Goal: Task Accomplishment & Management: Manage account settings

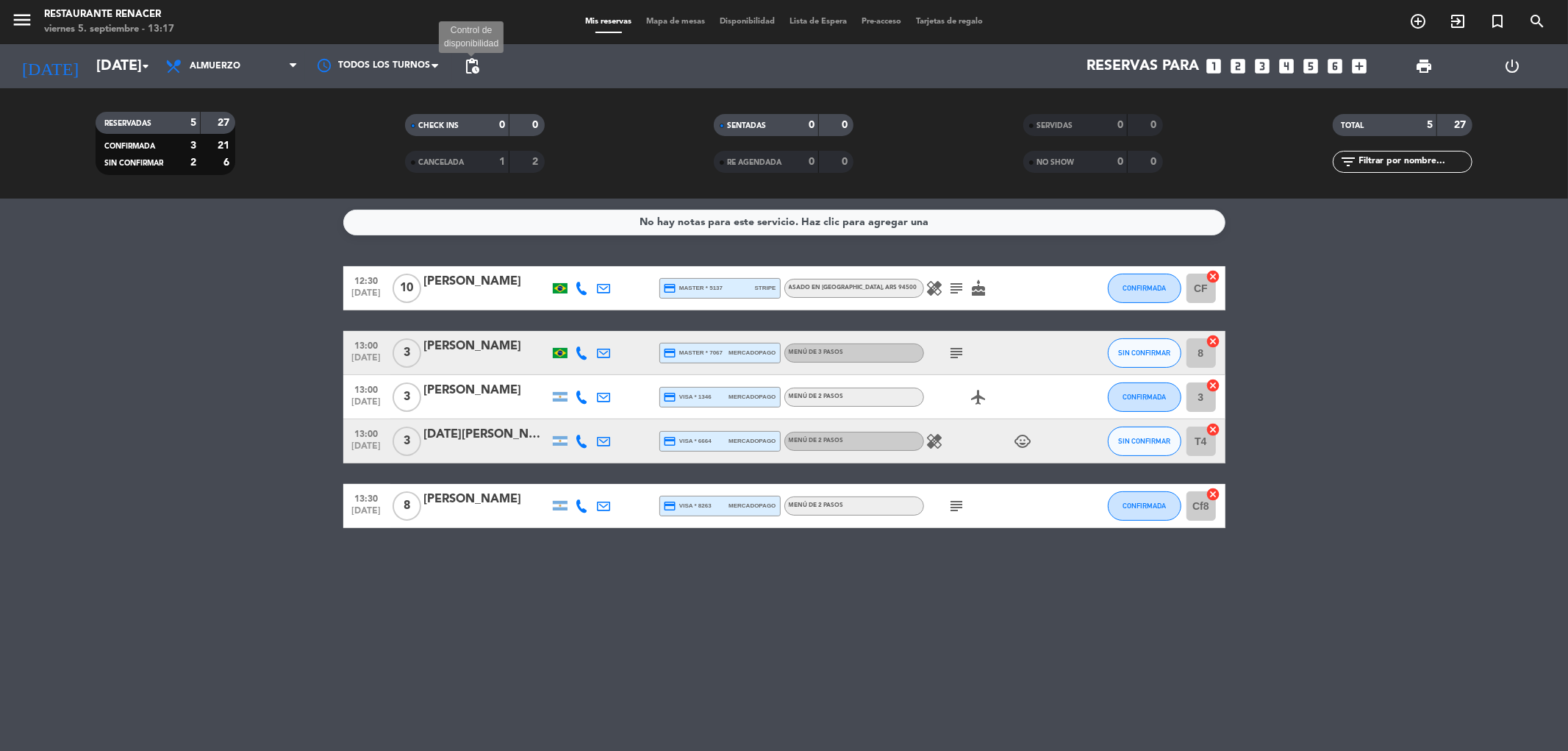
click at [472, 69] on span "pending_actions" at bounding box center [472, 66] width 18 height 18
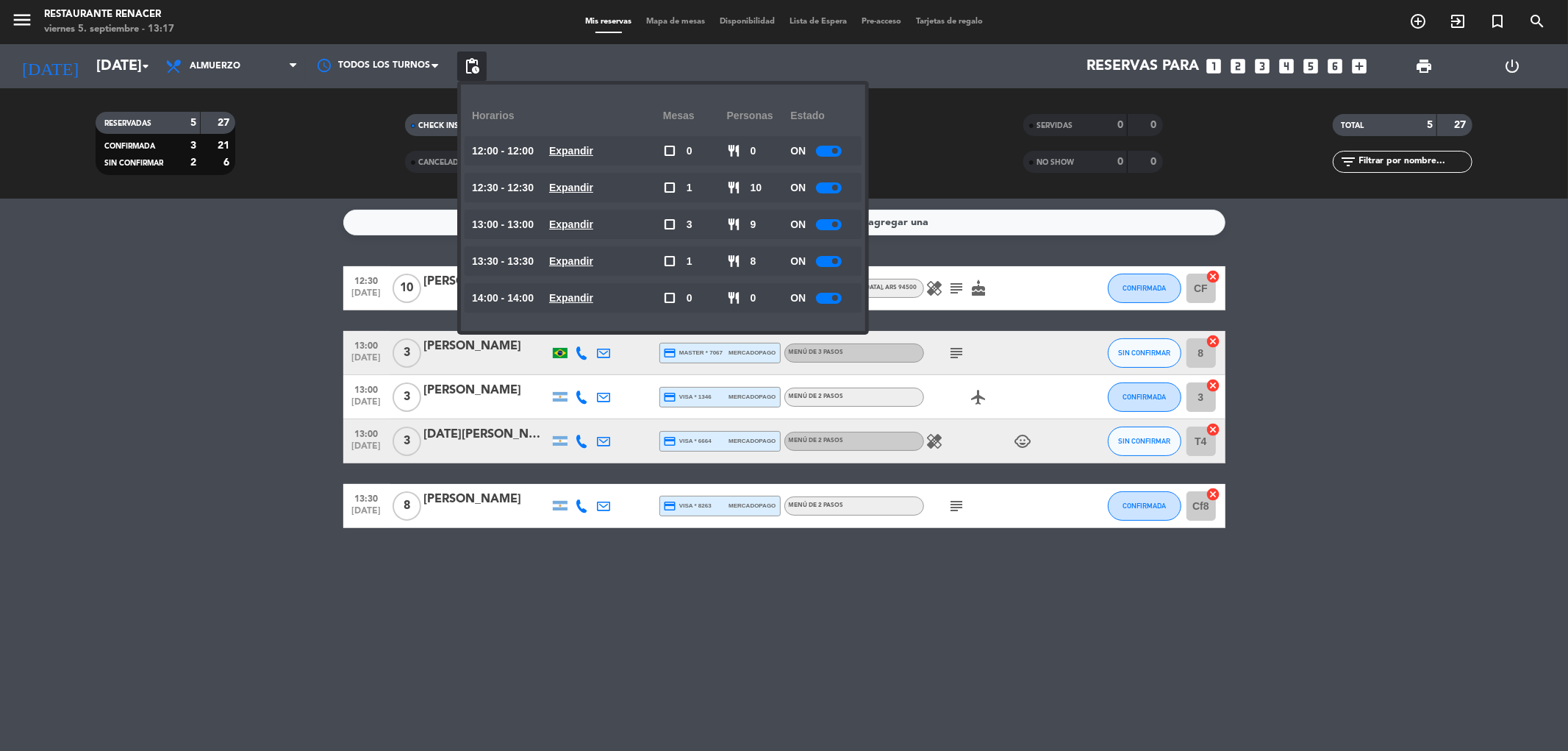
click at [836, 155] on div at bounding box center [828, 151] width 26 height 11
click at [821, 195] on div "ON" at bounding box center [822, 188] width 64 height 30
click at [827, 190] on div at bounding box center [828, 188] width 26 height 11
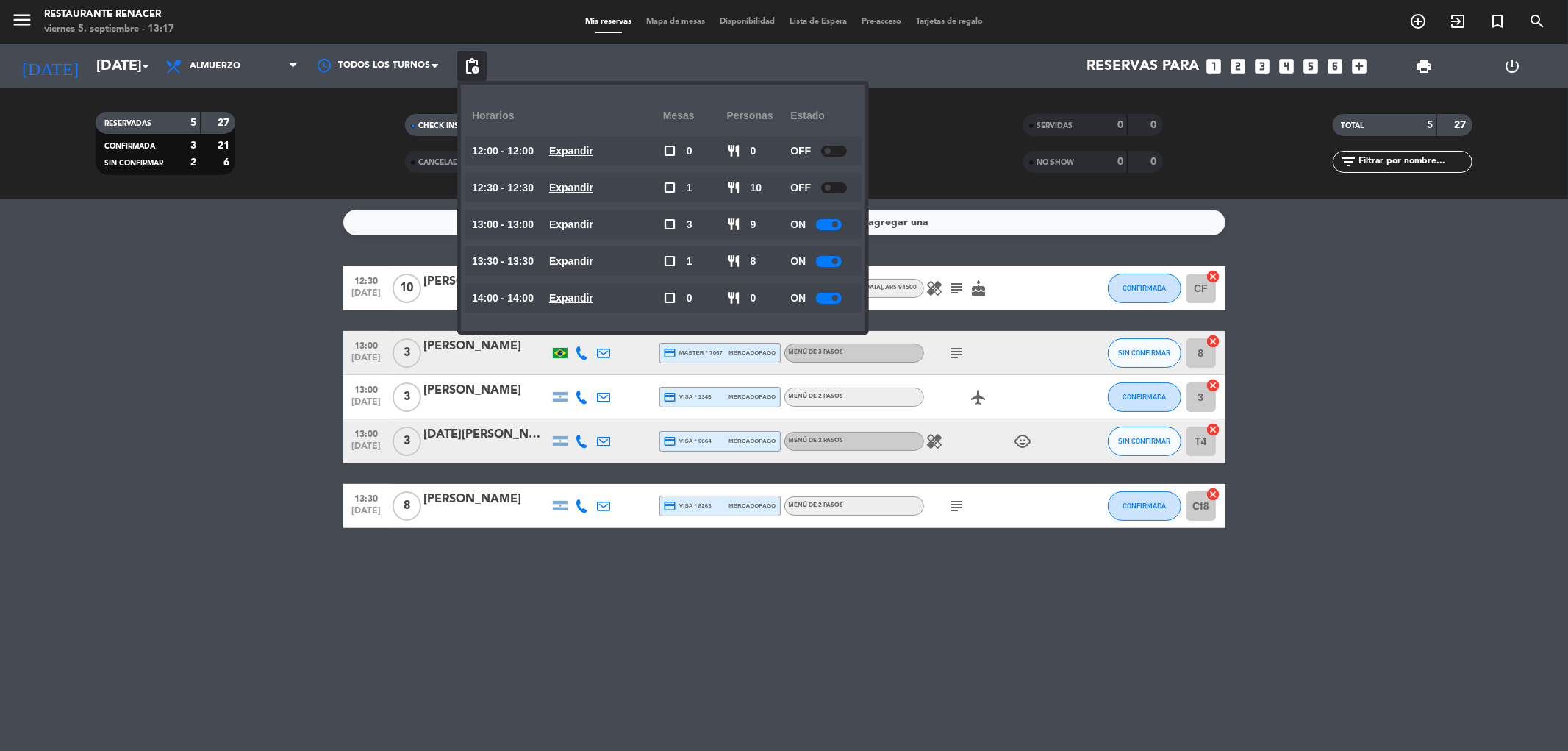
click at [827, 221] on div at bounding box center [828, 224] width 26 height 11
click at [825, 224] on div at bounding box center [828, 224] width 26 height 11
click at [826, 224] on div at bounding box center [828, 224] width 26 height 11
click at [827, 224] on div at bounding box center [828, 224] width 26 height 11
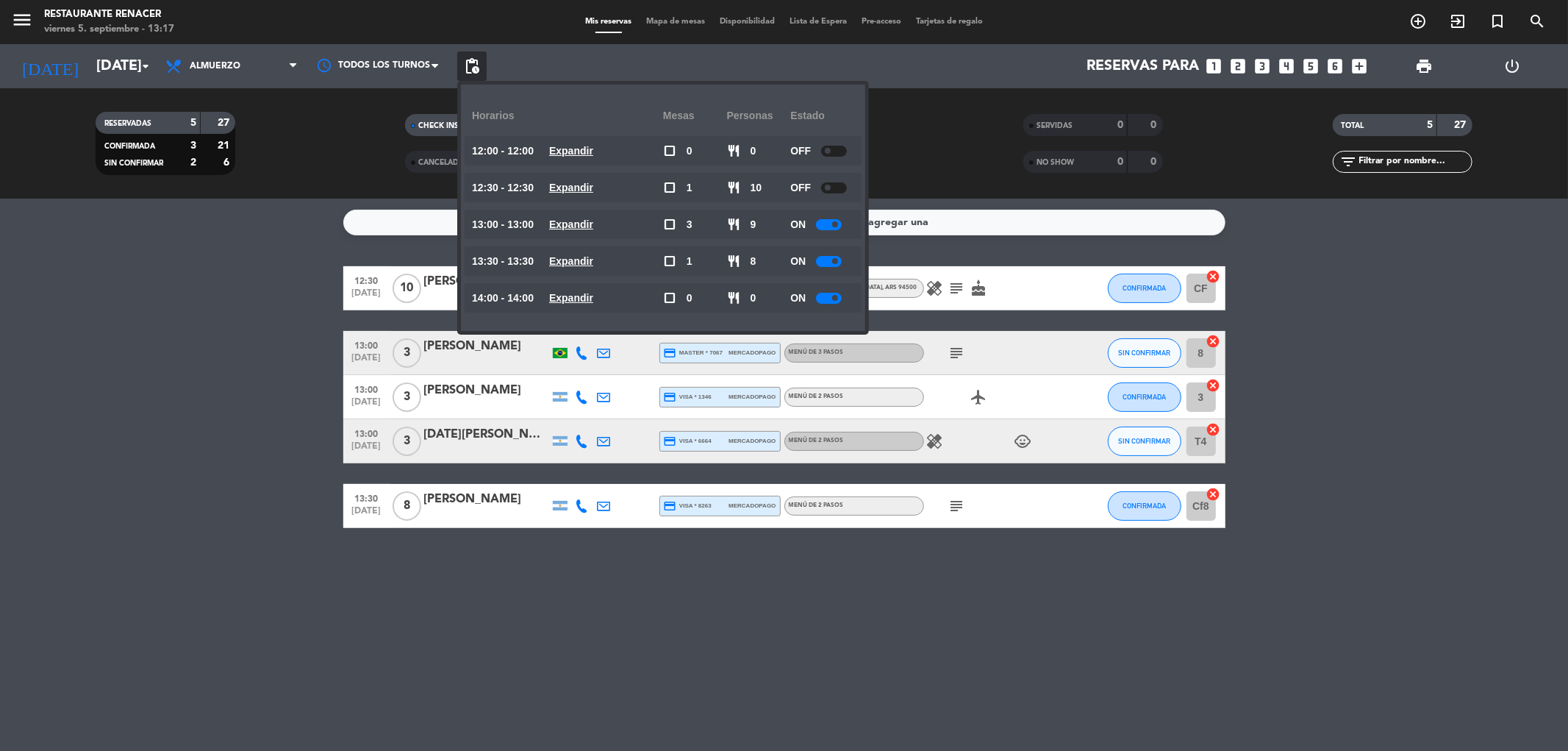
click at [827, 224] on div at bounding box center [828, 224] width 26 height 11
click at [826, 223] on div at bounding box center [828, 224] width 26 height 11
click at [828, 222] on div at bounding box center [828, 224] width 26 height 11
click at [829, 222] on div at bounding box center [828, 224] width 26 height 11
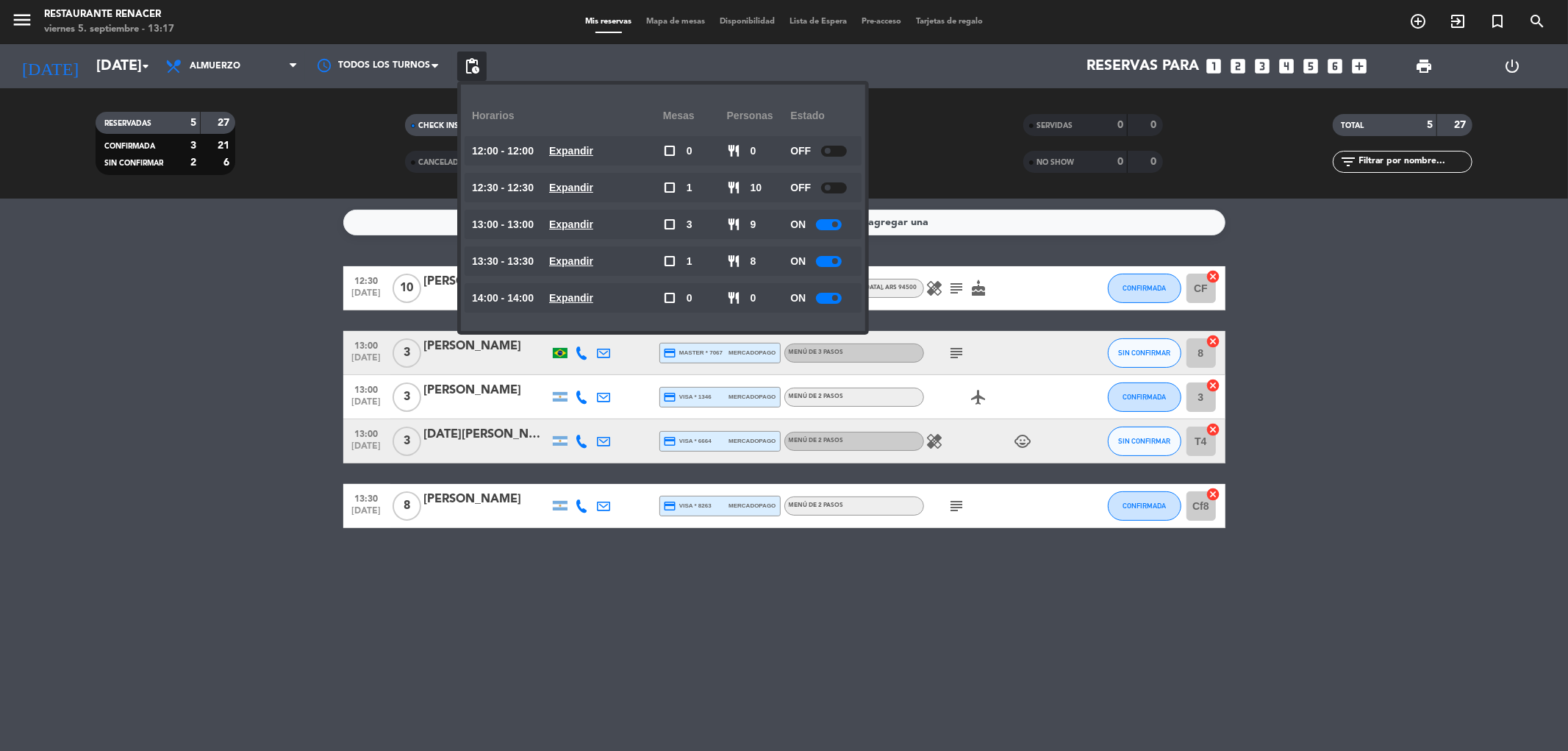
click at [831, 222] on div at bounding box center [828, 224] width 26 height 11
click at [831, 222] on span at bounding box center [828, 224] width 6 height 6
click at [25, 15] on icon "menu" at bounding box center [22, 20] width 22 height 22
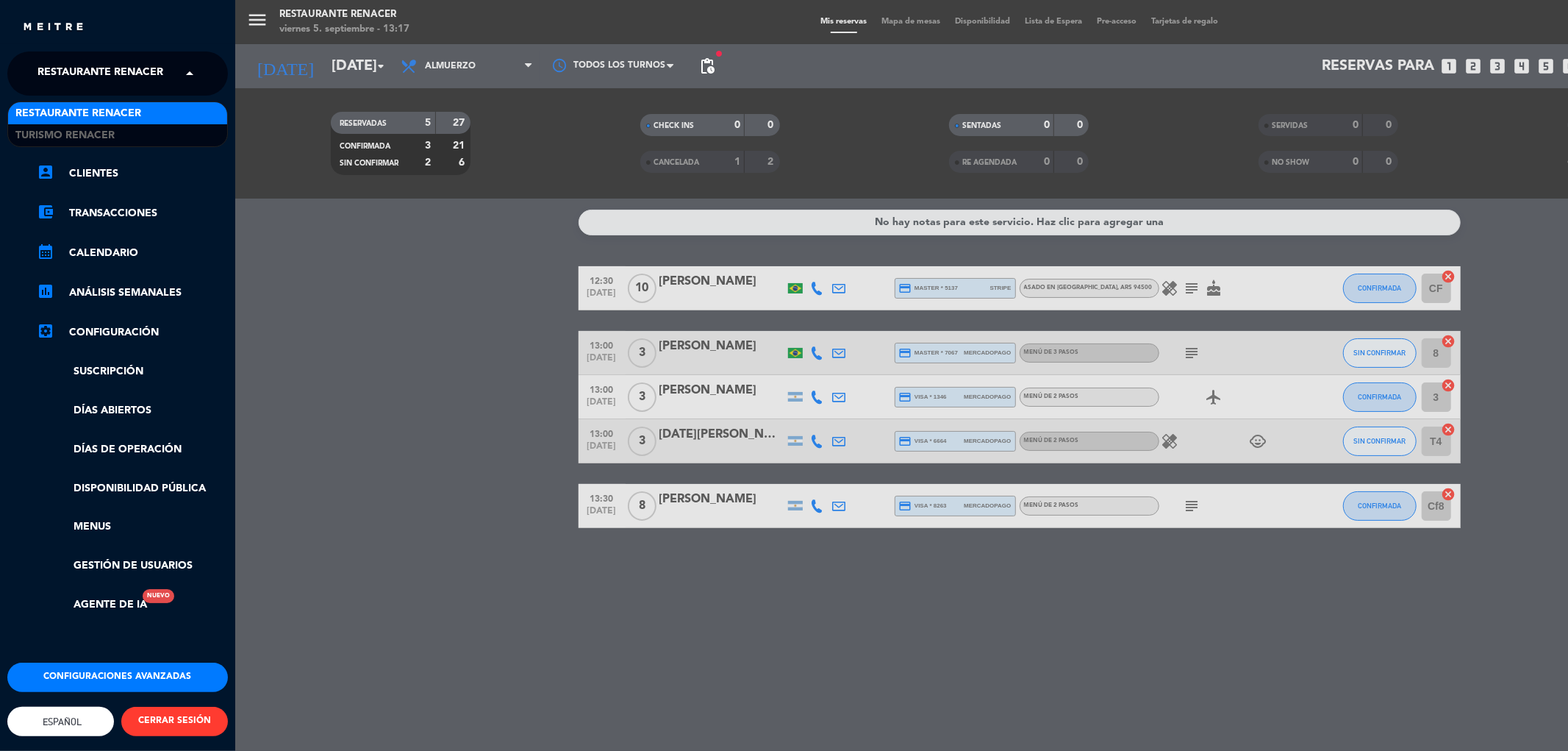
click at [99, 80] on span "Restaurante Renacer" at bounding box center [100, 74] width 125 height 31
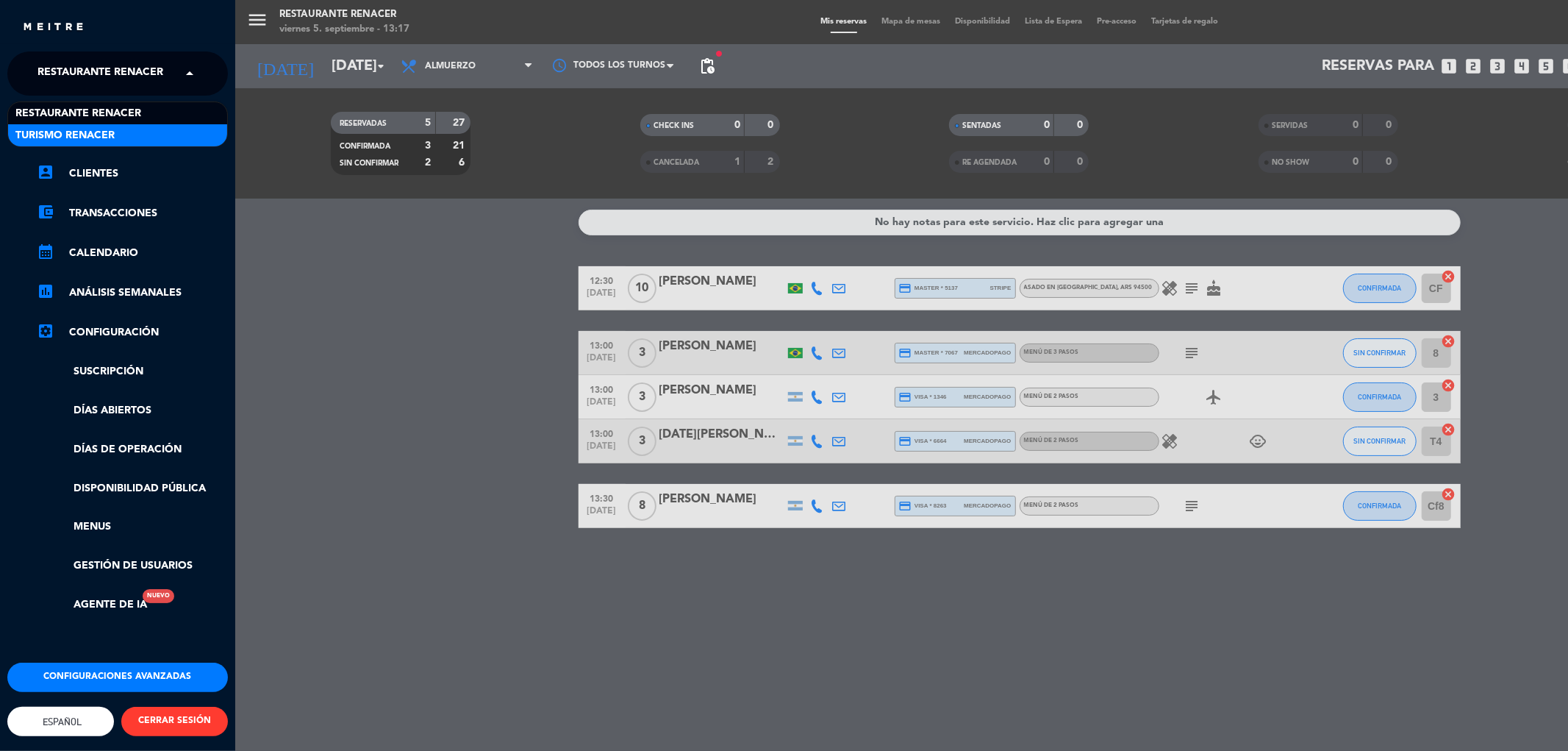
click at [120, 125] on div "Turismo Renacer" at bounding box center [117, 135] width 219 height 22
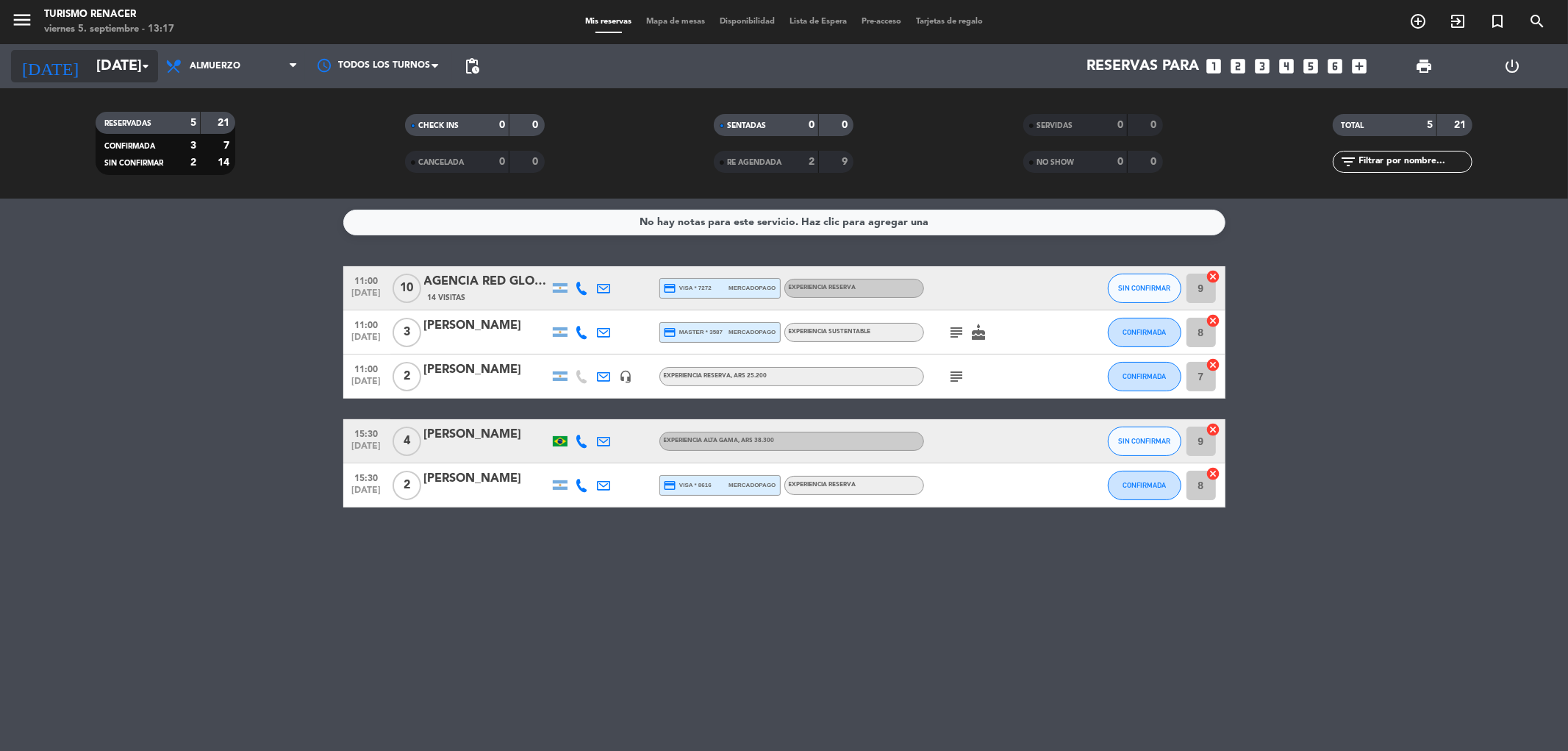
click at [32, 58] on icon "[DATE]" at bounding box center [50, 66] width 78 height 32
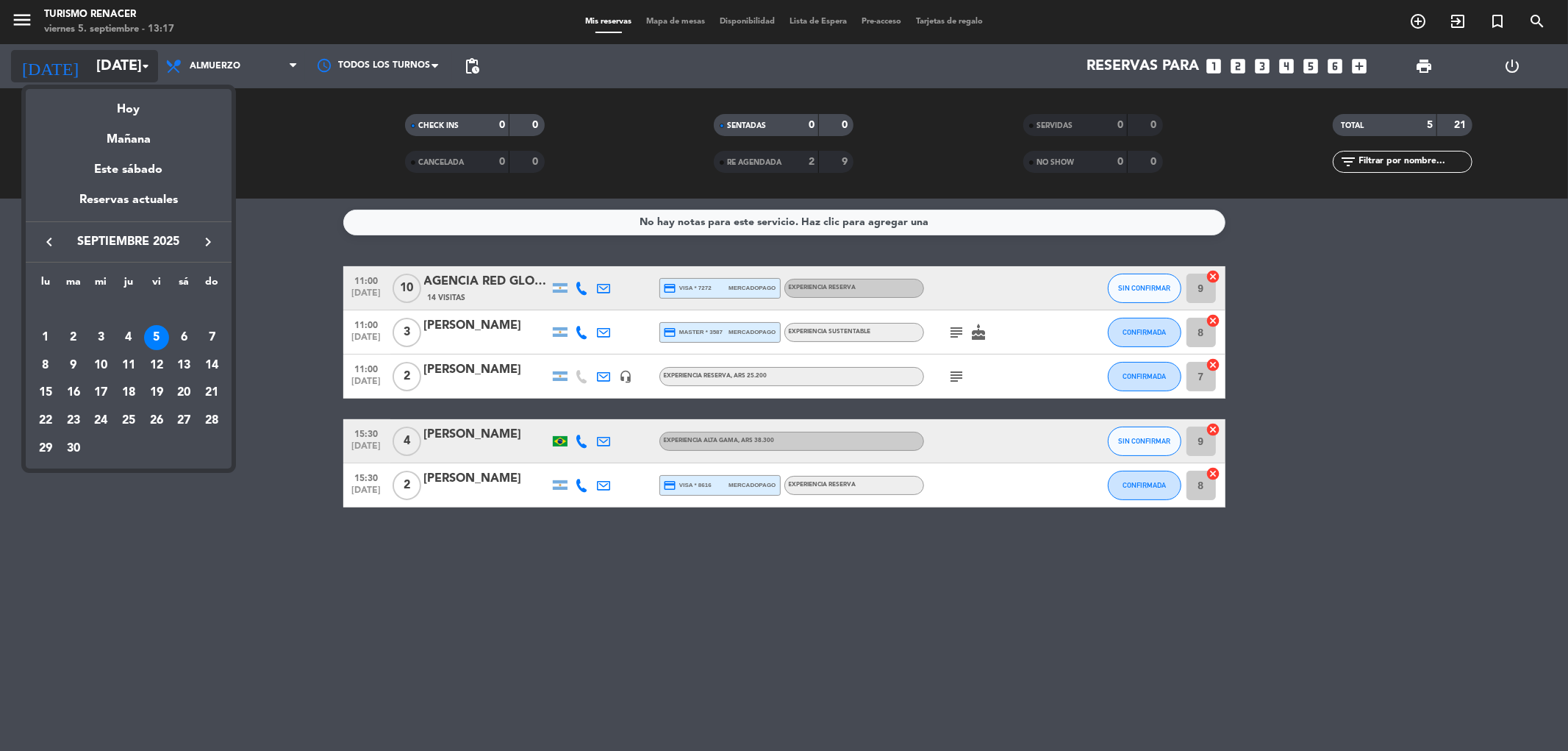
click at [70, 66] on div at bounding box center [784, 375] width 1568 height 751
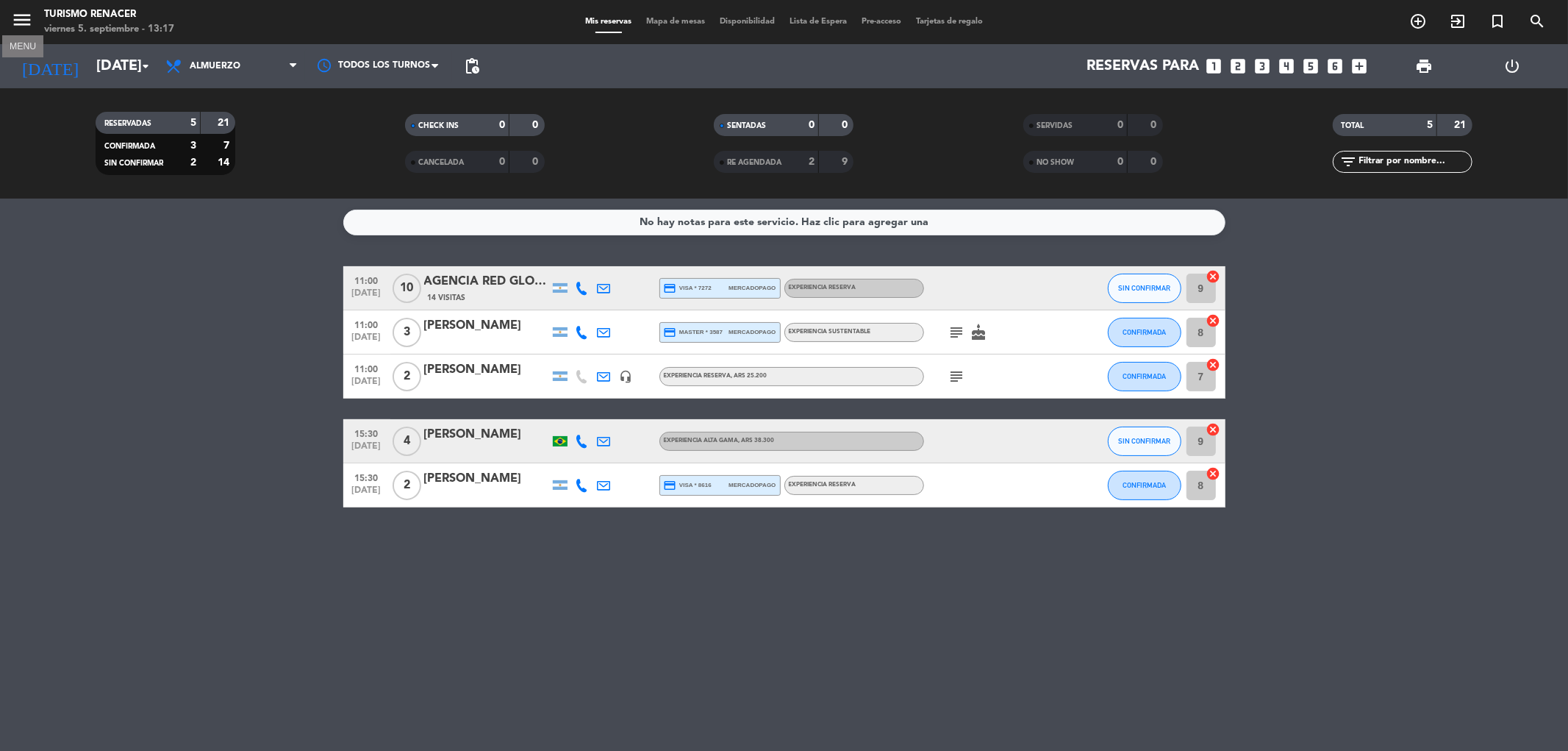
drag, startPoint x: 32, startPoint y: 26, endPoint x: 42, endPoint y: 32, distance: 11.7
click at [33, 26] on span "menu MENU" at bounding box center [27, 22] width 33 height 35
click at [17, 16] on icon "menu" at bounding box center [22, 20] width 22 height 22
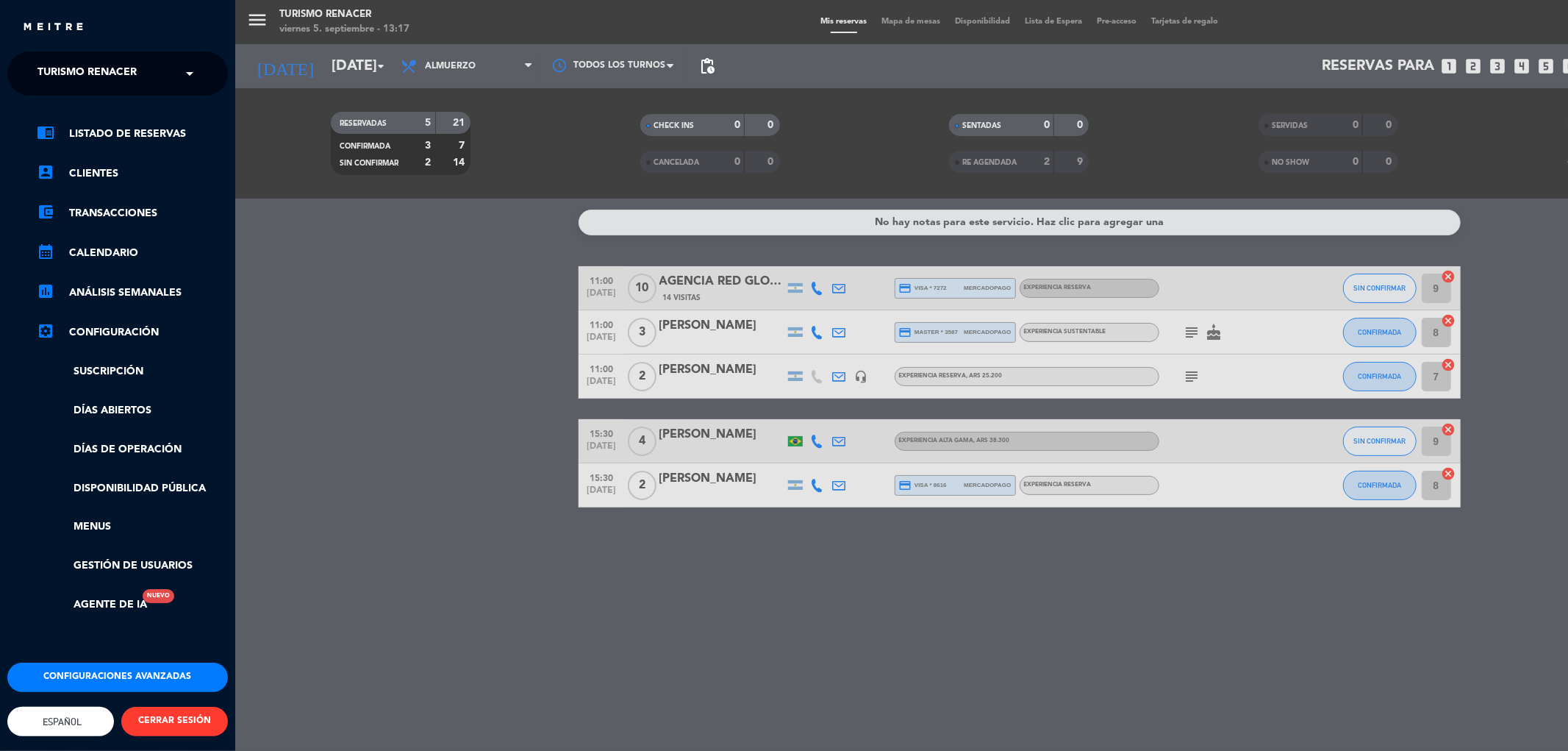
click at [165, 75] on input "text" at bounding box center [119, 75] width 179 height 32
click at [160, 109] on div "Restaurante Renacer" at bounding box center [117, 113] width 219 height 22
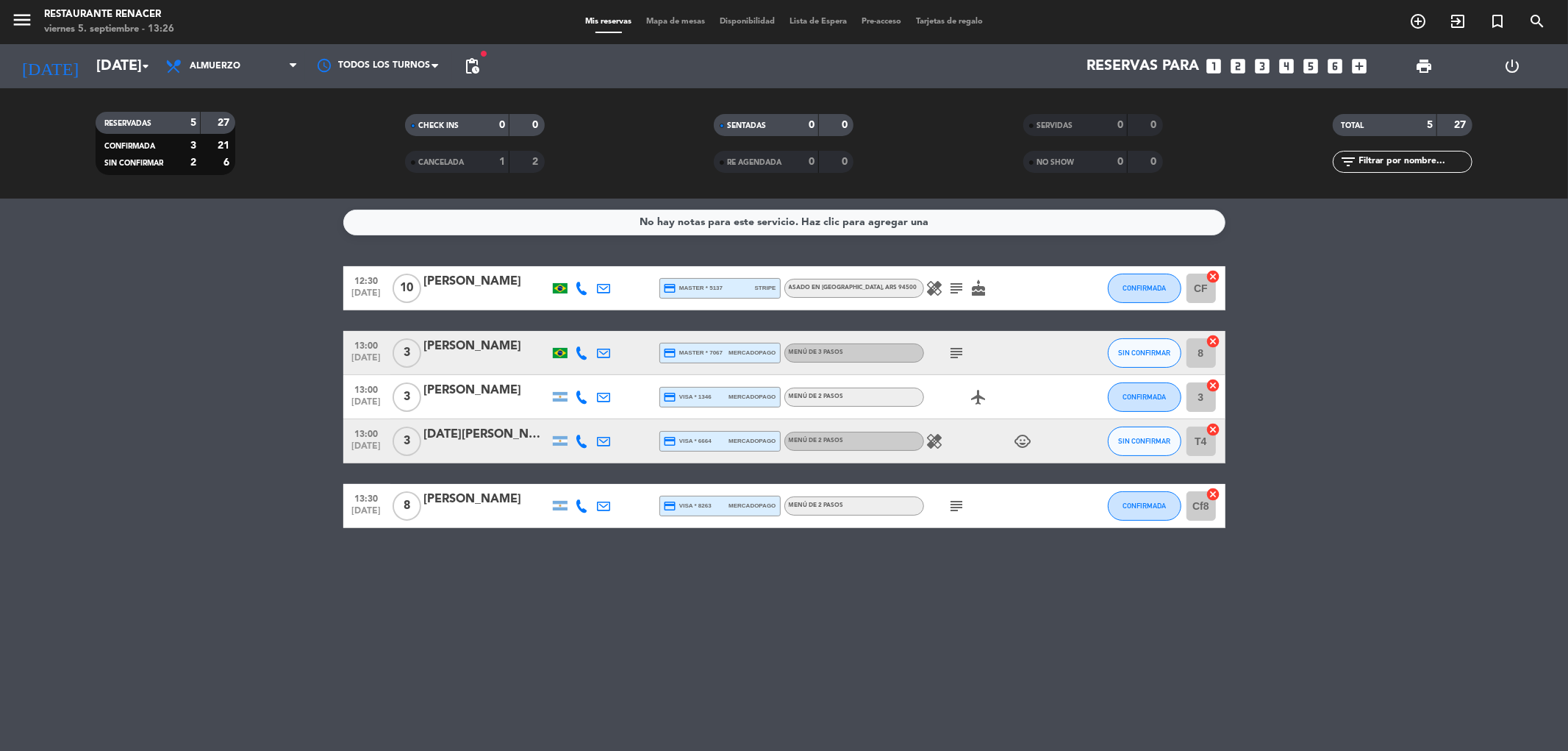
click at [956, 508] on icon "subject" at bounding box center [957, 506] width 18 height 18
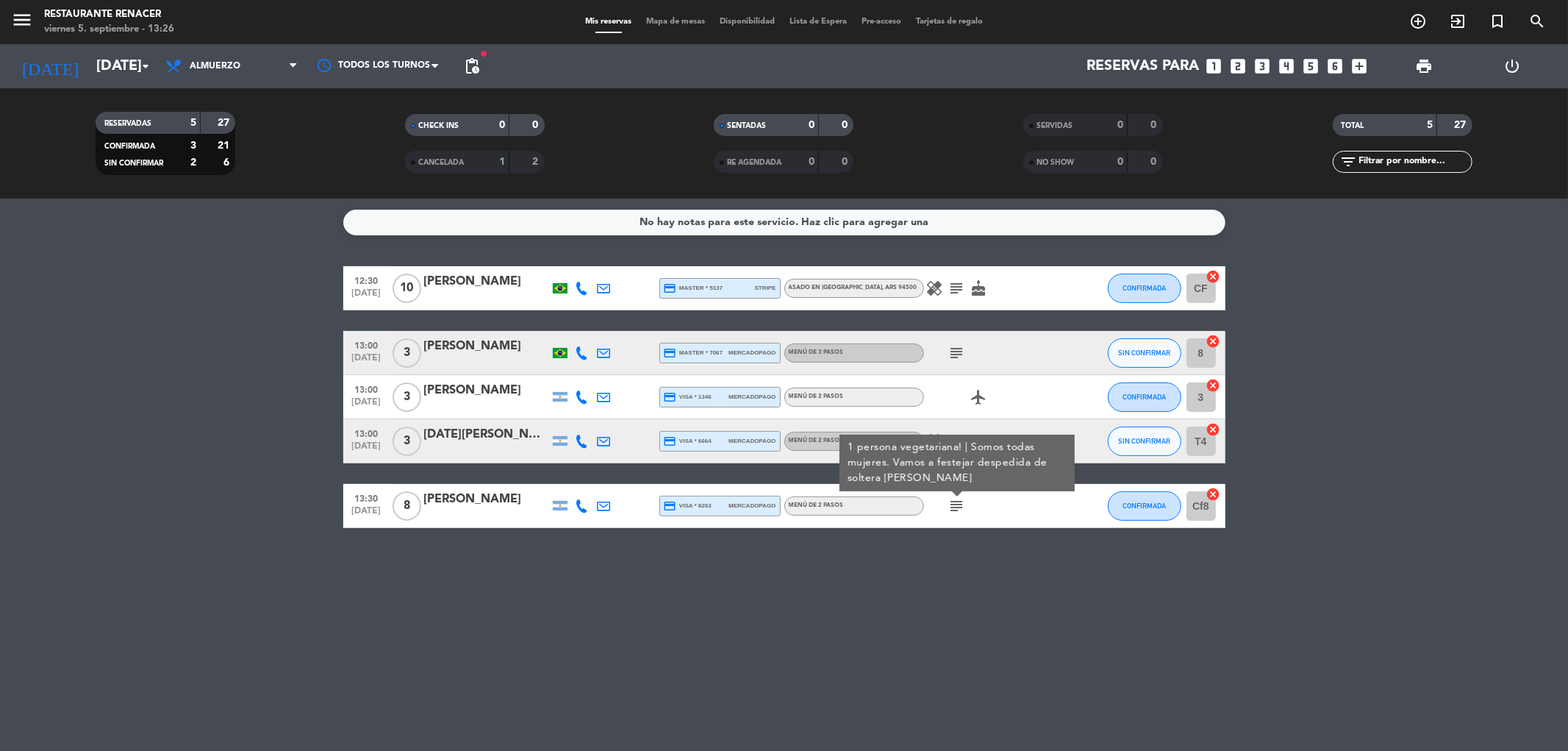
click at [957, 508] on icon "subject" at bounding box center [957, 506] width 18 height 18
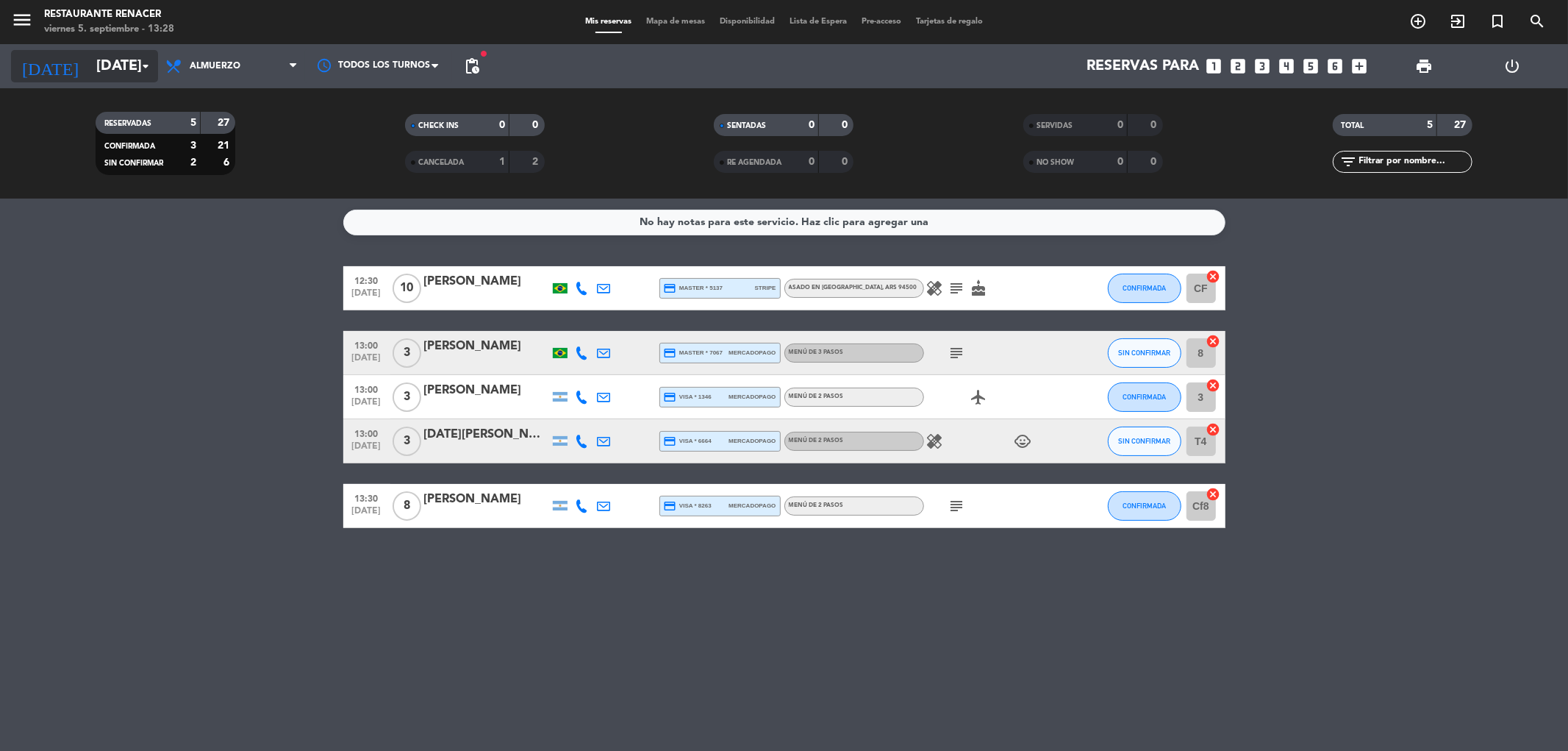
click at [103, 67] on input "[DATE]" at bounding box center [182, 66] width 187 height 32
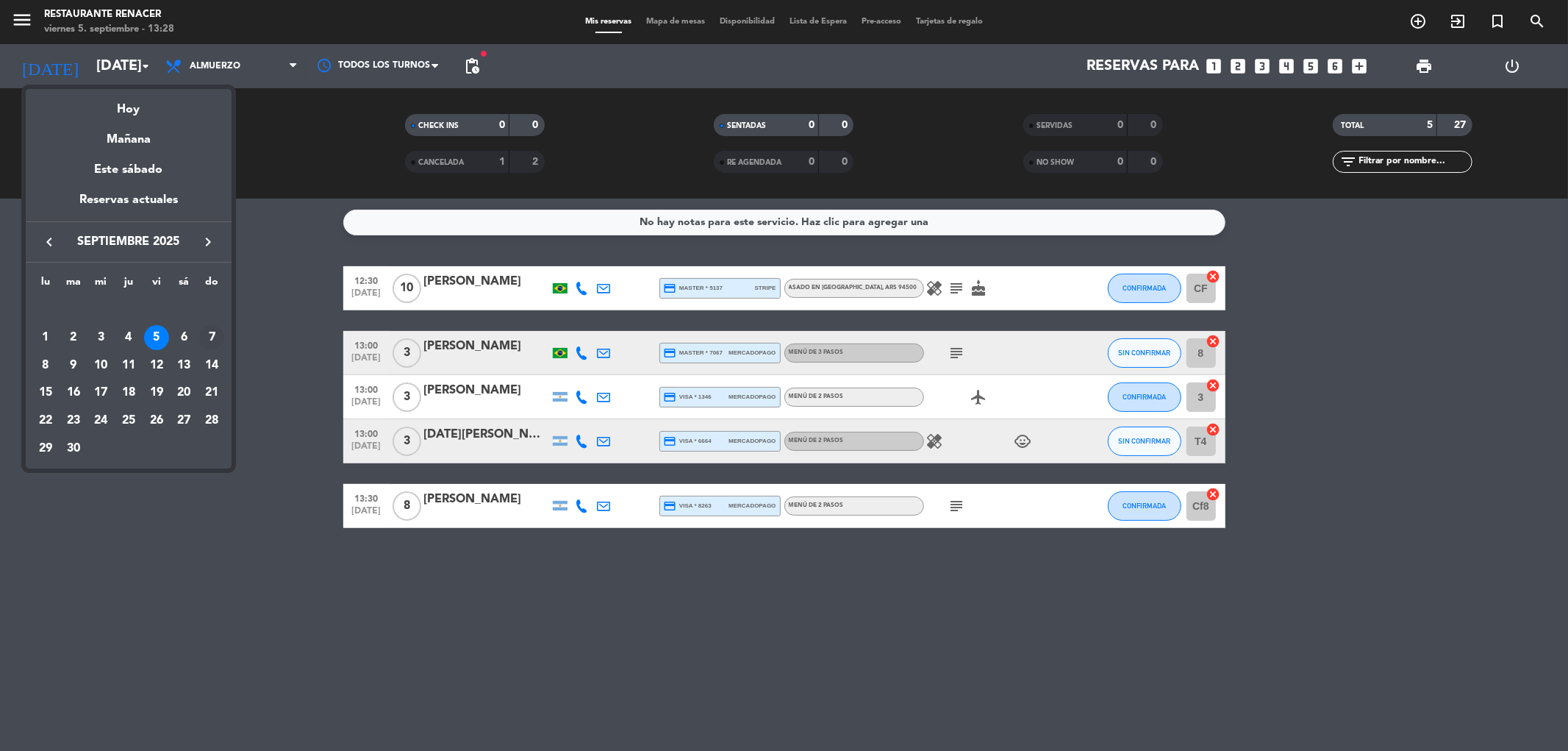
click at [216, 340] on div "7" at bounding box center [212, 337] width 25 height 25
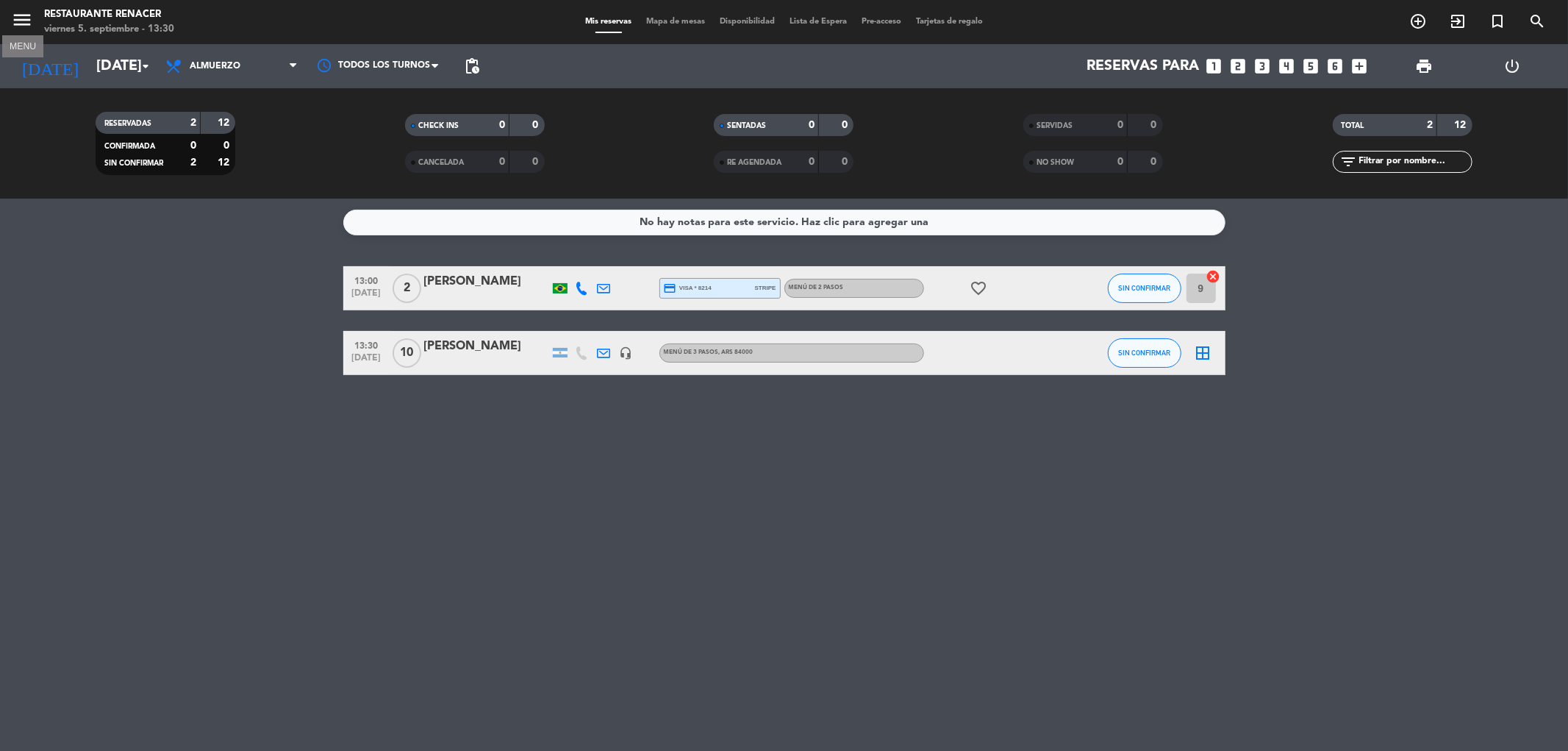
click at [27, 18] on icon "menu" at bounding box center [22, 20] width 22 height 22
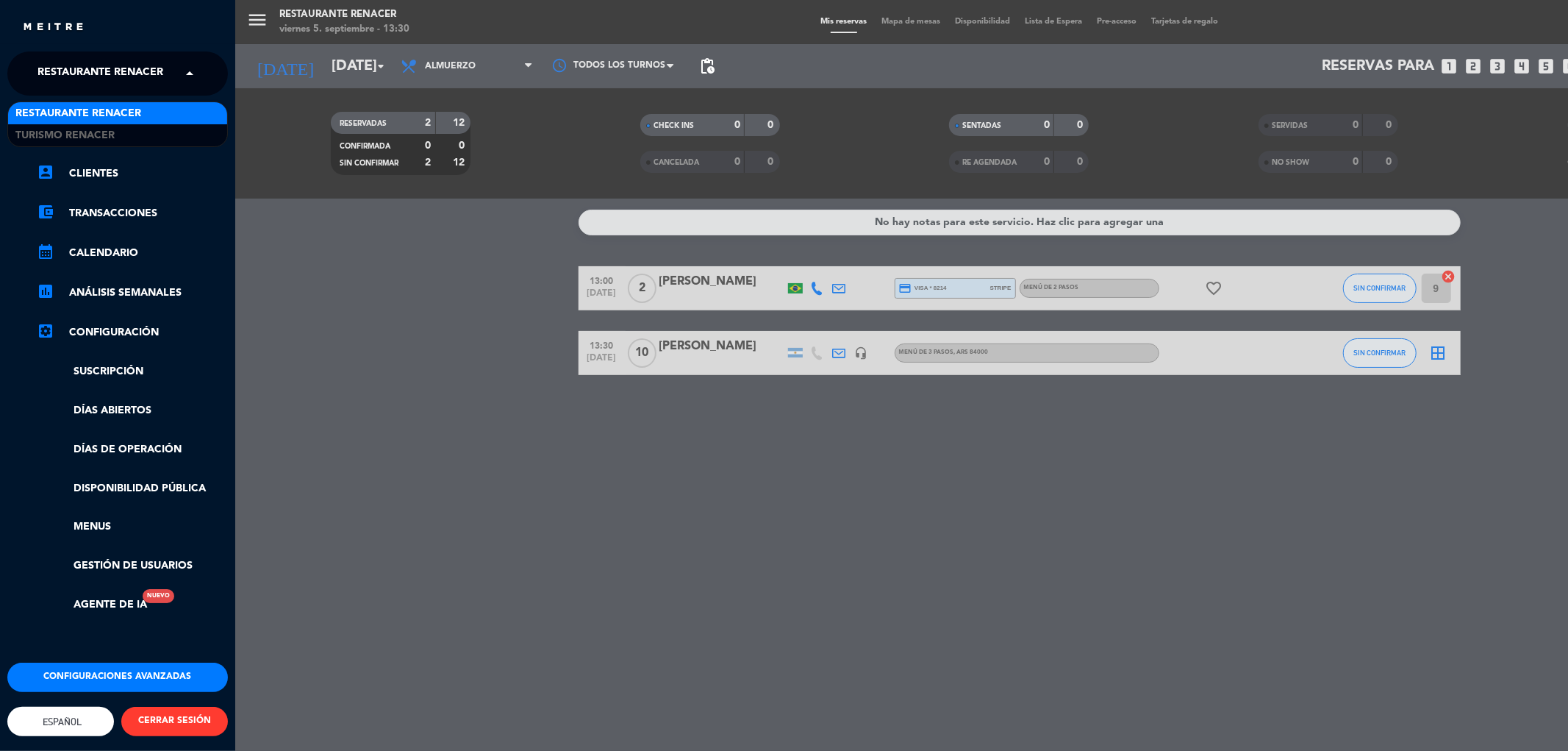
click at [110, 71] on span "Restaurante Renacer" at bounding box center [100, 74] width 125 height 31
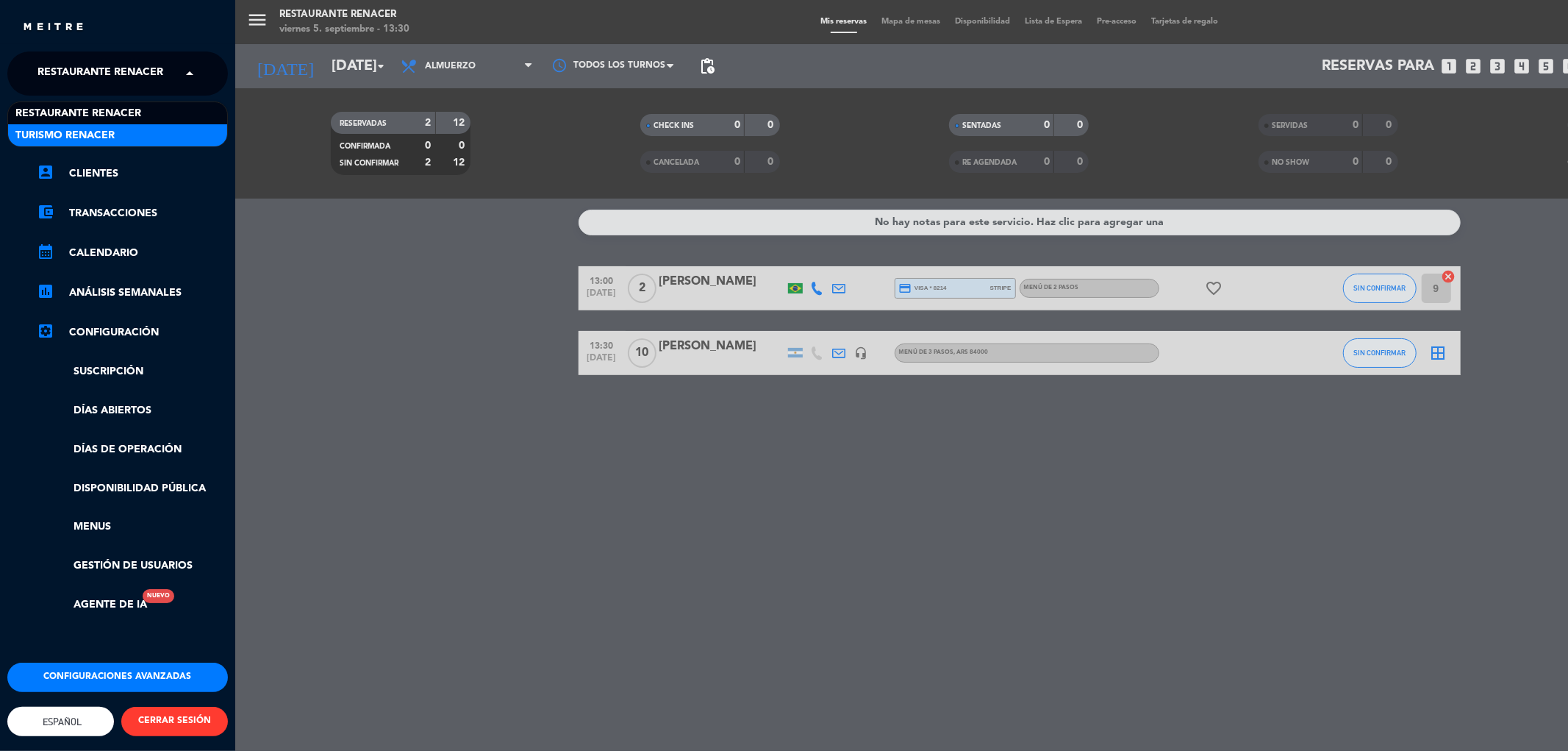
click at [106, 130] on span "Turismo Renacer" at bounding box center [65, 135] width 99 height 17
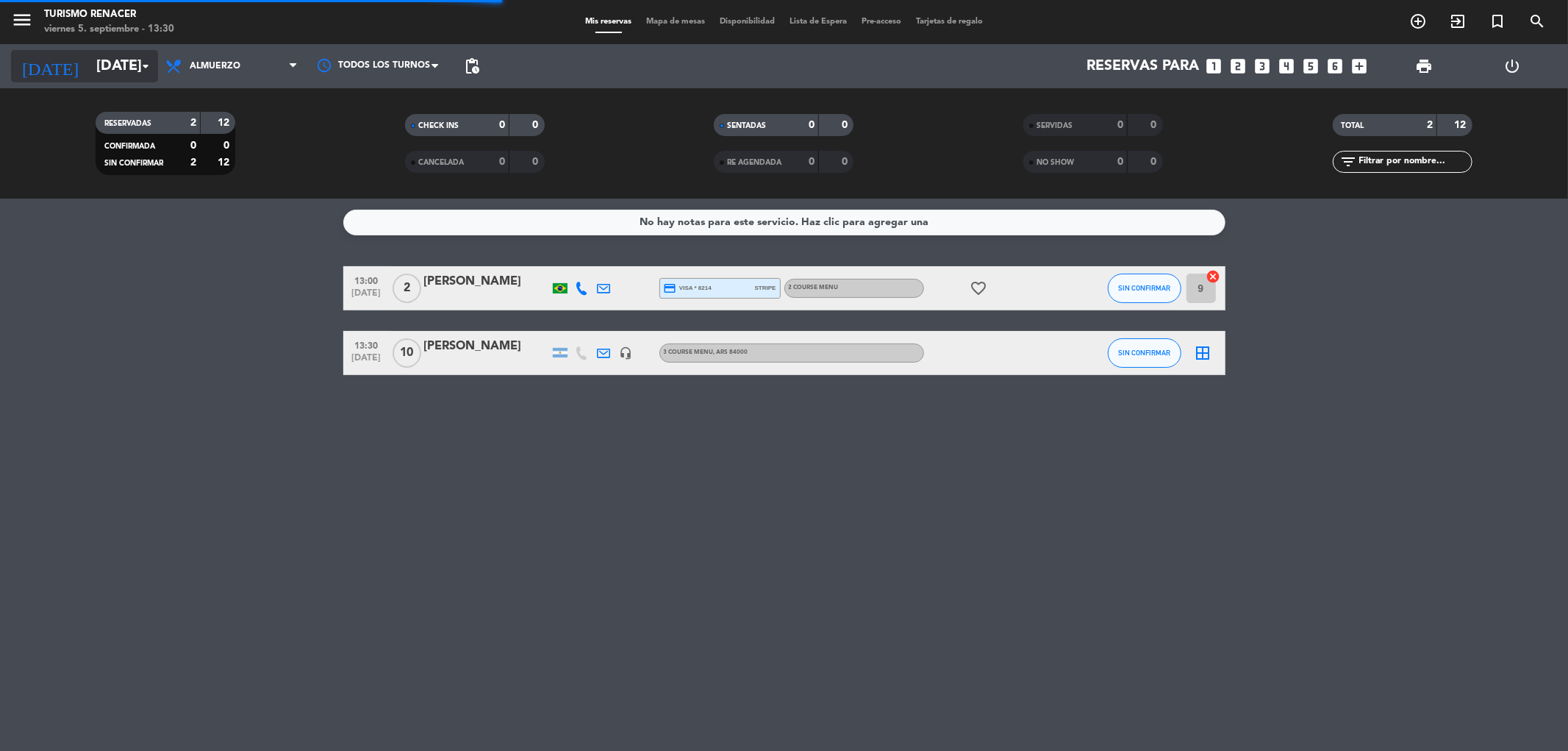
click at [91, 70] on input "[DATE]" at bounding box center [182, 66] width 187 height 32
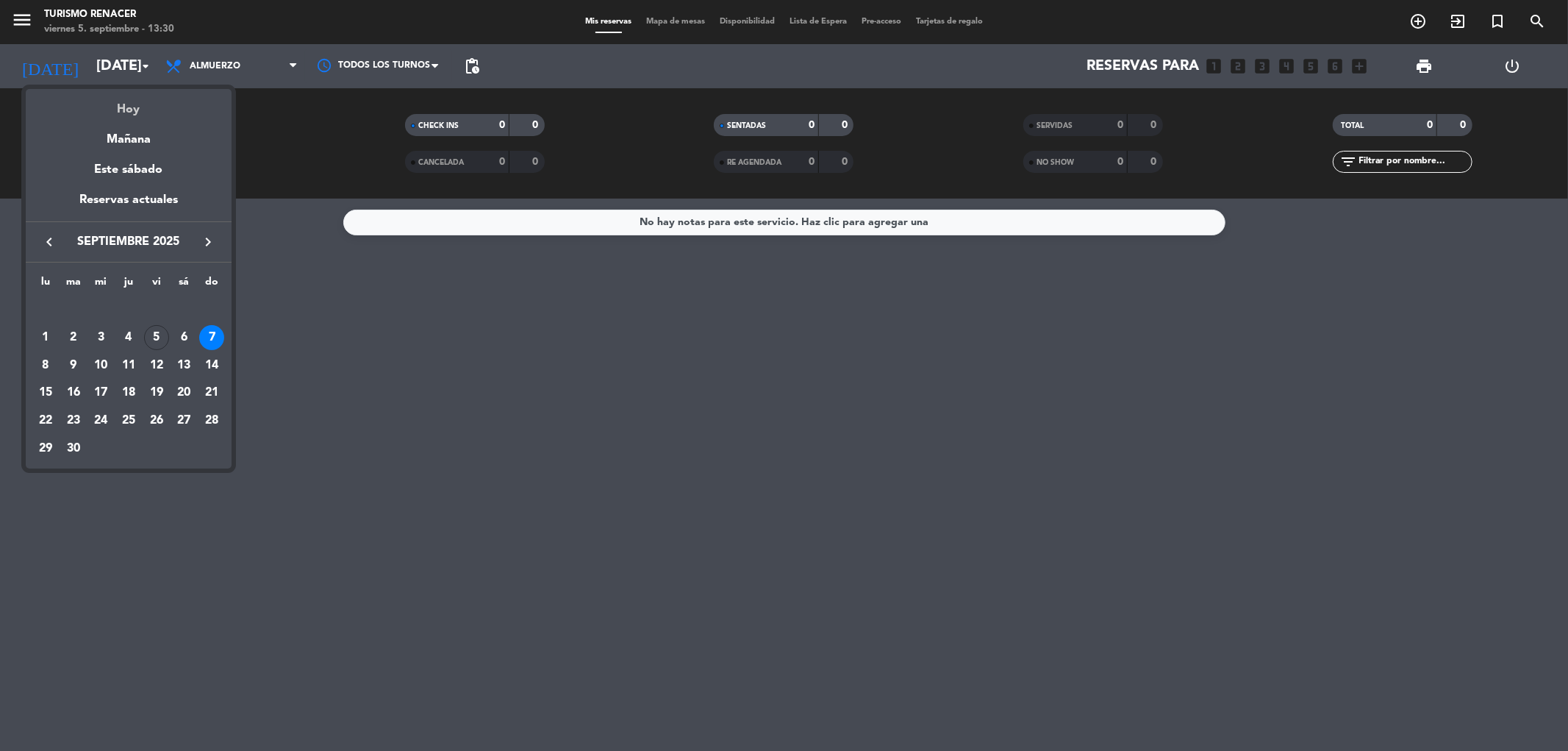
click at [123, 106] on div "Hoy" at bounding box center [128, 103] width 206 height 30
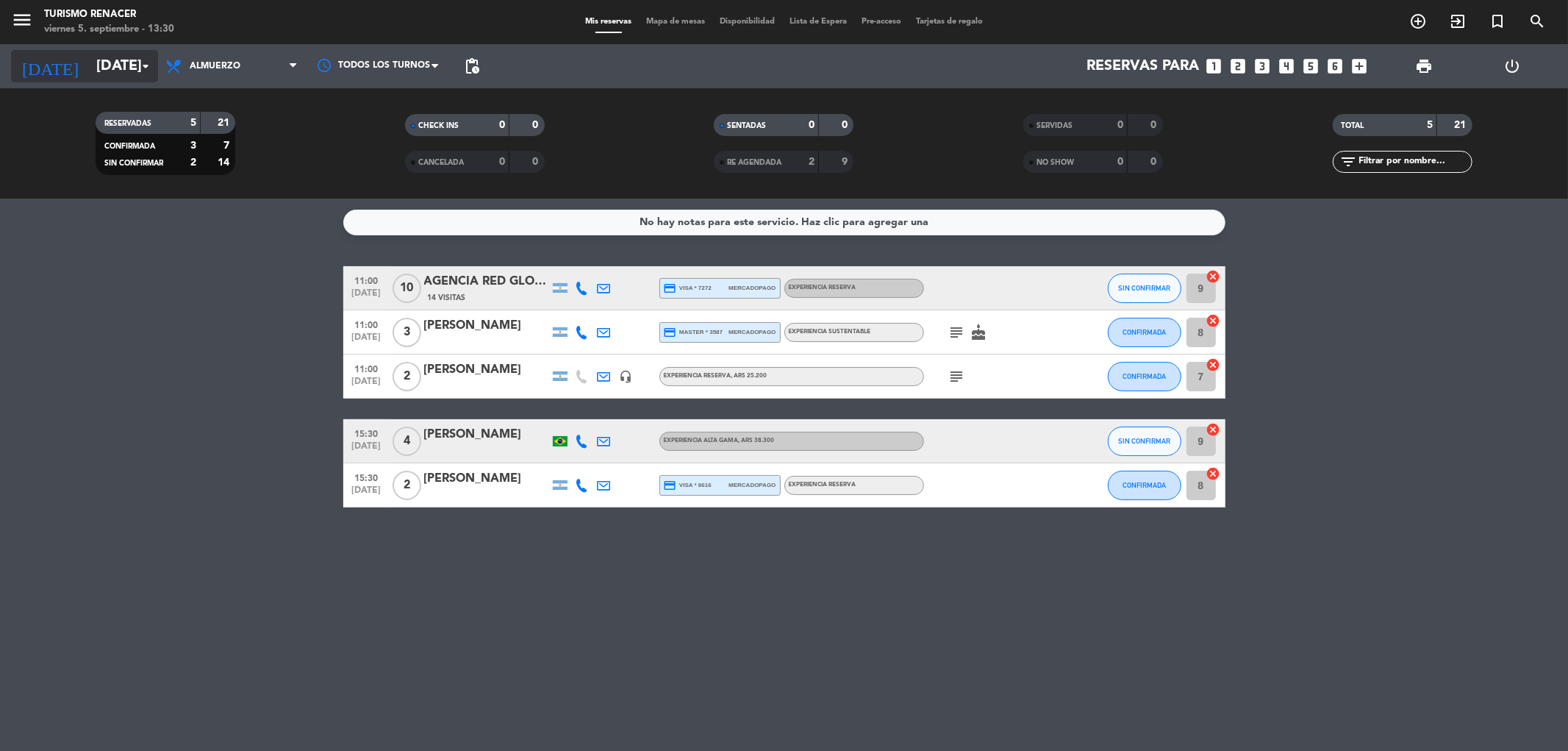
click at [89, 78] on input "[DATE]" at bounding box center [182, 66] width 187 height 32
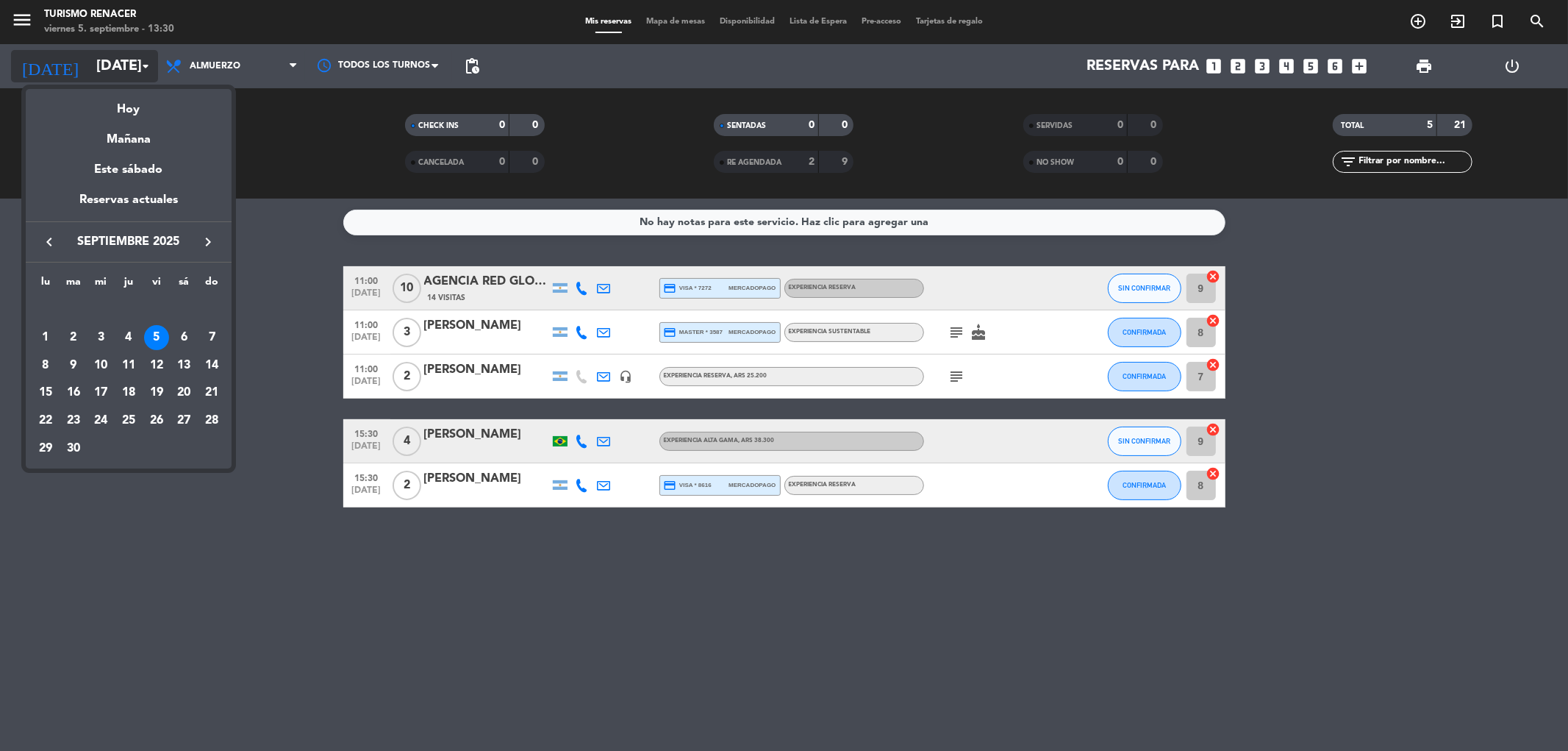
click at [77, 78] on div at bounding box center [784, 375] width 1568 height 751
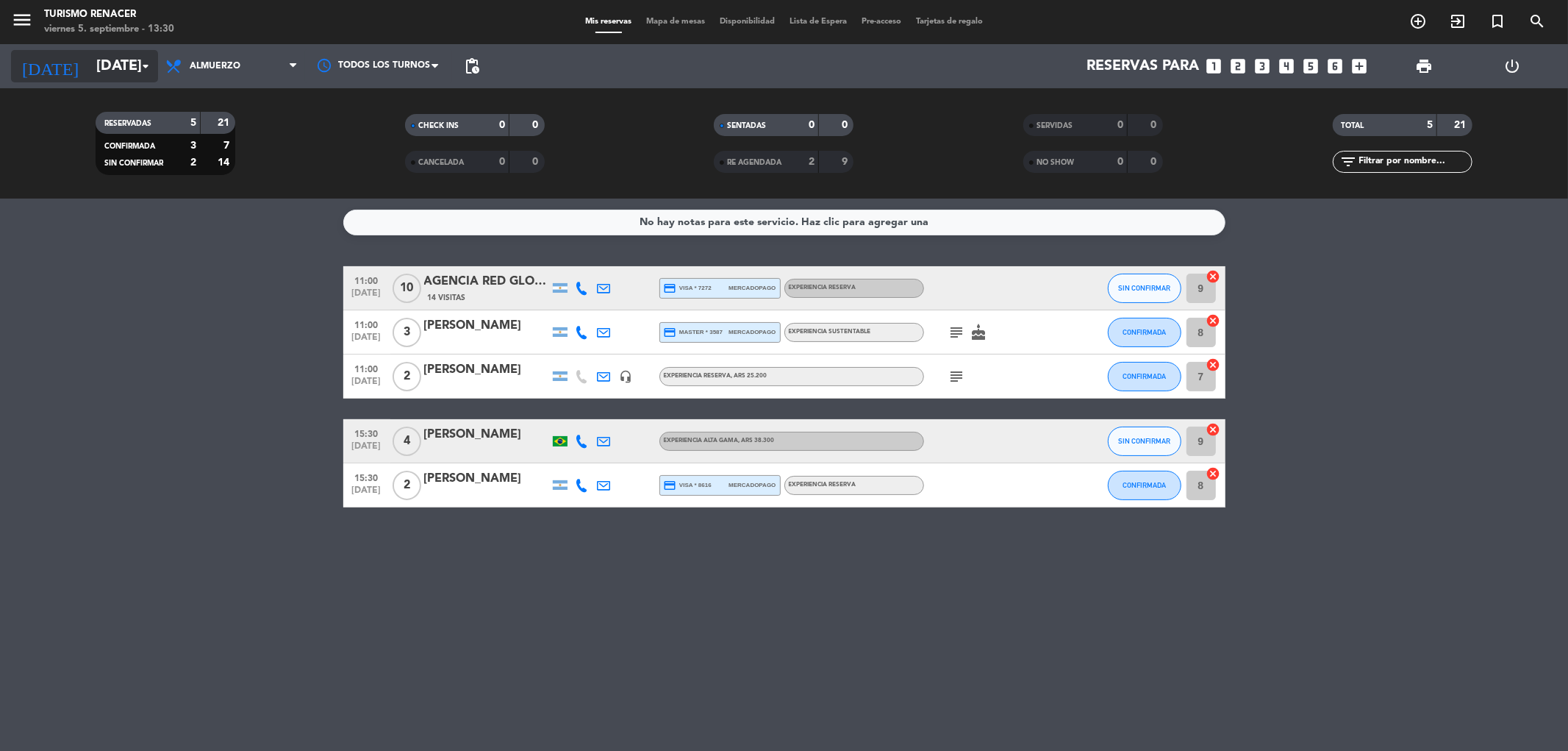
click at [89, 78] on input "[DATE]" at bounding box center [182, 66] width 187 height 32
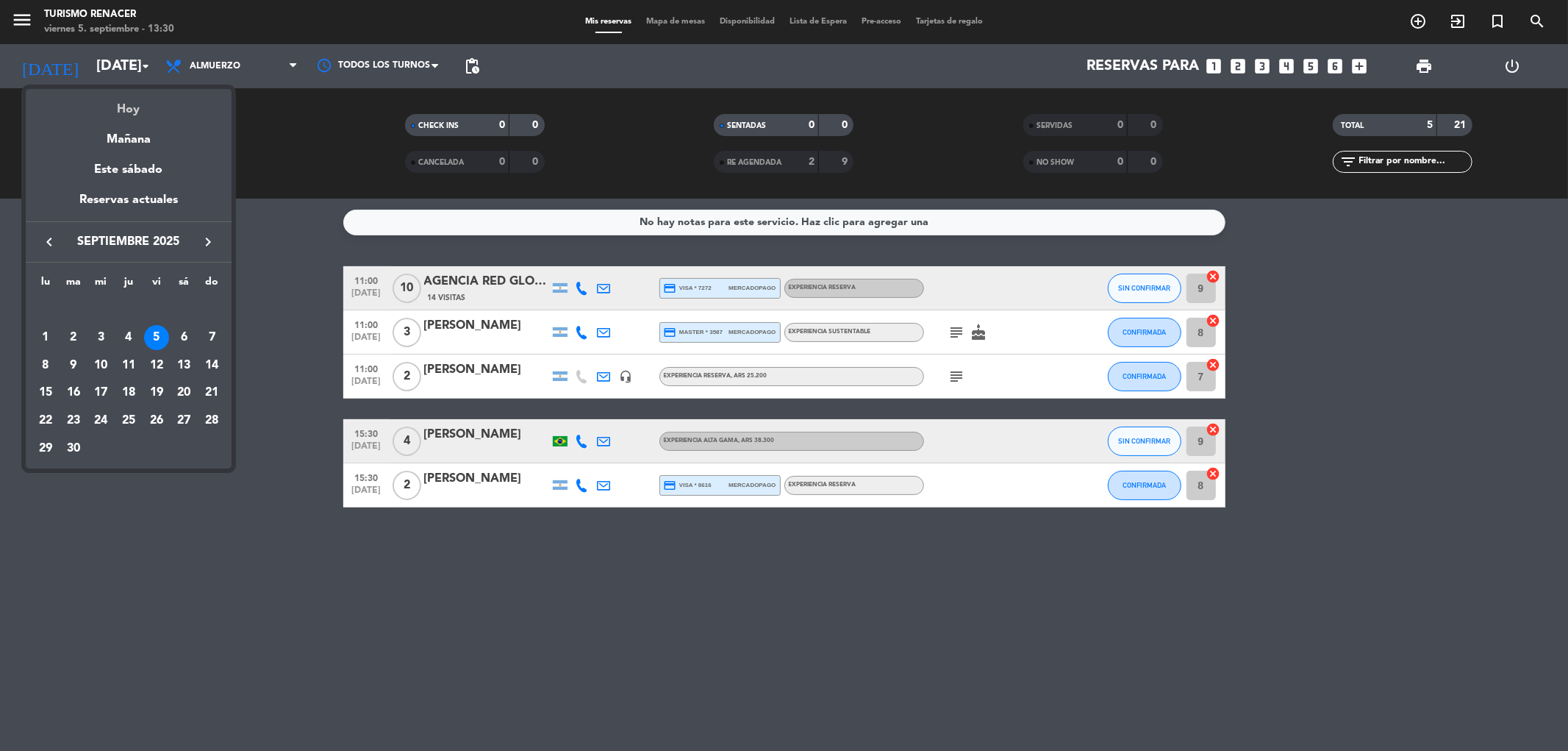
click at [121, 110] on div "Hoy" at bounding box center [128, 103] width 206 height 30
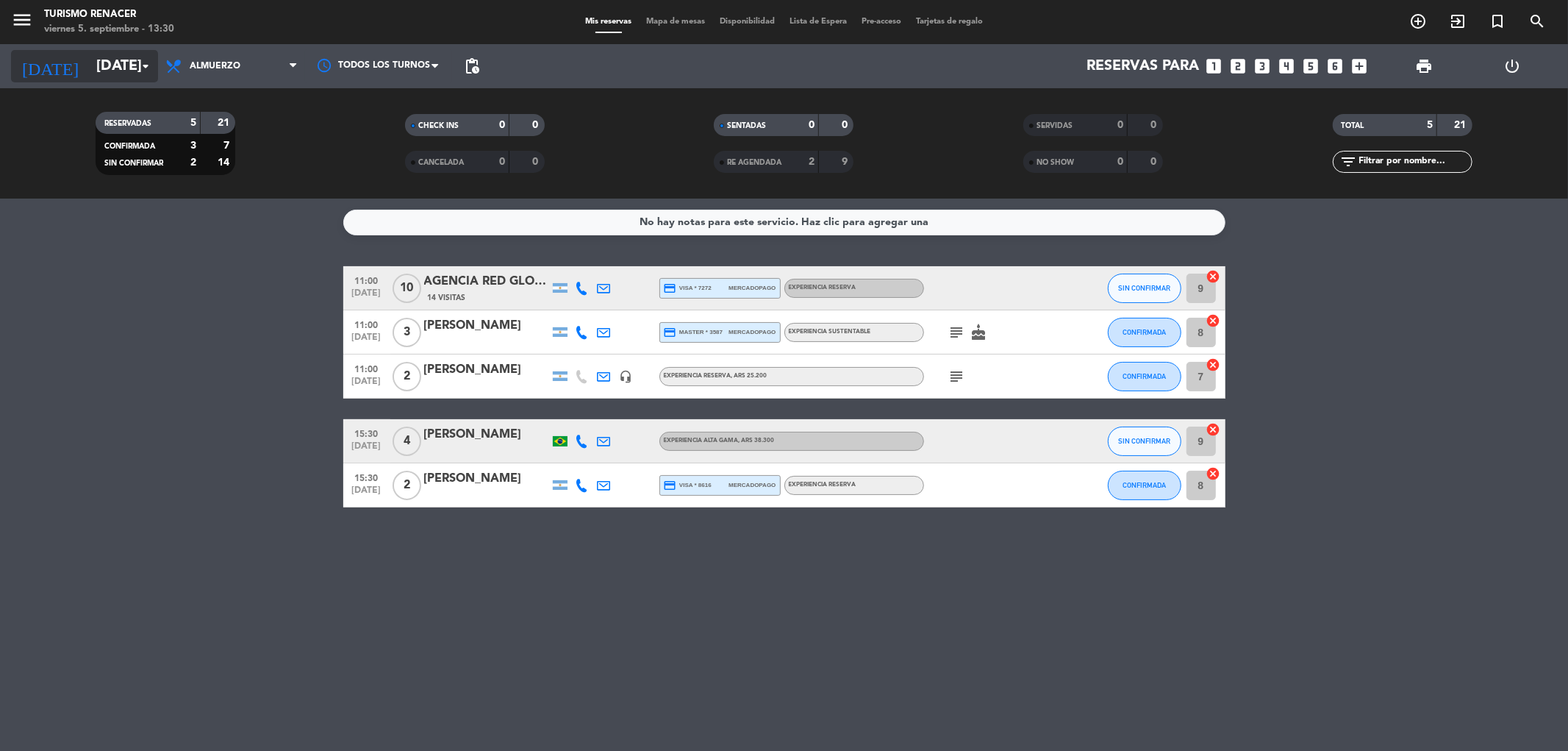
click at [97, 68] on input "[DATE]" at bounding box center [182, 66] width 187 height 32
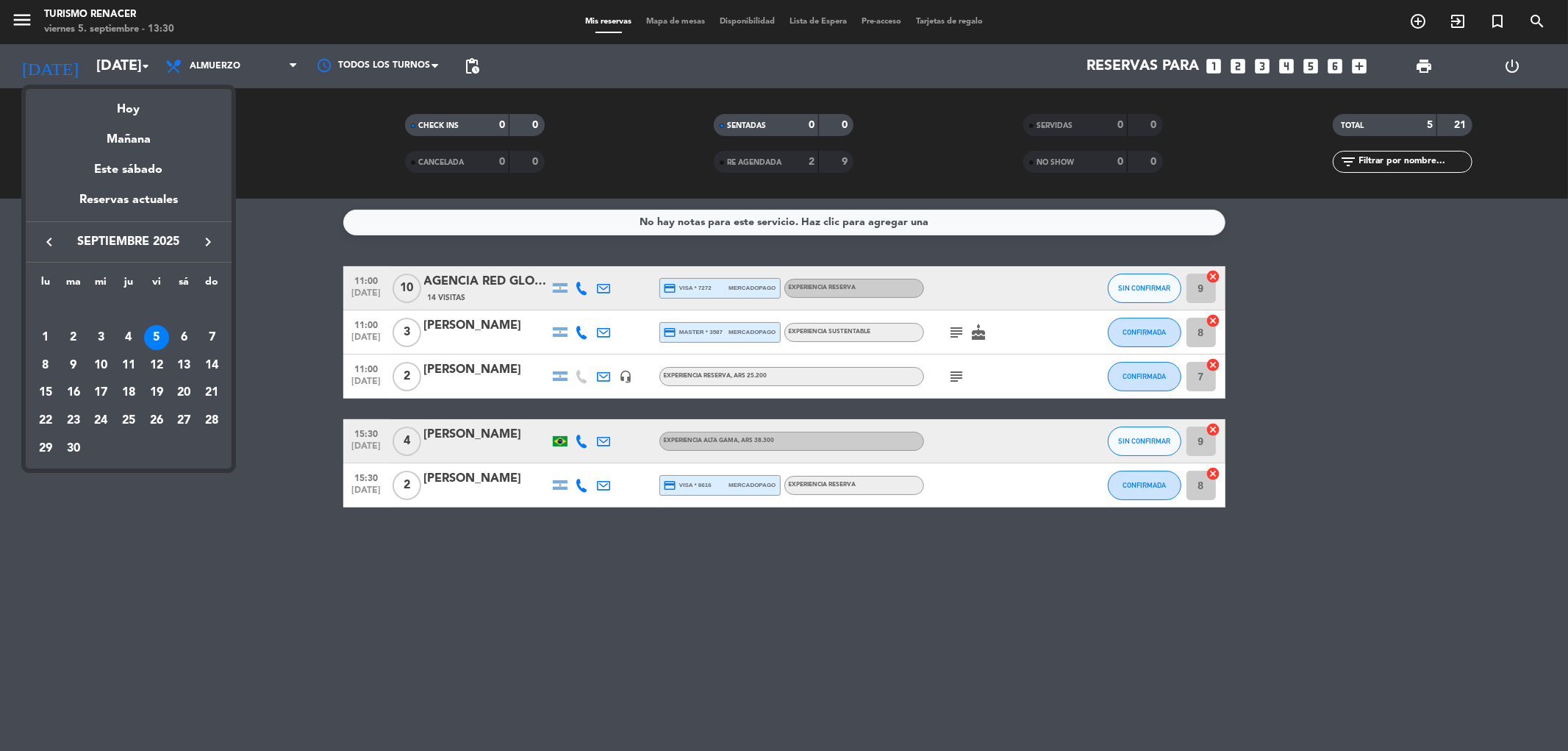
click at [31, 18] on div at bounding box center [784, 375] width 1568 height 751
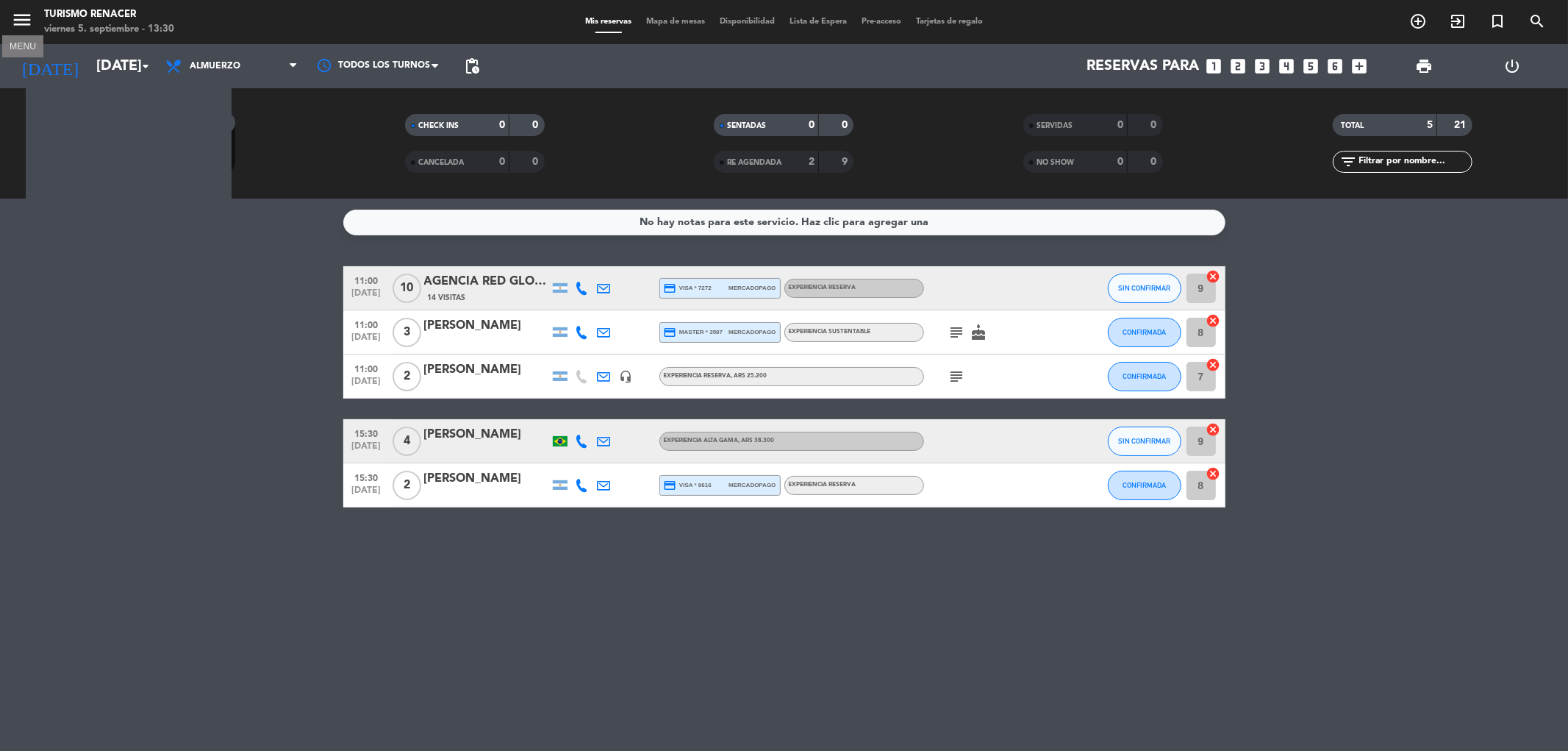
click at [30, 18] on icon "menu" at bounding box center [22, 20] width 22 height 22
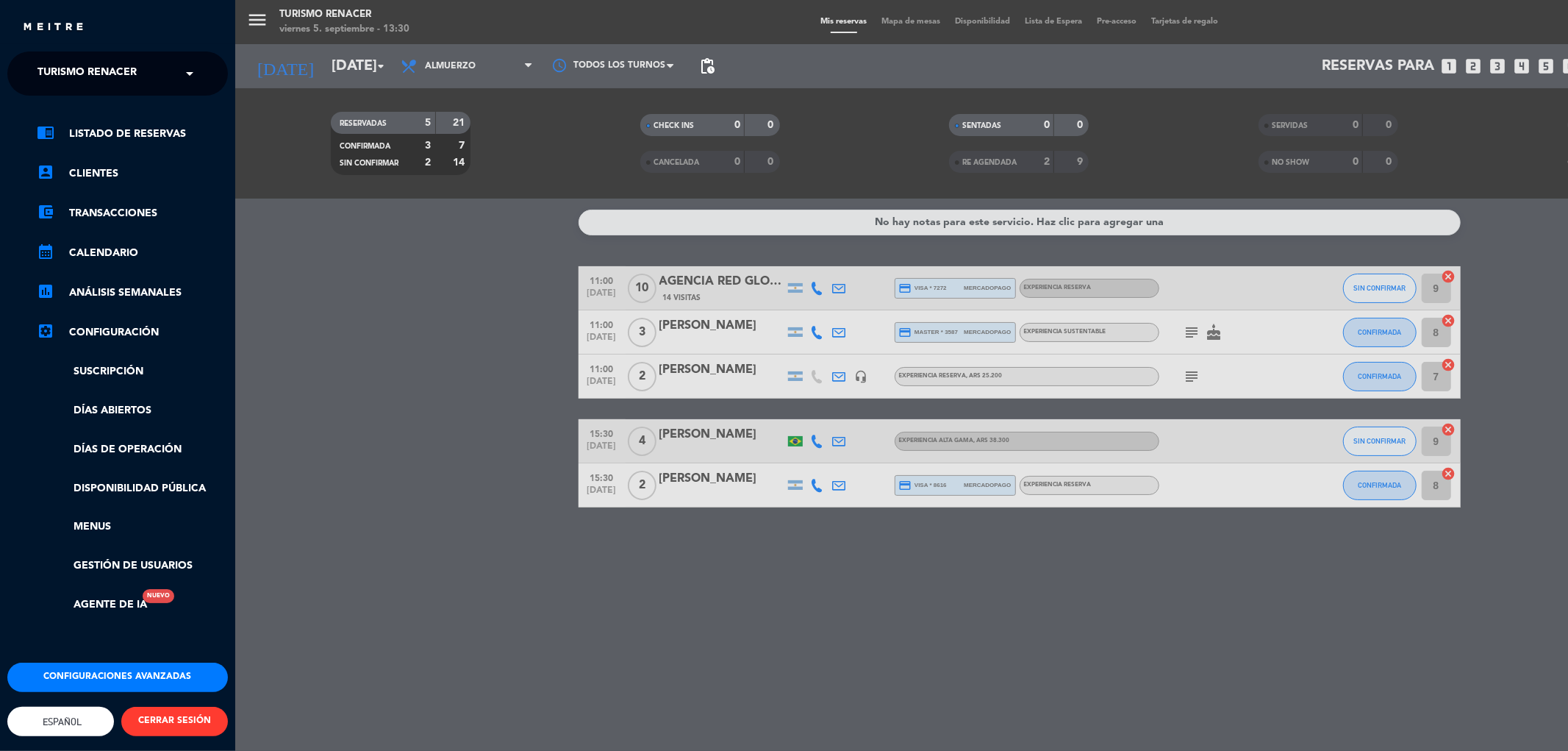
click at [92, 57] on ng-select "× Turismo Renacer ×" at bounding box center [117, 74] width 221 height 44
click at [99, 69] on span "Turismo Renacer" at bounding box center [87, 74] width 99 height 31
click at [97, 112] on span "Restaurante Renacer" at bounding box center [78, 113] width 125 height 17
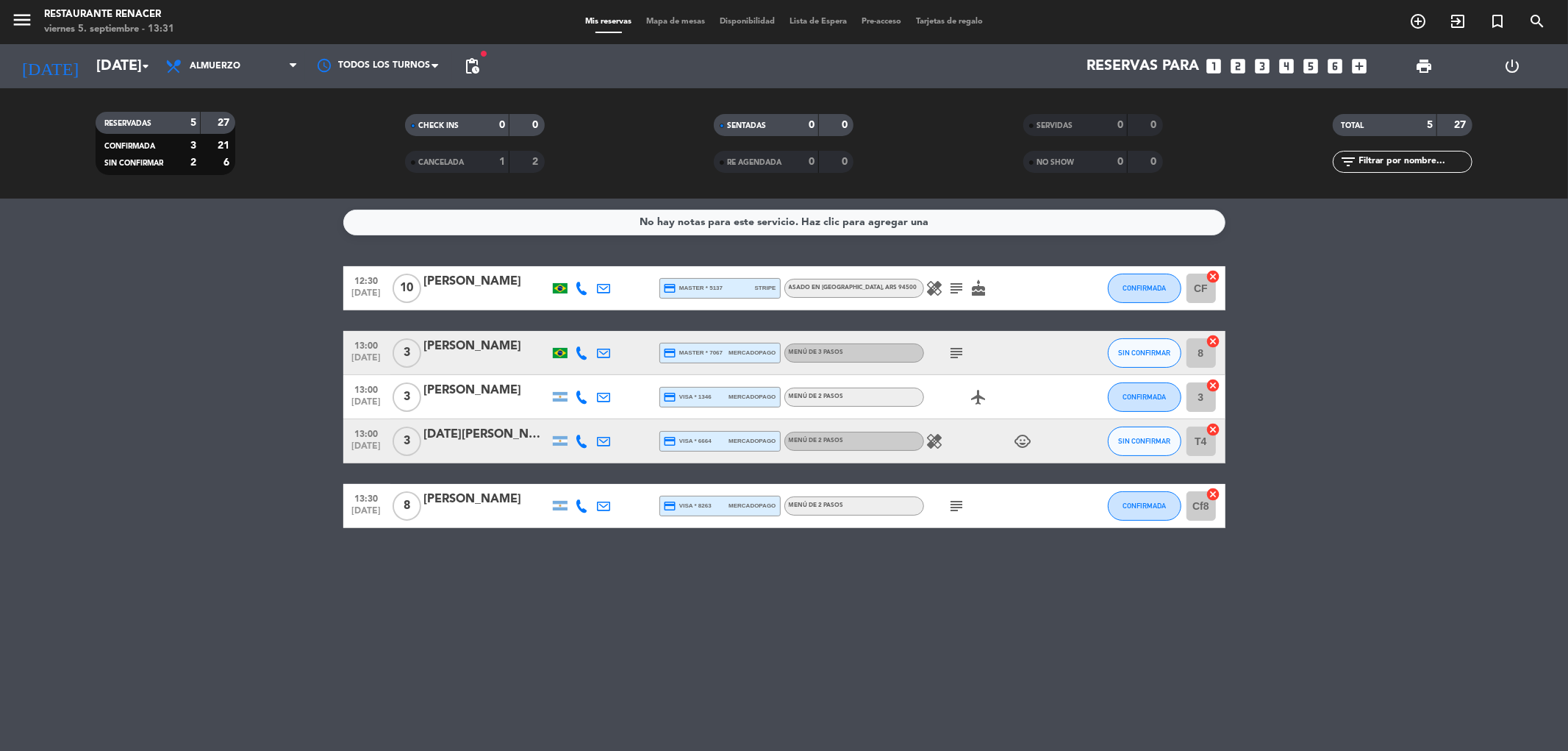
click at [948, 289] on icon "subject" at bounding box center [957, 288] width 18 height 18
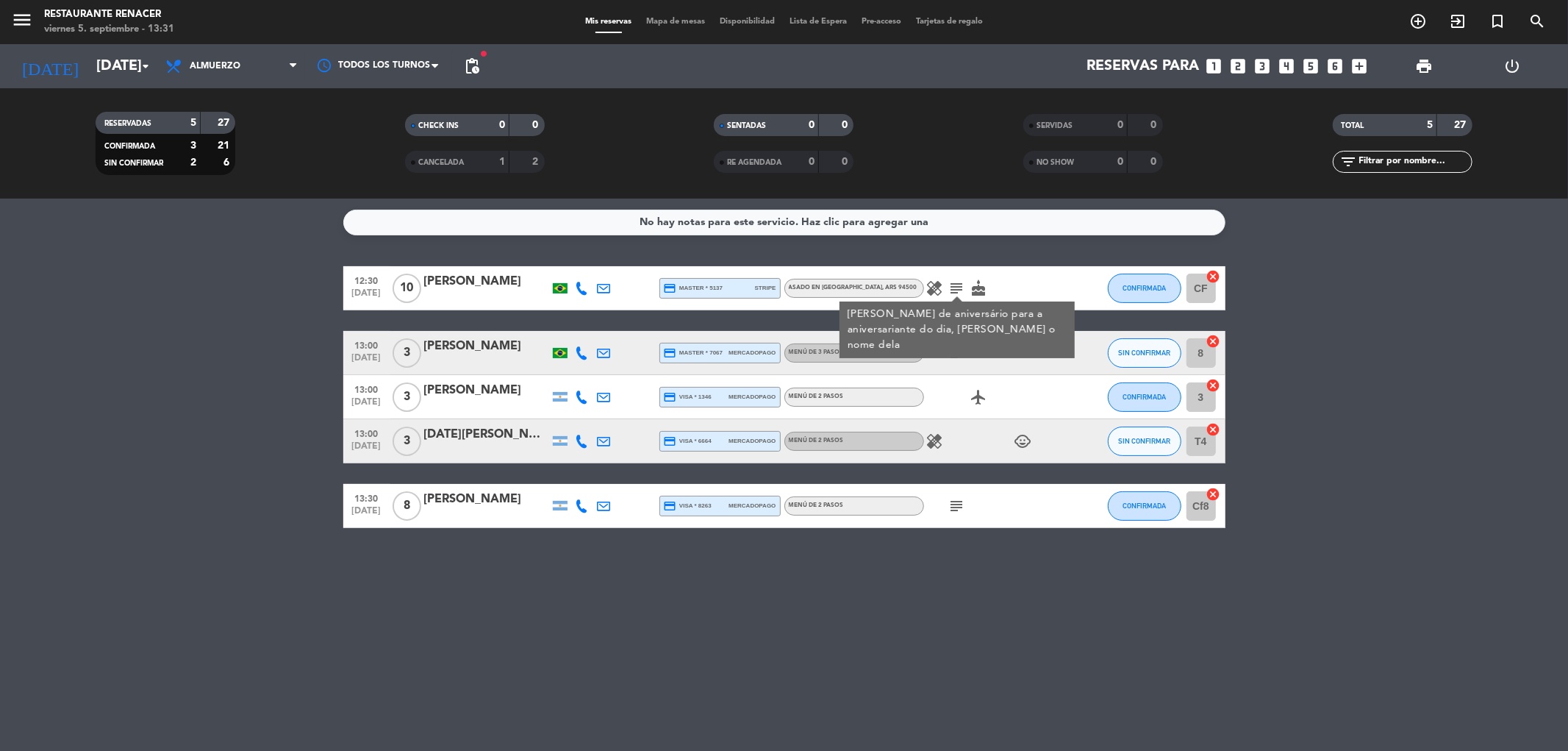
click at [946, 289] on span "subject [PERSON_NAME] de aniversário para a aniversariante do dia, [PERSON_NAME…" at bounding box center [957, 288] width 22 height 18
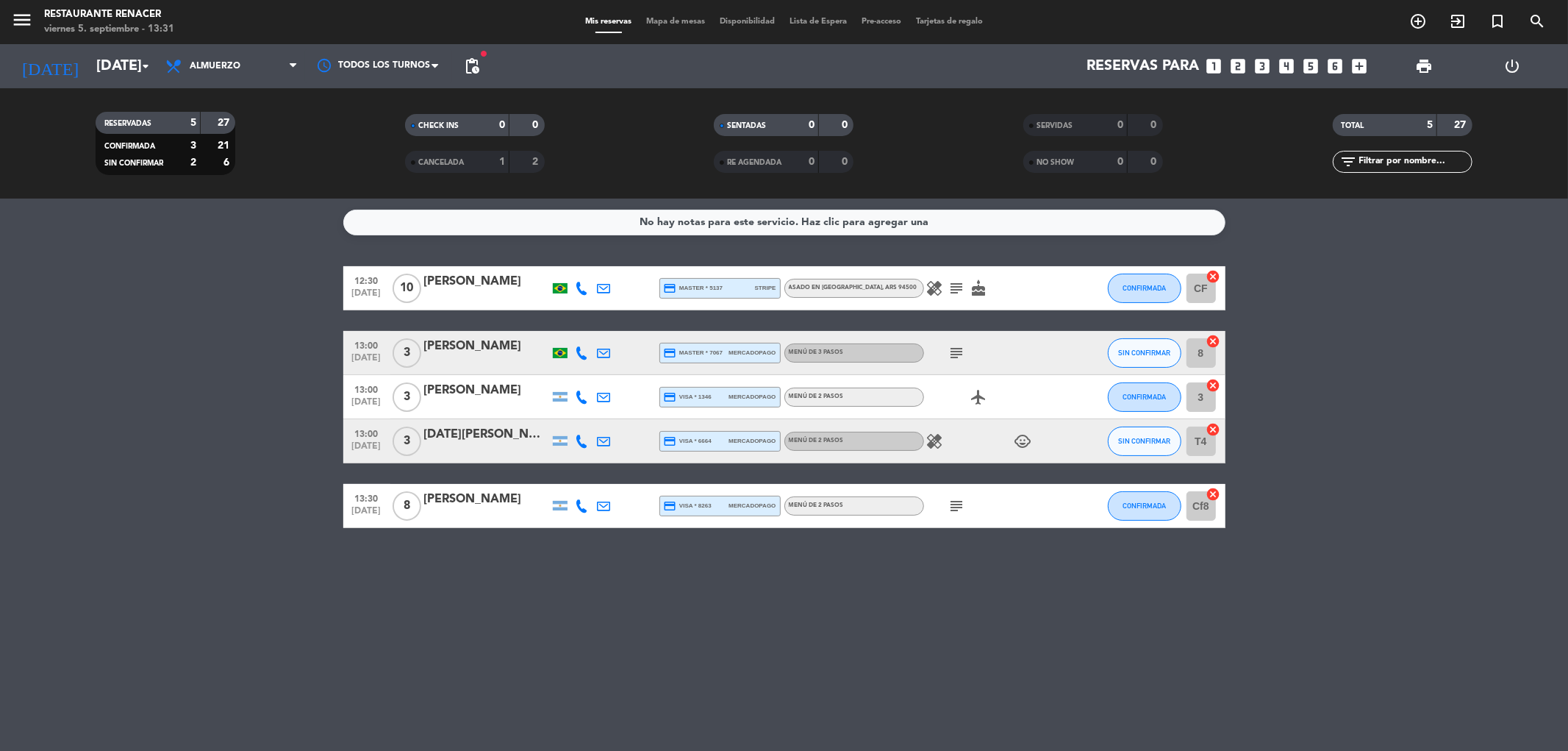
click at [946, 289] on span "subject" at bounding box center [957, 288] width 22 height 18
click at [951, 287] on icon "subject" at bounding box center [957, 288] width 18 height 18
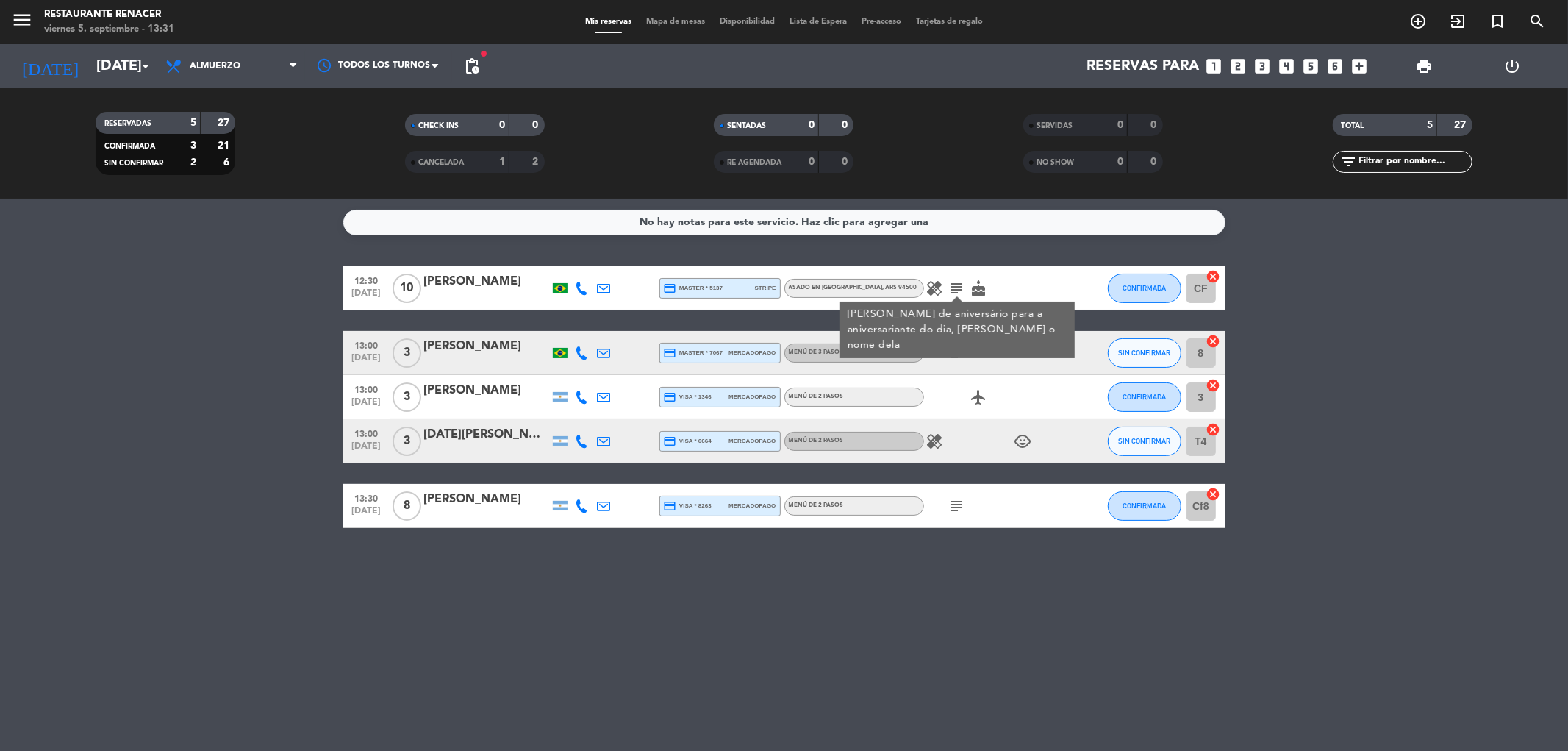
click at [954, 287] on icon "subject" at bounding box center [957, 288] width 18 height 18
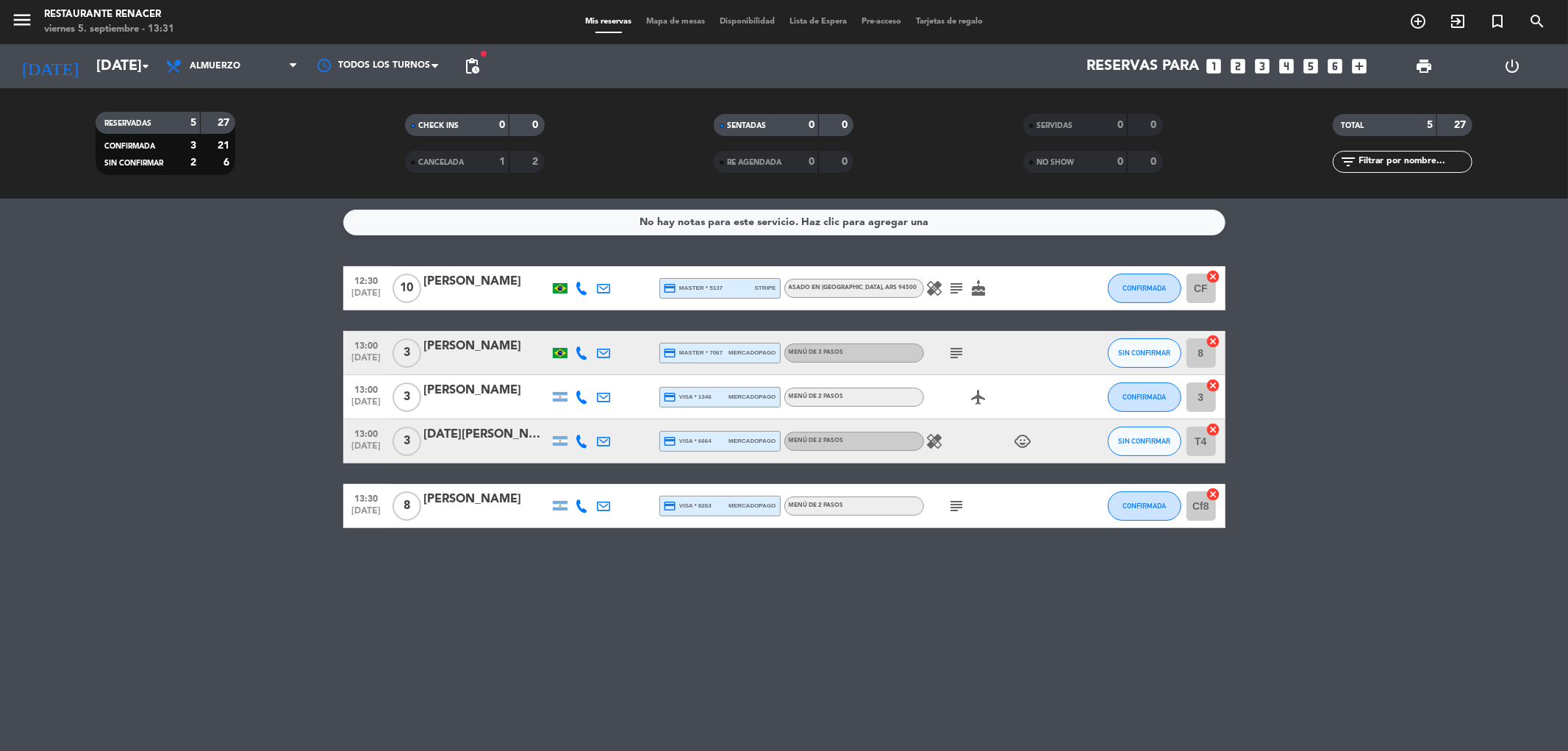
click at [954, 287] on icon "subject" at bounding box center [957, 288] width 18 height 18
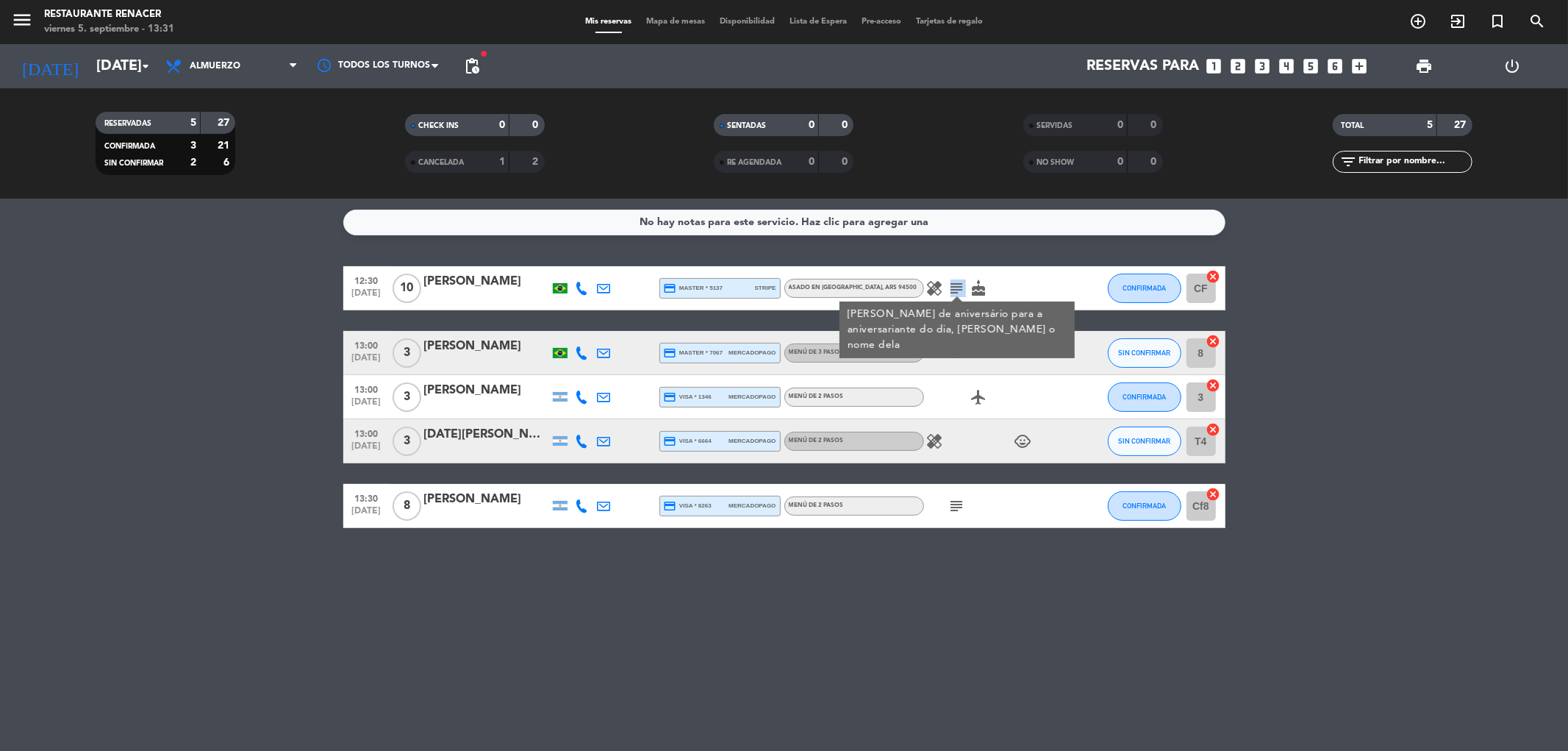
click at [954, 287] on icon "subject" at bounding box center [957, 288] width 18 height 18
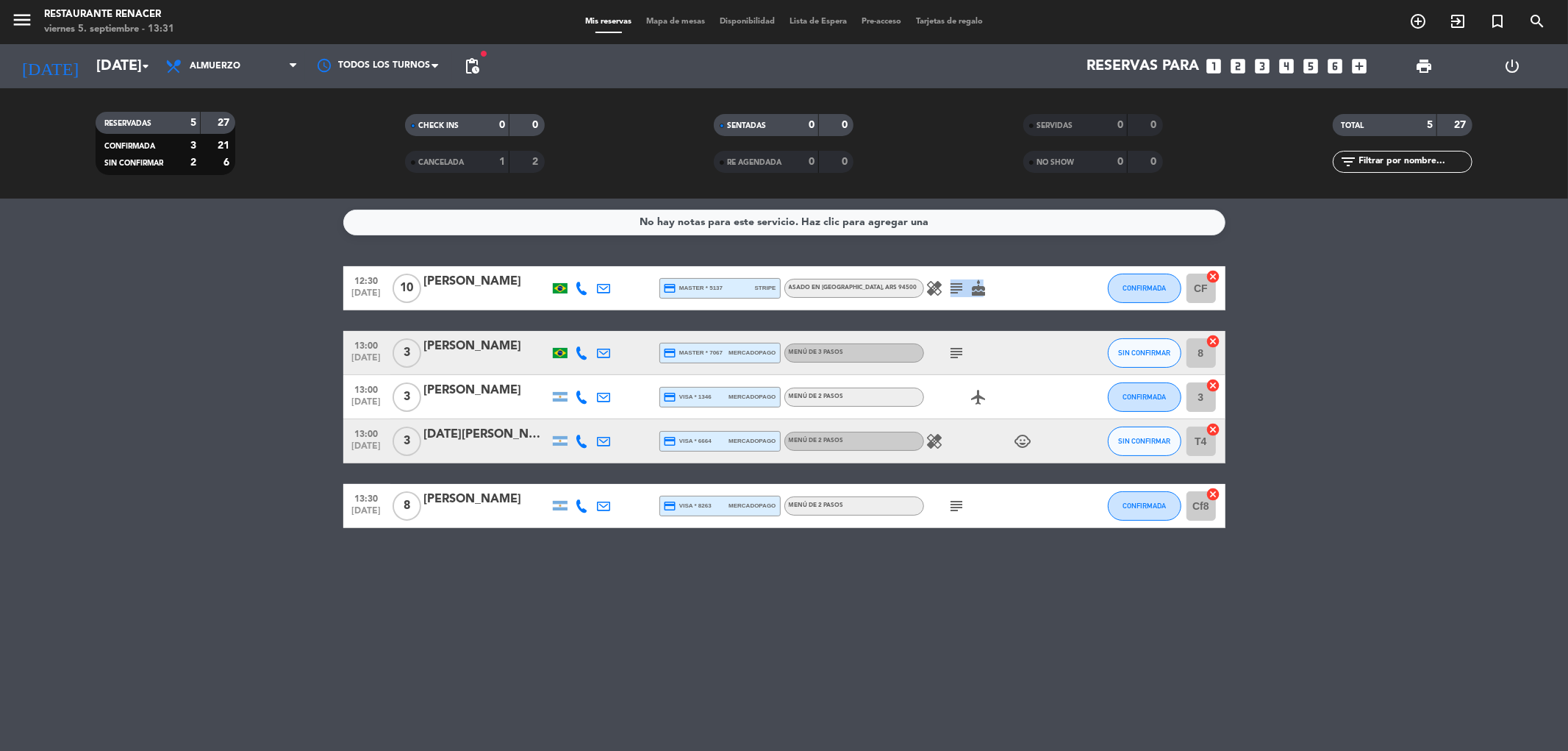
click at [954, 287] on icon "subject" at bounding box center [957, 288] width 18 height 18
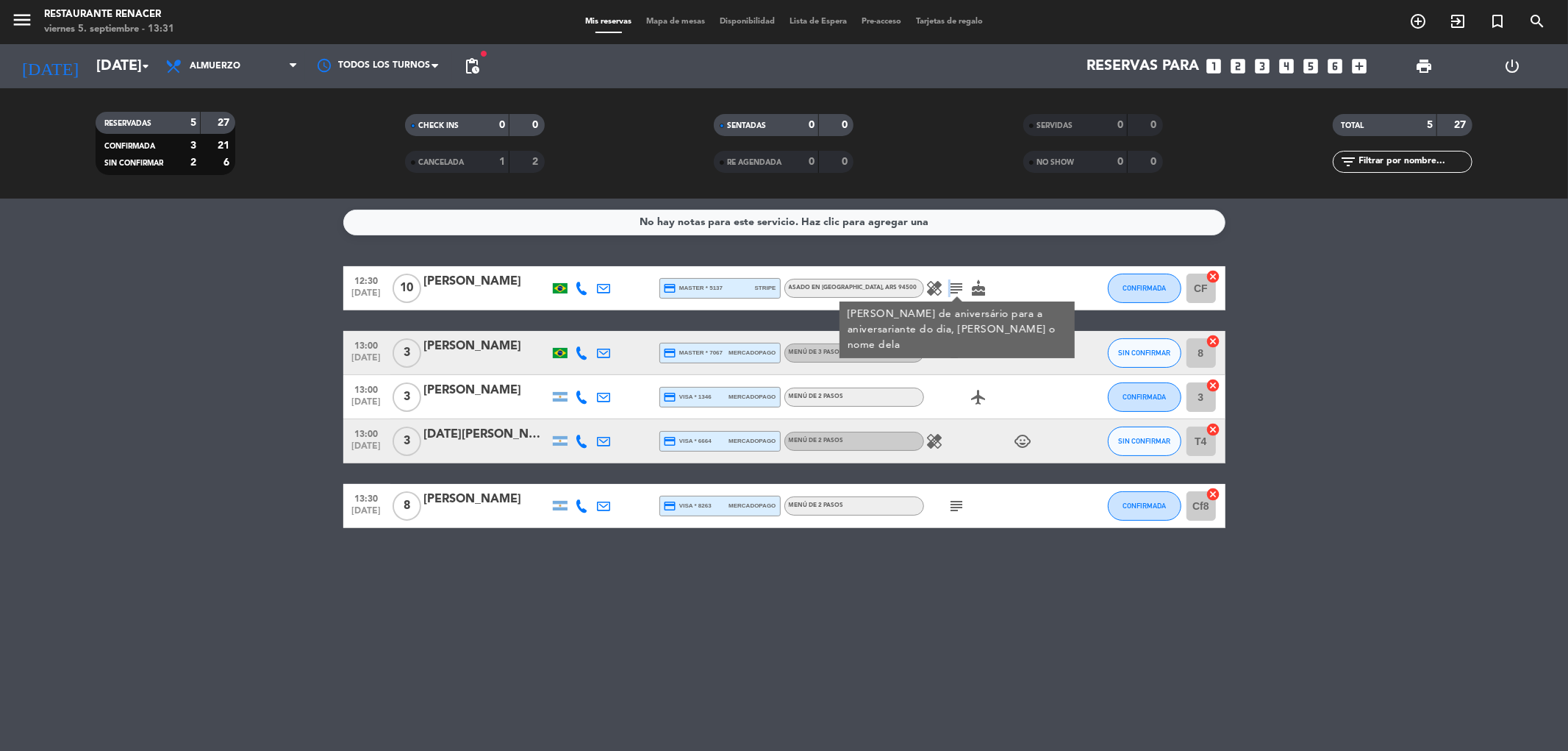
click at [954, 287] on icon "subject" at bounding box center [957, 288] width 18 height 18
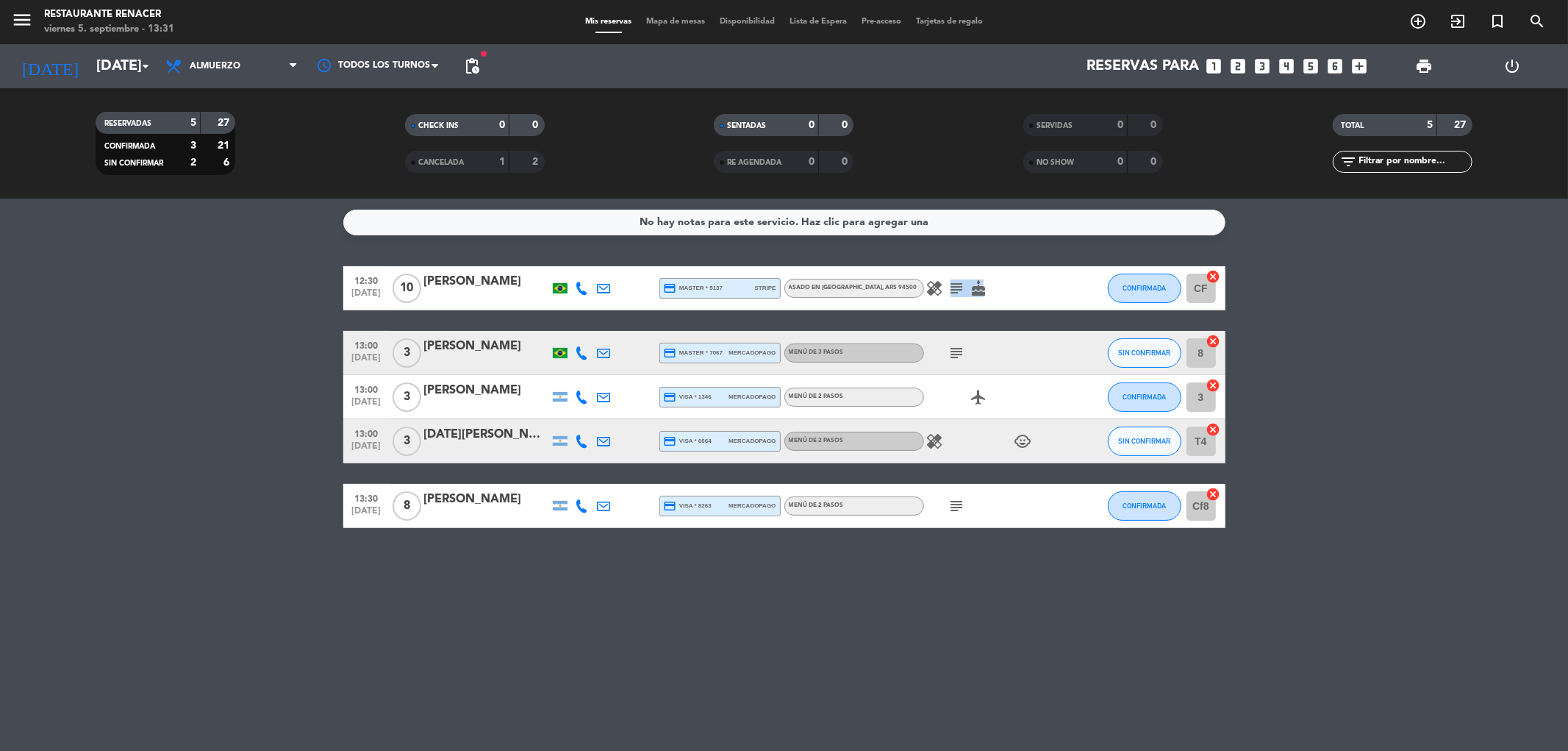
click at [954, 287] on icon "subject" at bounding box center [957, 288] width 18 height 18
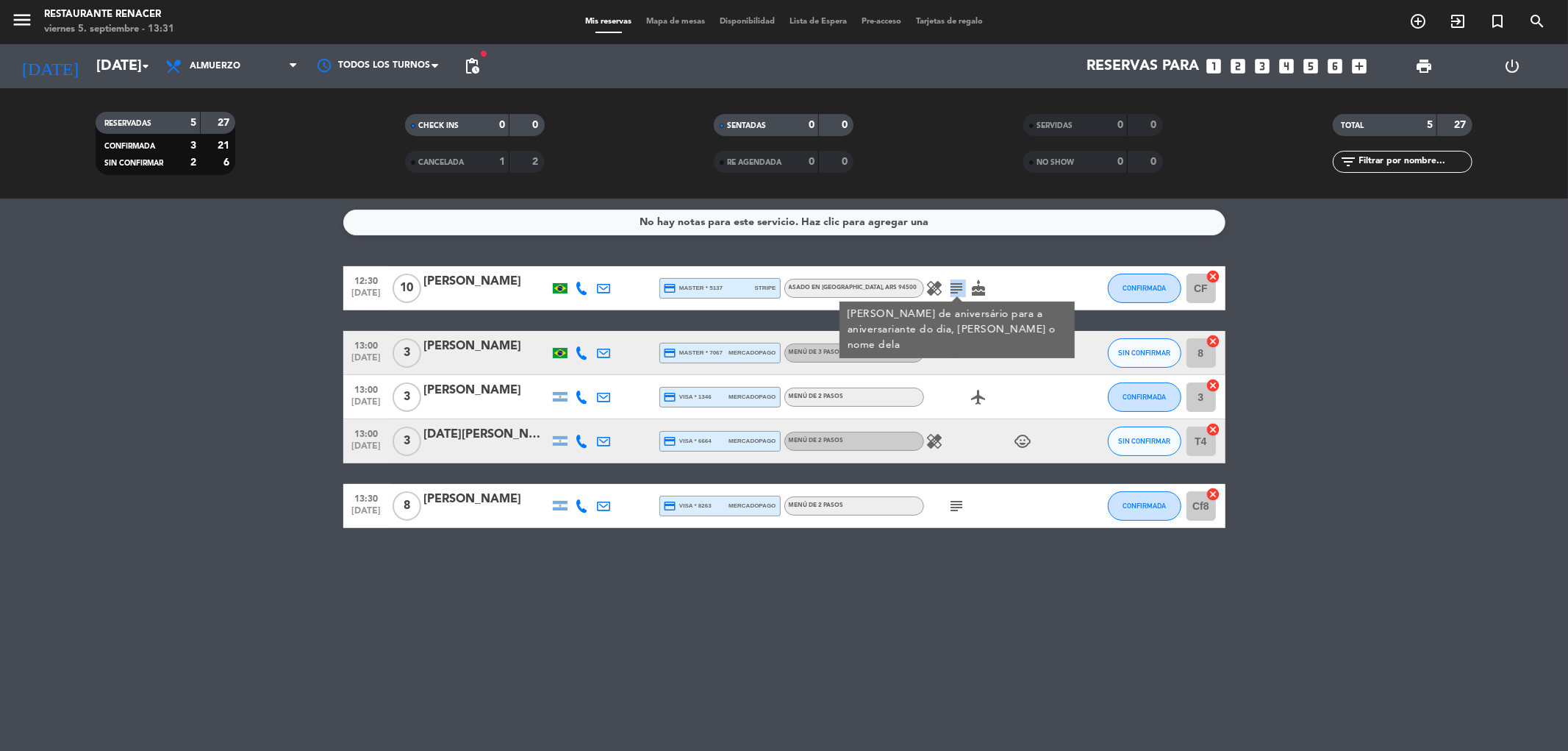
click at [954, 287] on icon "subject" at bounding box center [957, 288] width 18 height 18
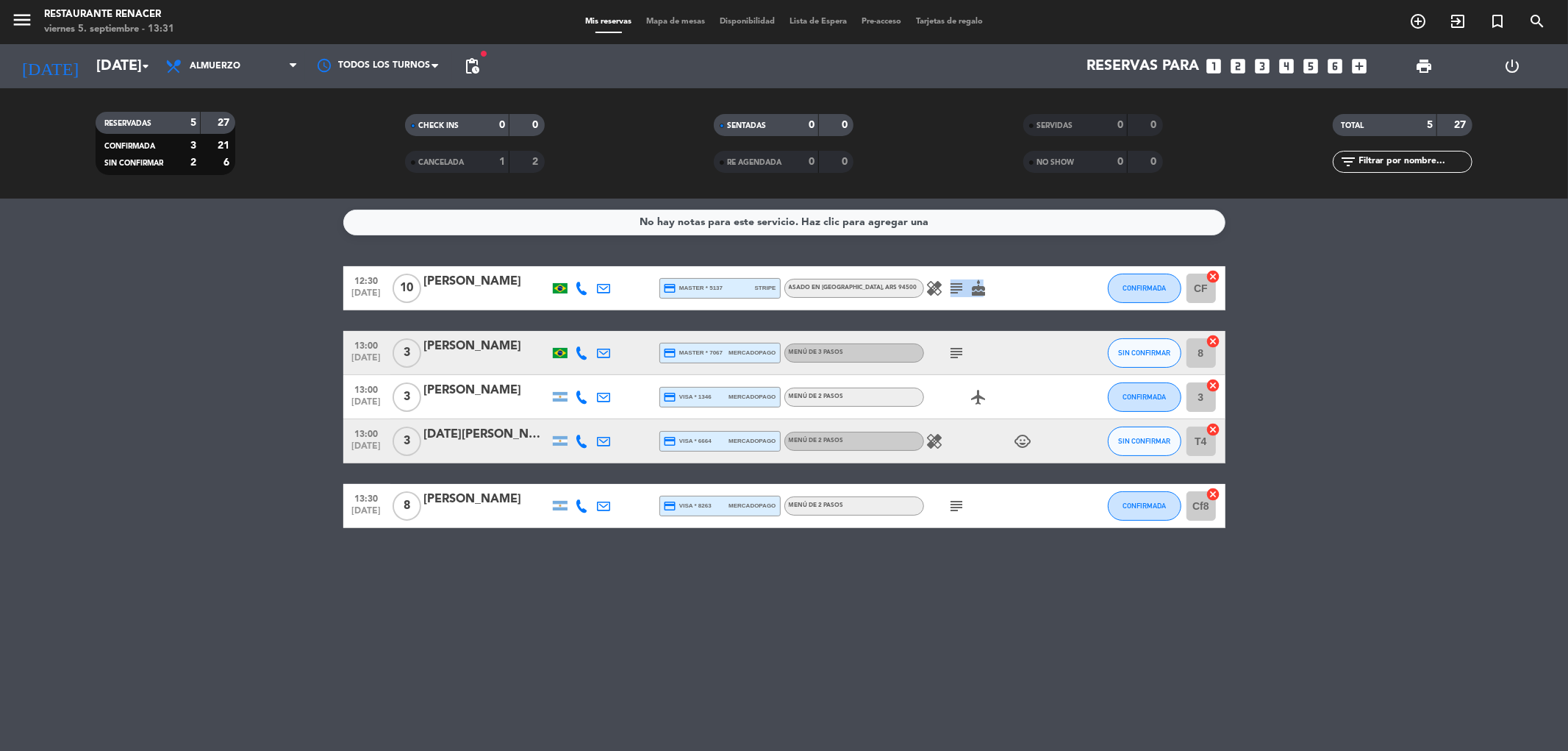
click at [954, 287] on icon "subject" at bounding box center [957, 288] width 18 height 18
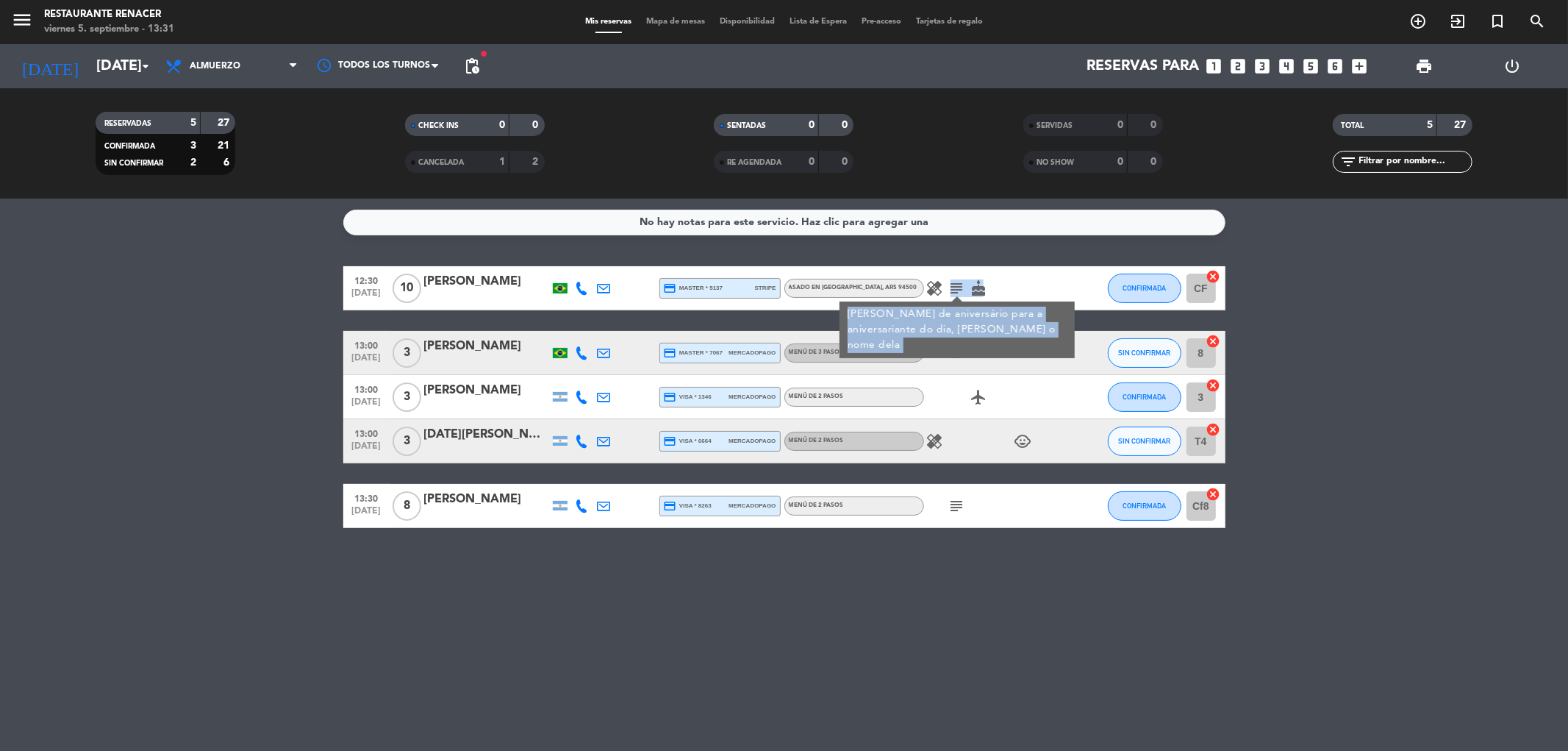
click at [954, 287] on icon "subject" at bounding box center [957, 288] width 18 height 18
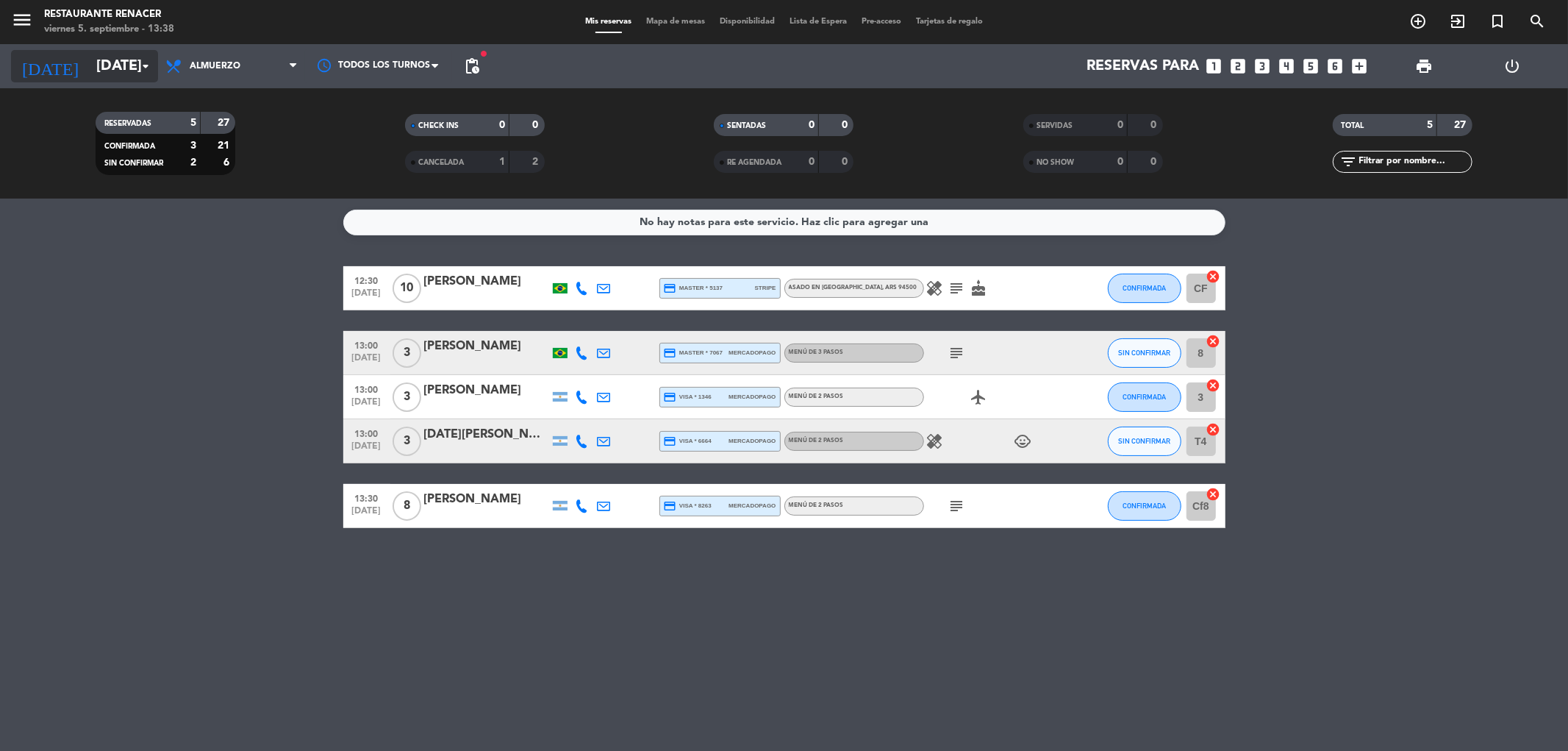
click at [119, 64] on input "[DATE]" at bounding box center [182, 66] width 187 height 32
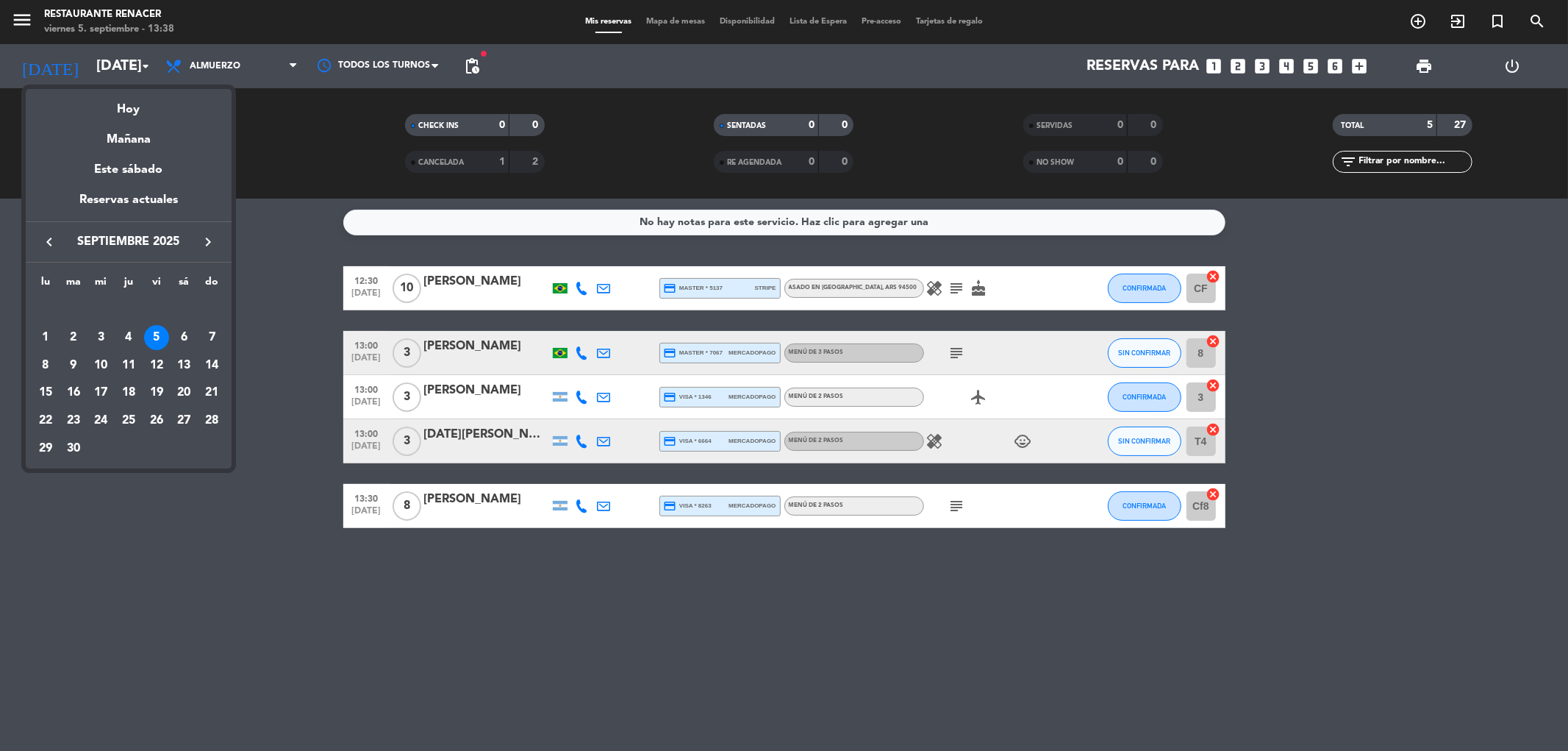
click at [215, 250] on icon "keyboard_arrow_right" at bounding box center [208, 242] width 18 height 18
click at [180, 338] on div "4" at bounding box center [184, 337] width 25 height 25
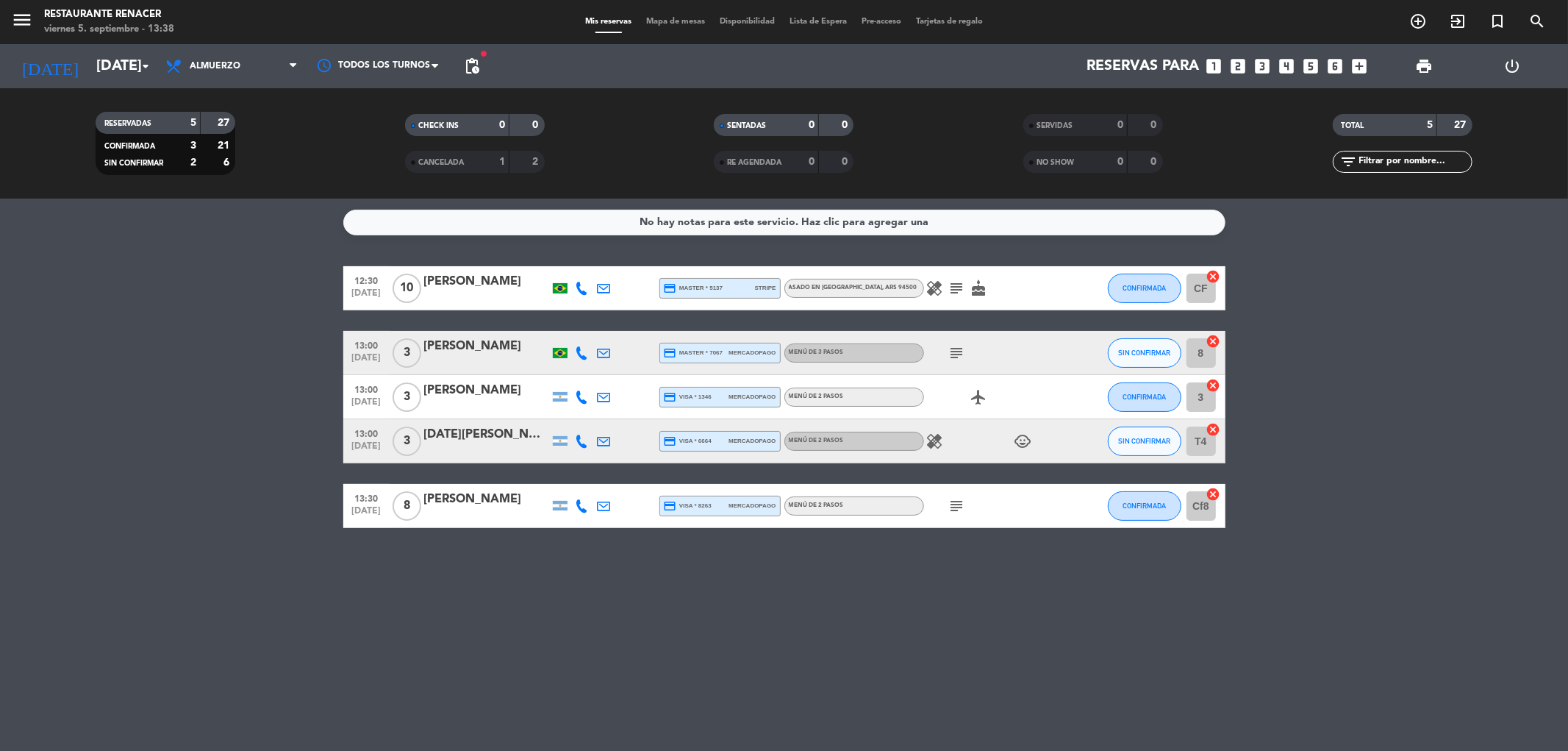
type input "[DATE]"
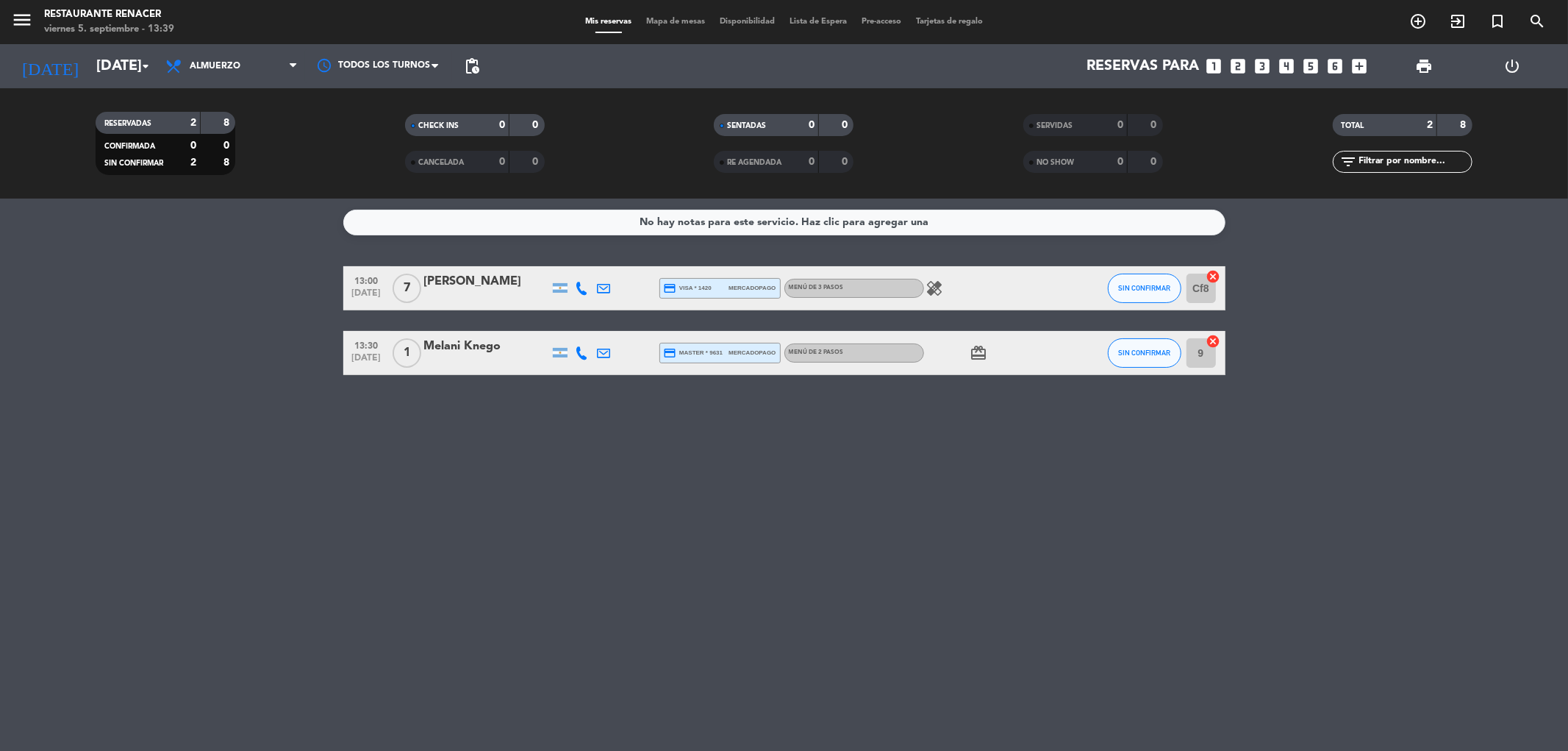
click at [1288, 66] on icon "looks_4" at bounding box center [1287, 66] width 19 height 19
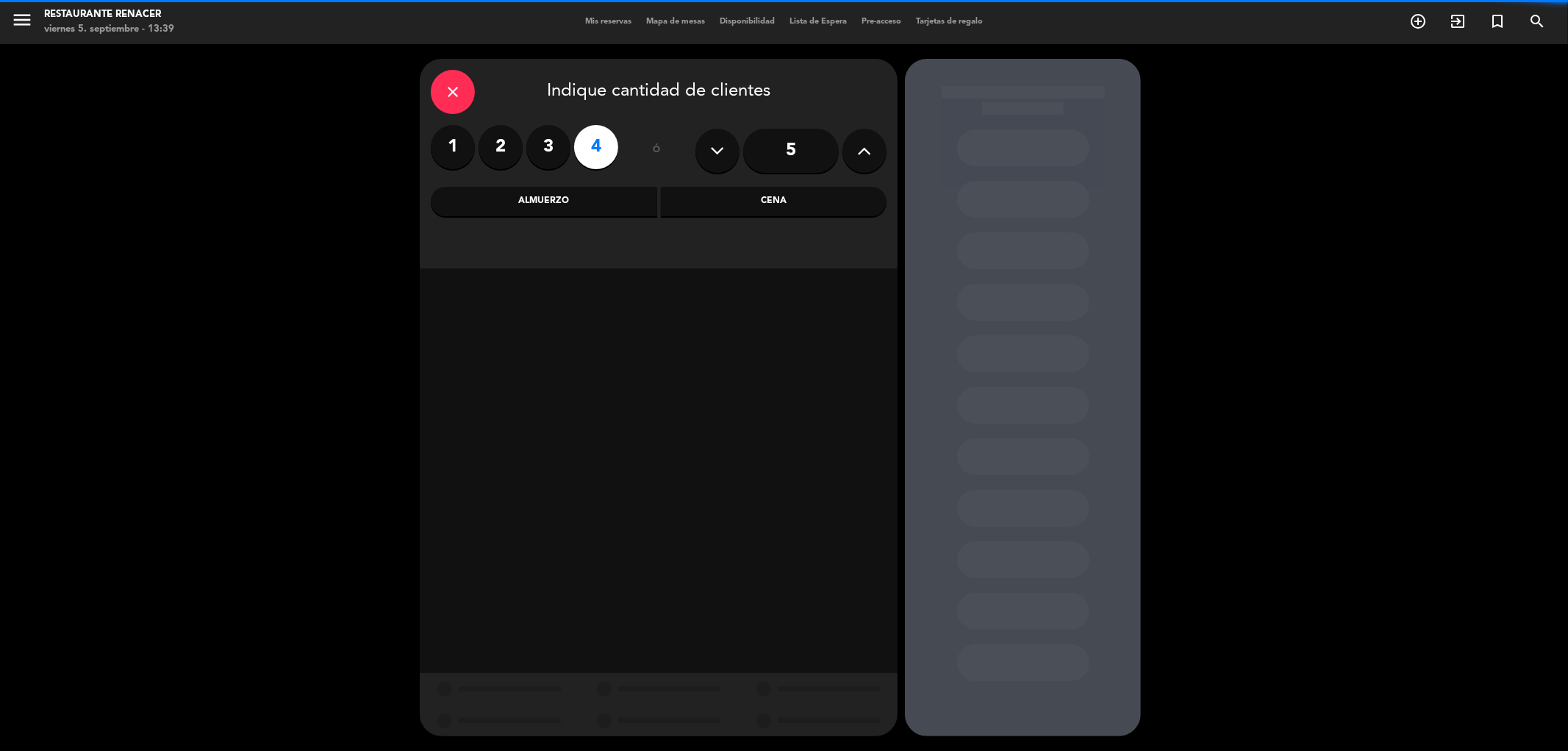
click at [582, 202] on div "Almuerzo" at bounding box center [543, 202] width 227 height 30
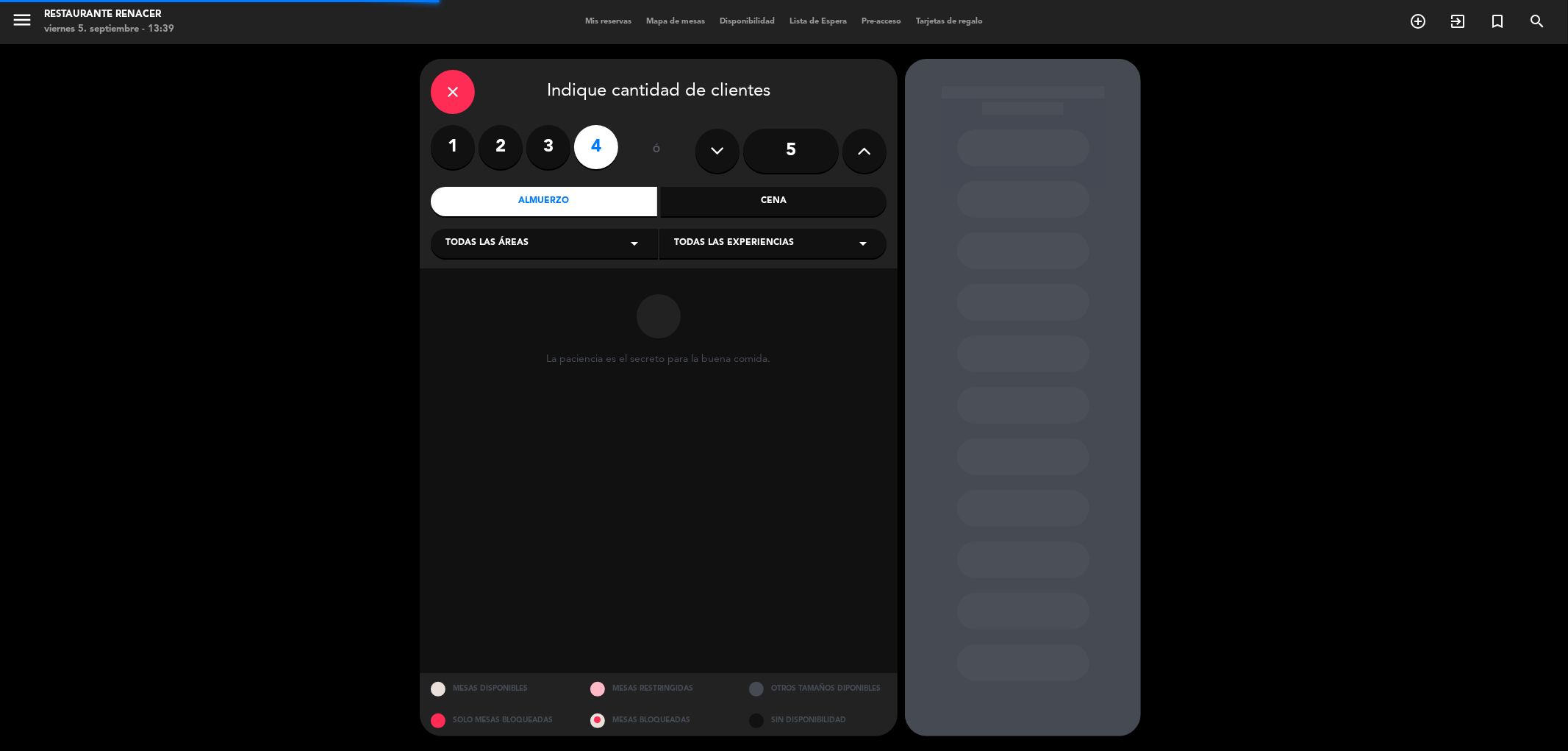
click at [522, 241] on span "Todas las áreas" at bounding box center [486, 244] width 83 height 15
click at [476, 350] on div "Restaurante" at bounding box center [544, 346] width 198 height 15
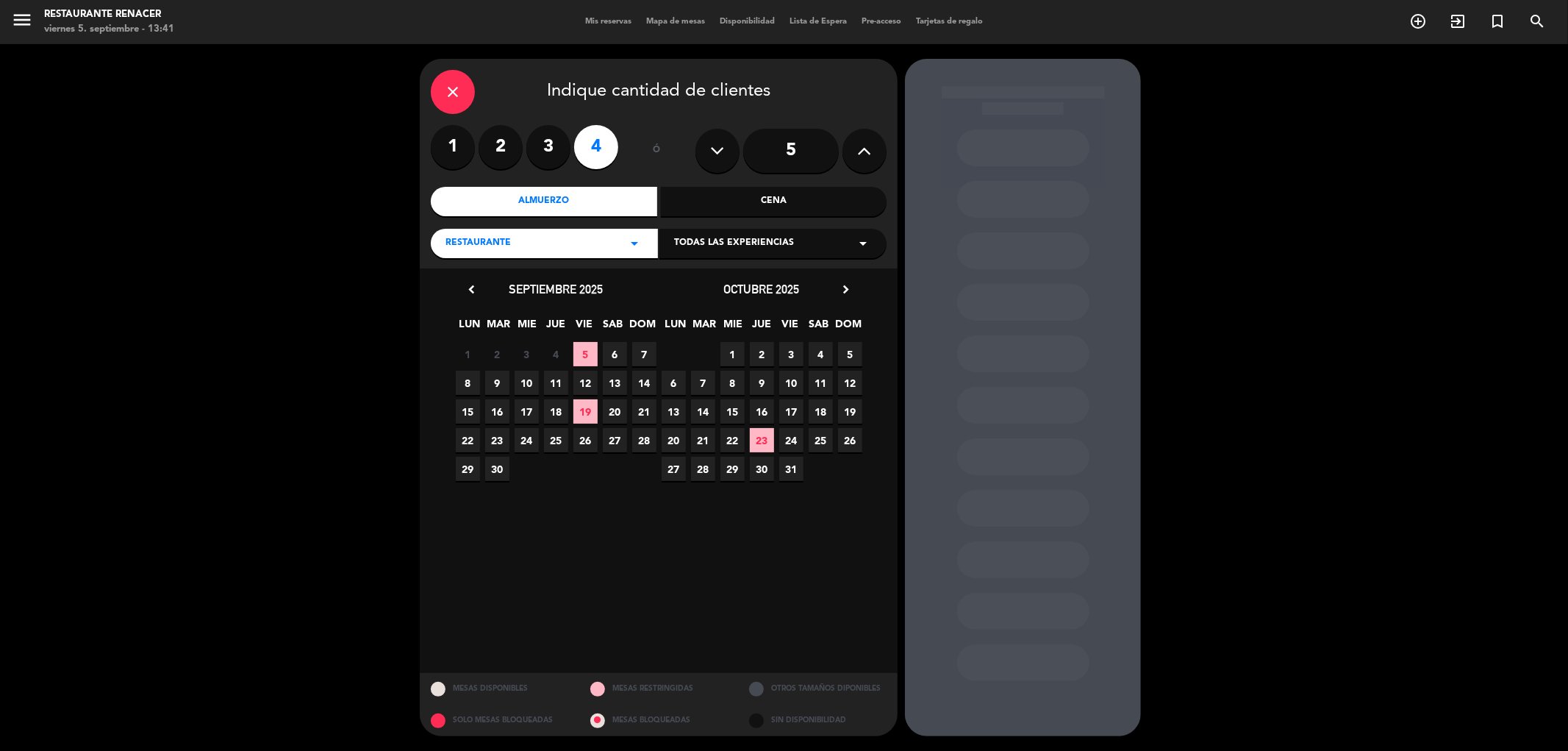
click at [823, 358] on span "4" at bounding box center [820, 354] width 24 height 24
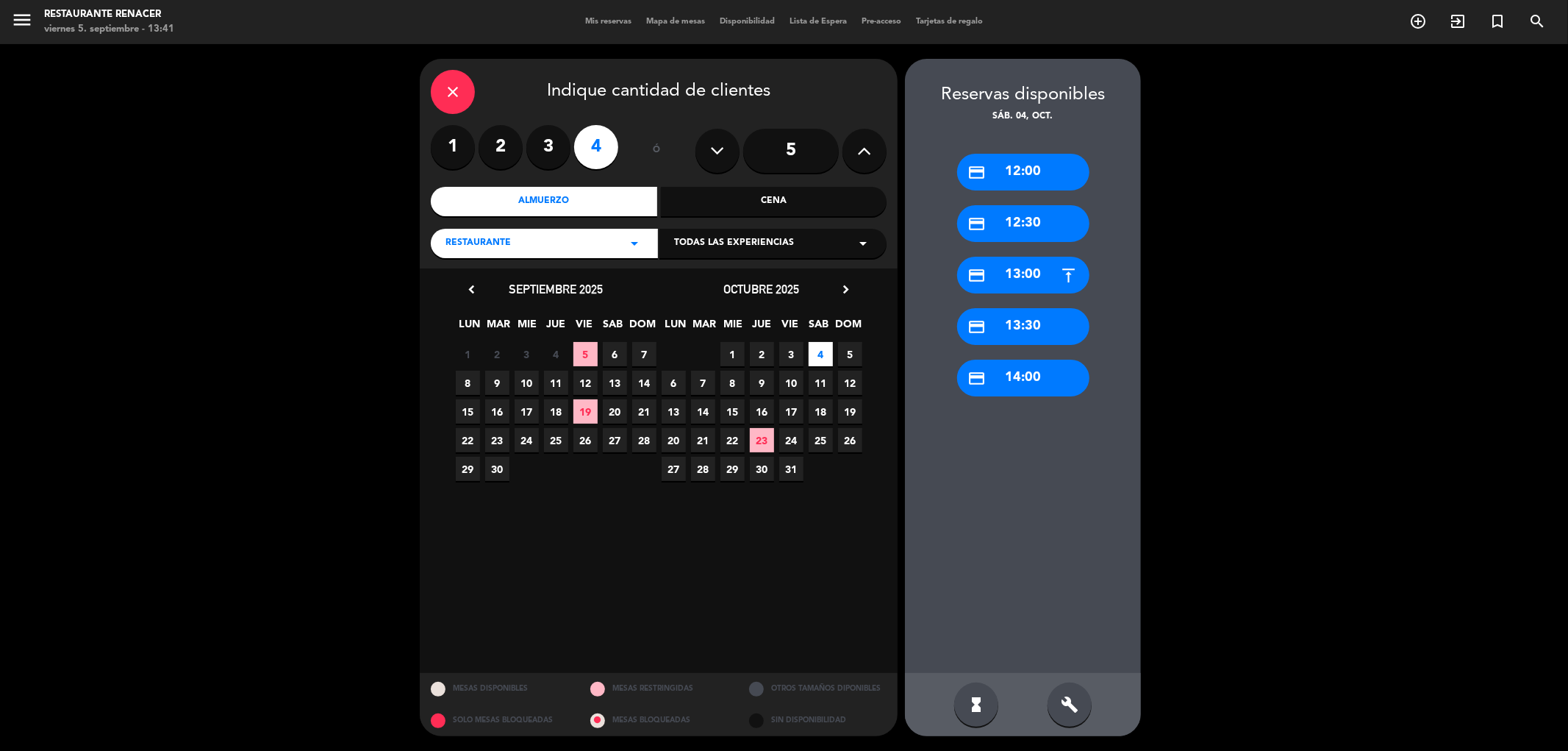
click at [1004, 285] on div "credit_card 13:00" at bounding box center [1022, 275] width 132 height 37
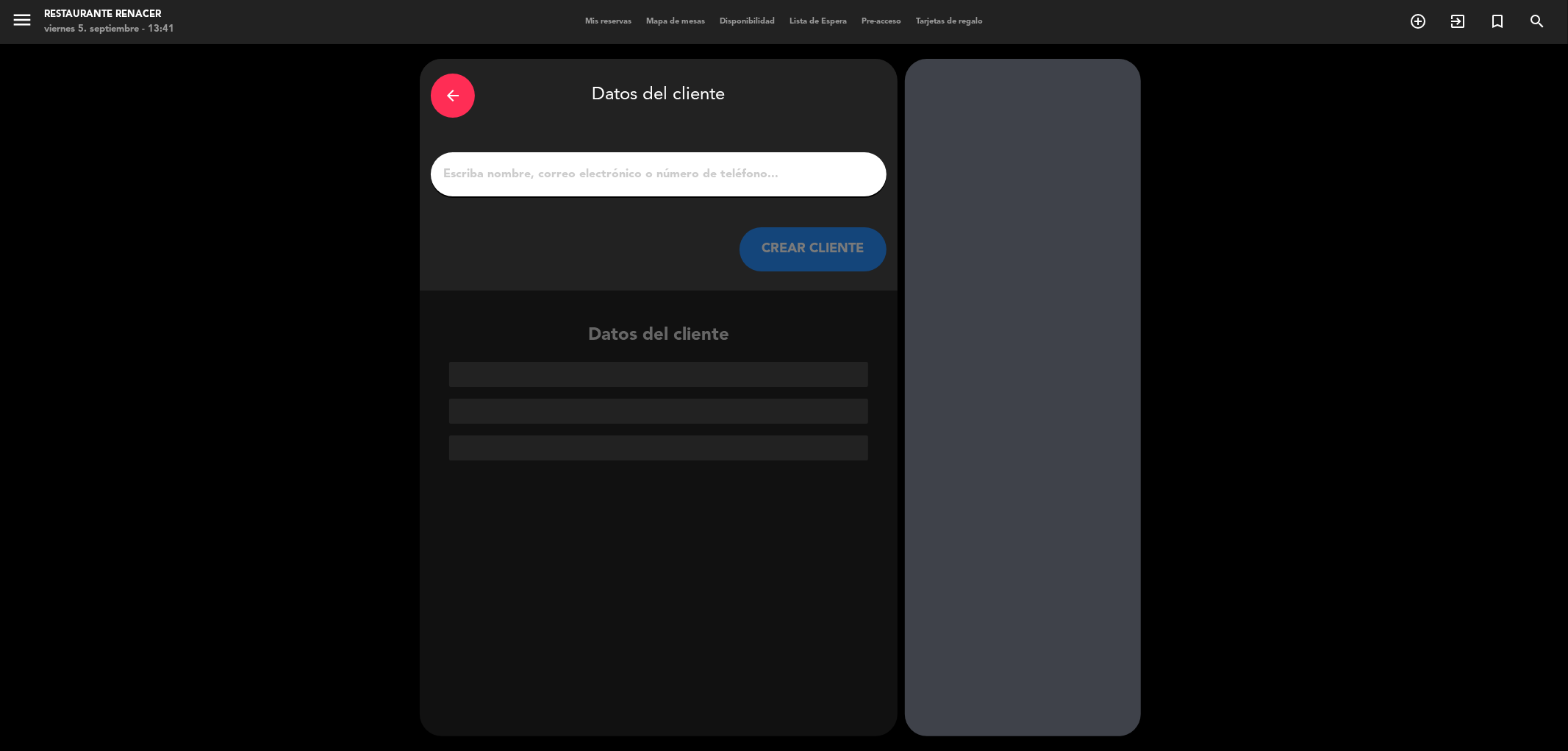
click at [543, 180] on input "1" at bounding box center [658, 174] width 433 height 21
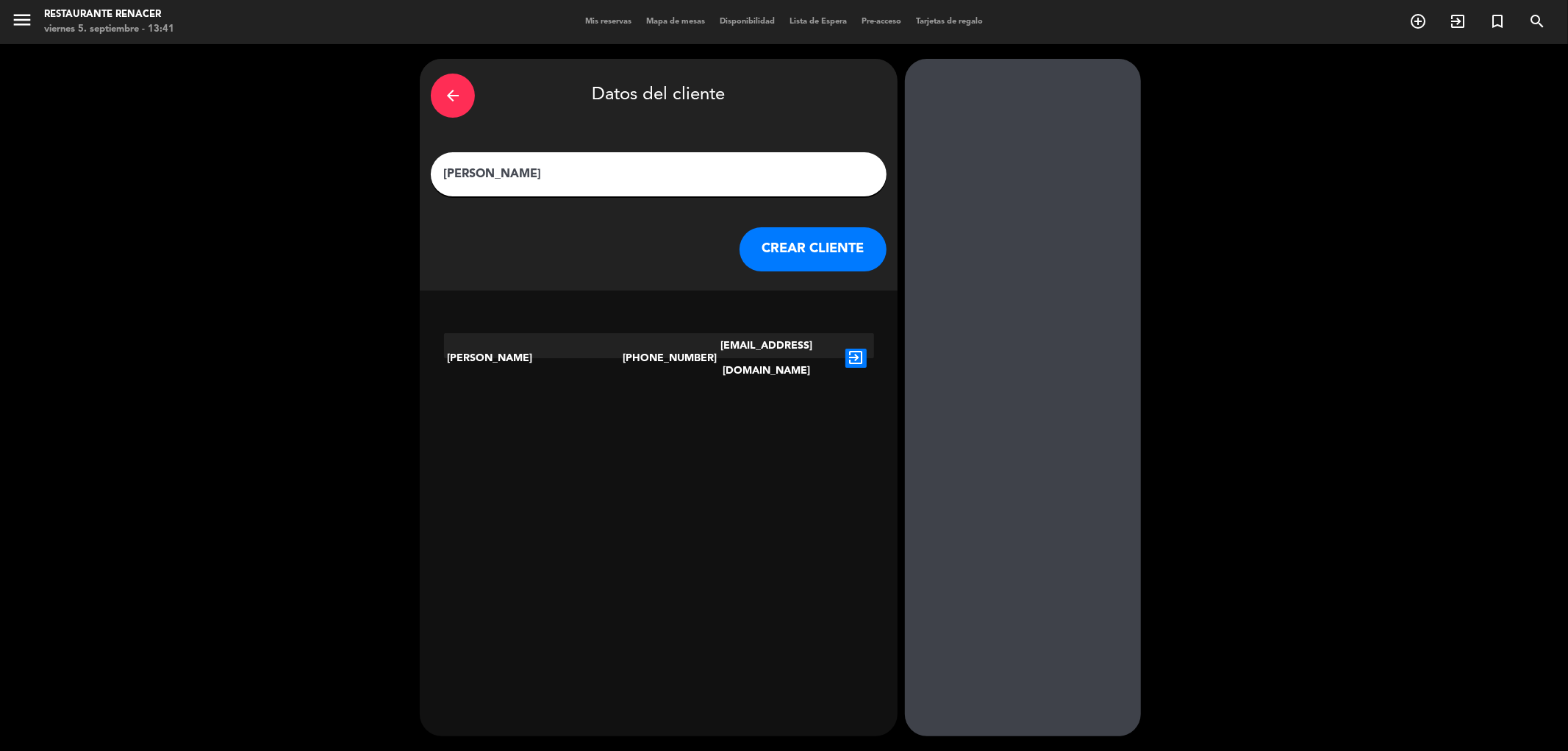
type input "[PERSON_NAME]"
click at [850, 350] on icon "exit_to_app" at bounding box center [856, 358] width 21 height 19
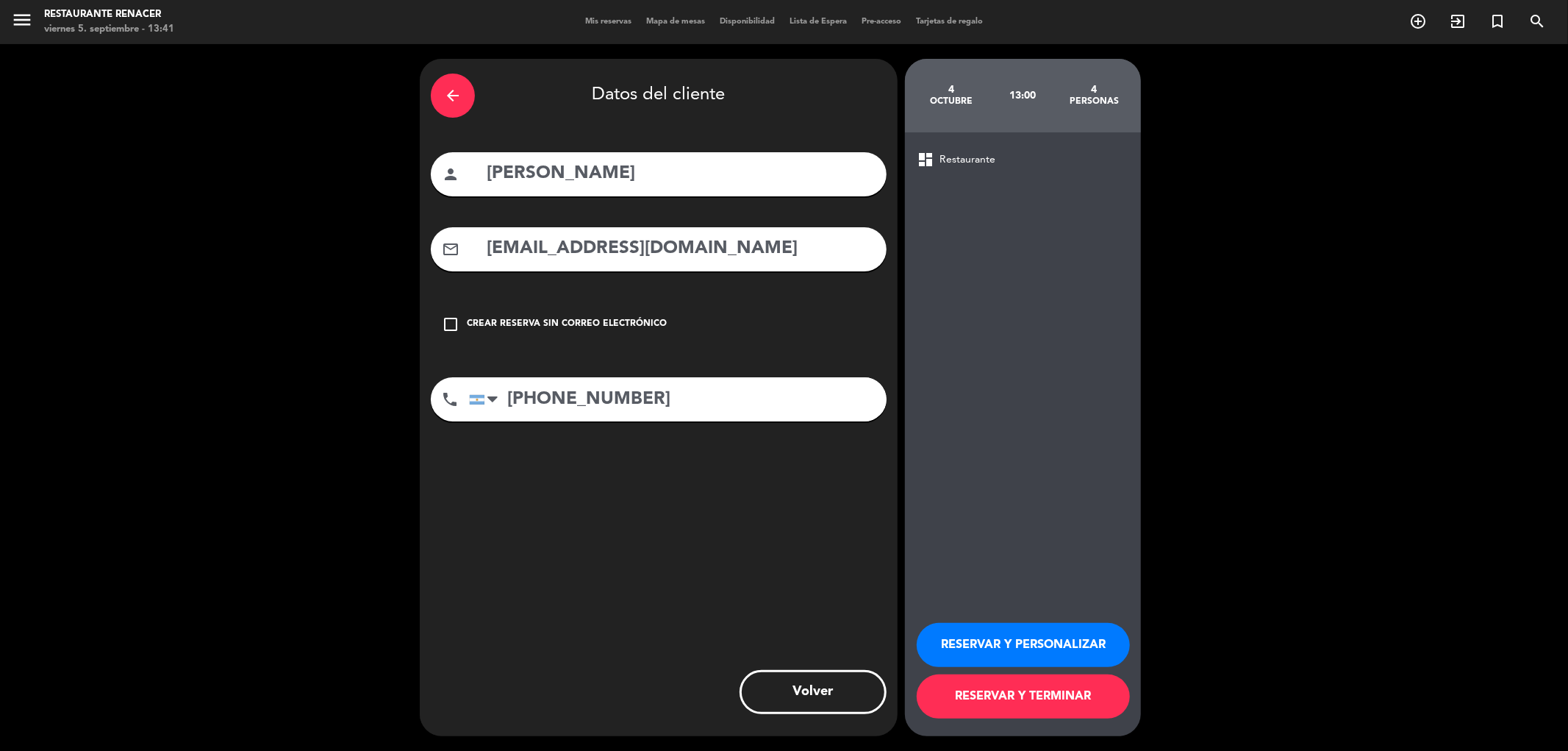
click at [1045, 634] on button "RESERVAR Y PERSONALIZAR" at bounding box center [1023, 645] width 213 height 44
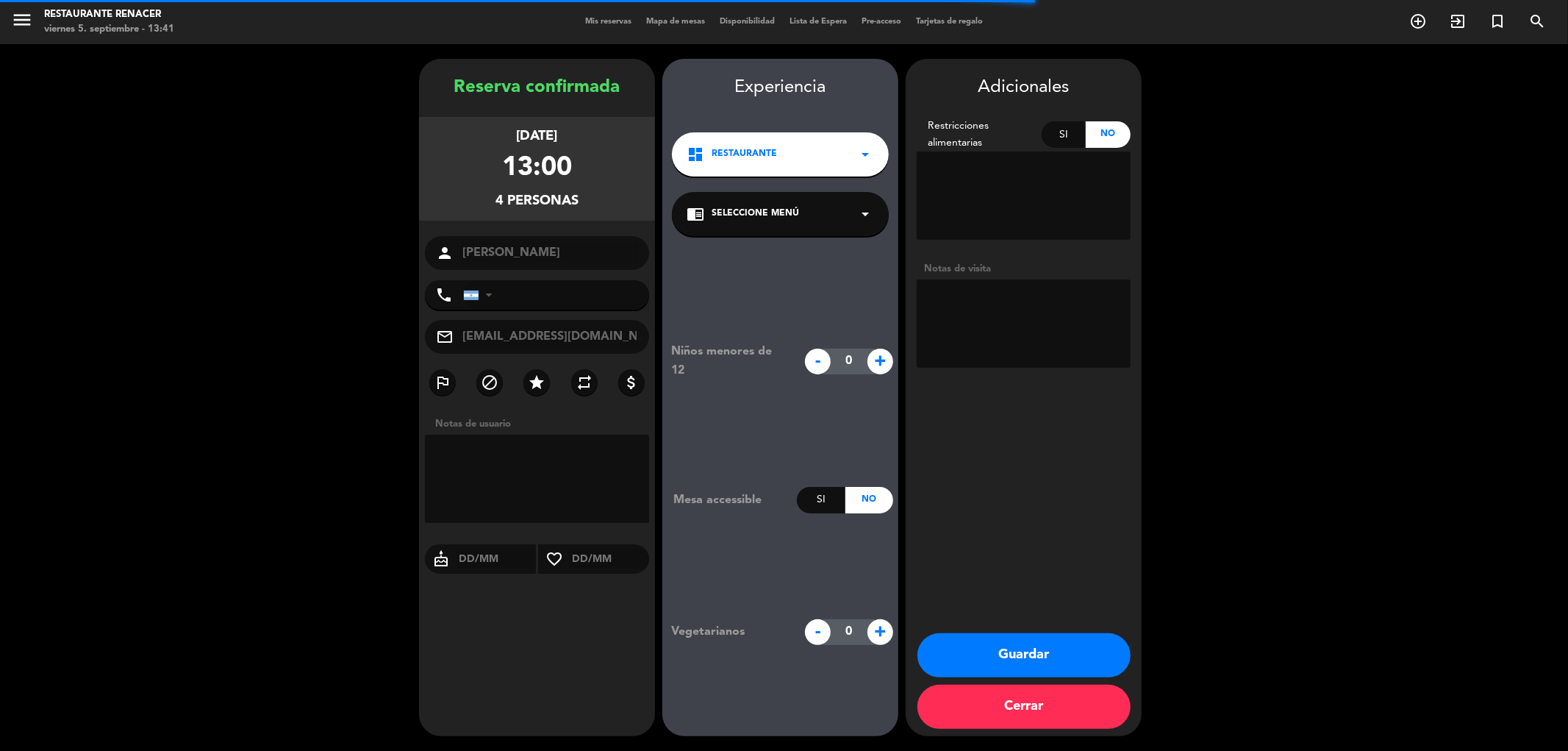
type input "[PHONE_NUMBER]"
click at [816, 213] on div "chrome_reader_mode Seleccione Menú arrow_drop_down" at bounding box center [780, 214] width 217 height 44
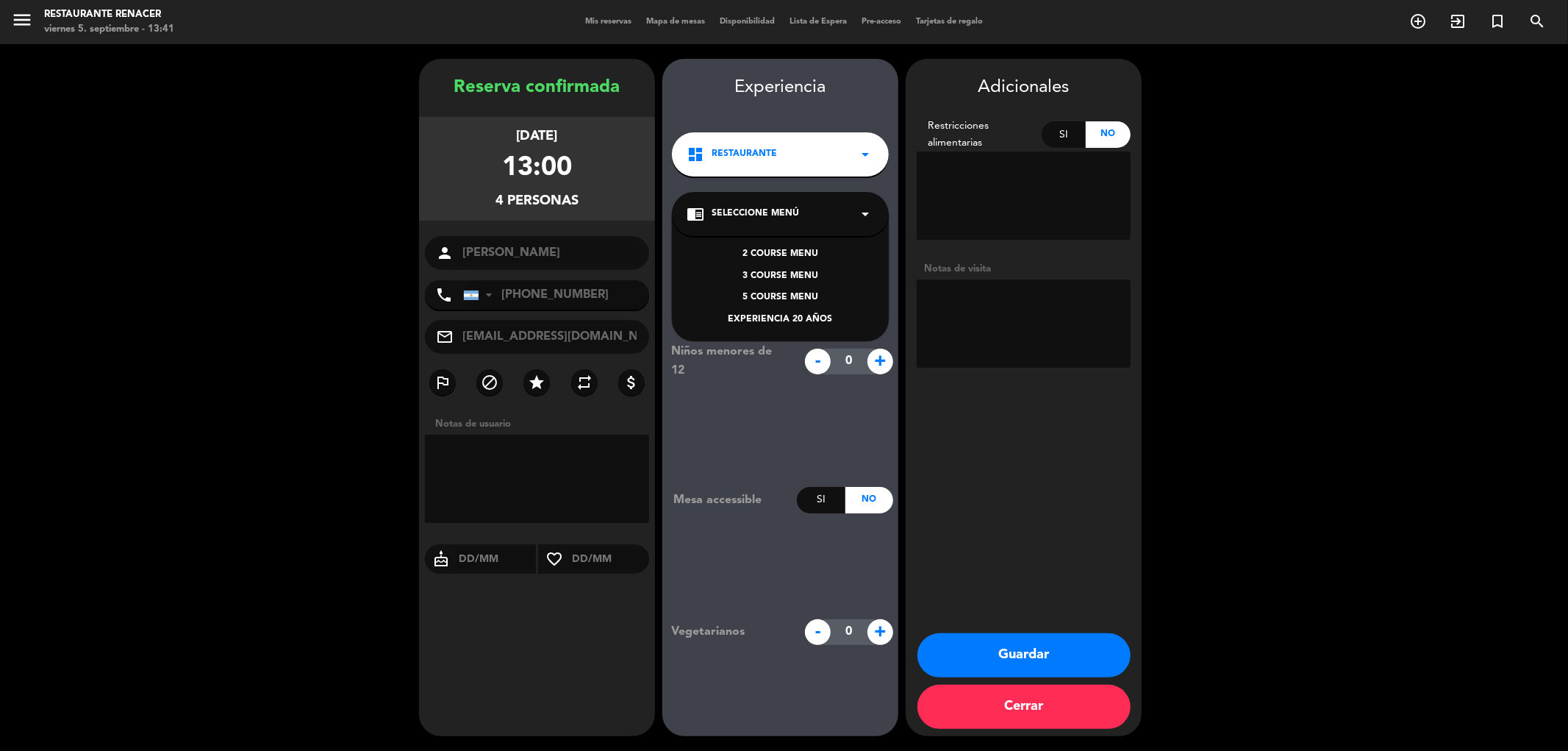
click at [802, 216] on div "chrome_reader_mode Seleccione Menú arrow_drop_down" at bounding box center [780, 214] width 217 height 44
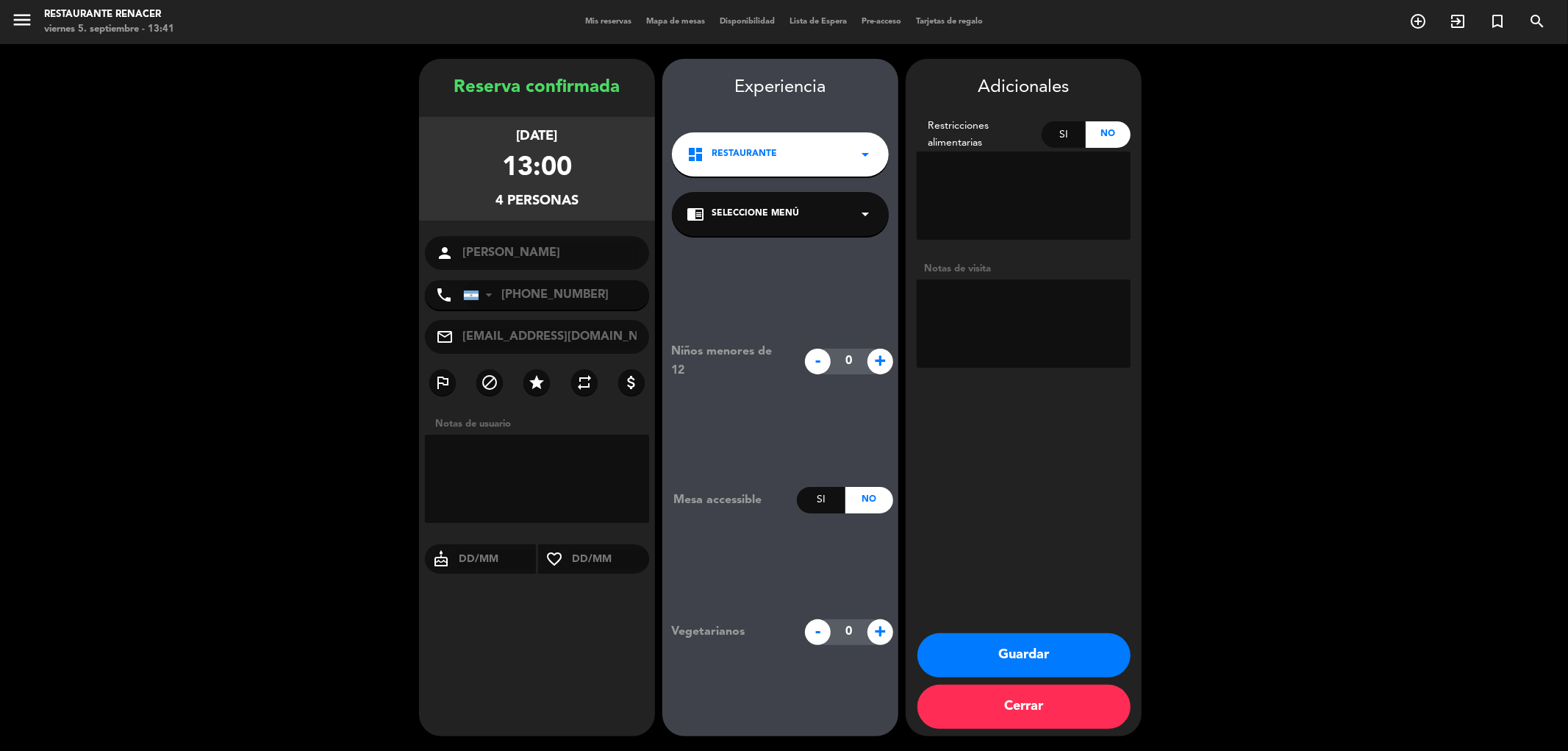
click at [816, 155] on div "dashboard Restaurante arrow_drop_down" at bounding box center [780, 154] width 217 height 44
drag, startPoint x: 816, startPoint y: 155, endPoint x: 794, endPoint y: 222, distance: 70.5
click at [814, 157] on div "dashboard Restaurante arrow_drop_down" at bounding box center [780, 154] width 217 height 44
click at [794, 224] on div "chrome_reader_mode Seleccione Menú arrow_drop_down" at bounding box center [780, 214] width 217 height 44
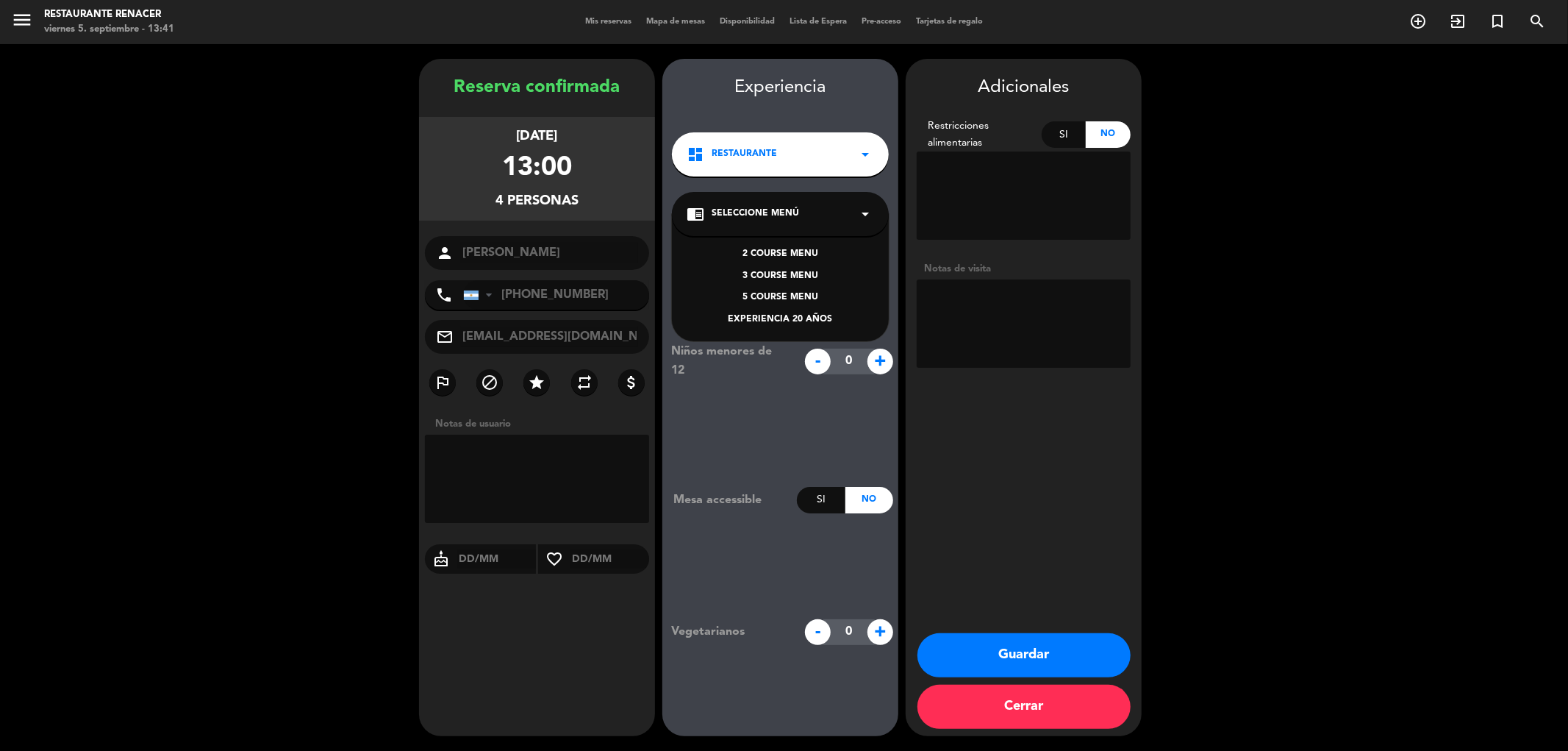
click at [768, 321] on div "EXPERIENCIA 20 AÑOS" at bounding box center [780, 320] width 188 height 15
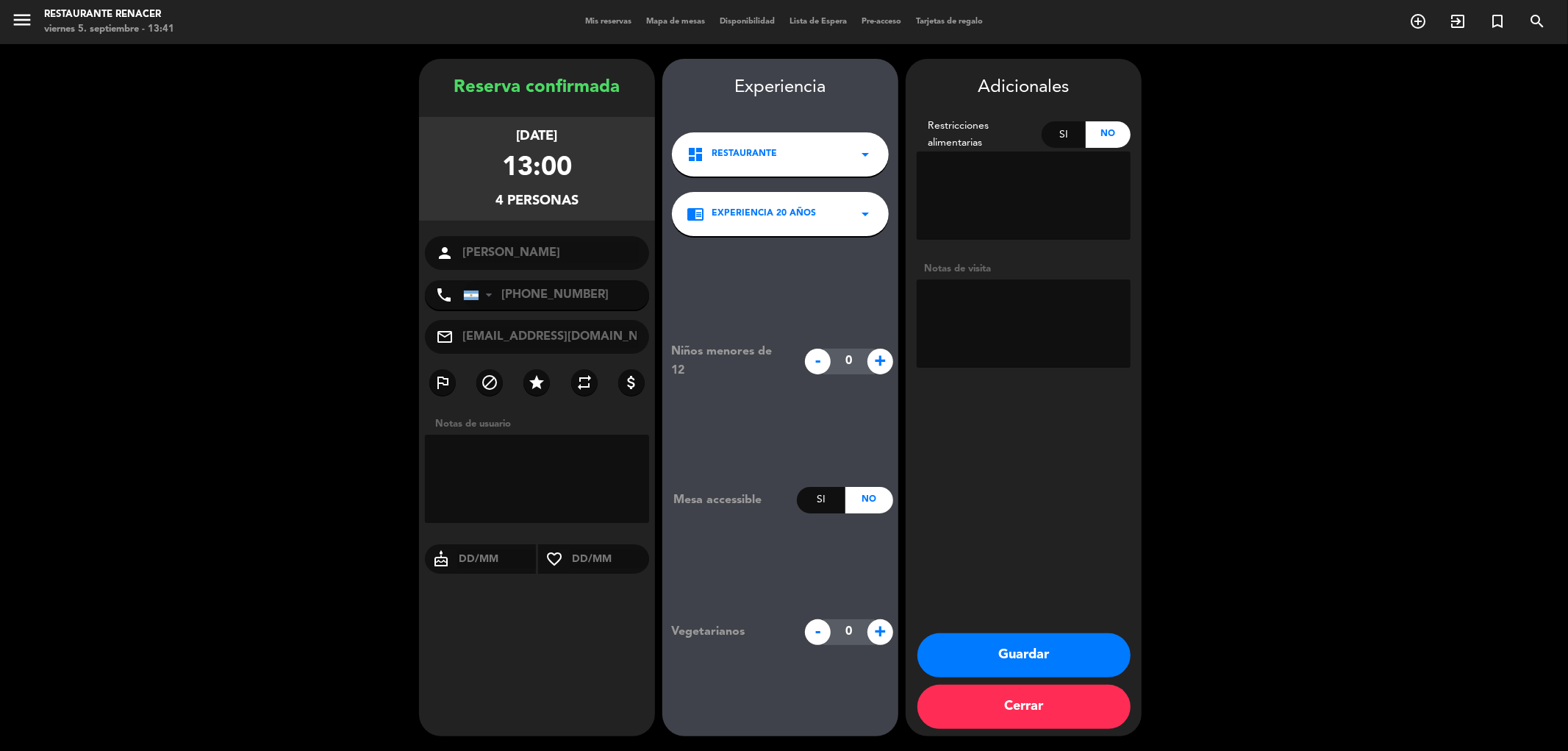
click at [997, 298] on textarea at bounding box center [1024, 323] width 214 height 88
click at [1019, 320] on textarea at bounding box center [1024, 323] width 214 height 88
type textarea "ES PICNIC PARA 4 PERSONAS! ES LA 2DA VEZ Q VIENEN A HACER PICNIC"
click at [1008, 648] on button "Guardar" at bounding box center [1024, 655] width 213 height 44
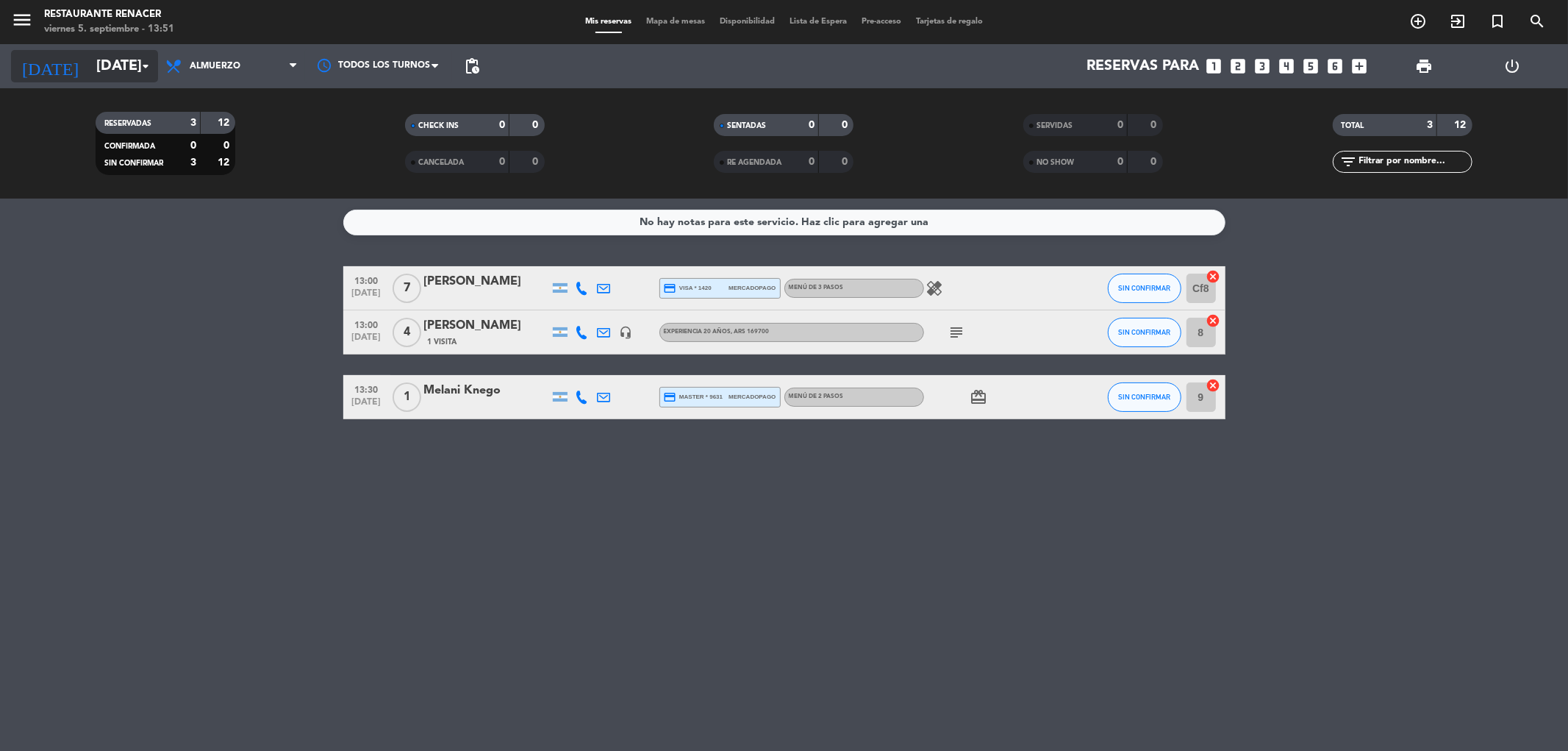
click at [96, 75] on input "[DATE]" at bounding box center [182, 66] width 187 height 32
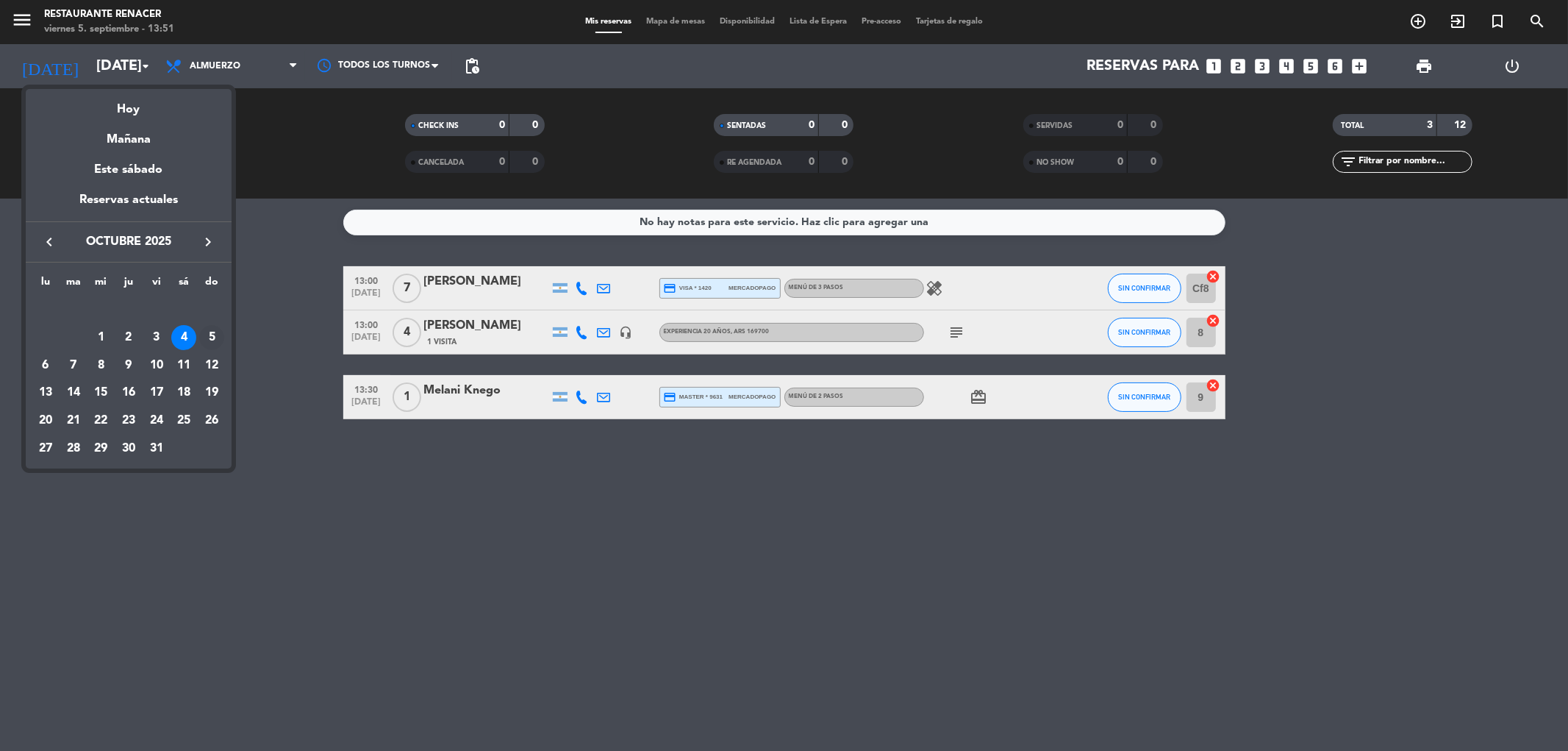
click at [210, 346] on div "5" at bounding box center [212, 337] width 25 height 25
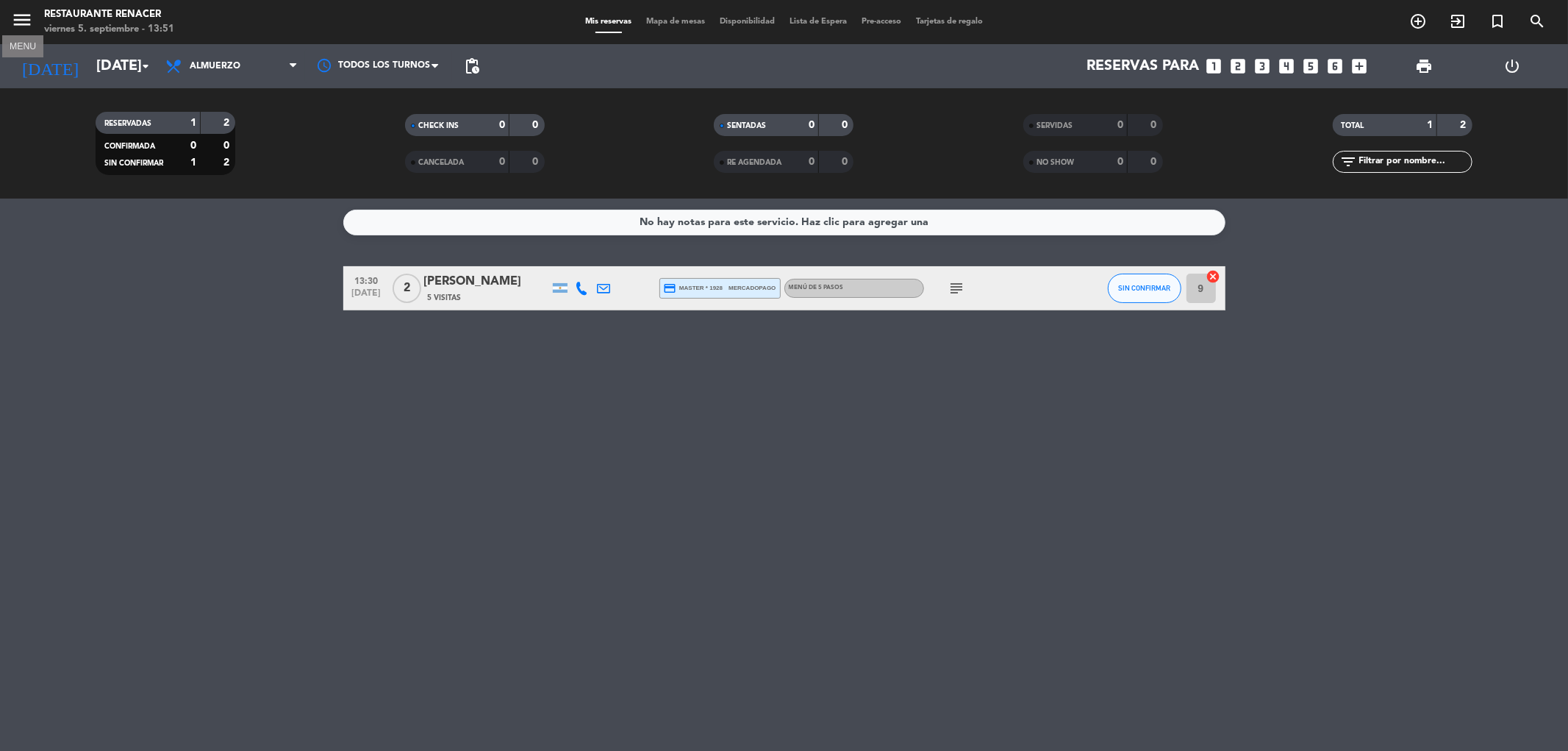
click at [23, 21] on icon "menu" at bounding box center [22, 20] width 22 height 22
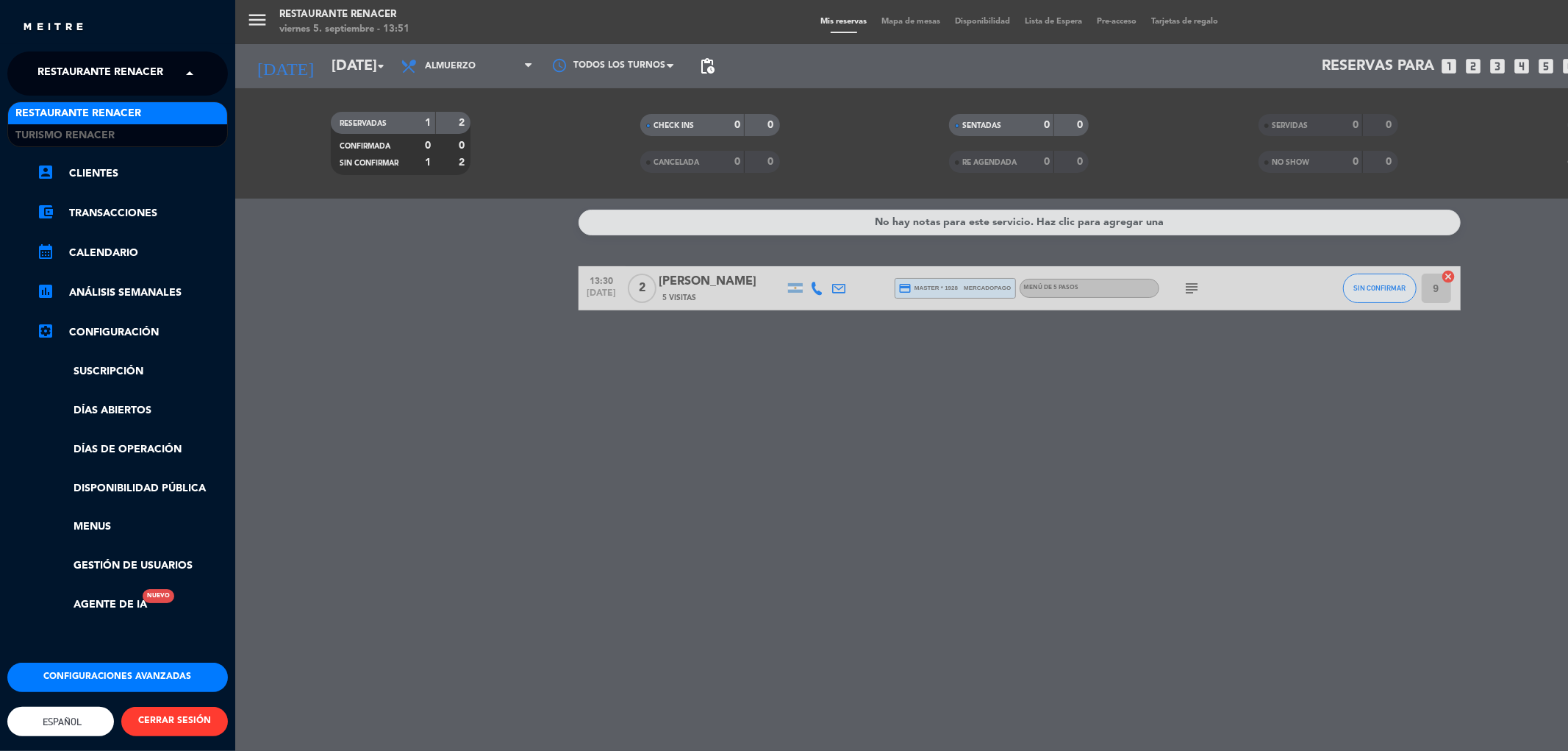
click at [103, 72] on span "Restaurante Renacer" at bounding box center [100, 74] width 125 height 31
click at [103, 112] on span "Restaurante Renacer" at bounding box center [78, 113] width 125 height 17
click at [272, 128] on div "menu Restaurante Renacer [DATE] 5. septiembre - 13:51 Mis reservas Mapa de mesa…" at bounding box center [1019, 375] width 1568 height 751
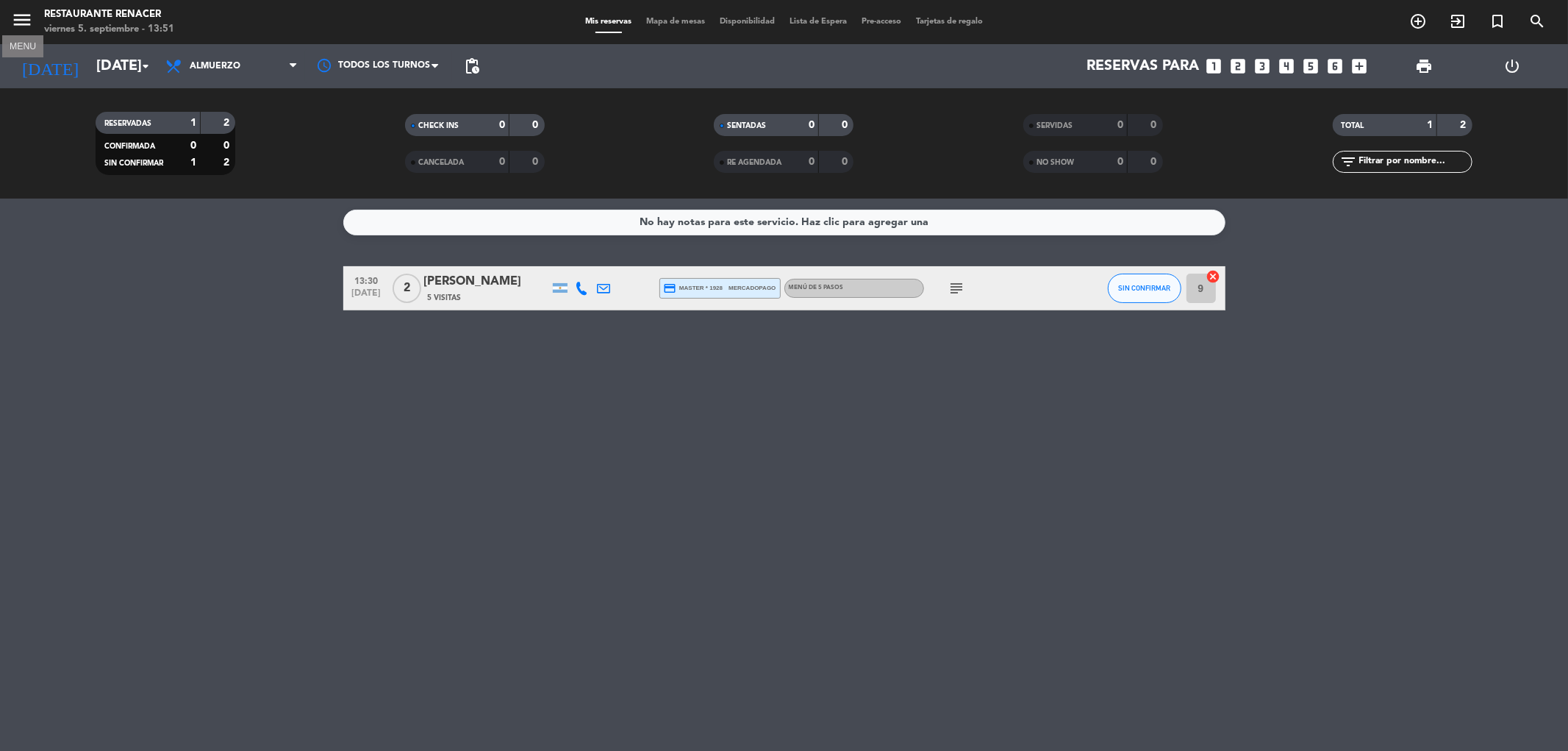
click at [28, 18] on icon "menu" at bounding box center [22, 20] width 22 height 22
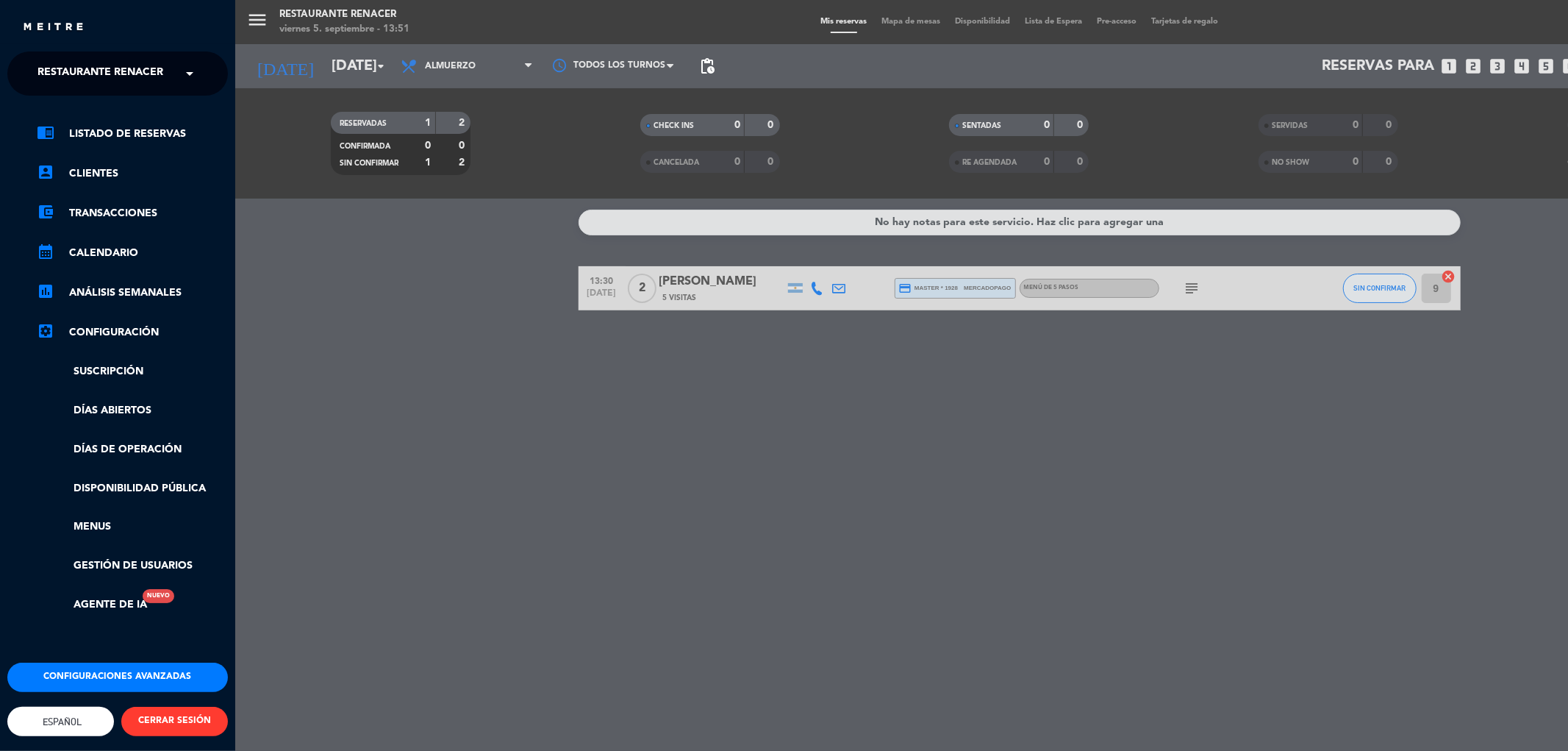
drag, startPoint x: 283, startPoint y: 38, endPoint x: 208, endPoint y: 66, distance: 80.1
click at [283, 42] on div "menu Restaurante Renacer [DATE] 5. septiembre - 13:51 Mis reservas Mapa de mesa…" at bounding box center [1019, 375] width 1568 height 751
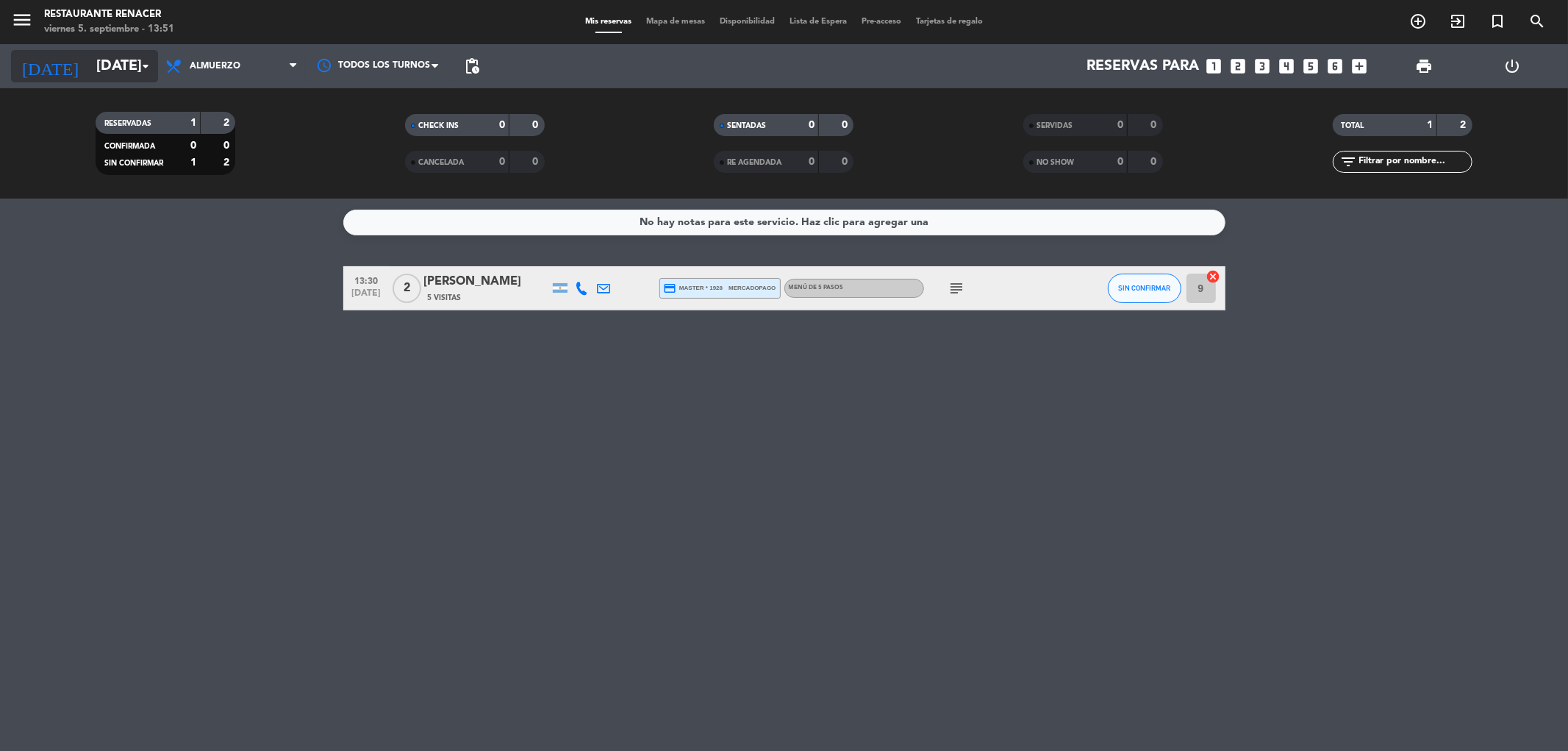
click at [135, 65] on div "[DATE] [DATE] arrow_drop_down" at bounding box center [84, 66] width 147 height 32
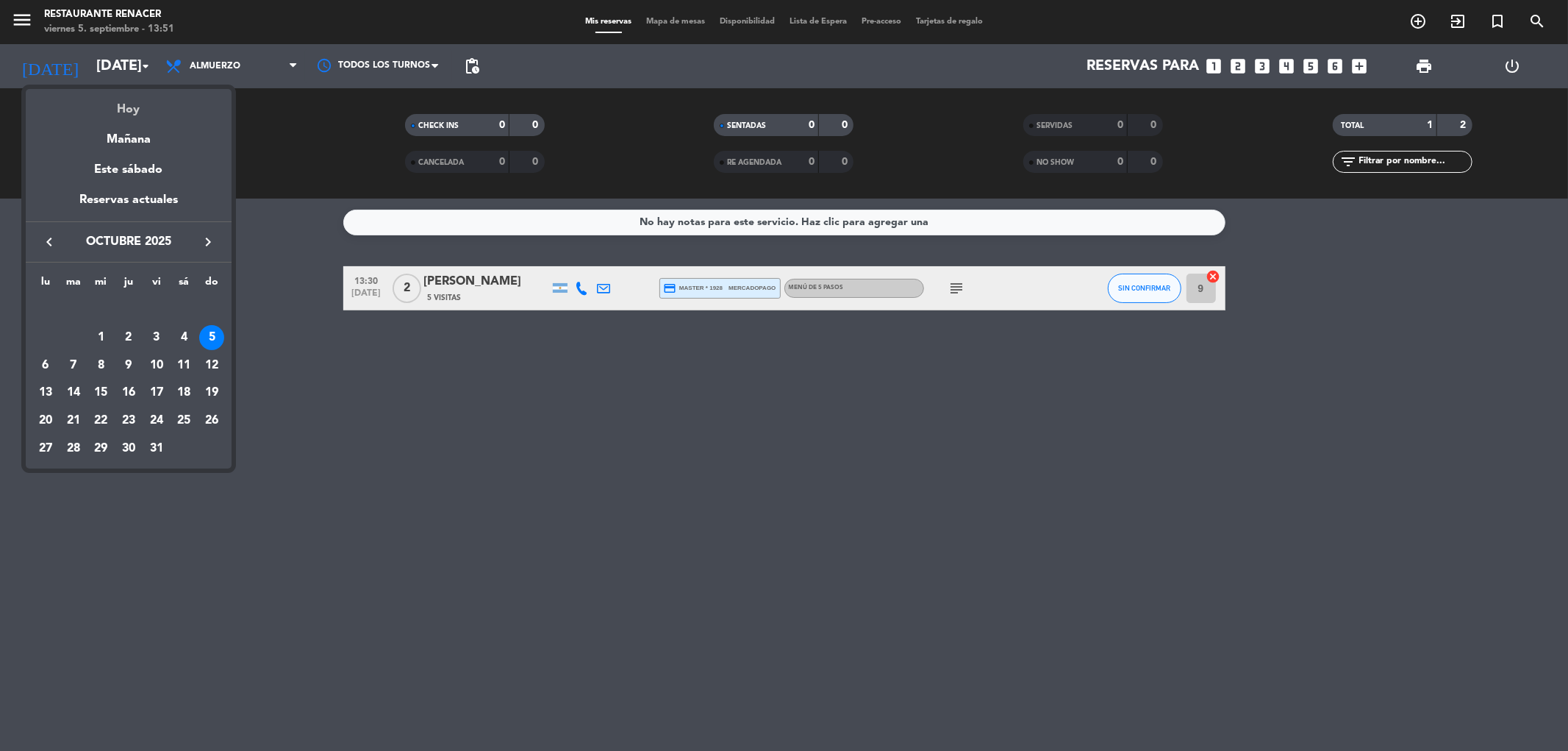
click at [133, 108] on div "Hoy" at bounding box center [128, 103] width 206 height 30
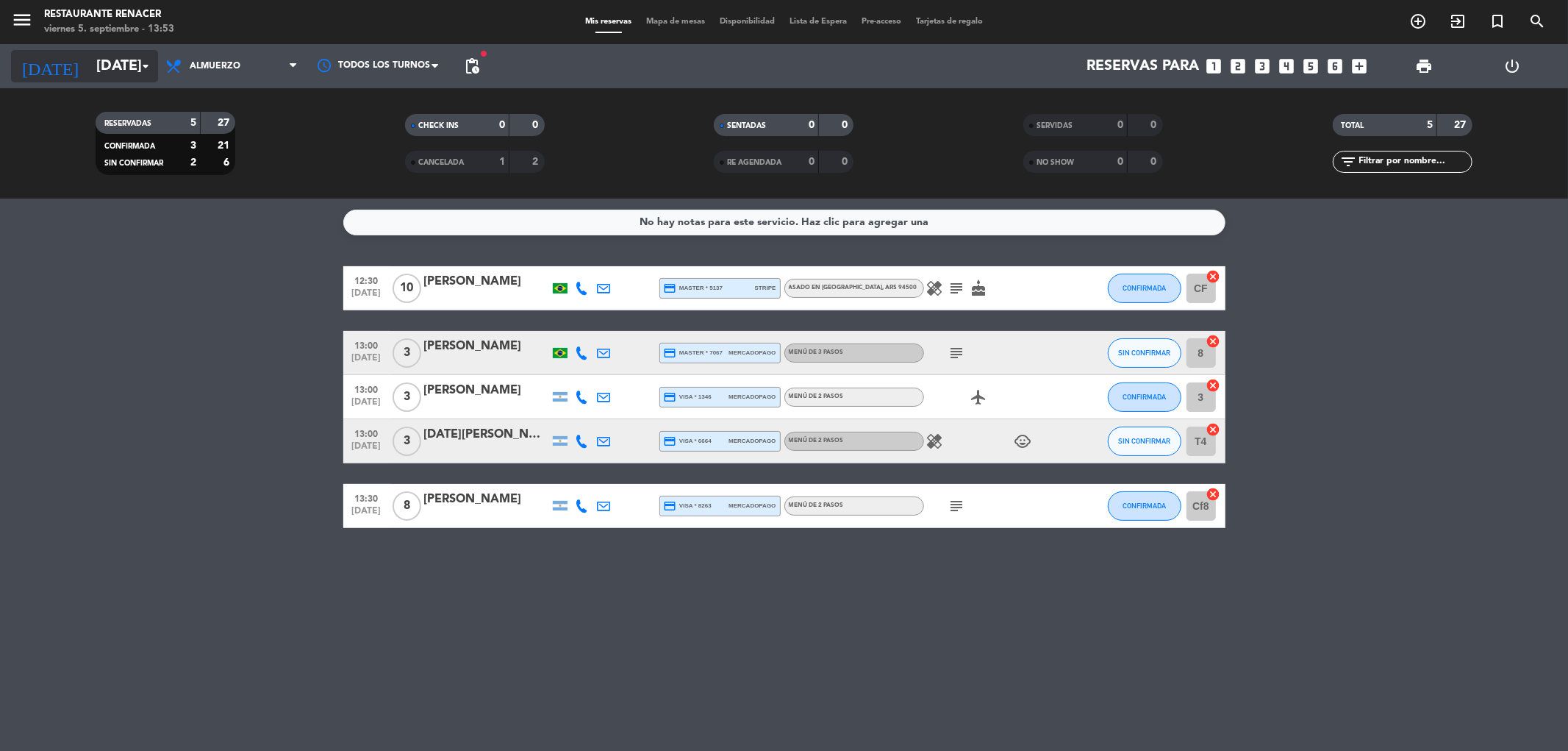
click at [113, 64] on input "[DATE]" at bounding box center [182, 66] width 187 height 32
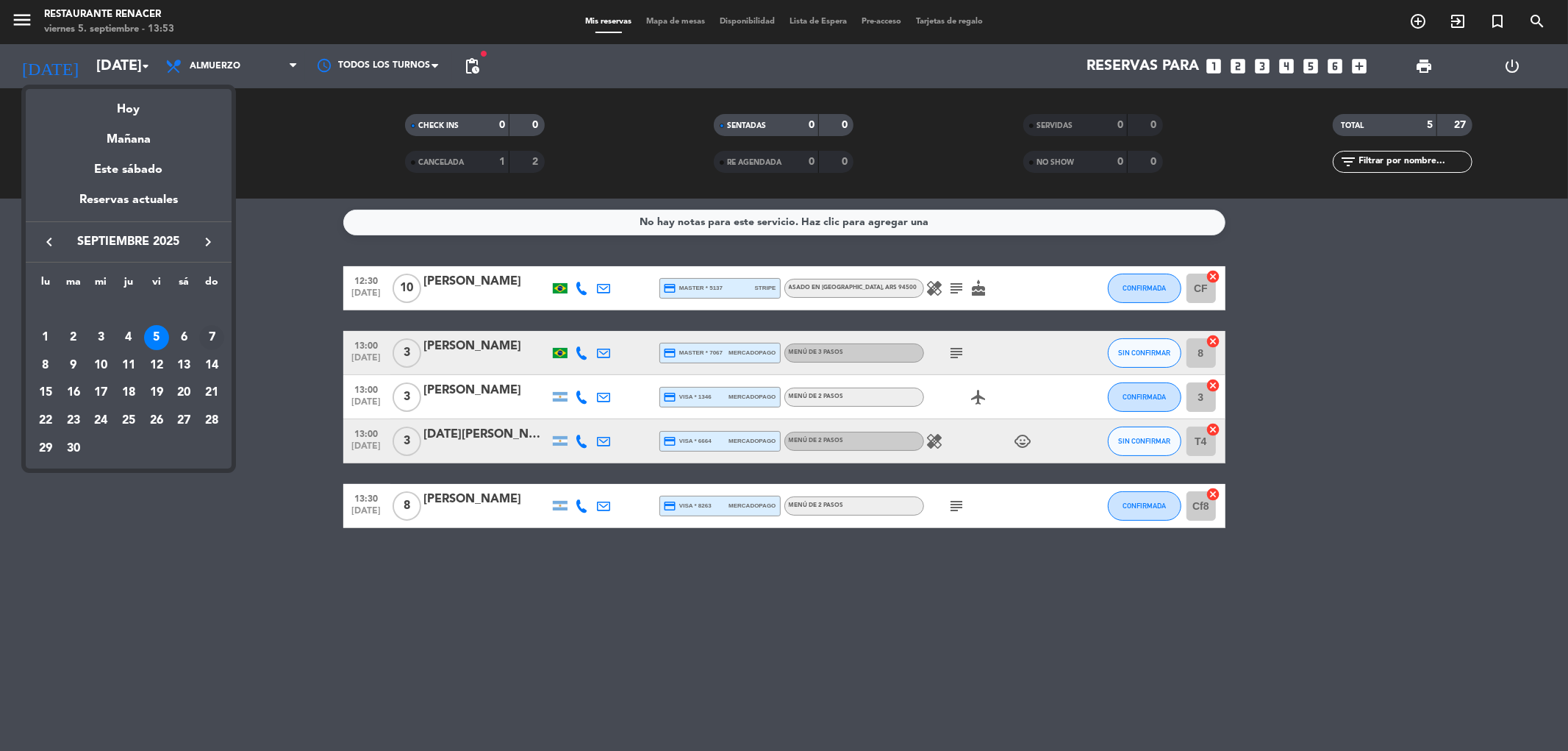
click at [207, 338] on div "7" at bounding box center [212, 337] width 25 height 25
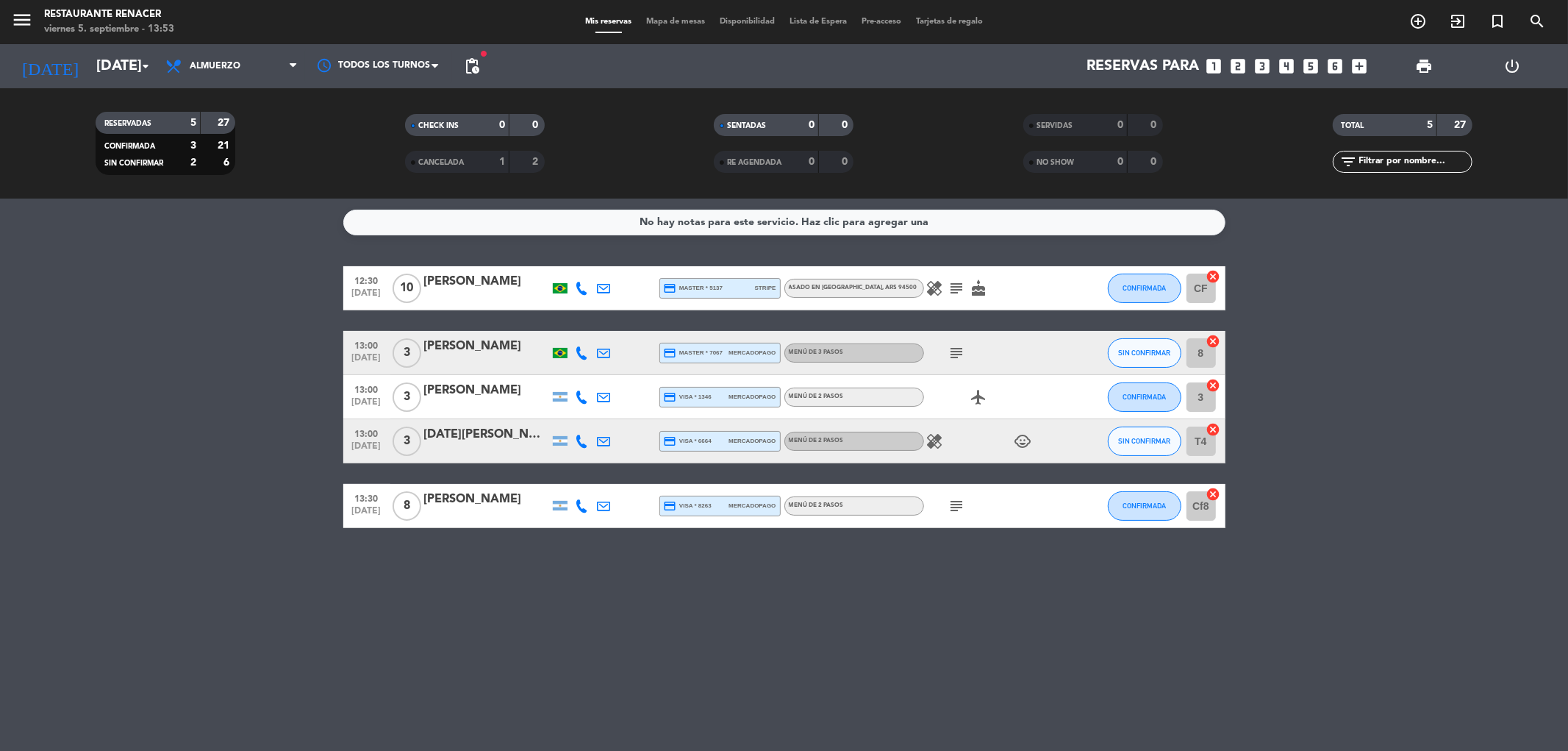
type input "[DATE]"
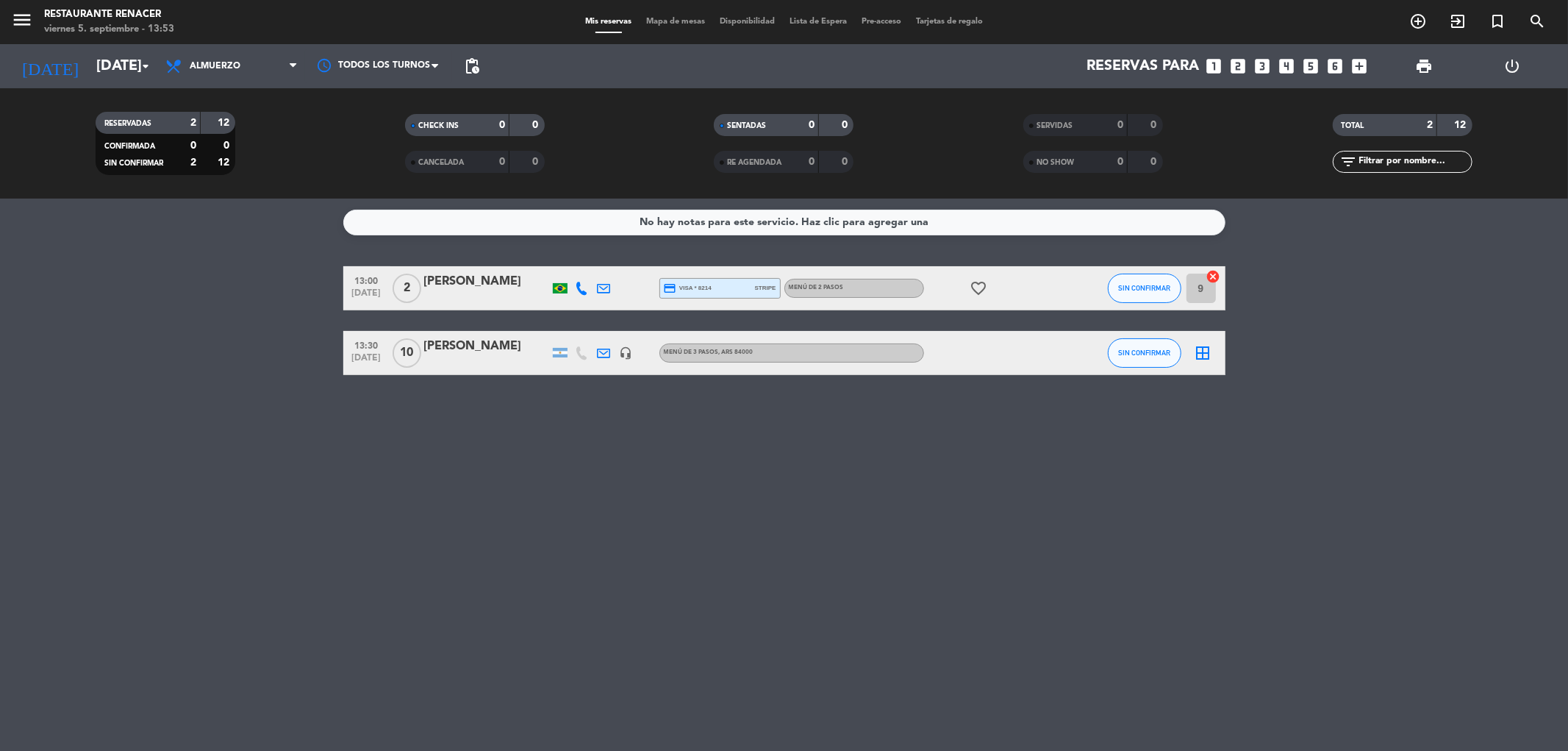
click at [1240, 66] on icon "looks_two" at bounding box center [1239, 66] width 19 height 19
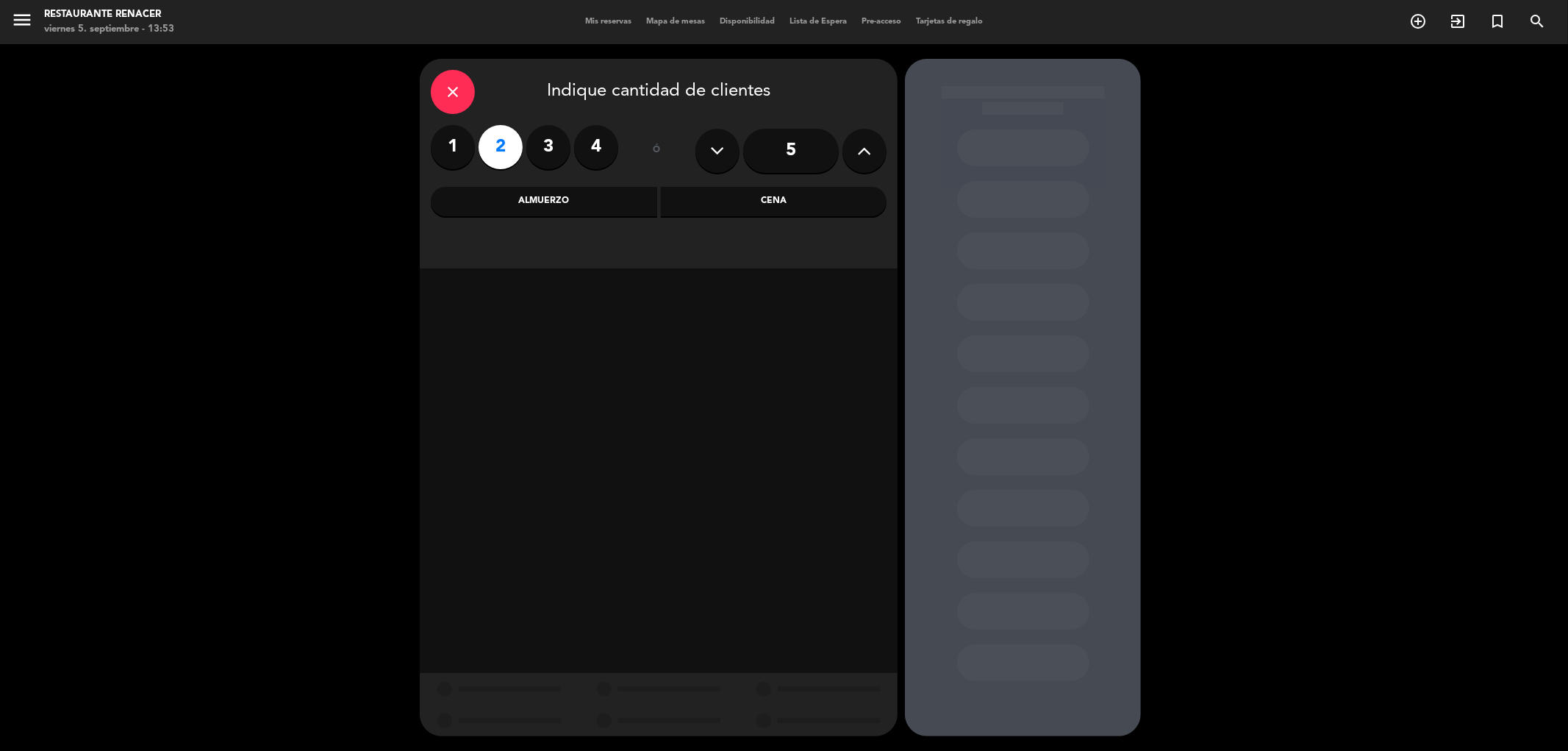
drag, startPoint x: 545, startPoint y: 149, endPoint x: 532, endPoint y: 172, distance: 26.4
click at [544, 149] on label "3" at bounding box center [549, 147] width 44 height 44
click at [534, 190] on div "Almuerzo" at bounding box center [543, 202] width 227 height 30
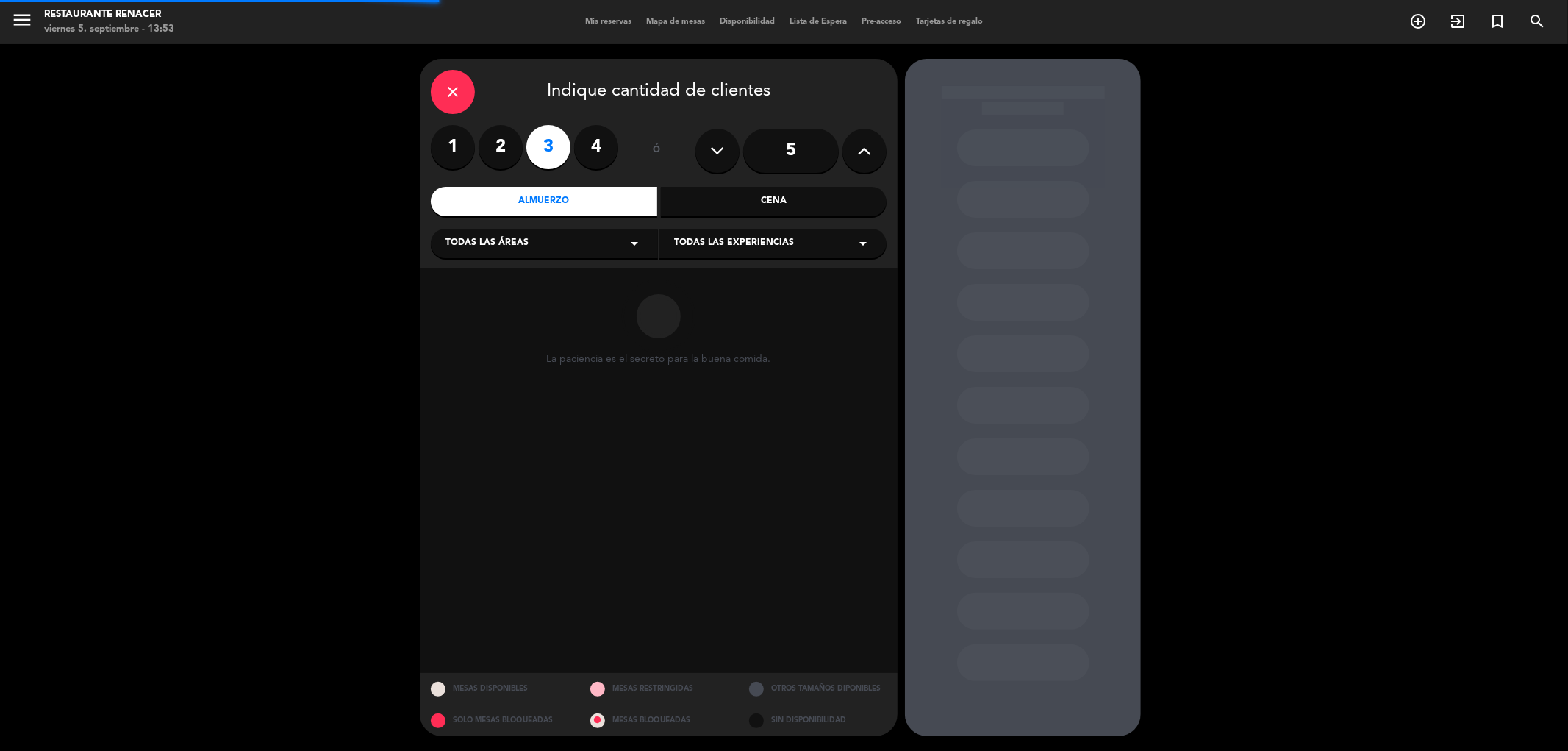
click at [511, 245] on span "Todas las áreas" at bounding box center [486, 244] width 83 height 15
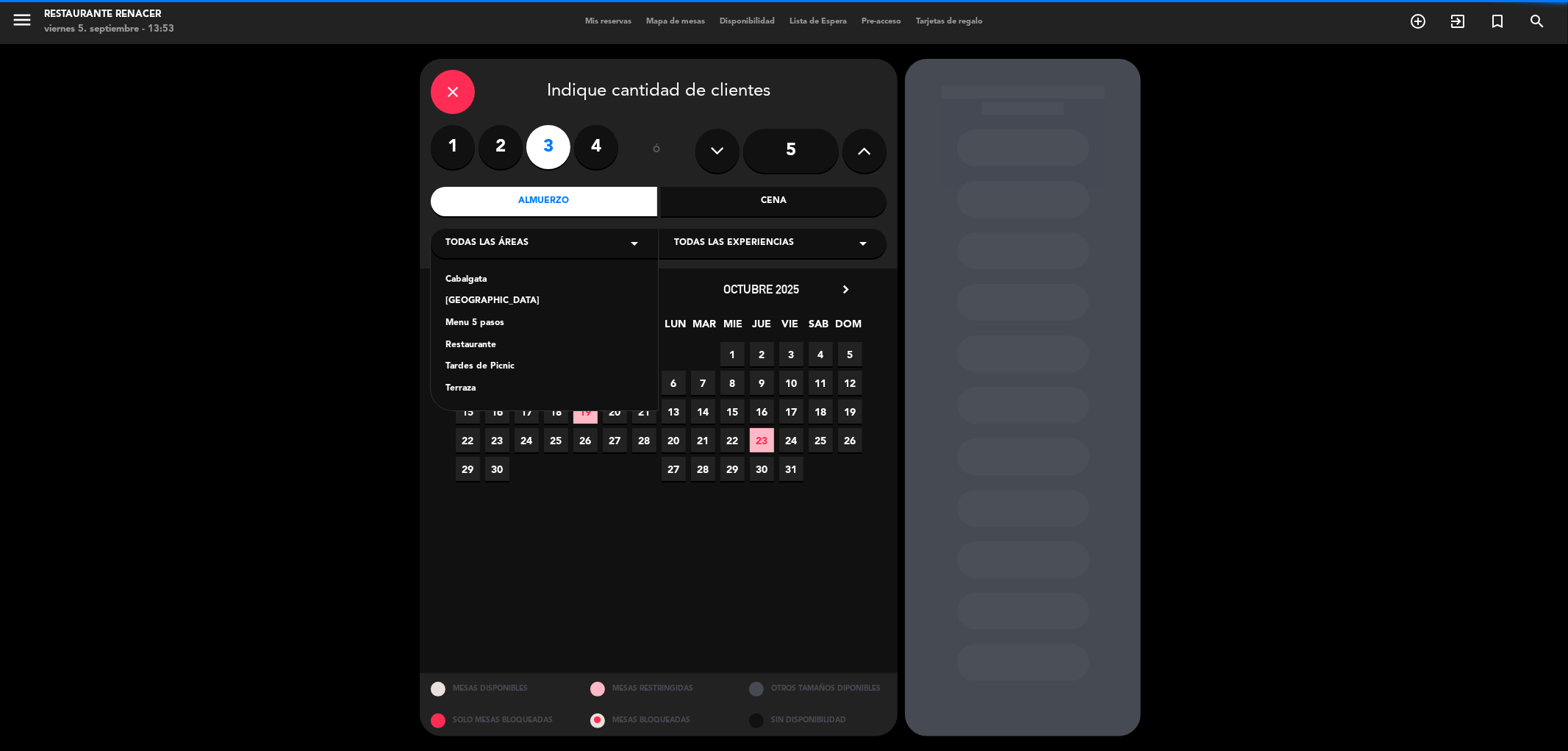
click at [469, 346] on div "Restaurante" at bounding box center [544, 346] width 198 height 15
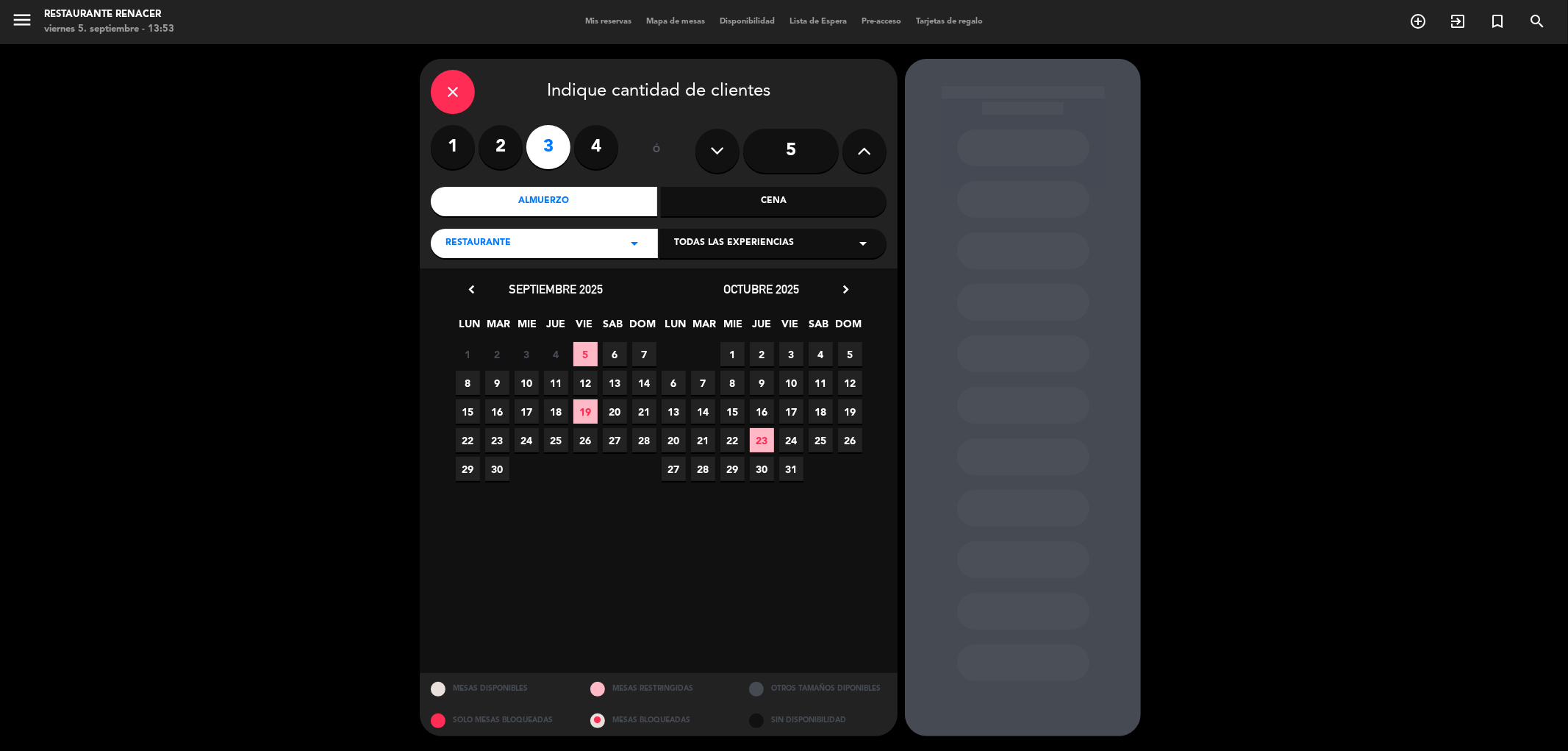
click at [645, 356] on span "7" at bounding box center [644, 354] width 24 height 24
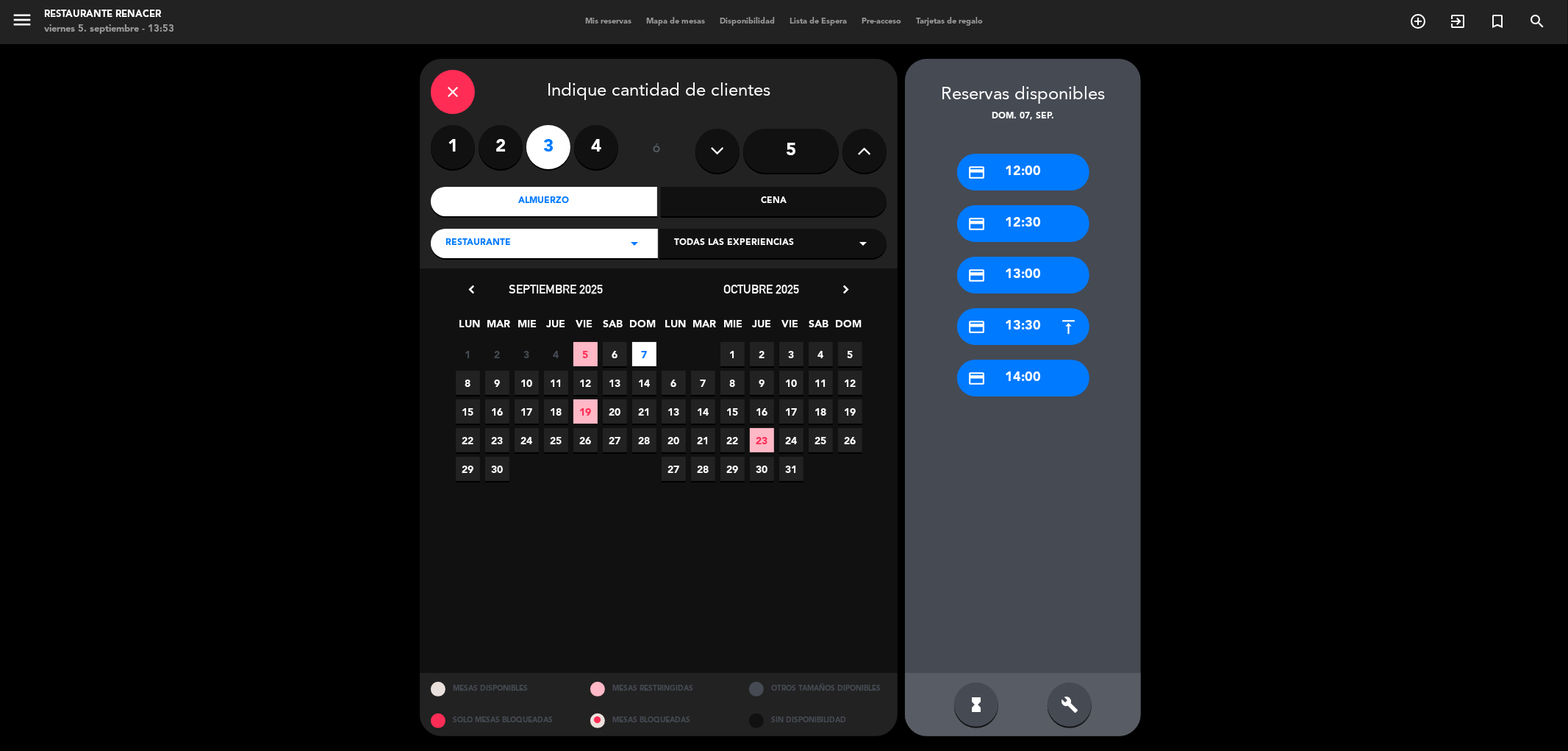
click at [1032, 270] on div "credit_card 13:00" at bounding box center [1022, 275] width 132 height 37
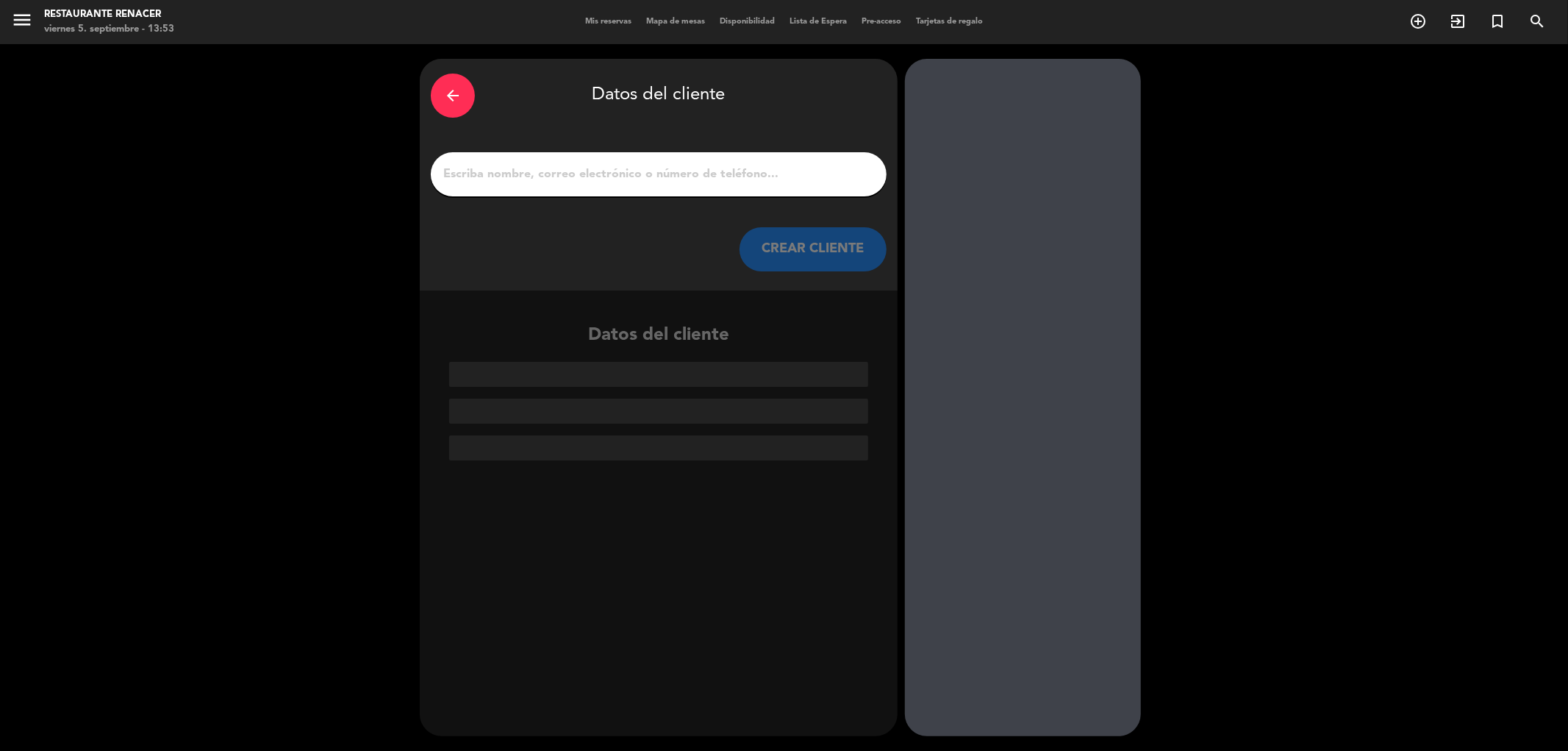
click at [672, 185] on div at bounding box center [658, 174] width 455 height 44
click at [673, 174] on input "1" at bounding box center [658, 174] width 433 height 21
paste input "[EMAIL_ADDRESS][DOMAIN_NAME]"
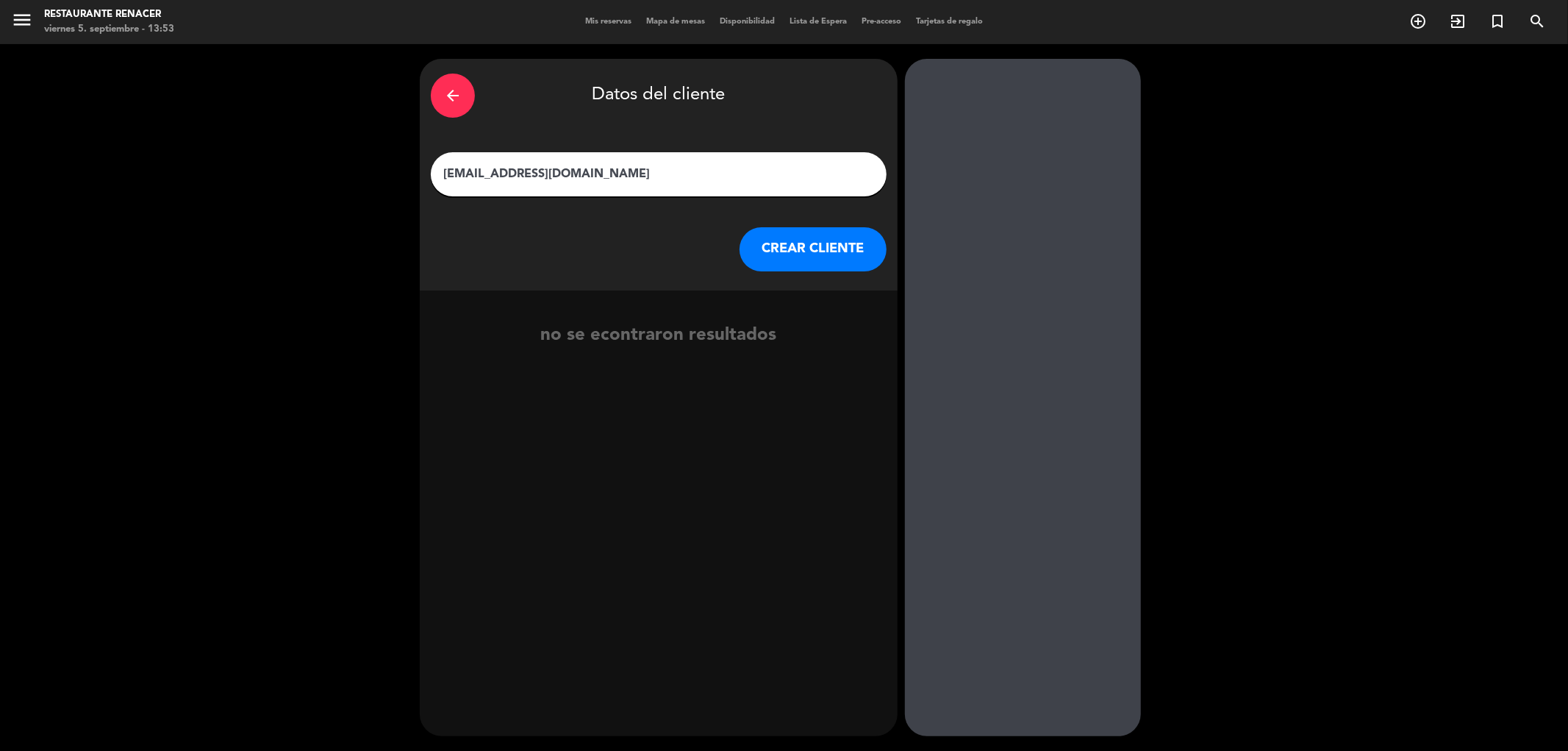
drag, startPoint x: 664, startPoint y: 171, endPoint x: 173, endPoint y: 239, distance: 495.7
click at [173, 239] on div "arrow_back Datos del cliente [EMAIL_ADDRESS][DOMAIN_NAME] CREAR CLIENTE no se e…" at bounding box center [784, 397] width 1568 height 707
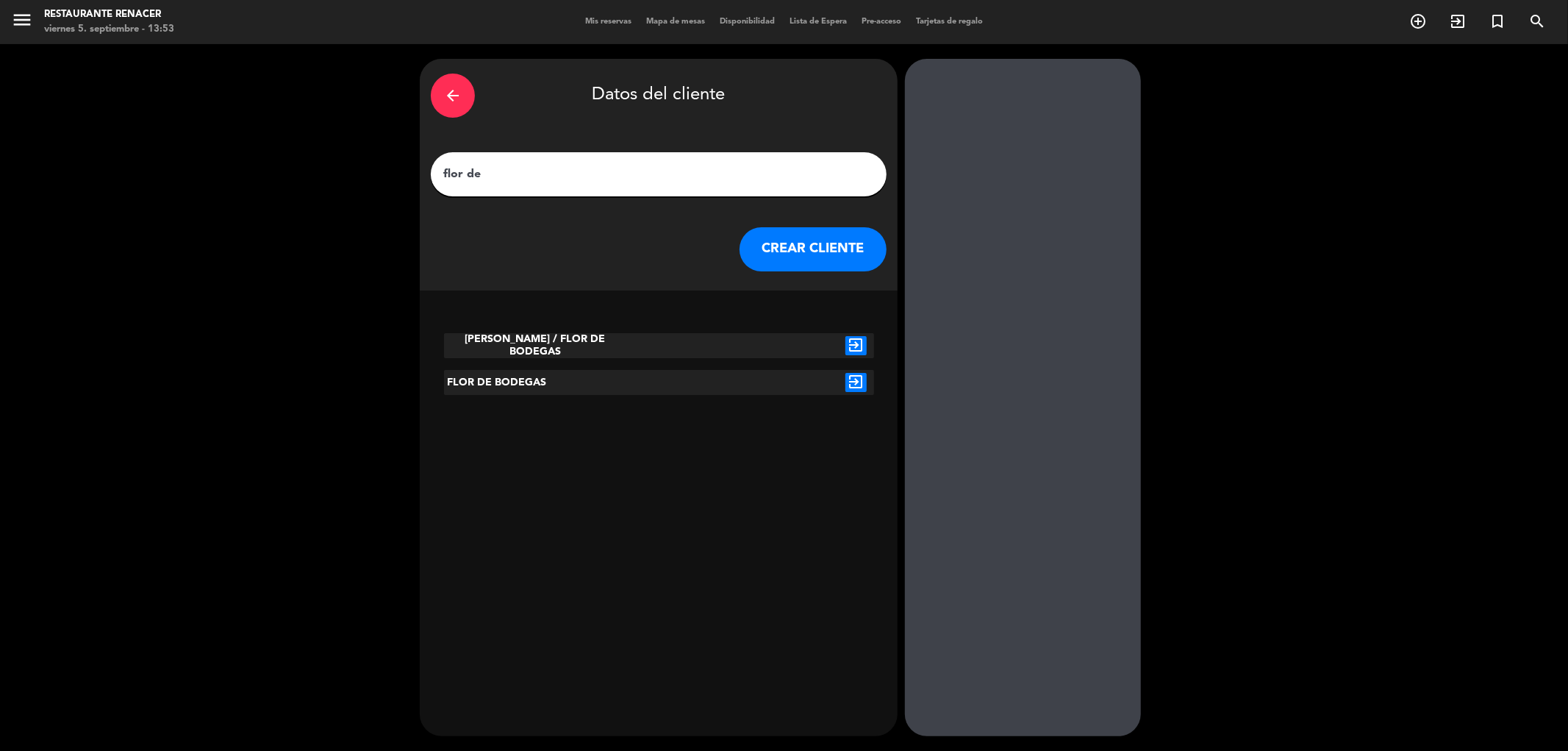
type input "flor de"
click at [855, 385] on icon "exit_to_app" at bounding box center [856, 383] width 21 height 19
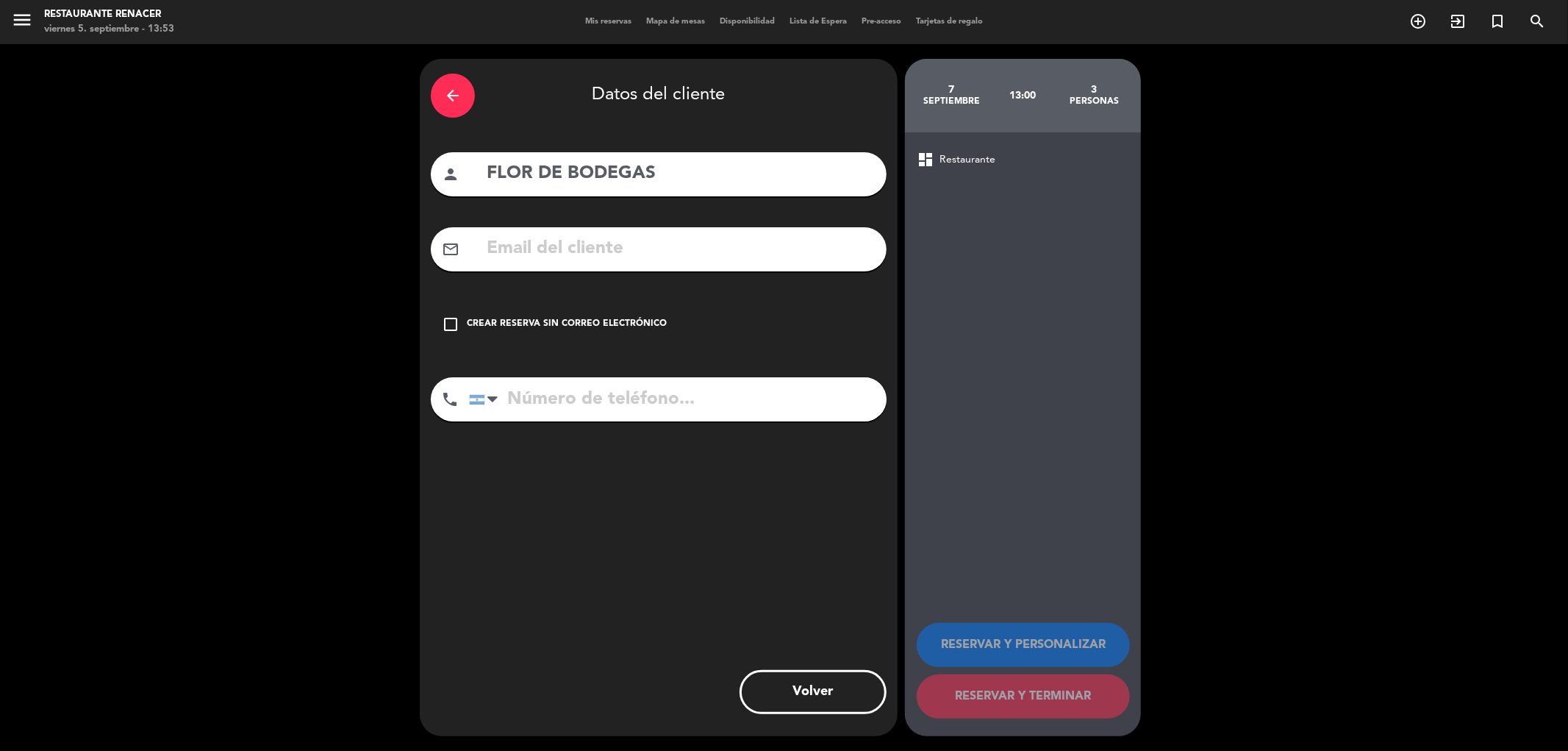
click at [595, 248] on input "text" at bounding box center [680, 249] width 391 height 30
paste input "[EMAIL_ADDRESS][DOMAIN_NAME]"
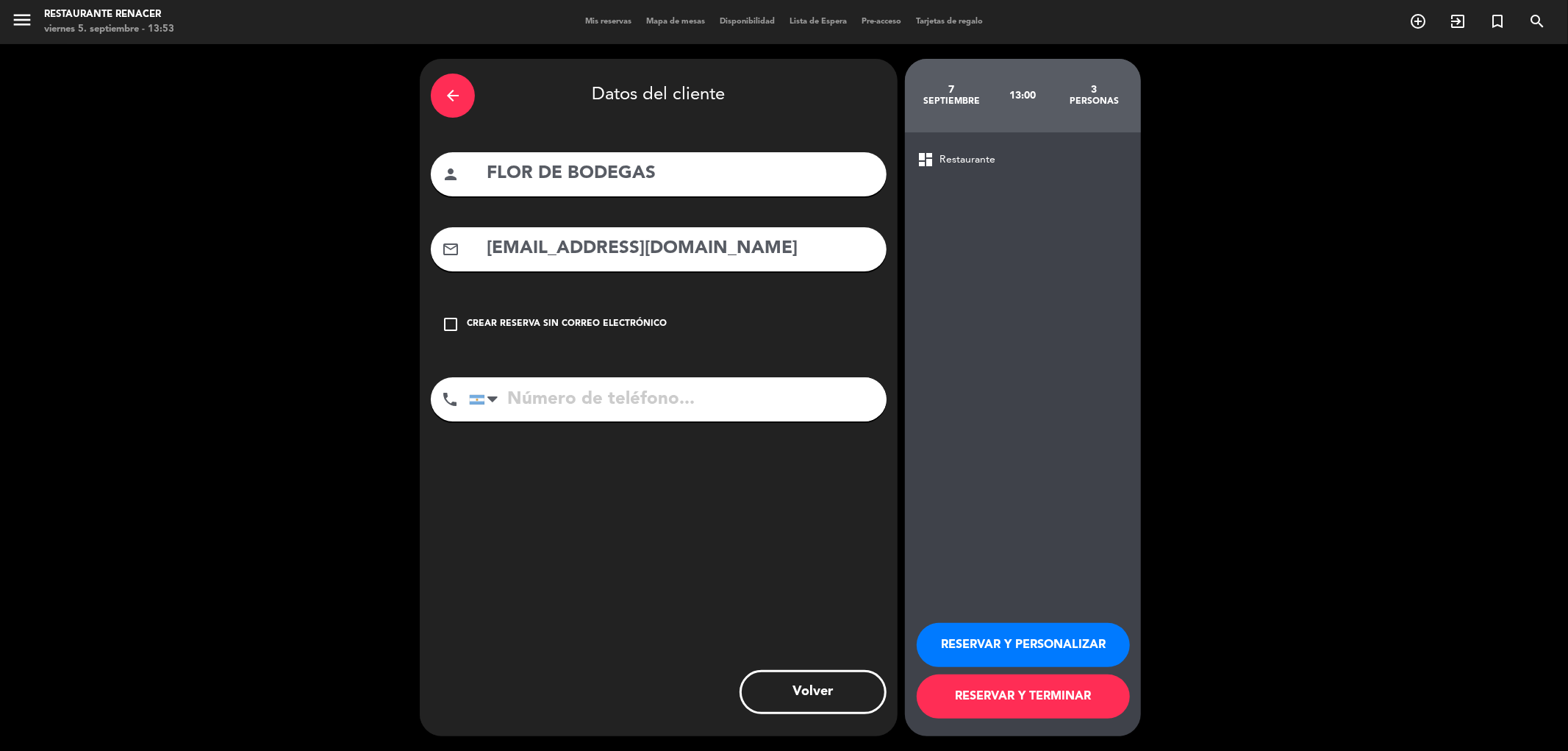
type input "[EMAIL_ADDRESS][DOMAIN_NAME]"
click at [1005, 641] on button "RESERVAR Y PERSONALIZAR" at bounding box center [1023, 645] width 213 height 44
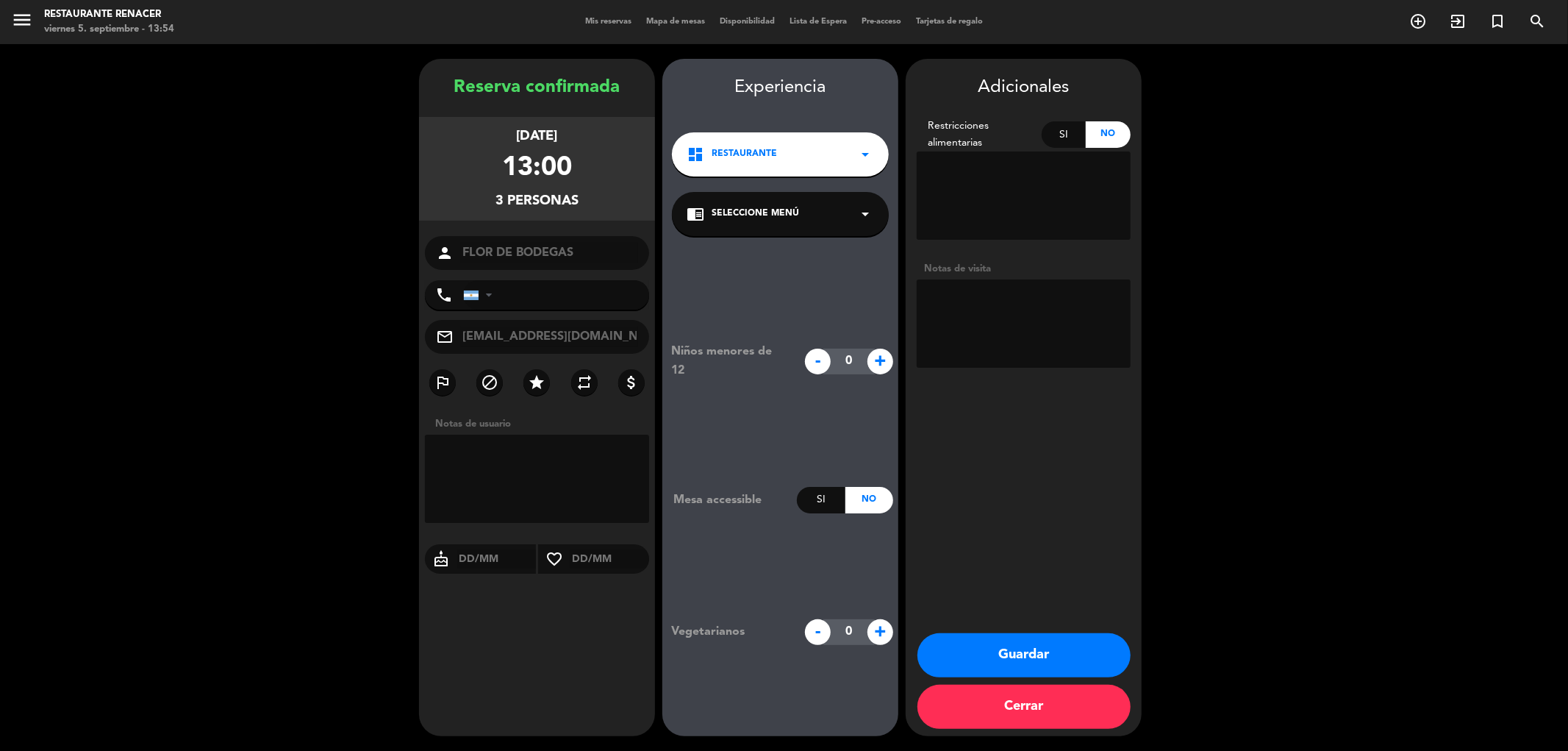
click at [803, 219] on div "chrome_reader_mode Seleccione Menú arrow_drop_down" at bounding box center [780, 214] width 217 height 44
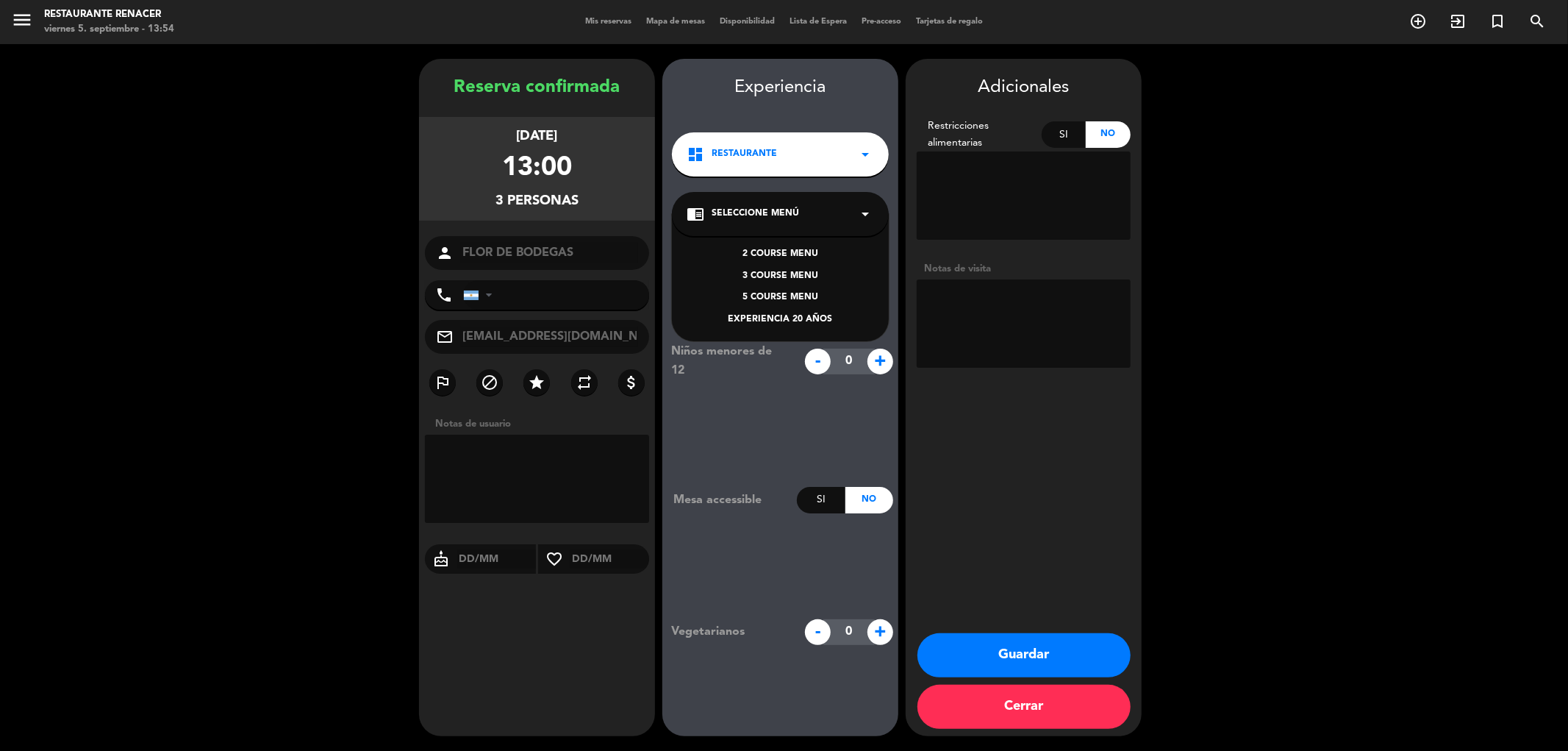
click at [768, 272] on div "3 COURSE MENU" at bounding box center [780, 276] width 188 height 15
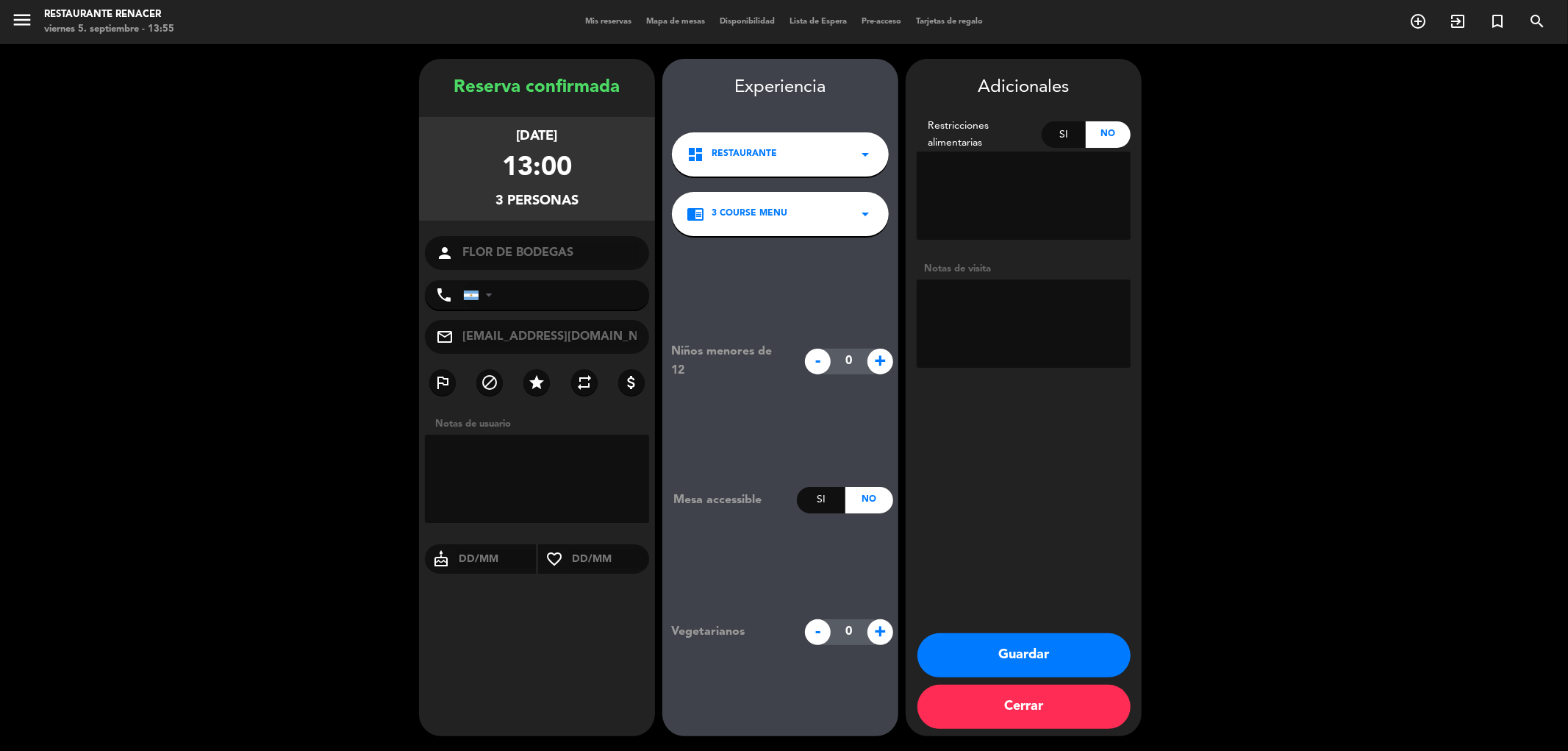
click at [966, 289] on textarea at bounding box center [1024, 323] width 214 height 88
type textarea "2"
type textarea "GIFT CARD / 2 MENU DE 3 PASOS CON VINO CUALQUIERA / NO COBRAR NADA / PRENSA"
click at [1015, 655] on button "Guardar" at bounding box center [1024, 655] width 213 height 44
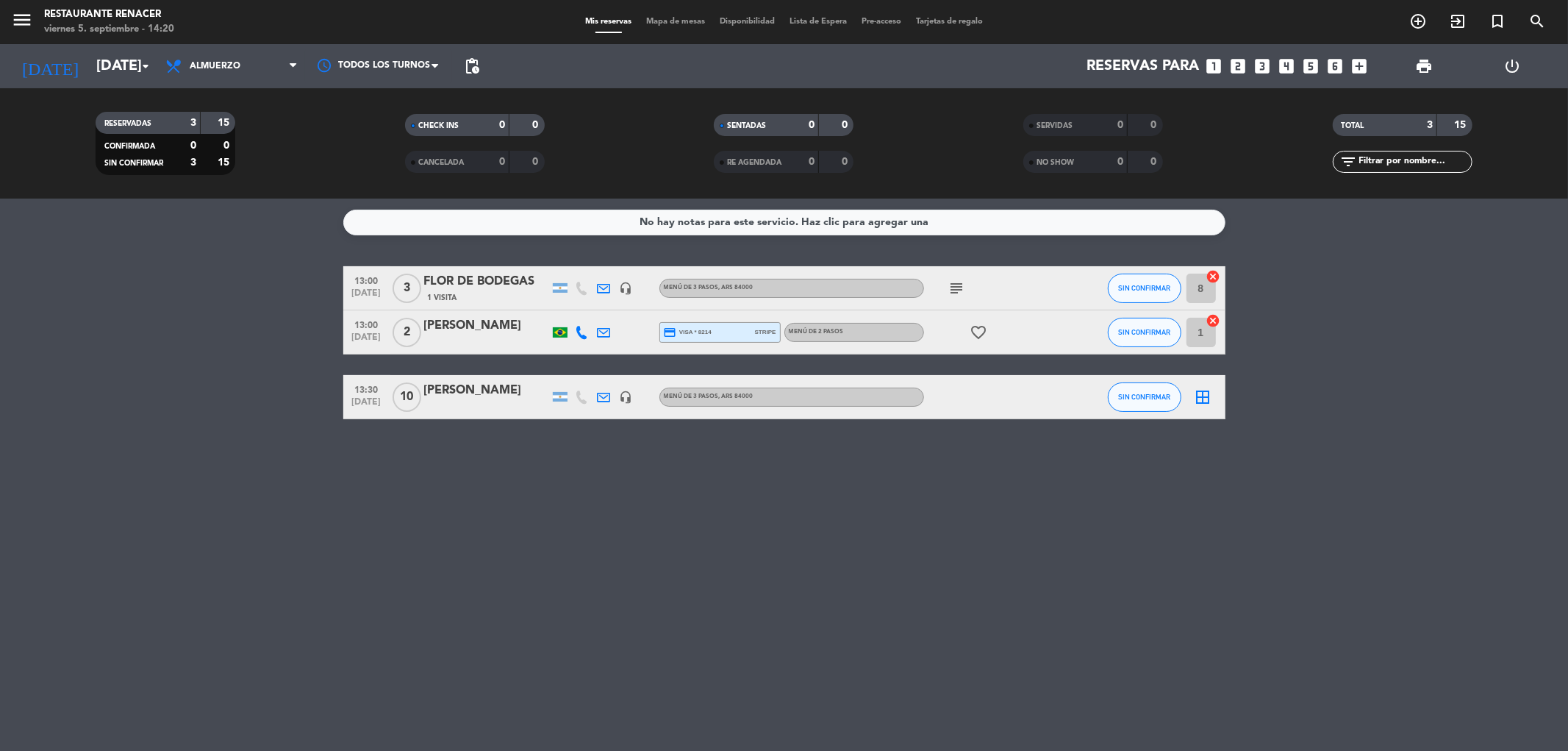
click at [952, 287] on icon "subject" at bounding box center [957, 288] width 18 height 18
click at [444, 282] on div "FLOR DE BODEGAS" at bounding box center [486, 281] width 125 height 19
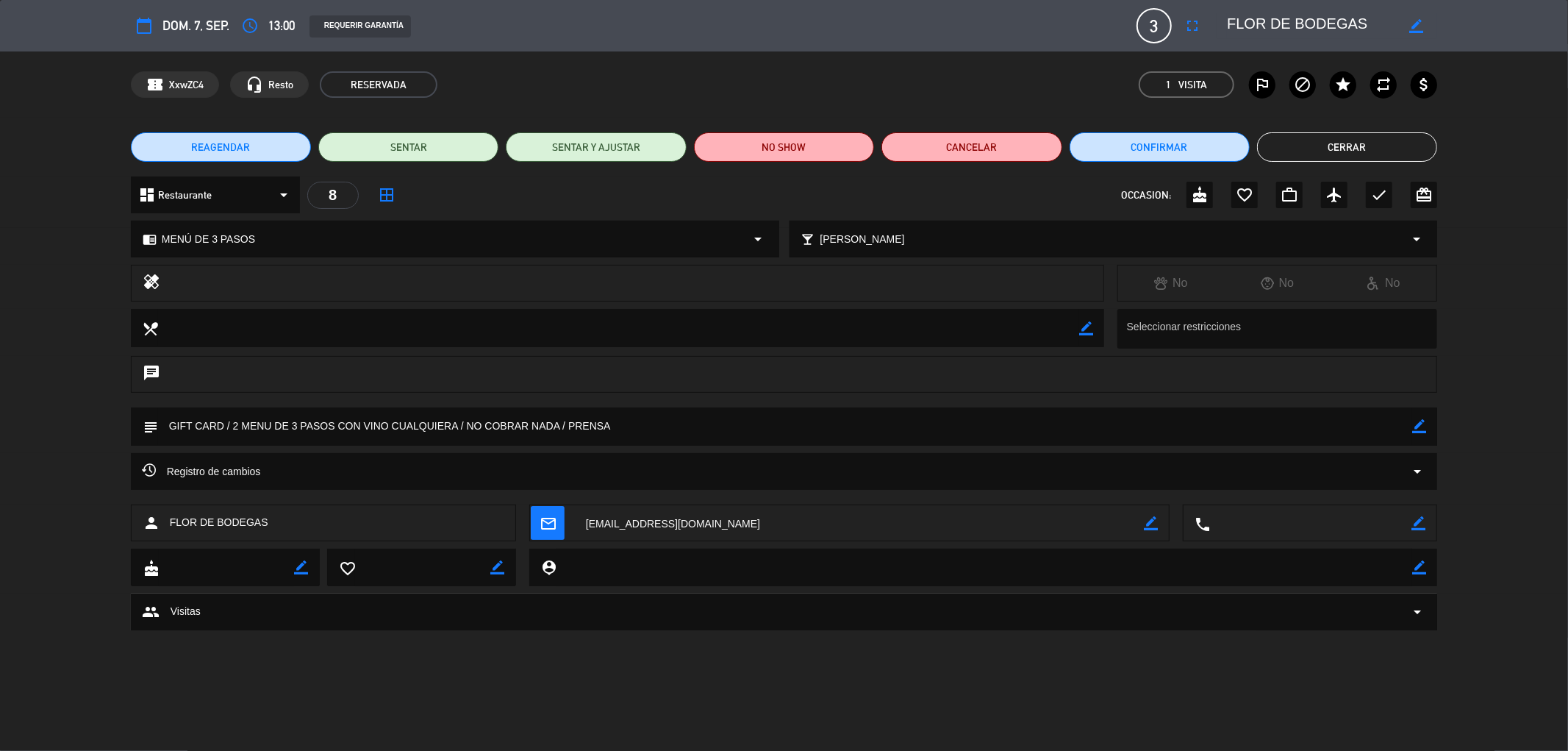
click at [1423, 434] on div "border_color" at bounding box center [1419, 427] width 14 height 38
click at [1421, 431] on icon "border_color" at bounding box center [1419, 426] width 14 height 14
drag, startPoint x: 391, startPoint y: 430, endPoint x: 687, endPoint y: 433, distance: 296.0
click at [685, 435] on textarea at bounding box center [785, 426] width 1255 height 38
type textarea "GIFT CARD / 2 MENU DE 3 PASOS CON VINO + 1 infantil U OTRO MENU DE PASOS / NO C…"
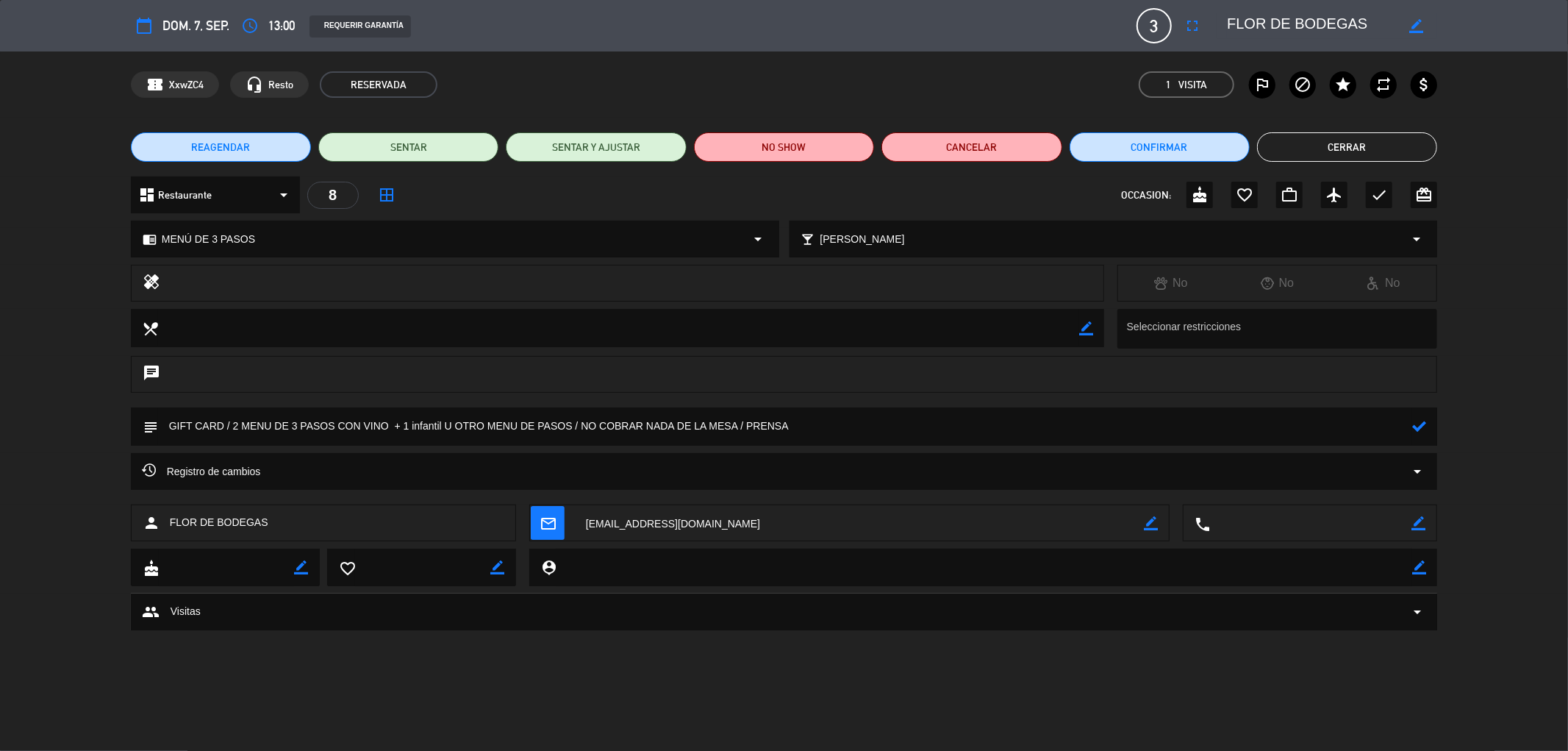
click at [1419, 426] on icon at bounding box center [1419, 426] width 14 height 14
click at [1324, 141] on button "Cerrar" at bounding box center [1347, 147] width 180 height 30
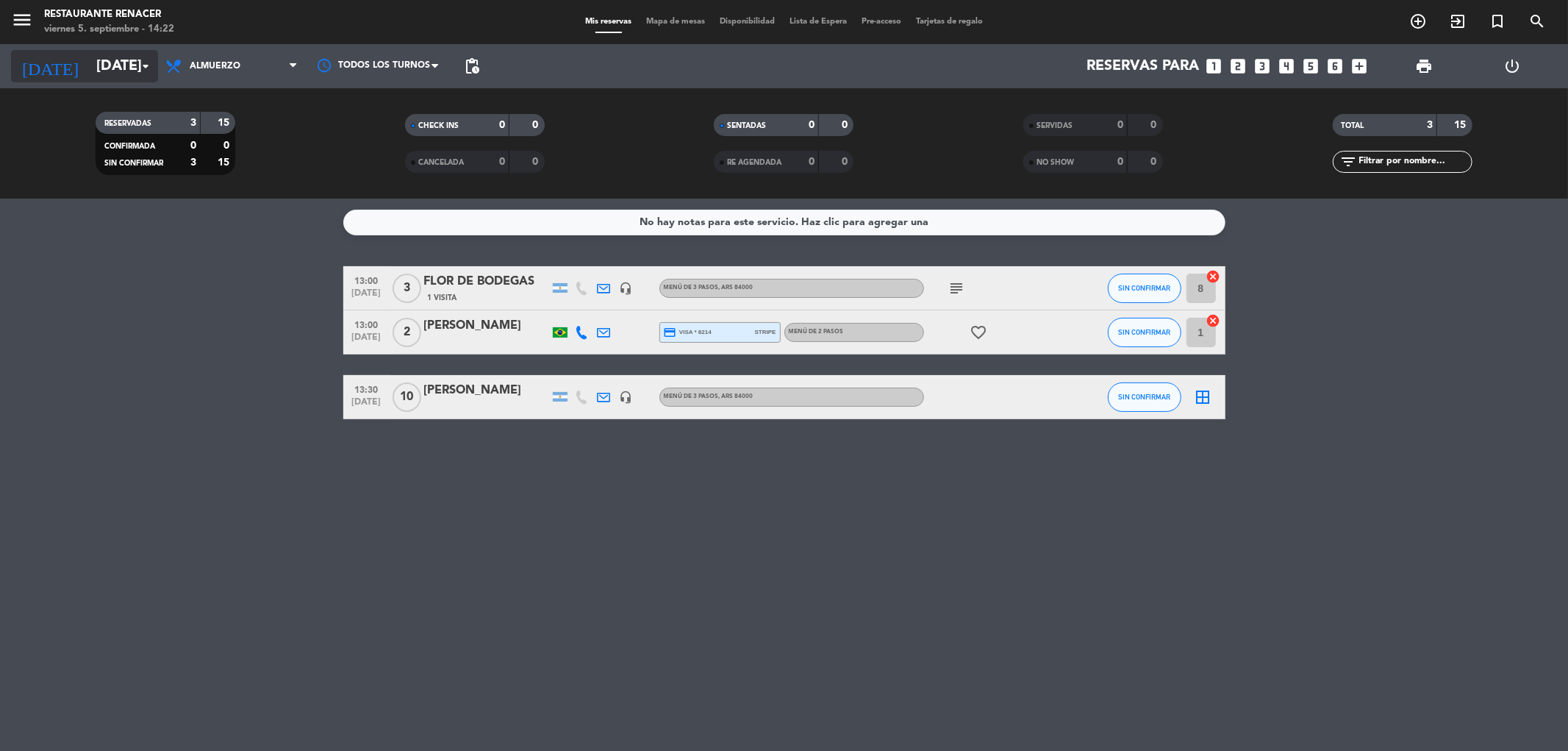
click at [105, 72] on input "[DATE]" at bounding box center [182, 66] width 187 height 32
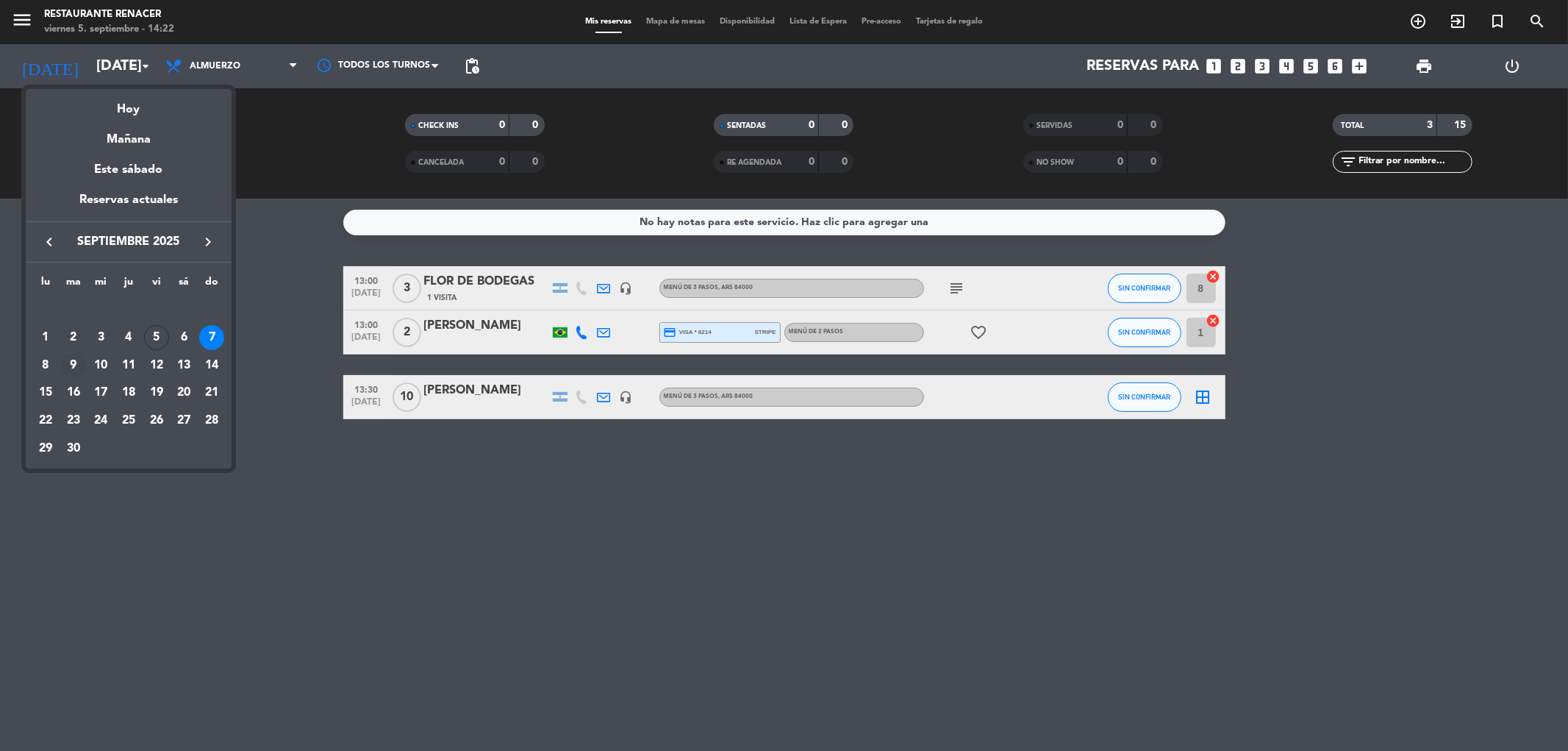
click at [72, 361] on div "9" at bounding box center [74, 366] width 25 height 25
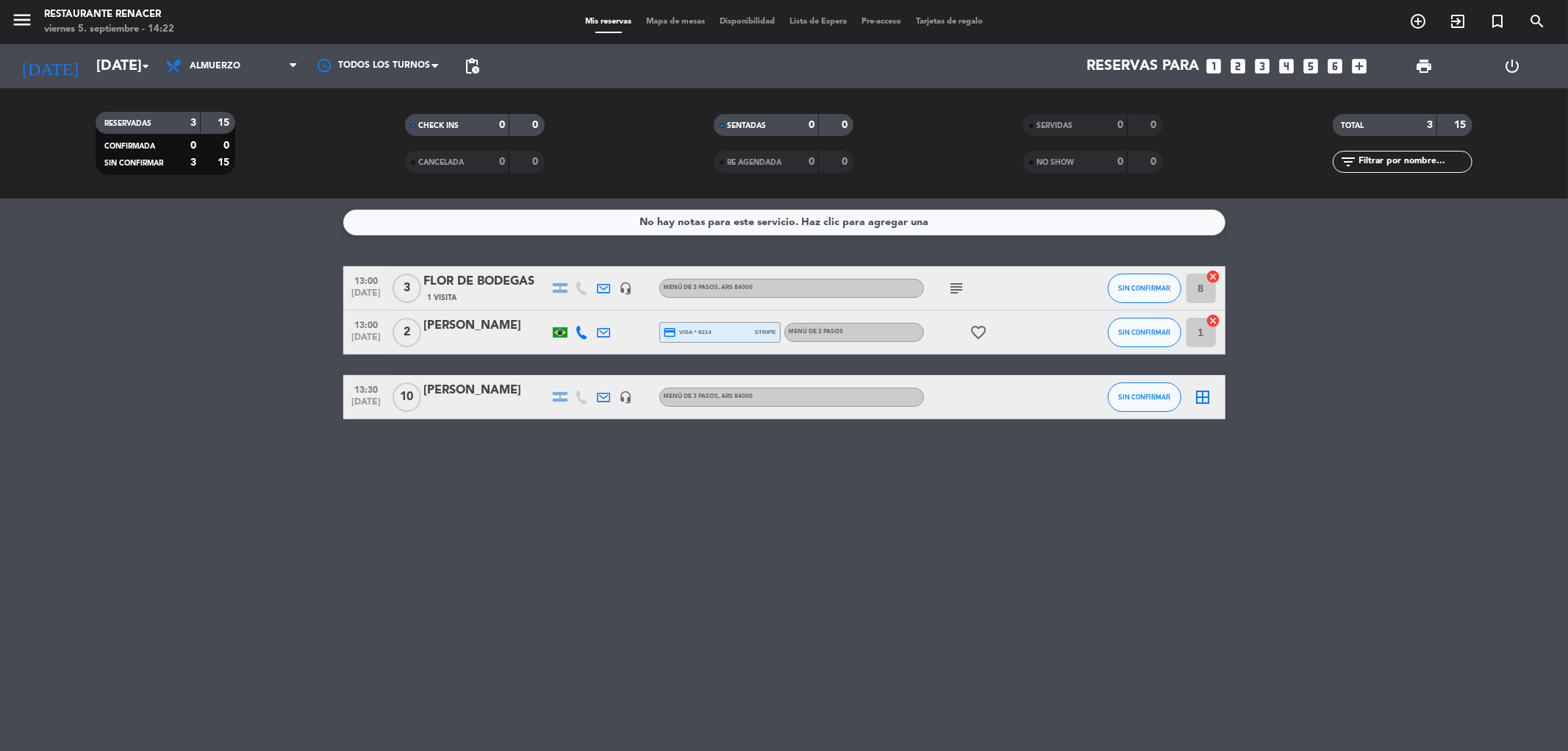
type input "[DATE]"
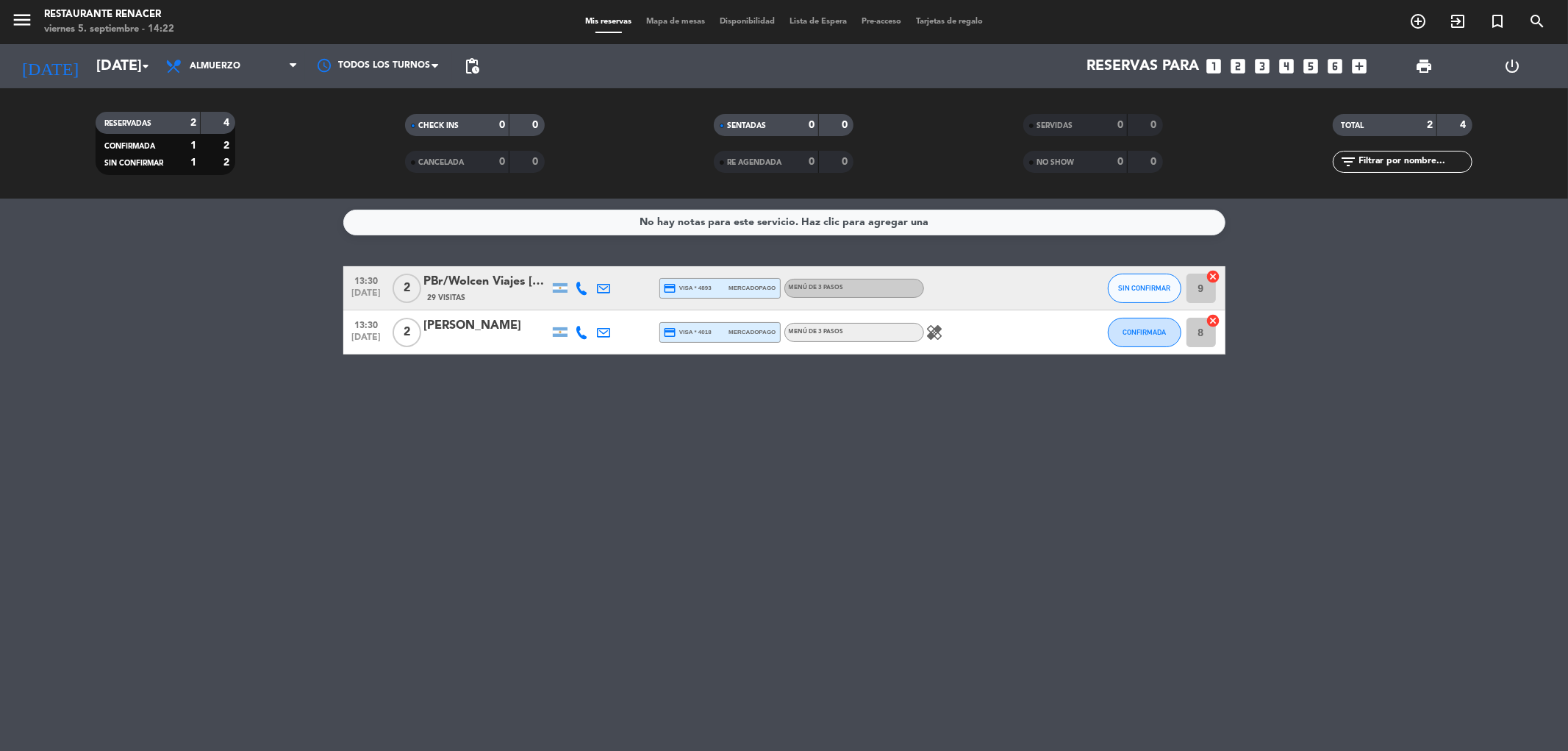
click at [504, 287] on div "PBr/Wolcen Viajes [PERSON_NAME]" at bounding box center [486, 281] width 125 height 19
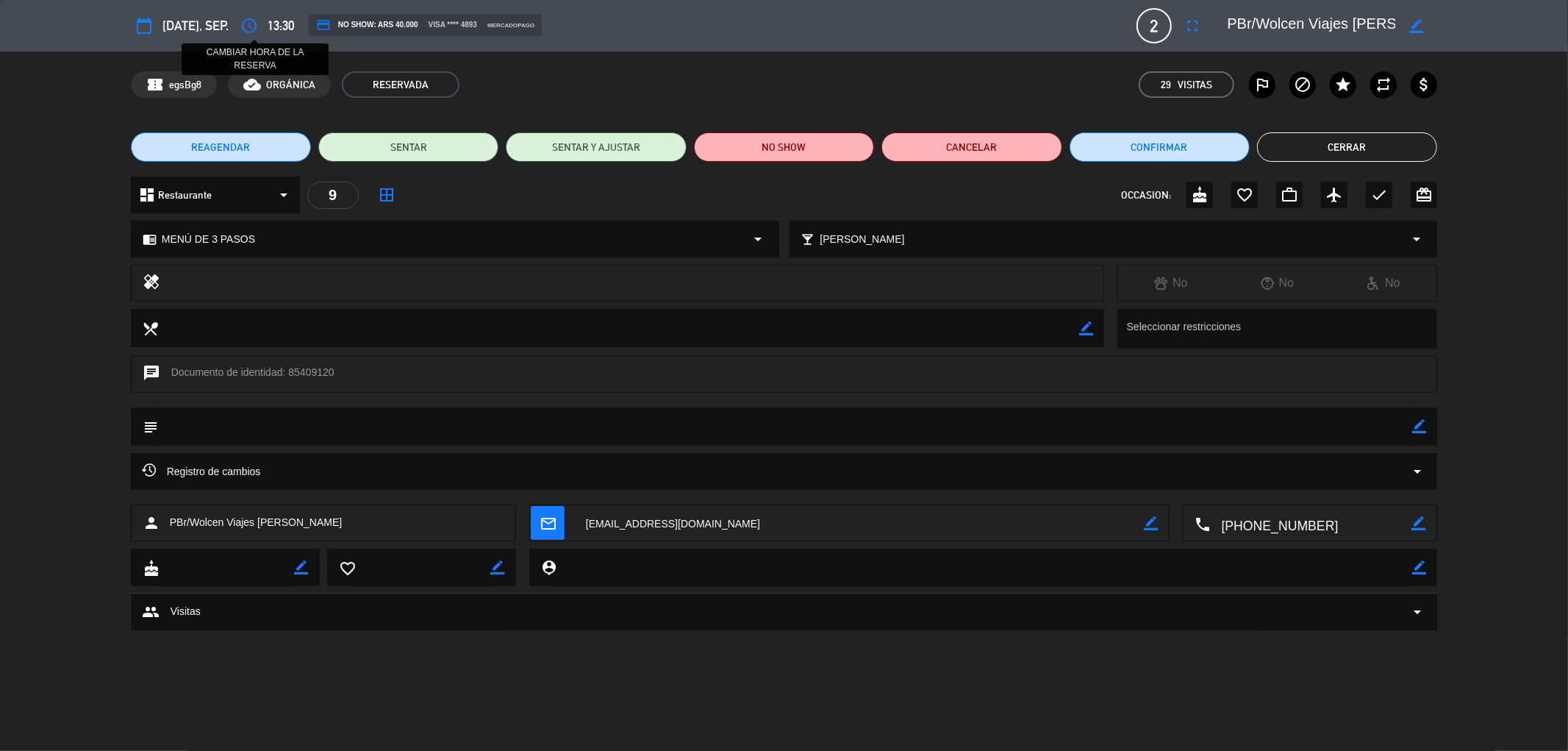
click at [249, 25] on icon "access_time" at bounding box center [250, 26] width 18 height 18
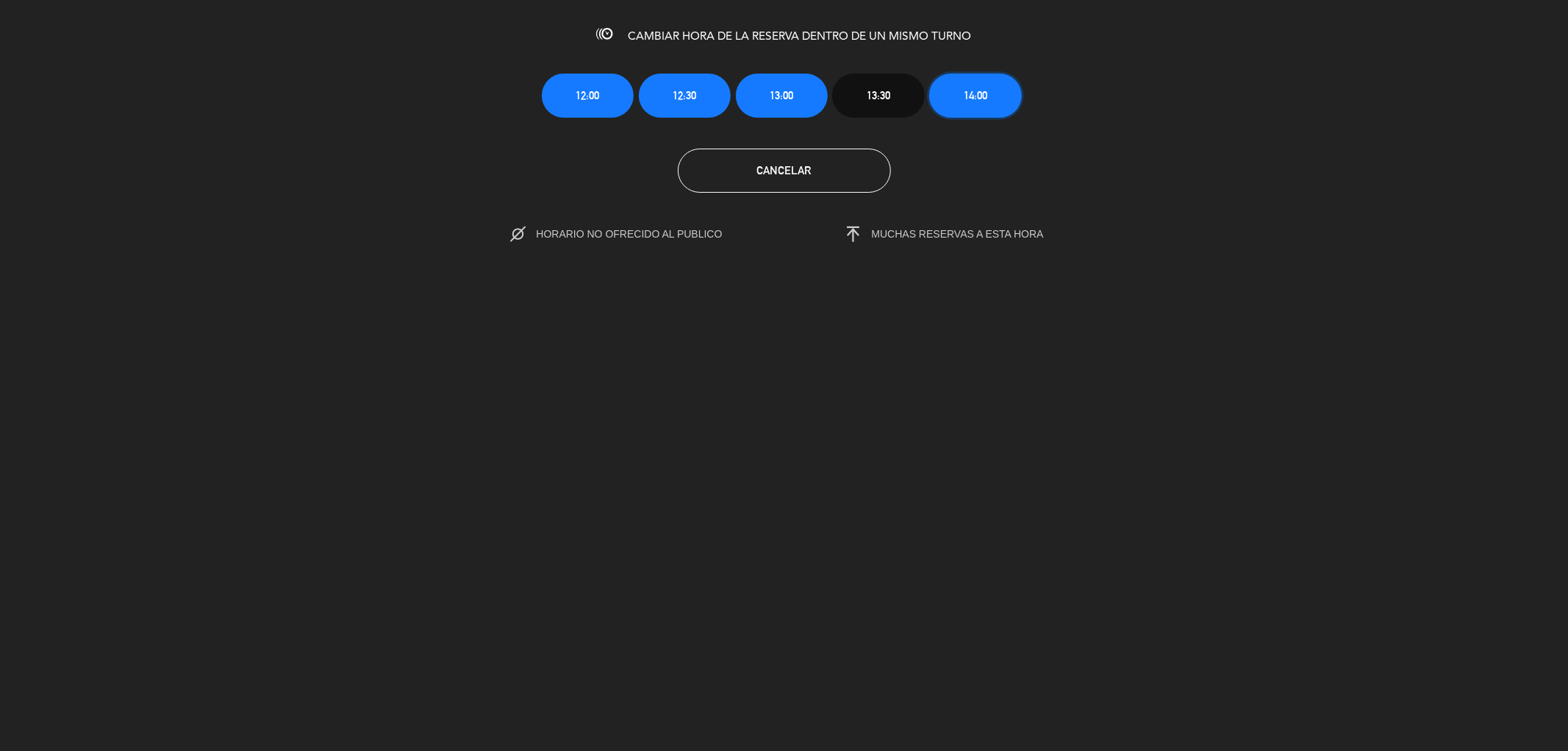
click at [994, 97] on button "14:00" at bounding box center [975, 96] width 92 height 44
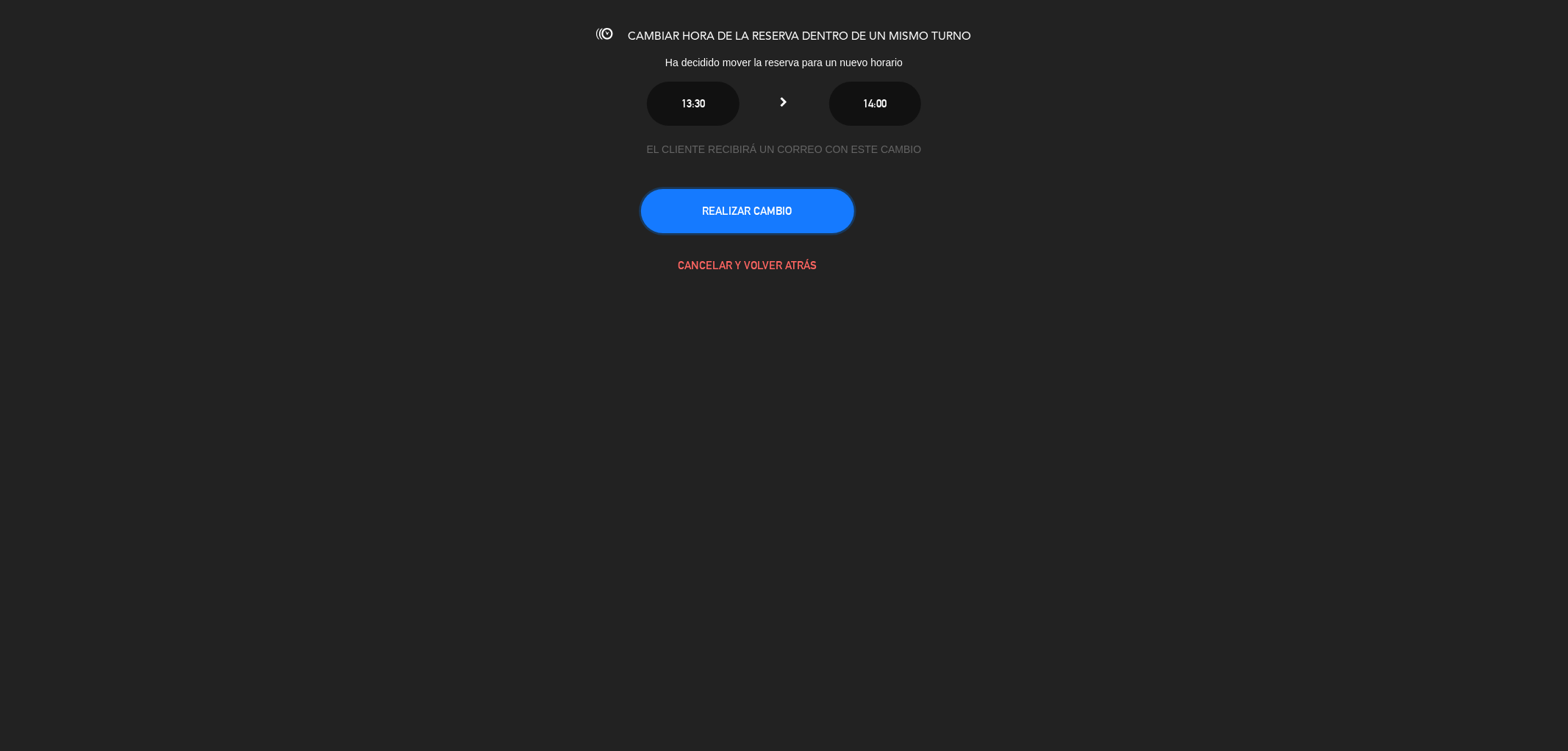
click at [761, 208] on button "REALIZAR CAMBIO" at bounding box center [747, 211] width 213 height 44
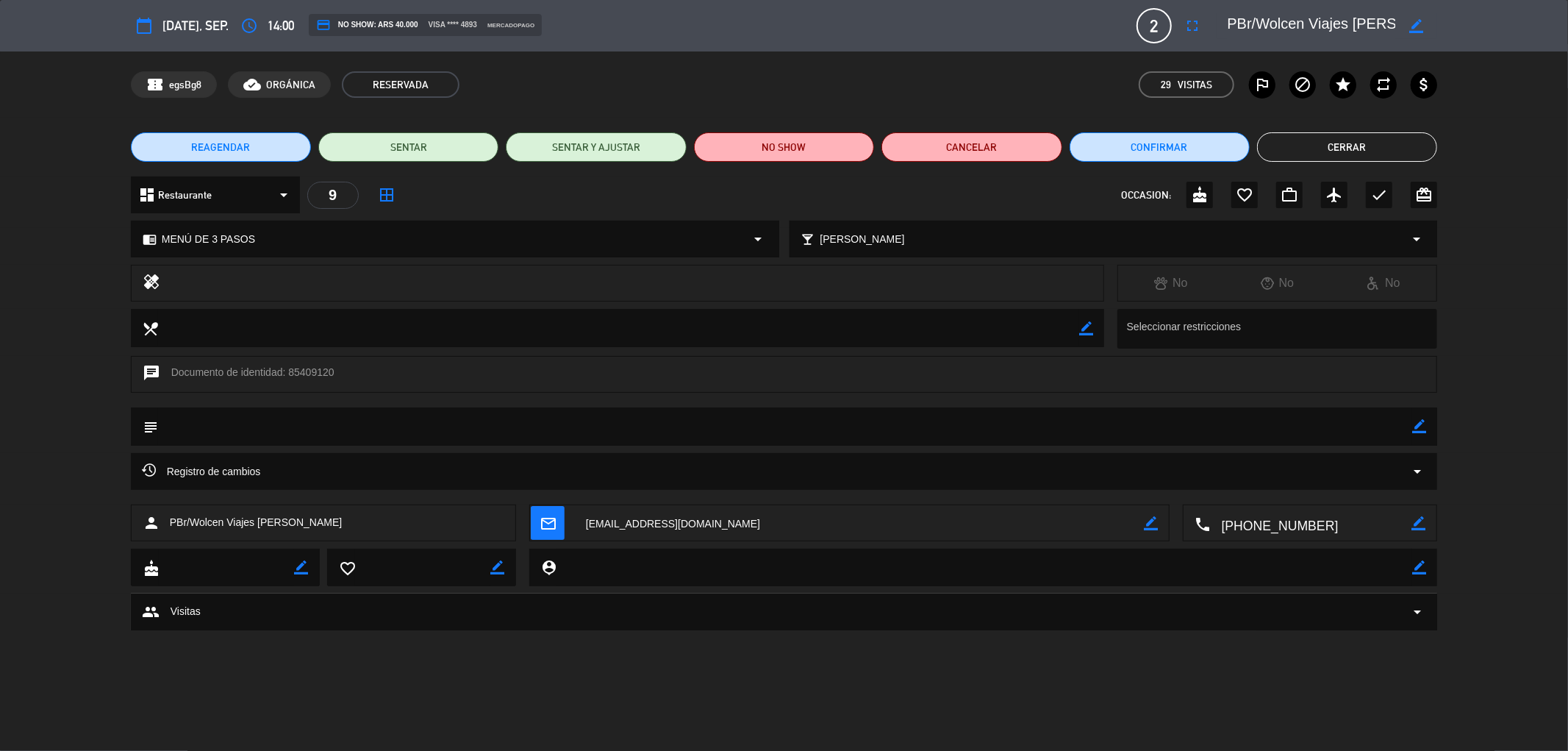
click at [1417, 419] on div "border_color" at bounding box center [1419, 427] width 14 height 38
click at [1416, 422] on icon "border_color" at bounding box center [1419, 426] width 14 height 14
click at [1288, 419] on textarea at bounding box center [785, 426] width 1255 height 38
paste textarea "1 Persona no come frutos de mar"
type textarea "1 Persona no come frutos de mar"
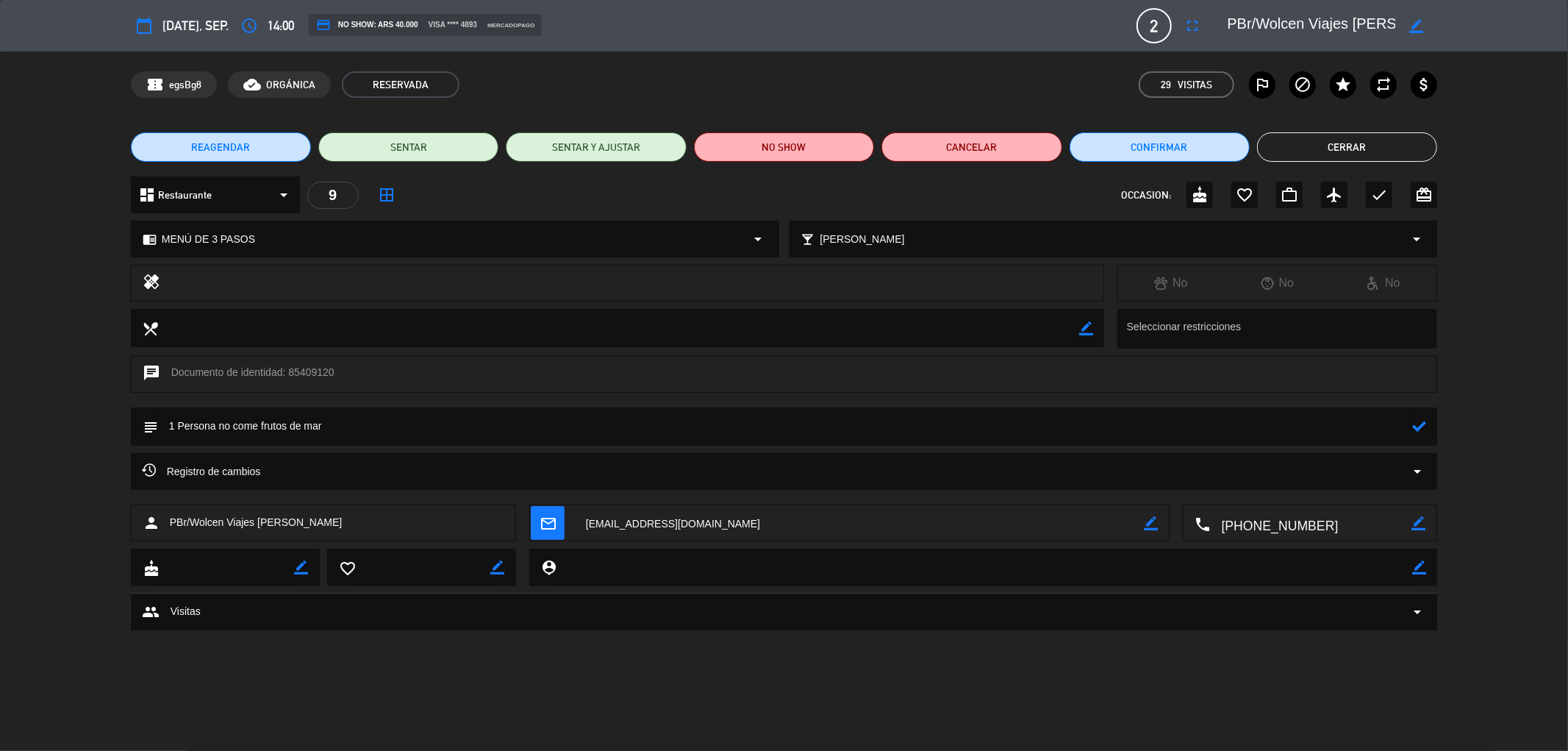
click at [1414, 426] on icon at bounding box center [1419, 426] width 14 height 14
click at [1369, 145] on button "Cerrar" at bounding box center [1347, 147] width 180 height 30
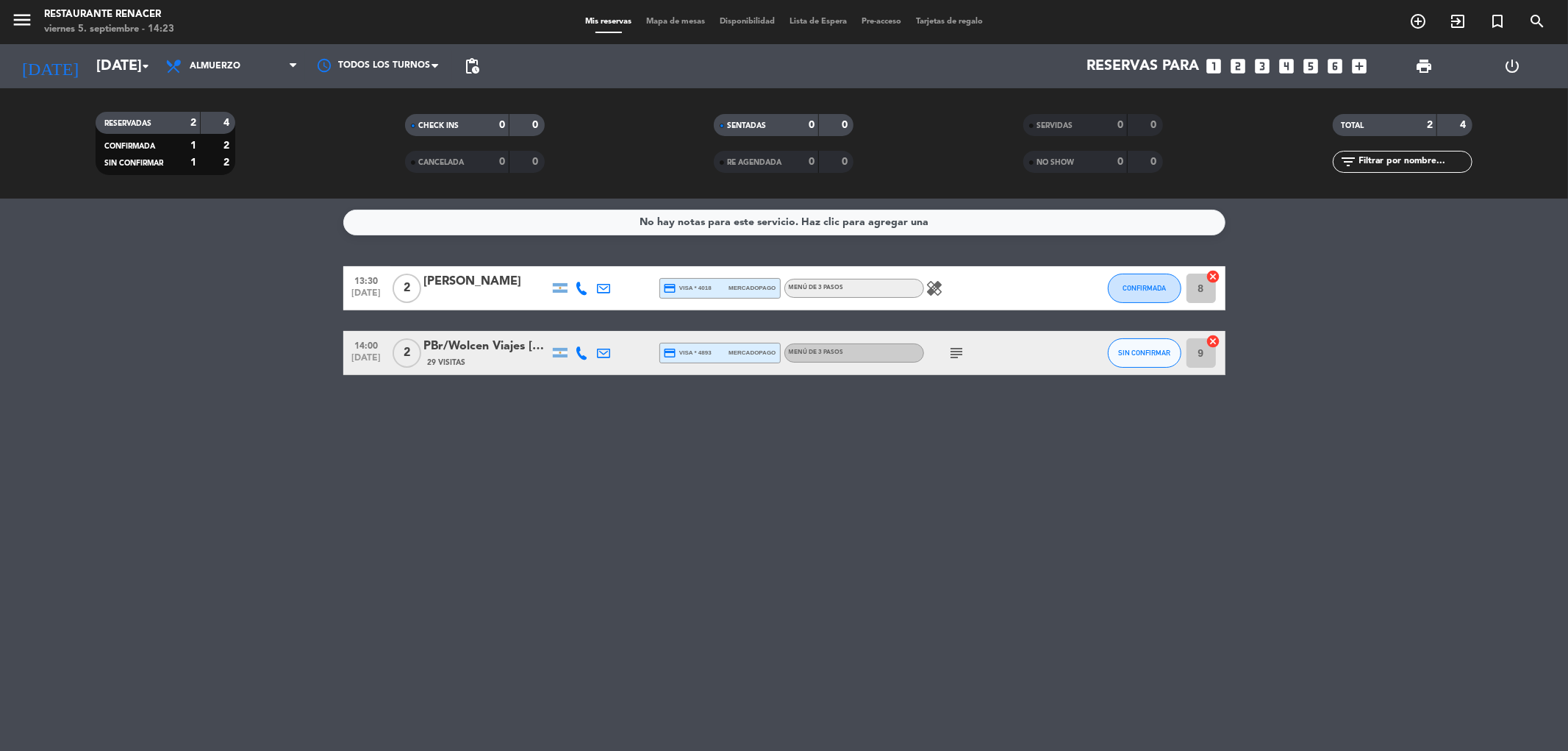
click at [88, 86] on div "[DATE] [DATE] arrow_drop_down" at bounding box center [84, 66] width 147 height 44
click at [89, 81] on input "[DATE]" at bounding box center [182, 66] width 187 height 32
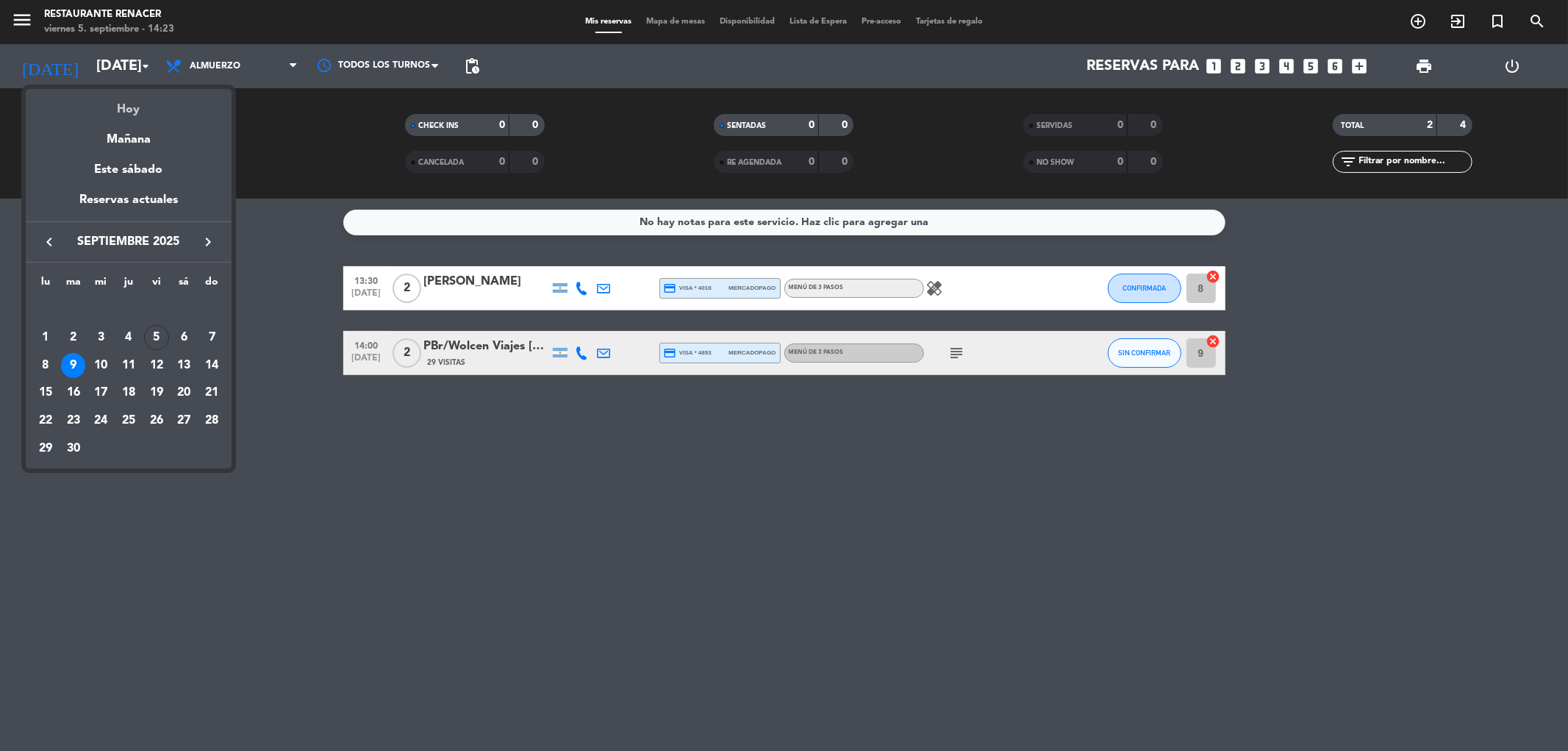
click at [145, 112] on div "Hoy" at bounding box center [128, 103] width 206 height 30
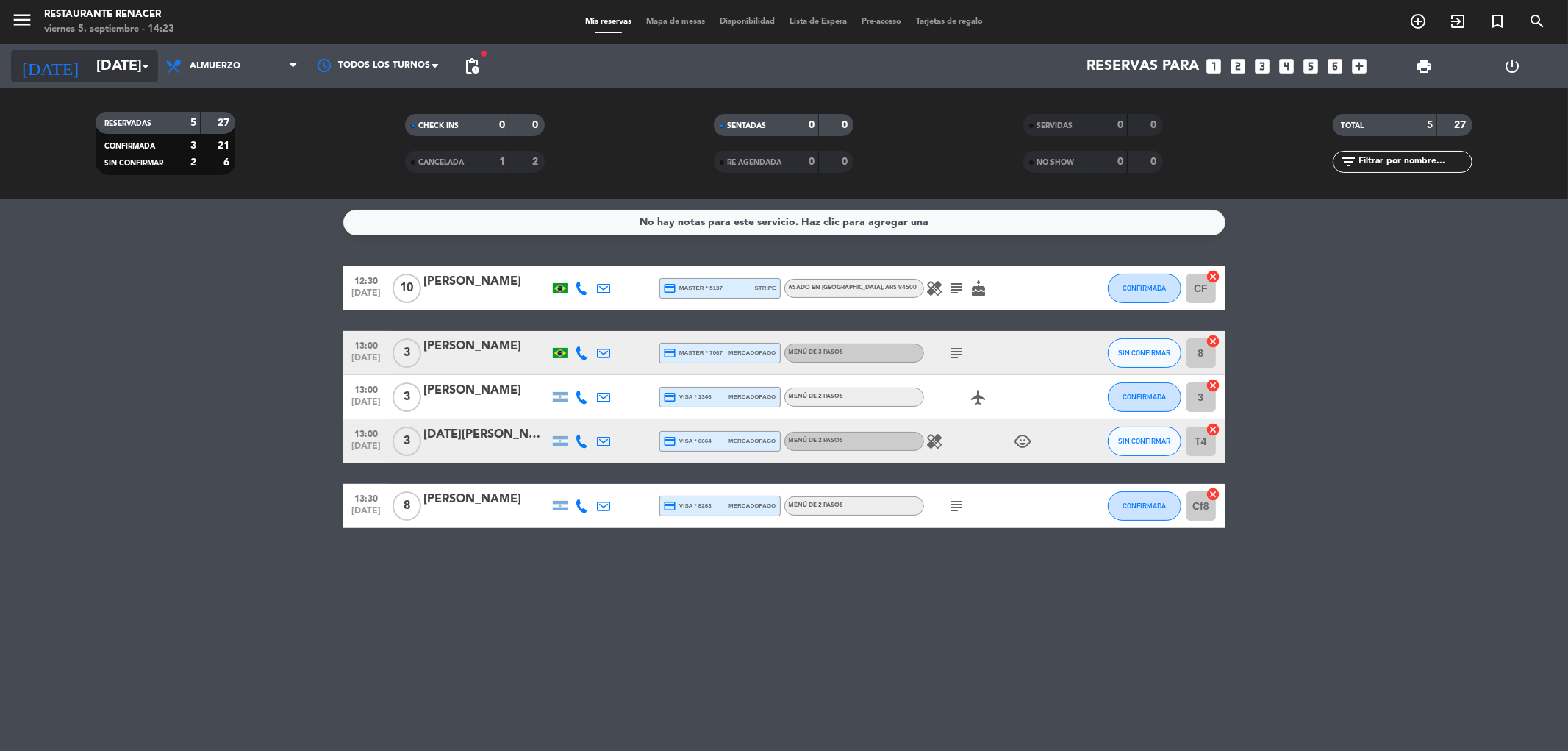
click at [103, 69] on input "[DATE]" at bounding box center [182, 66] width 187 height 32
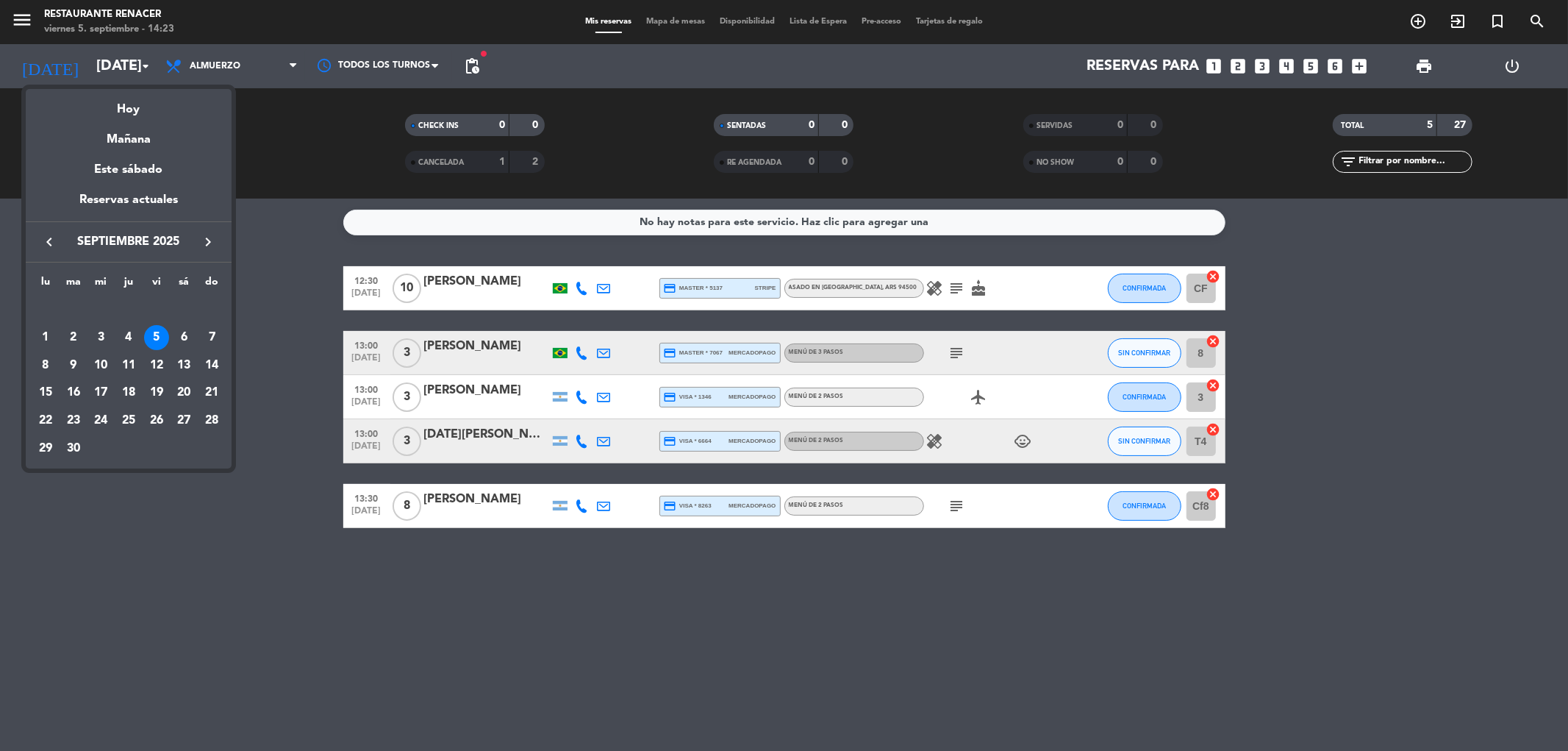
click at [207, 241] on icon "keyboard_arrow_right" at bounding box center [208, 242] width 18 height 18
click at [208, 366] on div "12" at bounding box center [212, 366] width 25 height 25
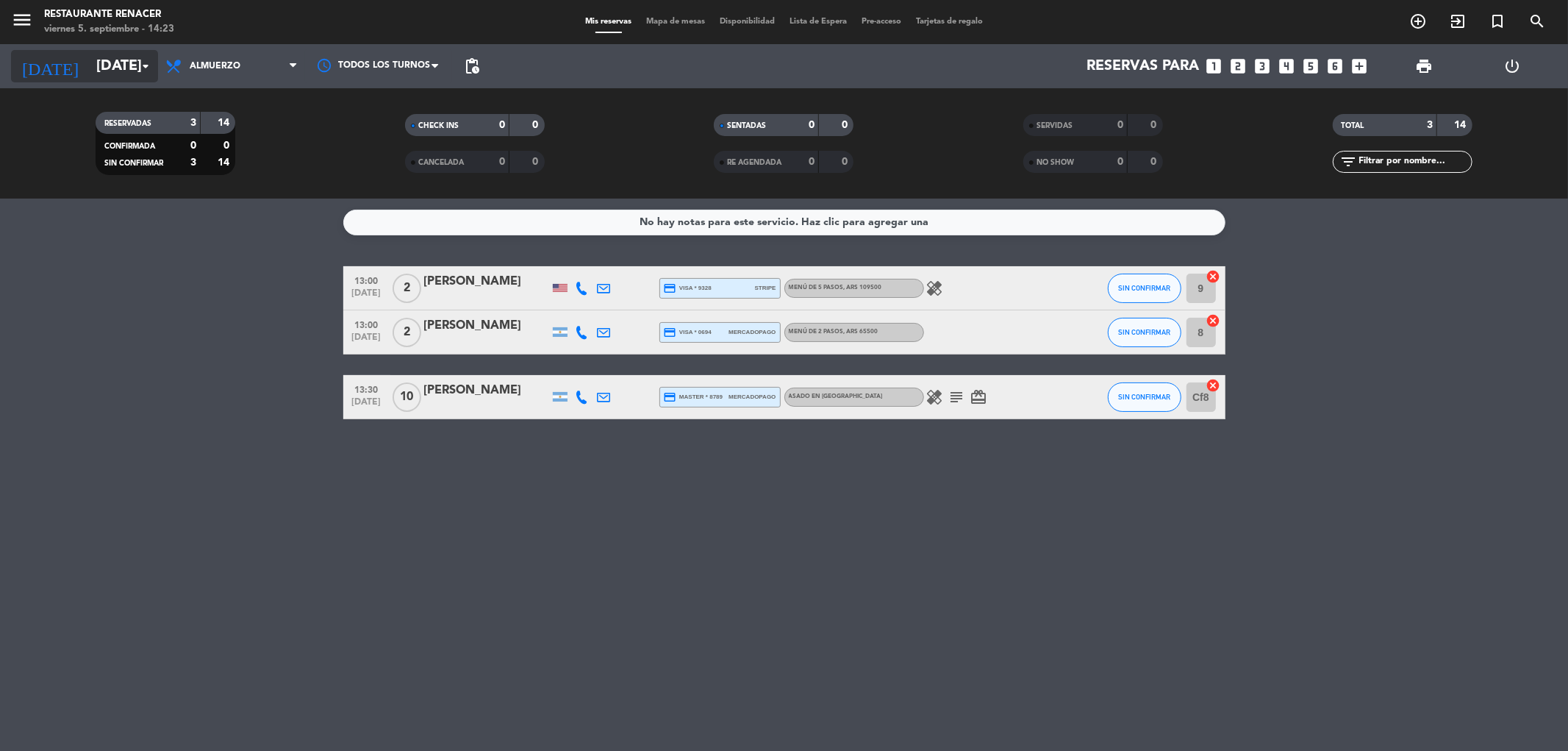
click at [97, 78] on input "[DATE]" at bounding box center [182, 66] width 187 height 32
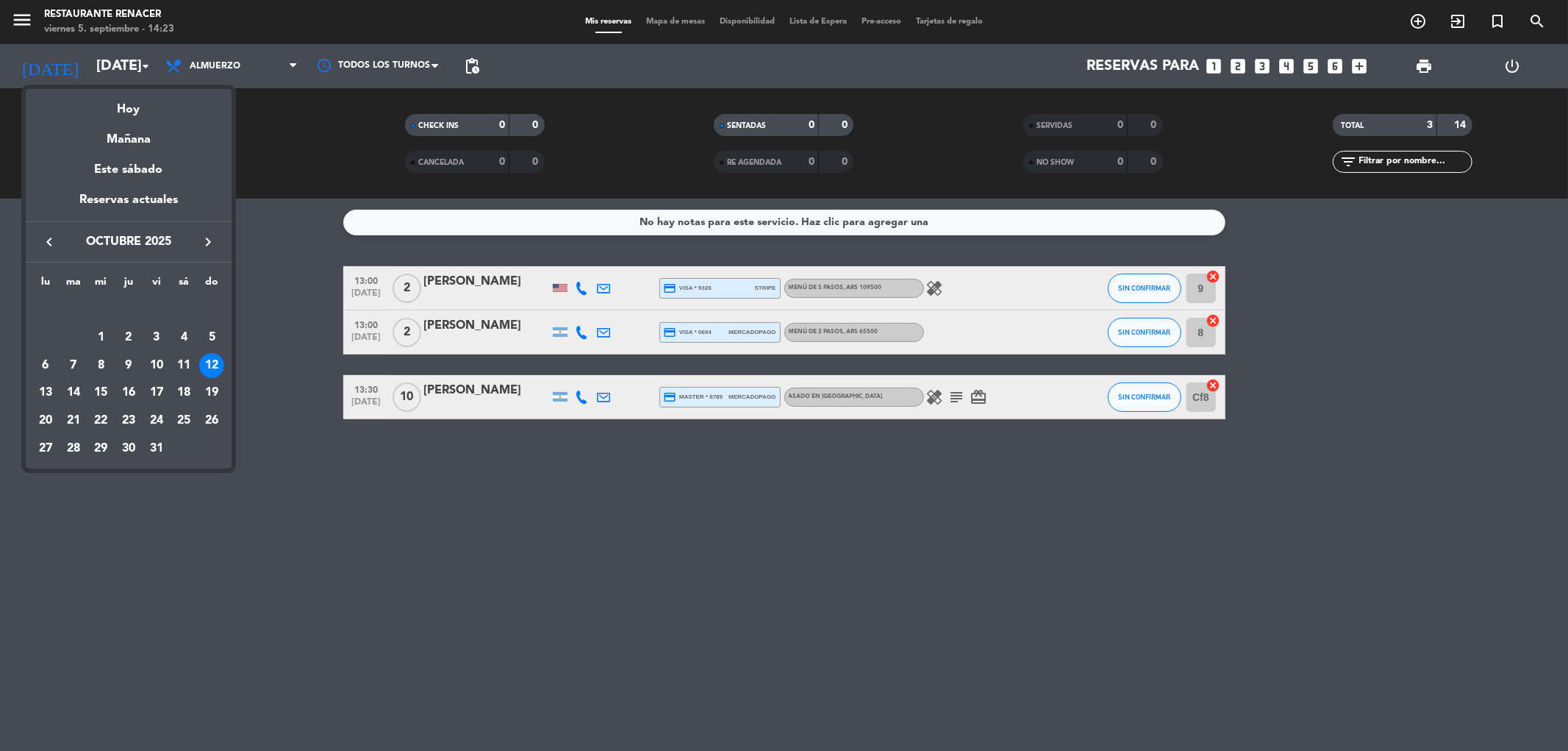
drag, startPoint x: 134, startPoint y: 114, endPoint x: 159, endPoint y: 10, distance: 107.0
click at [134, 114] on div "Hoy" at bounding box center [128, 103] width 206 height 30
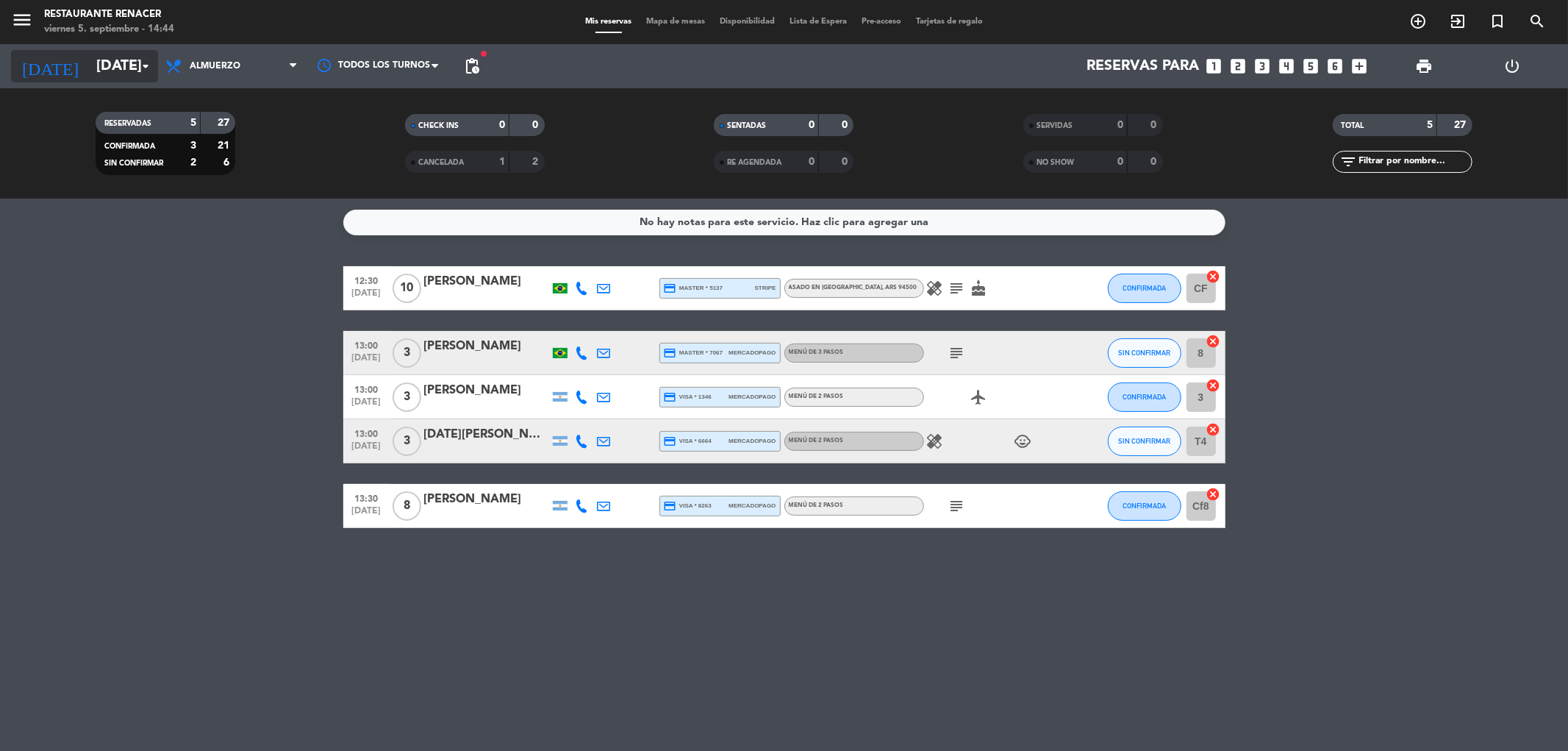
click at [100, 64] on input "[DATE]" at bounding box center [182, 66] width 187 height 32
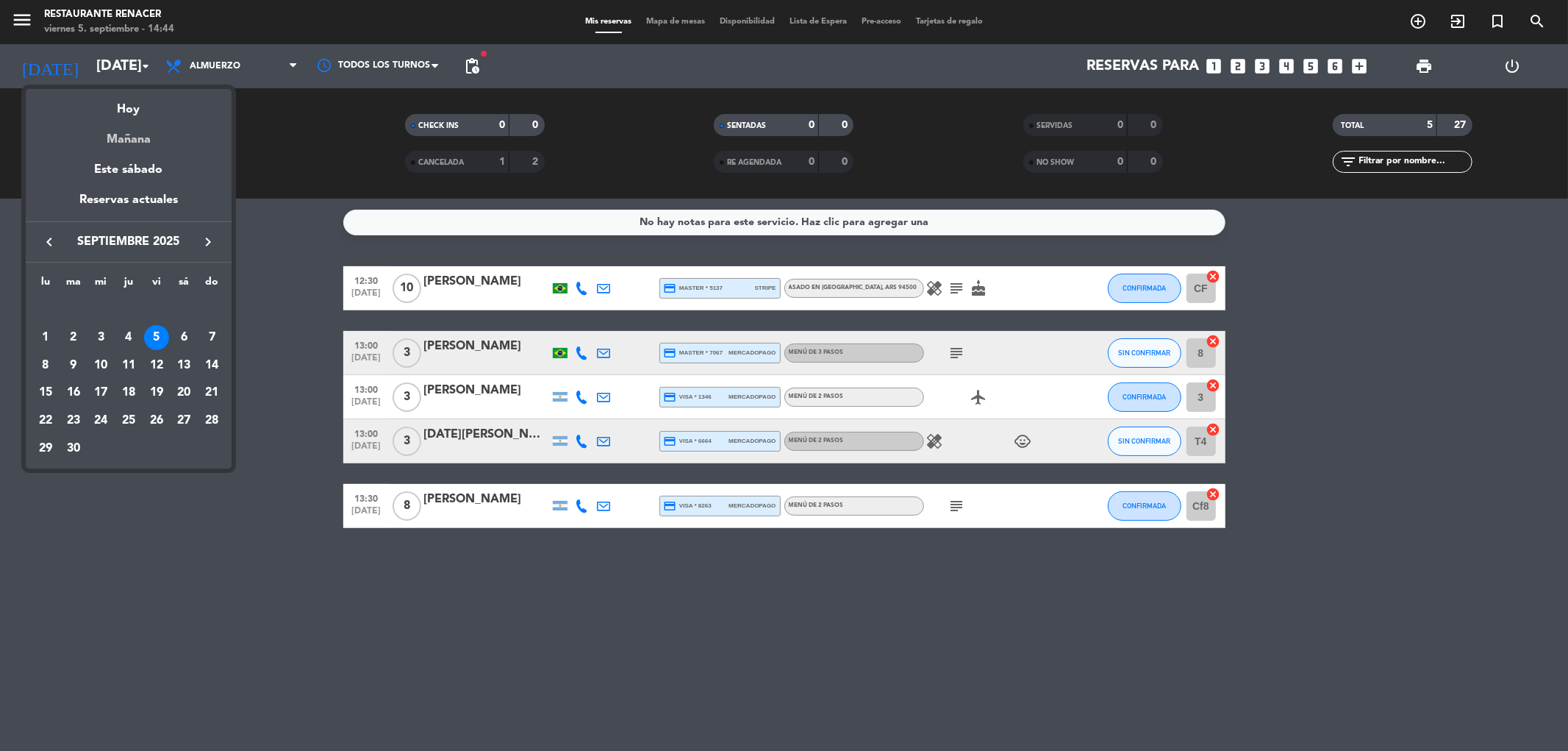
click at [131, 144] on div "Mañana" at bounding box center [128, 134] width 206 height 30
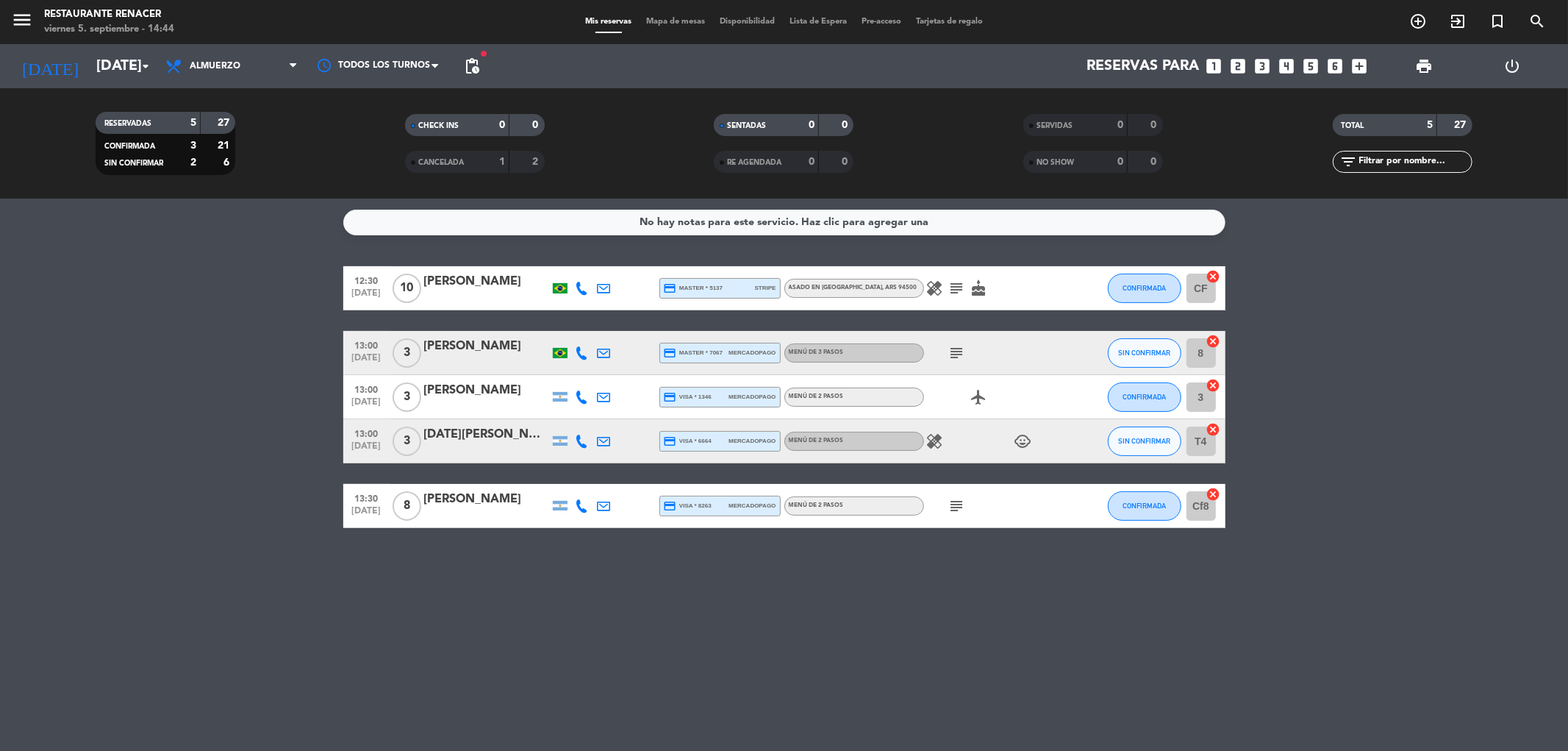
type input "[DATE]"
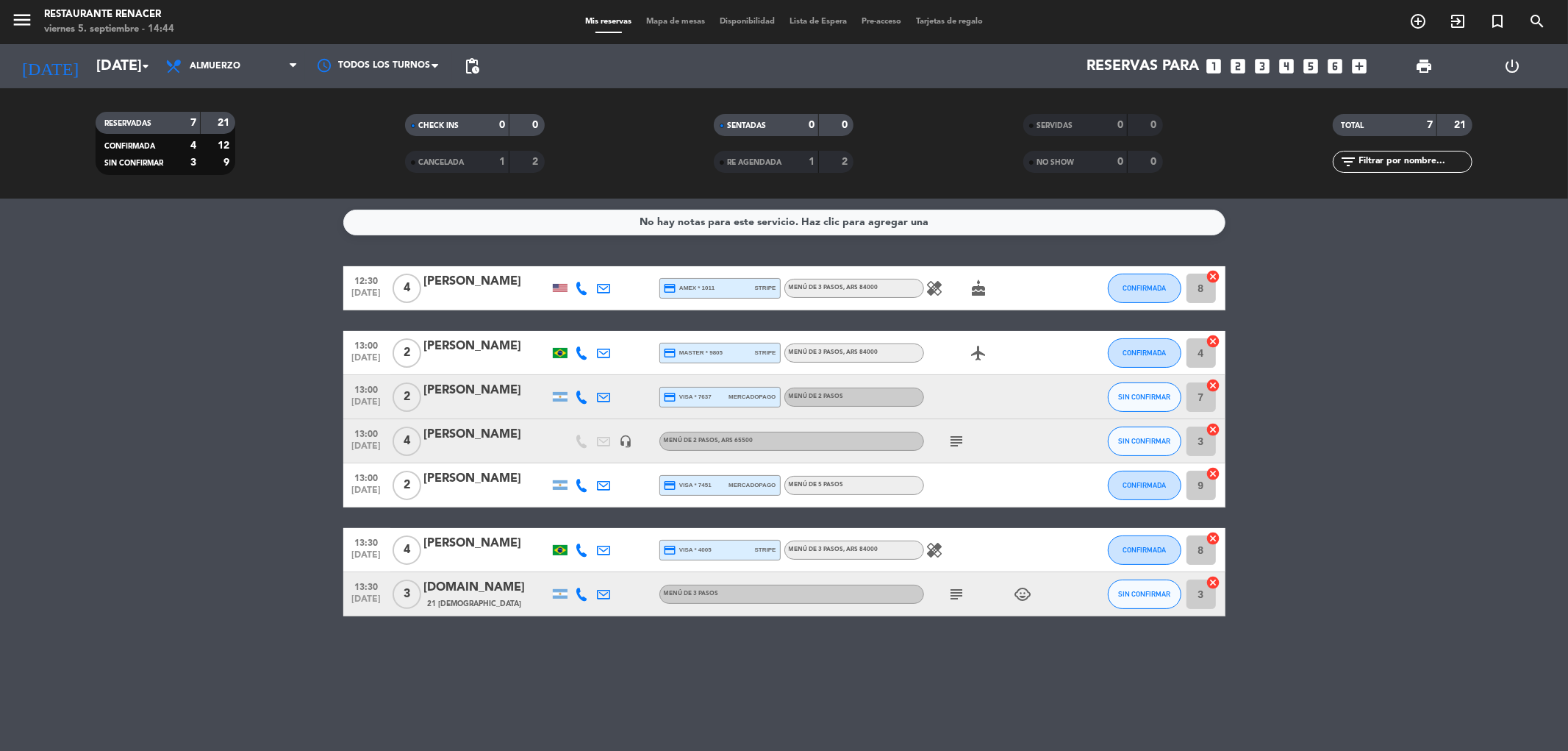
click at [1239, 66] on icon "looks_two" at bounding box center [1239, 66] width 19 height 19
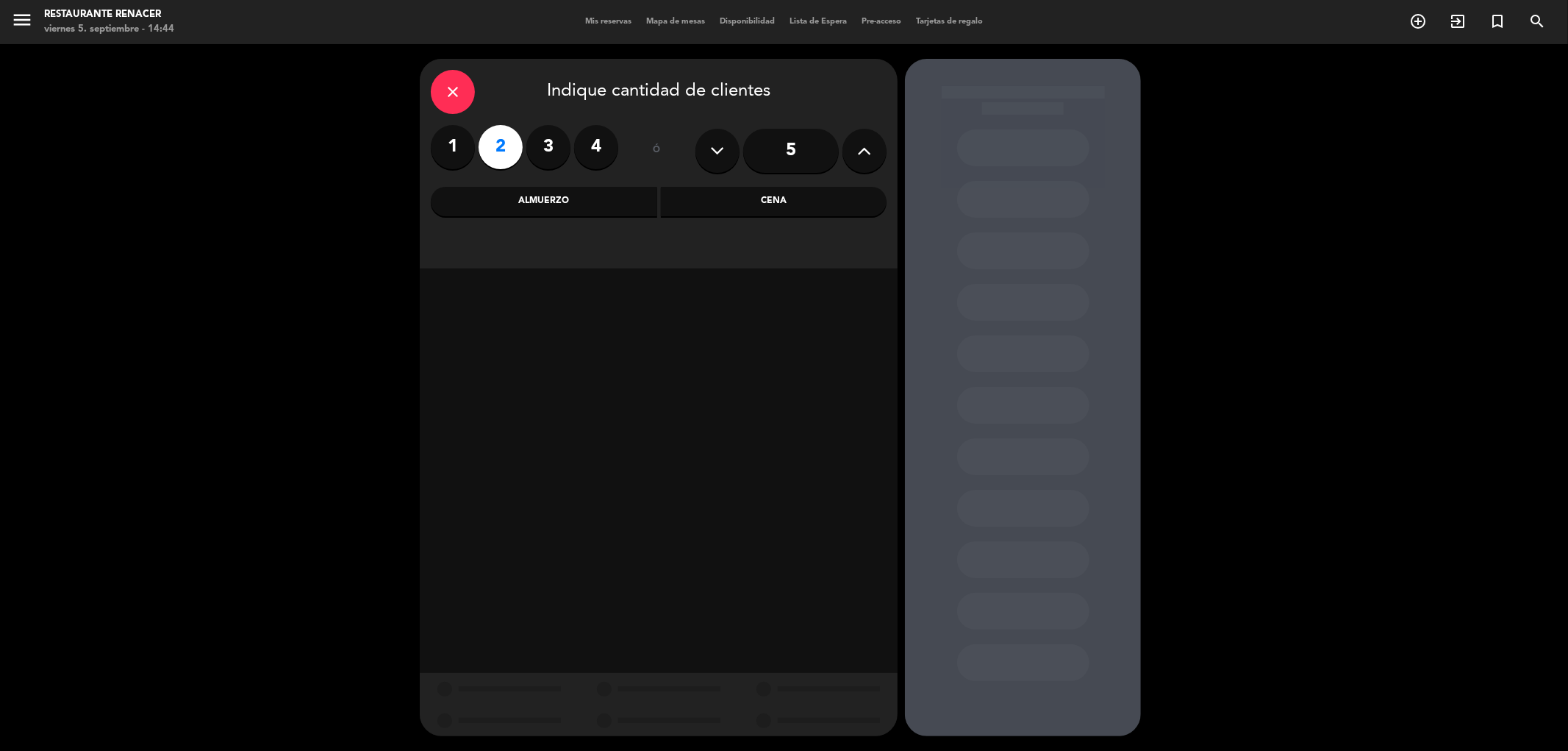
click at [550, 208] on div "Almuerzo" at bounding box center [543, 202] width 227 height 30
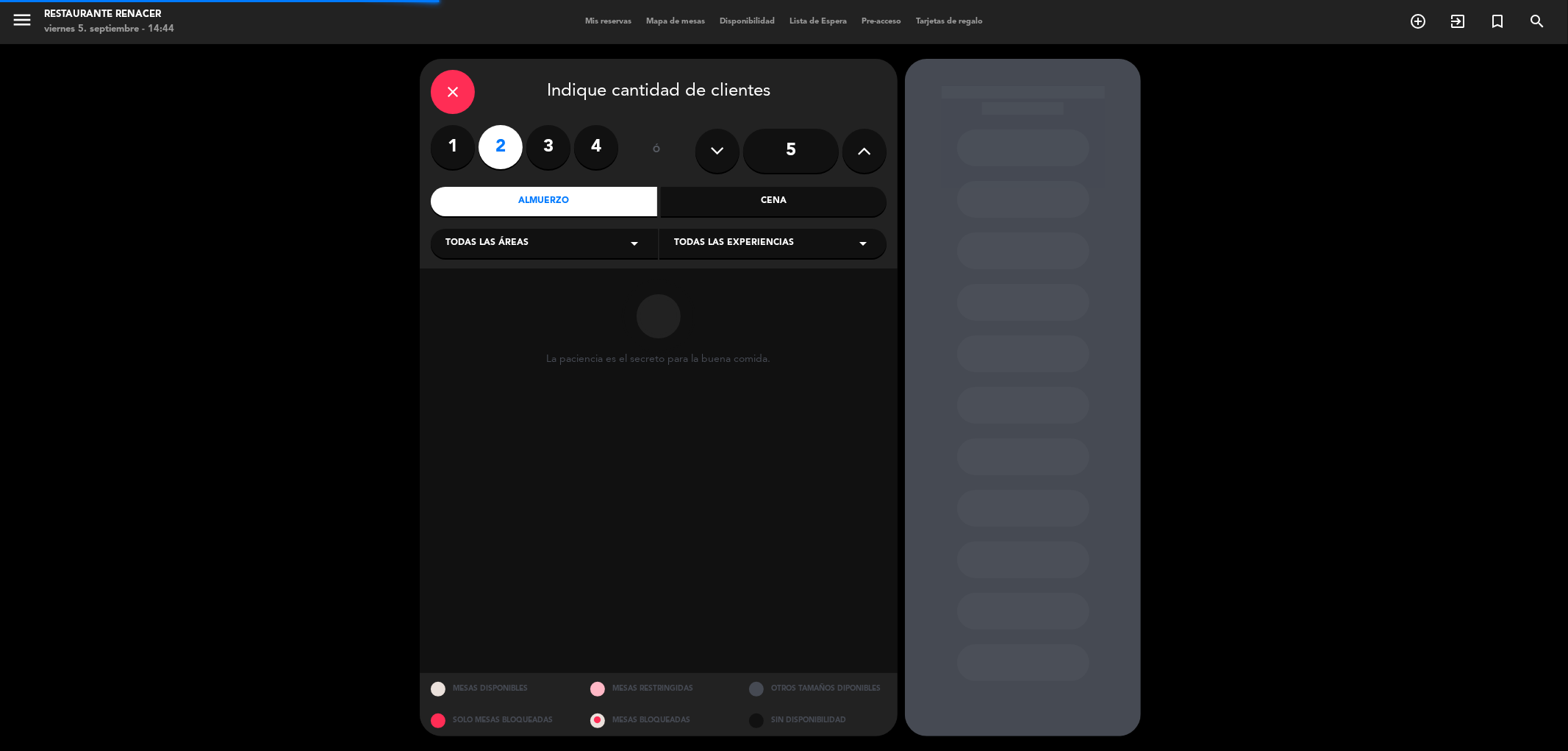
click at [546, 241] on div "Todas las áreas arrow_drop_down" at bounding box center [544, 244] width 227 height 30
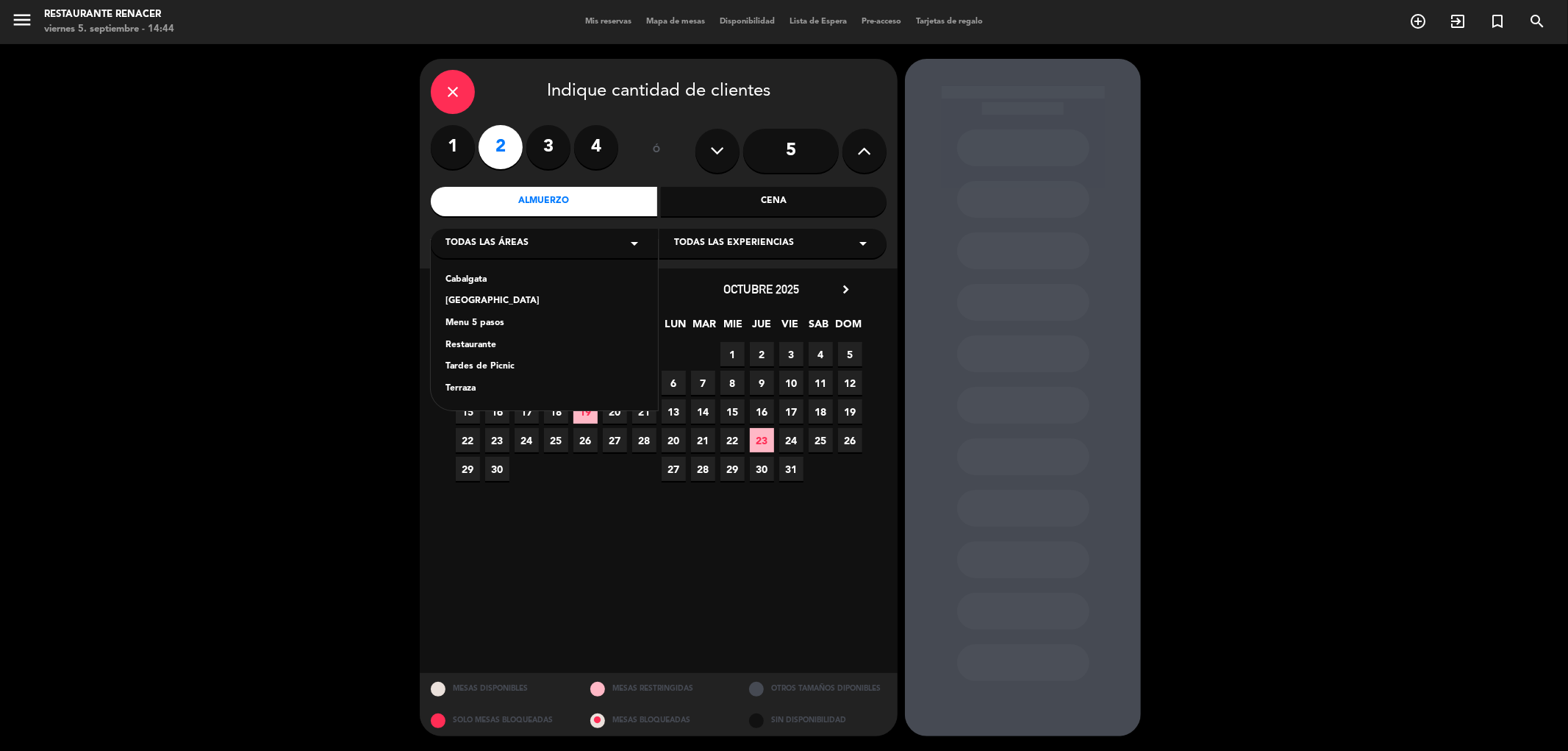
click at [490, 342] on div "Restaurante" at bounding box center [544, 346] width 198 height 15
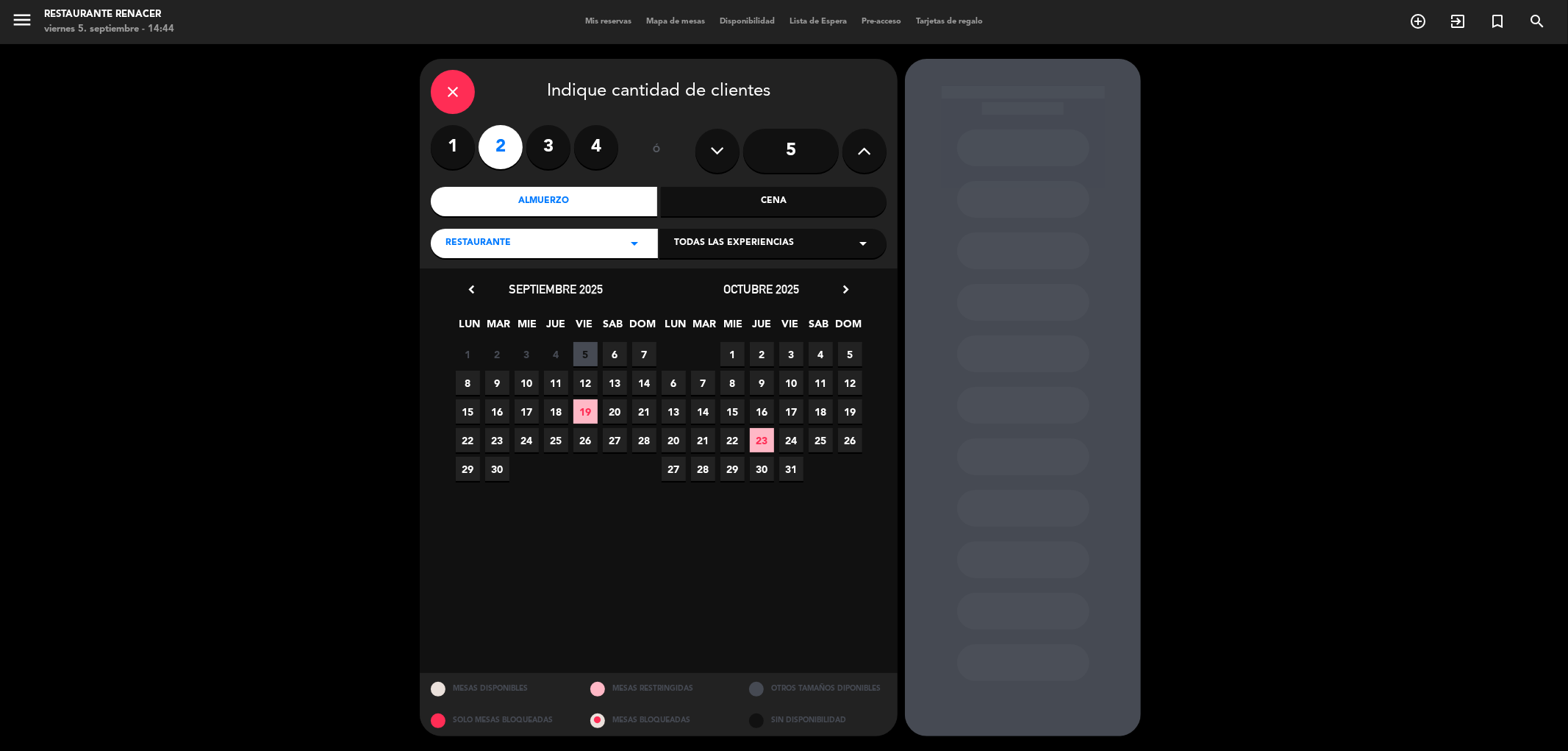
click at [613, 357] on span "6" at bounding box center [614, 354] width 24 height 24
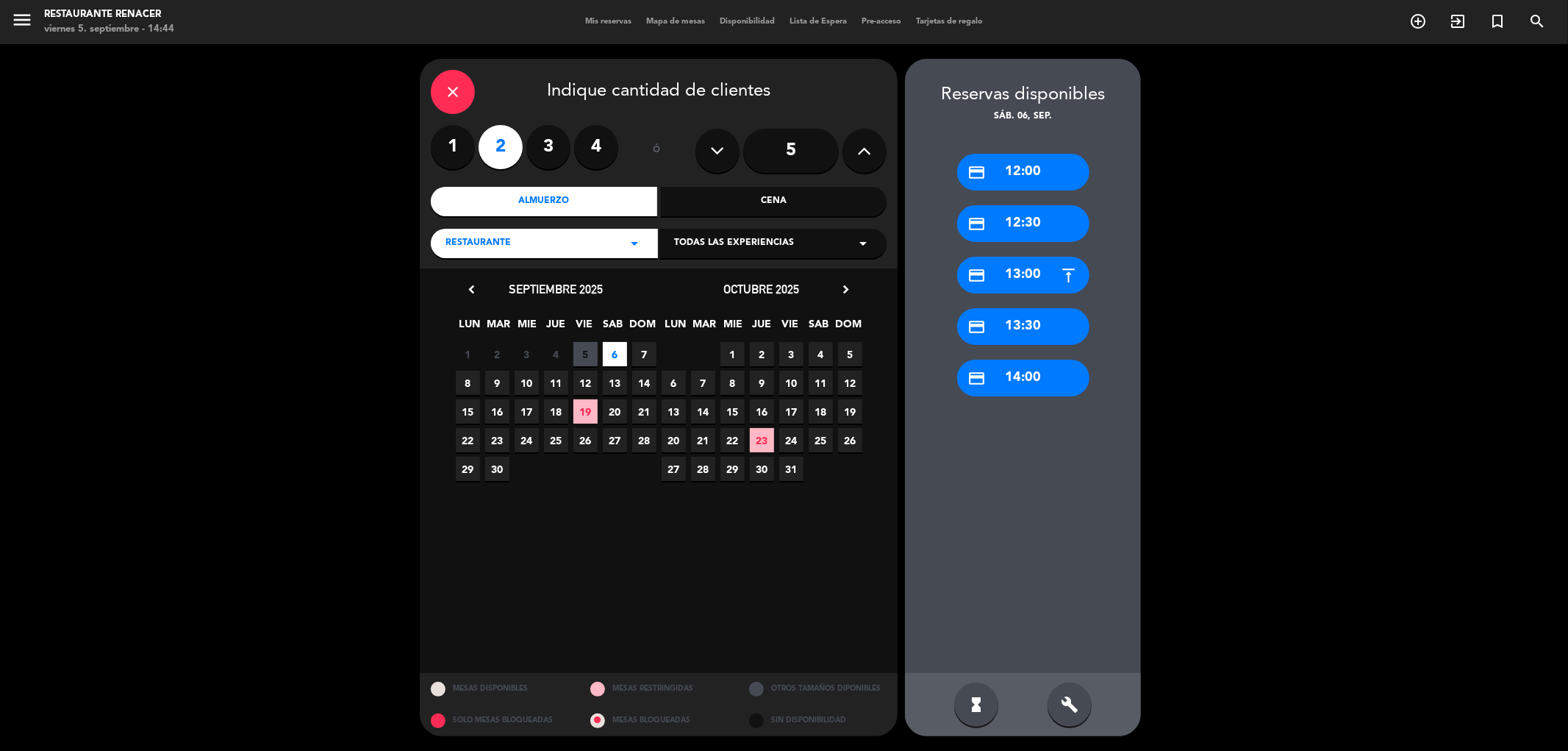
click at [1039, 225] on div "credit_card 12:30" at bounding box center [1022, 224] width 132 height 37
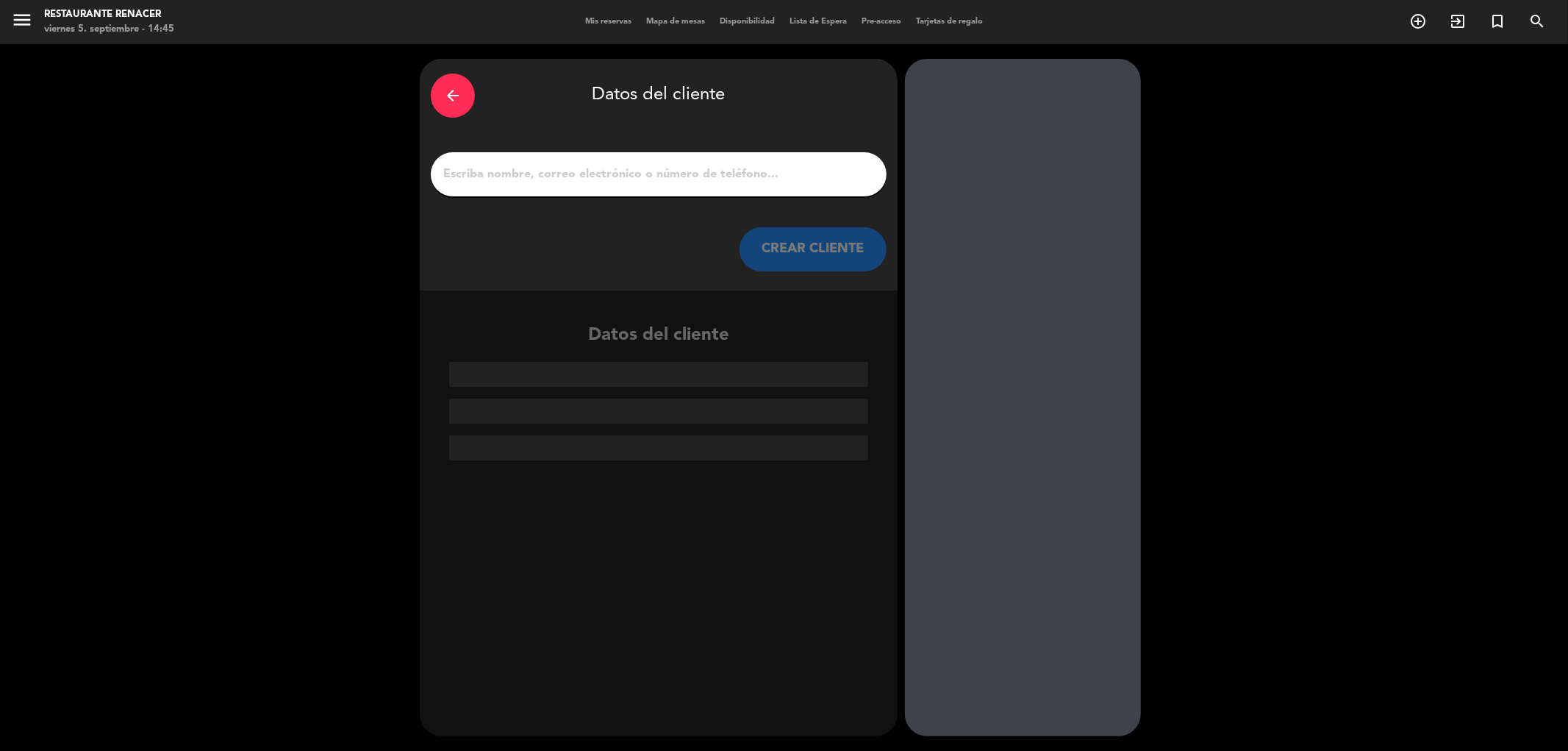
click at [517, 185] on div at bounding box center [658, 174] width 455 height 44
click at [520, 173] on input "1" at bounding box center [658, 174] width 433 height 21
paste input "[PERSON_NAME]"
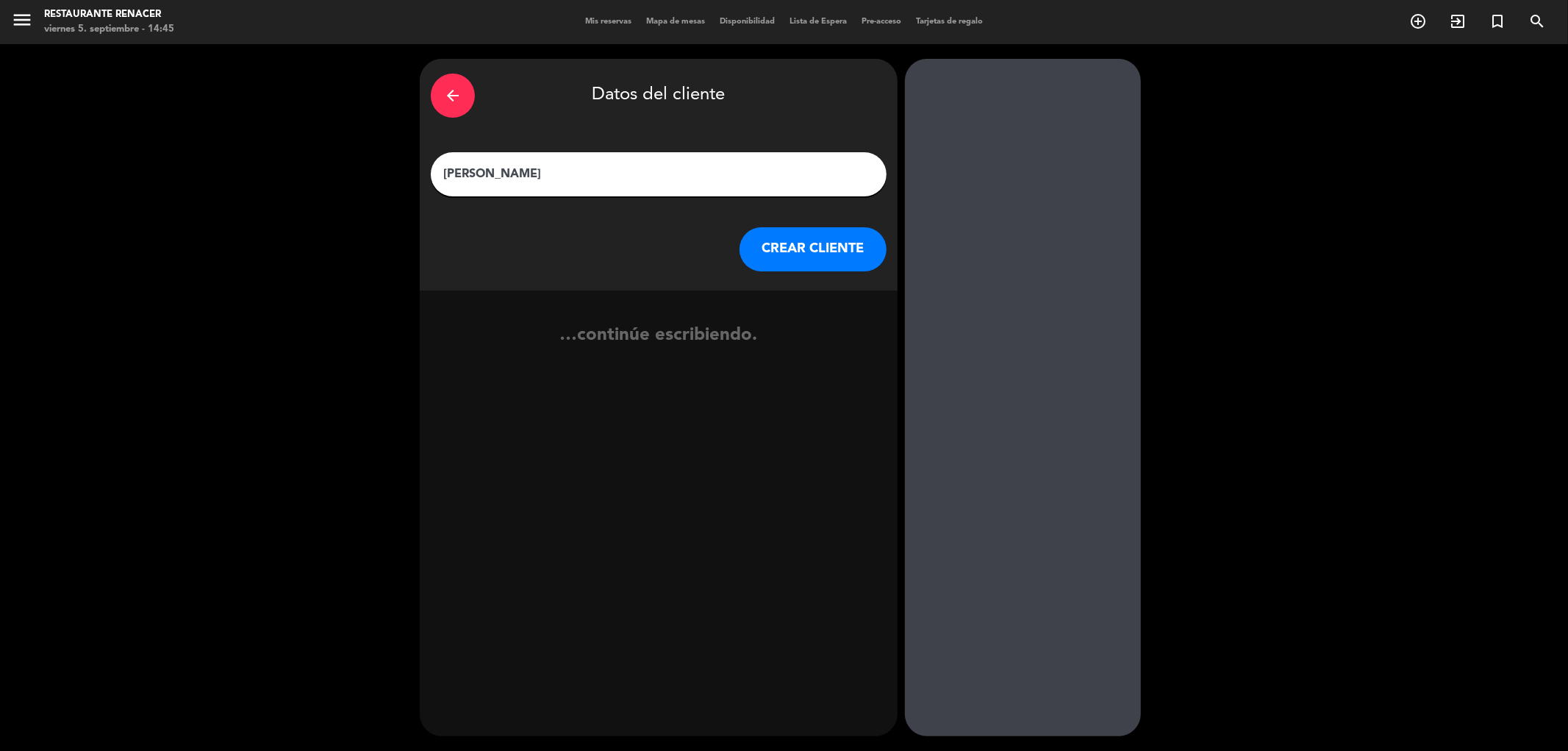
type input "[PERSON_NAME]"
click at [806, 256] on button "CREAR CLIENTE" at bounding box center [813, 250] width 147 height 44
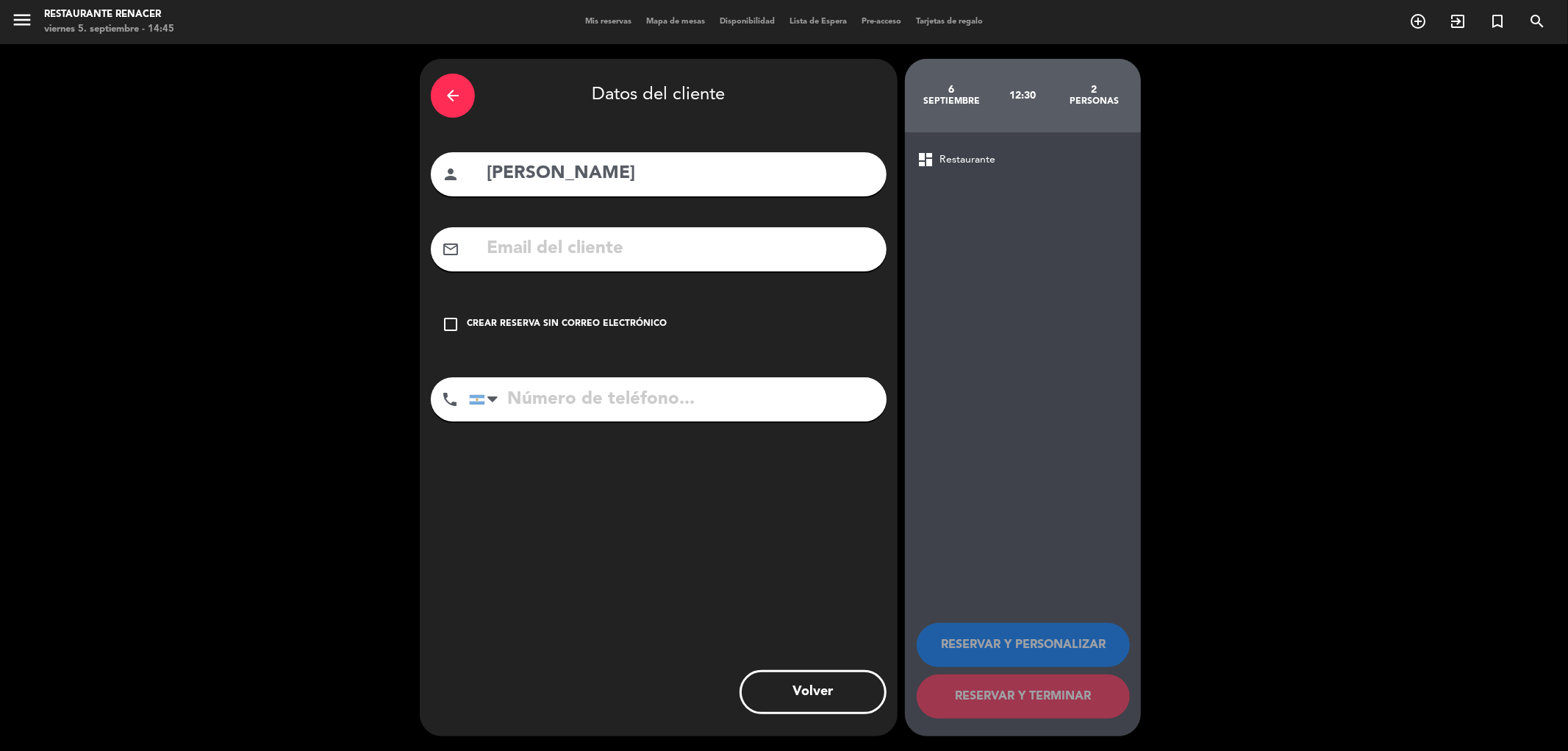
click at [554, 329] on div "Crear reserva sin correo electrónico" at bounding box center [566, 324] width 200 height 15
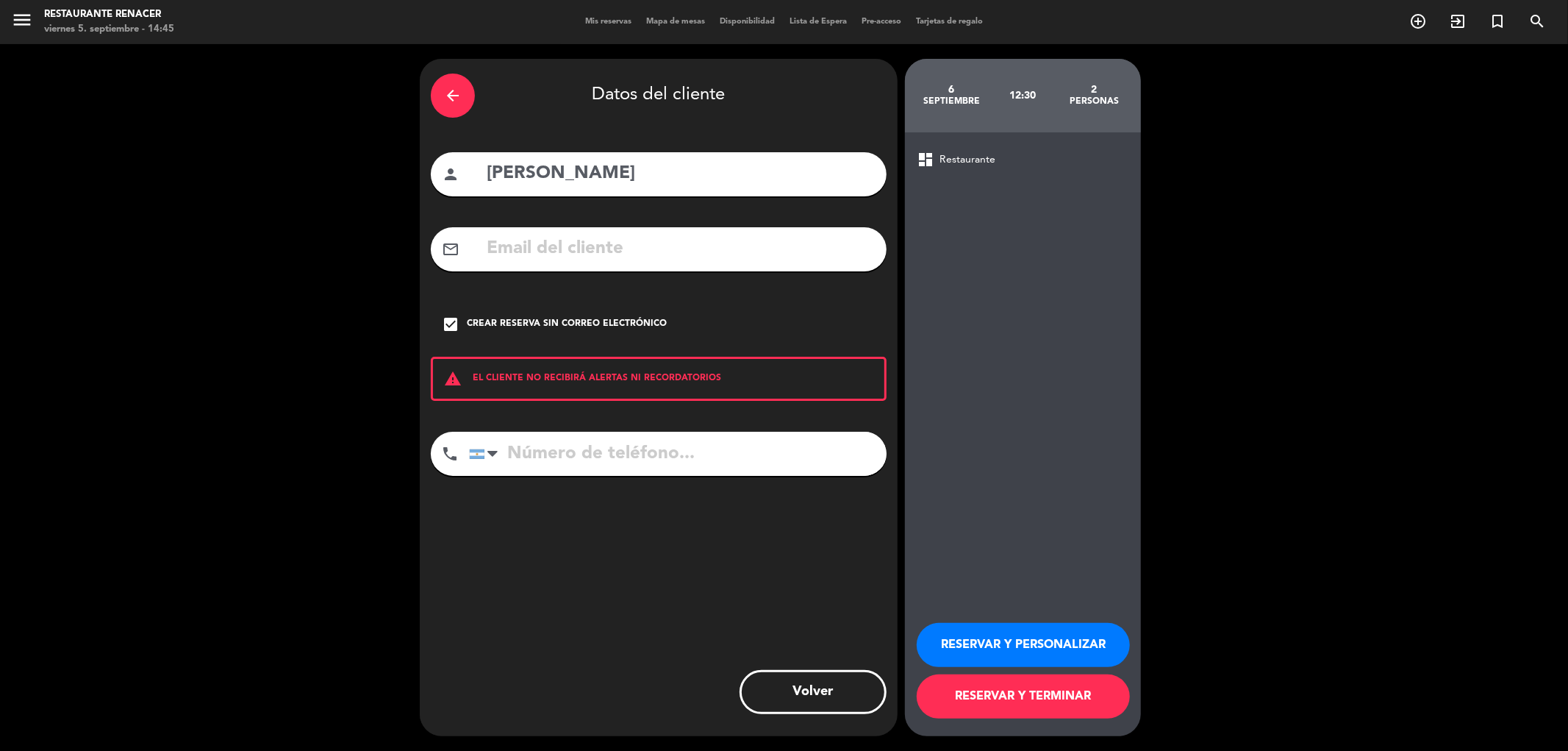
click at [1033, 645] on button "RESERVAR Y PERSONALIZAR" at bounding box center [1023, 645] width 213 height 44
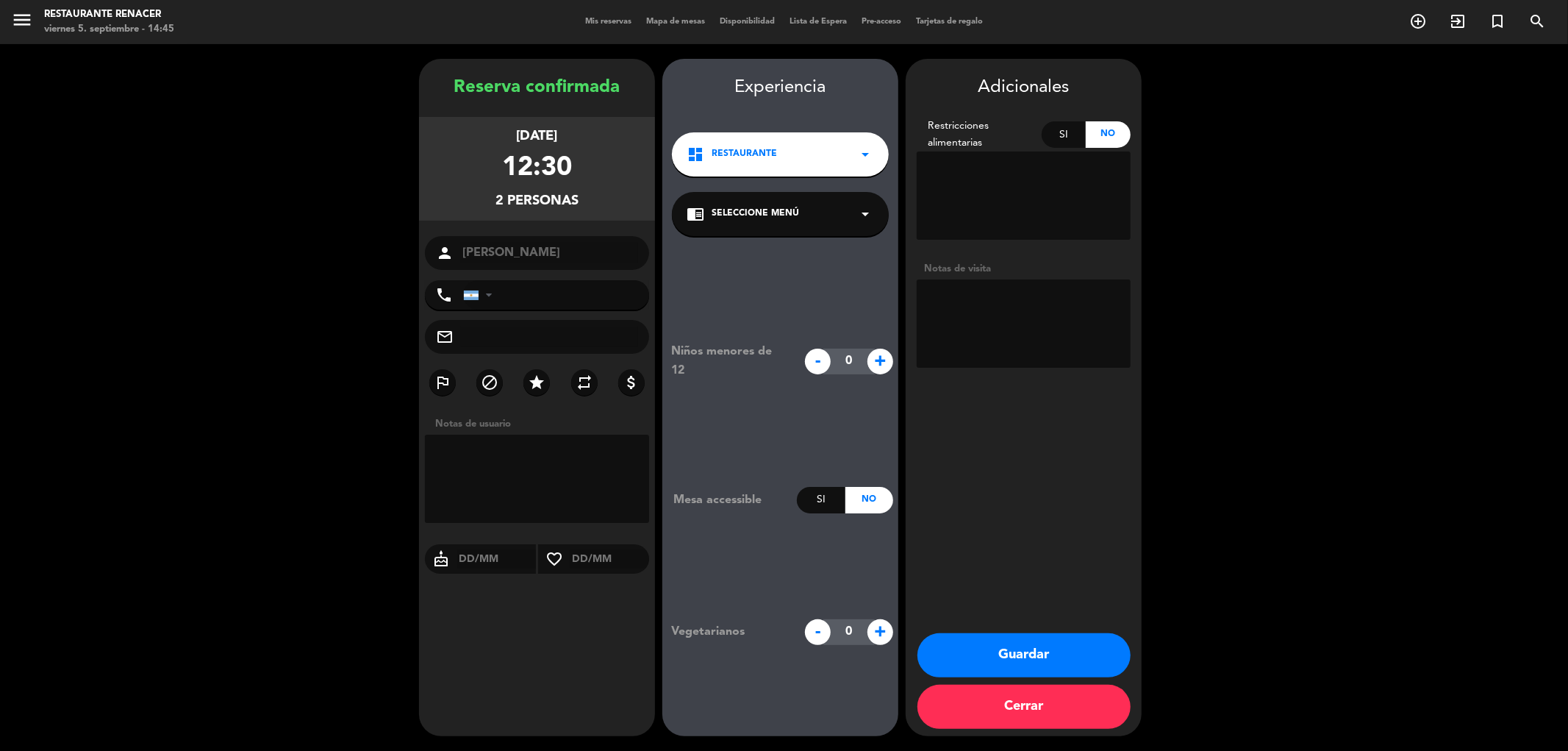
drag, startPoint x: 993, startPoint y: 313, endPoint x: 994, endPoint y: 305, distance: 8.1
click at [994, 305] on textarea at bounding box center [1024, 323] width 214 height 88
type textarea "GIFT CARD 2 MENU DE 3 PASOS CON MARIDAJE (TODOS LOS VINOS) NO COBRAR NADA"
click at [781, 211] on span "Seleccione Menú" at bounding box center [755, 214] width 87 height 15
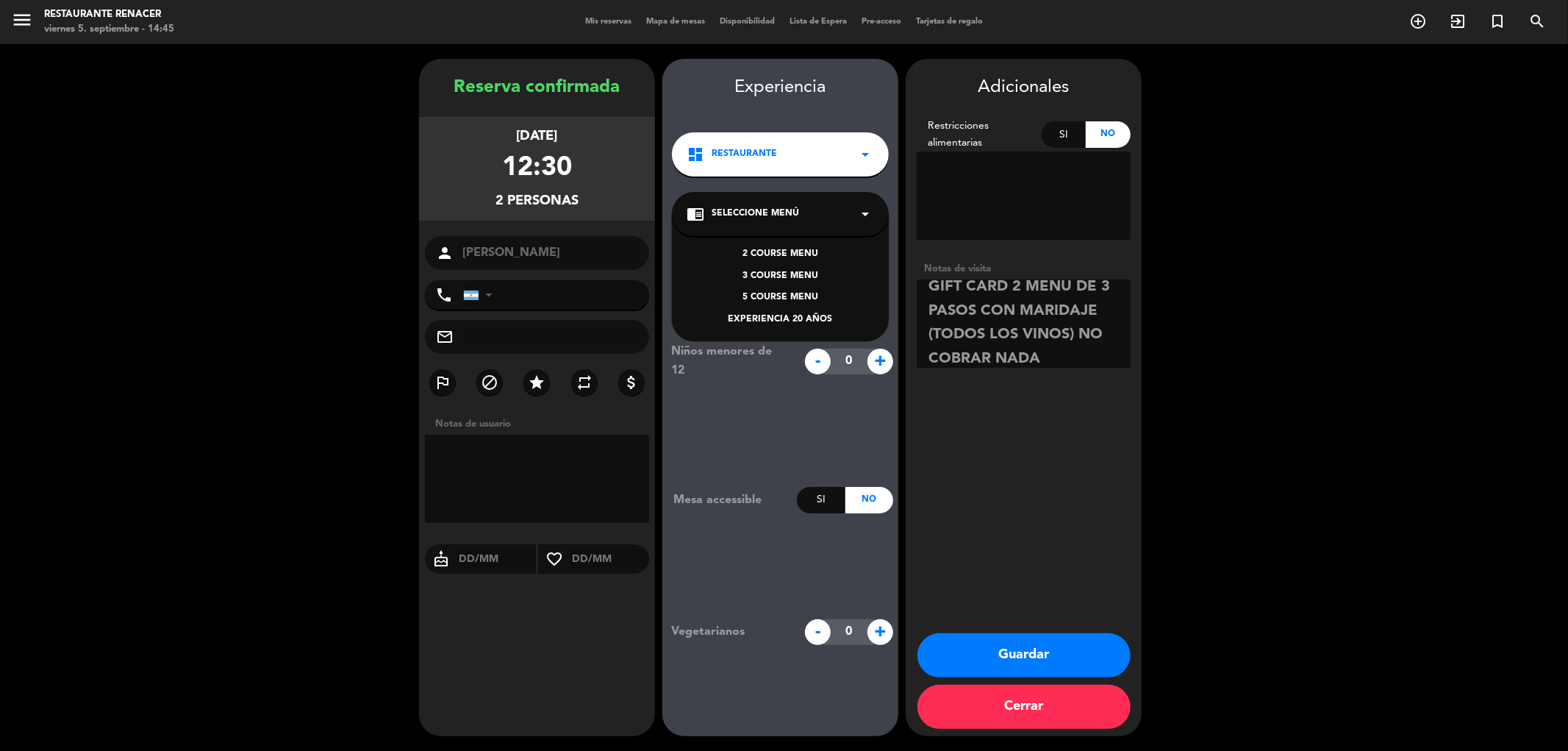
click at [783, 272] on div "3 COURSE MENU" at bounding box center [780, 276] width 188 height 15
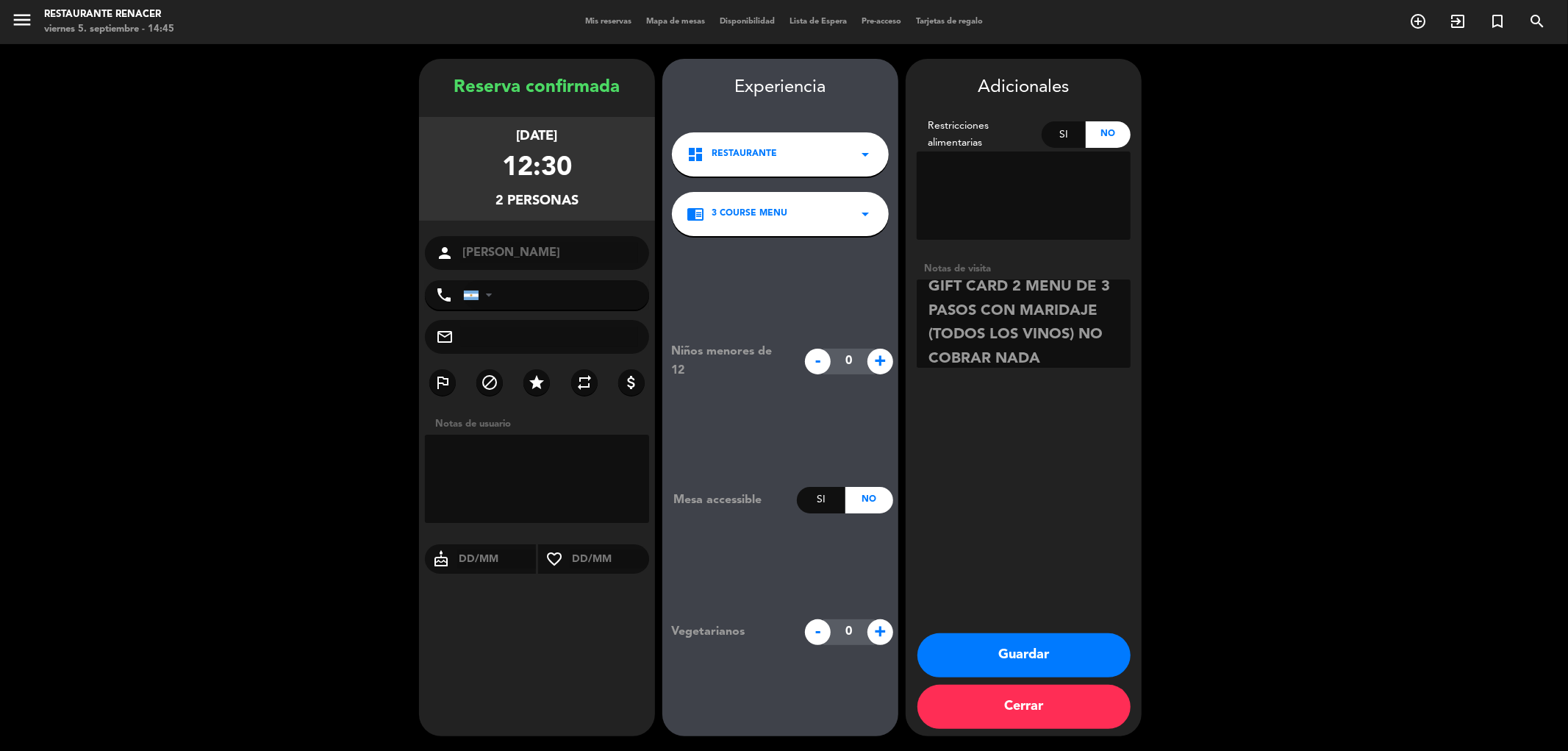
click at [1061, 671] on button "Guardar" at bounding box center [1024, 655] width 213 height 44
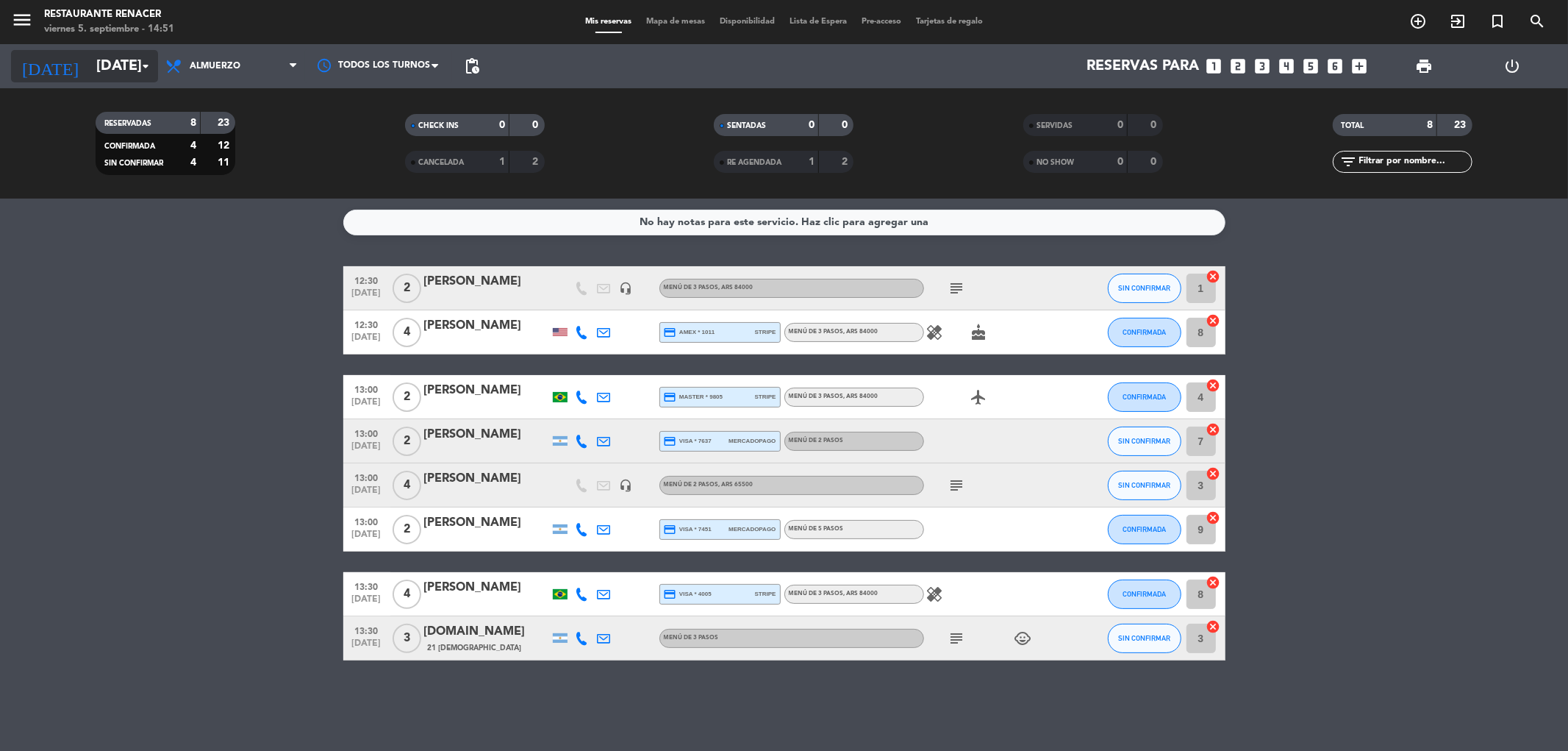
click at [98, 69] on input "[DATE]" at bounding box center [182, 66] width 187 height 32
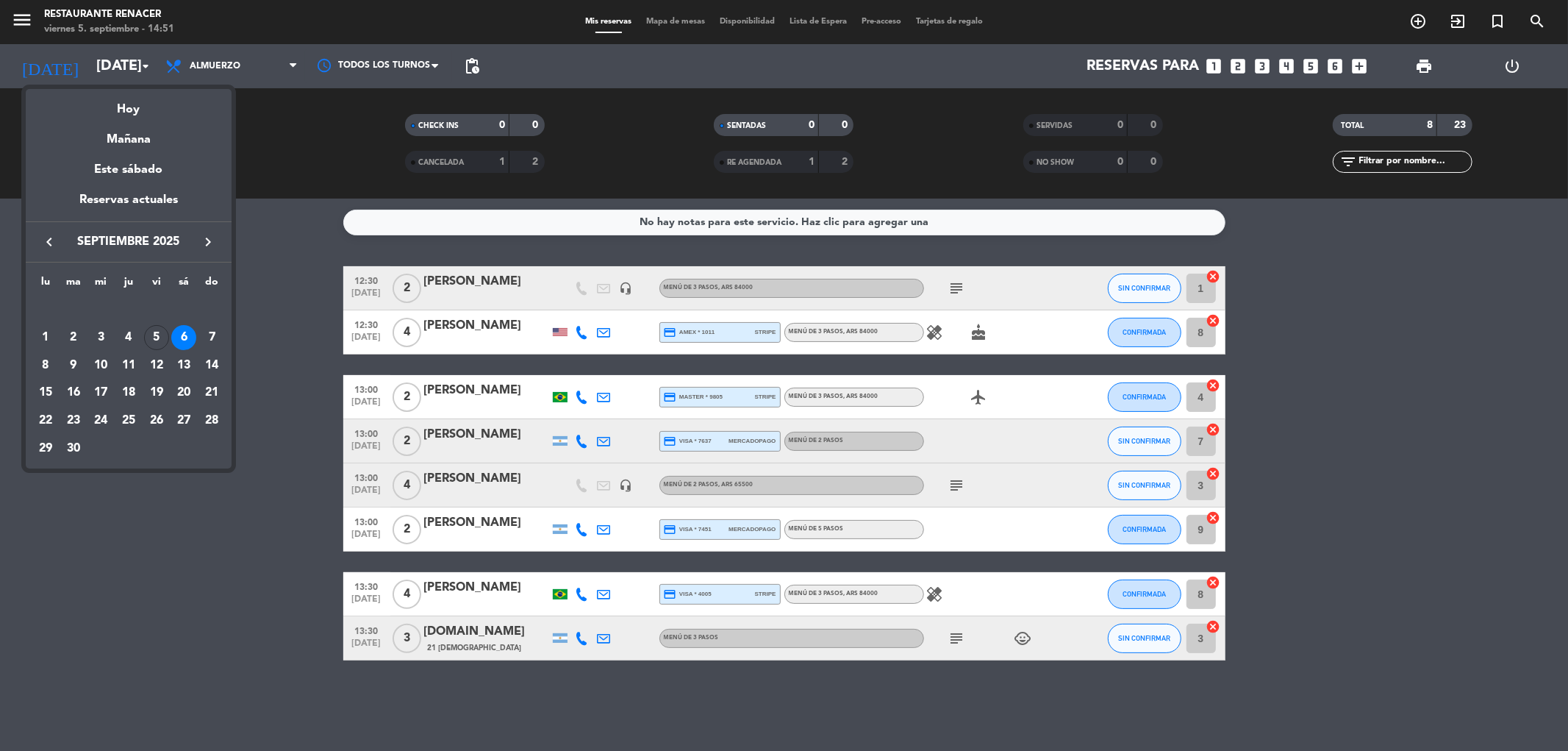
click at [304, 298] on div at bounding box center [784, 375] width 1568 height 751
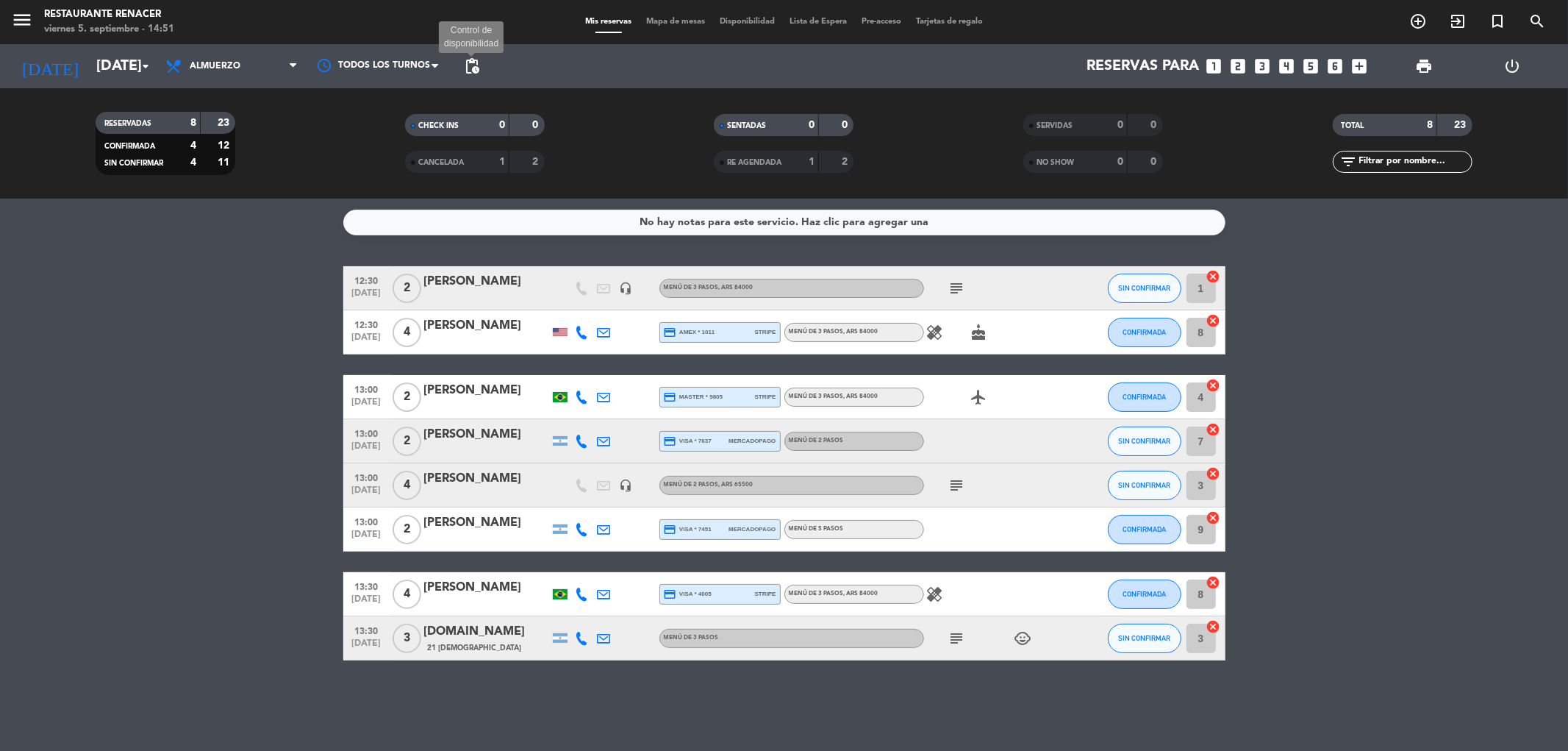
drag, startPoint x: 471, startPoint y: 59, endPoint x: 483, endPoint y: 71, distance: 17.0
click at [472, 59] on span "pending_actions" at bounding box center [472, 66] width 18 height 18
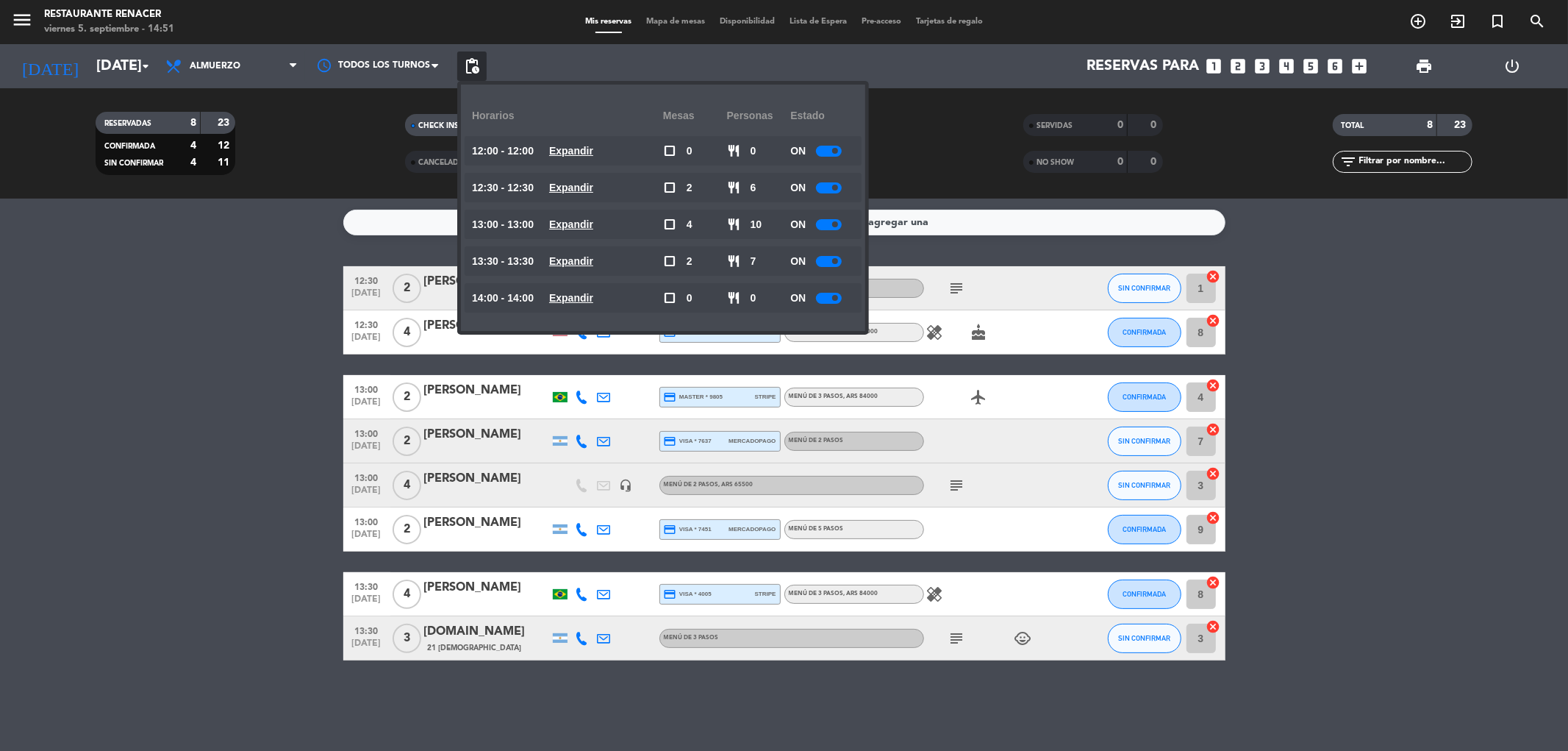
click at [824, 149] on div at bounding box center [828, 151] width 26 height 11
click at [831, 182] on div at bounding box center [828, 188] width 26 height 11
click at [831, 184] on div at bounding box center [828, 188] width 26 height 11
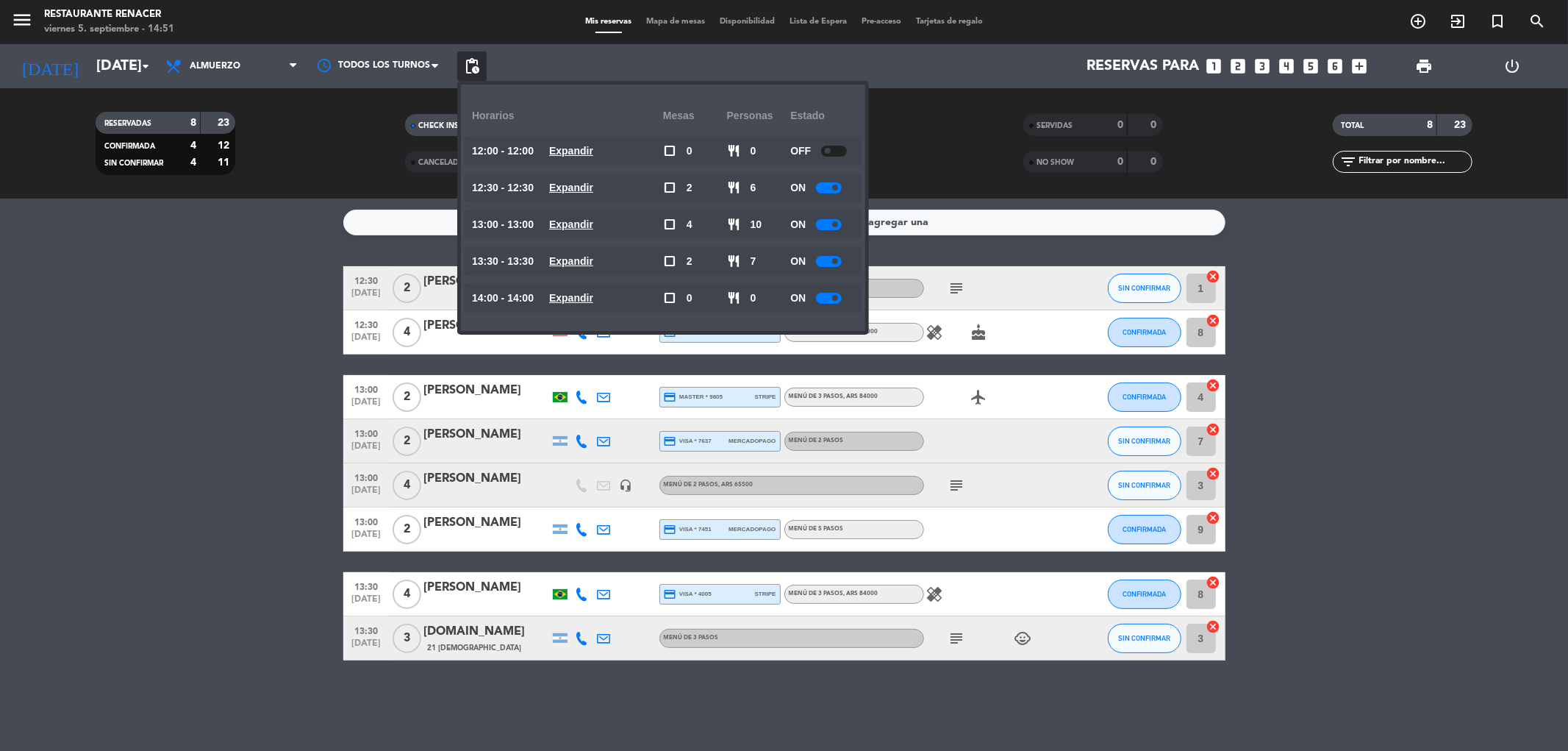
click at [831, 184] on div at bounding box center [828, 188] width 26 height 11
click at [832, 182] on div at bounding box center [828, 188] width 26 height 11
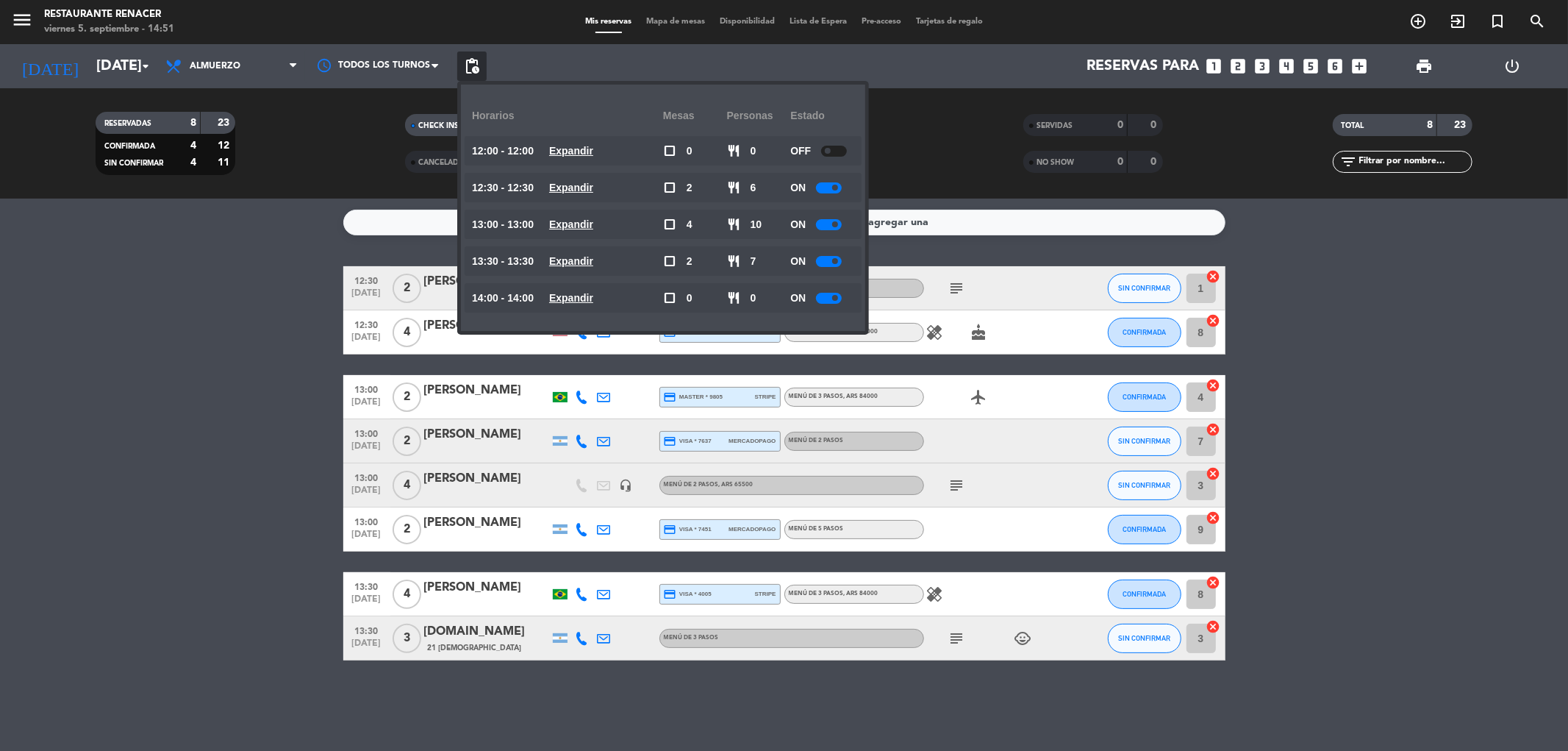
click at [832, 182] on div at bounding box center [828, 188] width 26 height 11
click at [832, 182] on div at bounding box center [833, 188] width 26 height 11
click at [826, 222] on div at bounding box center [828, 224] width 26 height 11
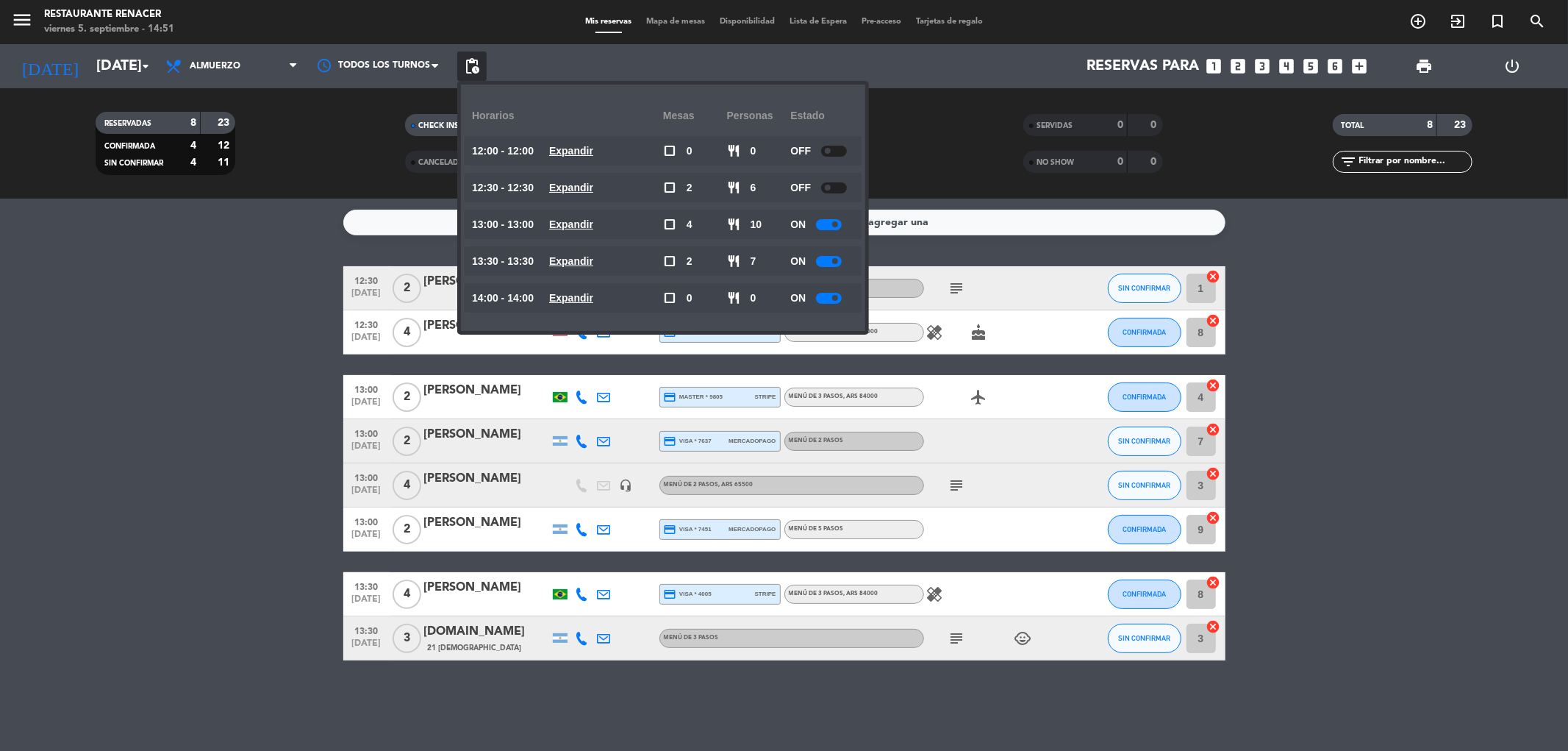
click at [826, 222] on div at bounding box center [828, 224] width 26 height 11
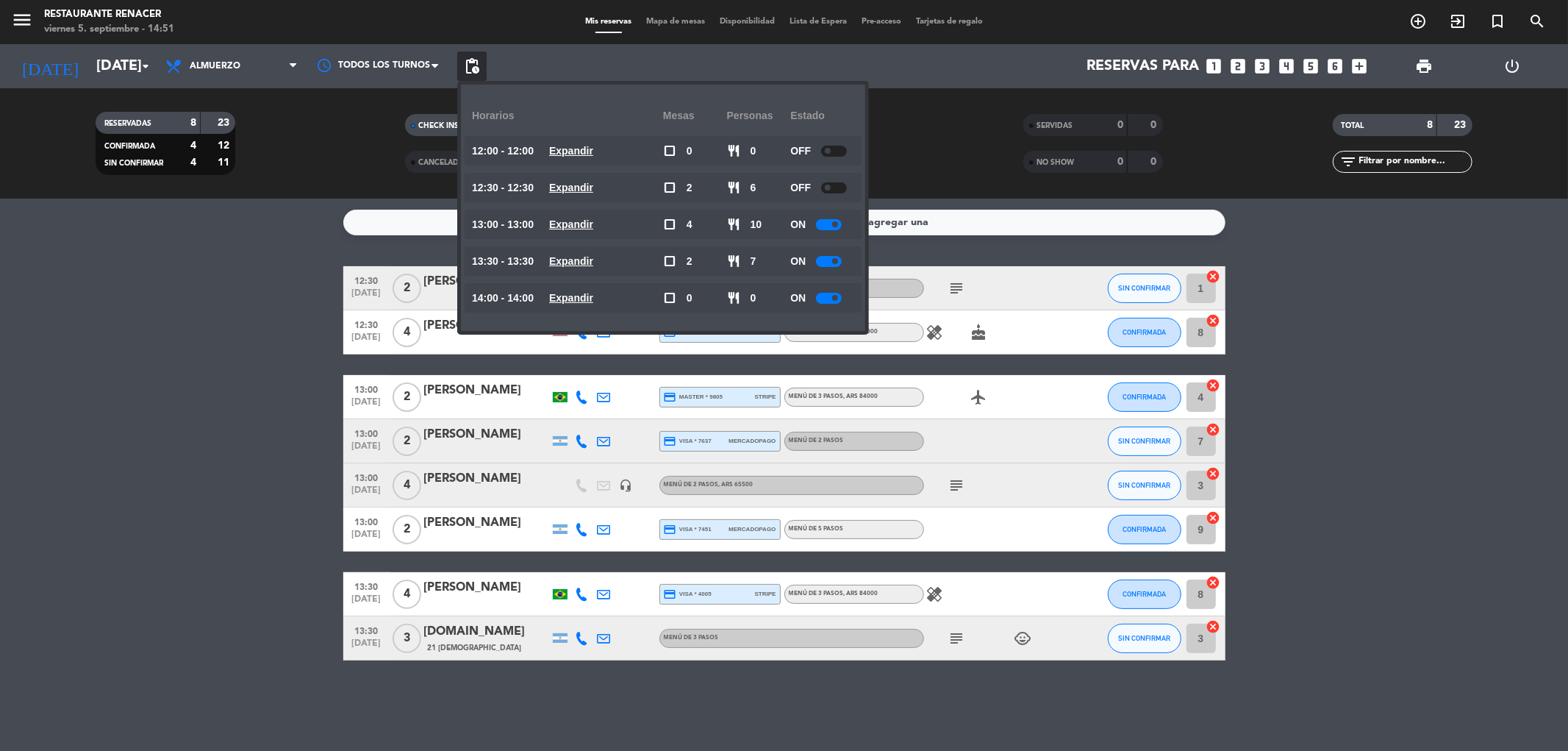
click at [826, 222] on div at bounding box center [828, 224] width 26 height 11
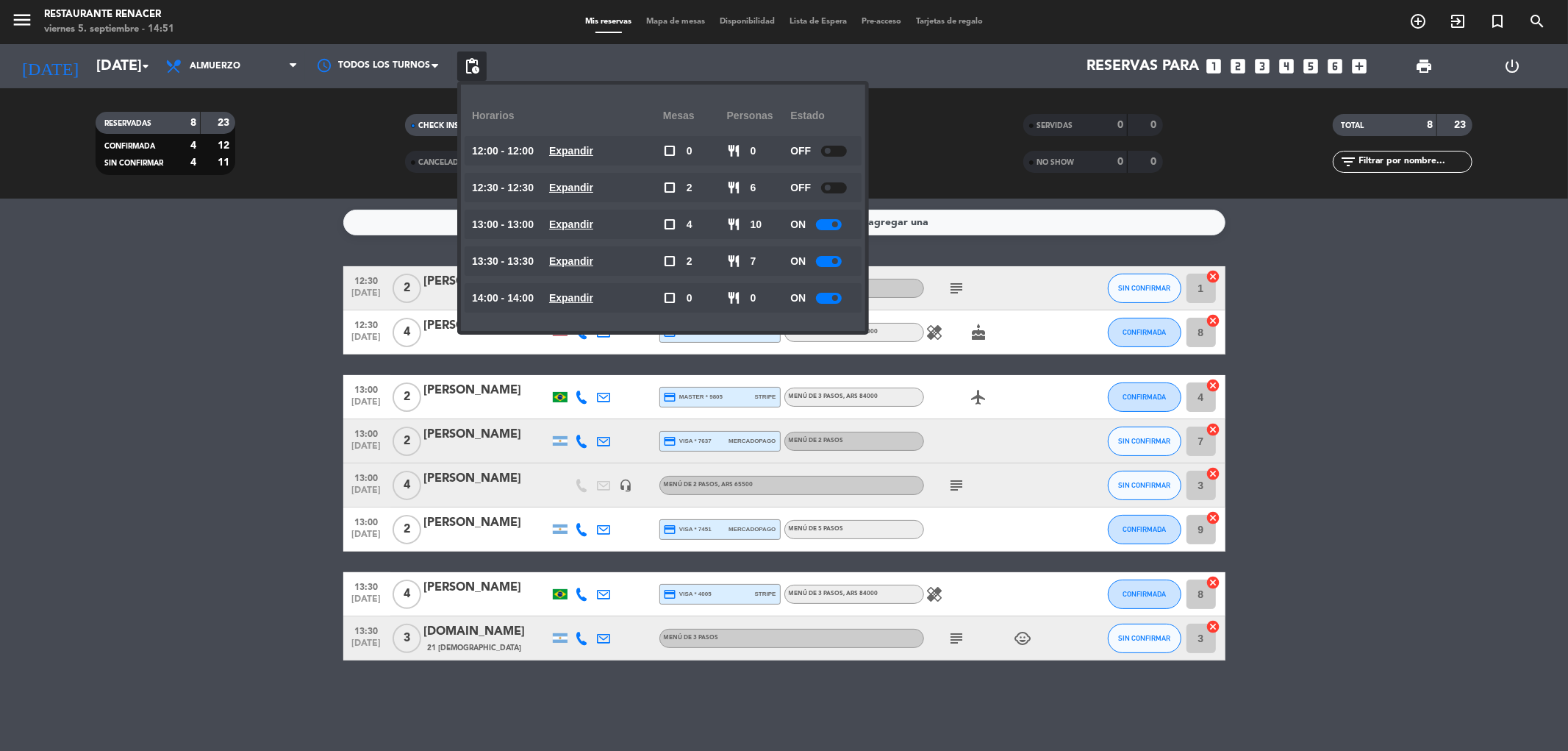
click at [826, 222] on div at bounding box center [828, 224] width 26 height 11
click at [826, 222] on span at bounding box center [828, 224] width 6 height 6
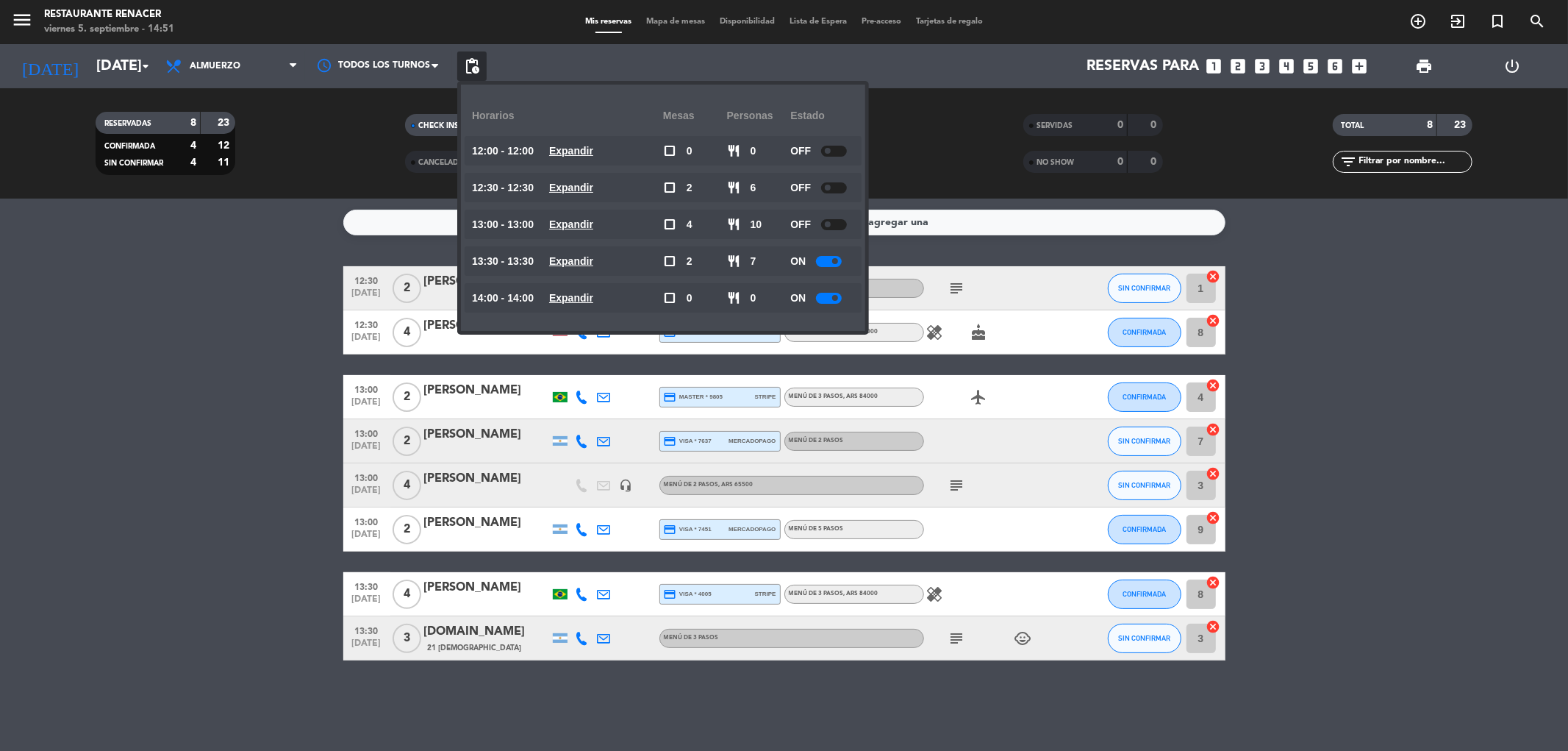
click at [202, 419] on bookings-row "12:30 [DATE] 2 [PERSON_NAME] headset_mic MENÚ DE 3 PASOS , ARS 84000 subject SI…" at bounding box center [784, 463] width 1568 height 394
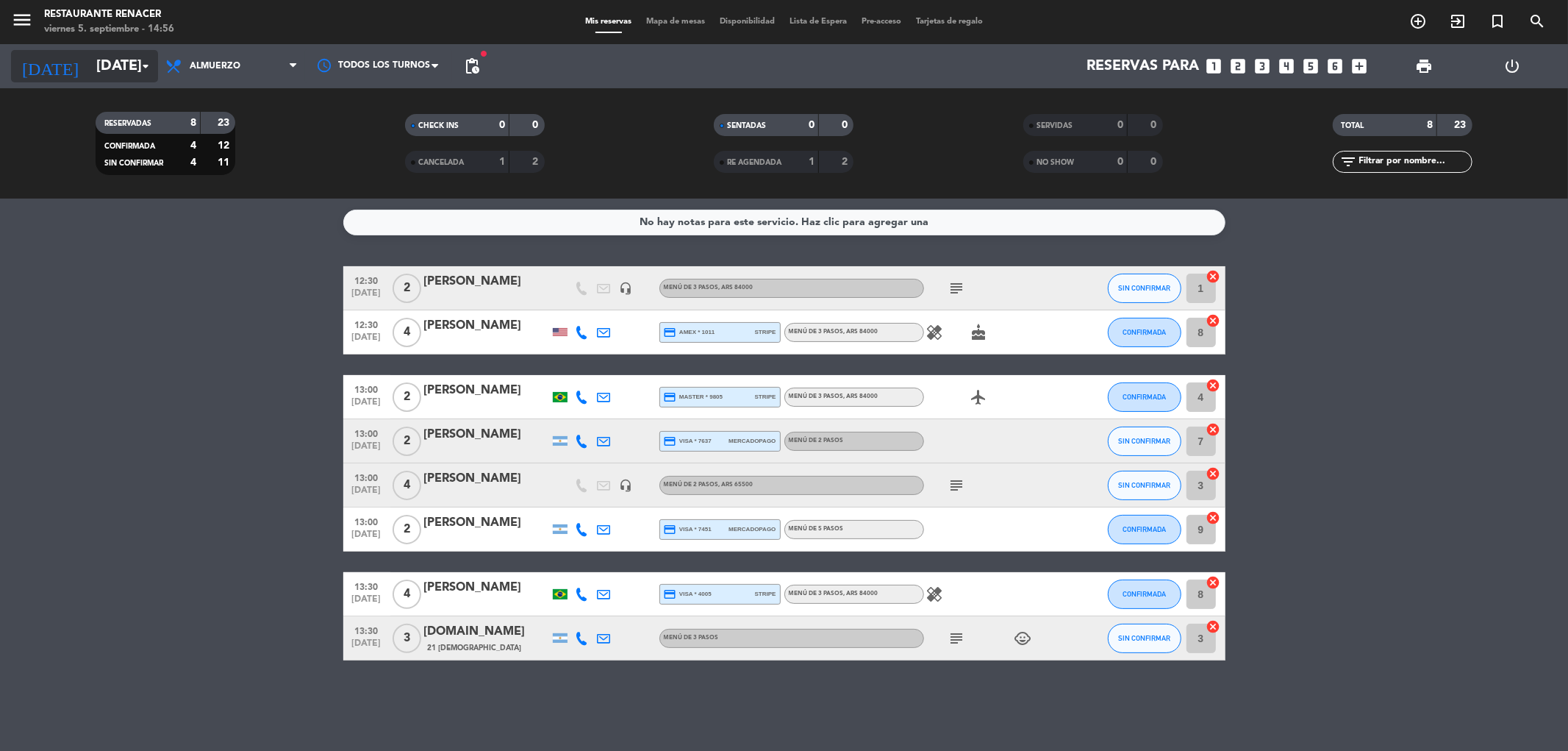
click at [89, 59] on input "[DATE]" at bounding box center [182, 66] width 187 height 32
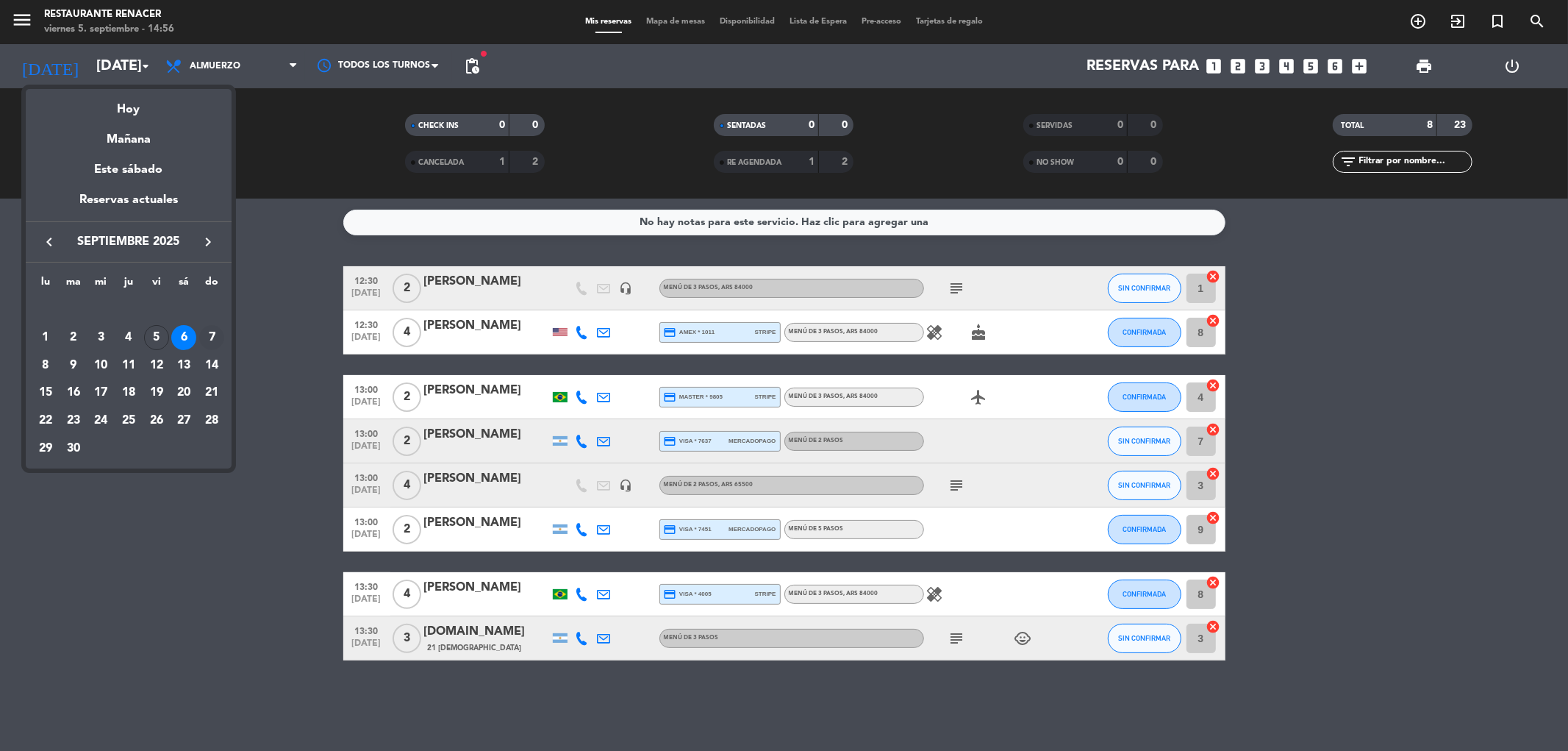
click at [212, 334] on div "7" at bounding box center [212, 337] width 25 height 25
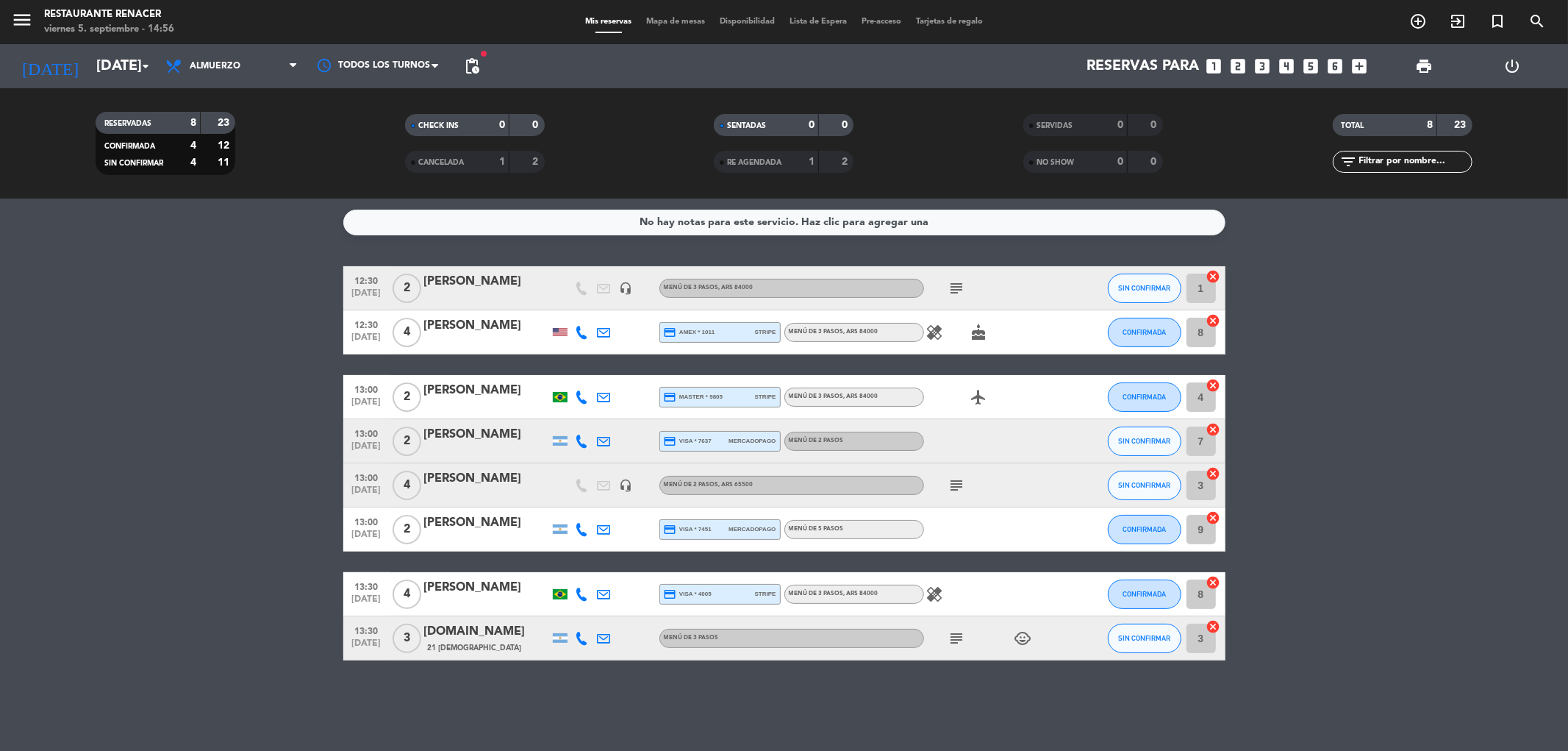
type input "[DATE]"
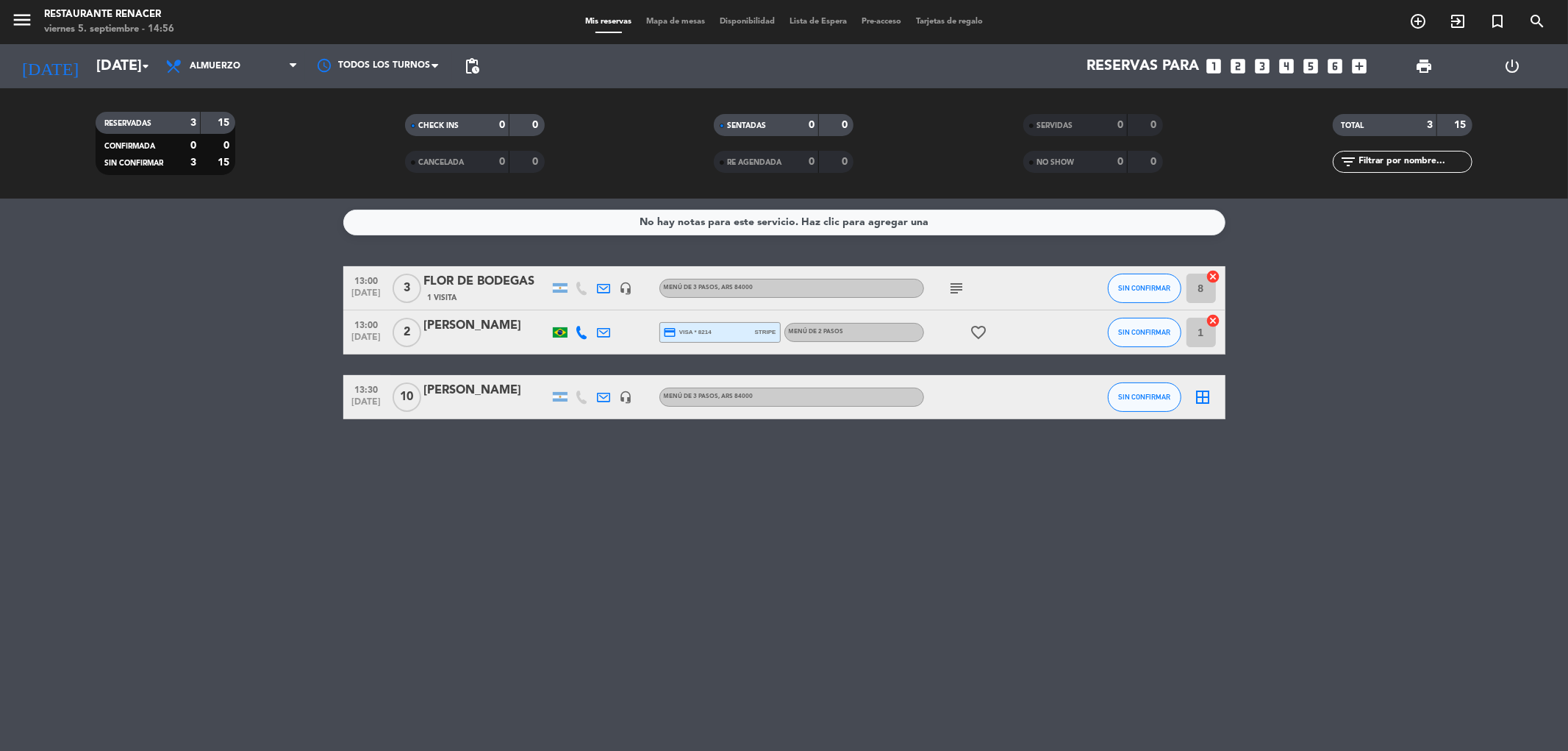
click at [1282, 64] on icon "looks_4" at bounding box center [1287, 66] width 19 height 19
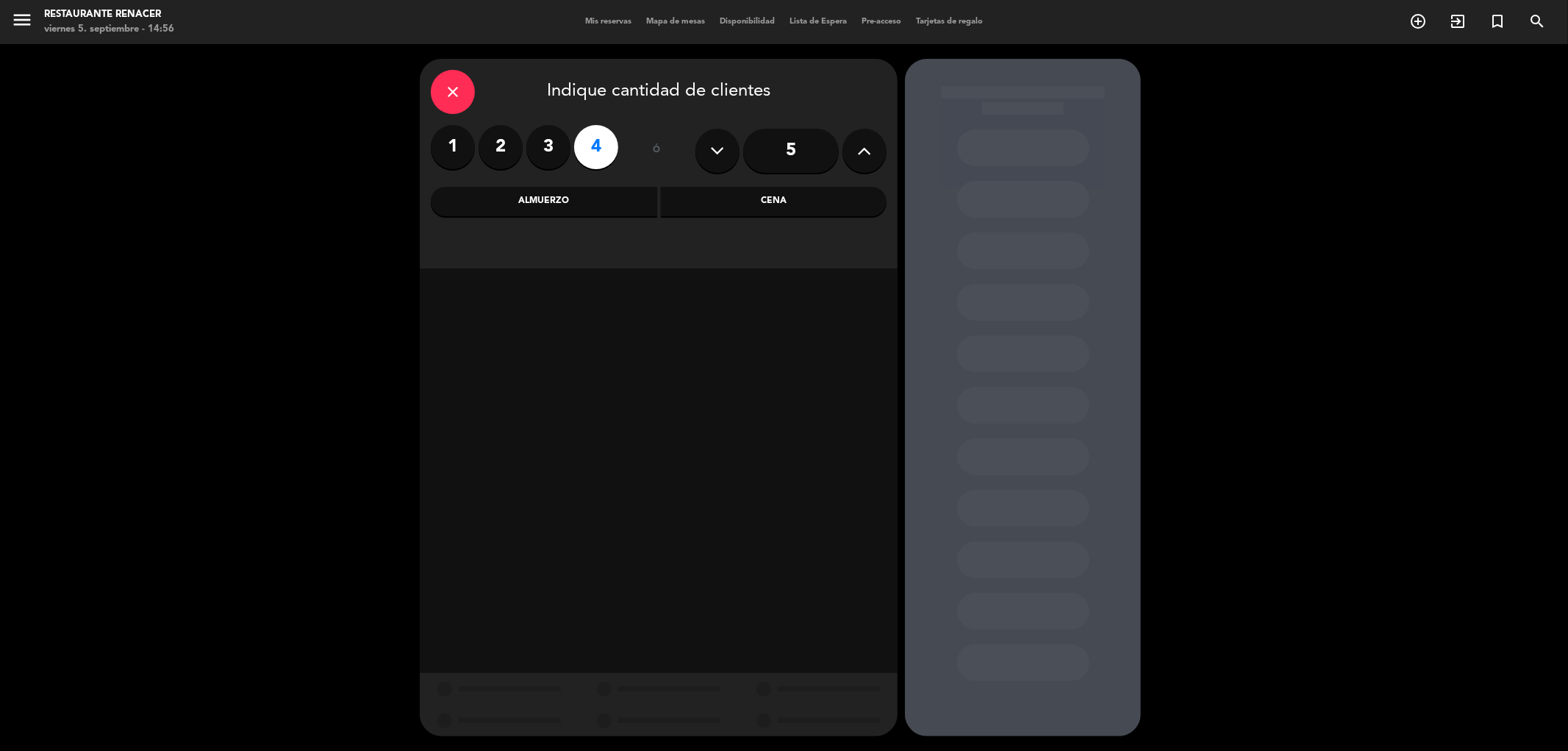
click at [491, 202] on div "Almuerzo" at bounding box center [543, 202] width 227 height 30
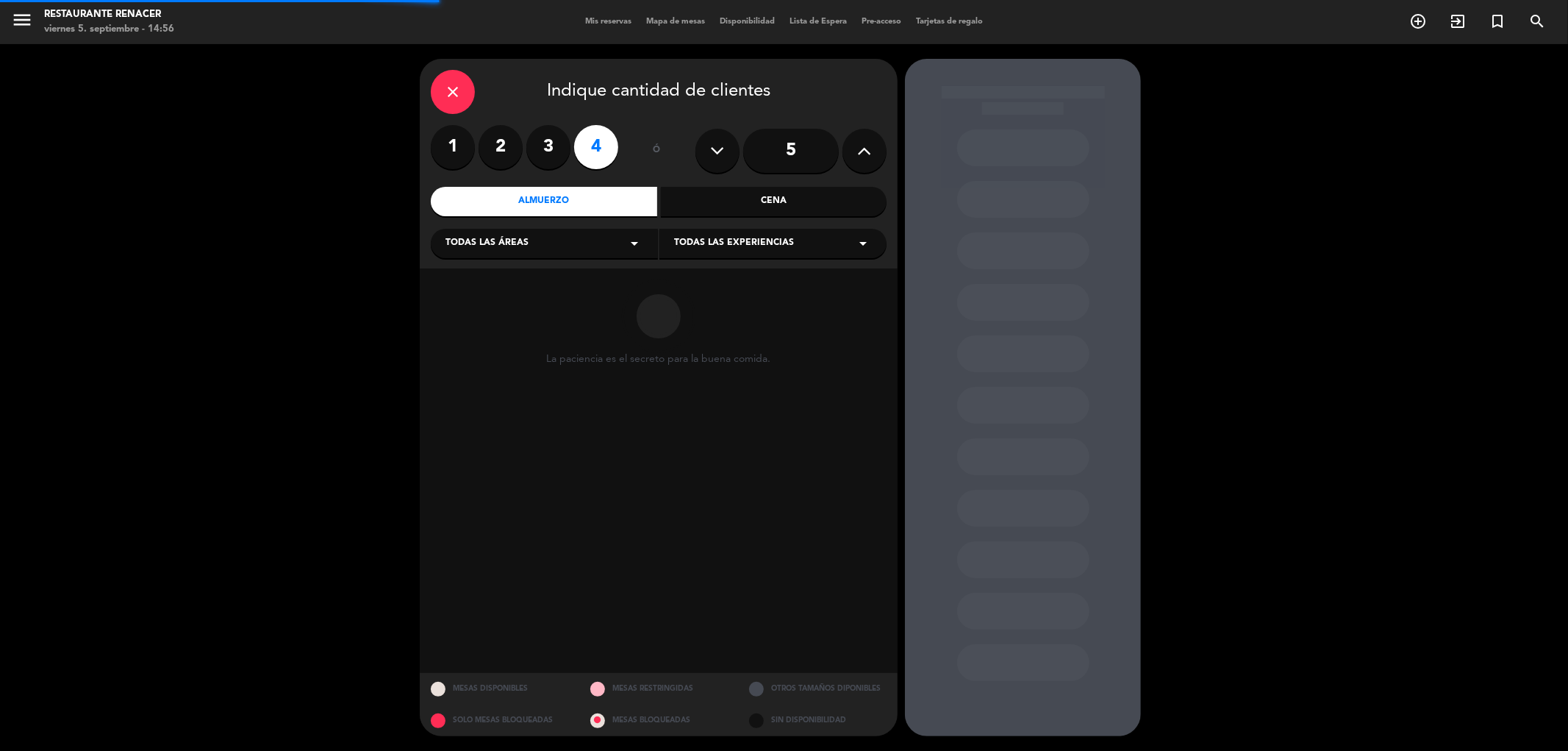
click at [486, 251] on span "Todas las áreas" at bounding box center [486, 244] width 83 height 15
click at [473, 344] on div "Restaurante" at bounding box center [544, 346] width 198 height 15
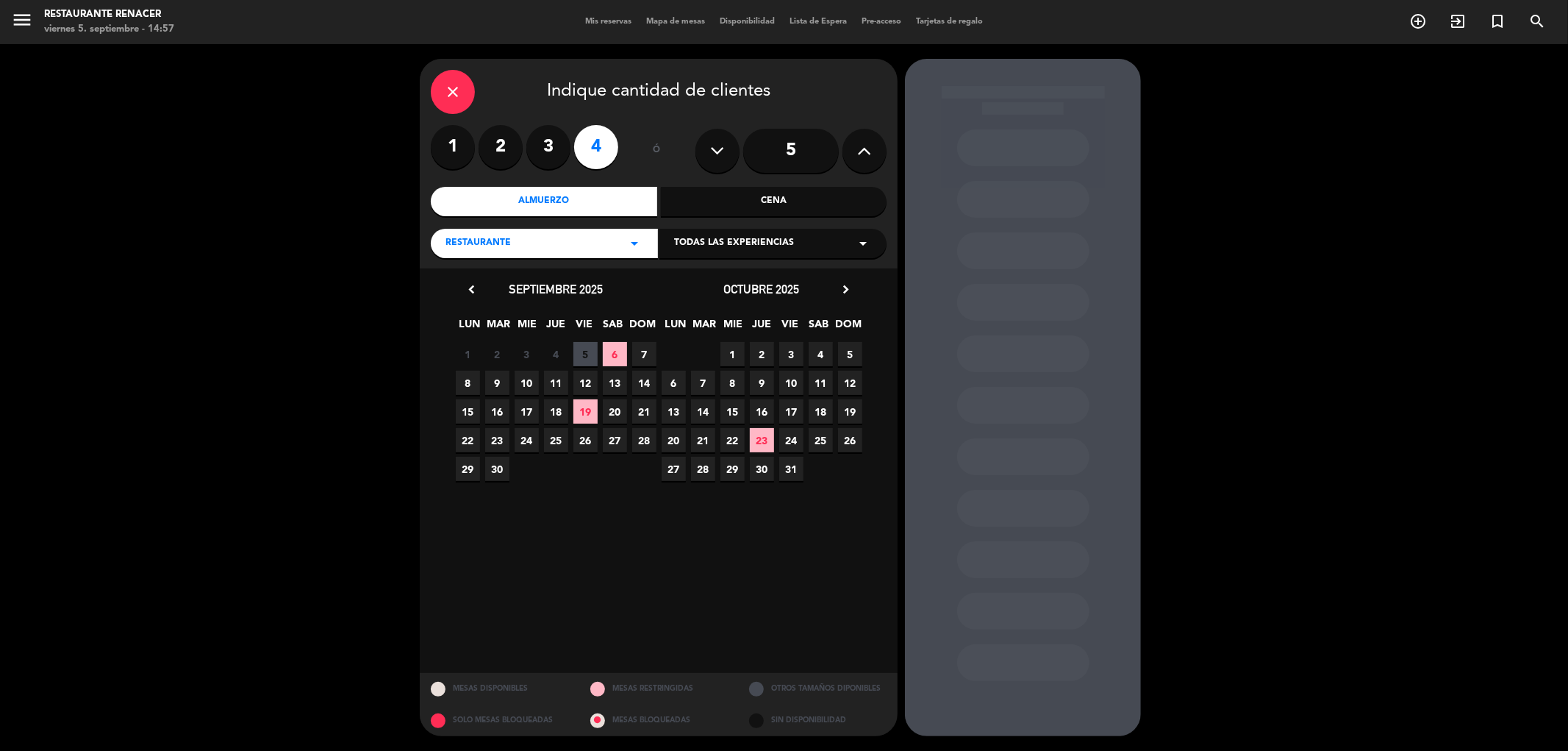
click at [639, 354] on span "7" at bounding box center [644, 354] width 24 height 24
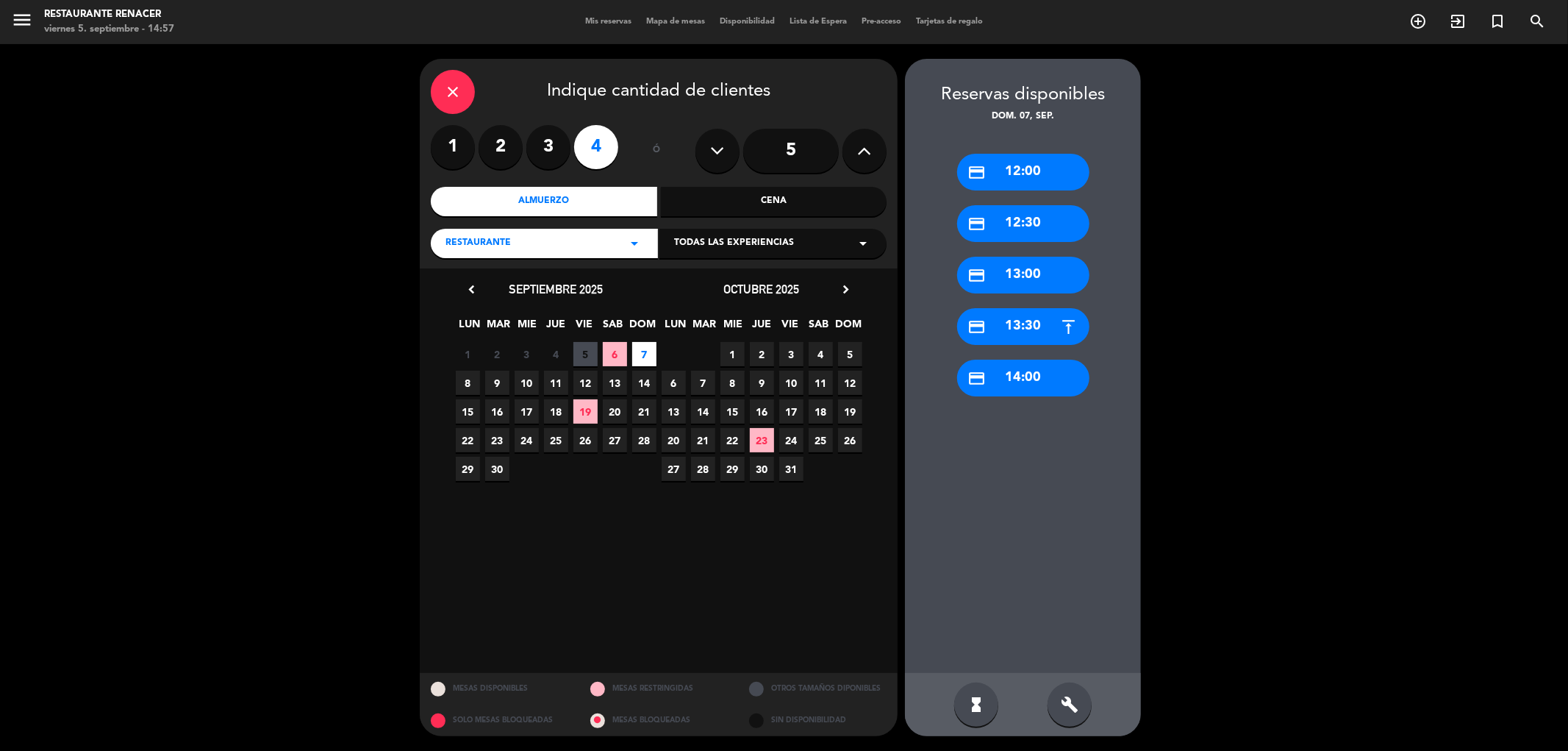
click at [1039, 325] on div "credit_card 13:30" at bounding box center [1022, 326] width 132 height 37
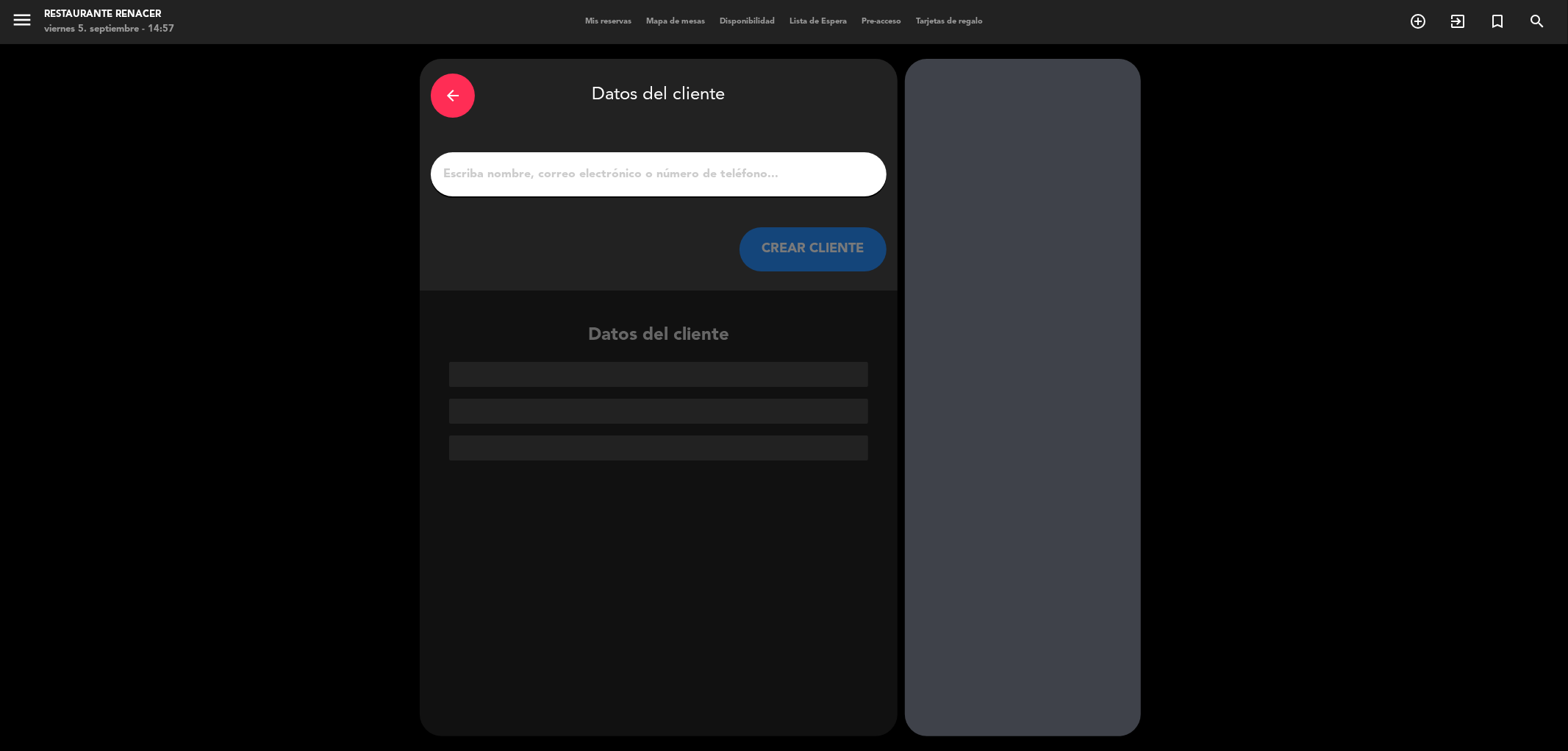
click at [673, 181] on input "1" at bounding box center [658, 174] width 433 height 21
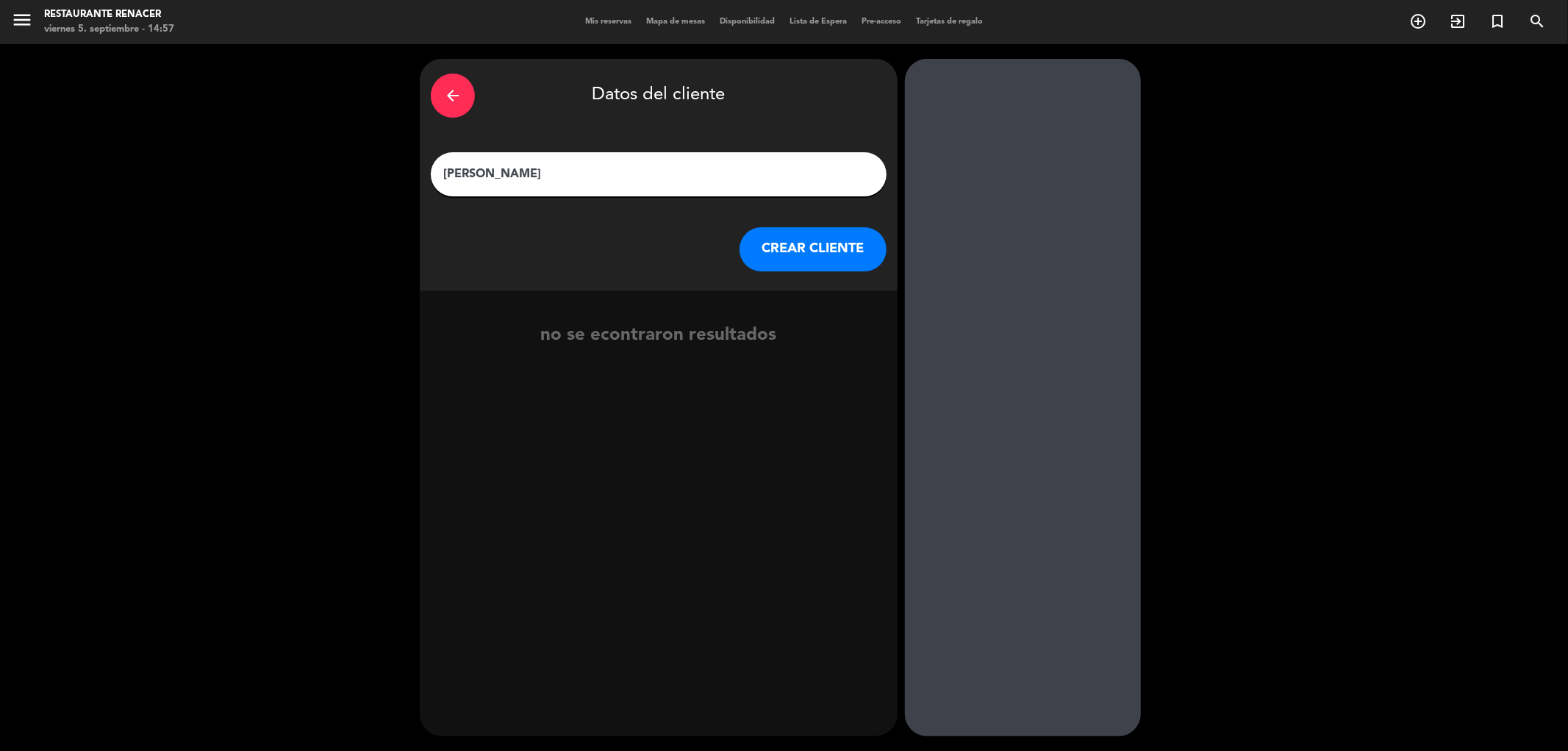
type input "[PERSON_NAME]"
click at [836, 260] on button "CREAR CLIENTE" at bounding box center [813, 250] width 147 height 44
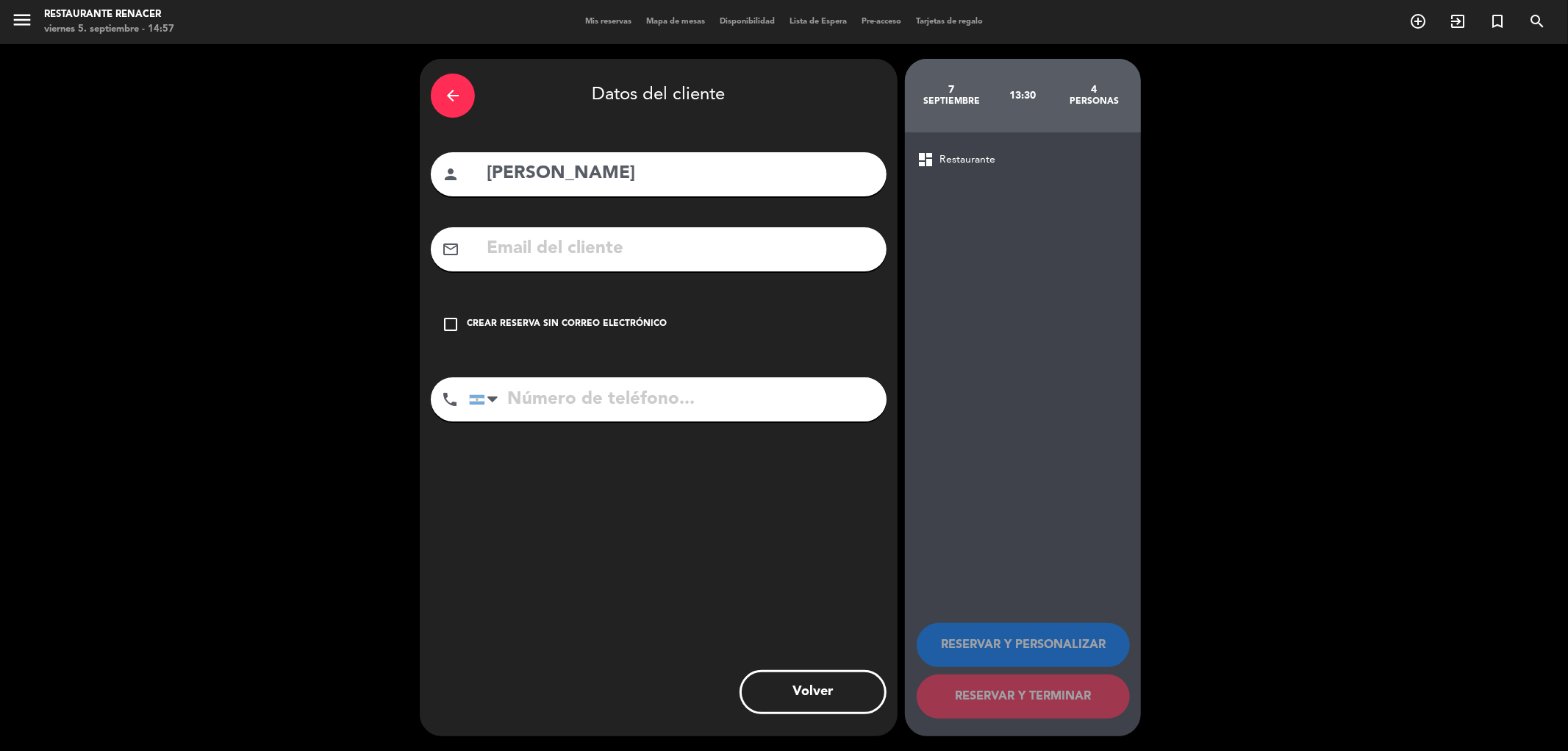
click at [643, 240] on input "text" at bounding box center [680, 249] width 391 height 30
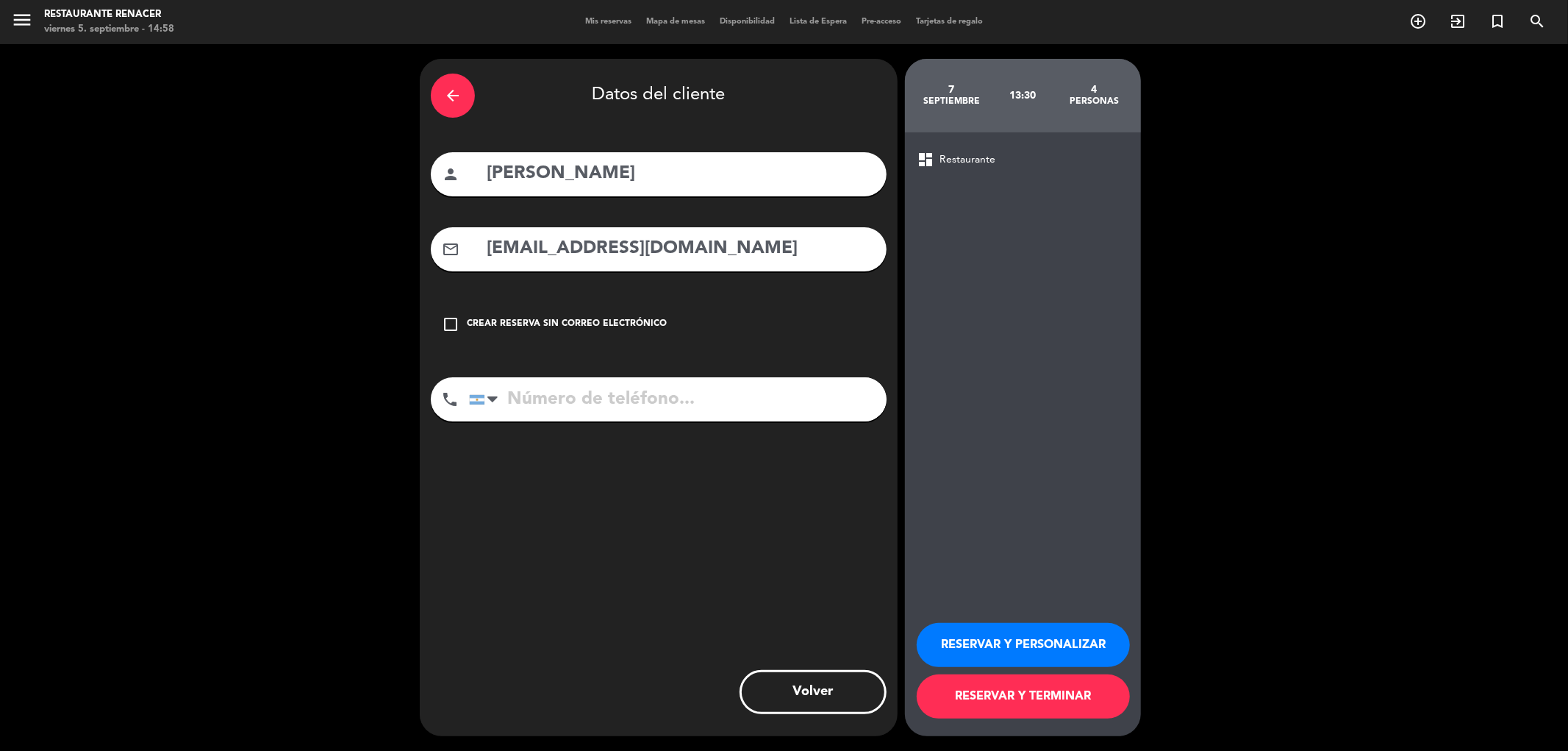
type input "[EMAIL_ADDRESS][DOMAIN_NAME]"
click at [577, 399] on input "tel" at bounding box center [678, 399] width 418 height 44
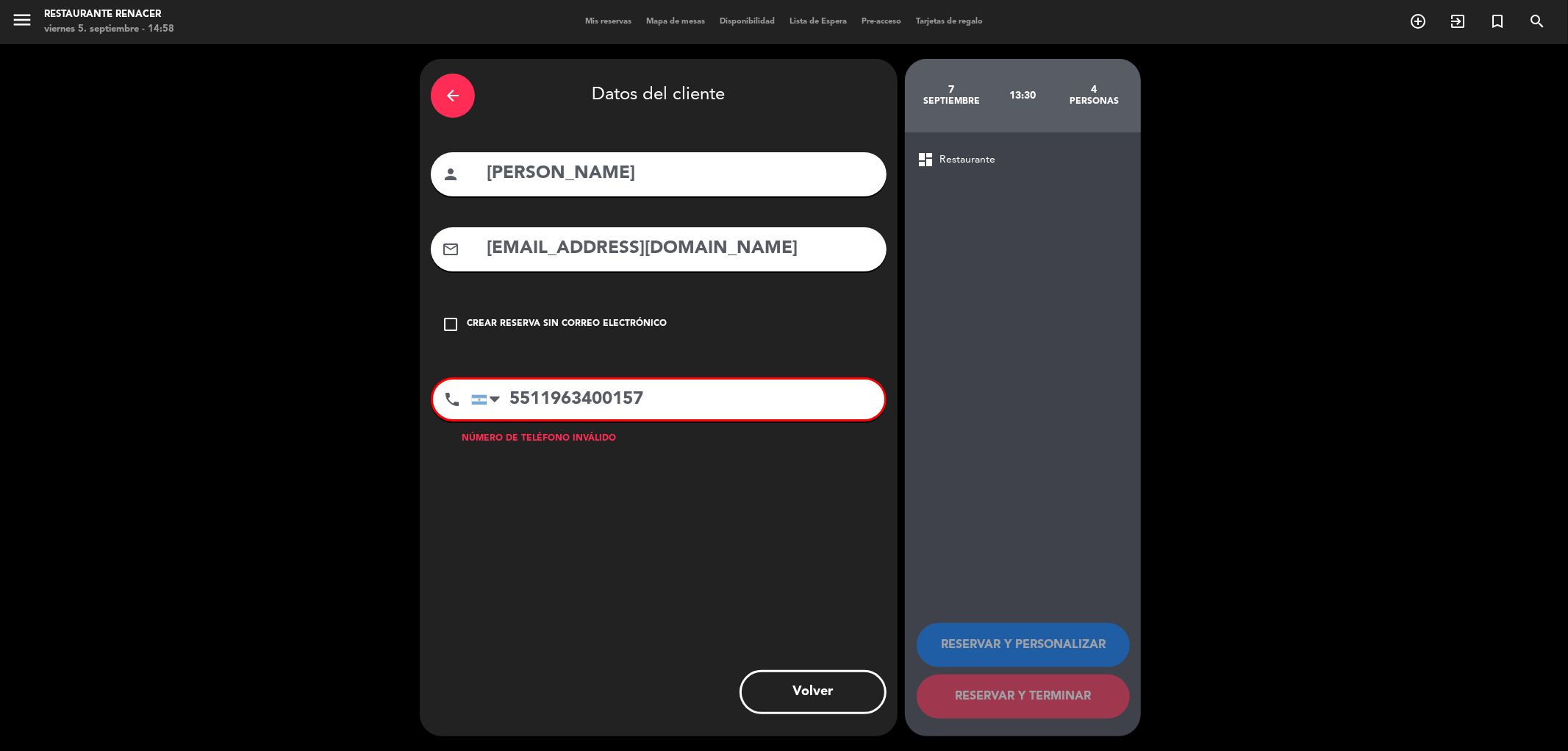
click at [549, 408] on input "5511963400157" at bounding box center [678, 399] width 413 height 40
drag, startPoint x: 509, startPoint y: 401, endPoint x: 752, endPoint y: 415, distance: 243.4
click at [752, 415] on input "5511963400157" at bounding box center [678, 399] width 413 height 40
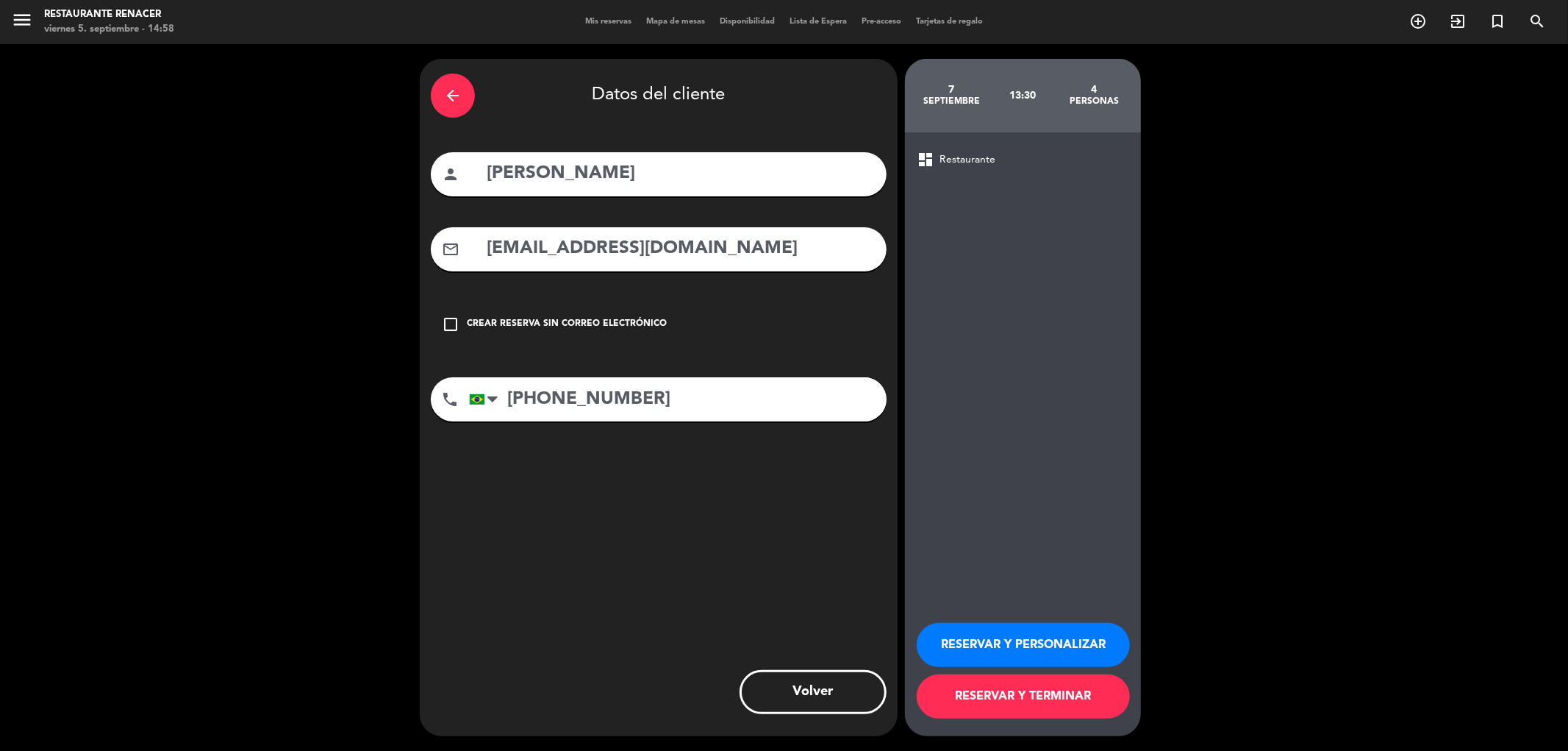
type input "[PHONE_NUMBER]"
click at [1071, 637] on button "RESERVAR Y PERSONALIZAR" at bounding box center [1023, 645] width 213 height 44
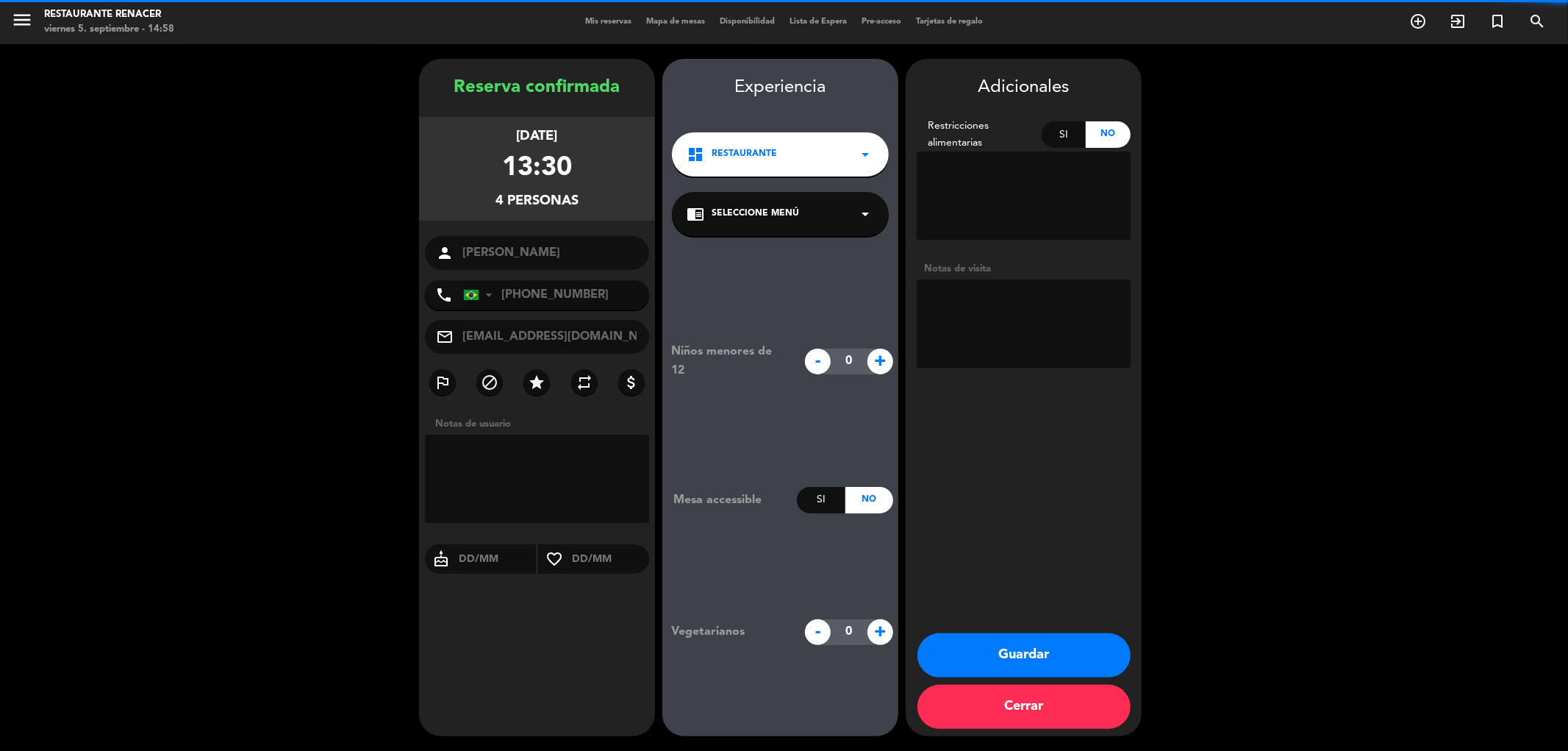
click at [768, 215] on span "Seleccione Menú" at bounding box center [755, 214] width 87 height 15
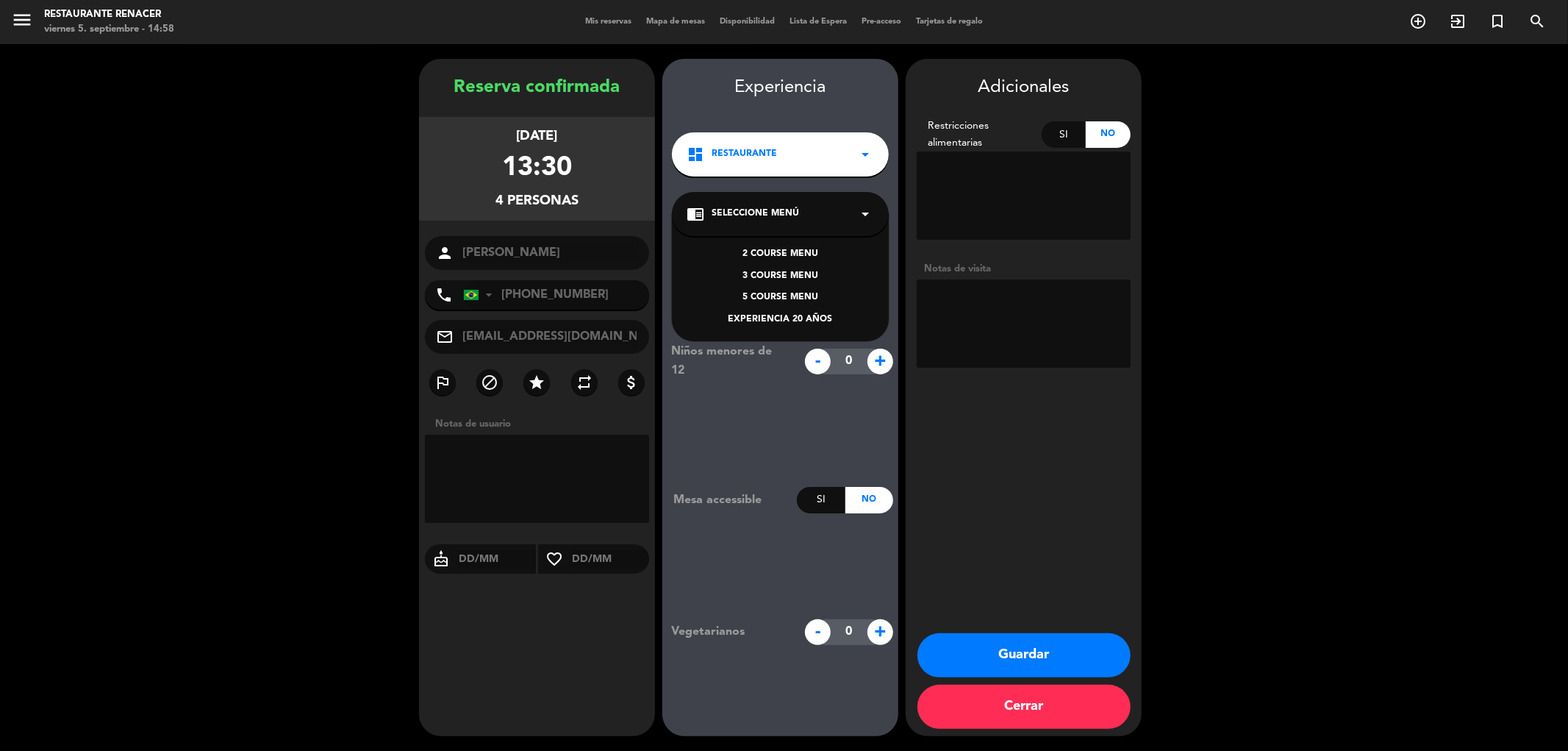
click at [759, 247] on div "2 COURSE MENU" at bounding box center [780, 255] width 188 height 15
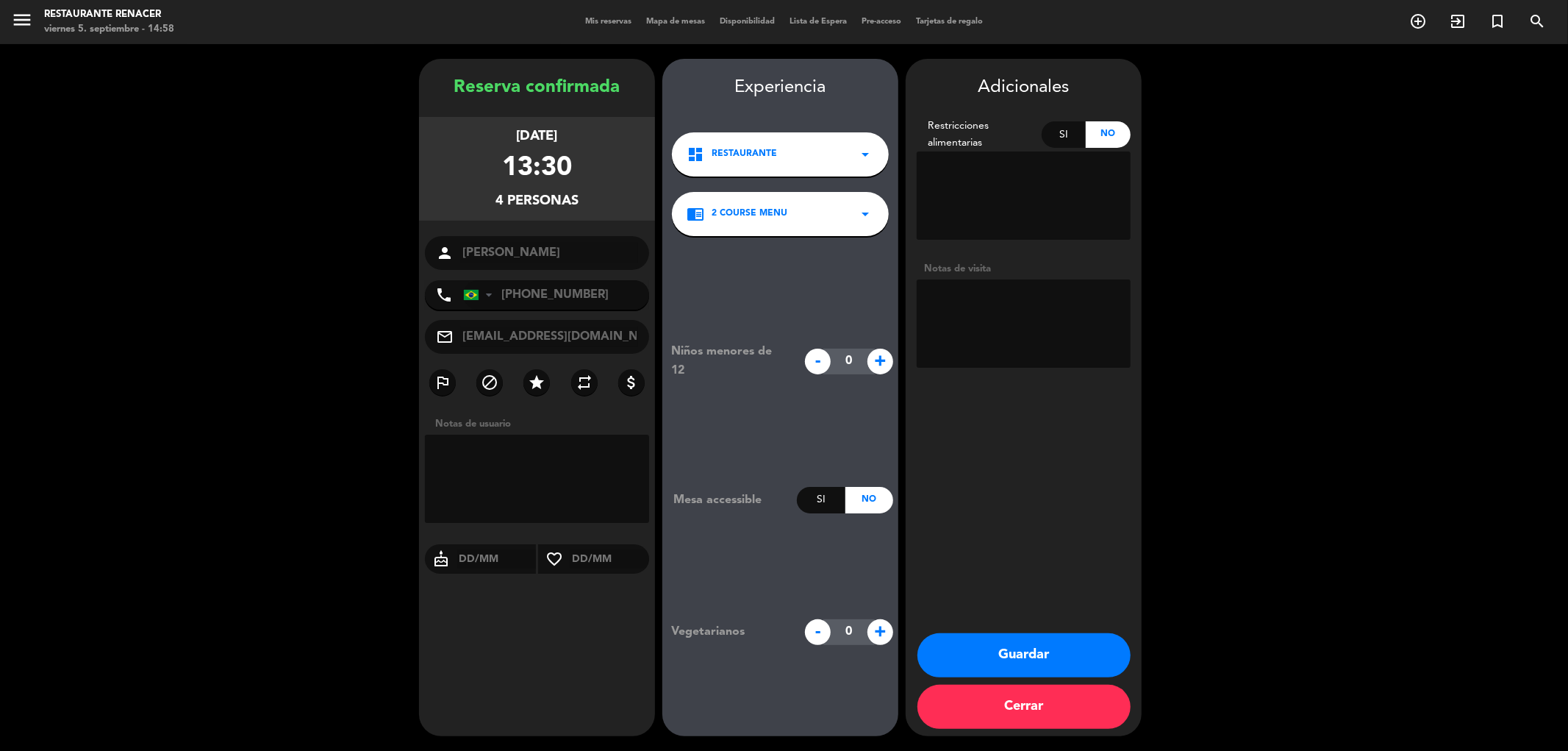
click at [1000, 643] on button "Guardar" at bounding box center [1024, 655] width 213 height 44
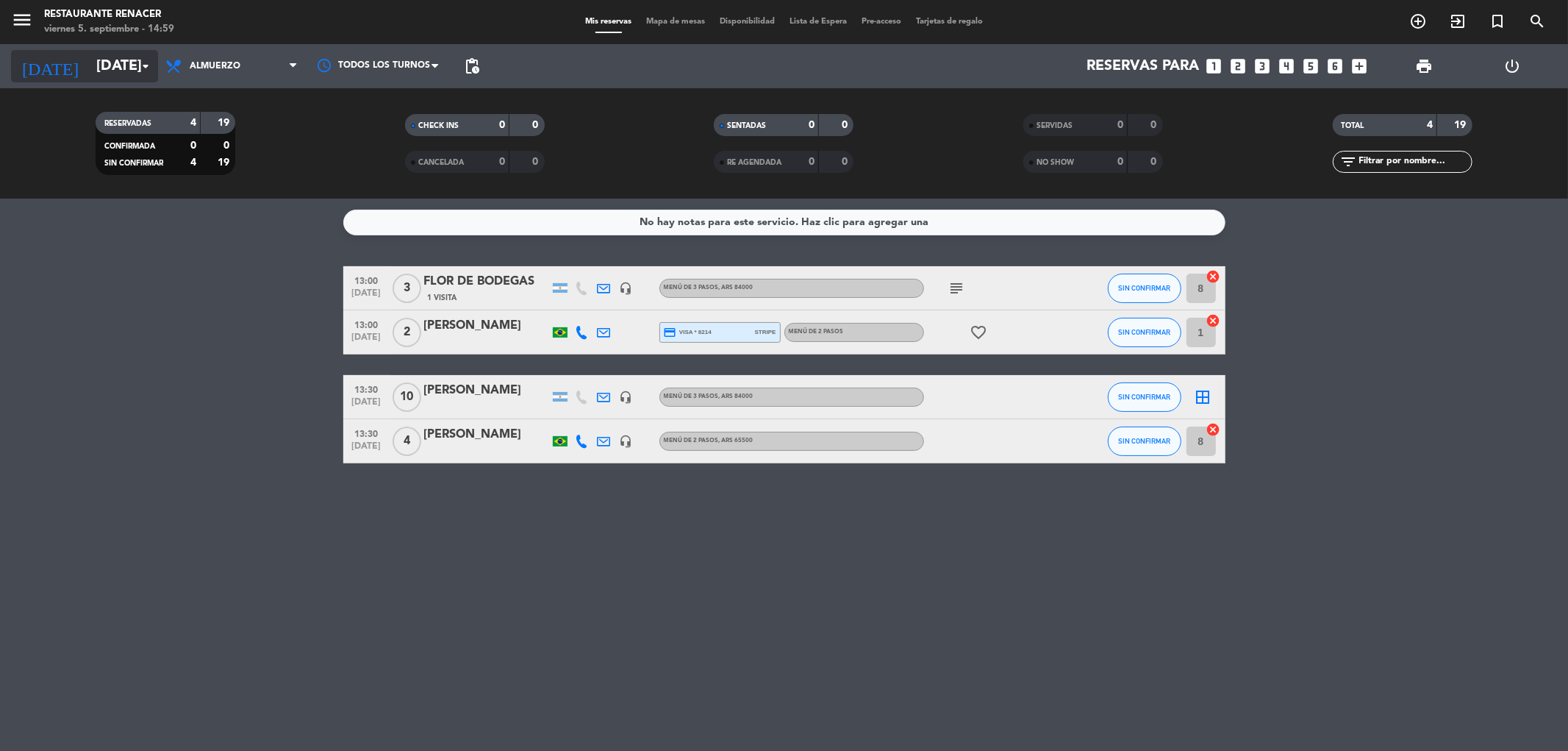
click at [123, 71] on input "[DATE]" at bounding box center [182, 66] width 187 height 32
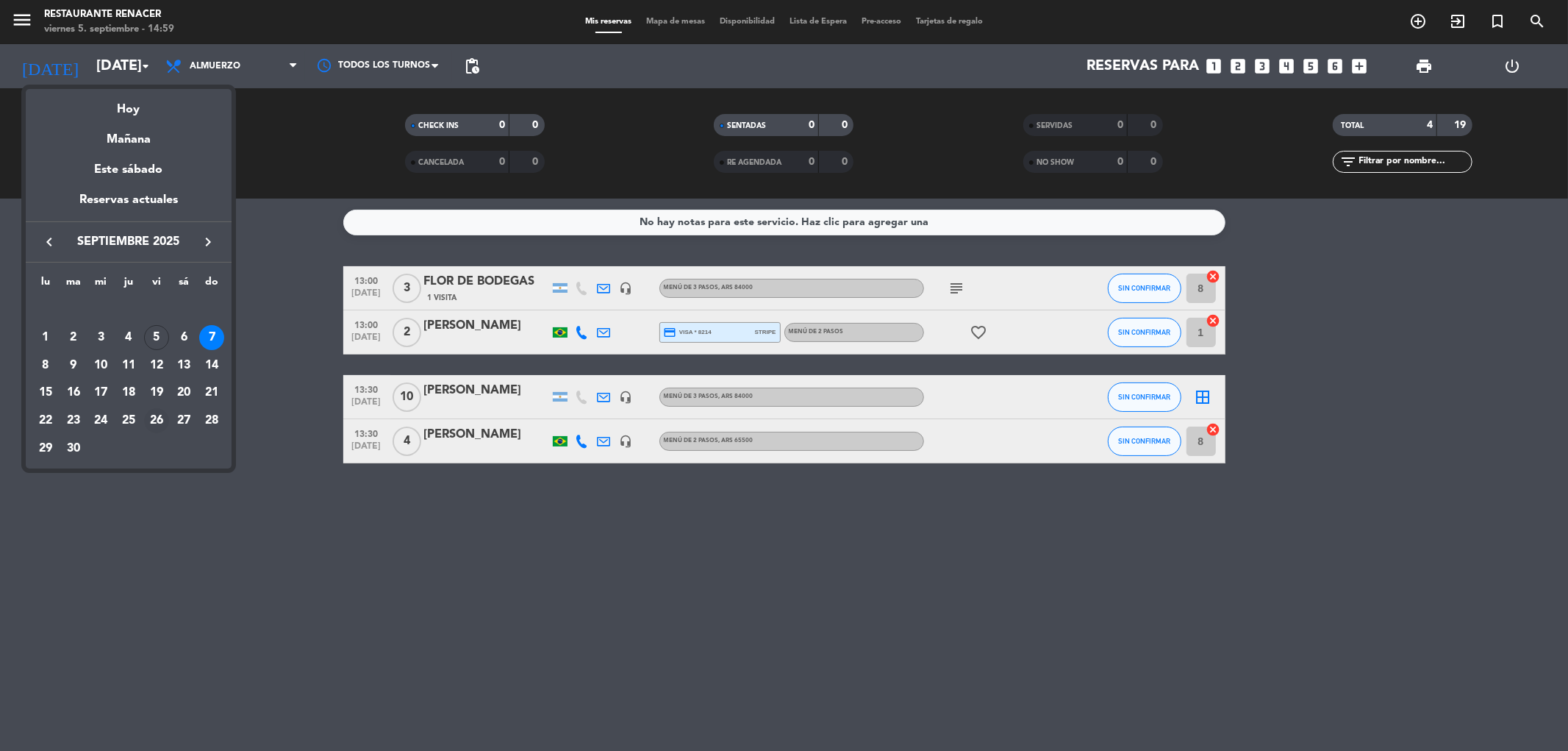
click at [156, 421] on div "26" at bounding box center [157, 421] width 25 height 25
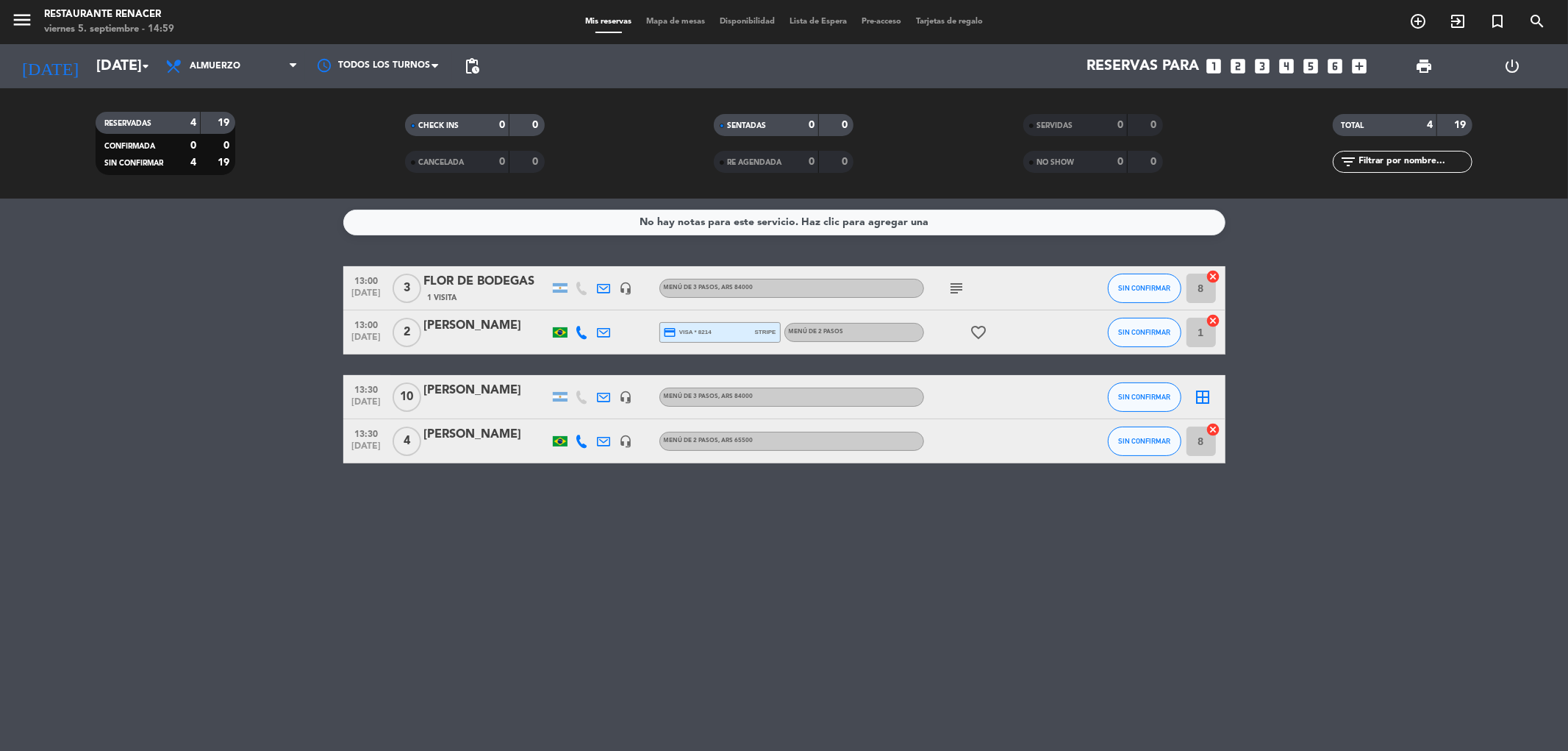
type input "[DATE]"
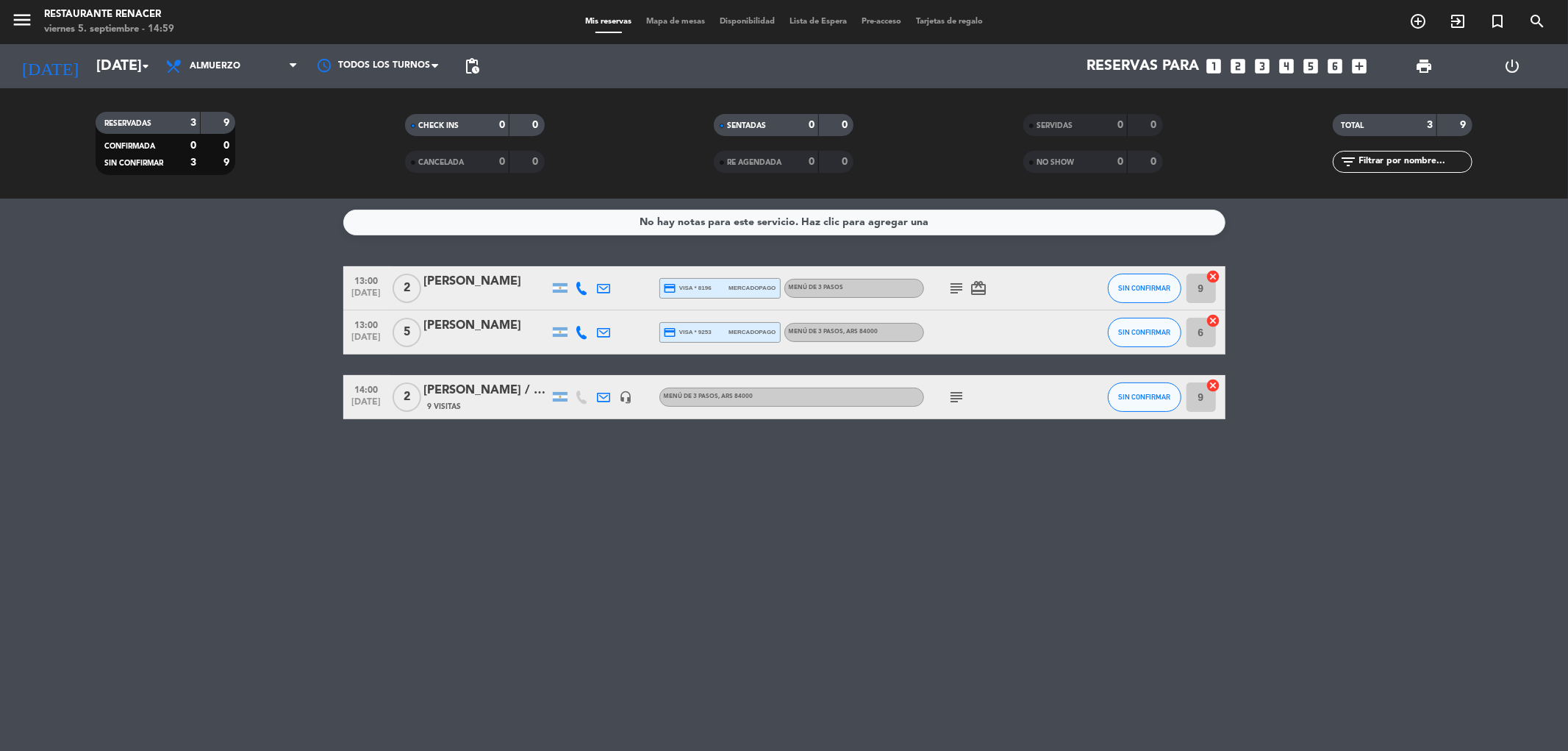
click at [963, 407] on div "subject" at bounding box center [990, 397] width 132 height 44
click at [957, 398] on icon "subject" at bounding box center [957, 397] width 18 height 18
drag, startPoint x: 952, startPoint y: 394, endPoint x: 944, endPoint y: 393, distance: 8.1
click at [951, 394] on icon "subject" at bounding box center [957, 397] width 18 height 18
click at [480, 388] on div "[PERSON_NAME] / CAVAS" at bounding box center [486, 391] width 125 height 19
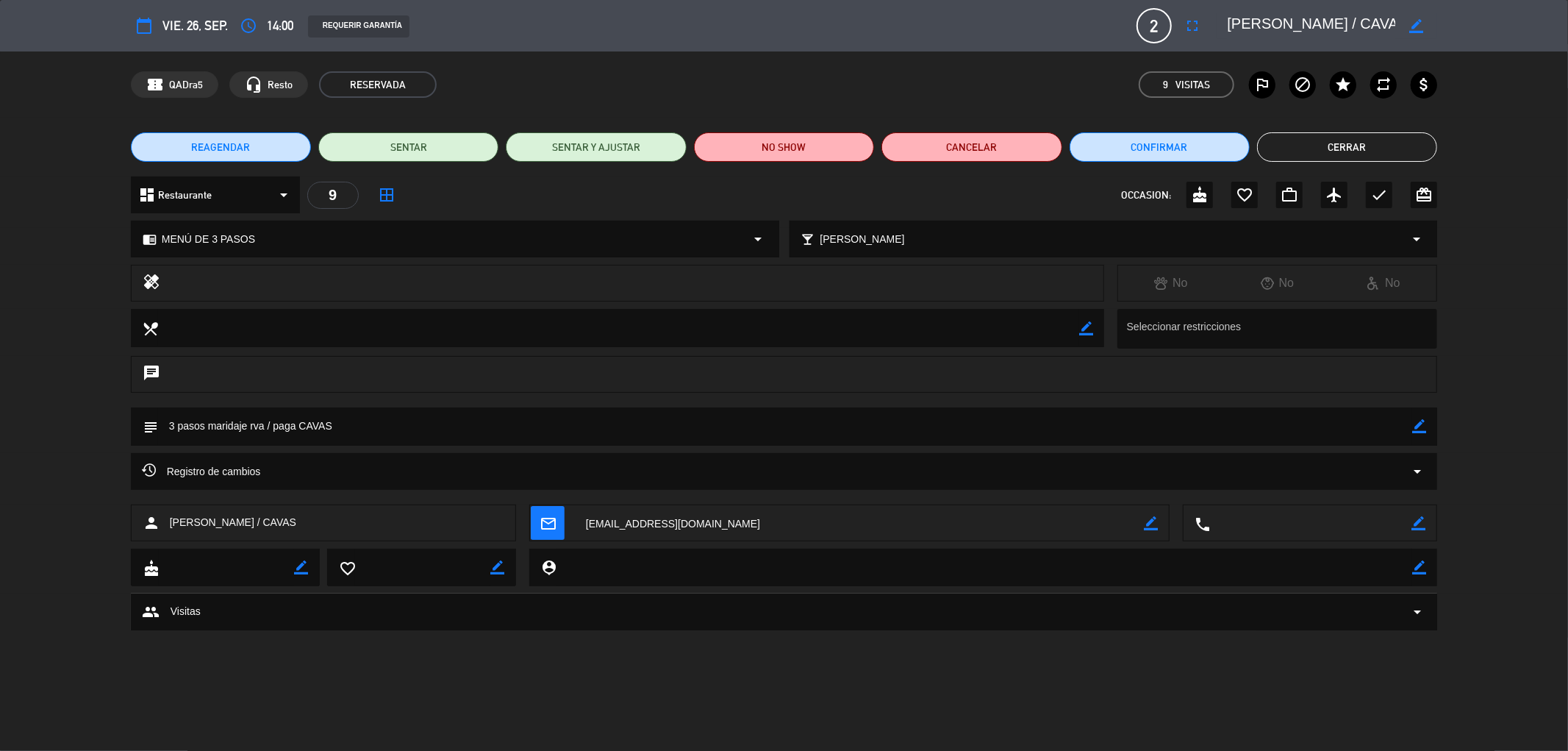
click at [1416, 423] on icon "border_color" at bounding box center [1419, 426] width 14 height 14
type textarea "3 pasos maridaje rva / paga CAVAS / EL NO COME CARNES [PERSON_NAME]"
click at [1422, 434] on div at bounding box center [1419, 427] width 14 height 38
click at [1414, 425] on icon at bounding box center [1419, 426] width 14 height 14
click at [1338, 143] on button "Cerrar" at bounding box center [1347, 147] width 180 height 30
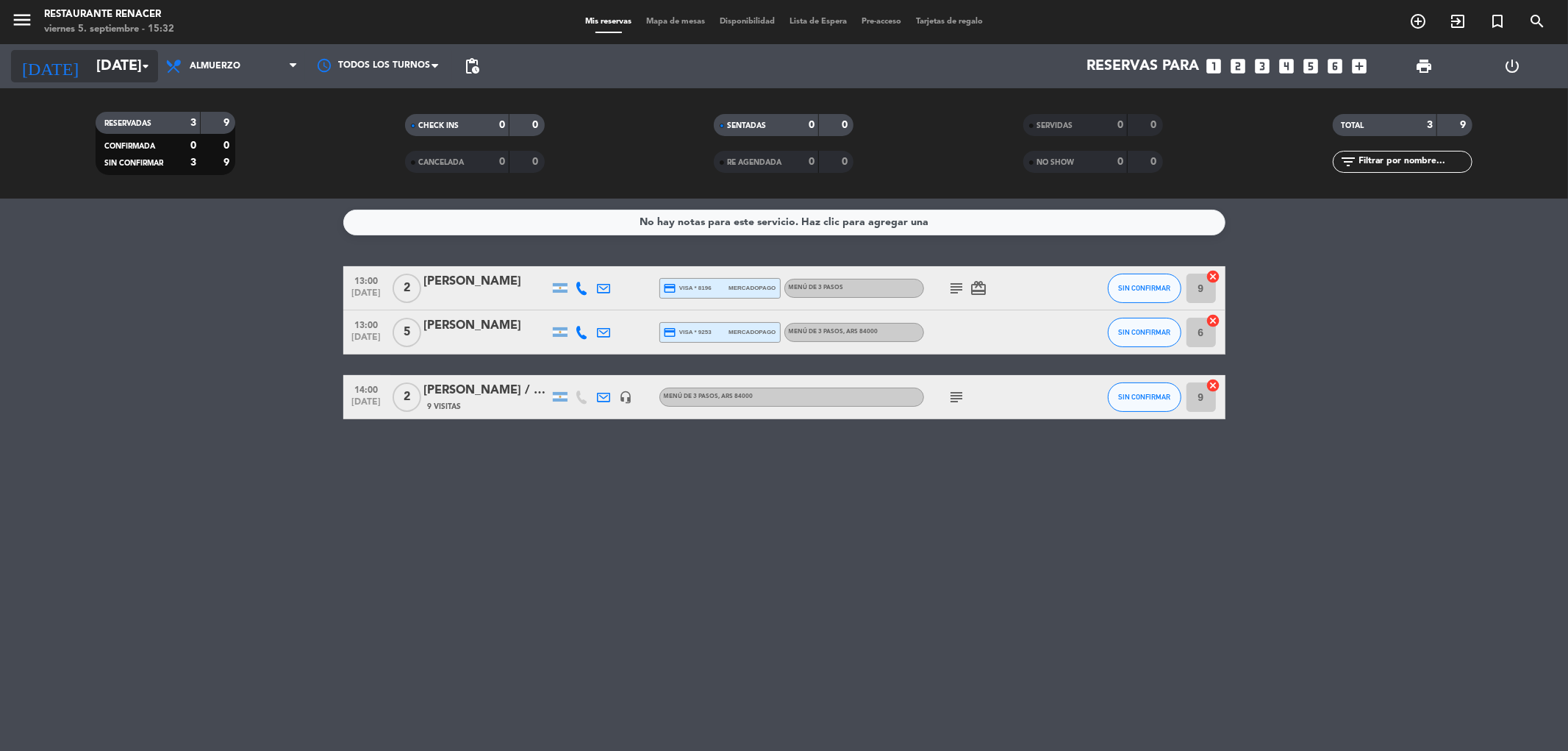
click at [109, 63] on input "[DATE]" at bounding box center [182, 66] width 187 height 32
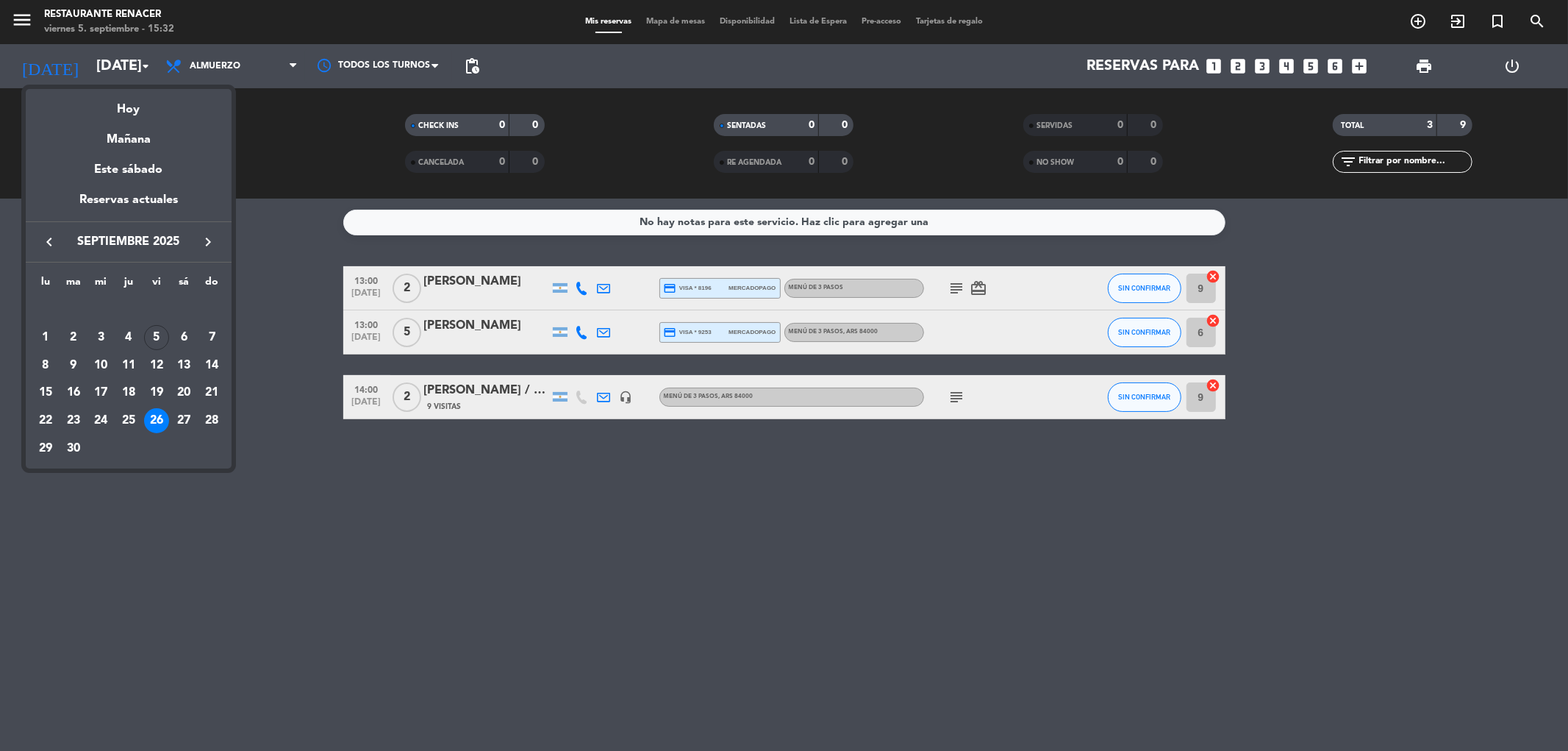
click at [204, 250] on icon "keyboard_arrow_right" at bounding box center [208, 242] width 18 height 18
click at [171, 398] on td "18" at bounding box center [185, 394] width 28 height 28
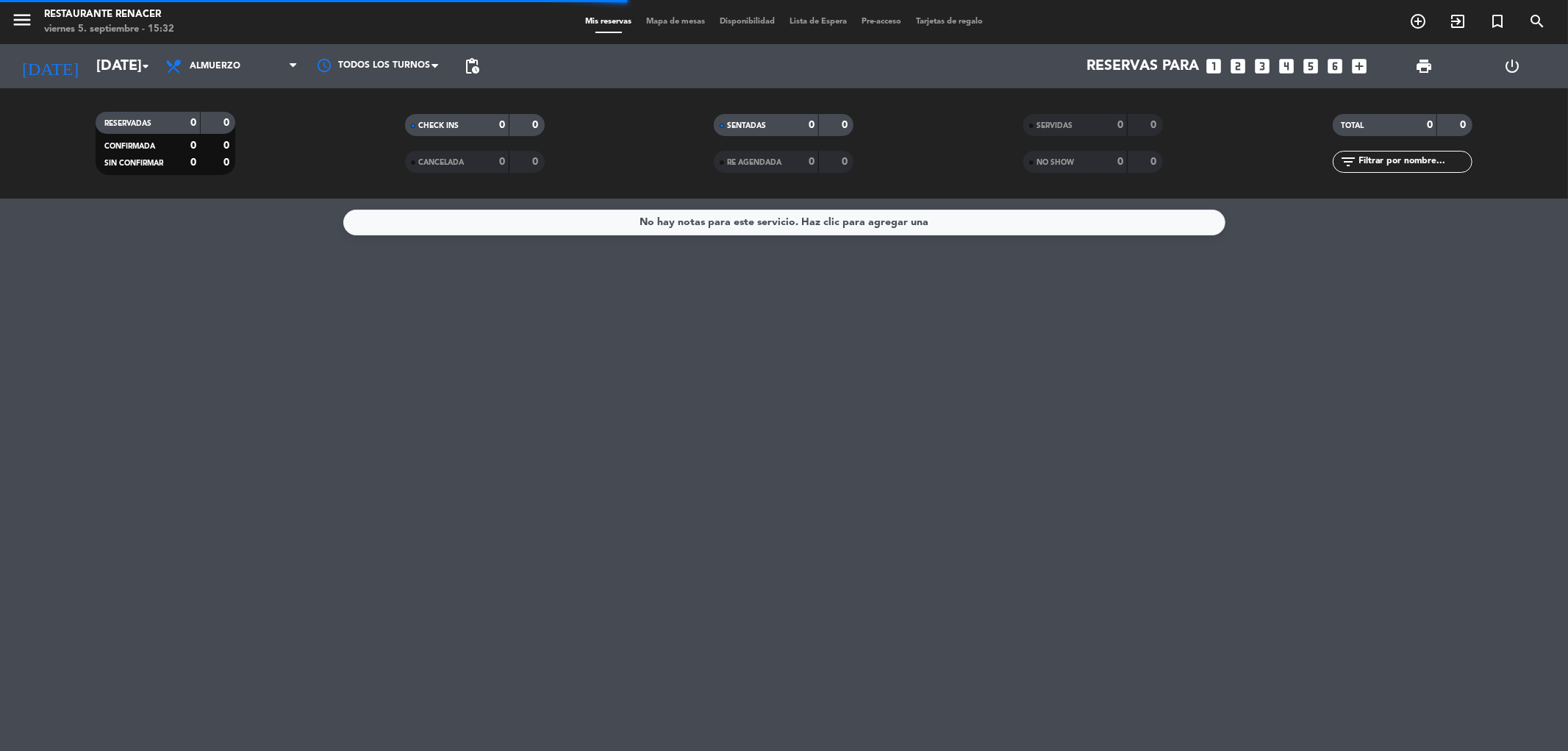
click at [114, 35] on div "viernes 5. septiembre - 15:32" at bounding box center [109, 30] width 130 height 15
click at [105, 58] on input "[DATE]" at bounding box center [182, 66] width 187 height 32
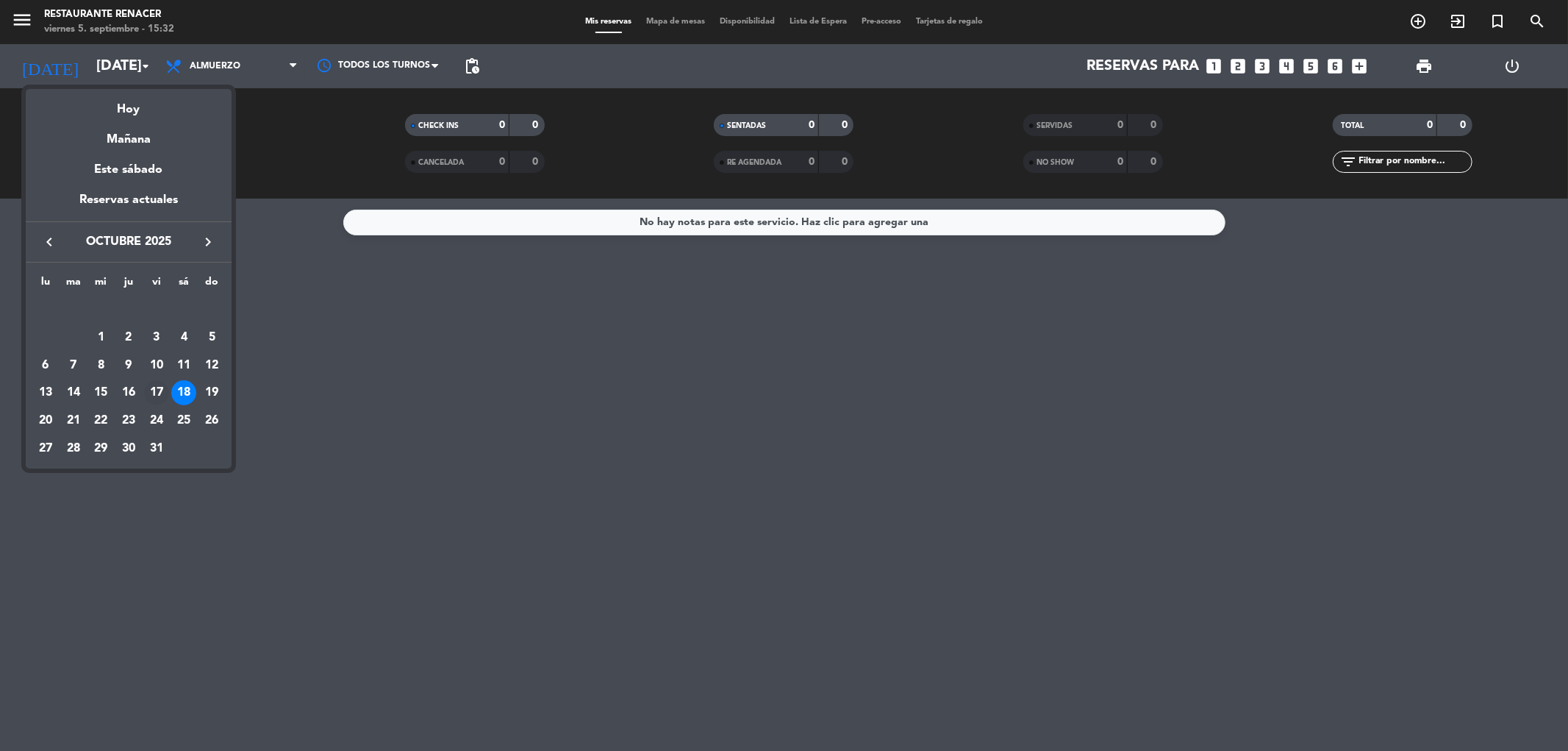
click at [157, 396] on div "17" at bounding box center [157, 393] width 25 height 25
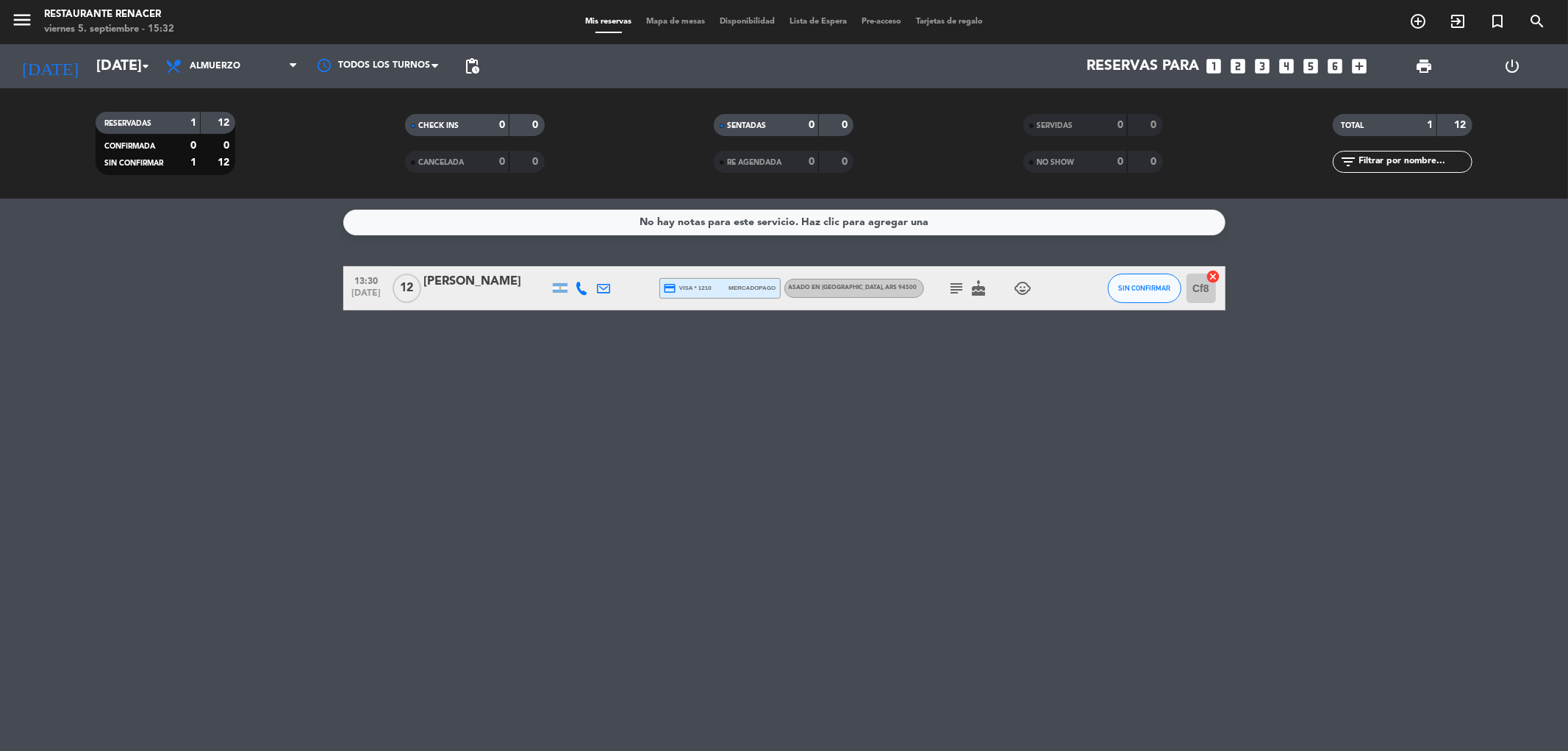
click at [113, 45] on div "[DATE] [DATE] arrow_drop_down" at bounding box center [84, 66] width 147 height 44
click at [115, 59] on input "[DATE]" at bounding box center [182, 66] width 187 height 32
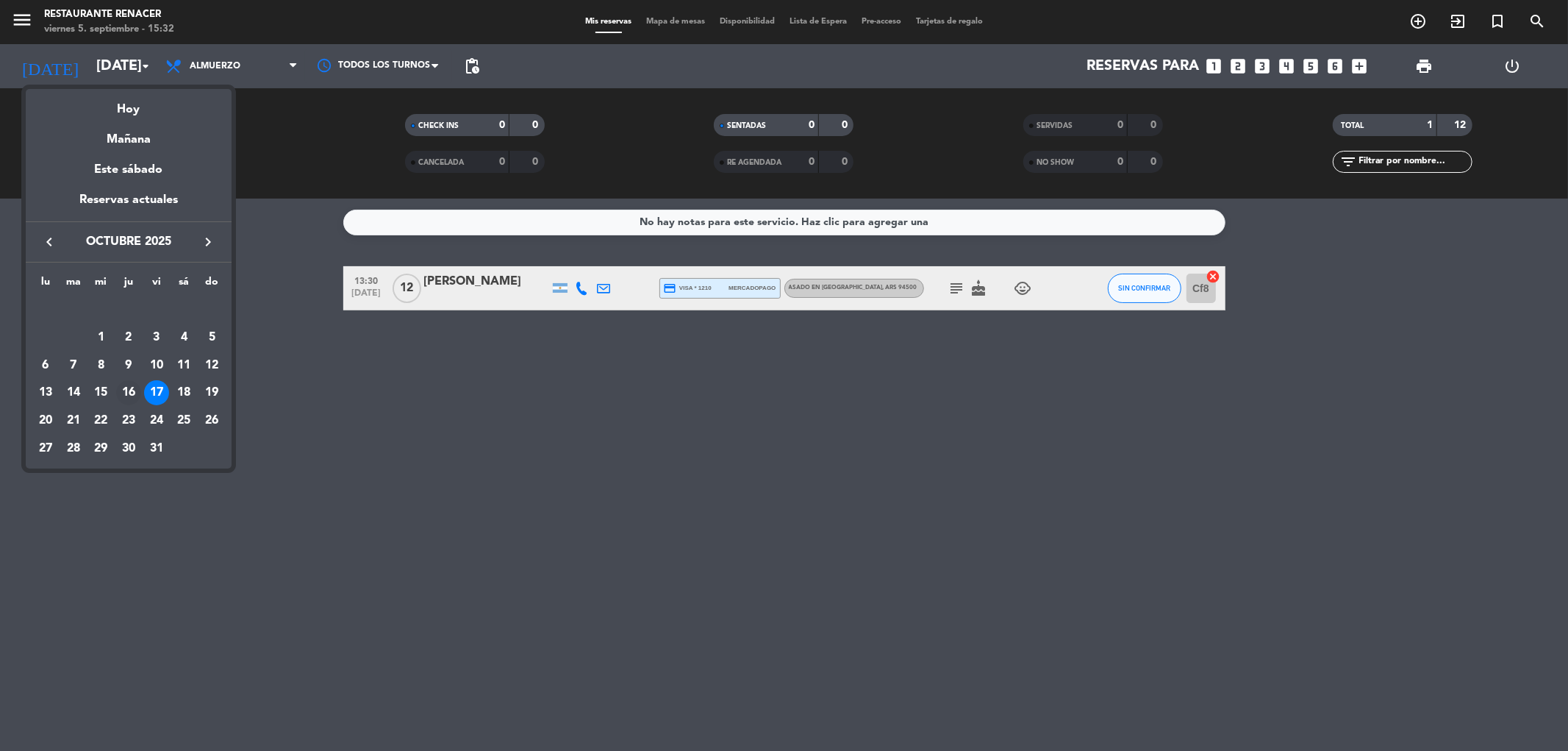
click at [132, 396] on div "16" at bounding box center [128, 393] width 25 height 25
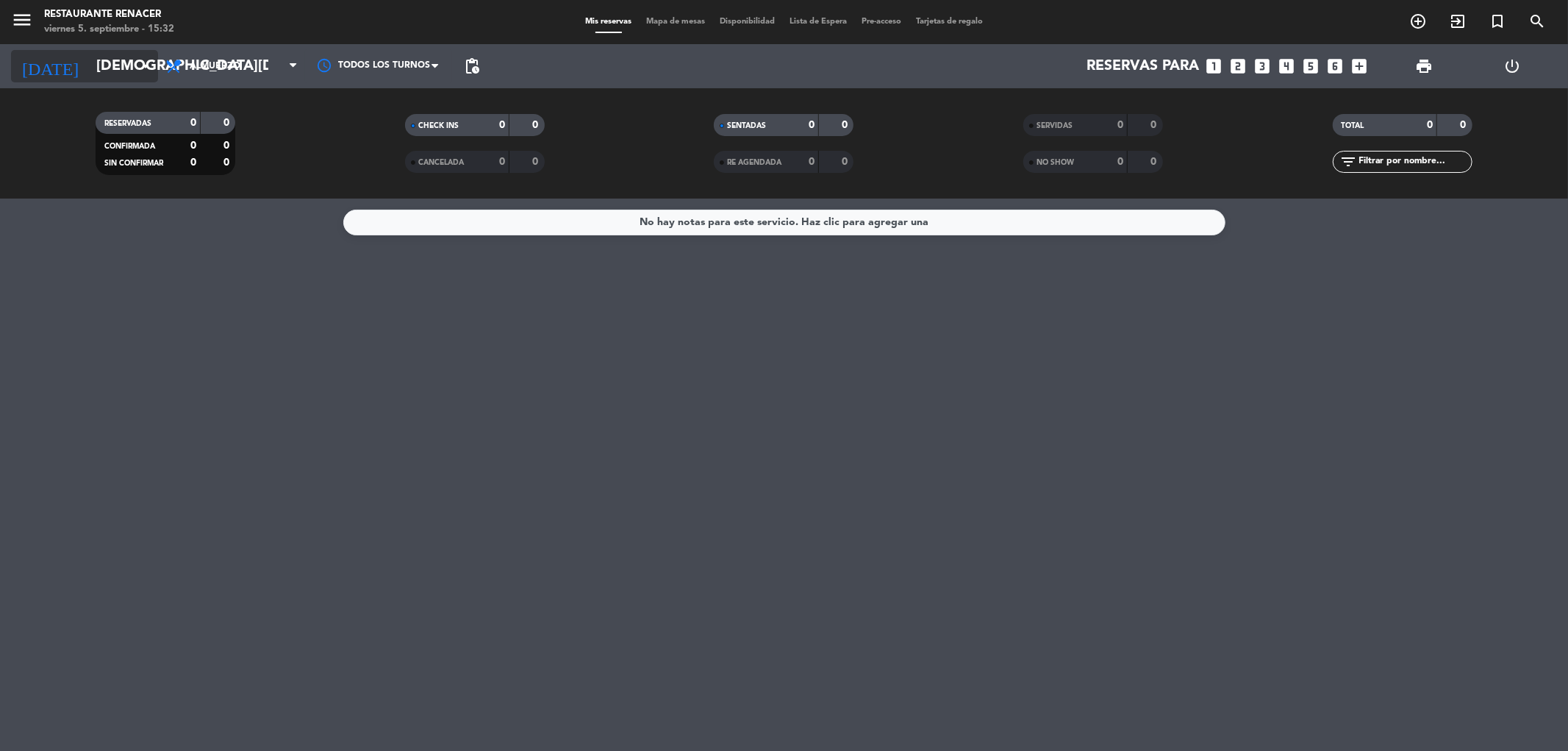
click at [108, 65] on input "[DEMOGRAPHIC_DATA][DATE]" at bounding box center [182, 66] width 187 height 32
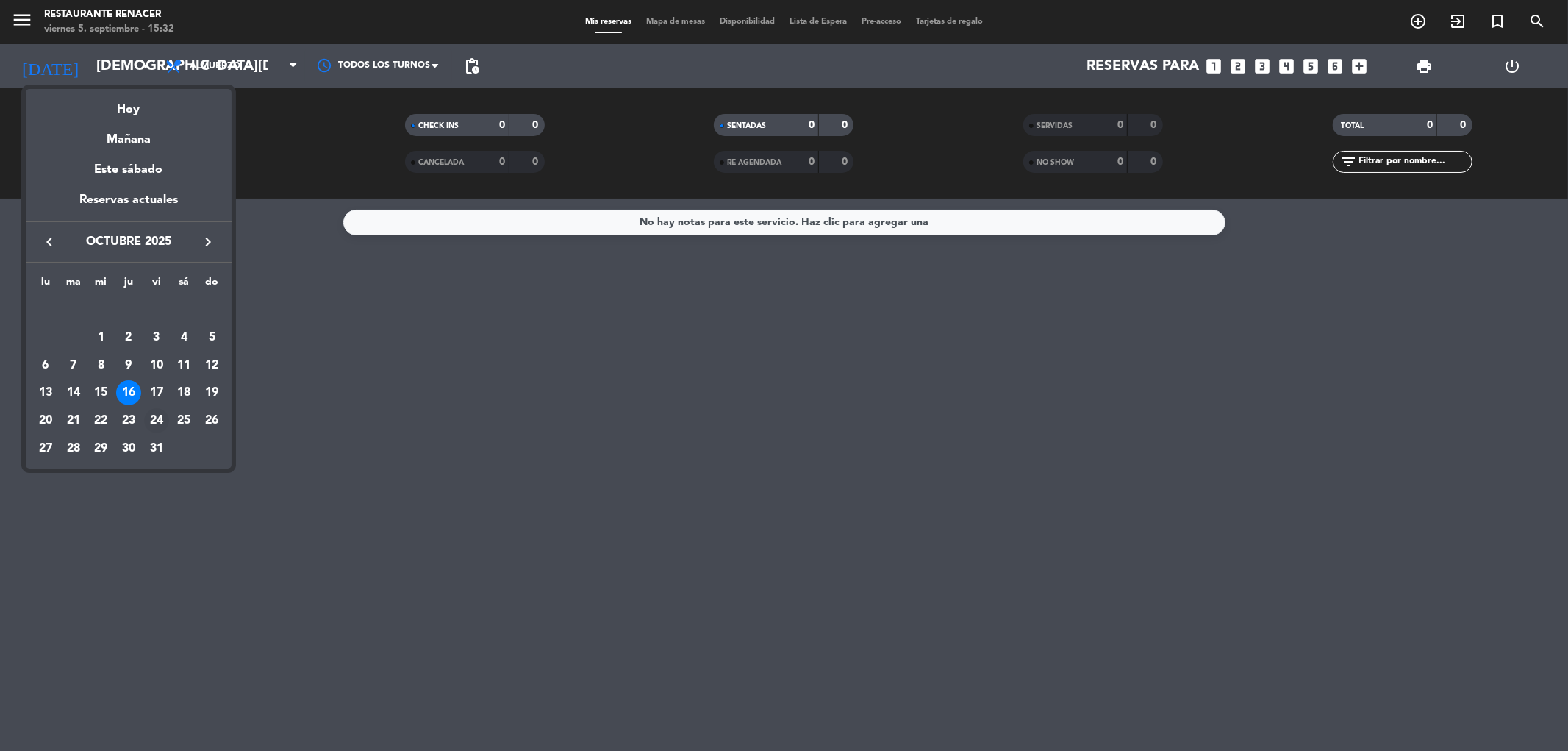
click at [162, 422] on div "24" at bounding box center [157, 421] width 25 height 25
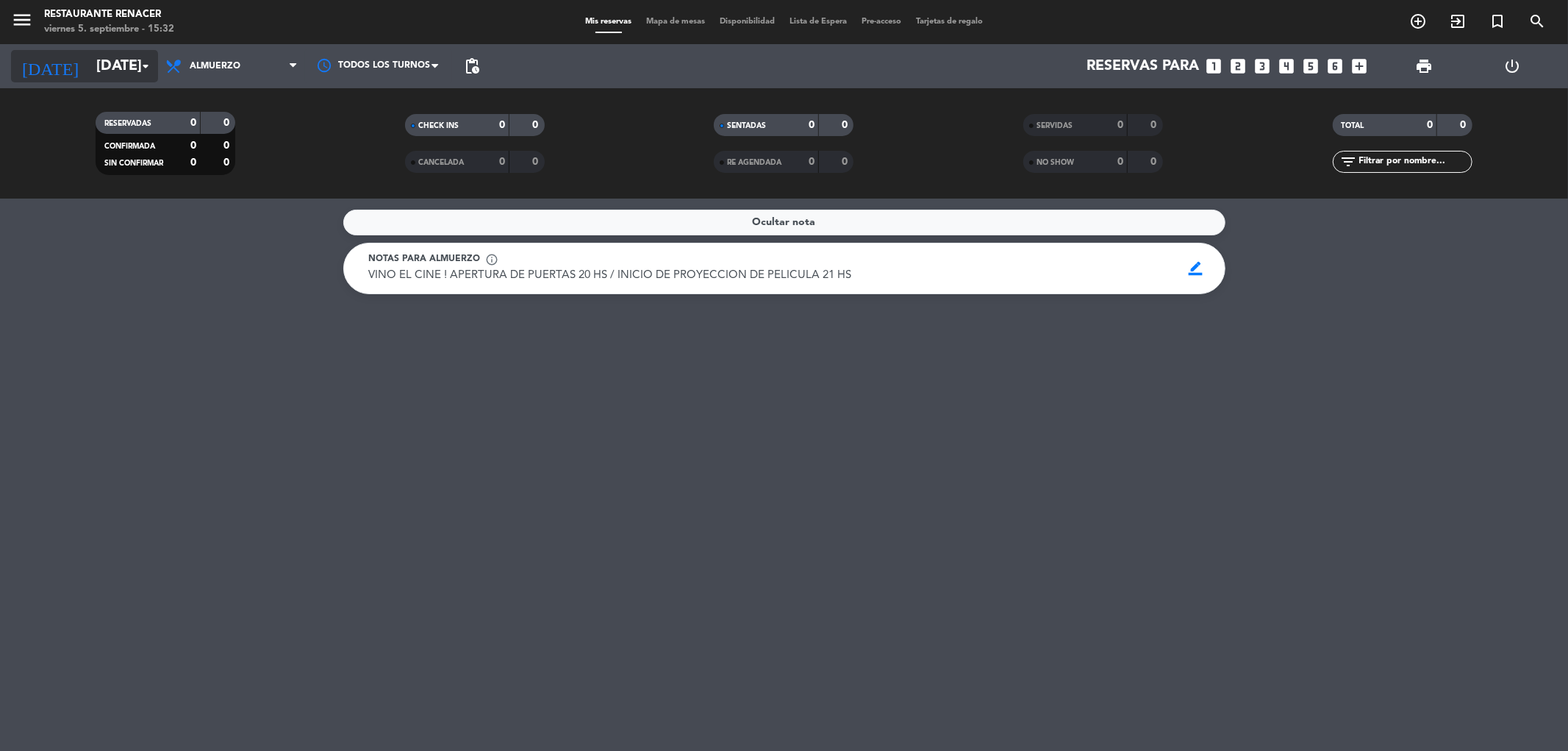
click at [89, 64] on input "[DATE]" at bounding box center [182, 66] width 187 height 32
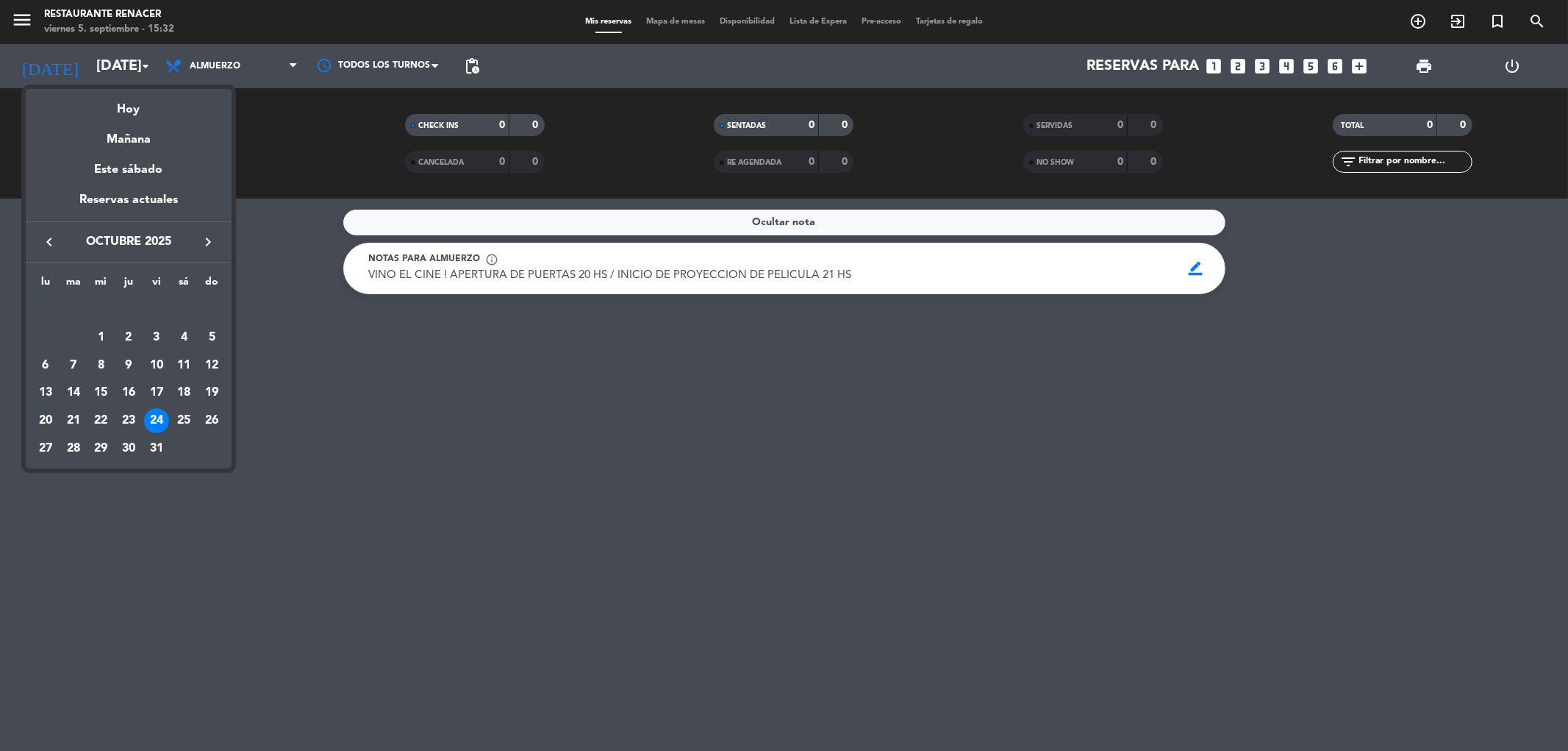
click at [184, 385] on div "18" at bounding box center [184, 393] width 25 height 25
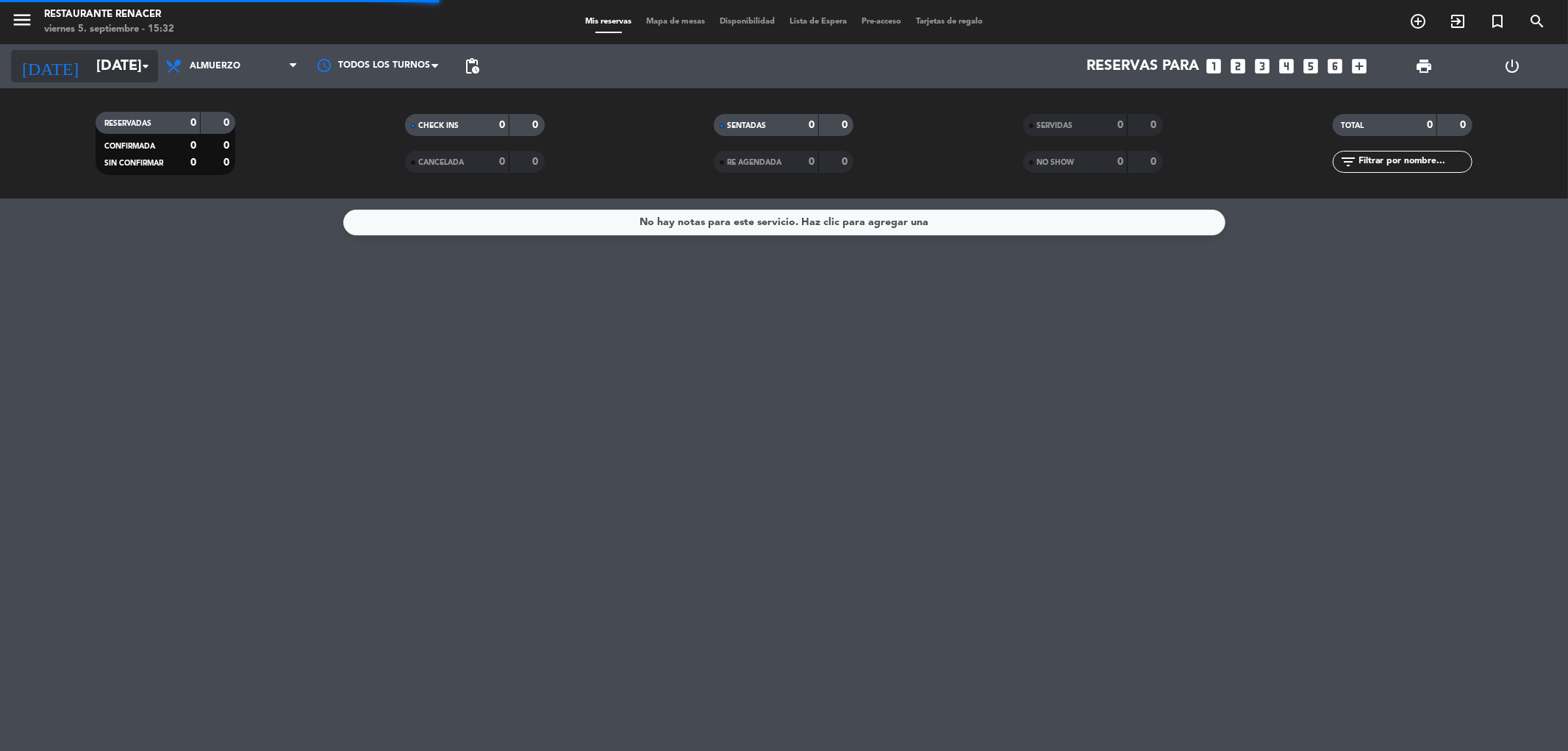
click at [89, 69] on input "[DATE]" at bounding box center [182, 66] width 187 height 32
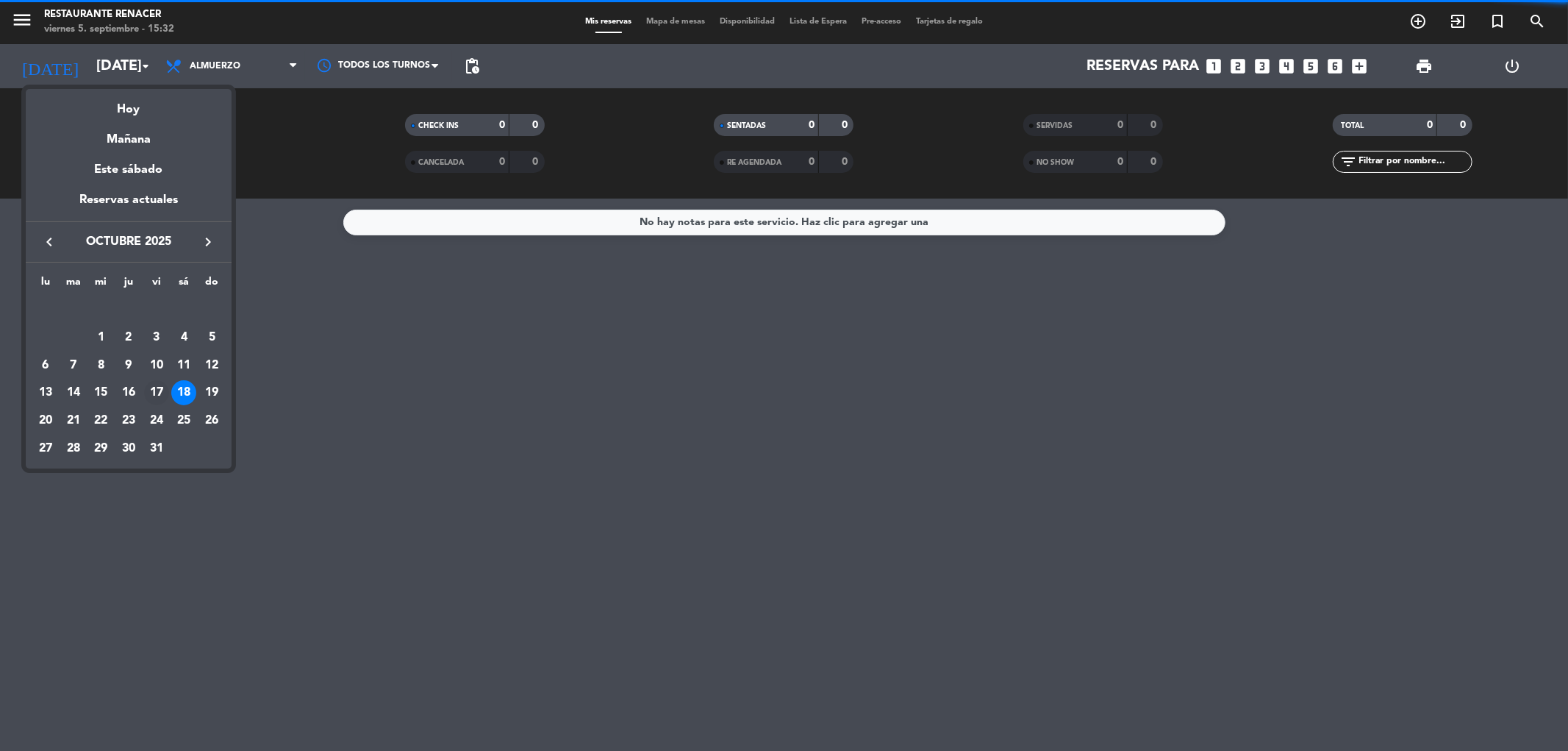
click at [159, 394] on div "17" at bounding box center [157, 393] width 25 height 25
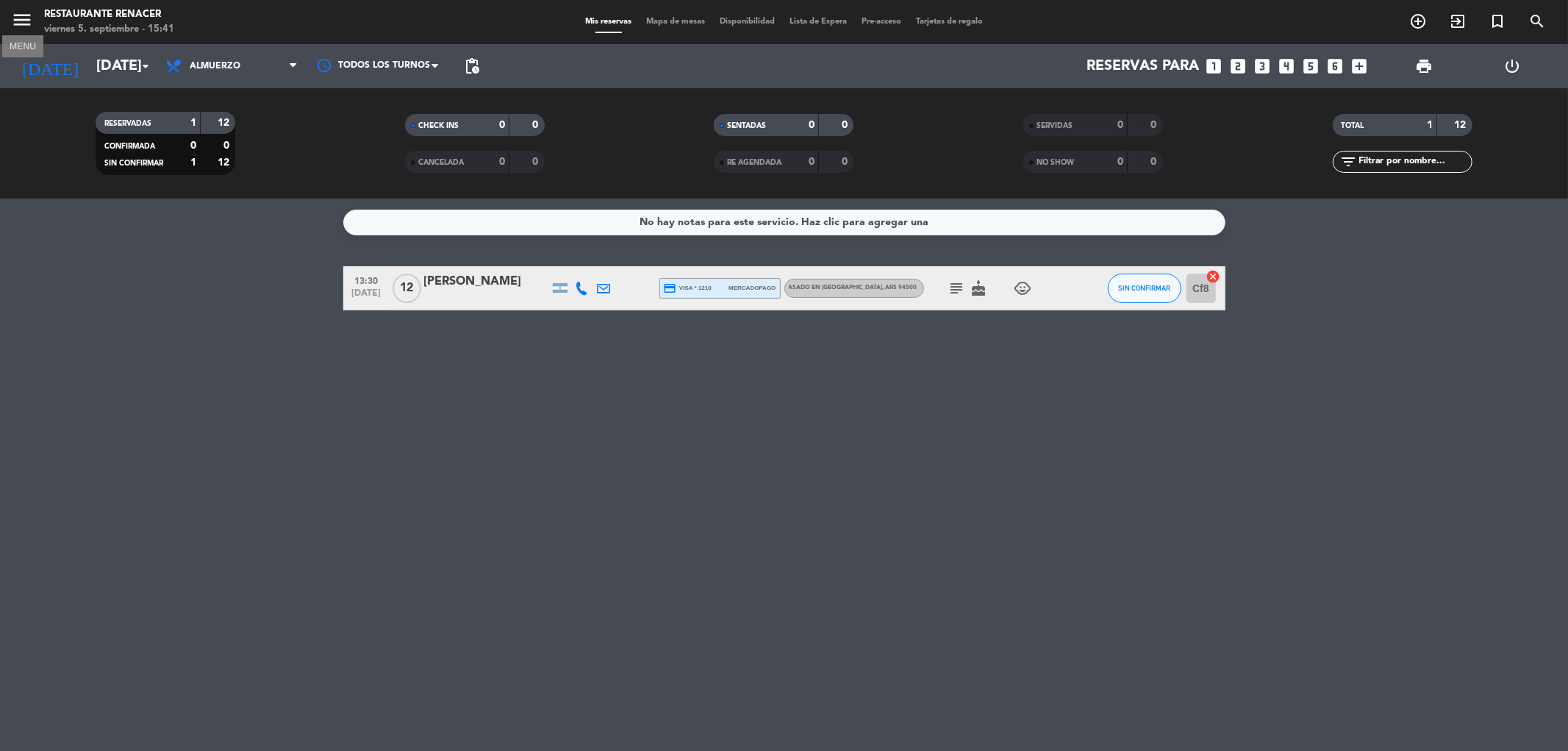
click at [16, 15] on icon "menu" at bounding box center [22, 20] width 22 height 22
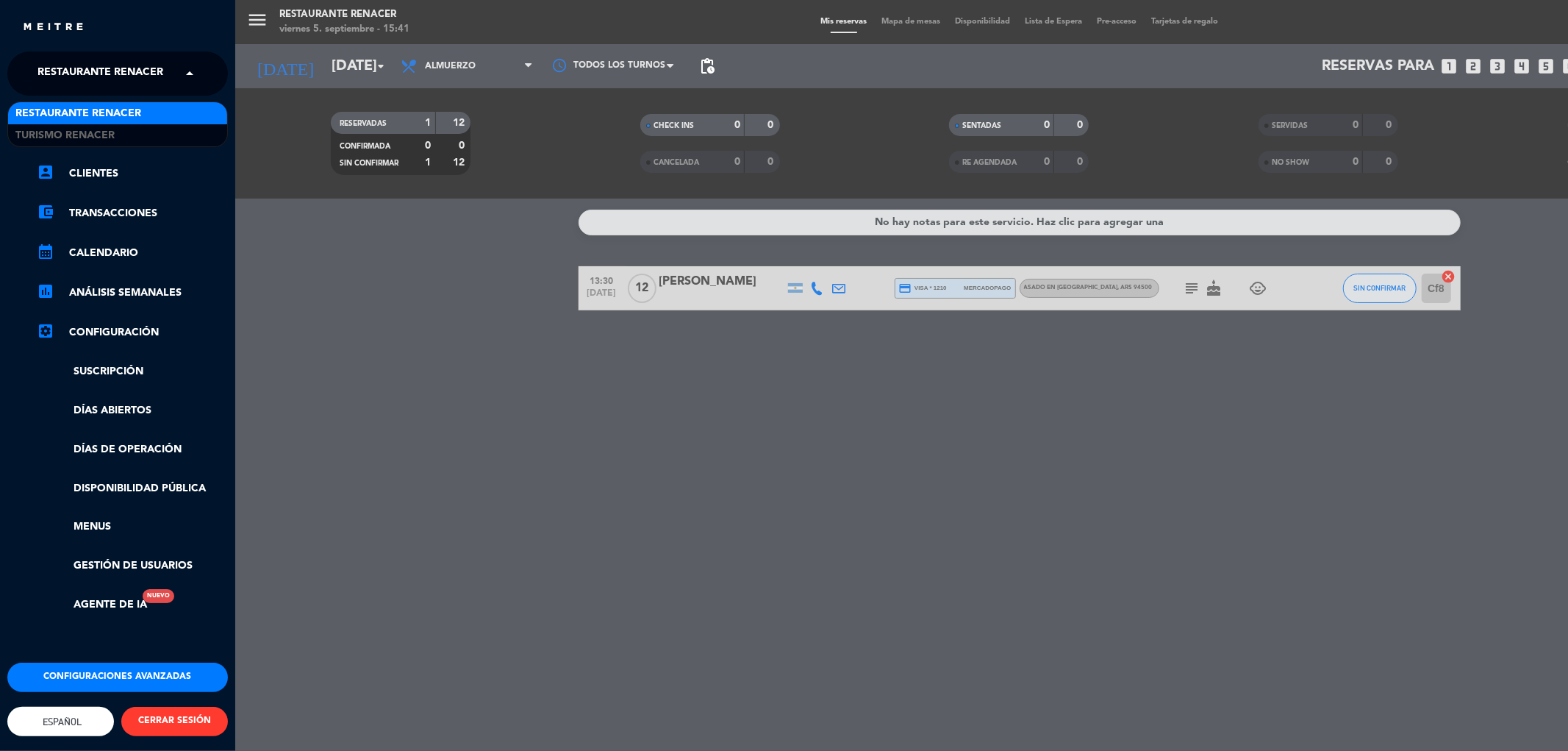
click at [122, 67] on span "Restaurante Renacer" at bounding box center [100, 74] width 125 height 31
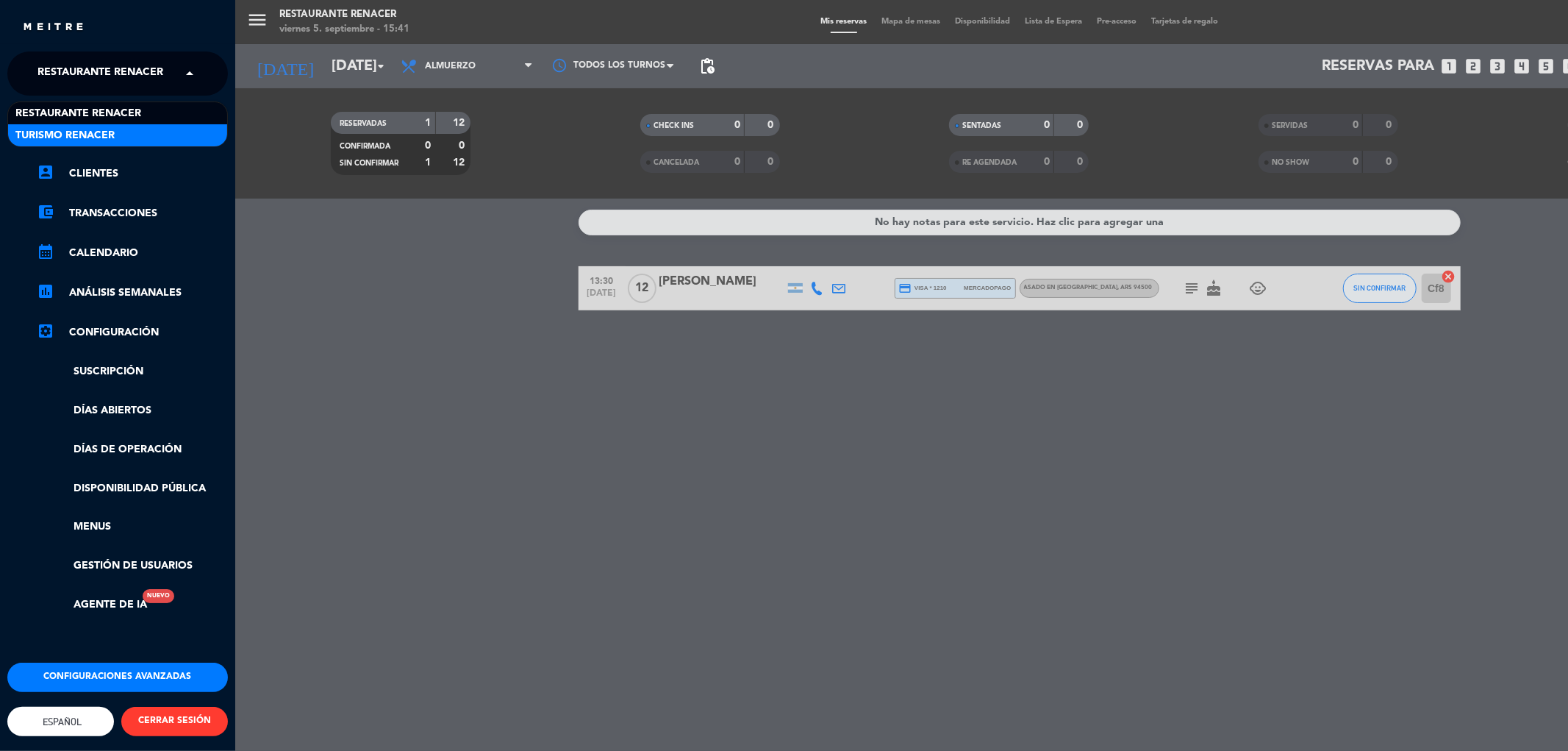
click at [90, 130] on span "Turismo Renacer" at bounding box center [65, 135] width 99 height 17
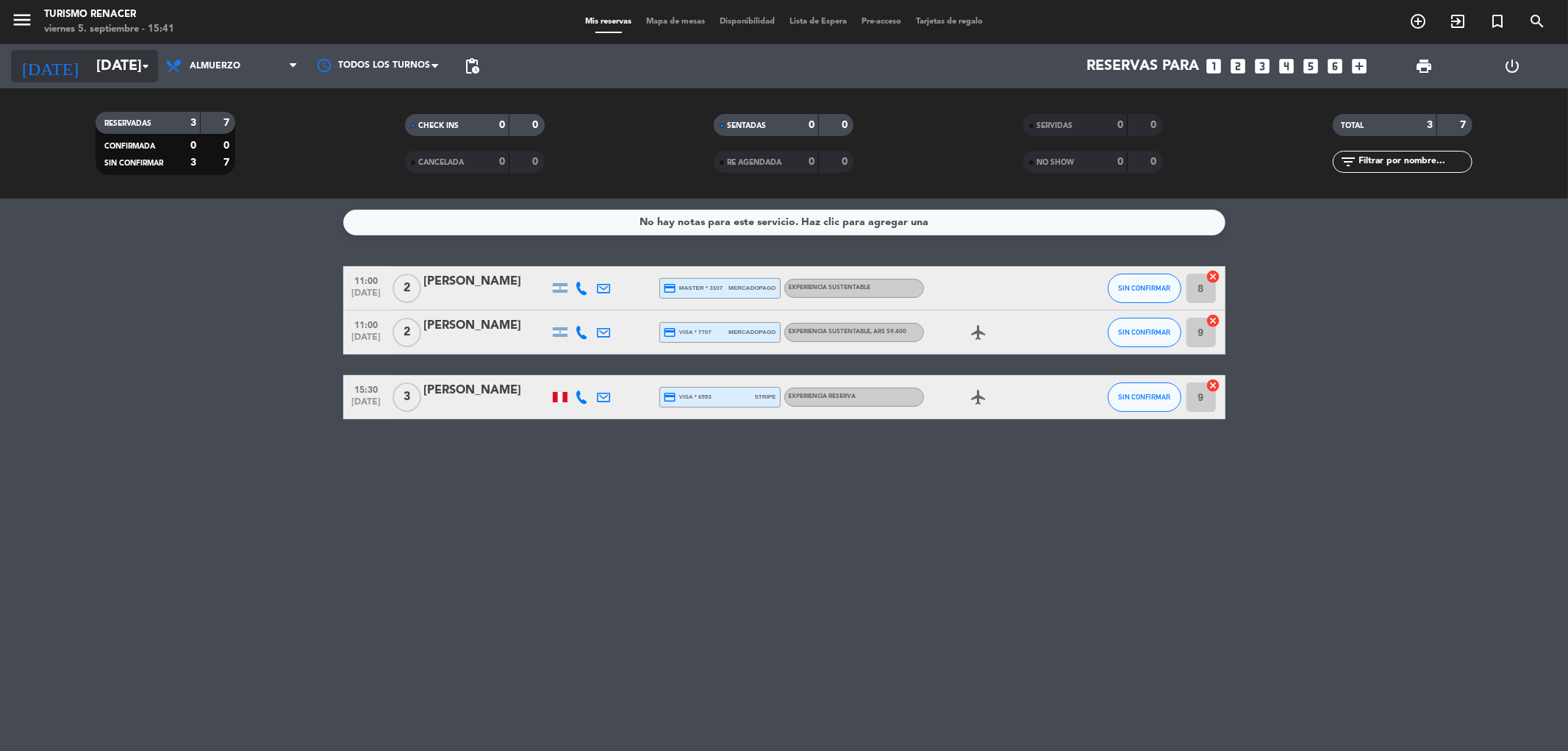
click at [89, 69] on input "[DATE]" at bounding box center [182, 66] width 187 height 32
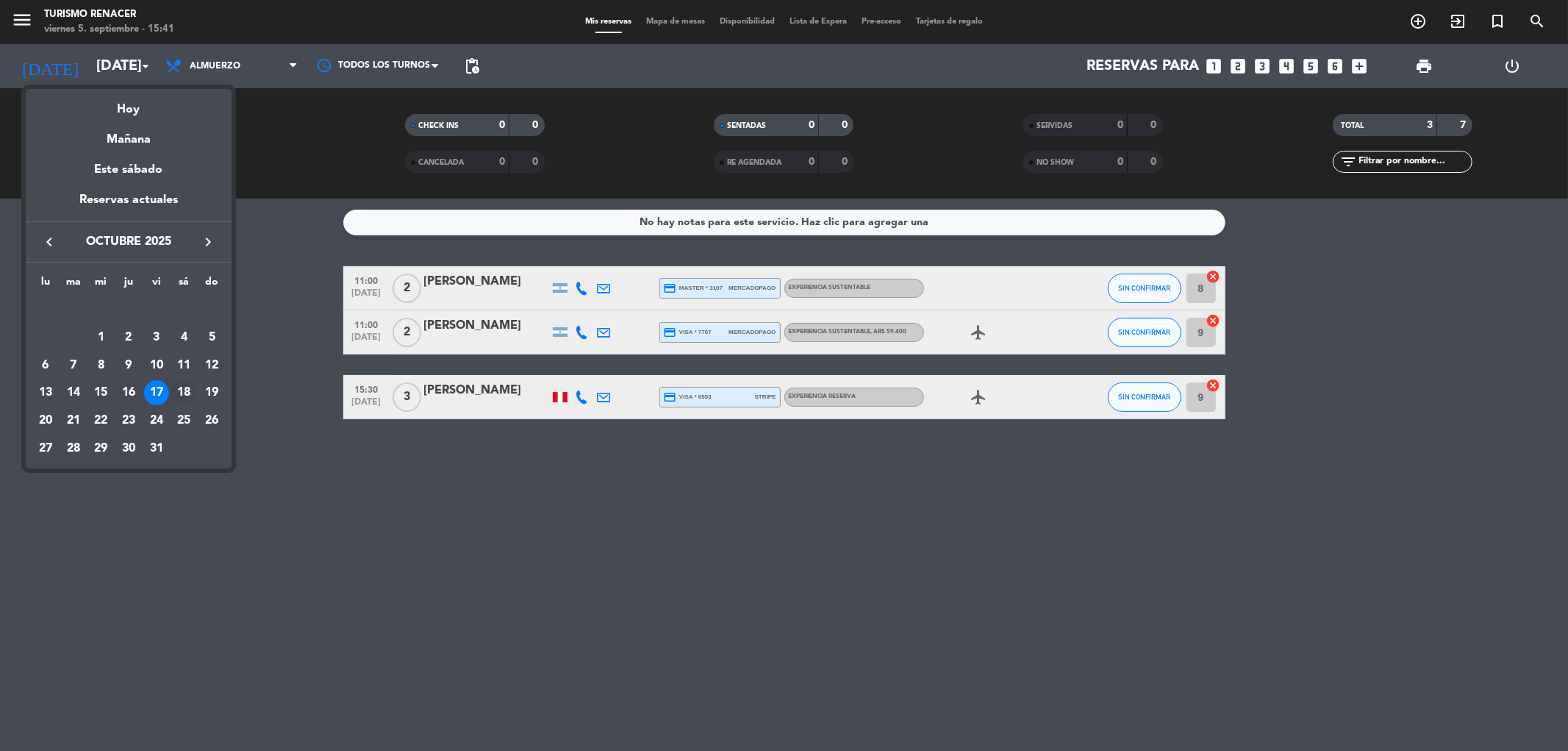
click at [182, 388] on div "18" at bounding box center [184, 393] width 25 height 25
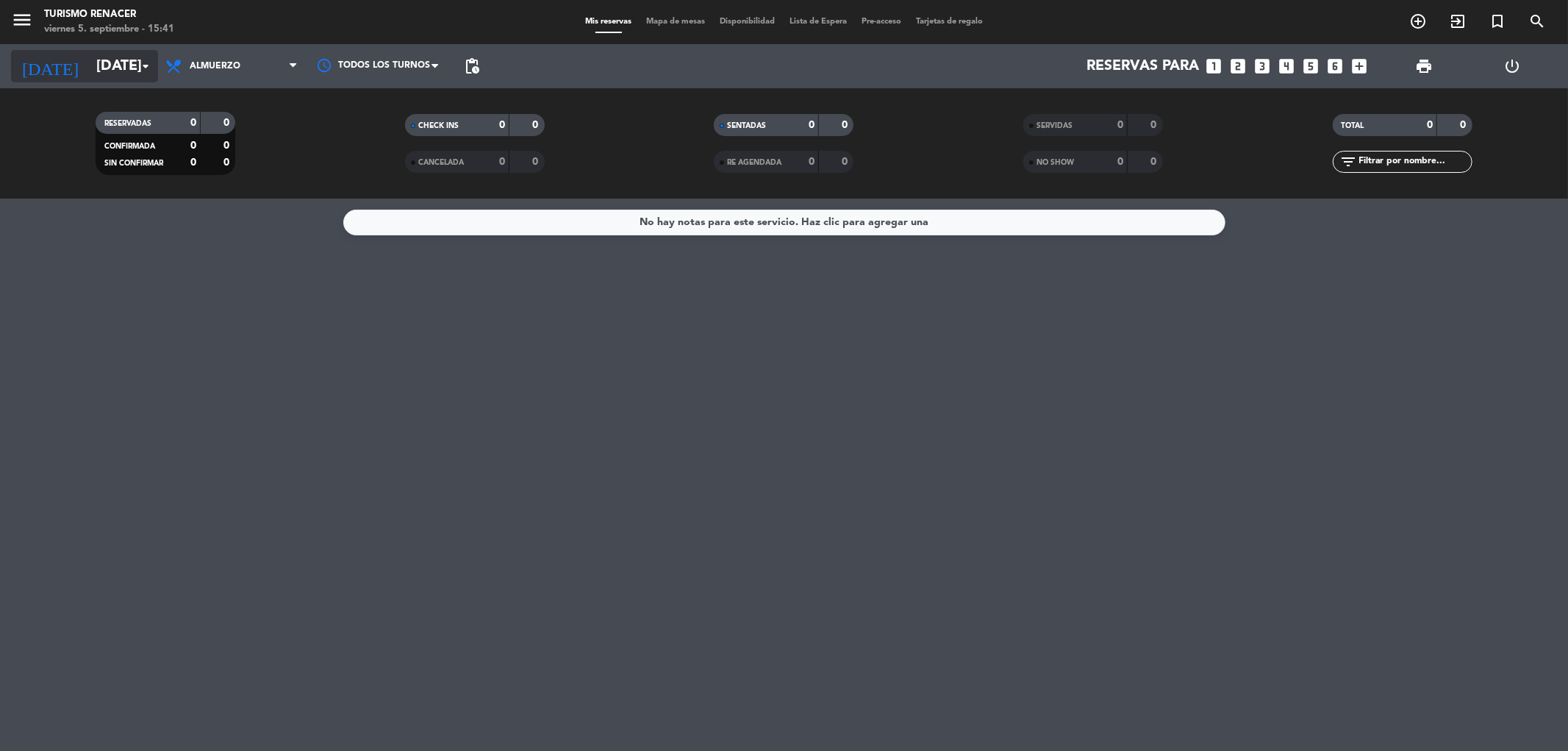
click at [89, 68] on input "[DATE]" at bounding box center [182, 66] width 187 height 32
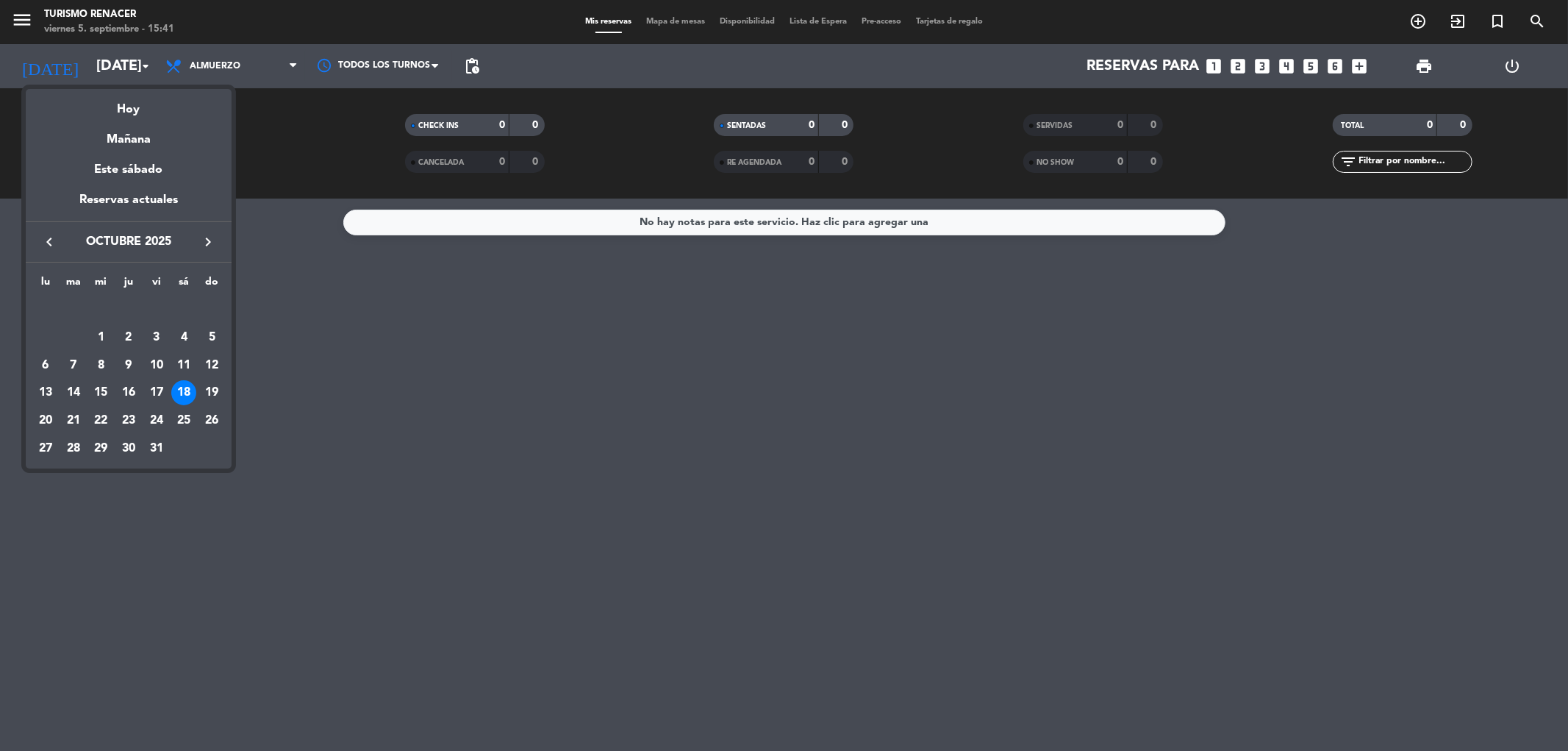
click at [131, 137] on div "Mañana" at bounding box center [128, 134] width 206 height 30
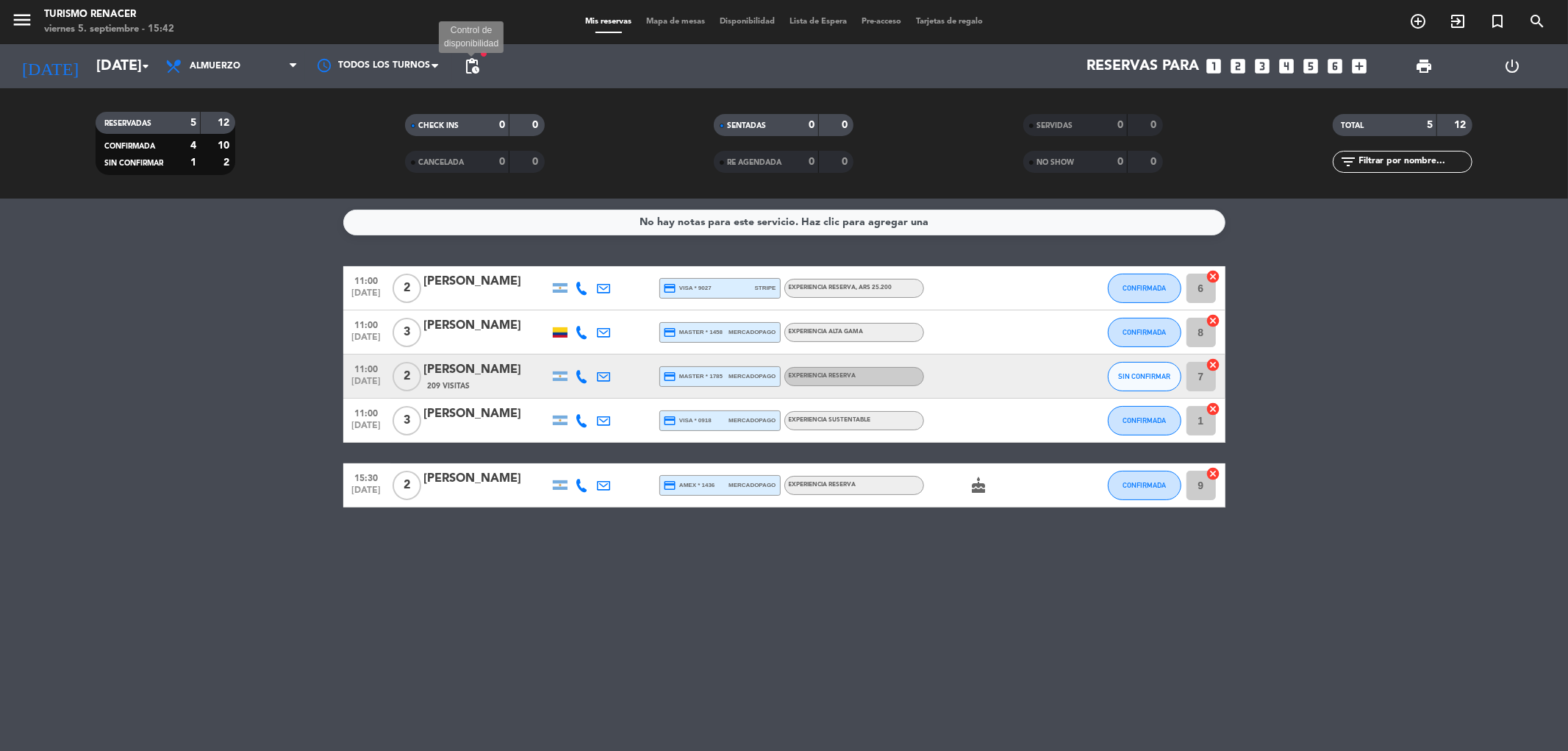
click at [471, 67] on span "pending_actions" at bounding box center [472, 66] width 18 height 18
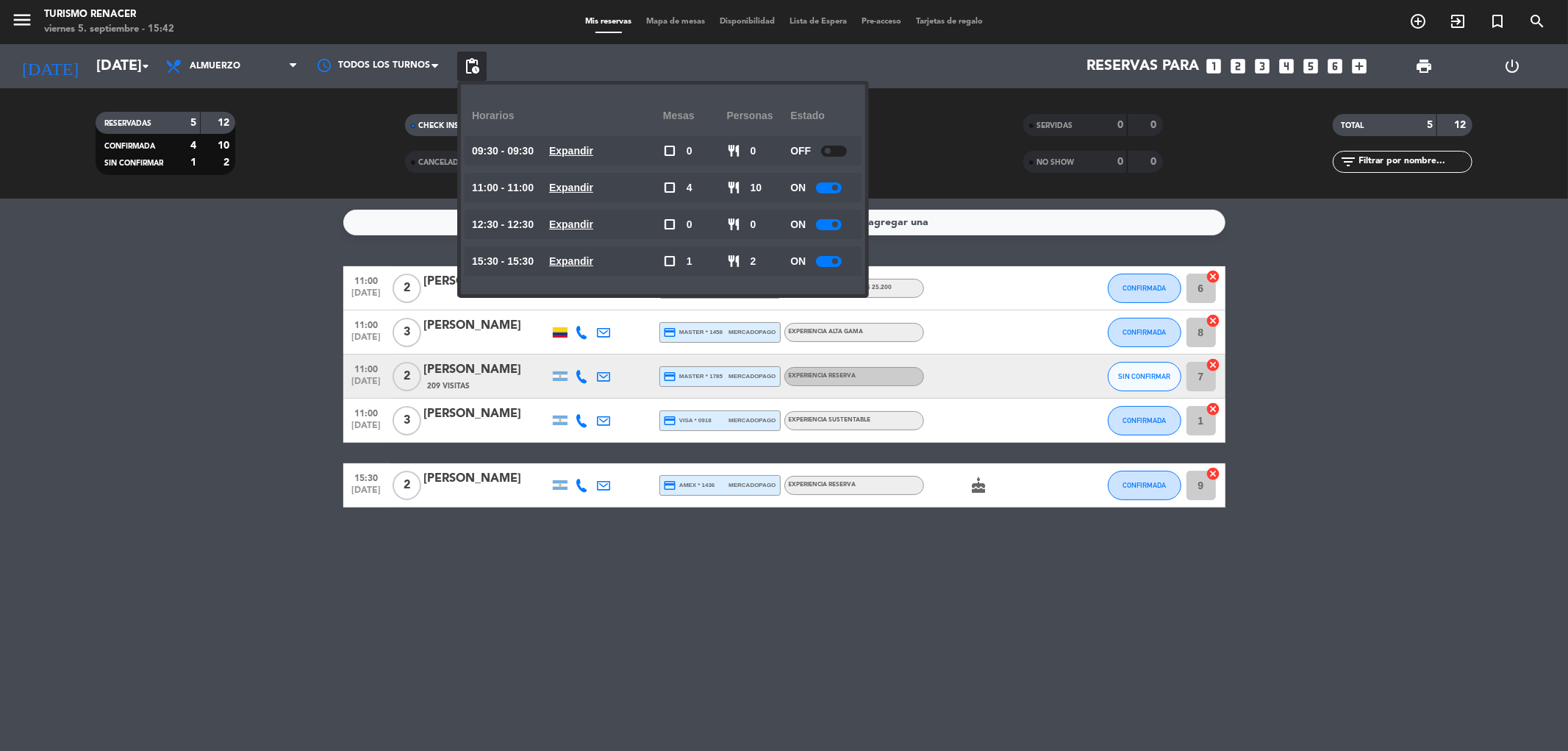
click at [472, 67] on span "pending_actions" at bounding box center [472, 66] width 18 height 18
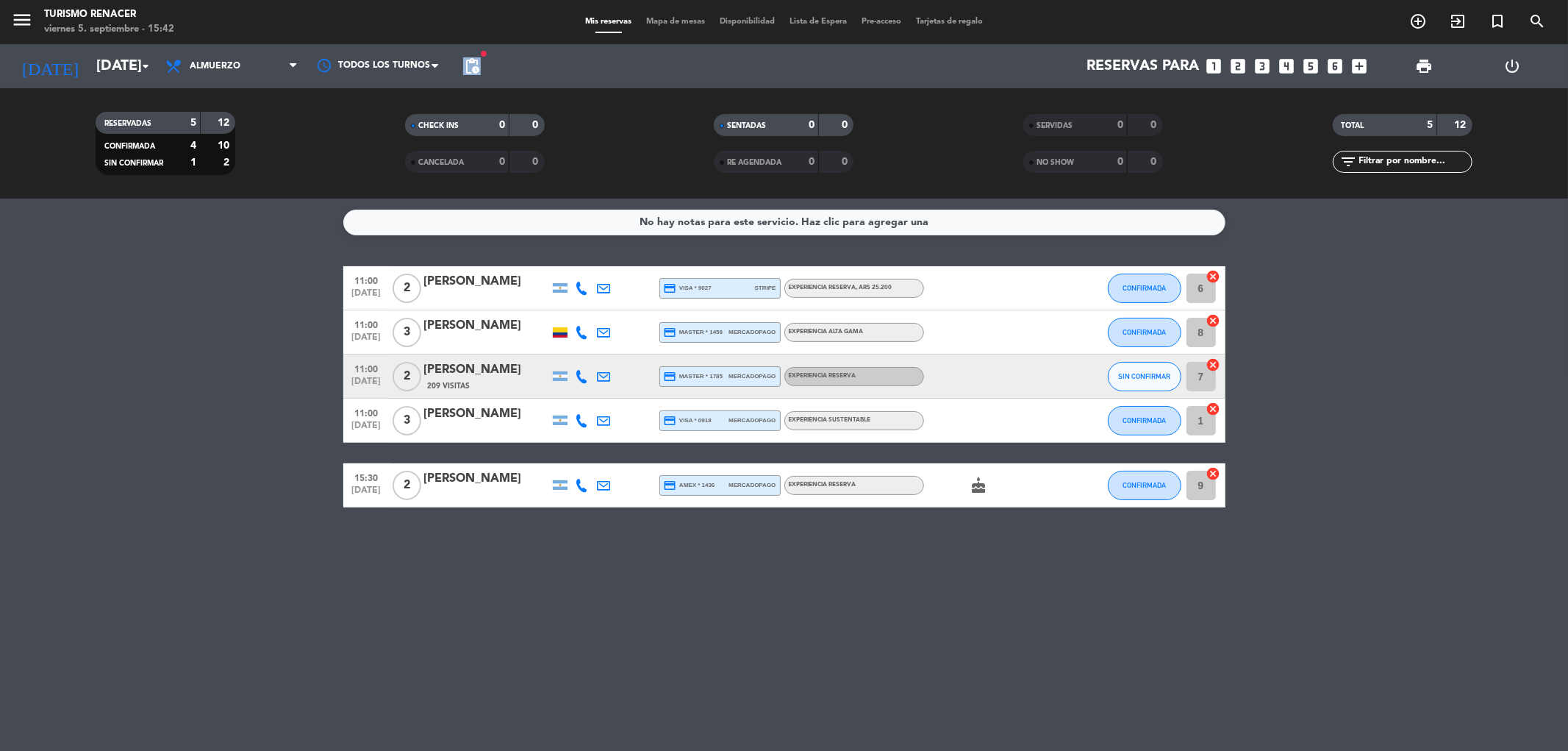
click at [472, 67] on span "pending_actions" at bounding box center [472, 66] width 18 height 18
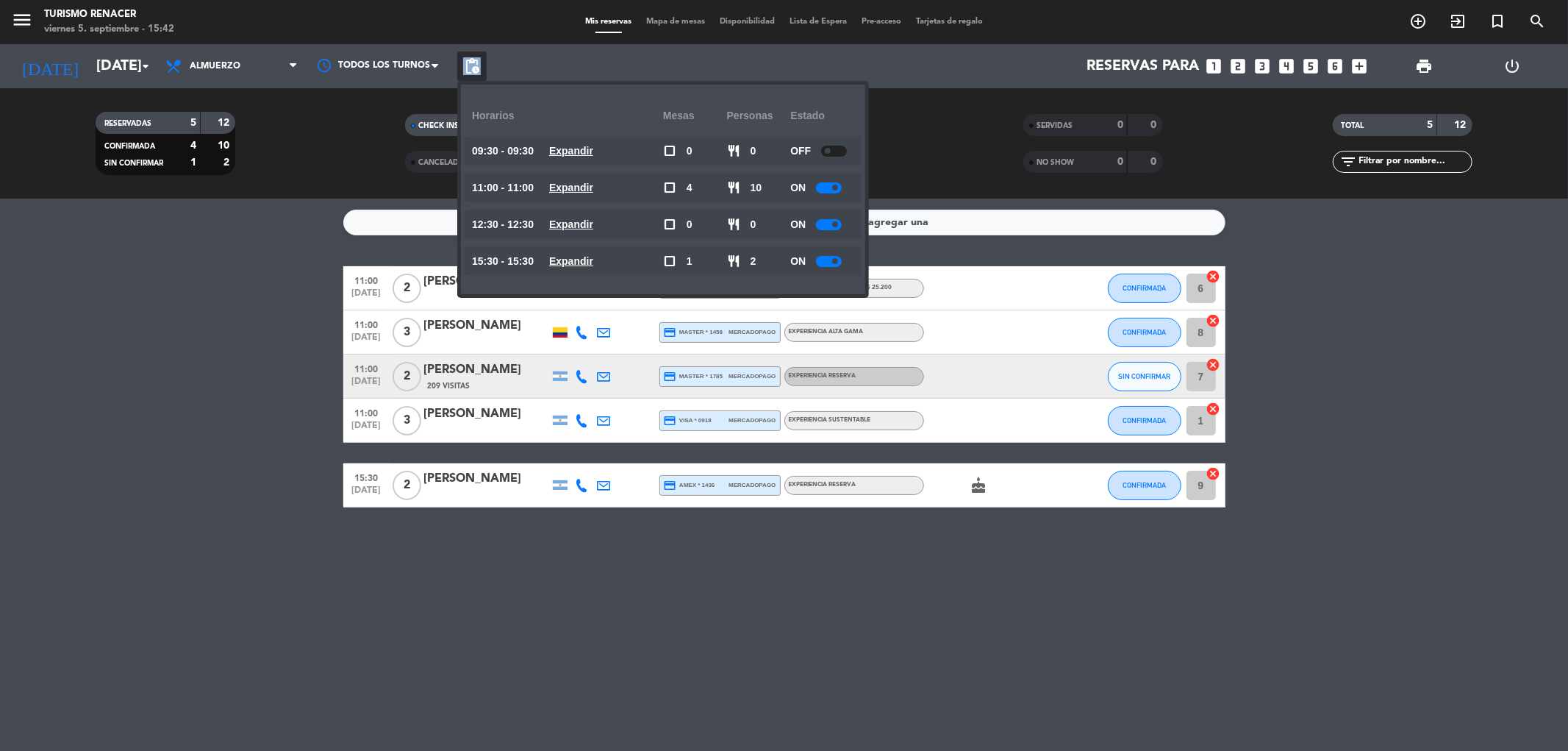
click at [472, 67] on span "pending_actions" at bounding box center [472, 66] width 18 height 18
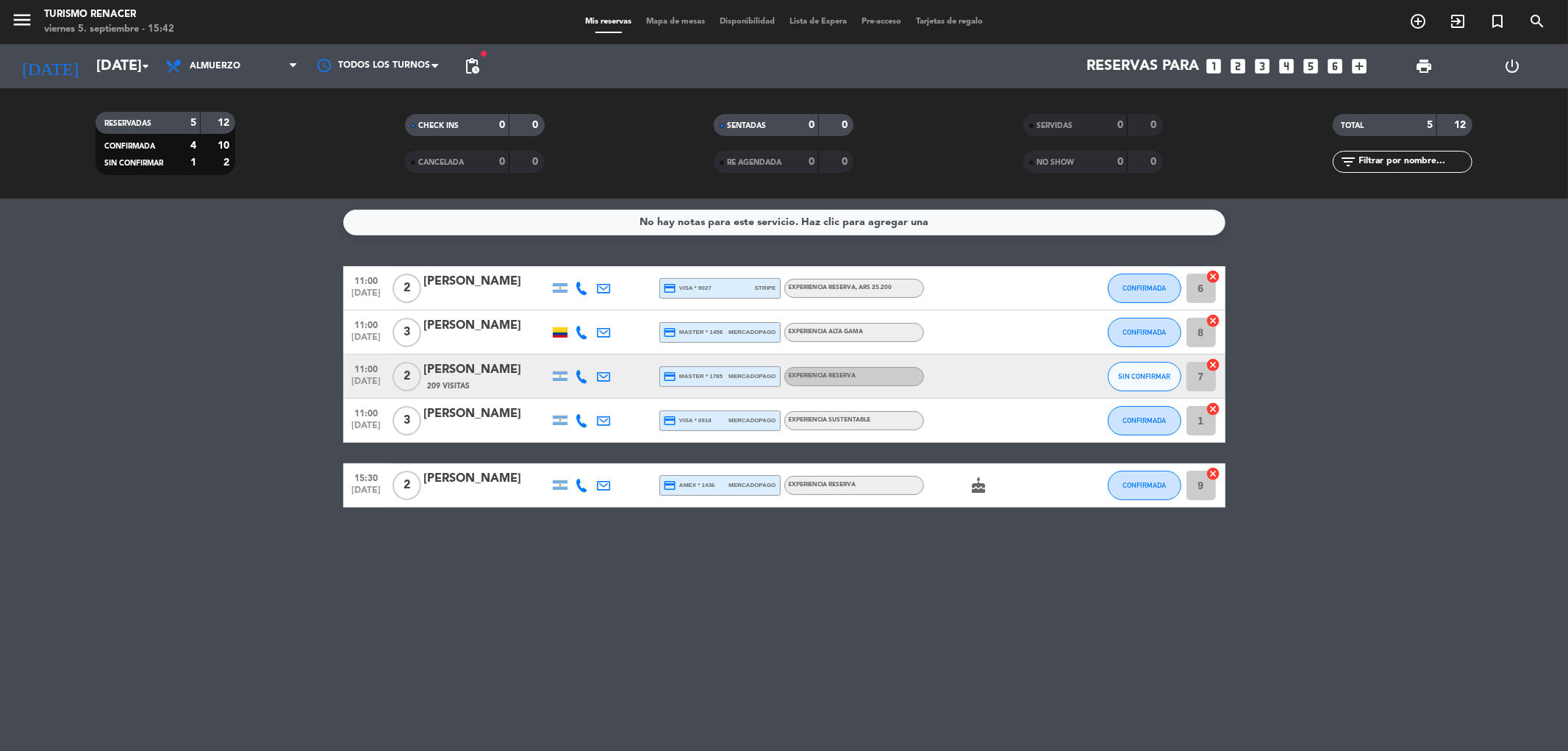
click at [472, 67] on span "pending_actions" at bounding box center [472, 66] width 18 height 18
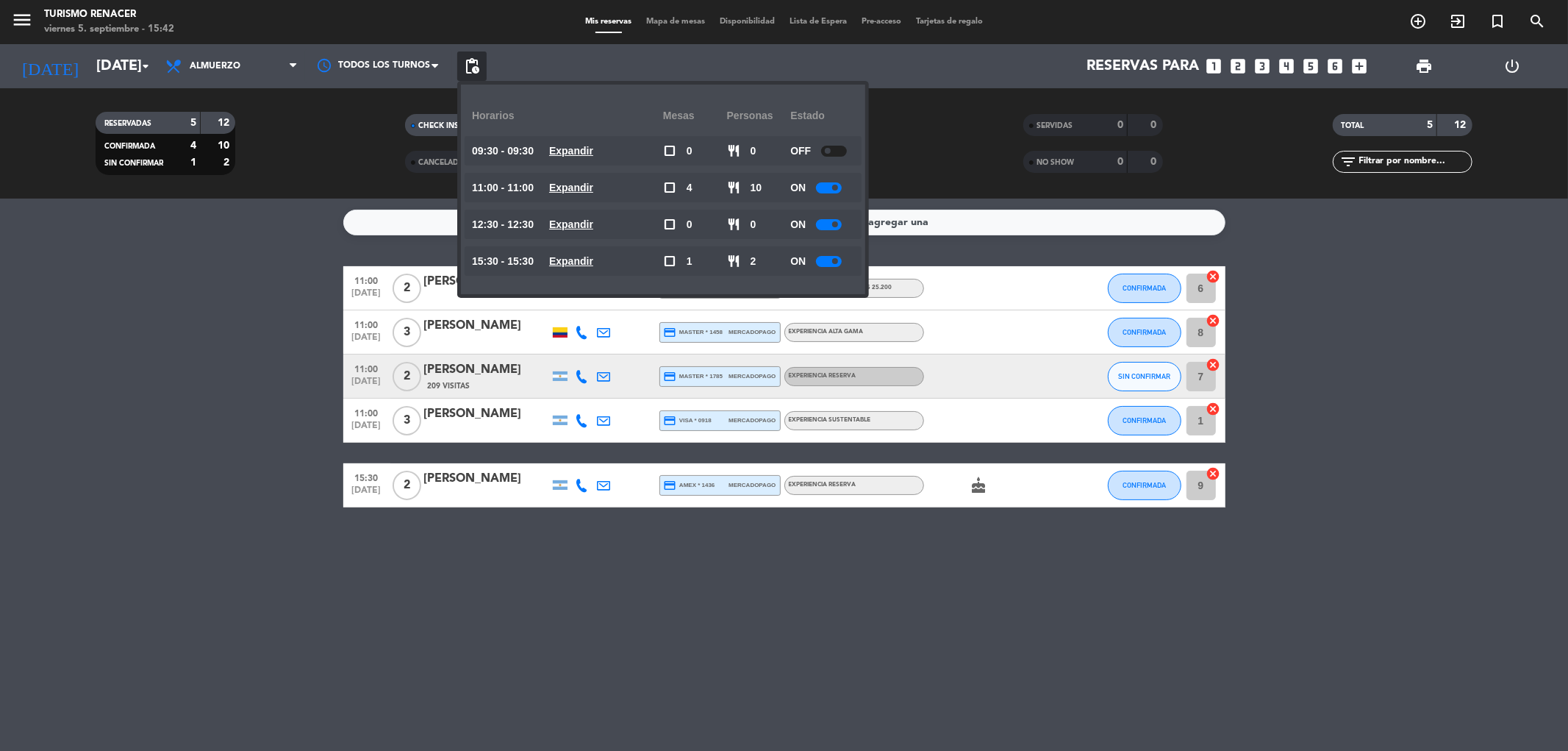
click at [472, 67] on span "pending_actions" at bounding box center [472, 66] width 18 height 18
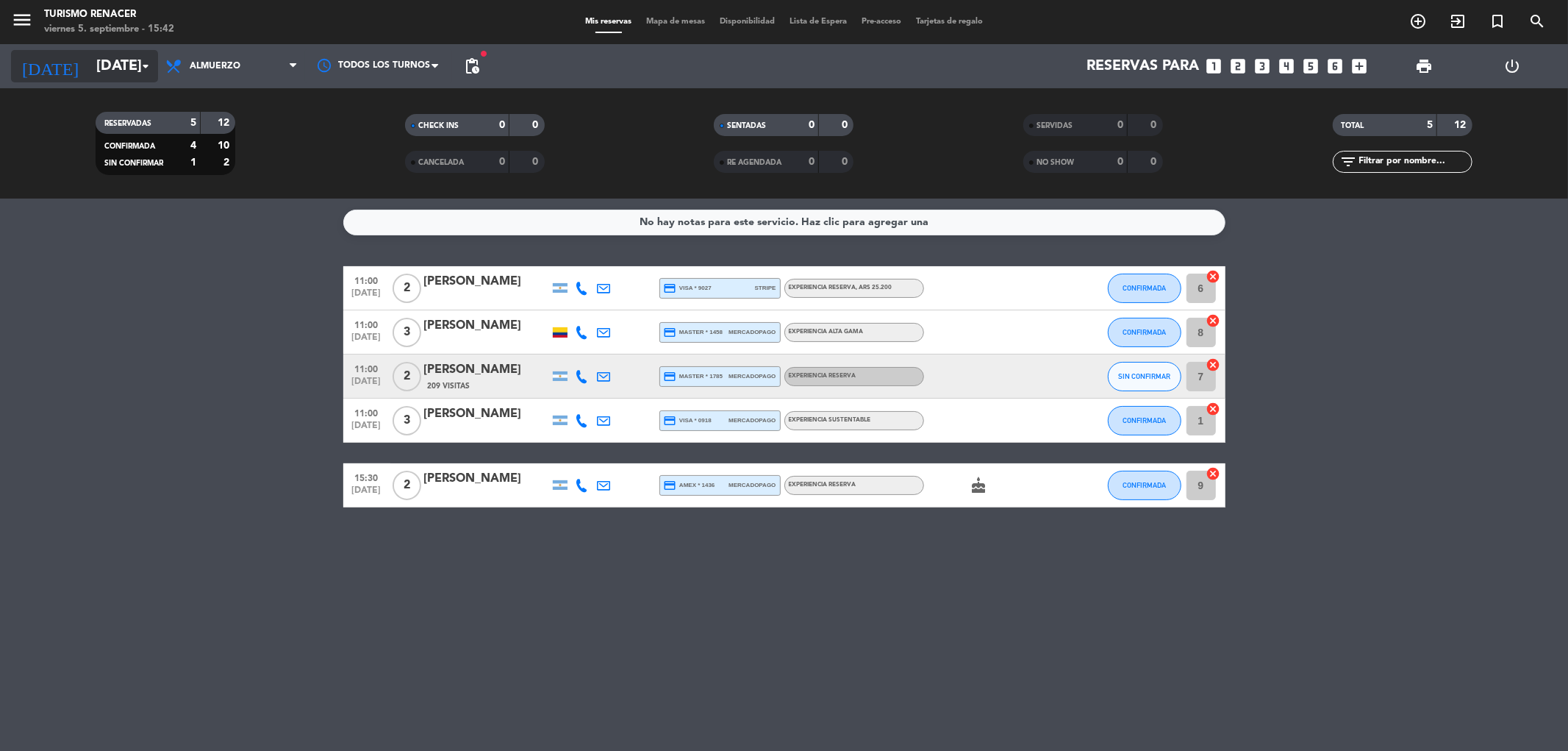
click at [89, 75] on input "[DATE]" at bounding box center [182, 66] width 187 height 32
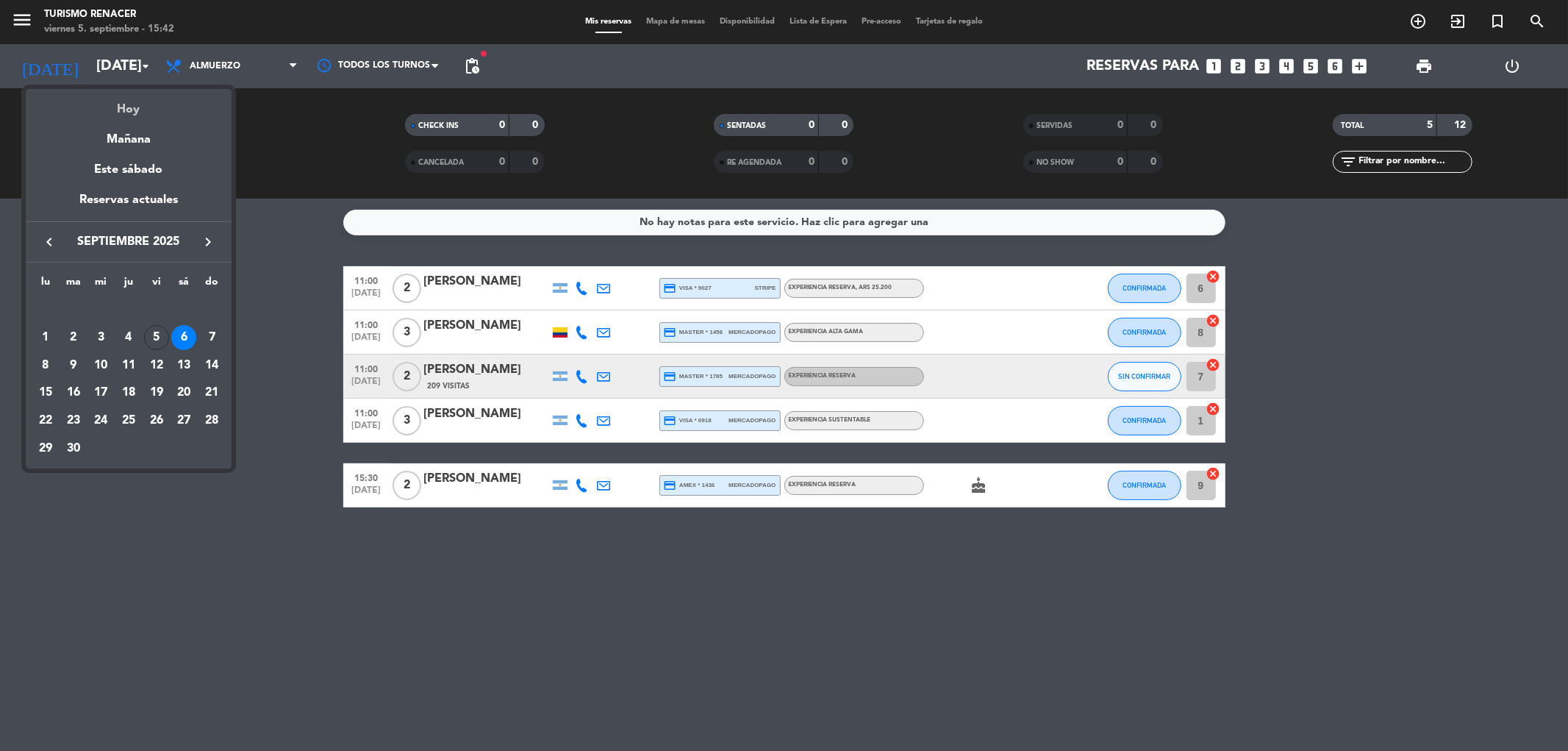
click at [125, 108] on div "Hoy" at bounding box center [128, 103] width 206 height 30
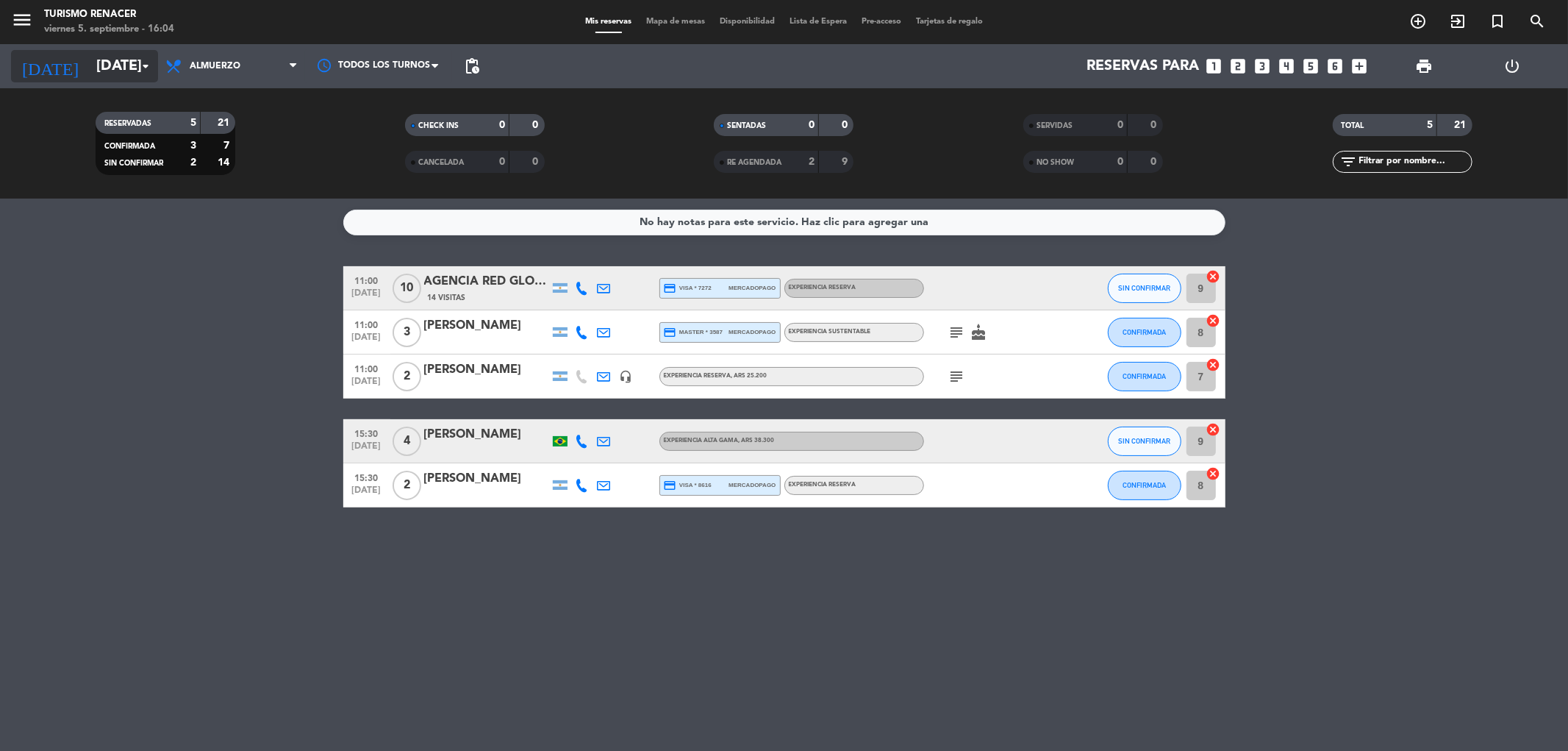
click at [122, 72] on input "[DATE]" at bounding box center [182, 66] width 187 height 32
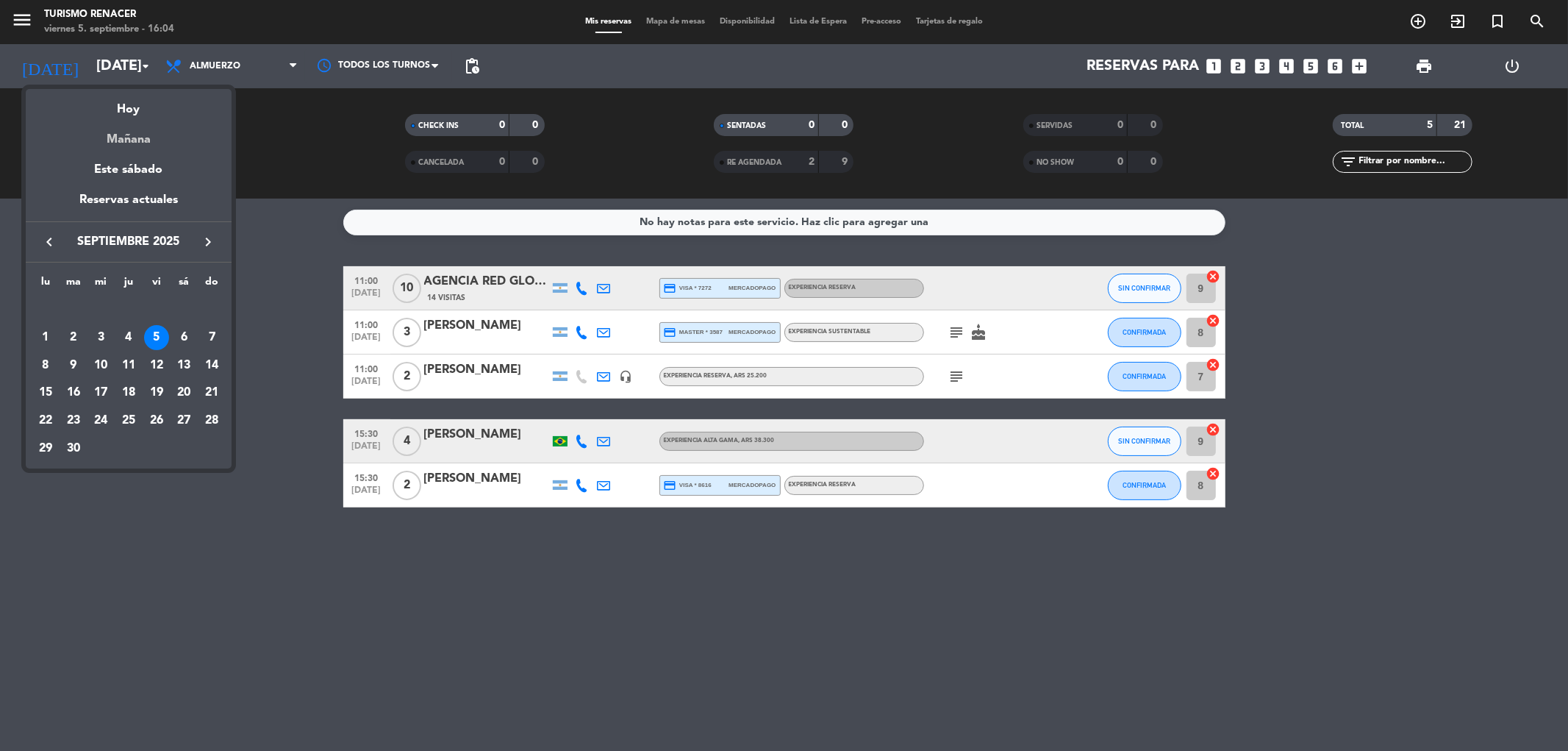
click at [142, 136] on div "Mañana" at bounding box center [128, 134] width 206 height 30
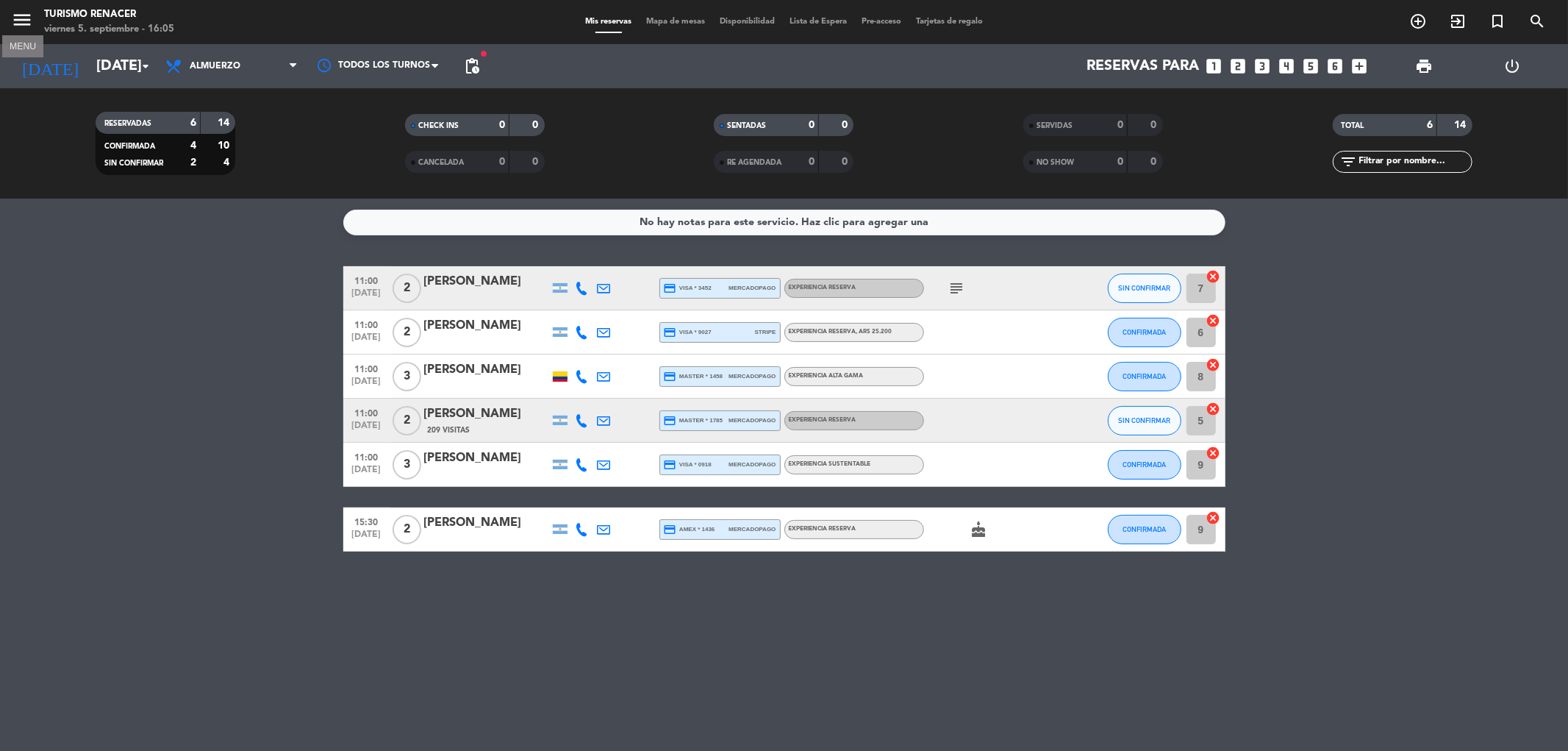
click at [32, 30] on icon "menu" at bounding box center [22, 20] width 22 height 22
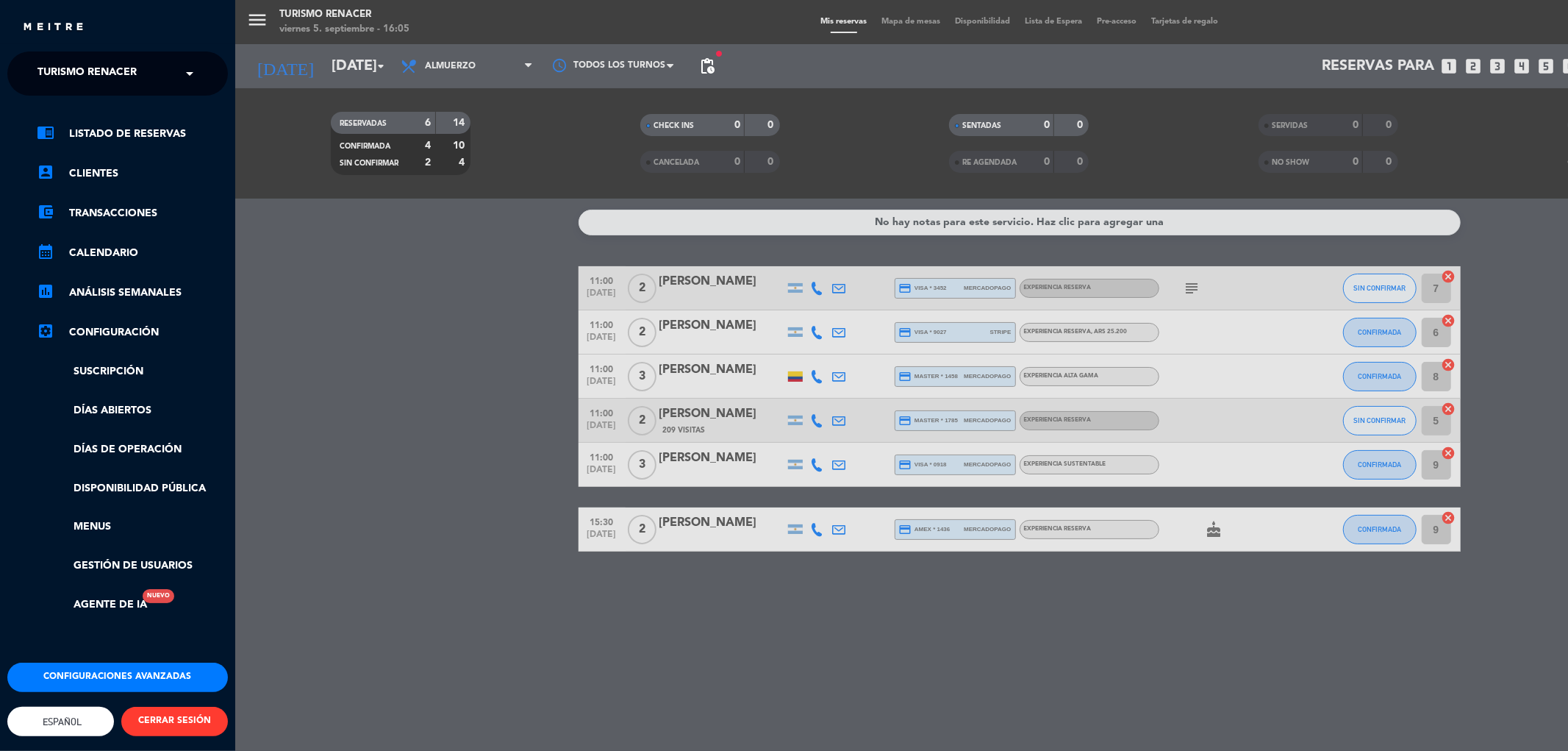
click at [105, 77] on span "Turismo Renacer" at bounding box center [87, 74] width 99 height 31
click at [113, 113] on span "Restaurante Renacer" at bounding box center [78, 113] width 125 height 17
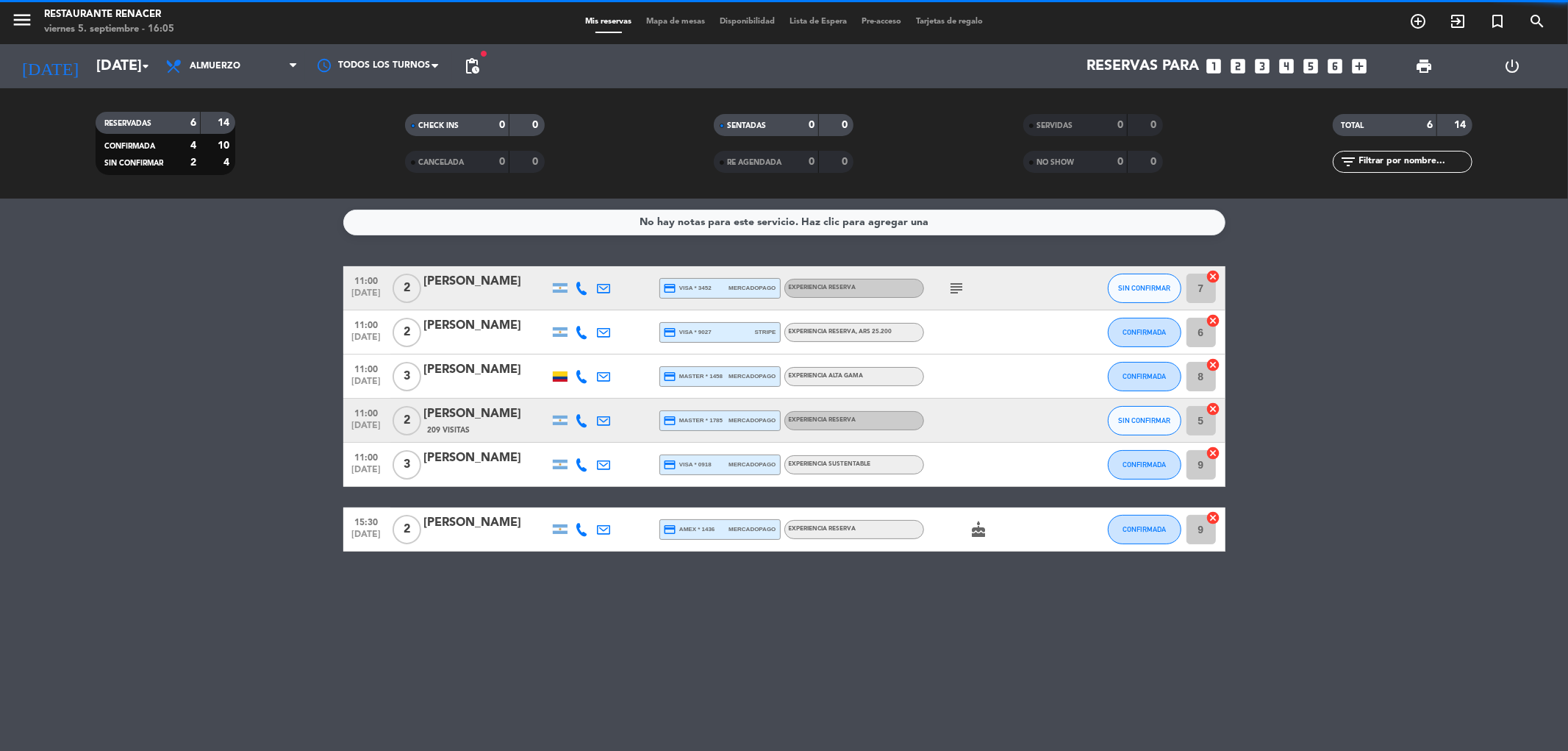
click at [311, 283] on div "menu Restaurante Renacer [DATE] 5. septiembre - 16:05 Mis reservas Mapa de mesa…" at bounding box center [784, 375] width 1568 height 751
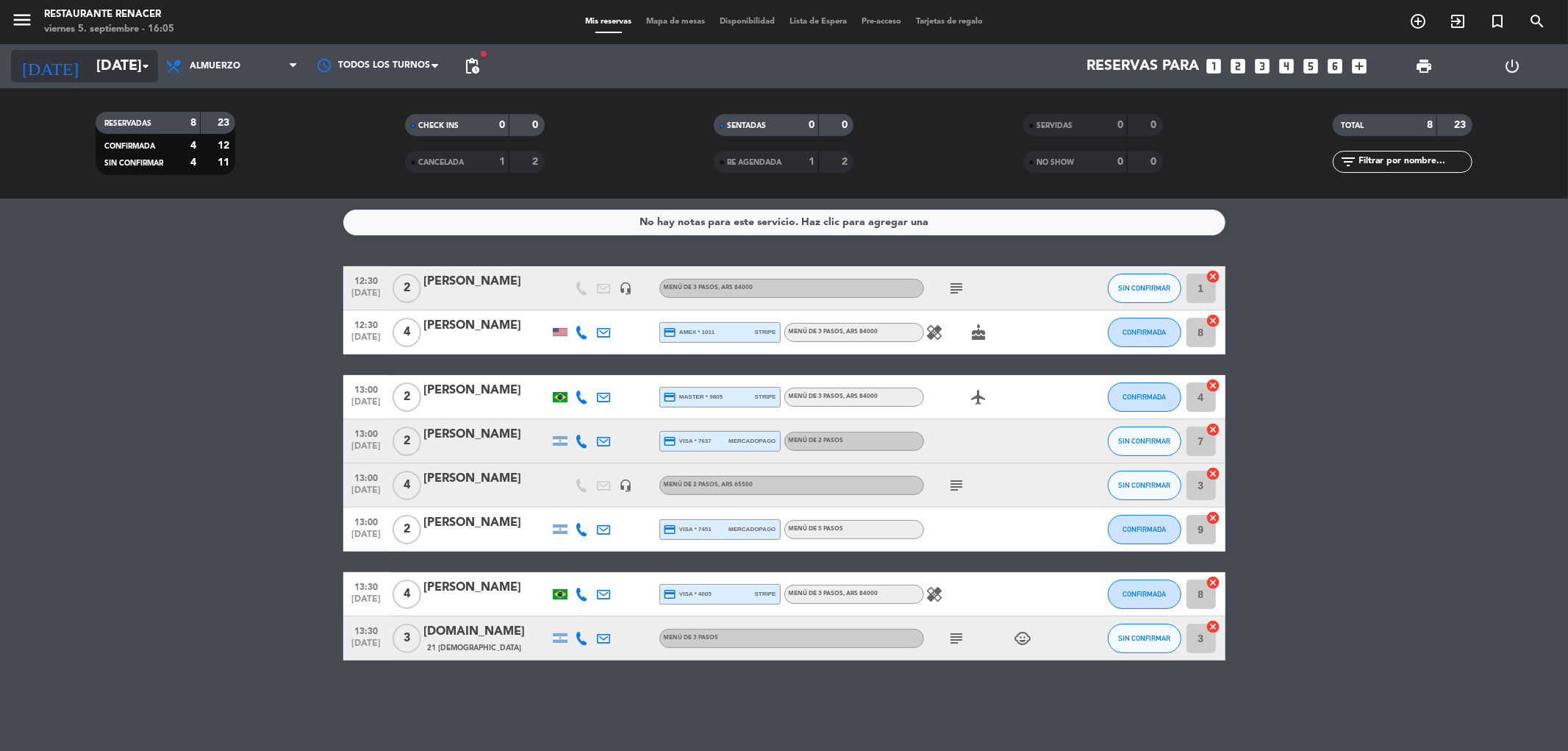
click at [89, 76] on input "[DATE]" at bounding box center [182, 66] width 187 height 32
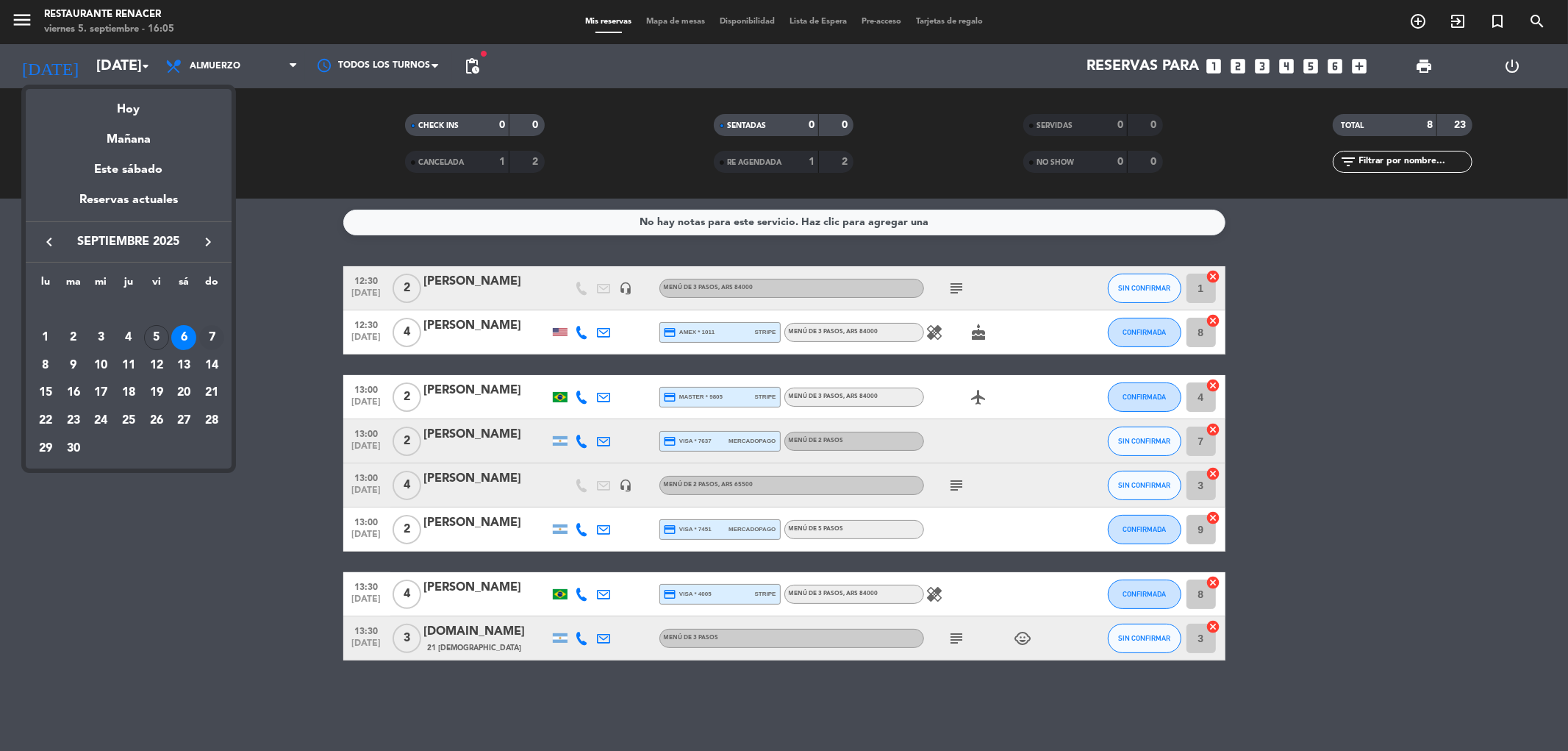
click at [209, 337] on div "7" at bounding box center [212, 337] width 25 height 25
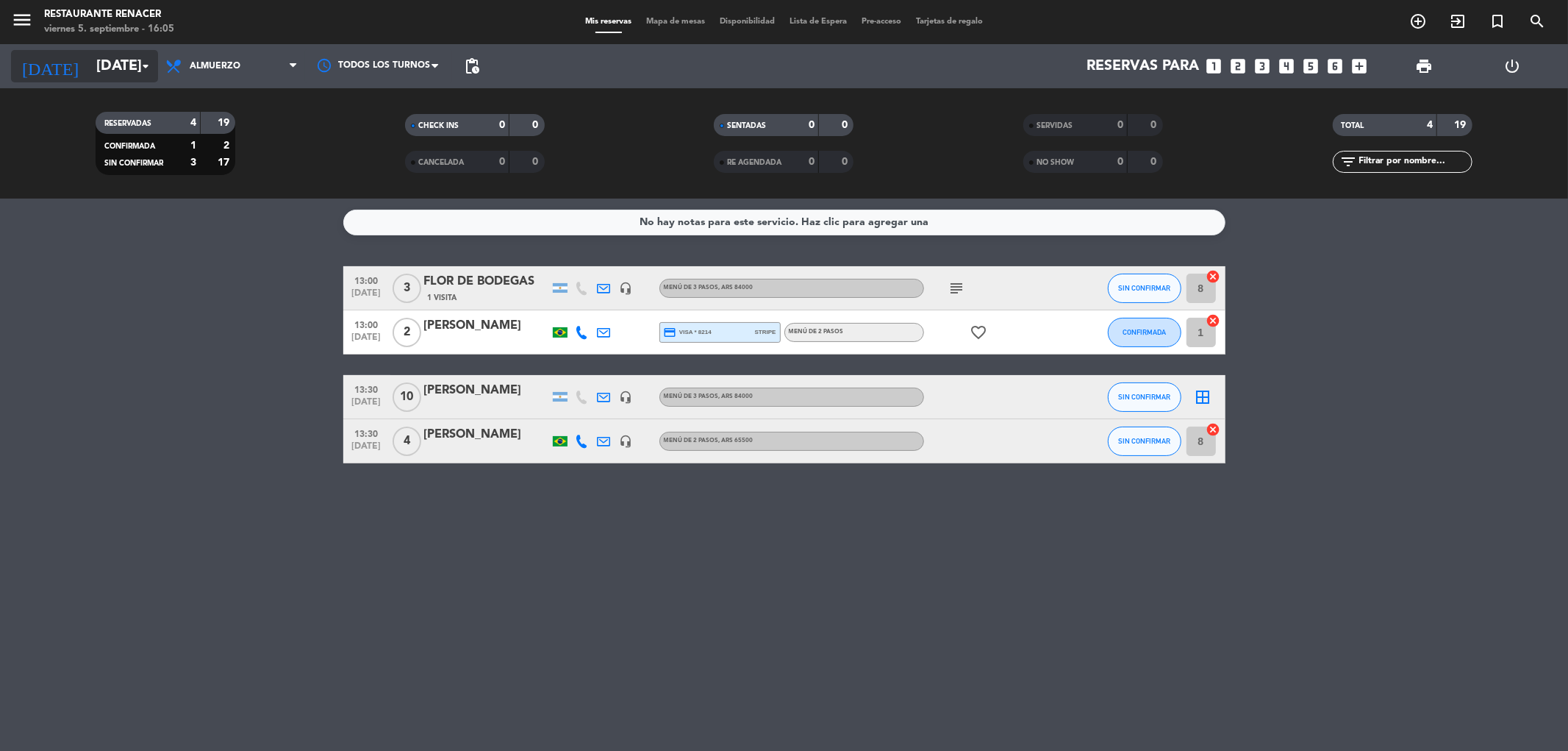
click at [96, 61] on input "[DATE]" at bounding box center [182, 66] width 187 height 32
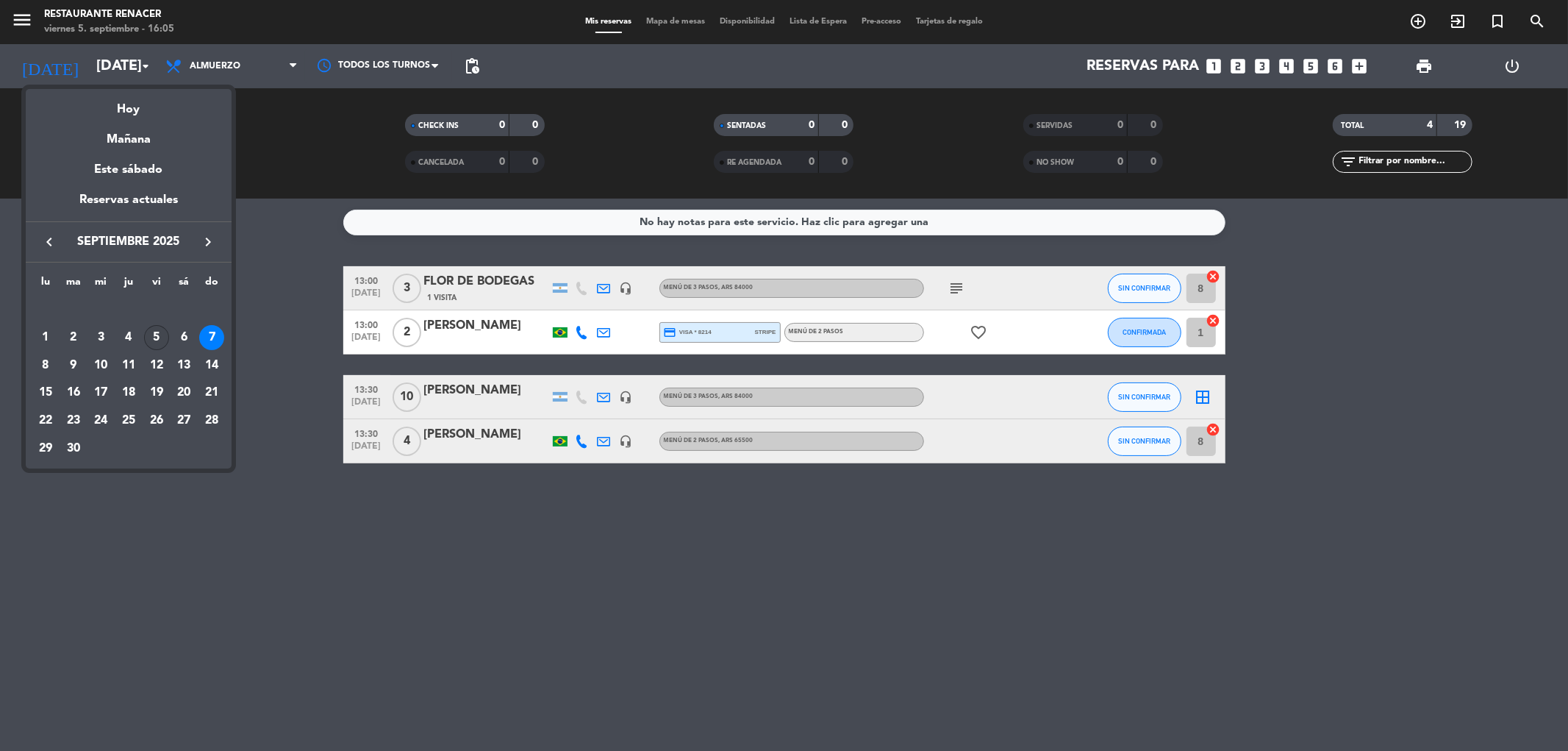
click at [155, 343] on div "5" at bounding box center [157, 337] width 25 height 25
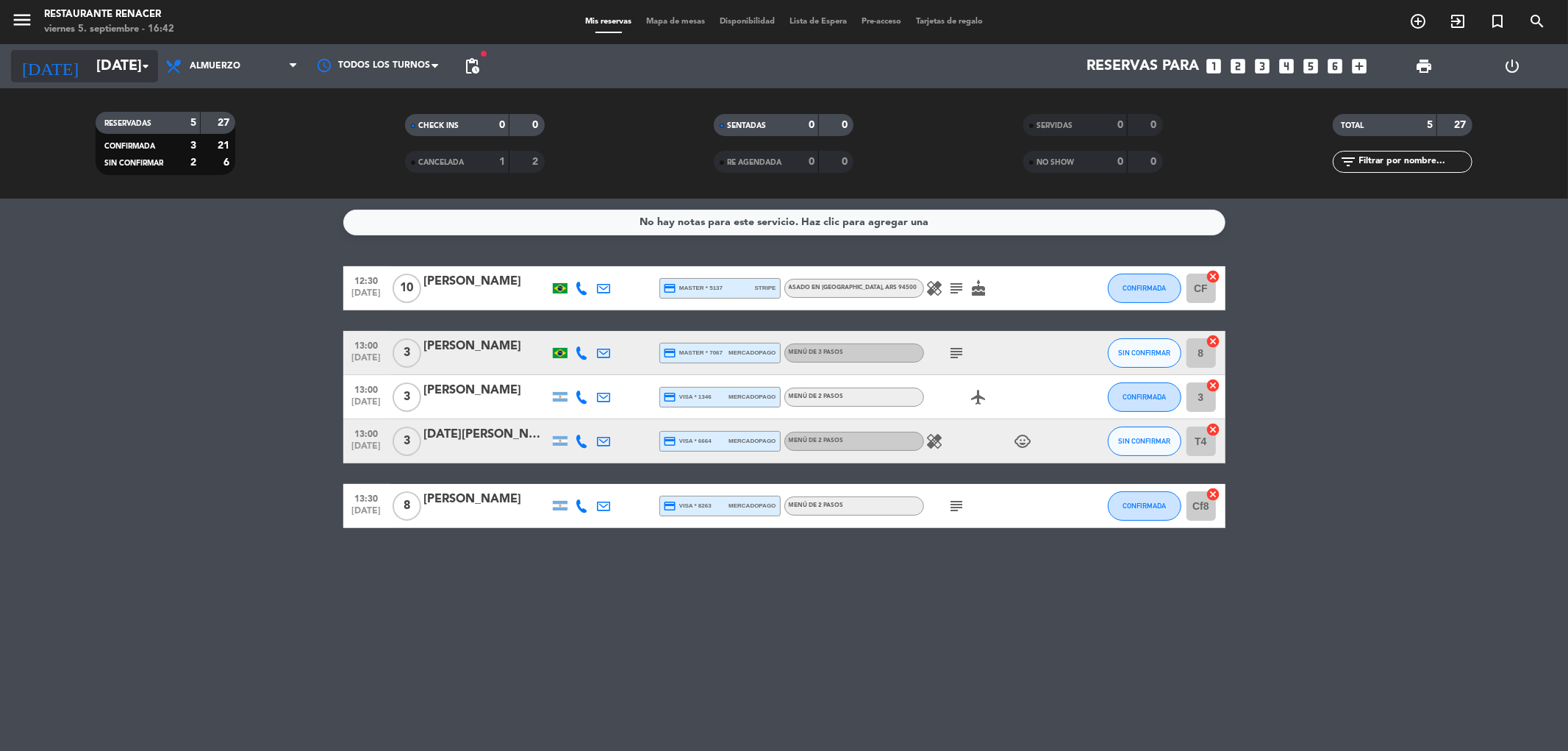
click at [130, 74] on input "[DATE]" at bounding box center [182, 66] width 187 height 32
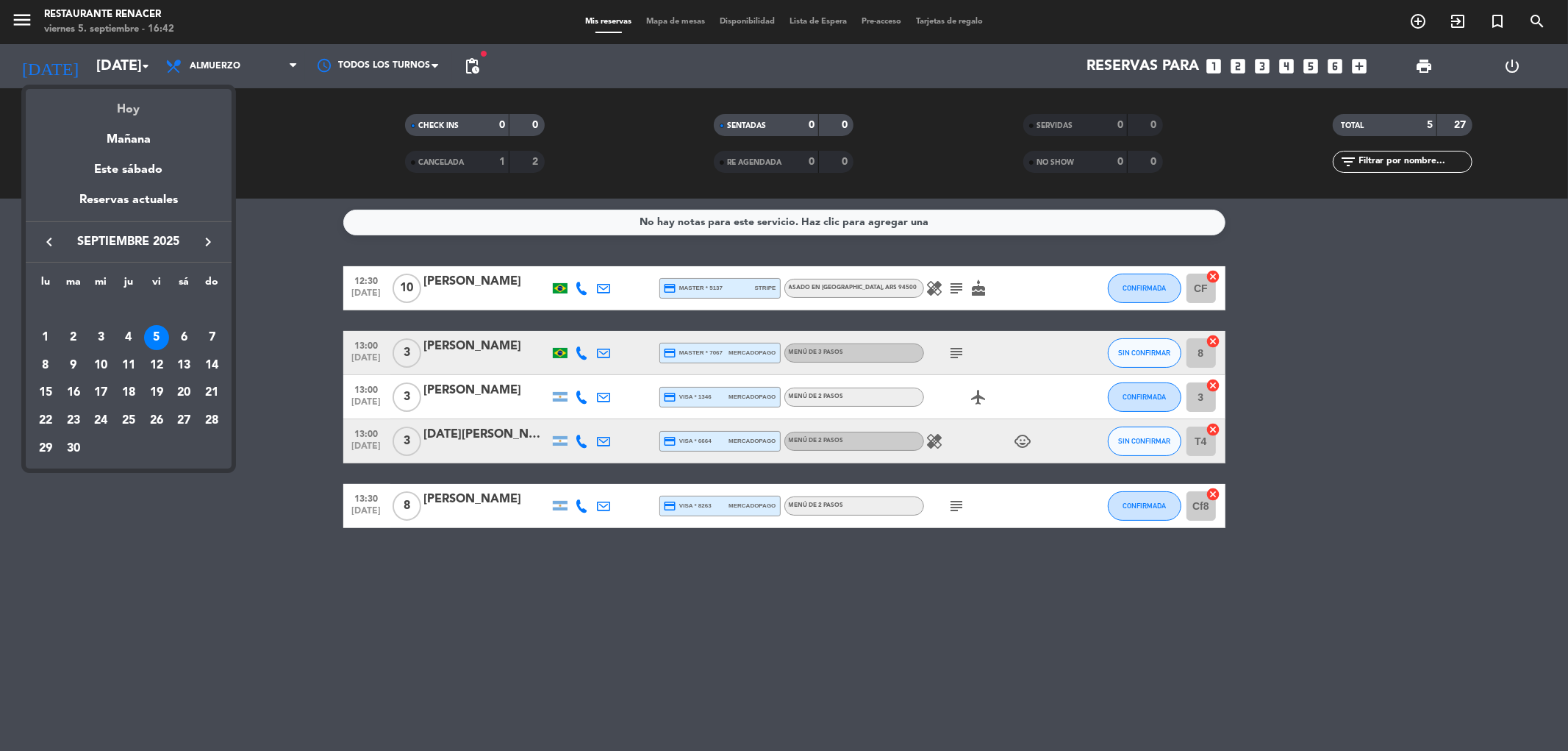
click at [141, 103] on div "Hoy" at bounding box center [128, 103] width 206 height 30
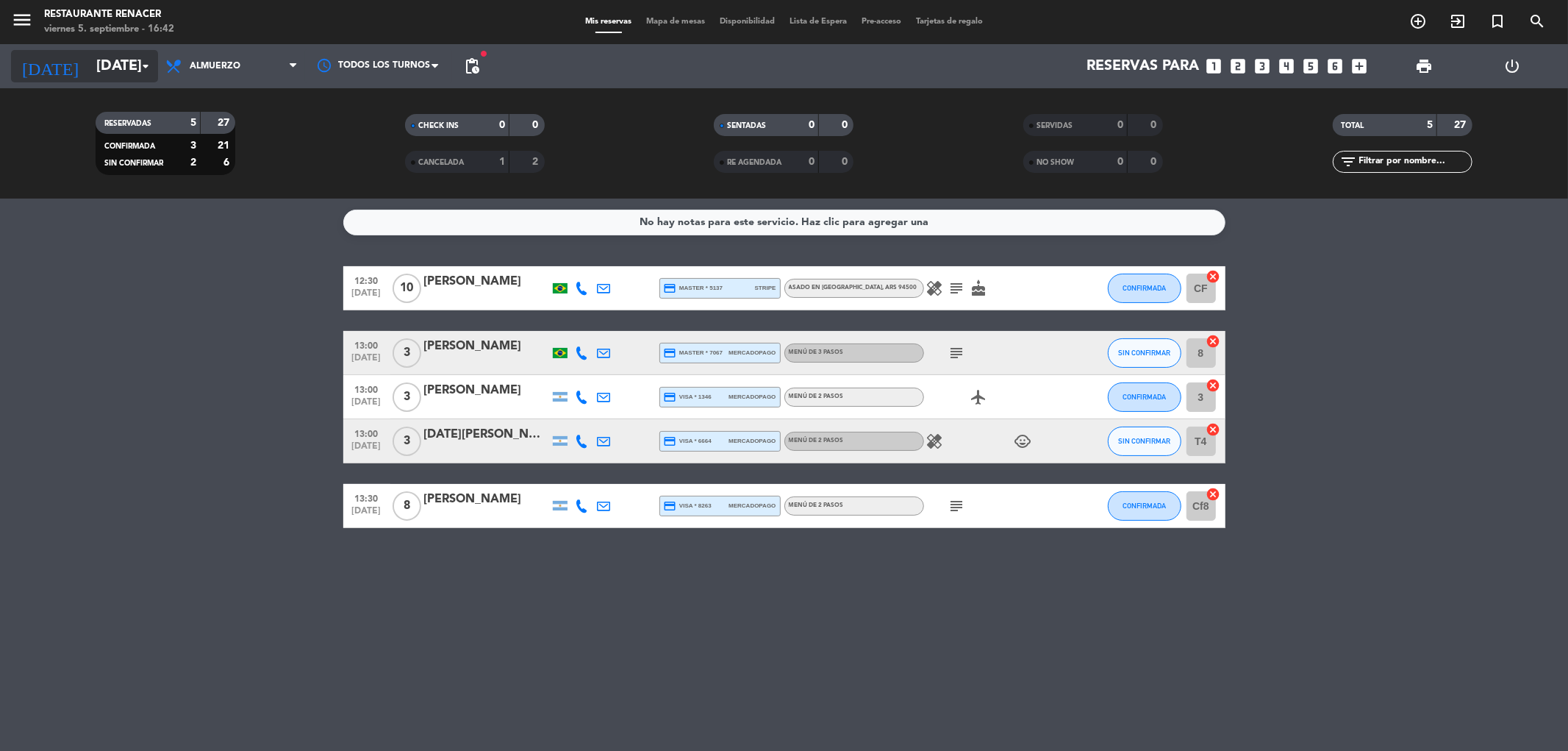
click at [42, 57] on icon "[DATE]" at bounding box center [50, 66] width 78 height 32
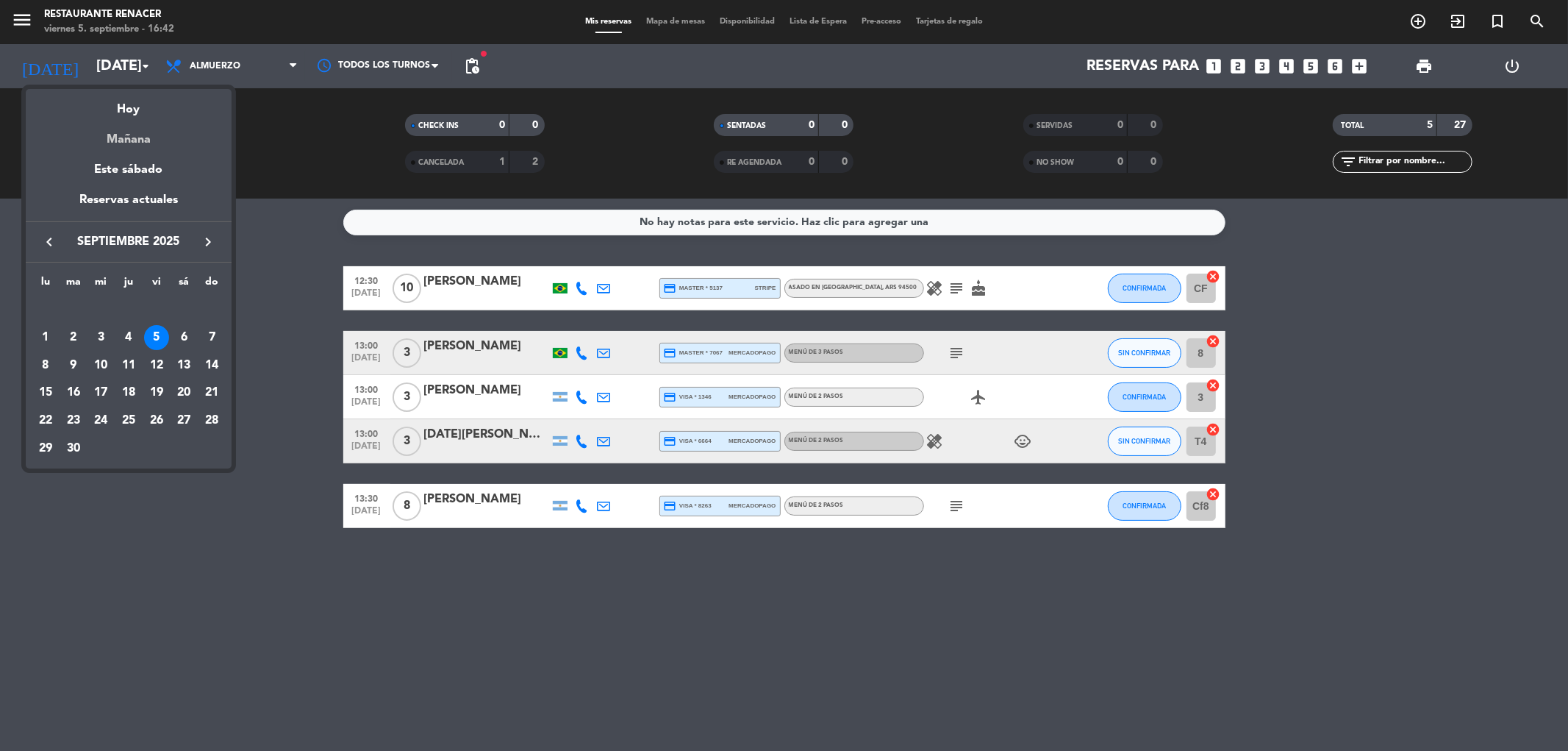
click at [140, 142] on div "Mañana" at bounding box center [128, 134] width 206 height 30
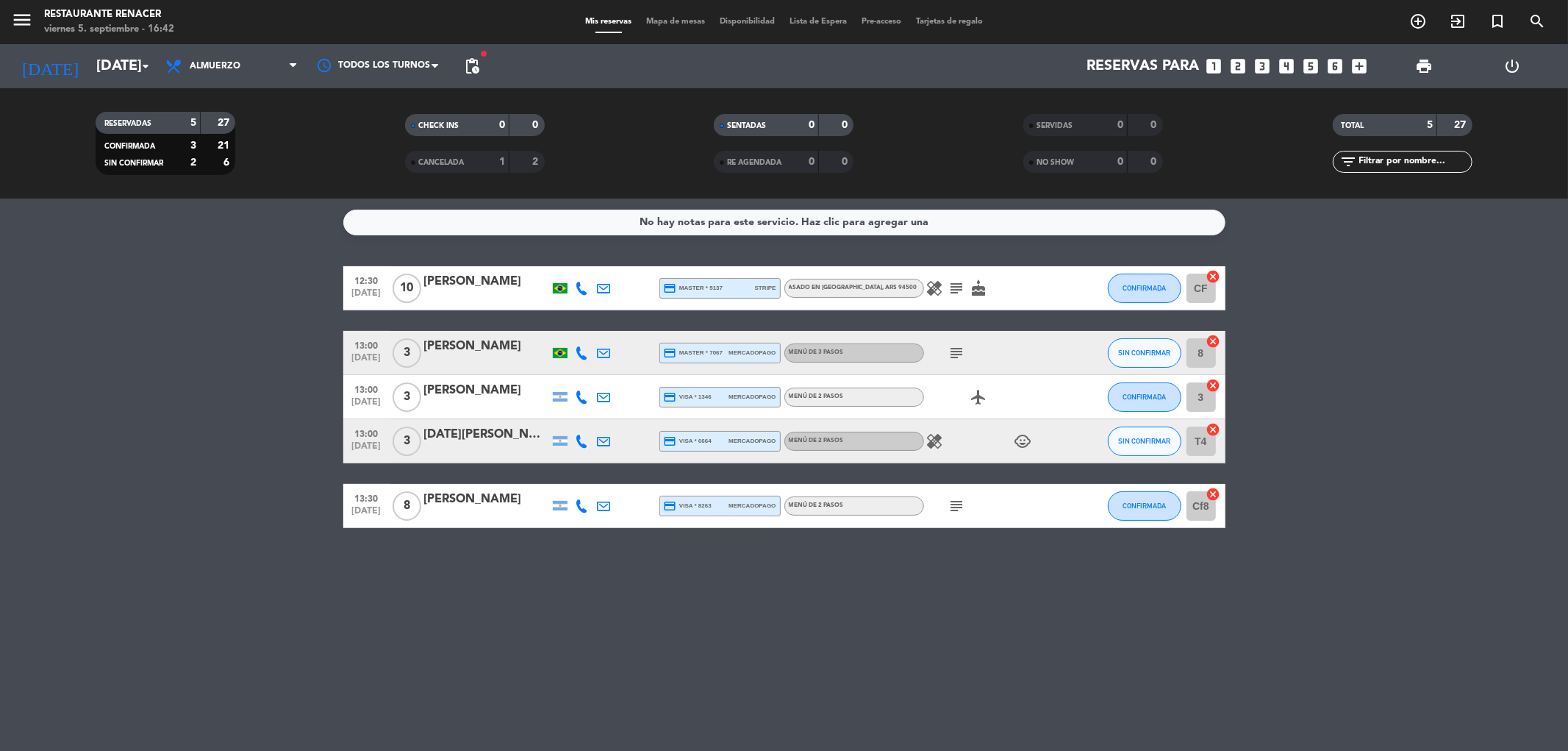
type input "[DATE]"
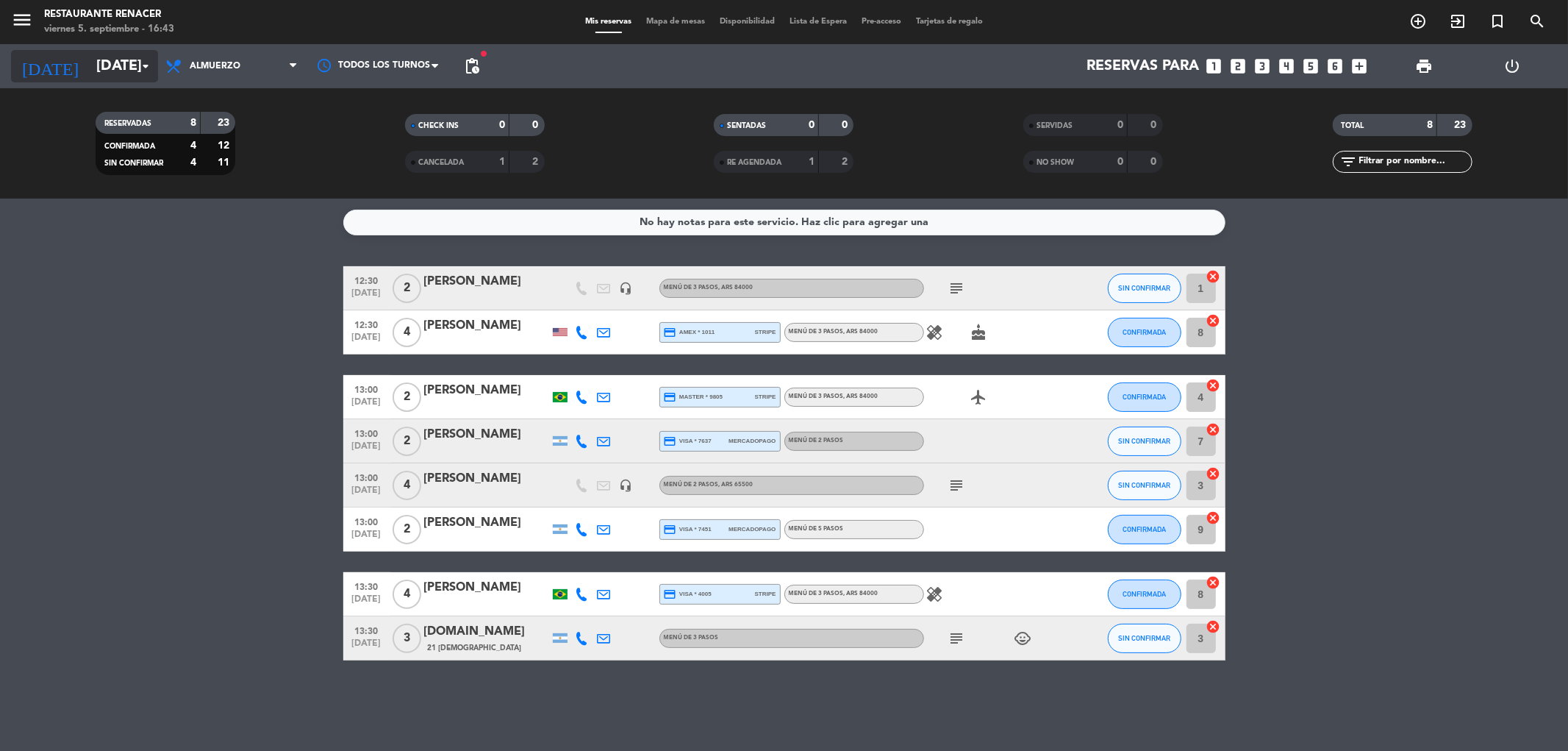
click at [89, 65] on input "[DATE]" at bounding box center [182, 66] width 187 height 32
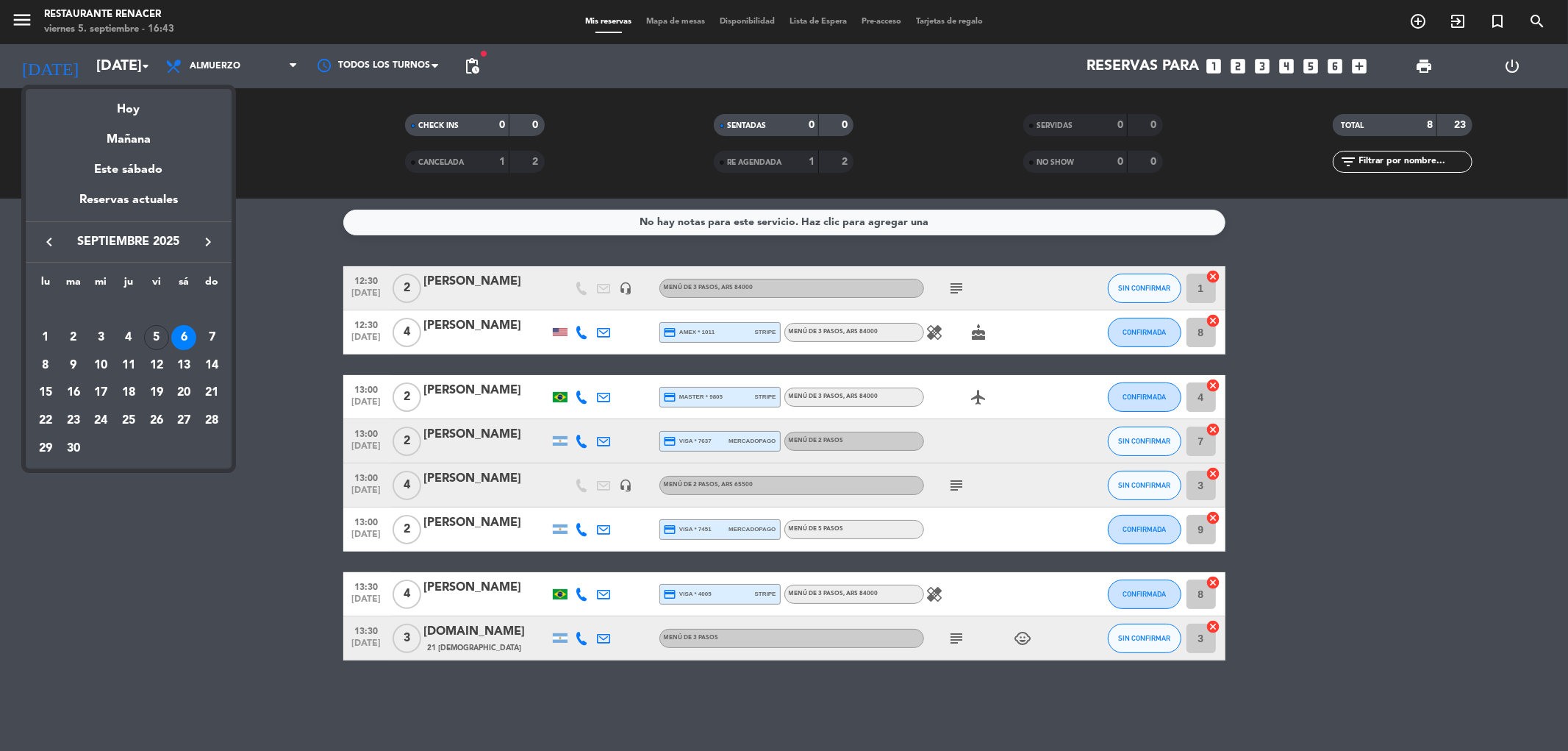
click at [258, 137] on div at bounding box center [784, 375] width 1568 height 751
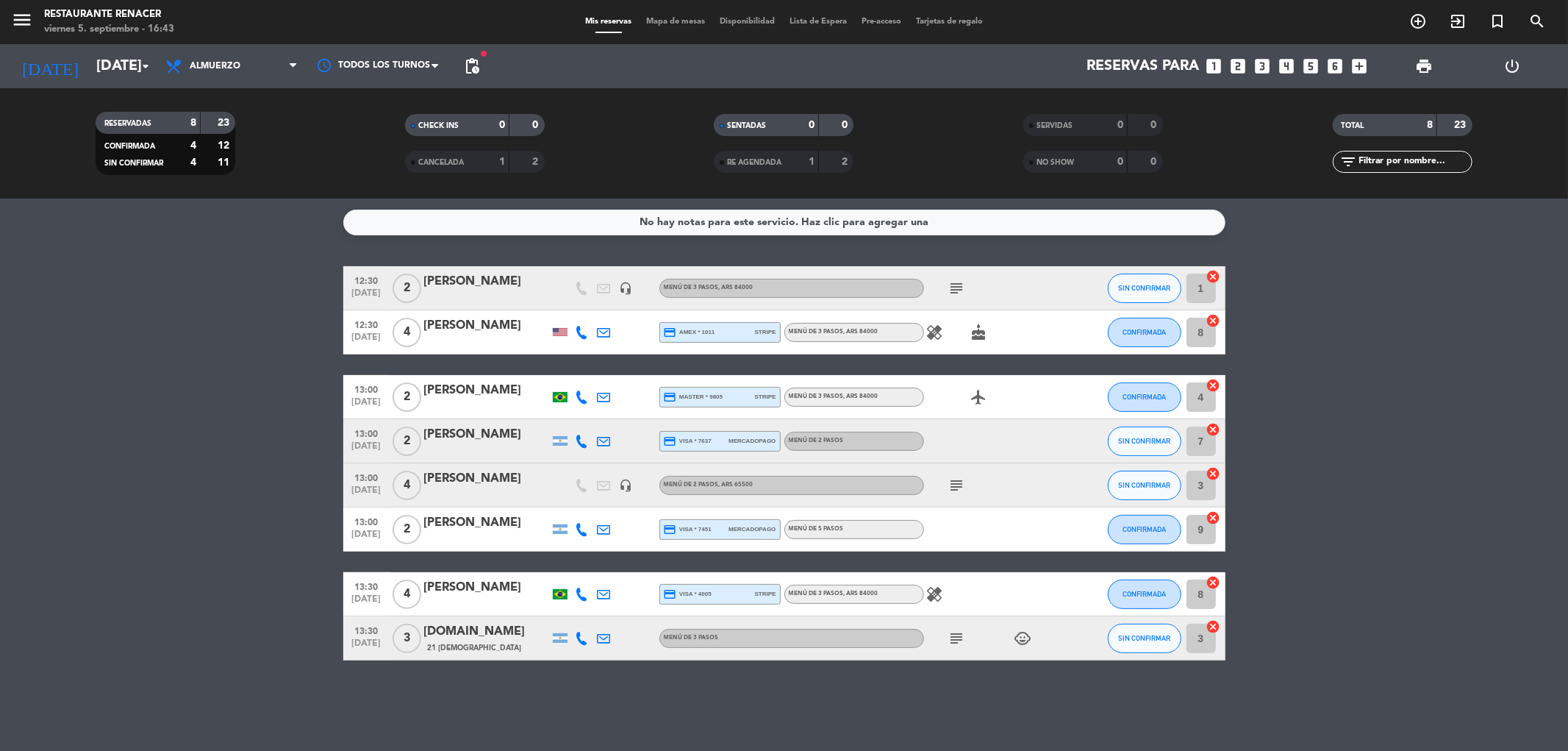
click at [472, 69] on span "pending_actions" at bounding box center [472, 66] width 18 height 18
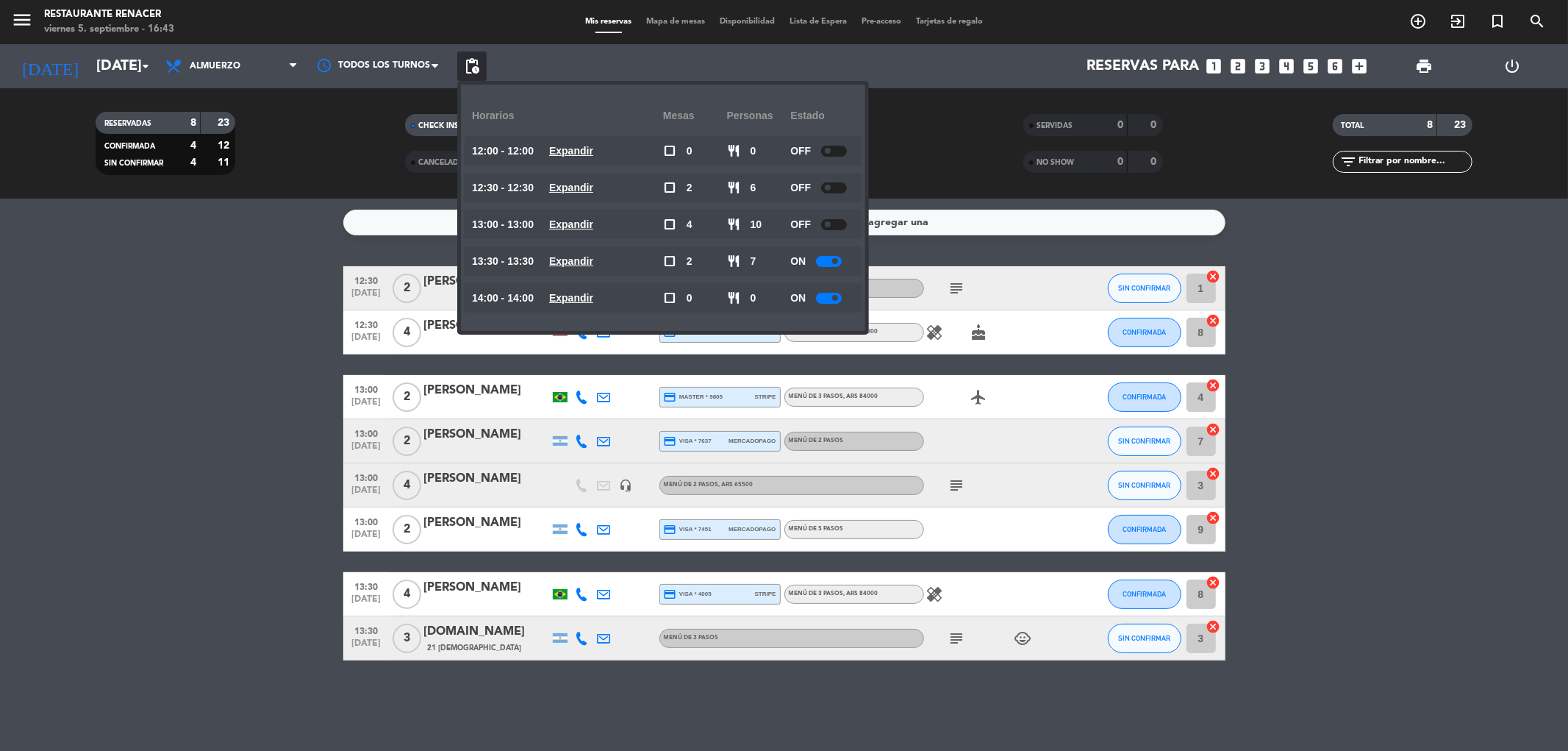
click at [836, 261] on span at bounding box center [835, 261] width 6 height 6
click at [864, 270] on div "Horarios Mesas personas Estado 12:00 - 12:00 Expandir check_box_outline_blank 0…" at bounding box center [663, 208] width 405 height 247
click at [1008, 249] on div "No hay notas para este servicio. Haz clic para agregar una 12:30 [DATE] 2 [PERS…" at bounding box center [784, 475] width 1568 height 552
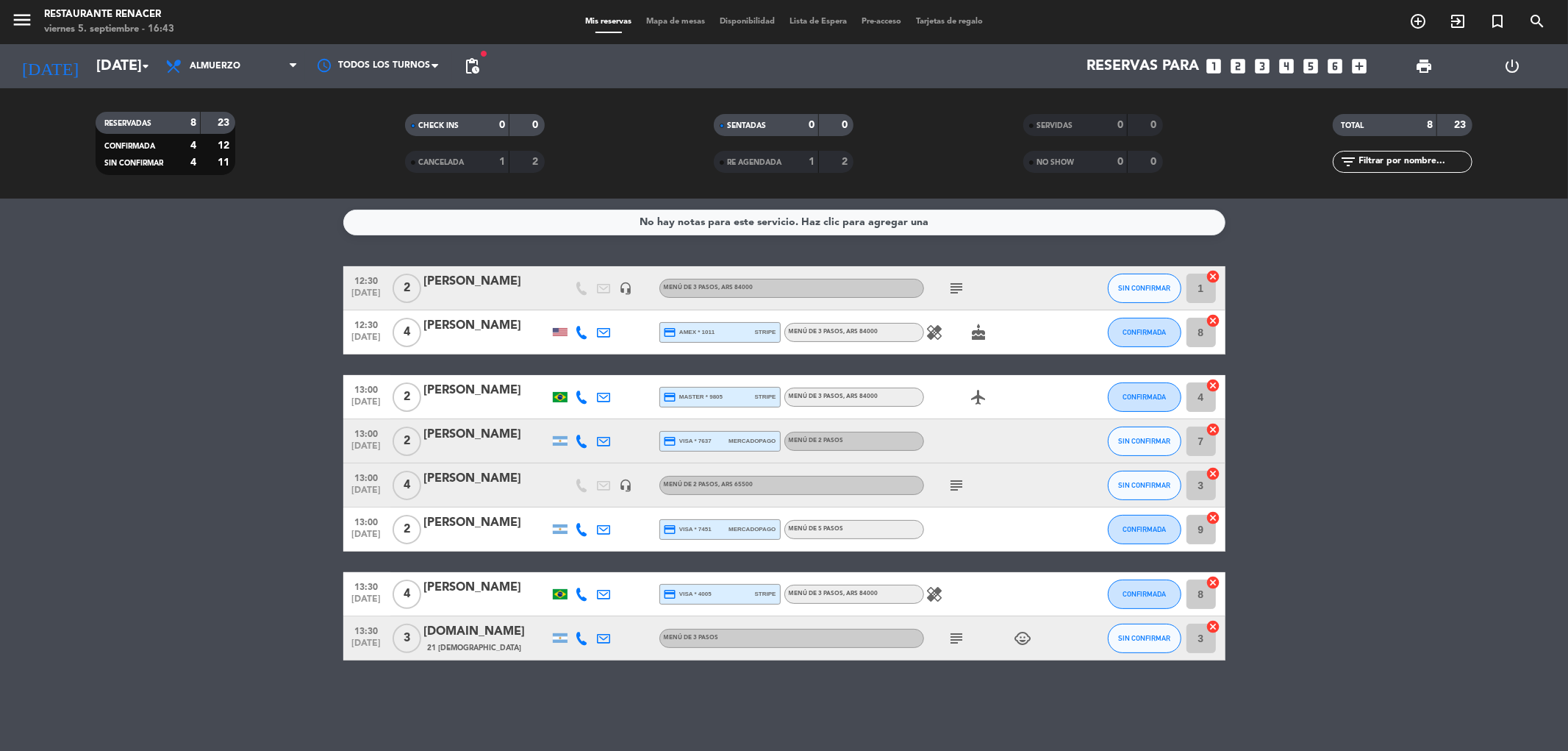
click at [959, 481] on icon "subject" at bounding box center [957, 485] width 18 height 18
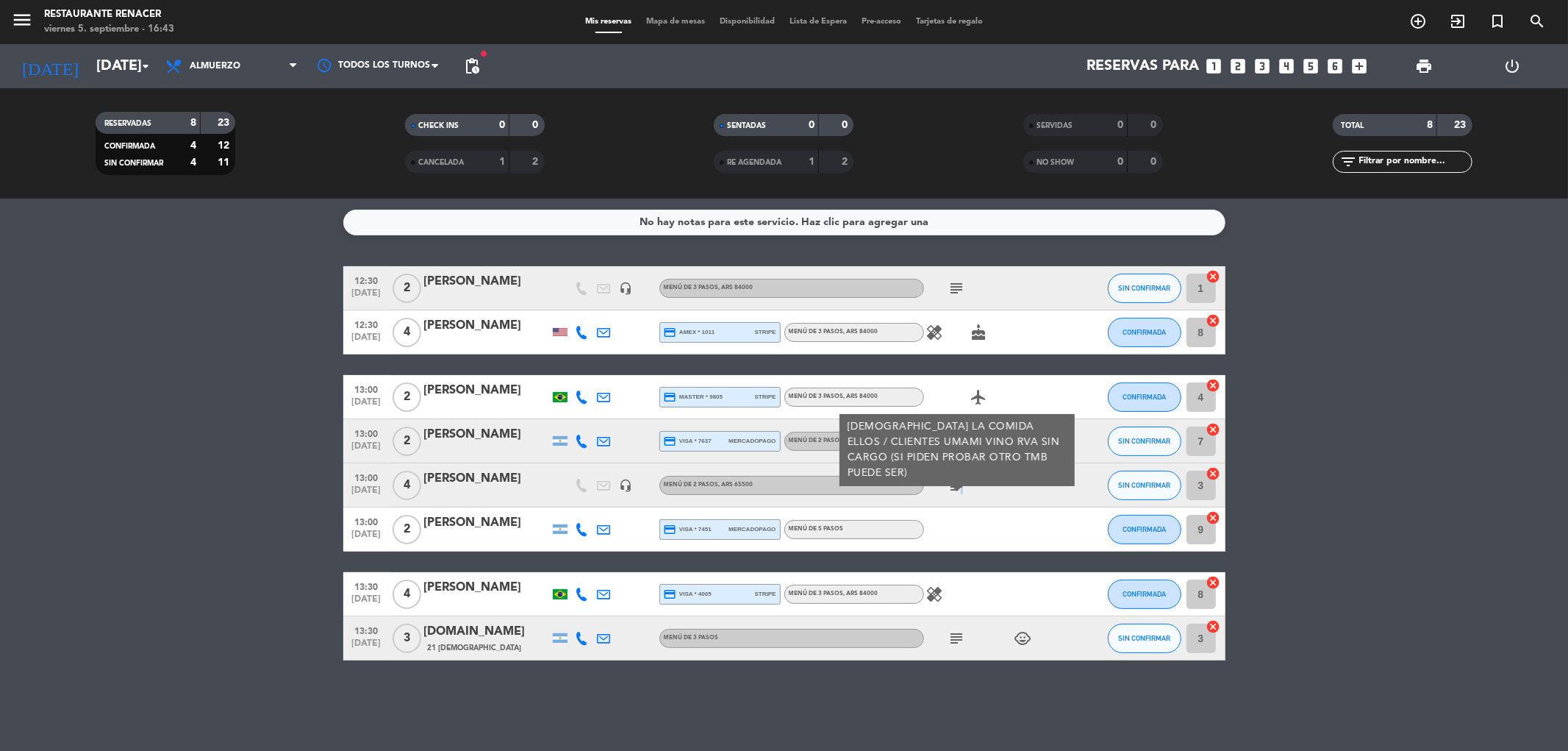
click at [958, 485] on icon "subject" at bounding box center [957, 485] width 18 height 18
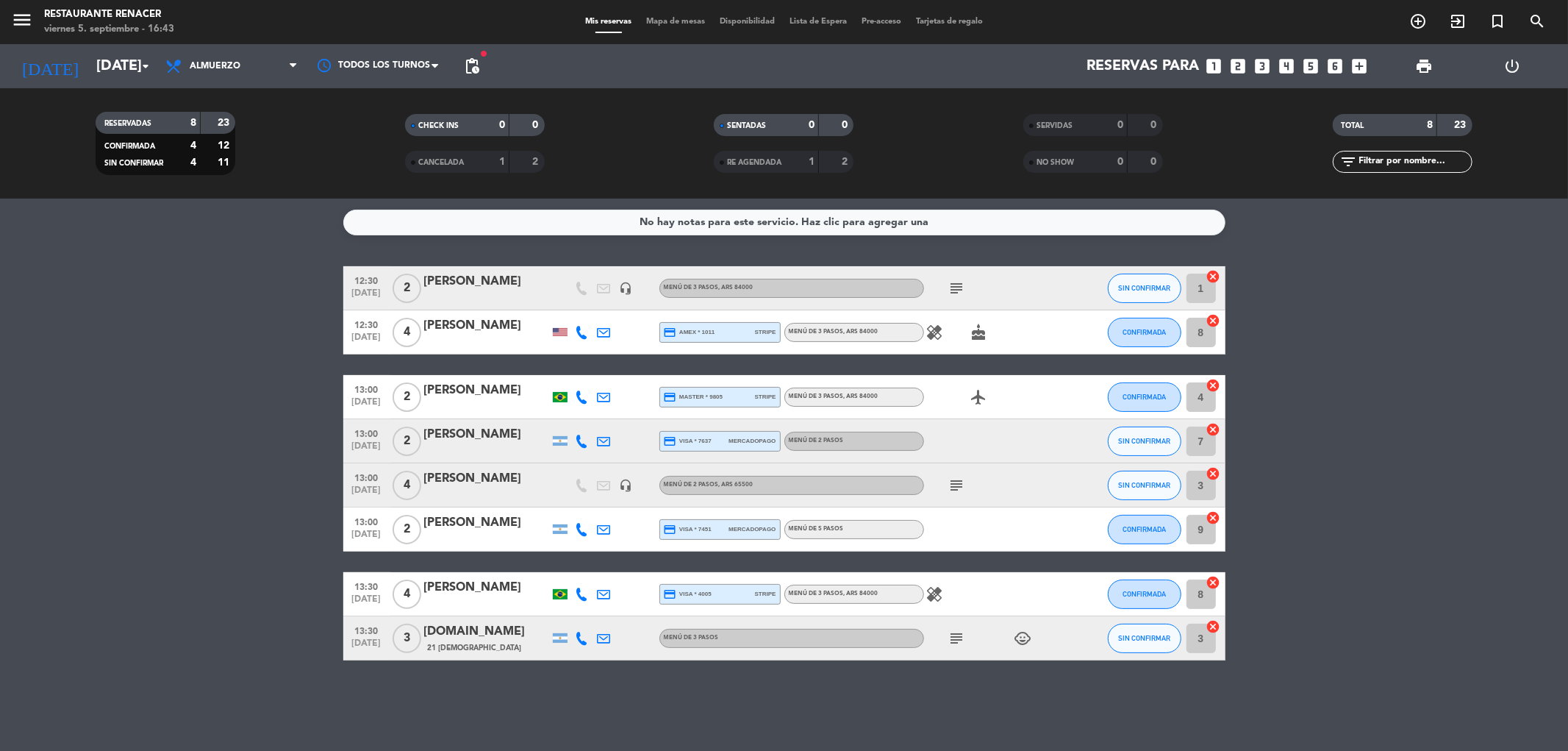
click at [963, 634] on icon "subject" at bounding box center [957, 638] width 18 height 18
click at [954, 635] on icon "subject" at bounding box center [957, 638] width 18 height 18
drag, startPoint x: 468, startPoint y: 72, endPoint x: 464, endPoint y: 79, distance: 8.1
click at [464, 79] on span "pending_actions Control de disponibilidad" at bounding box center [472, 66] width 30 height 30
click at [472, 60] on span "pending_actions" at bounding box center [472, 66] width 18 height 18
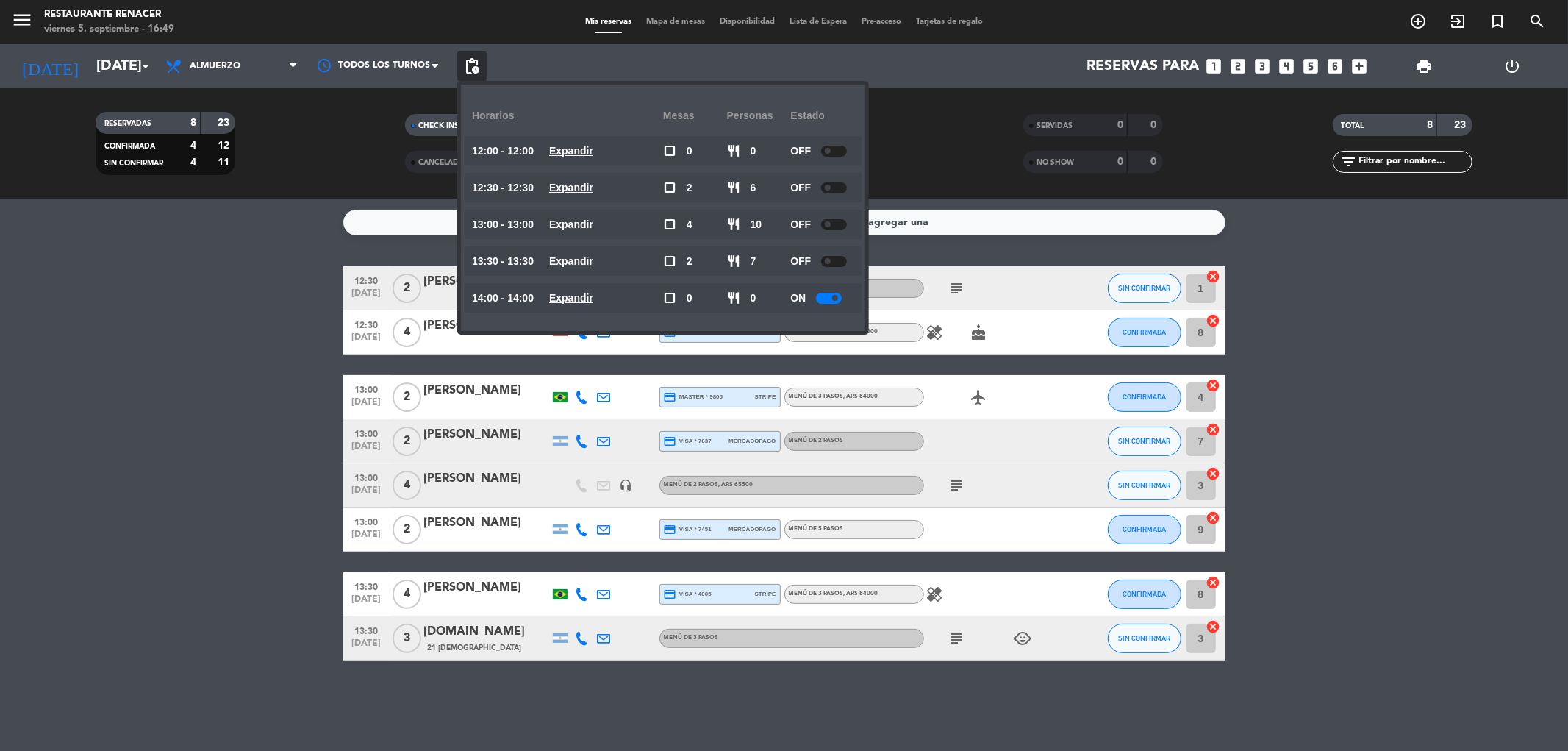
click at [845, 258] on div at bounding box center [833, 261] width 26 height 11
click at [250, 342] on bookings-row "12:30 [DATE] 2 [PERSON_NAME] headset_mic MENÚ DE 3 PASOS , ARS 84000 subject SI…" at bounding box center [784, 463] width 1568 height 394
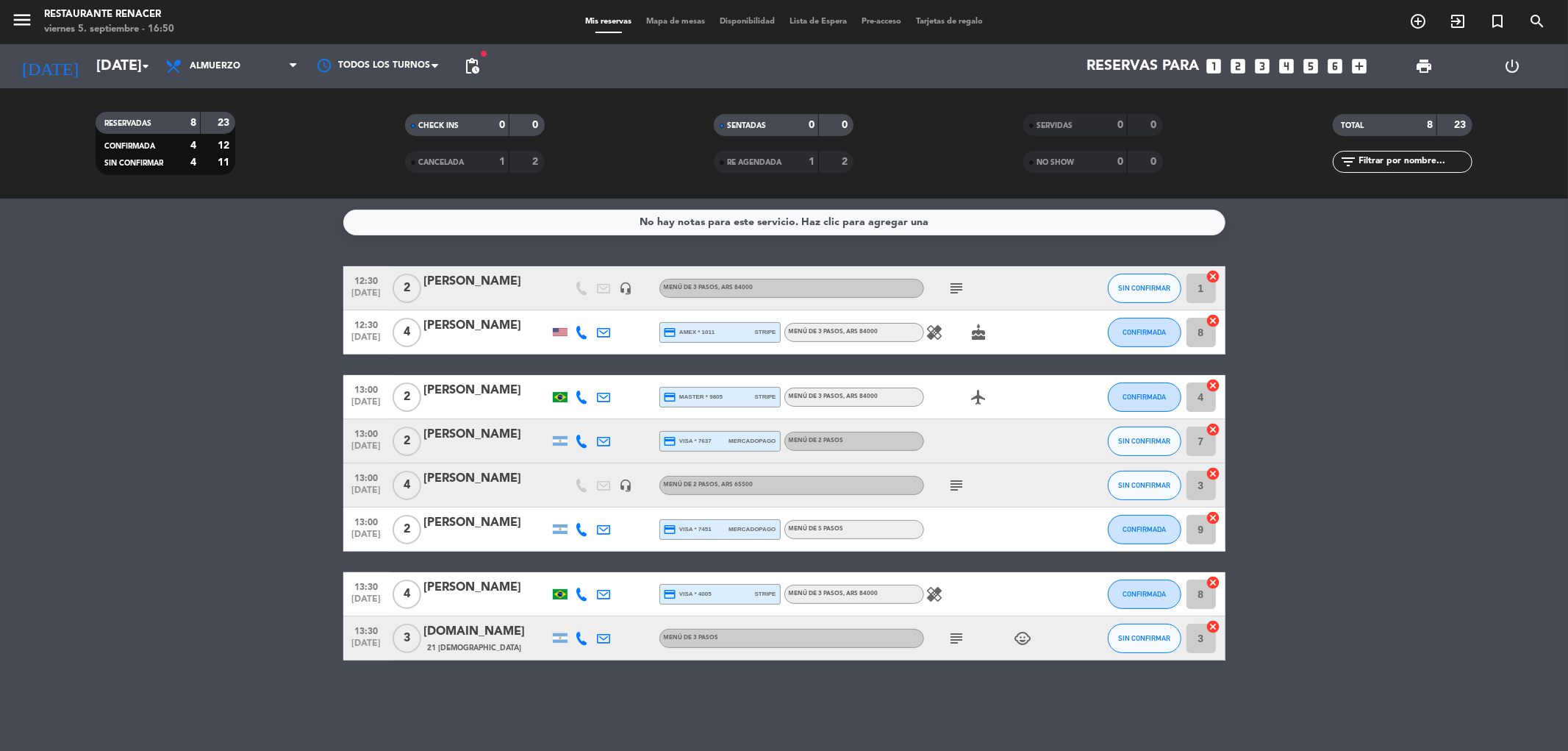
click at [930, 331] on icon "healing" at bounding box center [935, 332] width 18 height 18
click at [952, 287] on icon "subject" at bounding box center [957, 288] width 18 height 18
click at [981, 329] on div "GIFT CARD 2 MENU DE 3 PASOS CON MARIDAJE (TODOS LOS VINOS) NO COBRAR NADA" at bounding box center [957, 329] width 220 height 47
drag, startPoint x: 982, startPoint y: 333, endPoint x: 967, endPoint y: 337, distance: 15.5
click at [980, 335] on icon "cake" at bounding box center [979, 332] width 18 height 18
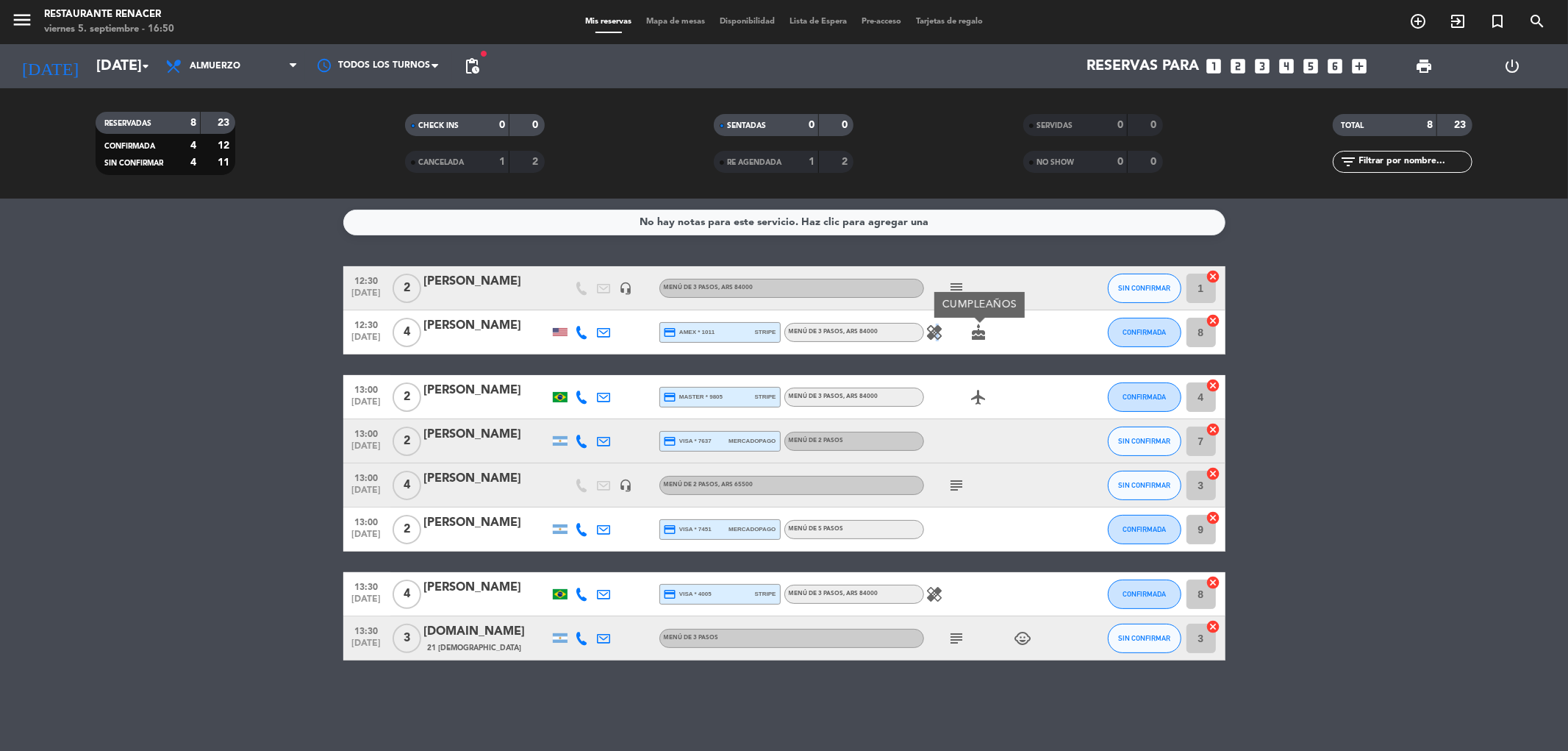
click at [935, 336] on icon "healing" at bounding box center [935, 332] width 18 height 18
click at [980, 406] on div "airplanemode_active" at bounding box center [990, 397] width 132 height 44
click at [974, 402] on icon "airplanemode_active" at bounding box center [979, 397] width 18 height 18
click at [957, 491] on icon "subject" at bounding box center [957, 485] width 18 height 18
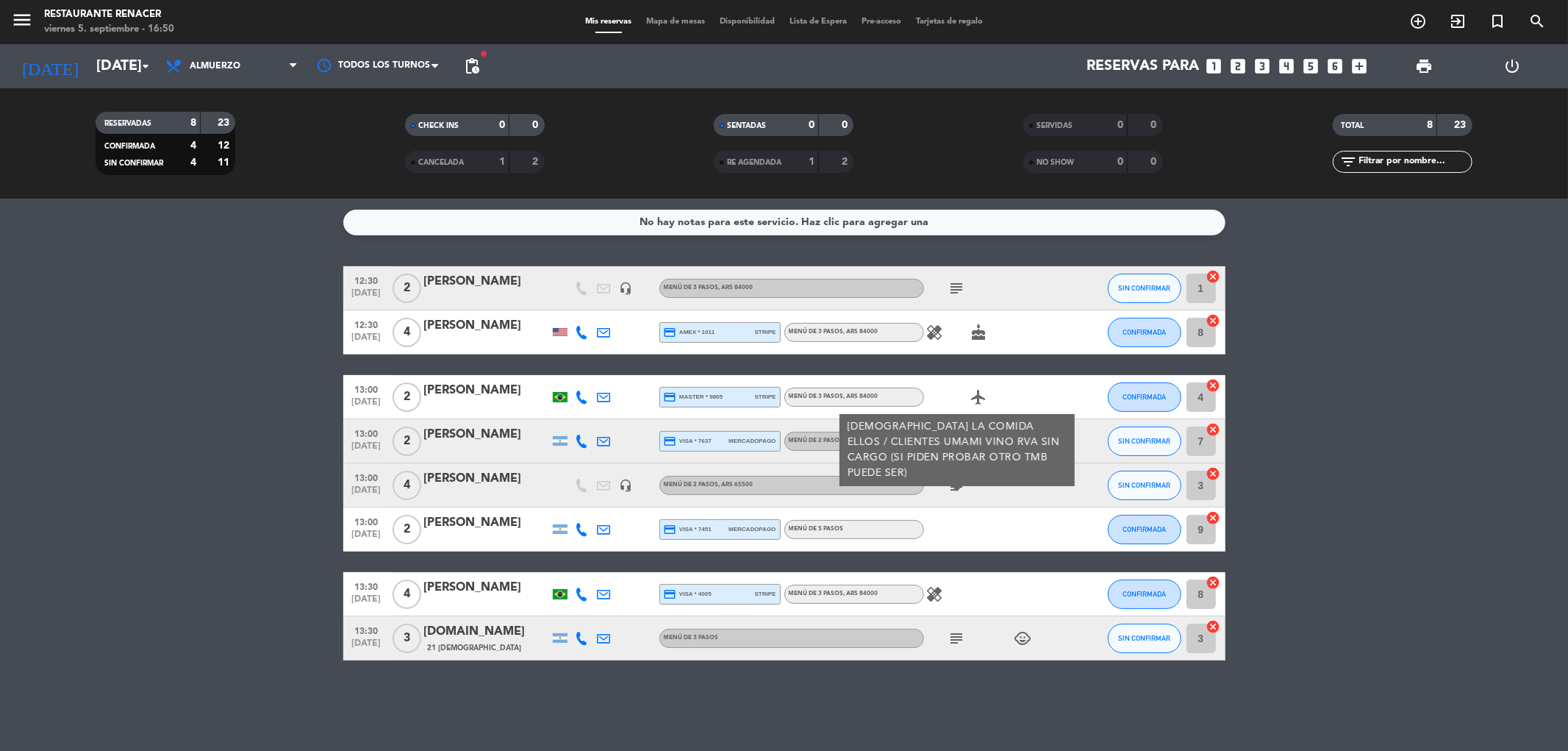
click at [928, 591] on icon "healing" at bounding box center [935, 594] width 18 height 18
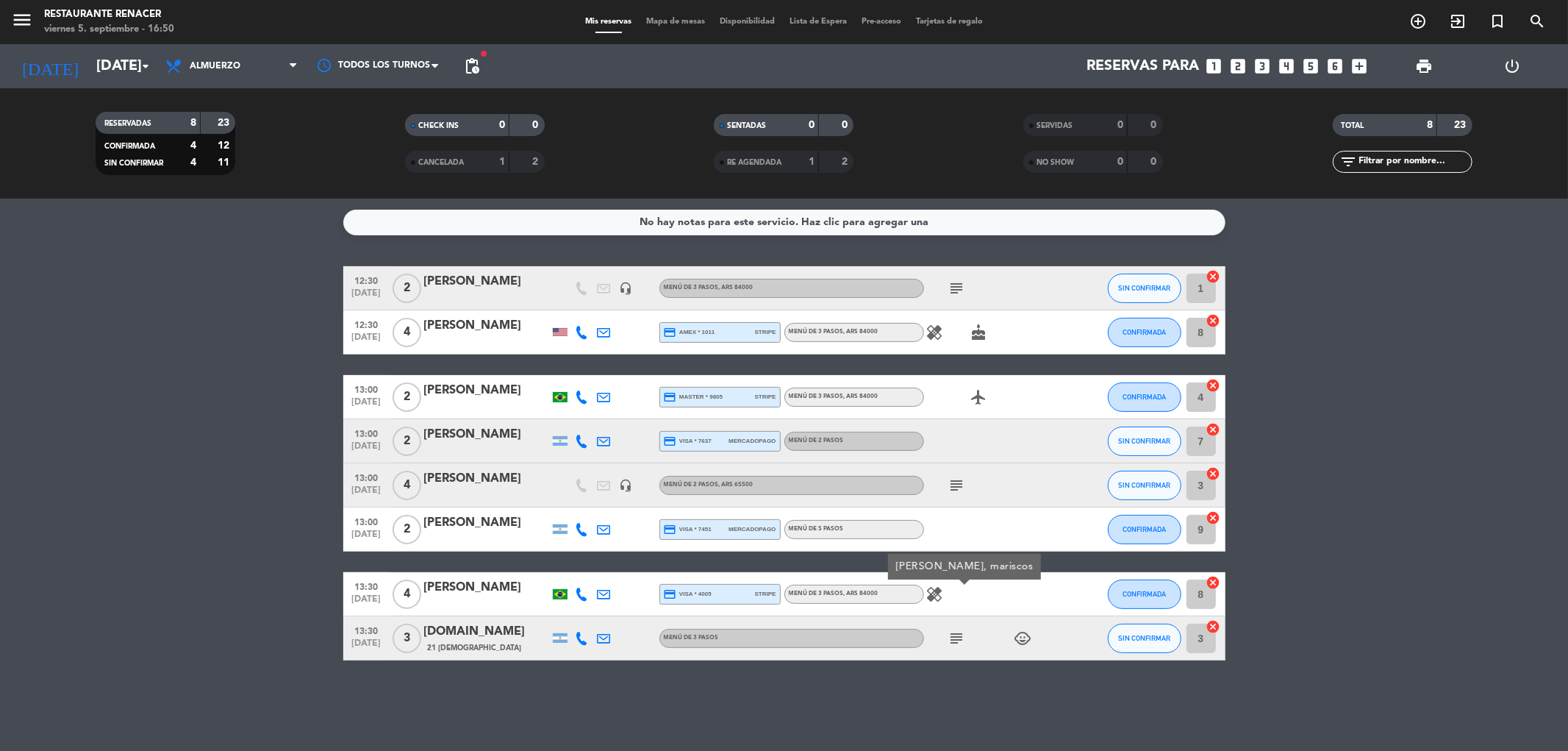
click at [957, 631] on icon "subject" at bounding box center [957, 638] width 18 height 18
click at [1000, 636] on div "subject paga pax child_care" at bounding box center [990, 637] width 132 height 44
click at [1238, 66] on icon "looks_two" at bounding box center [1239, 66] width 19 height 19
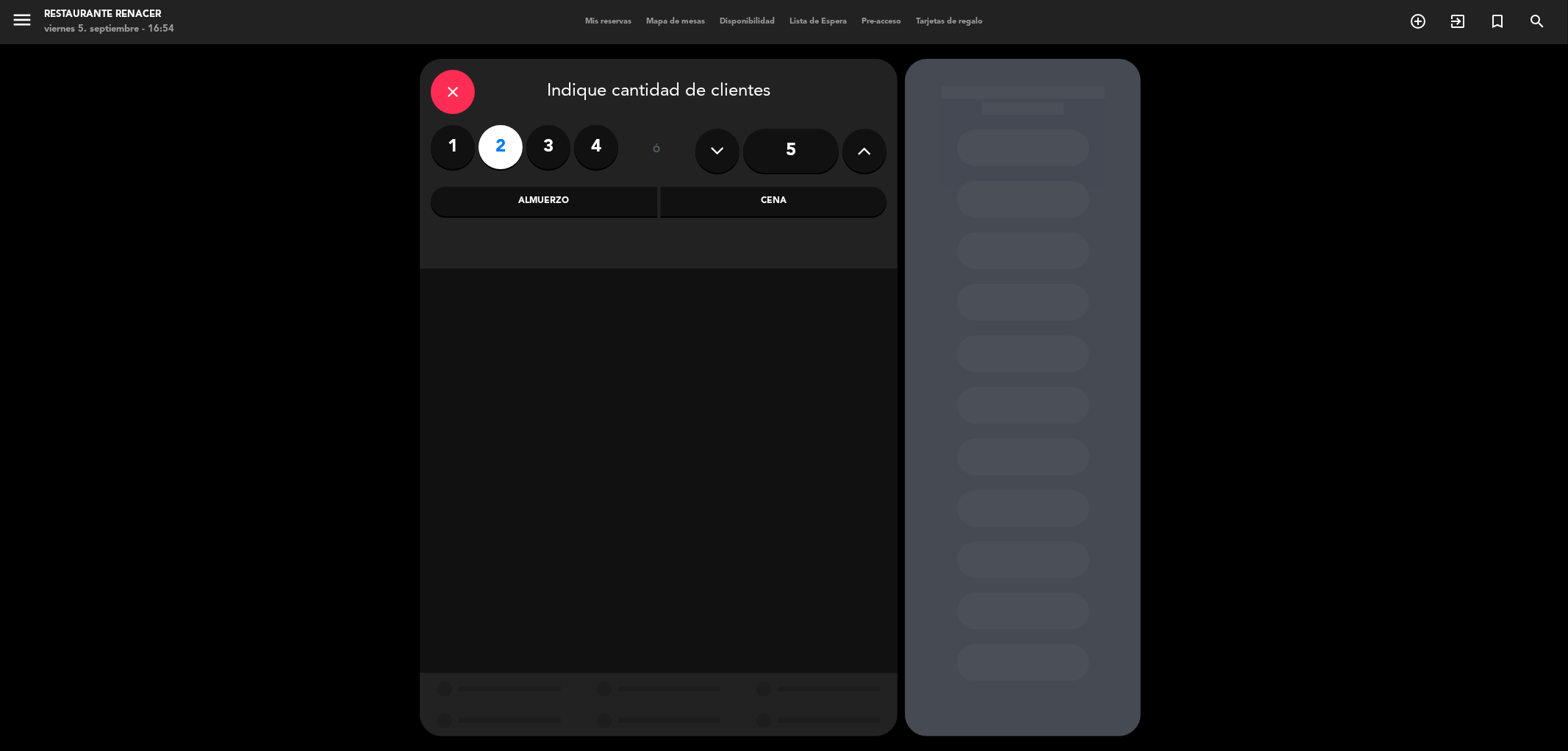
drag, startPoint x: 562, startPoint y: 204, endPoint x: 568, endPoint y: 214, distance: 11.7
click at [564, 203] on div "Almuerzo" at bounding box center [543, 202] width 227 height 30
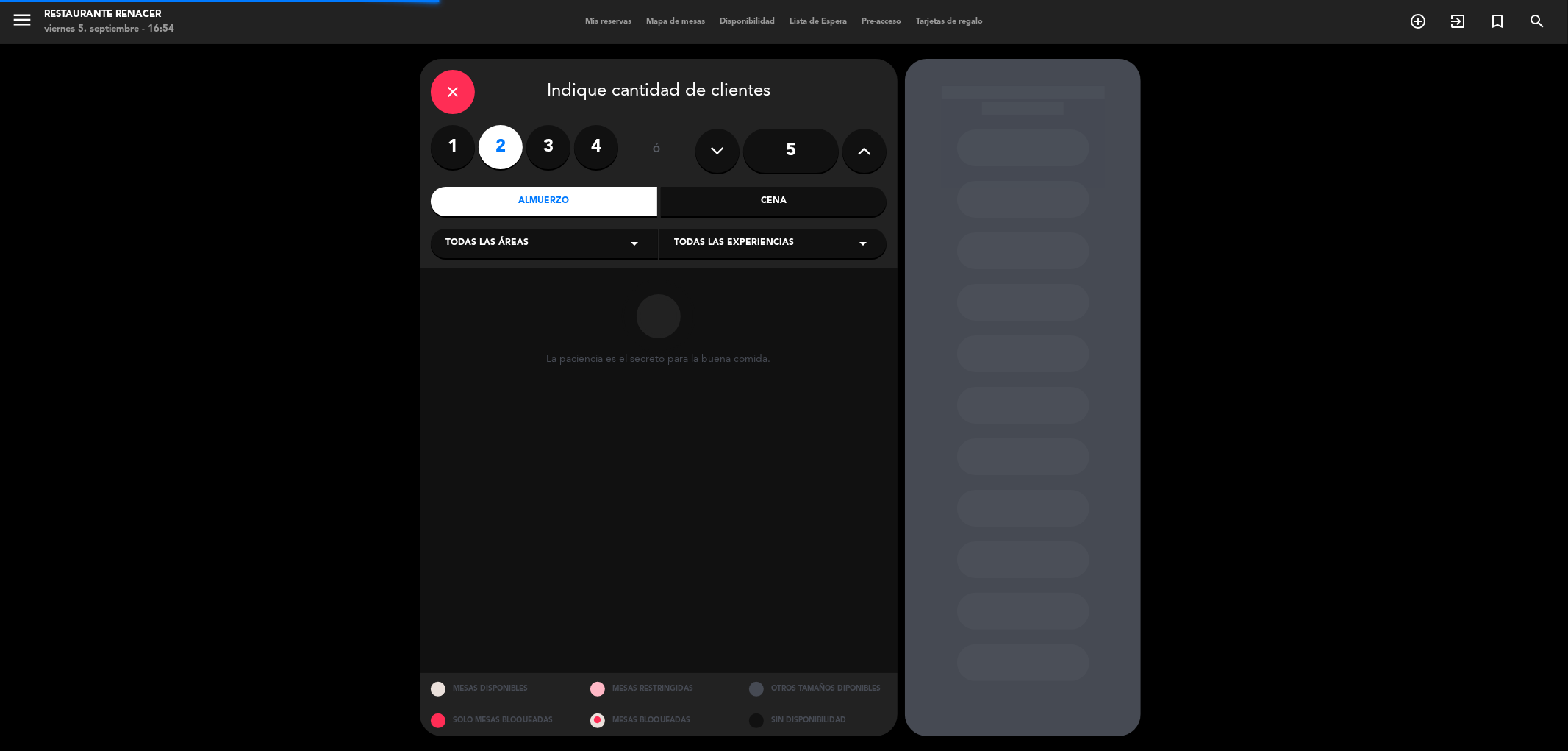
click at [547, 251] on div "Todas las áreas arrow_drop_down" at bounding box center [544, 244] width 227 height 30
click at [502, 341] on div "Restaurante" at bounding box center [544, 346] width 198 height 15
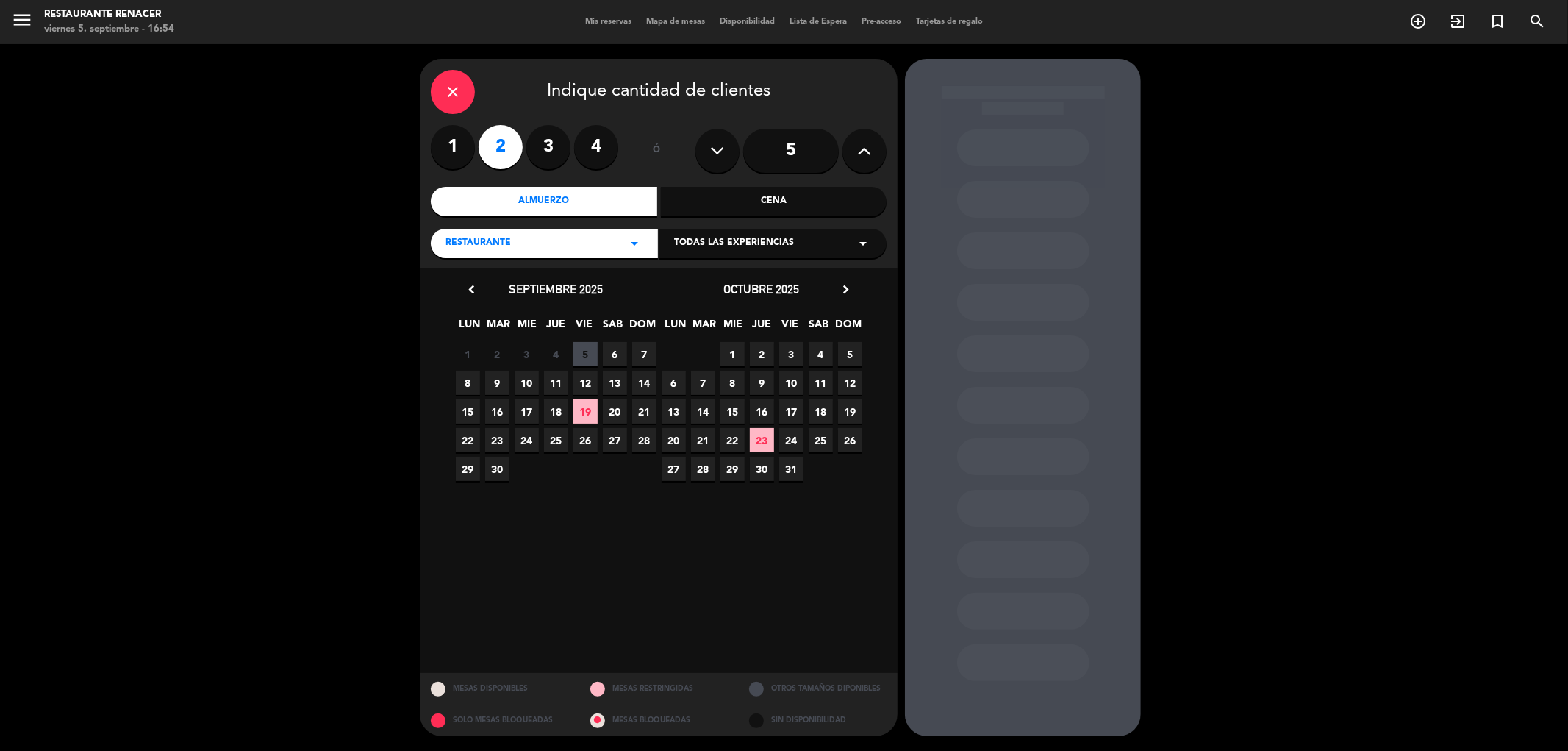
click at [607, 361] on span "6" at bounding box center [614, 354] width 24 height 24
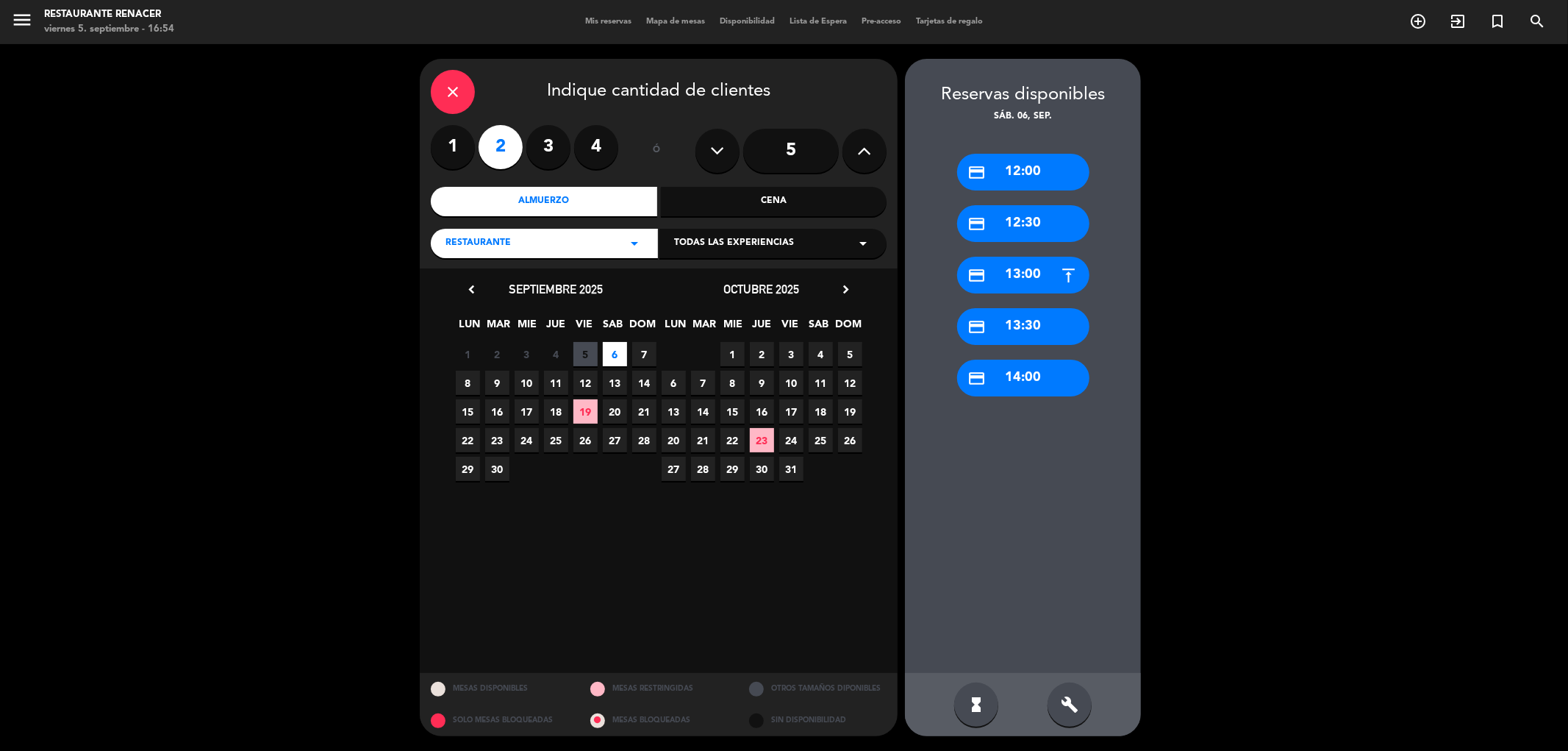
click at [1025, 334] on div "credit_card 13:30" at bounding box center [1022, 326] width 132 height 37
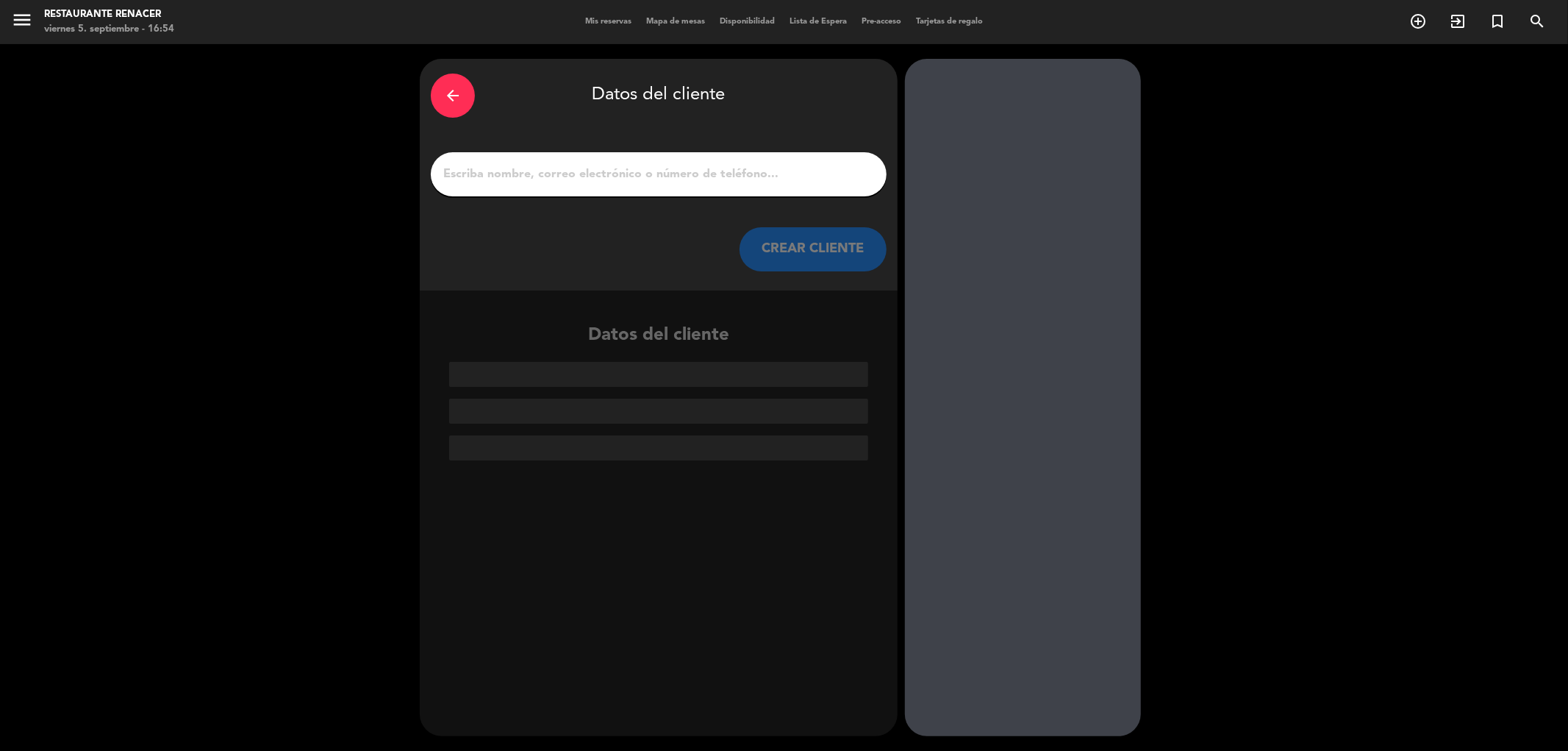
drag, startPoint x: 454, startPoint y: 105, endPoint x: 464, endPoint y: 104, distance: 10.0
click at [455, 105] on div "arrow_back" at bounding box center [453, 96] width 44 height 44
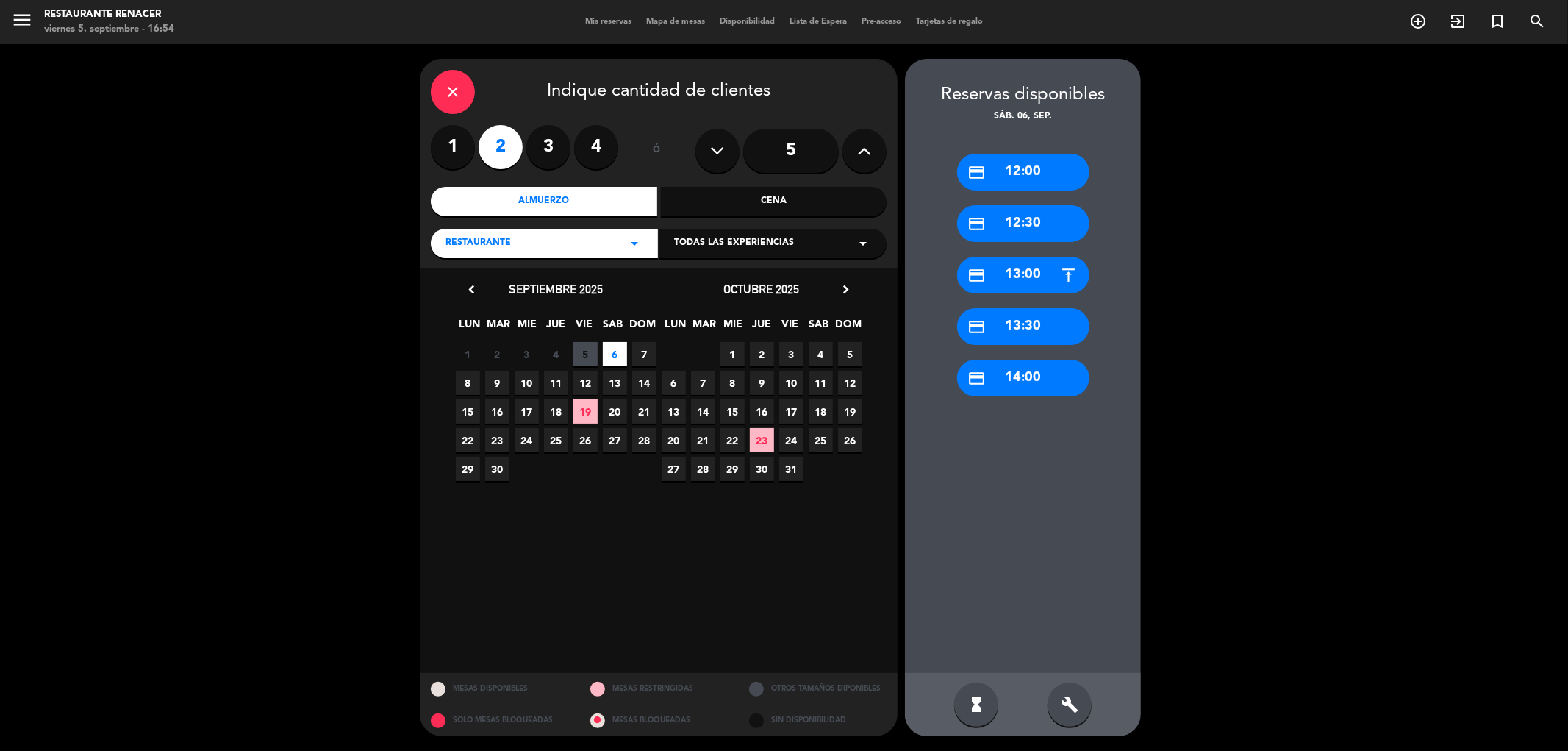
click at [1018, 223] on div "credit_card 12:30" at bounding box center [1022, 224] width 132 height 37
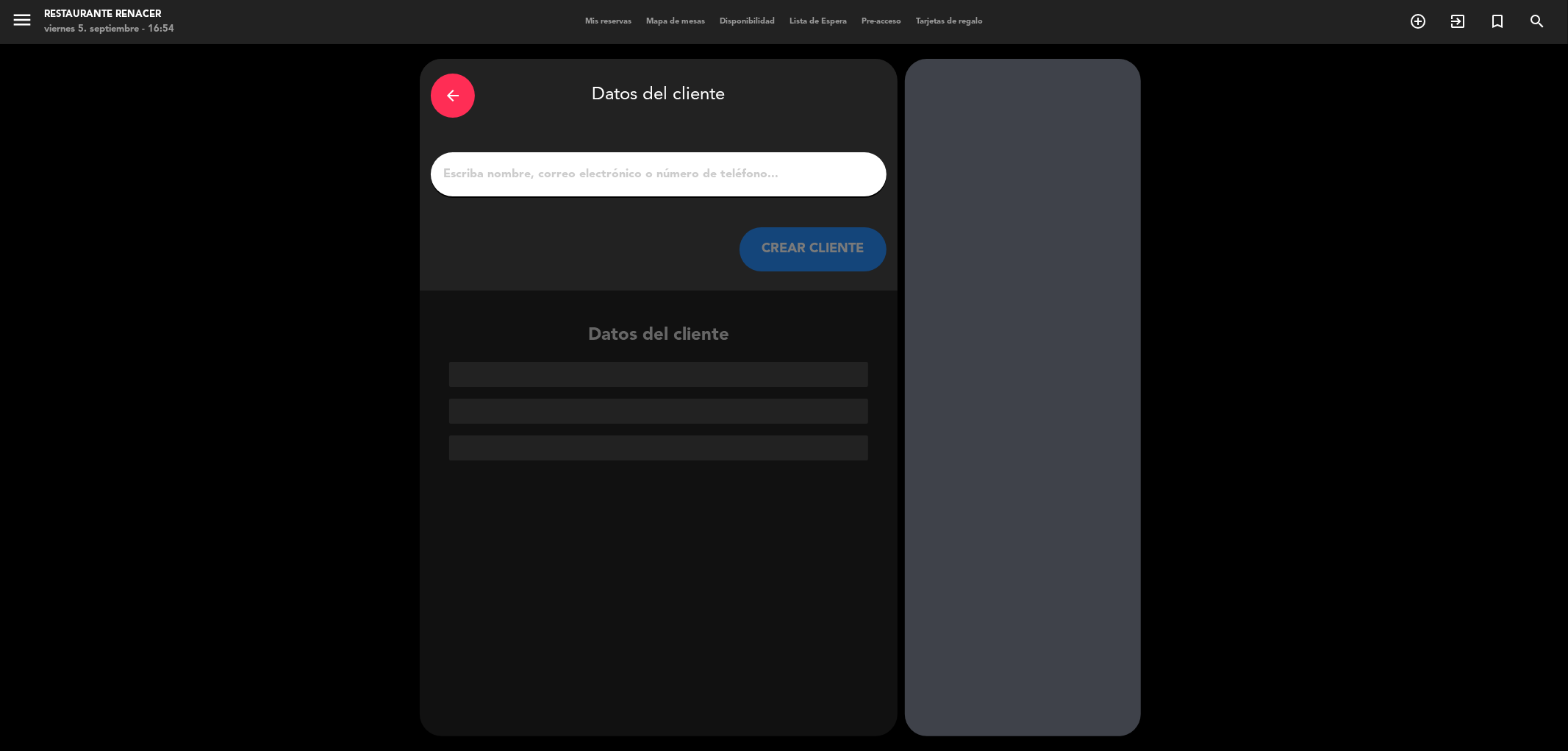
click at [576, 171] on input "1" at bounding box center [658, 174] width 433 height 21
paste input "[PERSON_NAME]"
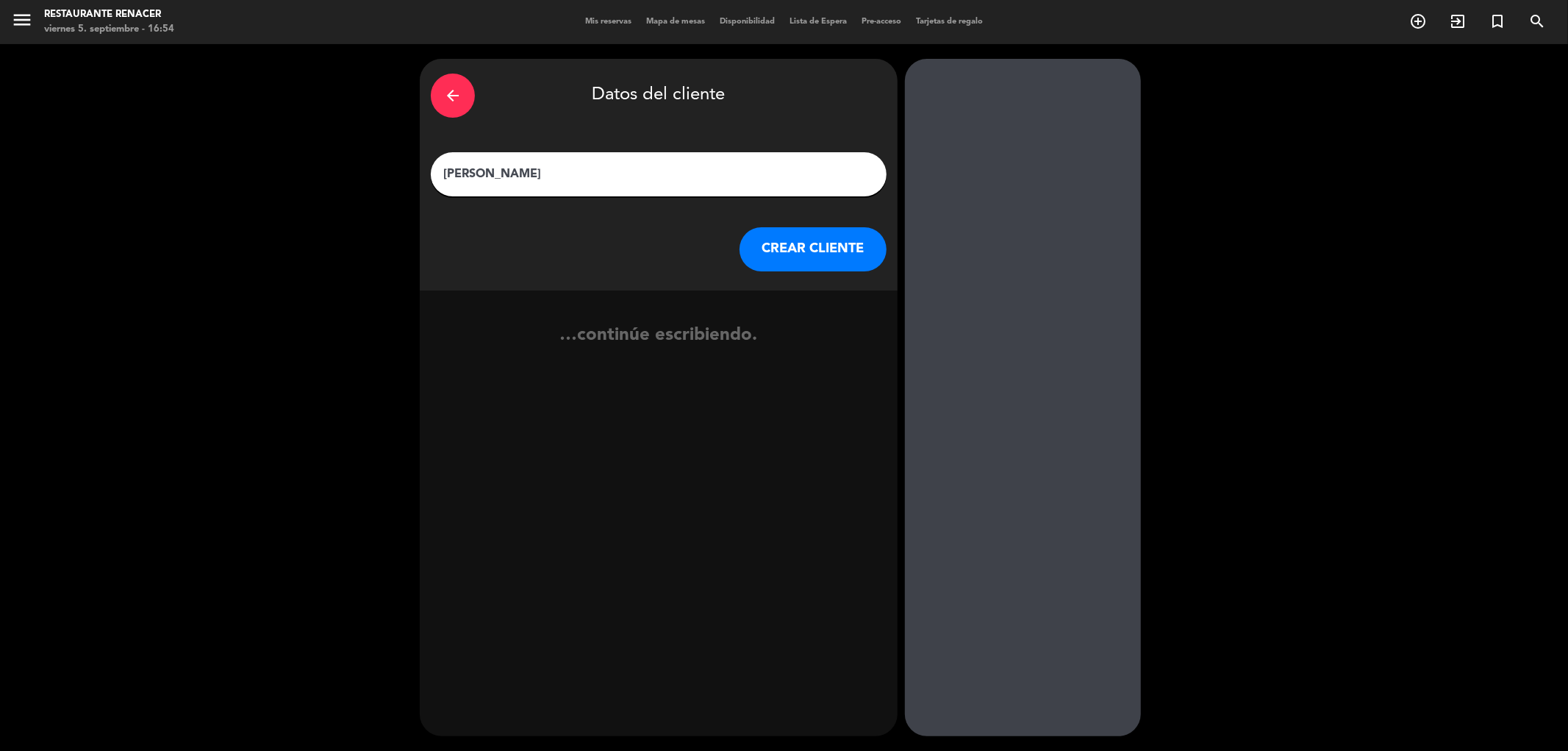
type input "[PERSON_NAME]"
click at [840, 253] on button "CREAR CLIENTE" at bounding box center [813, 250] width 147 height 44
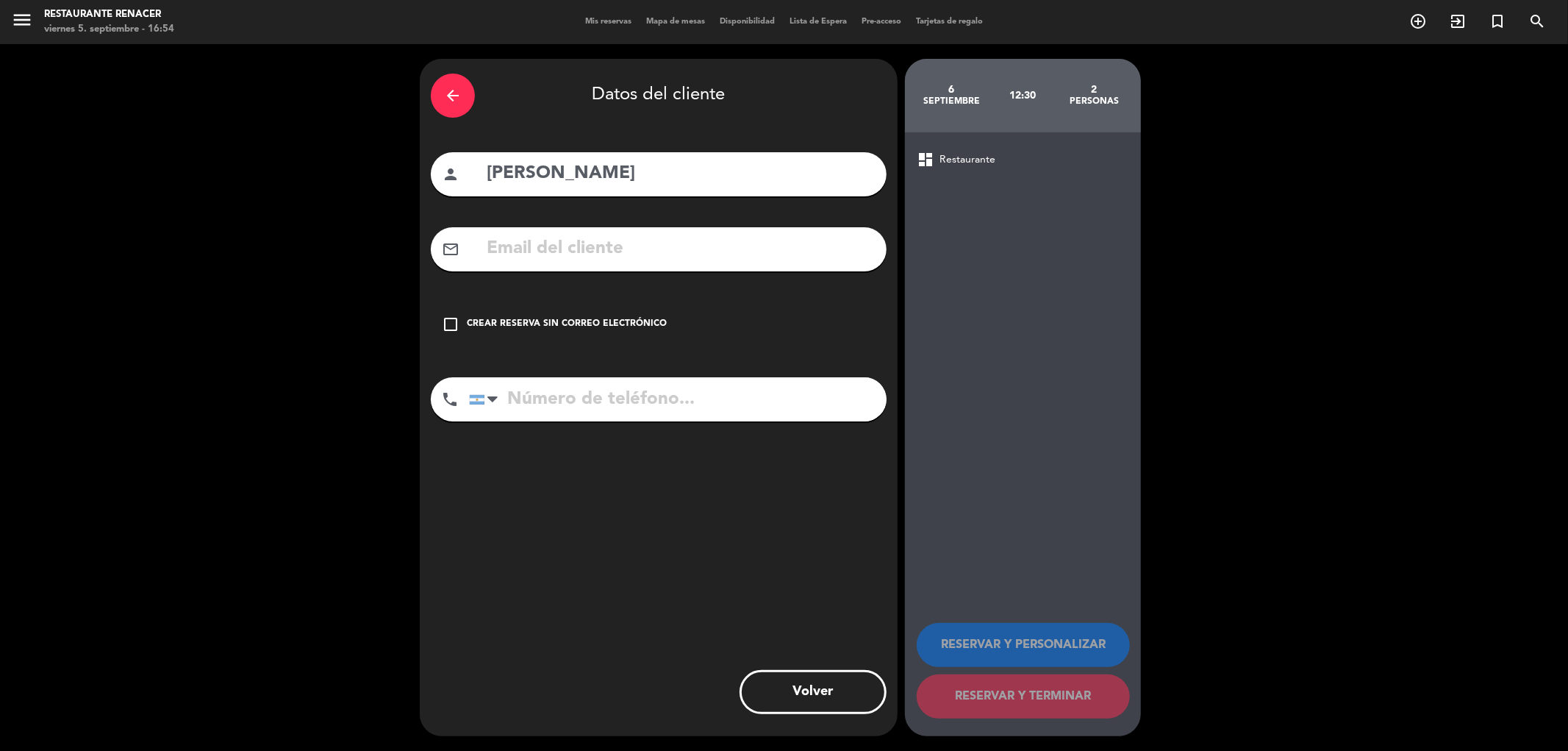
click at [644, 254] on input "text" at bounding box center [680, 249] width 391 height 30
paste input "[EMAIL_ADDRESS][DOMAIN_NAME]"
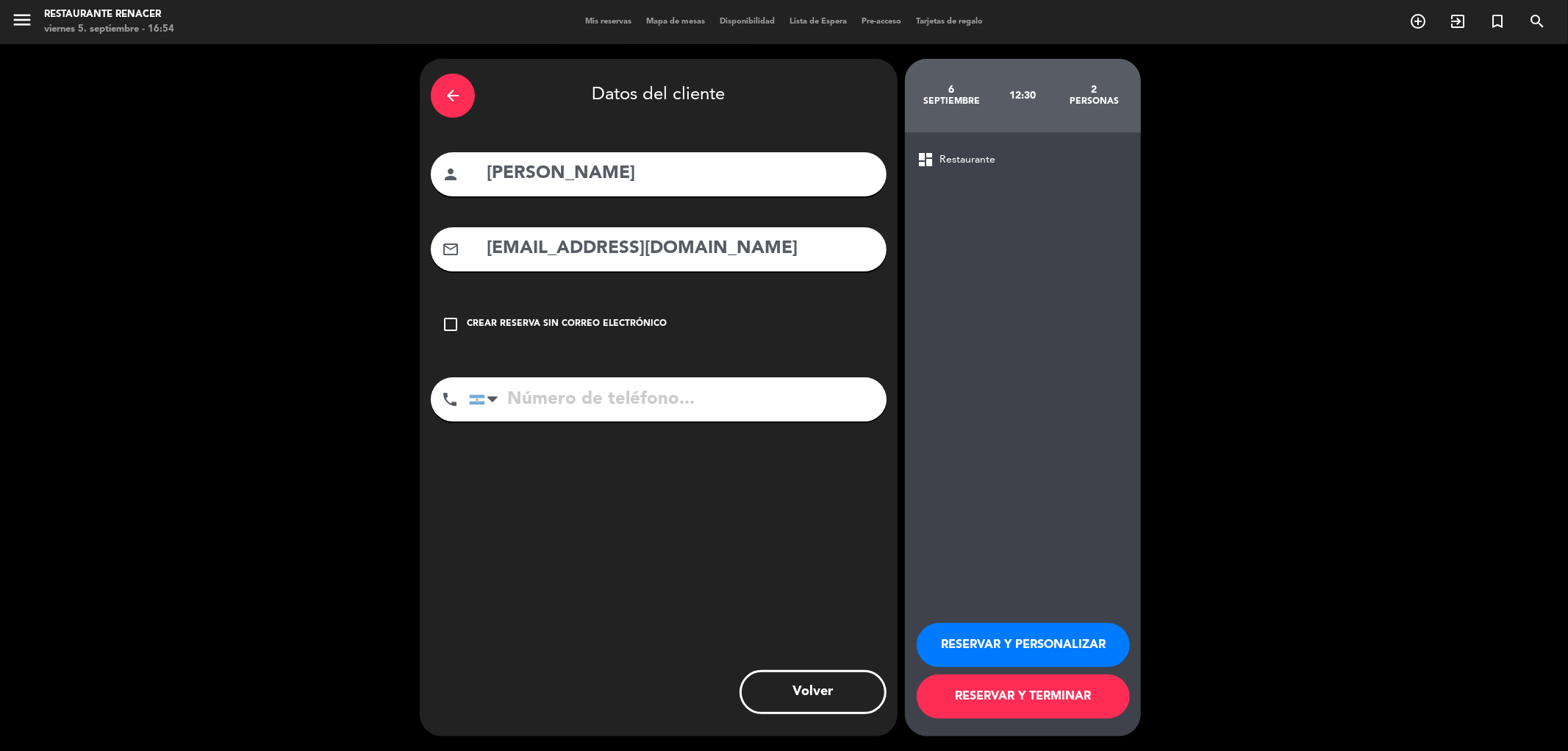
type input "[EMAIL_ADDRESS][DOMAIN_NAME]"
click at [978, 650] on button "RESERVAR Y PERSONALIZAR" at bounding box center [1023, 645] width 213 height 44
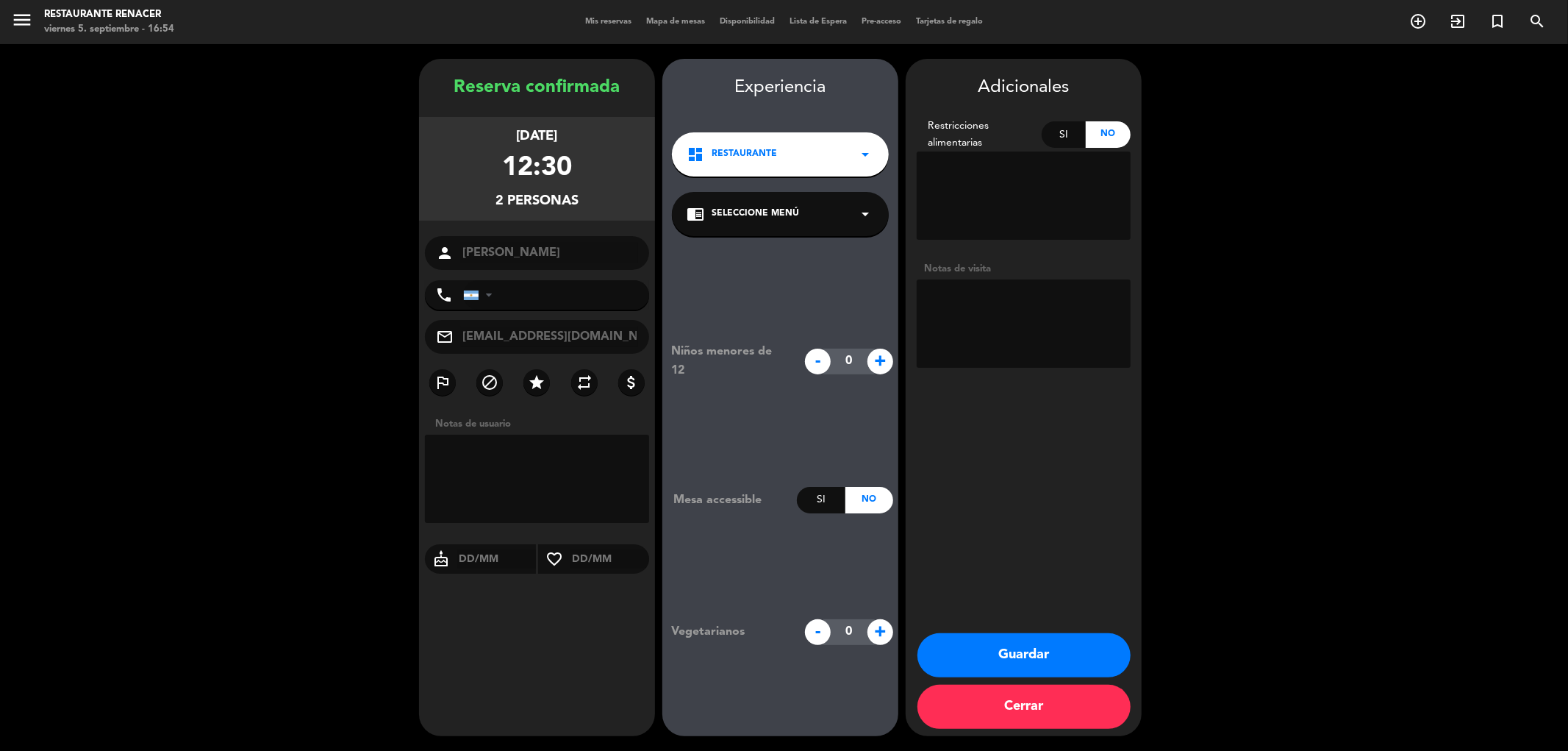
click at [765, 221] on span "Seleccione Menú" at bounding box center [755, 214] width 87 height 15
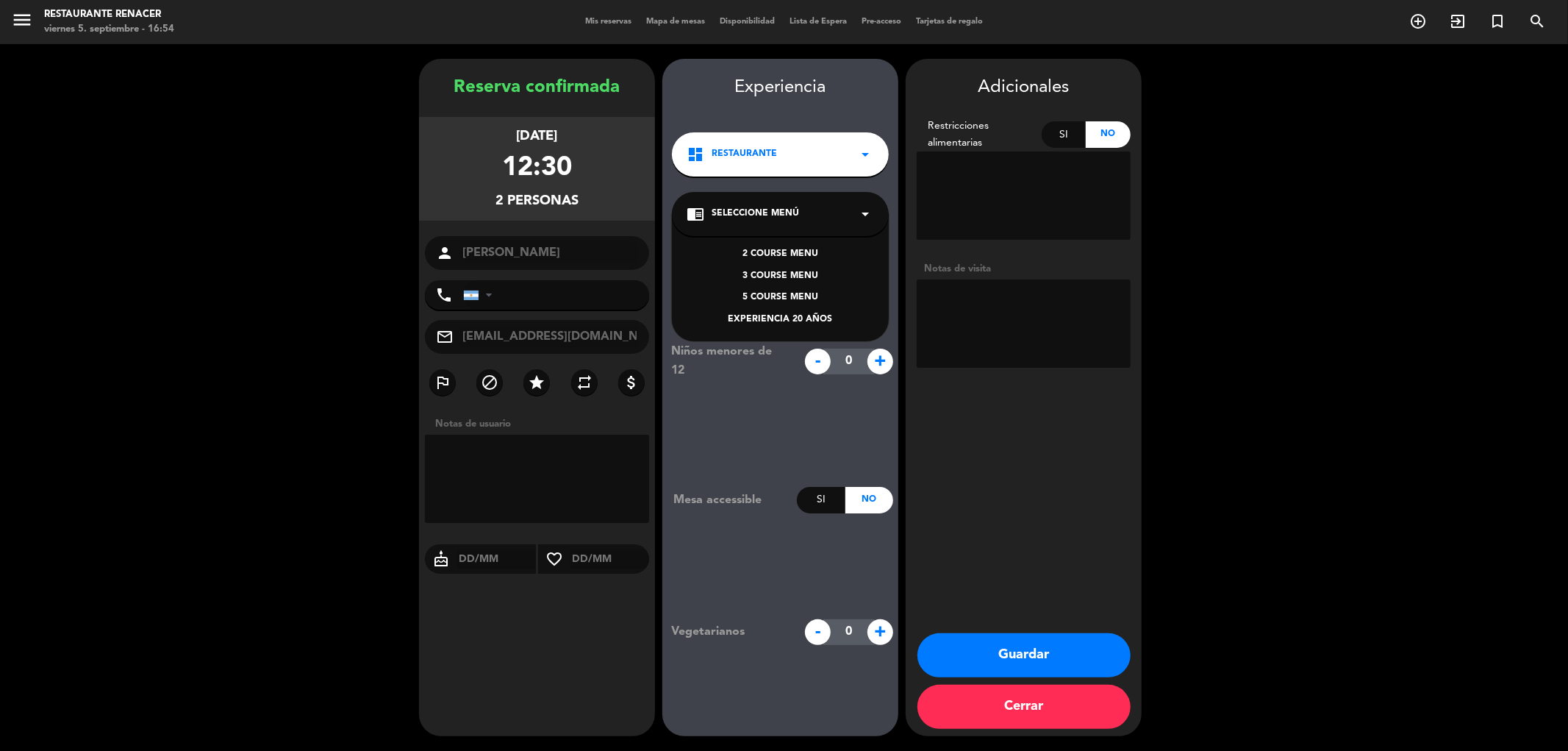
click at [764, 251] on div "2 COURSE MENU" at bounding box center [780, 255] width 188 height 15
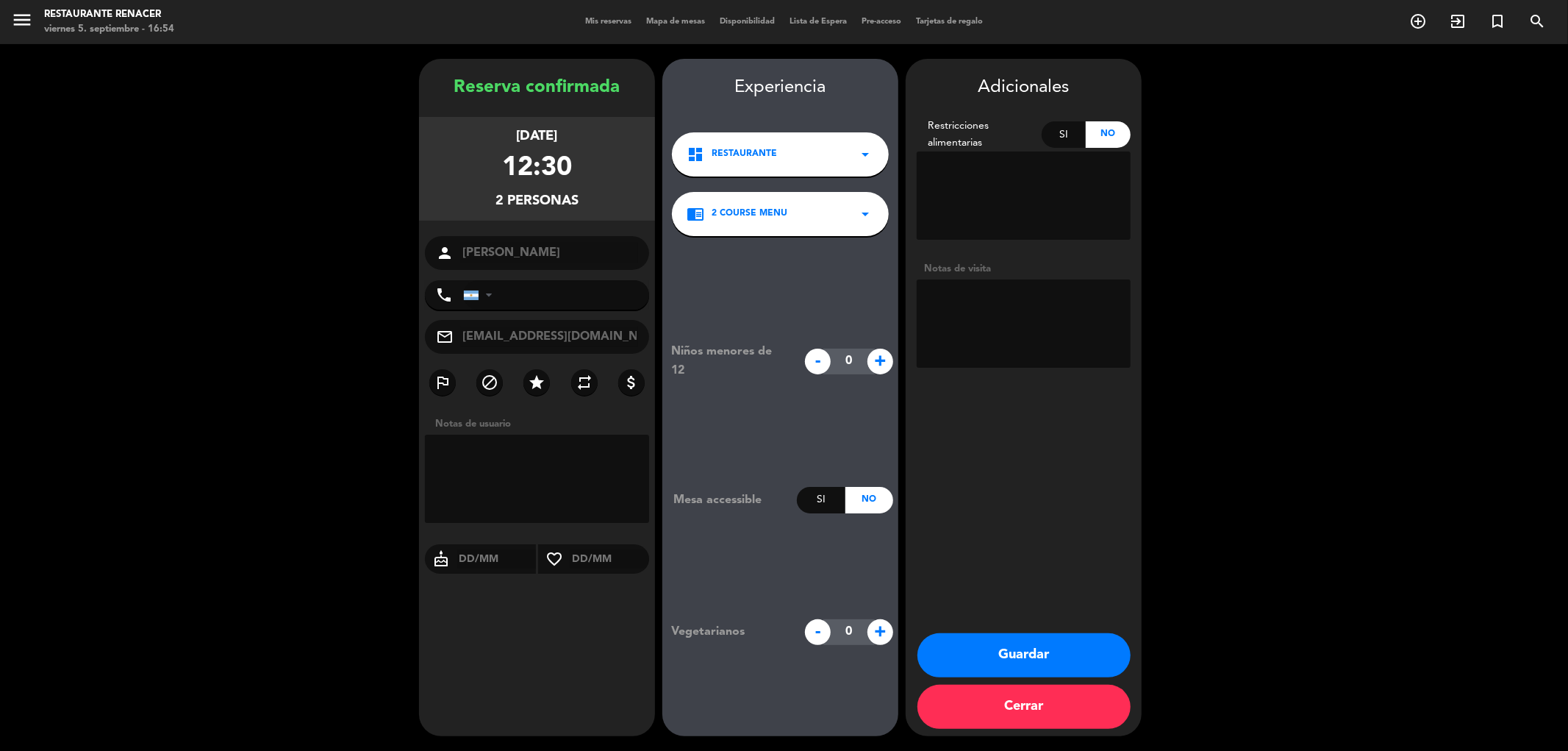
click at [1012, 320] on textarea at bounding box center [1024, 323] width 214 height 88
type textarea "t"
type textarea "TIENEN VISITA Y DEGU ANTES / [PERSON_NAME] SIN CARGO"
click at [1085, 665] on button "Guardar" at bounding box center [1024, 655] width 213 height 44
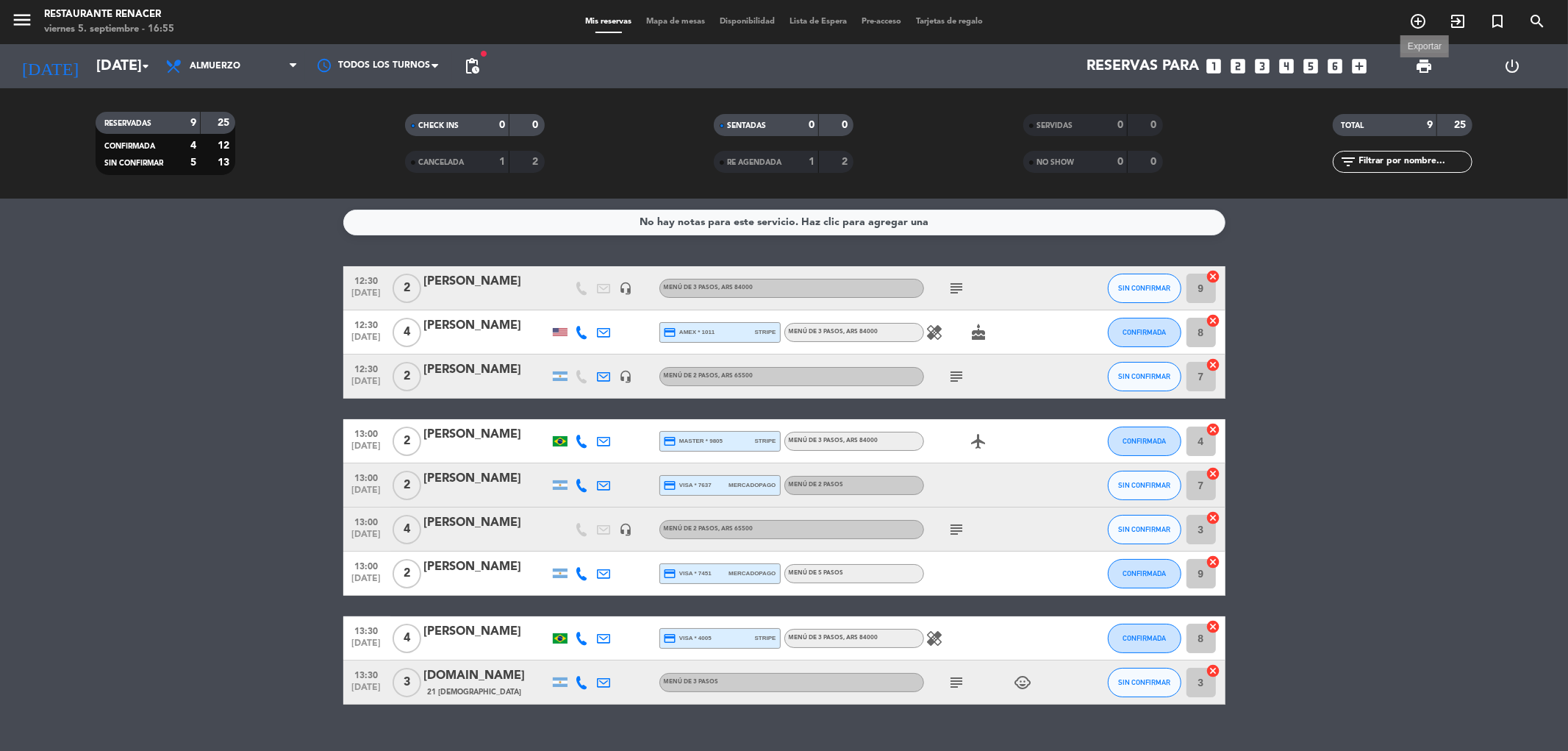
click at [1420, 58] on span "print" at bounding box center [1424, 66] width 18 height 18
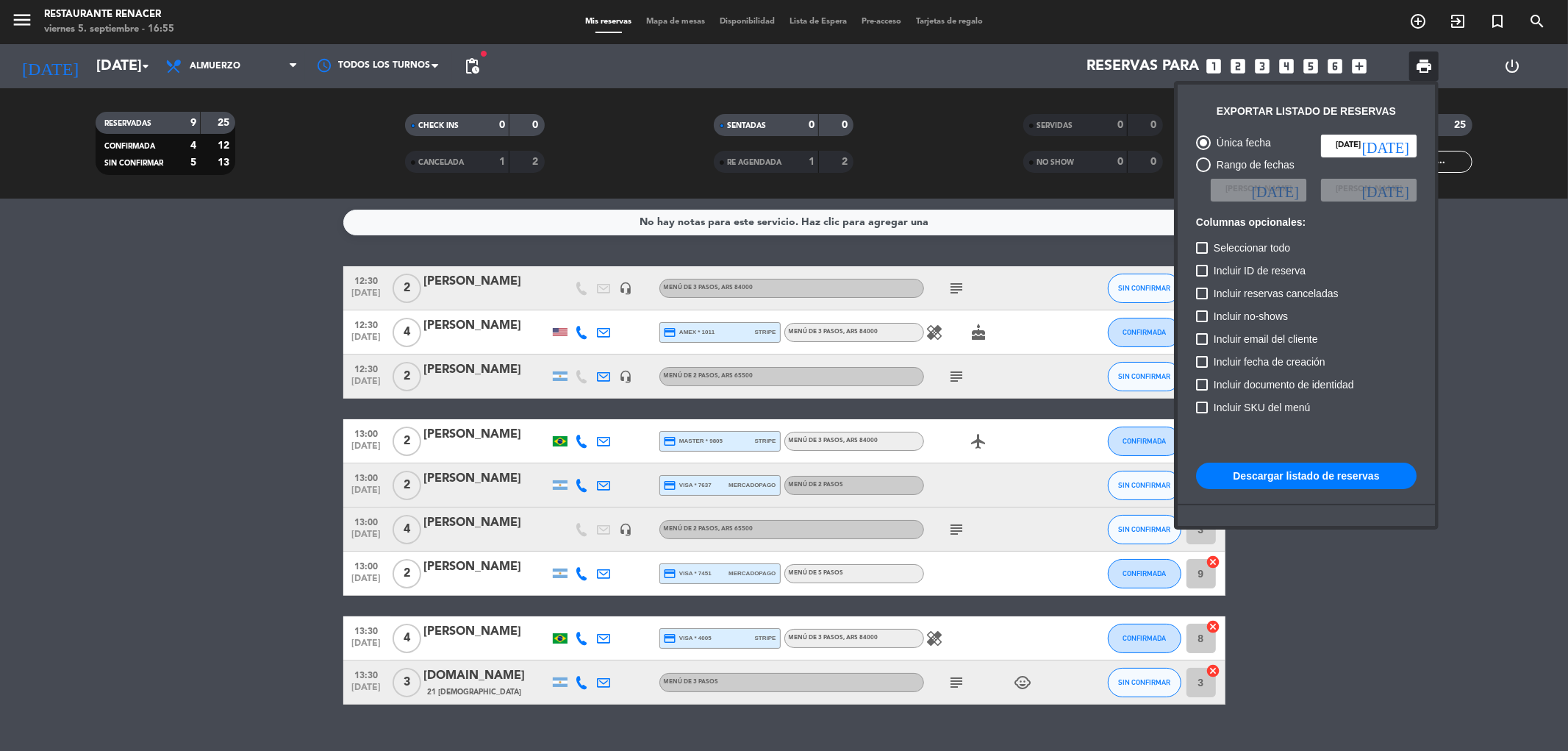
click at [1287, 470] on button "Descargar listado de reservas" at bounding box center [1306, 476] width 221 height 27
drag, startPoint x: 121, startPoint y: 409, endPoint x: 131, endPoint y: 289, distance: 120.4
click at [125, 400] on div at bounding box center [784, 375] width 1568 height 751
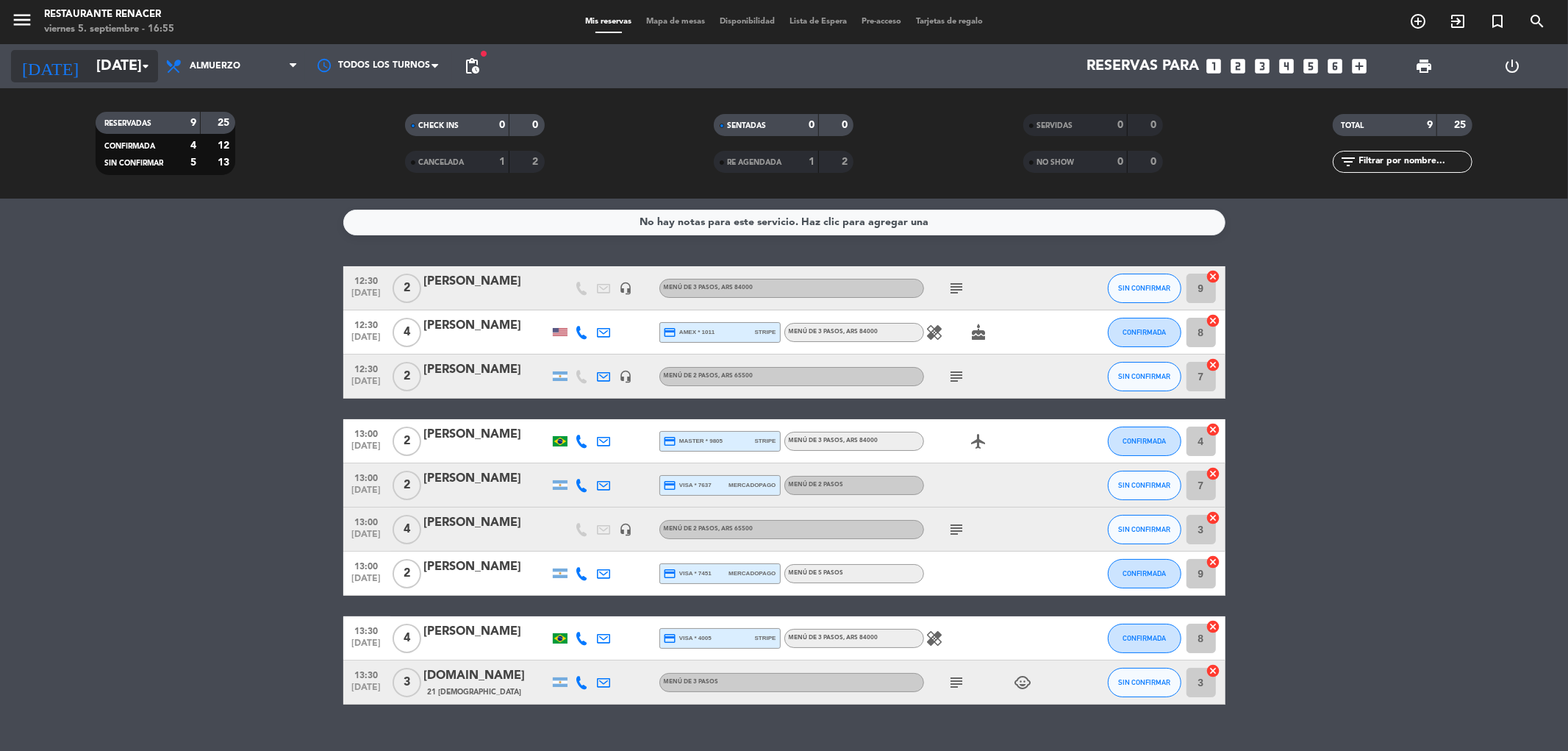
click at [120, 68] on input "[DATE]" at bounding box center [182, 66] width 187 height 32
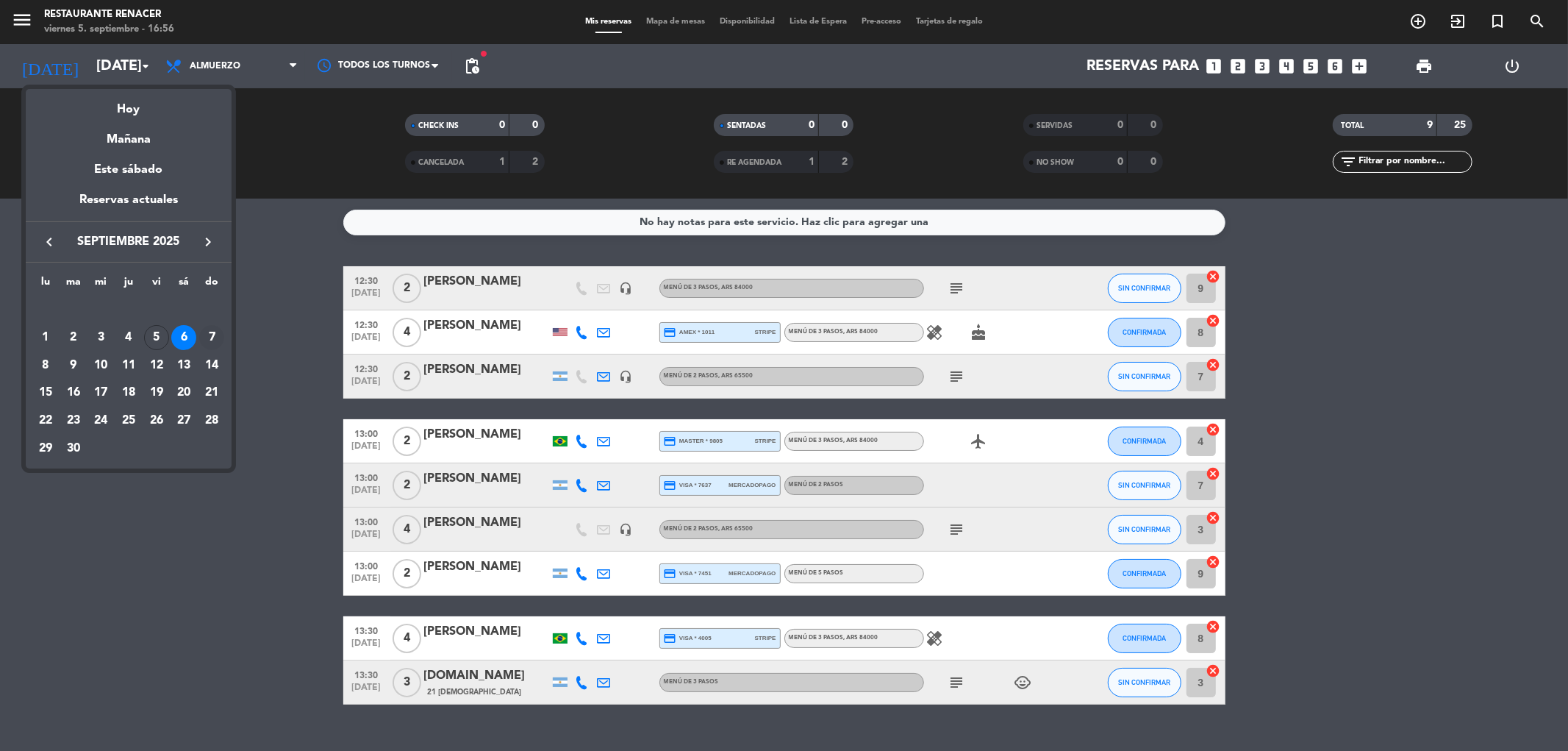
click at [215, 335] on div "7" at bounding box center [212, 337] width 25 height 25
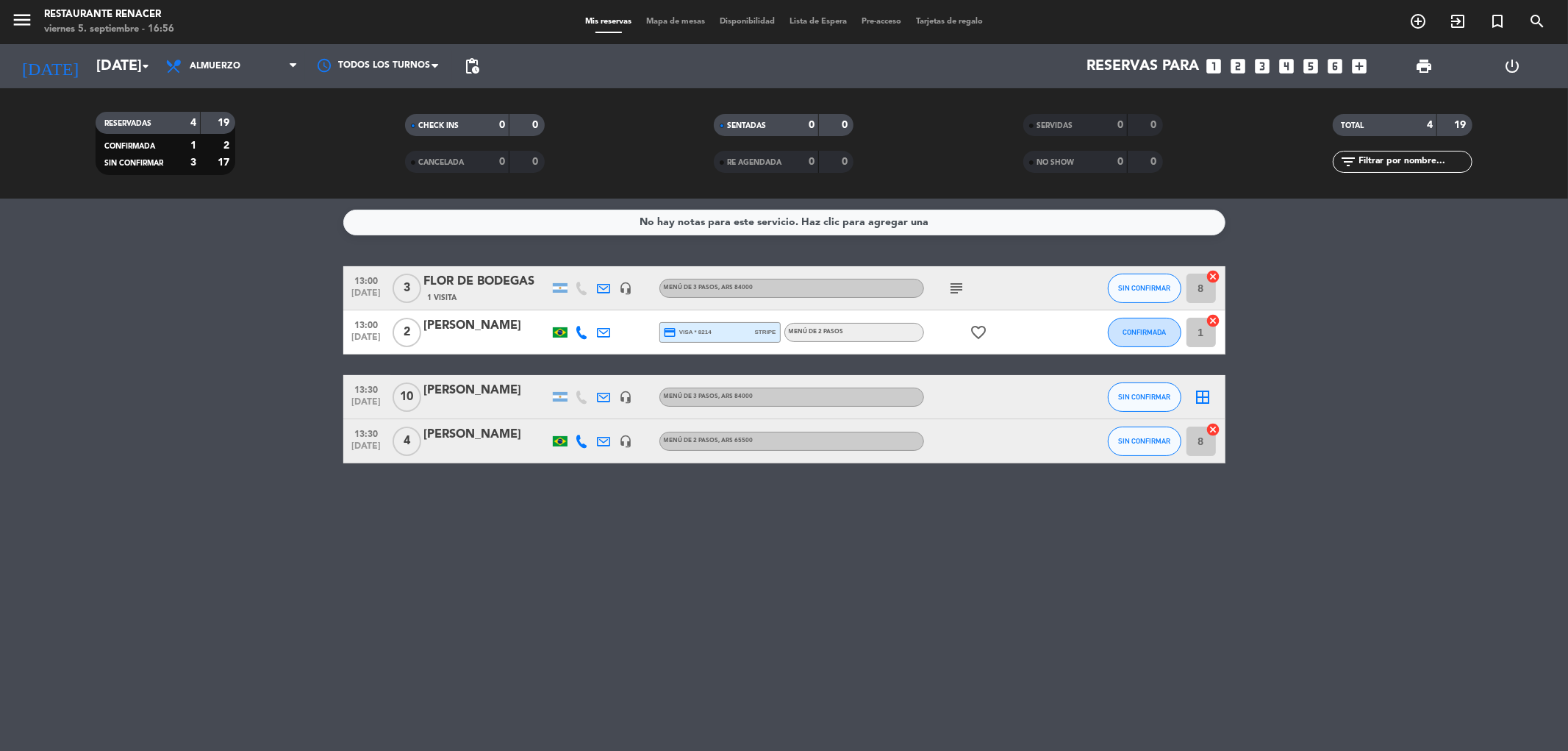
click at [959, 295] on icon "subject" at bounding box center [957, 288] width 18 height 18
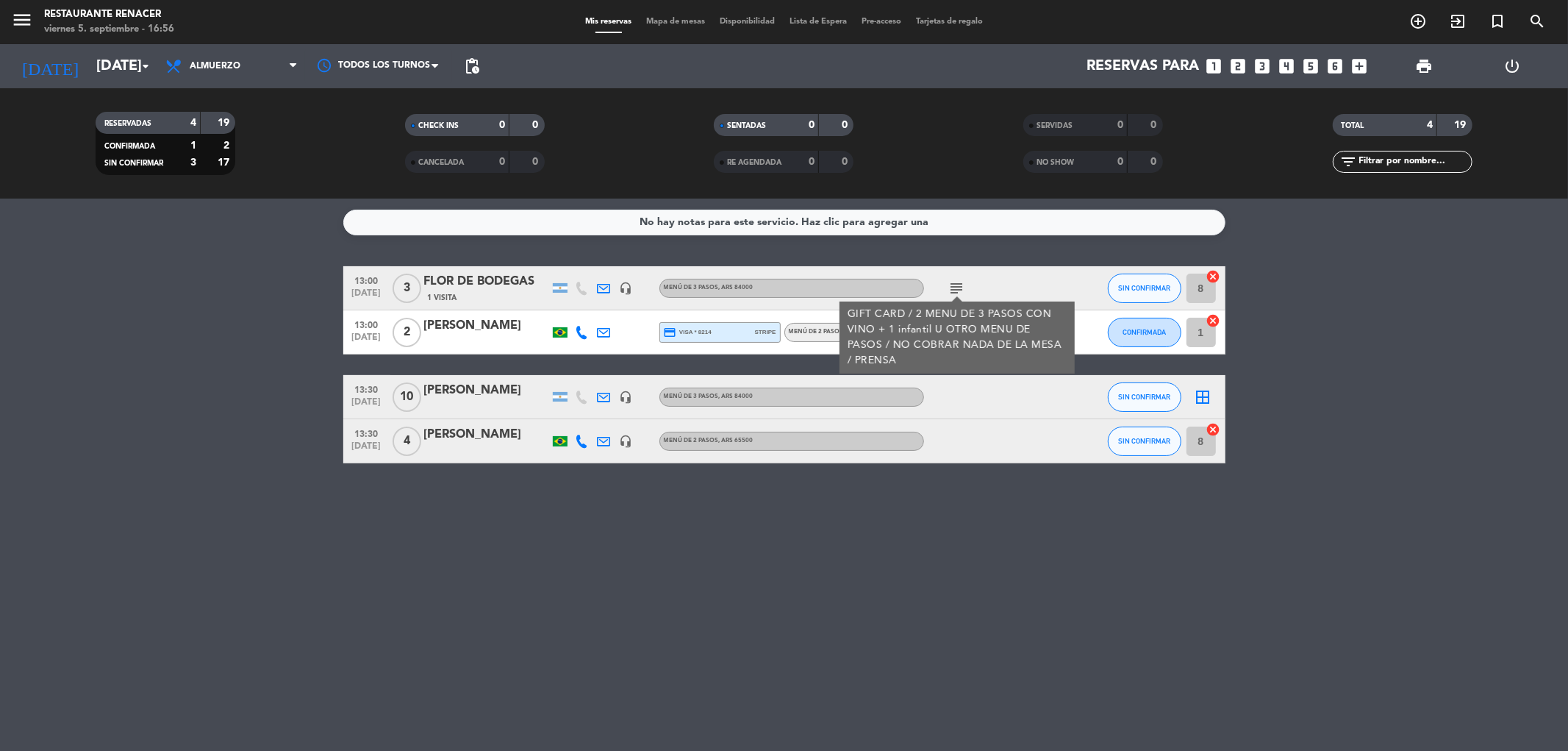
click at [959, 287] on icon "subject" at bounding box center [957, 288] width 18 height 18
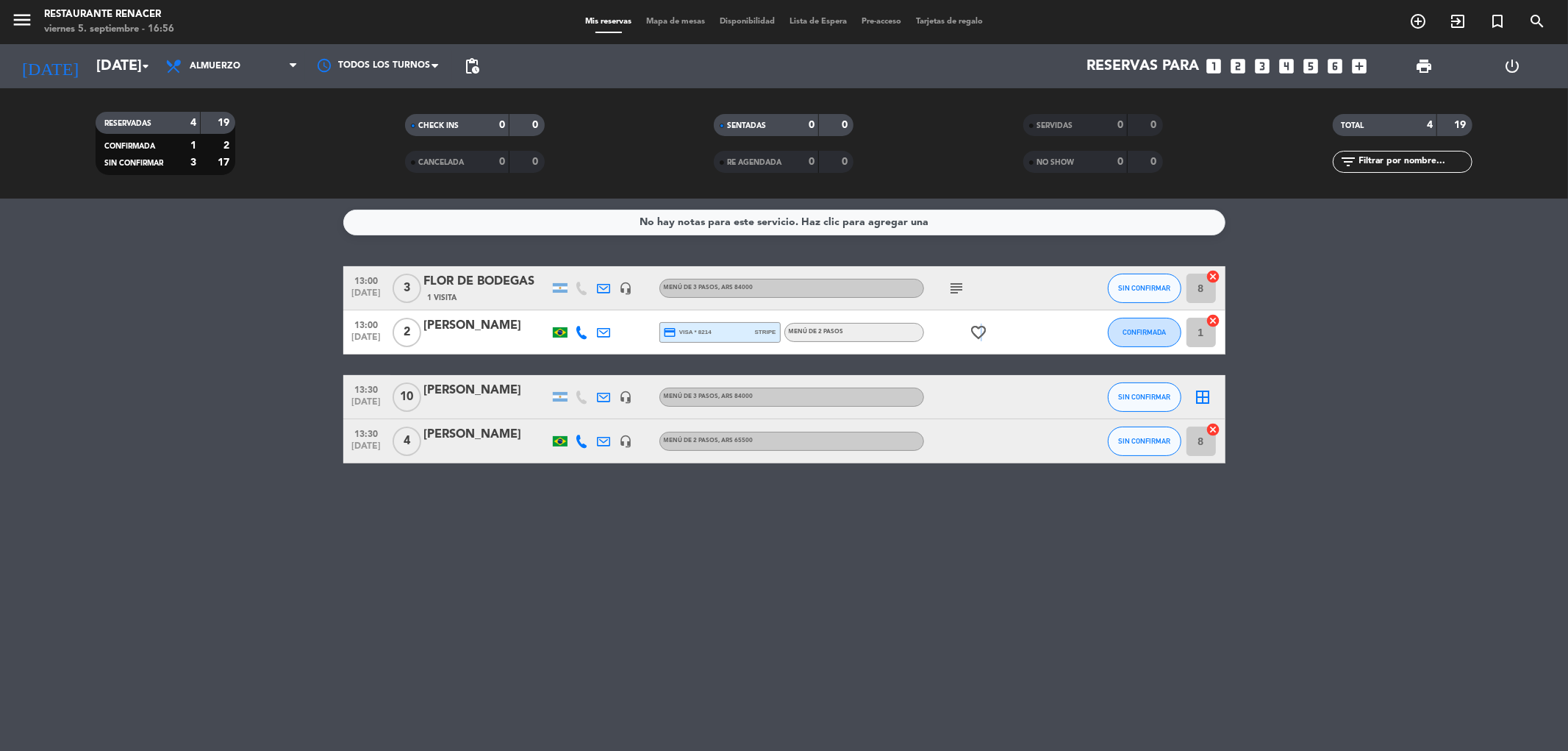
click at [980, 332] on icon "favorite_border" at bounding box center [979, 332] width 18 height 18
click at [1425, 65] on span "print" at bounding box center [1424, 66] width 18 height 18
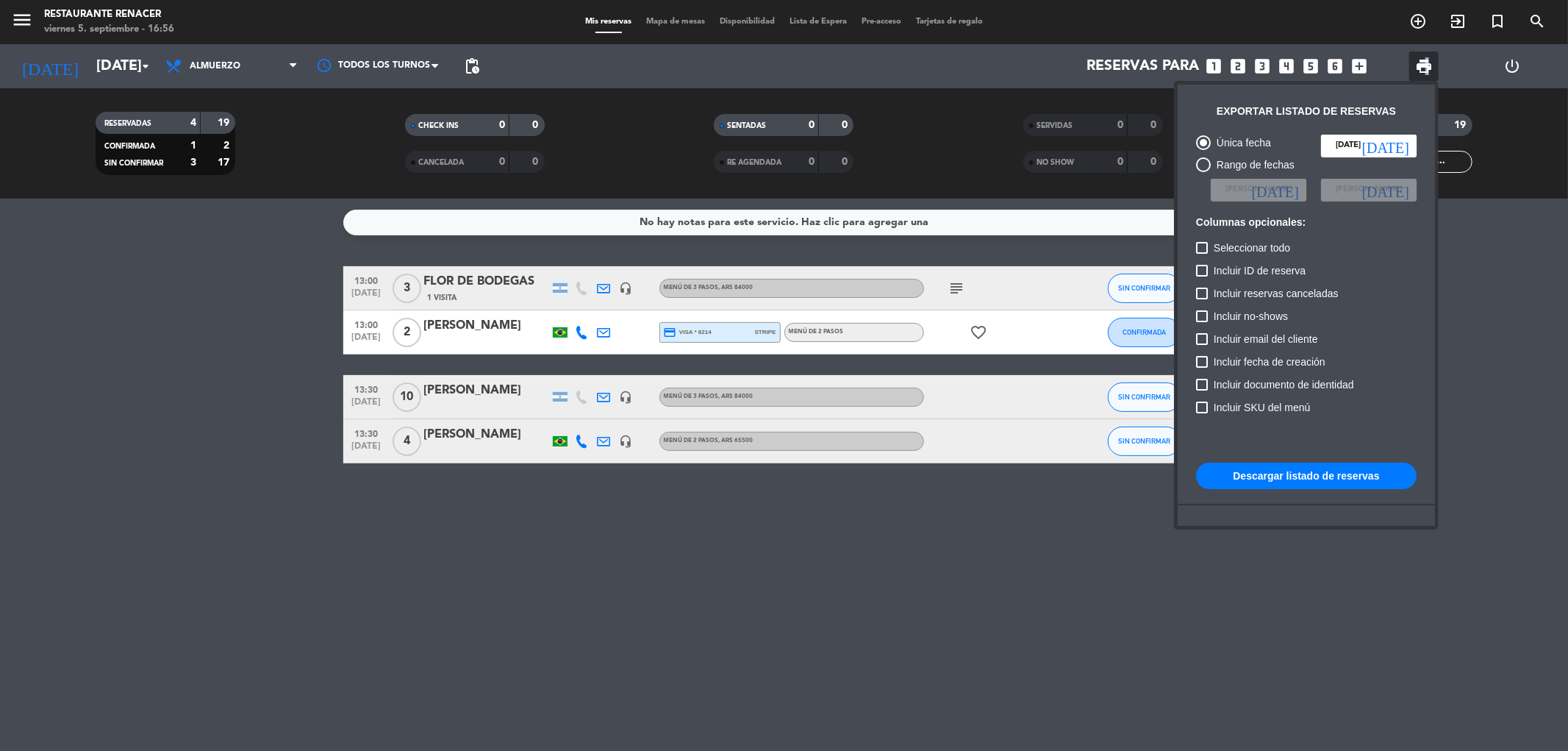
click at [1291, 481] on button "Descargar listado de reservas" at bounding box center [1306, 476] width 221 height 27
click at [88, 50] on div at bounding box center [784, 375] width 1568 height 751
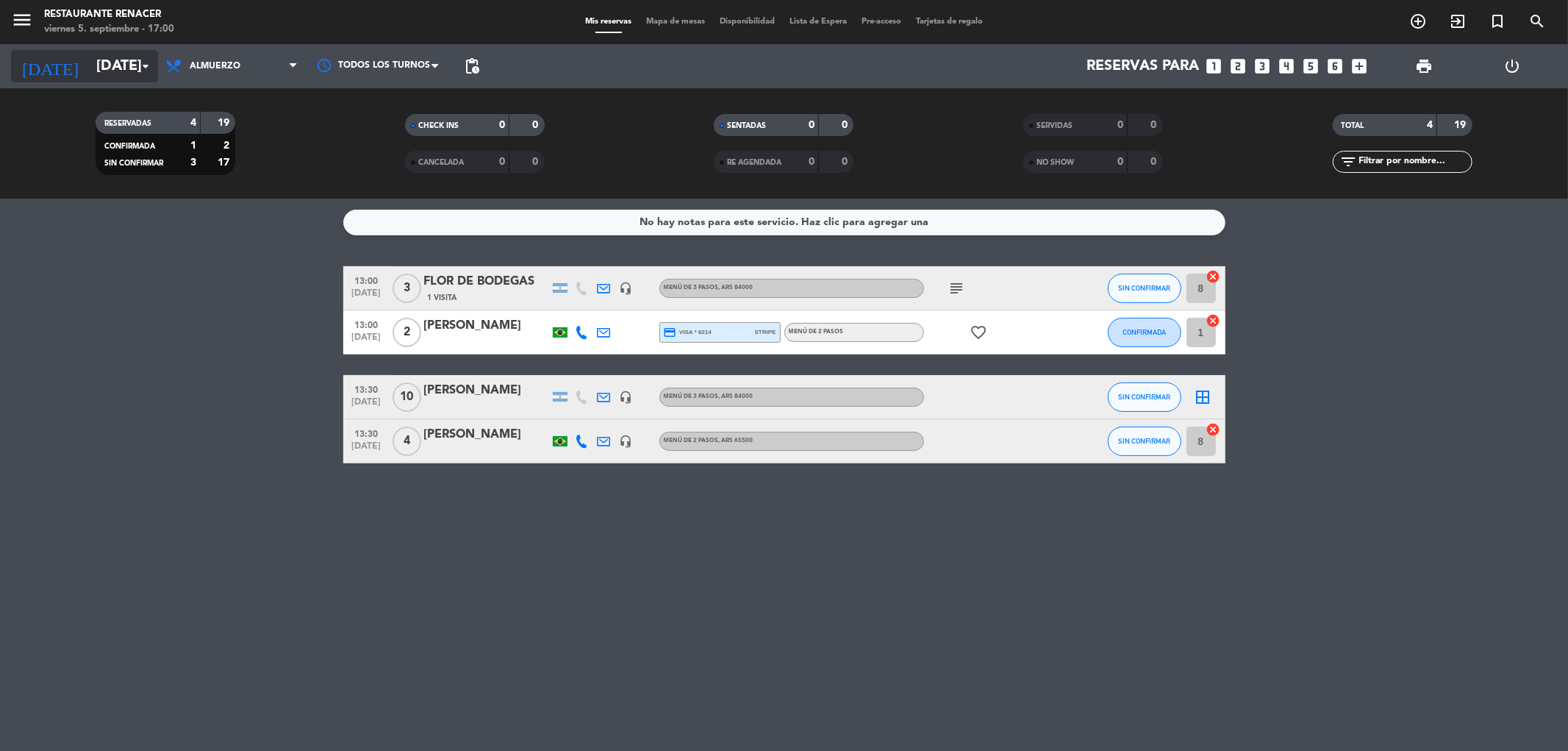
click at [95, 57] on input "[DATE]" at bounding box center [182, 66] width 187 height 32
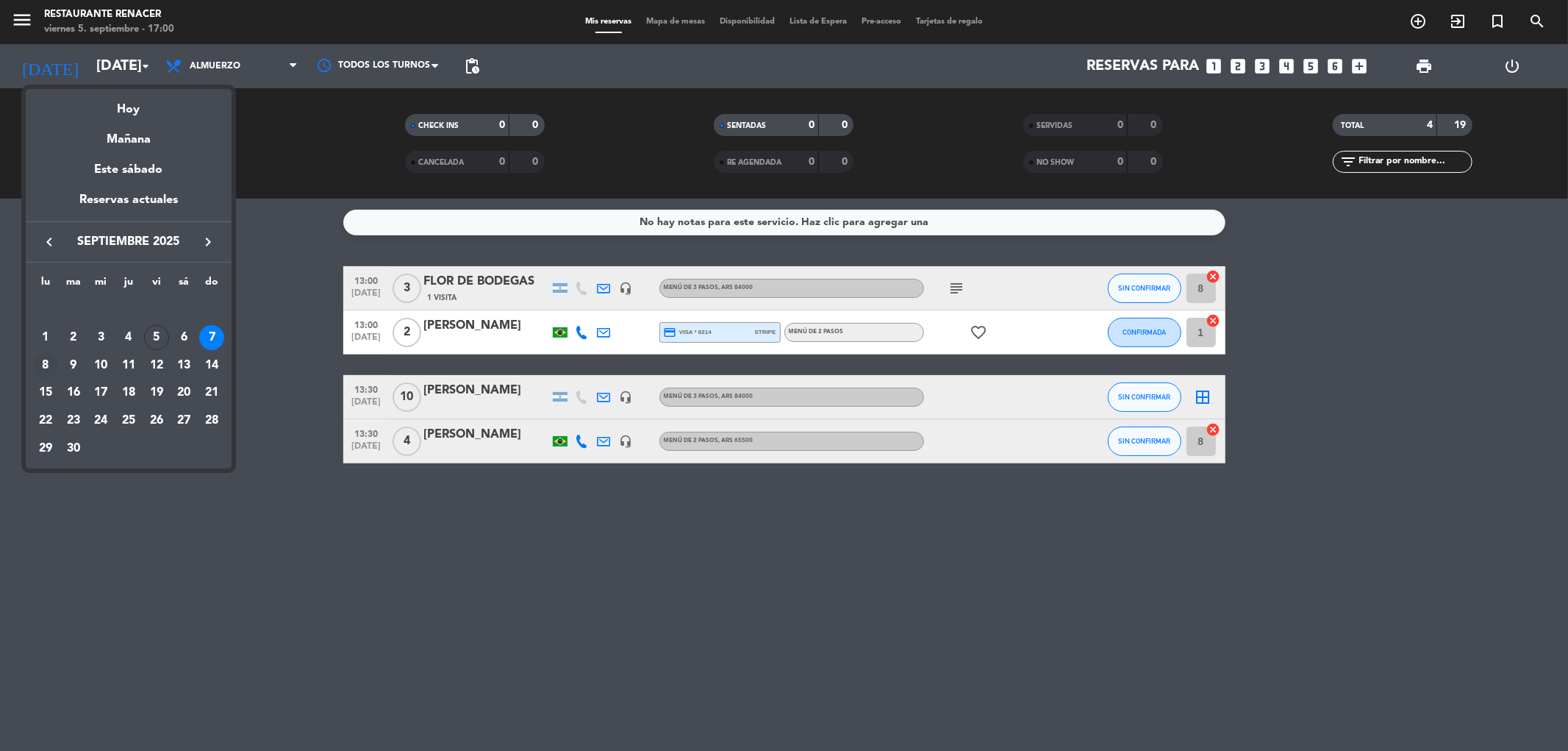
click at [46, 359] on div "8" at bounding box center [46, 366] width 25 height 25
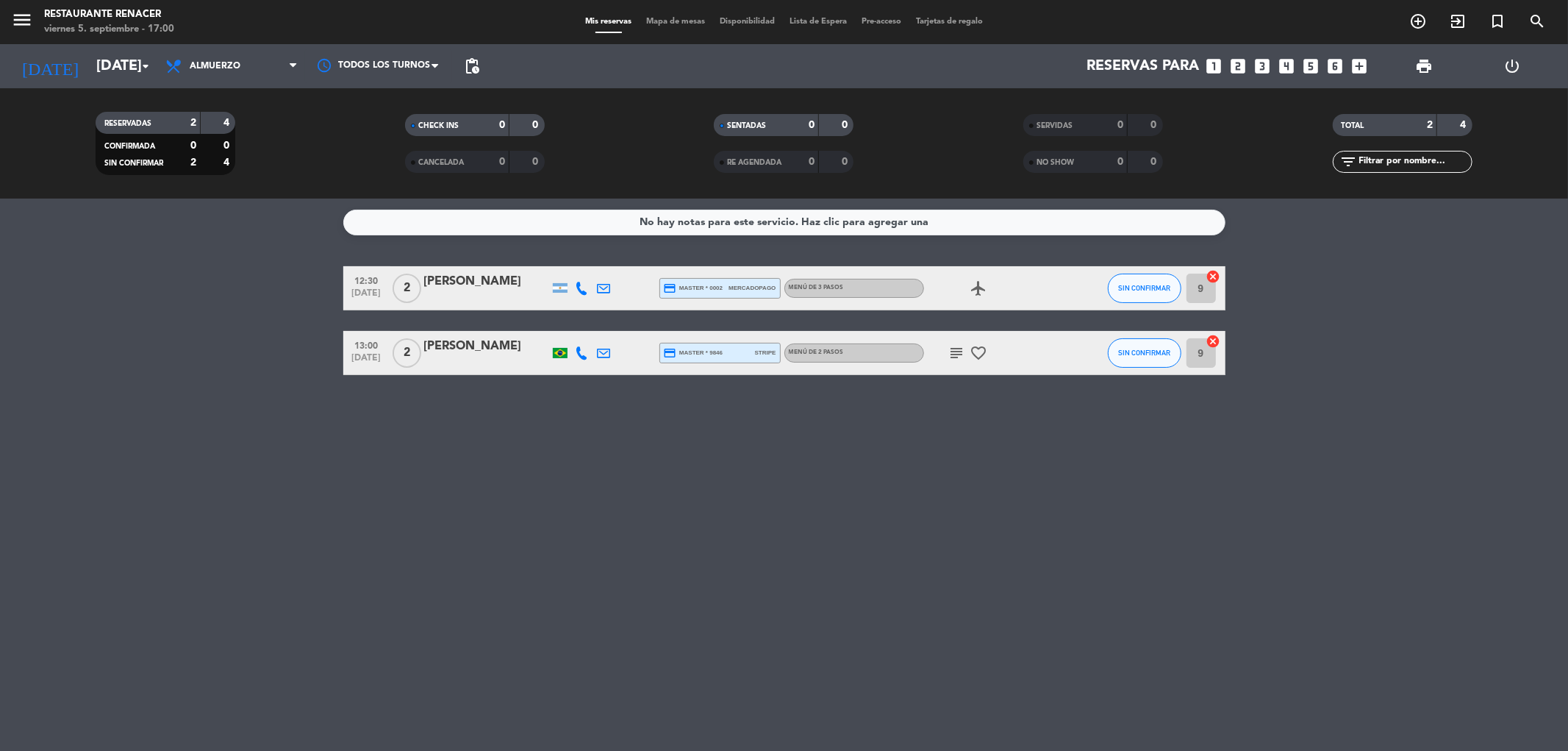
click at [1426, 63] on span "print" at bounding box center [1424, 66] width 18 height 18
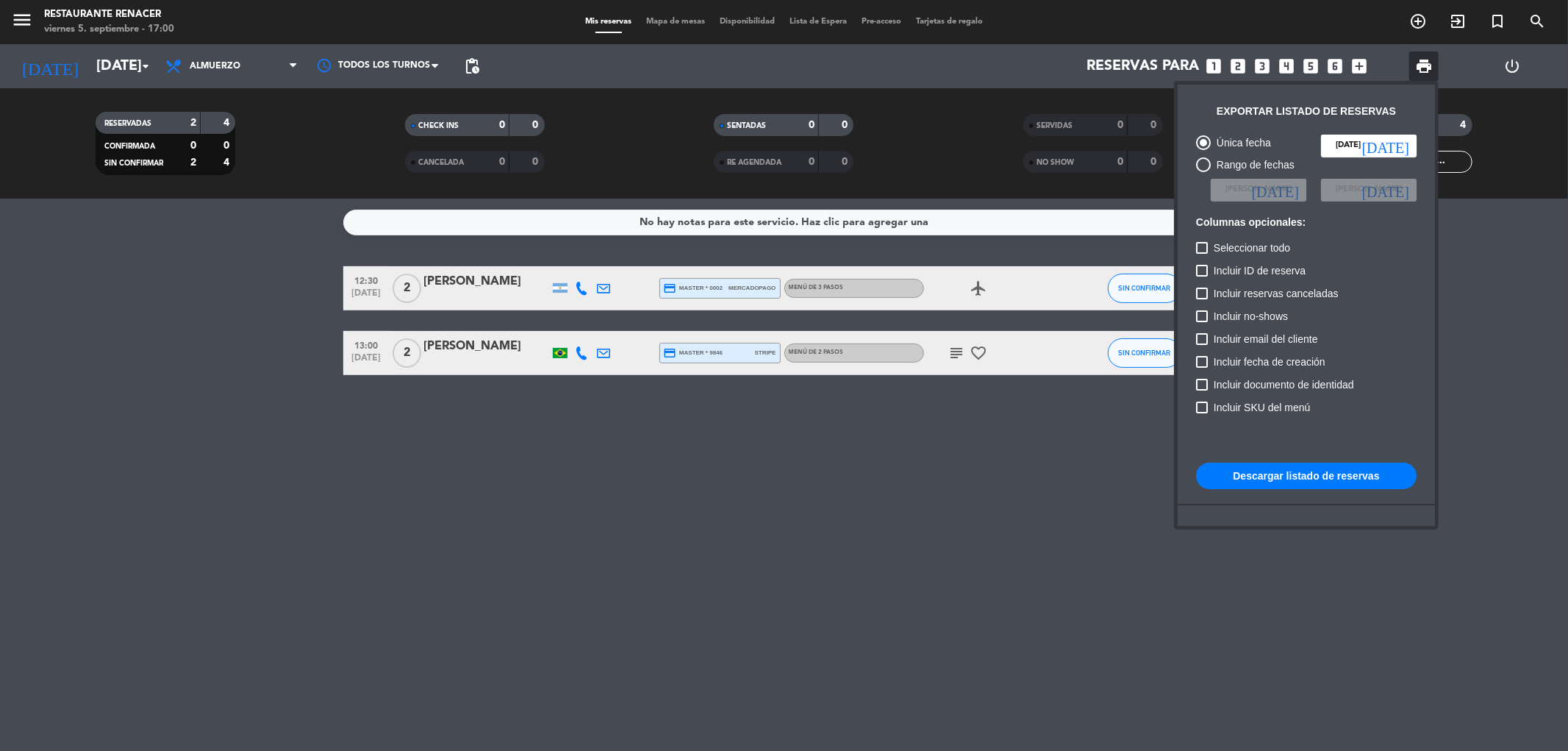
click at [1307, 479] on button "Descargar listado de reservas" at bounding box center [1306, 476] width 221 height 27
click at [94, 57] on div at bounding box center [784, 375] width 1568 height 751
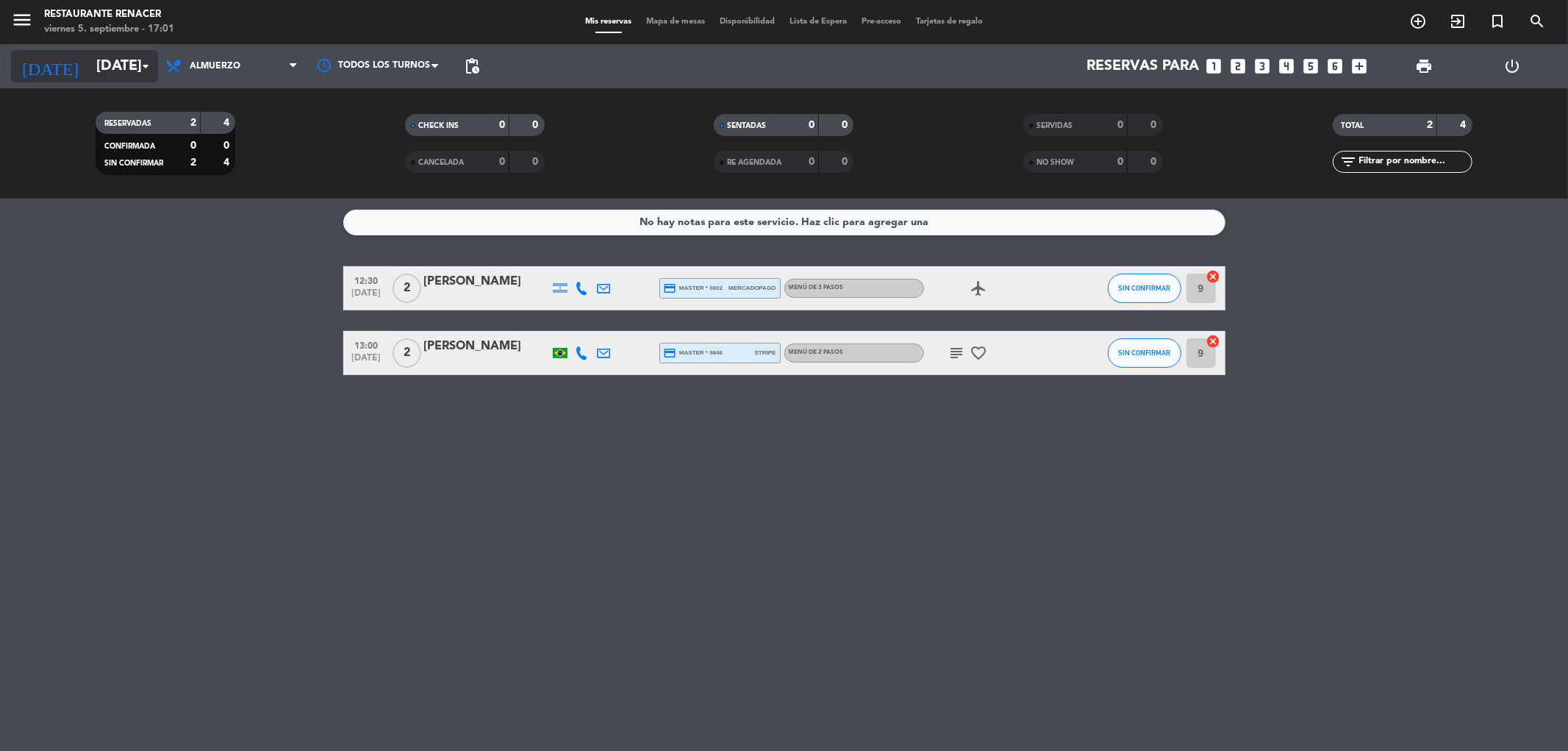
click at [92, 67] on input "[DATE]" at bounding box center [182, 66] width 187 height 32
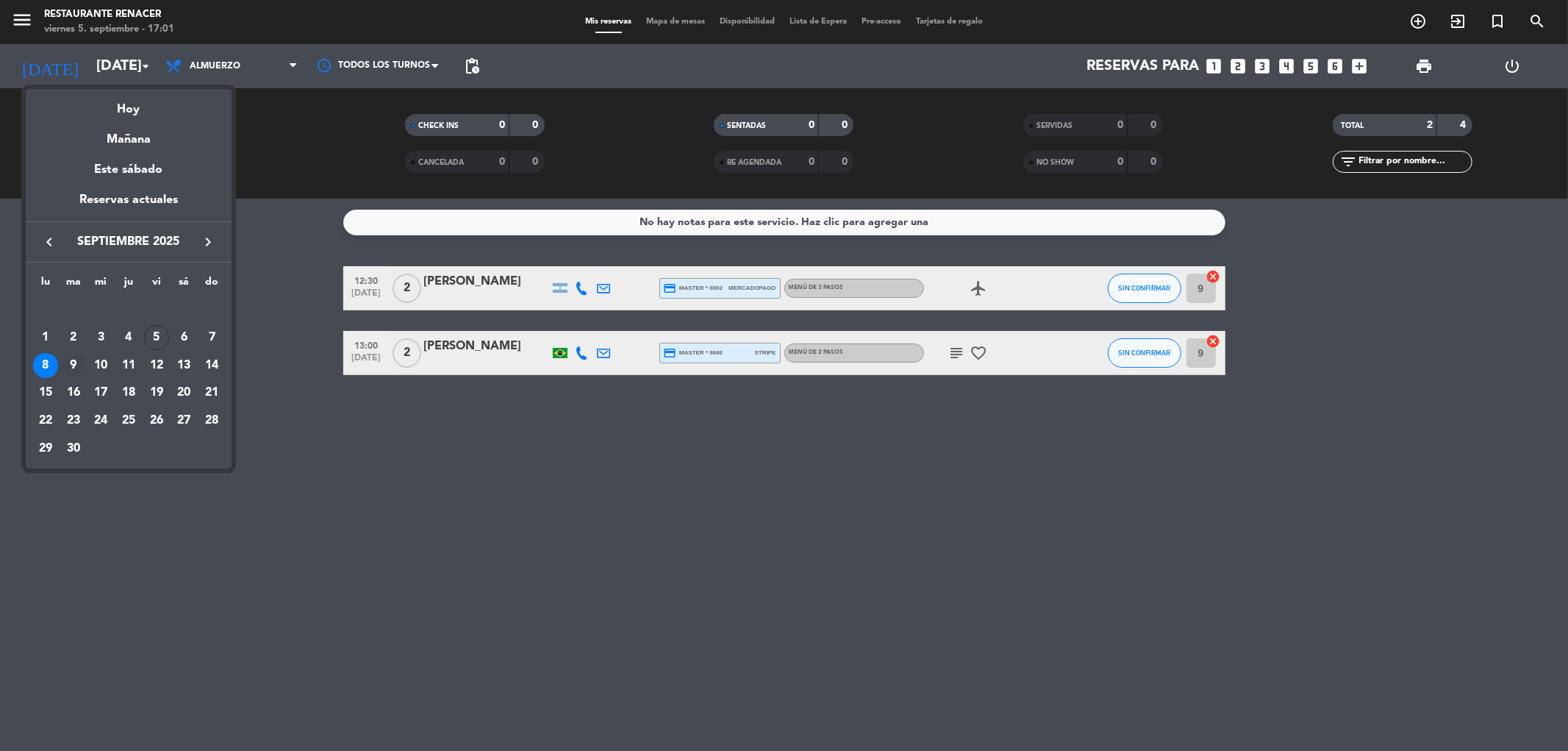
click at [72, 364] on div "9" at bounding box center [74, 366] width 25 height 25
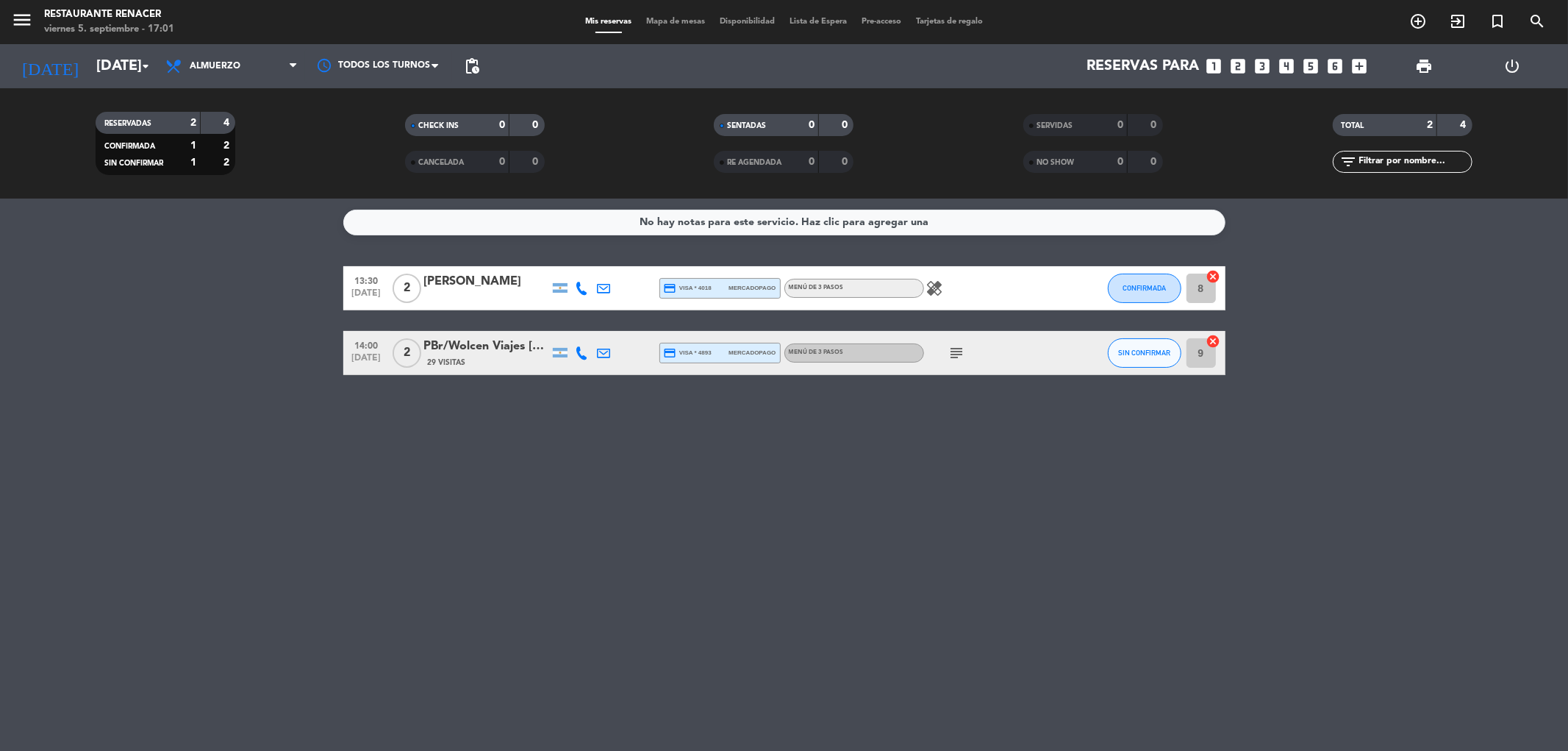
click at [511, 634] on div "No hay notas para este servicio. Haz clic para agregar una 13:30 [DATE] 2 [PERS…" at bounding box center [784, 475] width 1568 height 552
click at [1430, 67] on span "print" at bounding box center [1424, 66] width 18 height 18
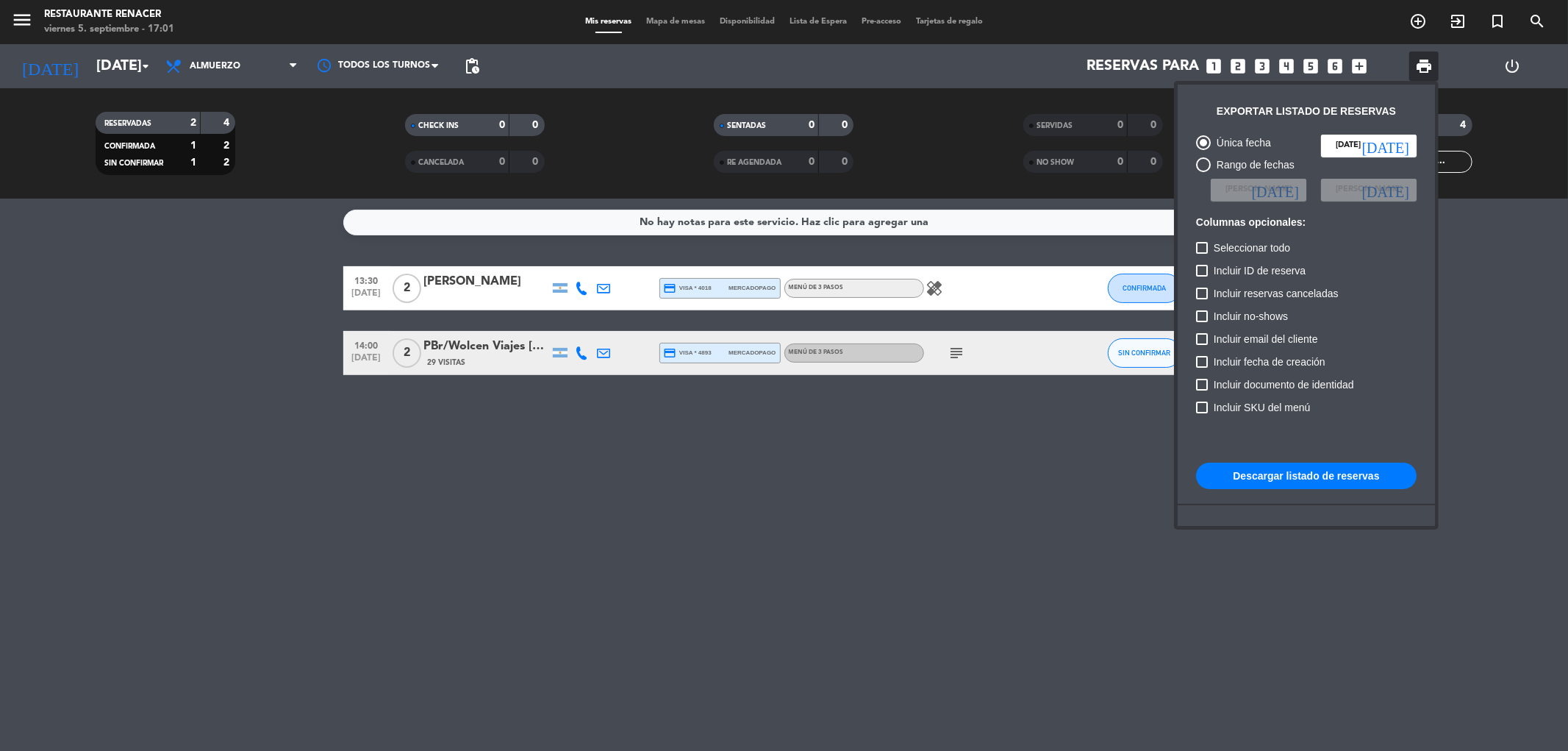
click at [1238, 474] on button "Descargar listado de reservas" at bounding box center [1306, 476] width 221 height 27
click at [63, 62] on div at bounding box center [784, 375] width 1568 height 751
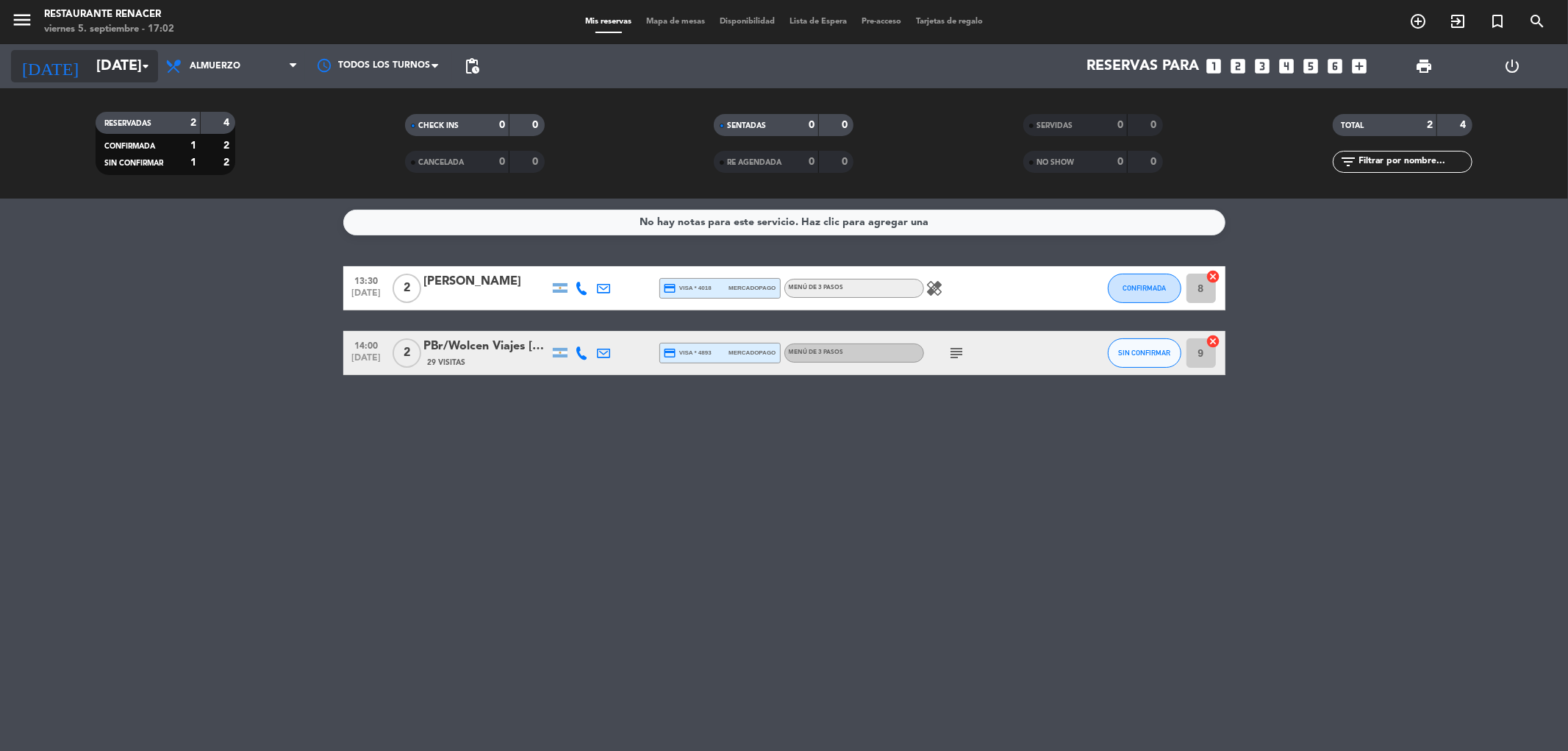
click at [89, 60] on input "[DATE]" at bounding box center [182, 66] width 187 height 32
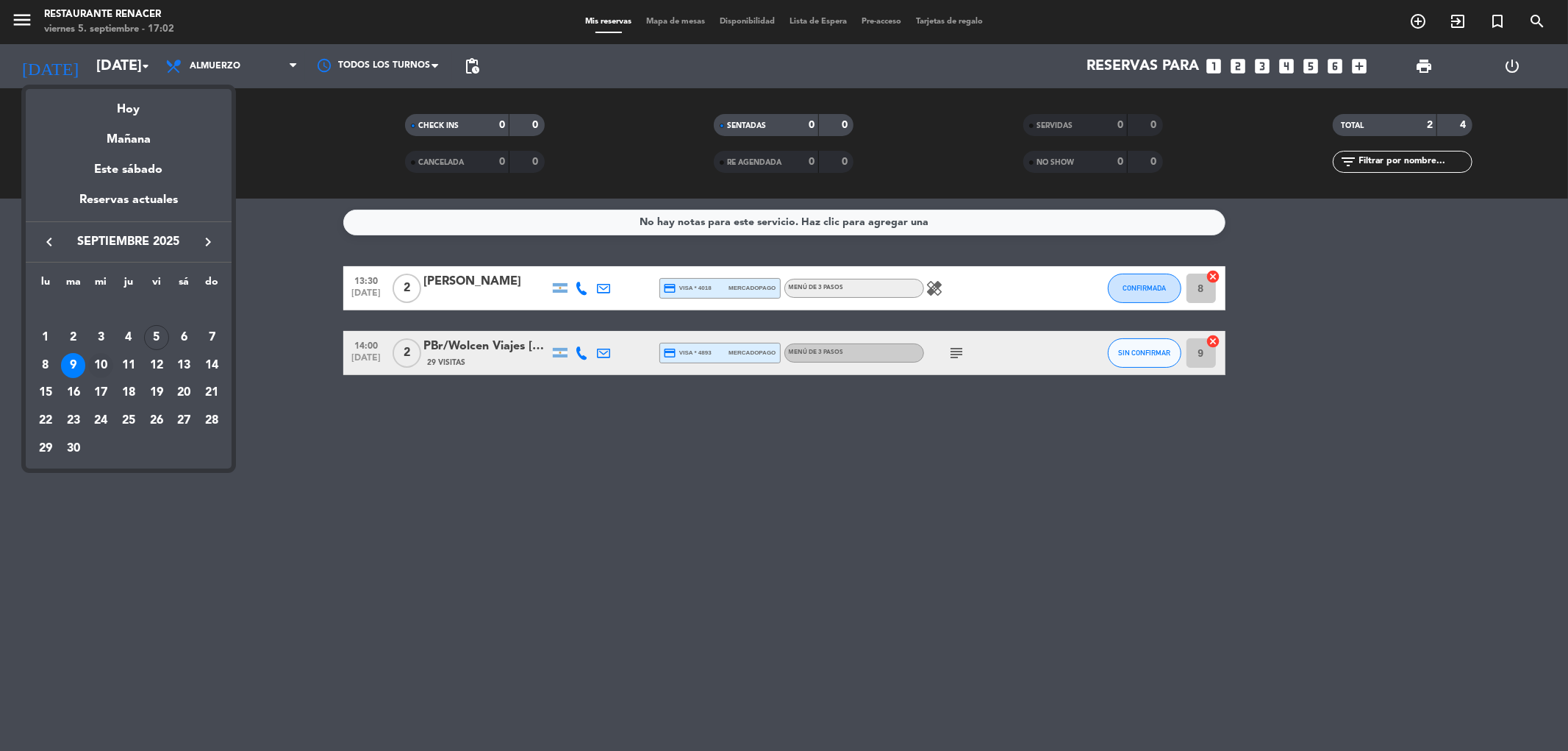
click at [98, 359] on div "10" at bounding box center [100, 366] width 25 height 25
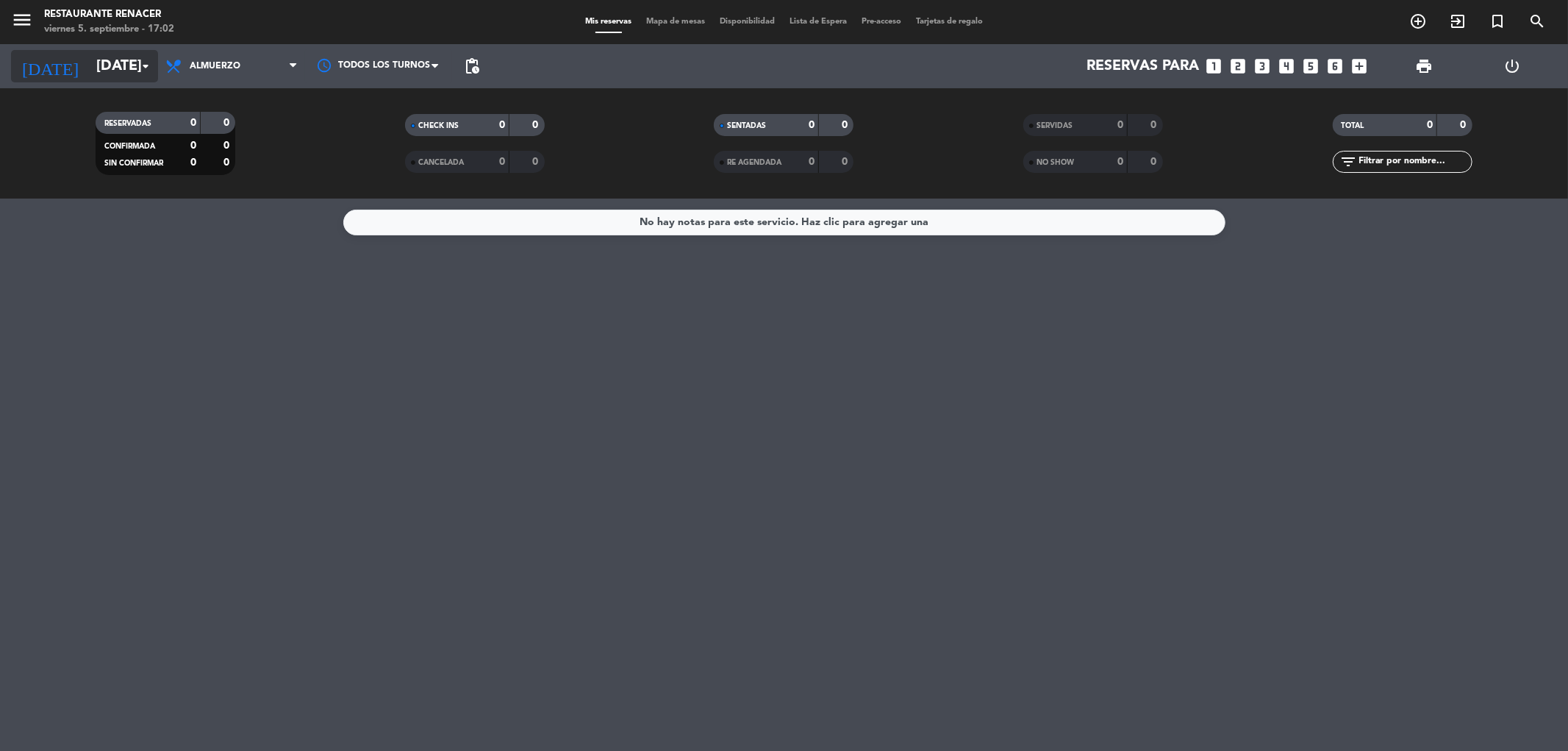
click at [92, 68] on input "[DATE]" at bounding box center [182, 66] width 187 height 32
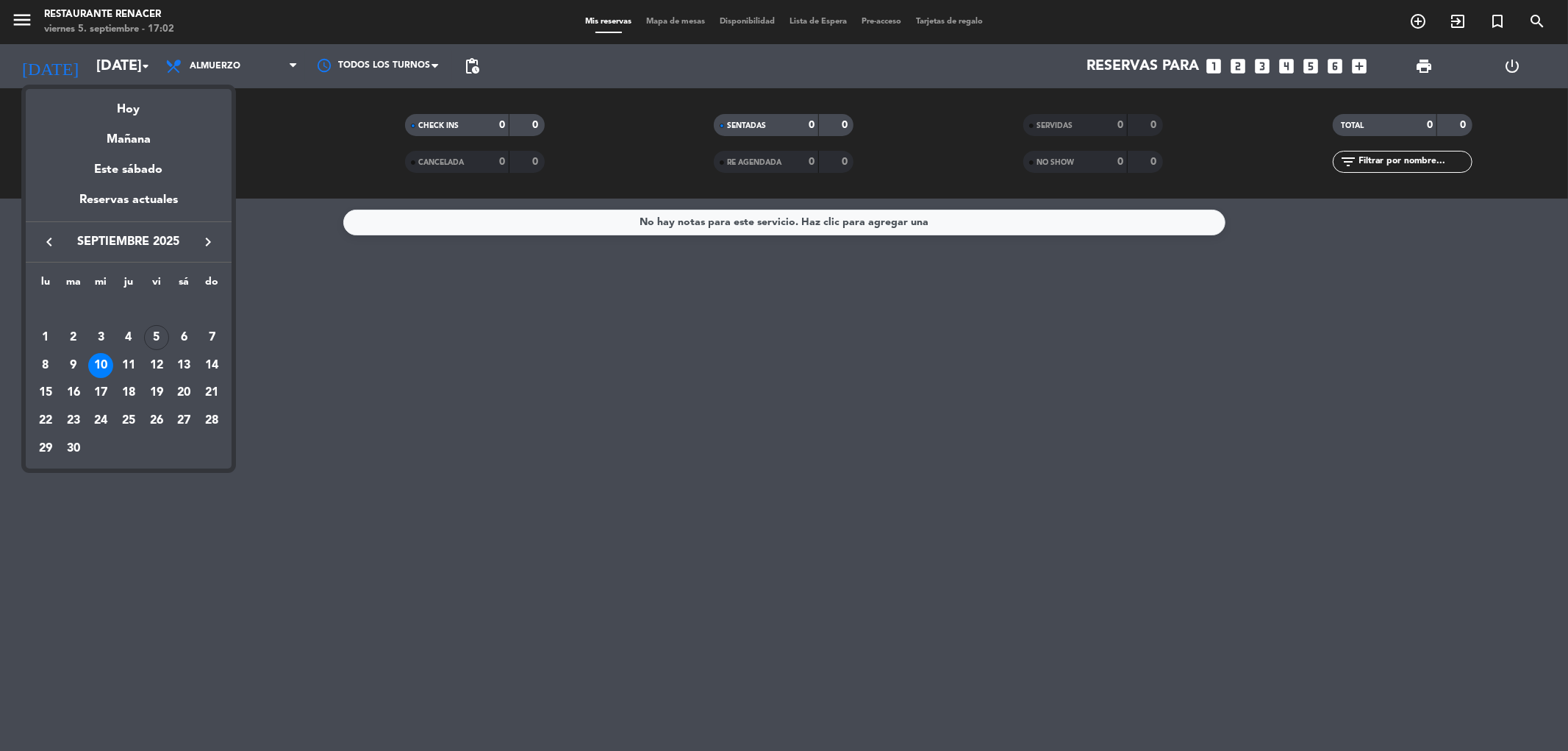
click at [125, 368] on div "11" at bounding box center [128, 366] width 25 height 25
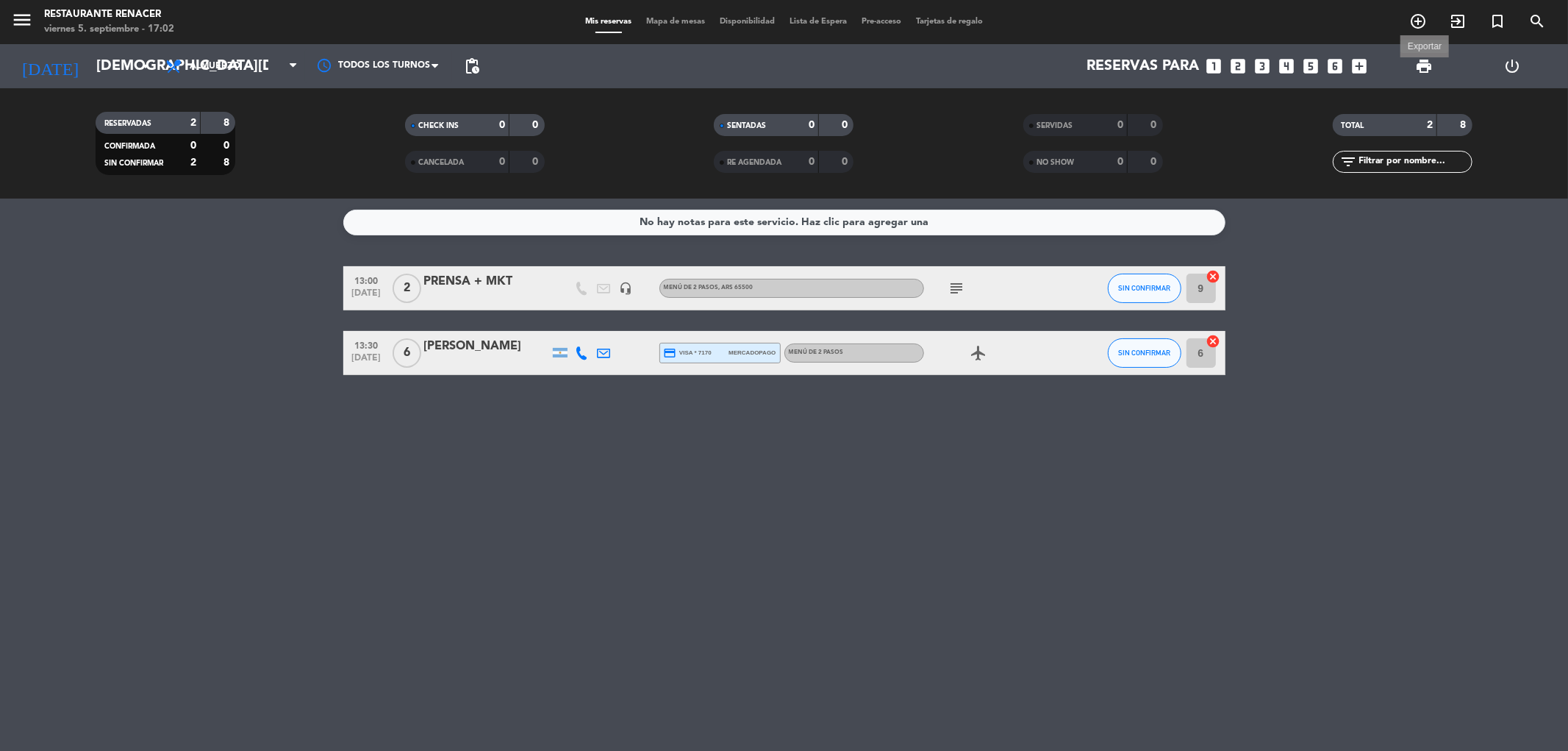
click at [1427, 71] on span "print" at bounding box center [1424, 66] width 18 height 18
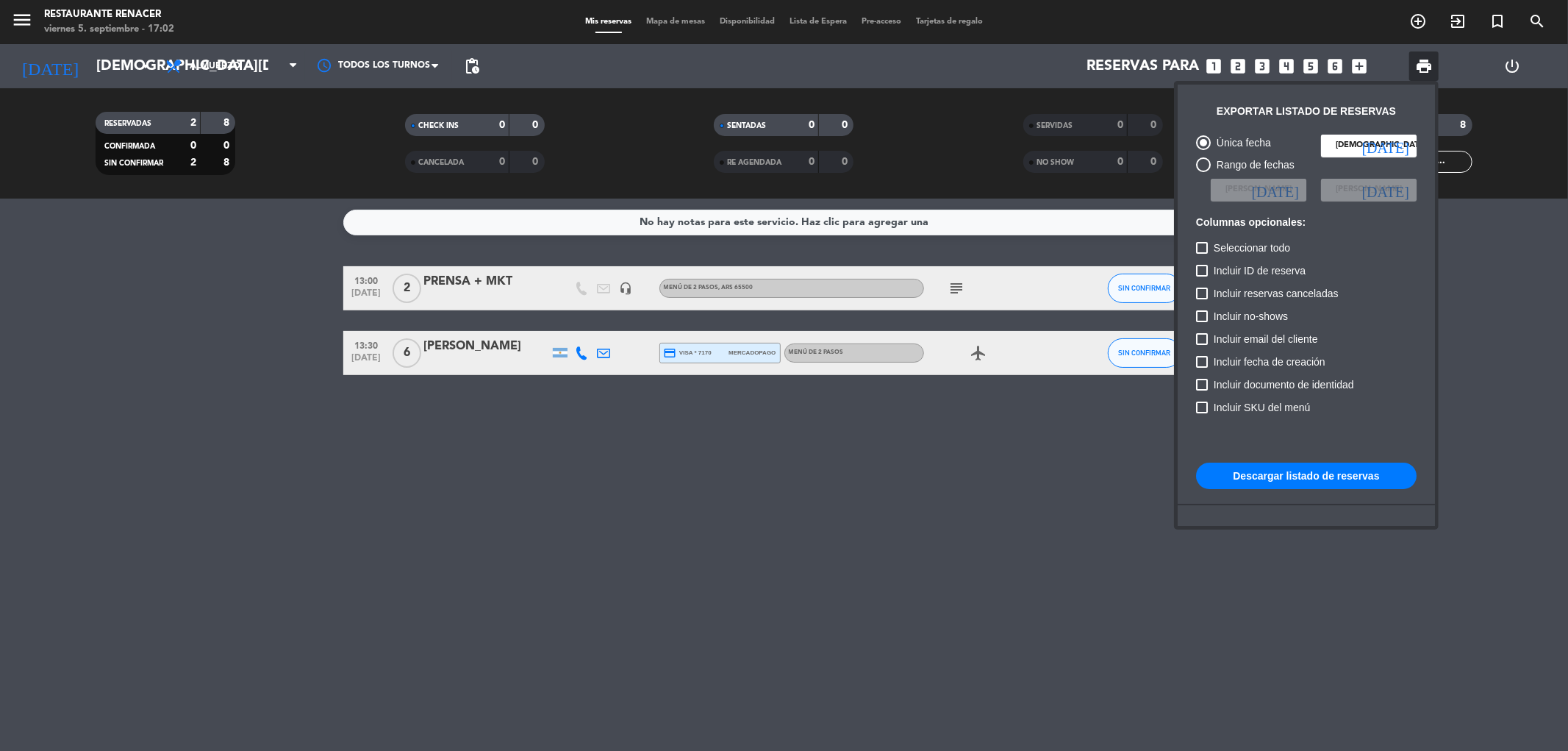
click at [1301, 481] on button "Descargar listado de reservas" at bounding box center [1306, 476] width 221 height 27
click at [99, 71] on div at bounding box center [784, 375] width 1568 height 751
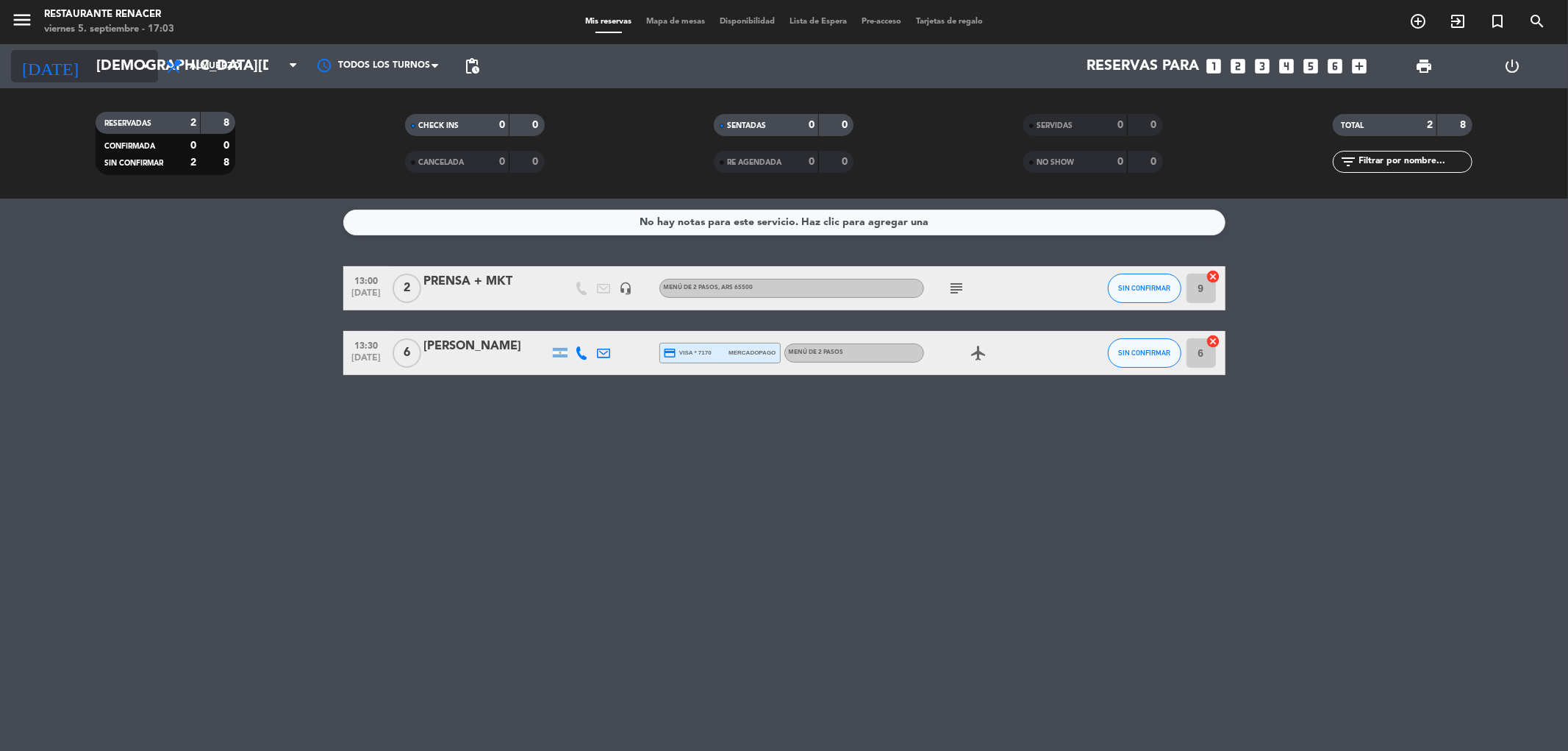
click at [100, 69] on input "[DEMOGRAPHIC_DATA][DATE]" at bounding box center [182, 66] width 187 height 32
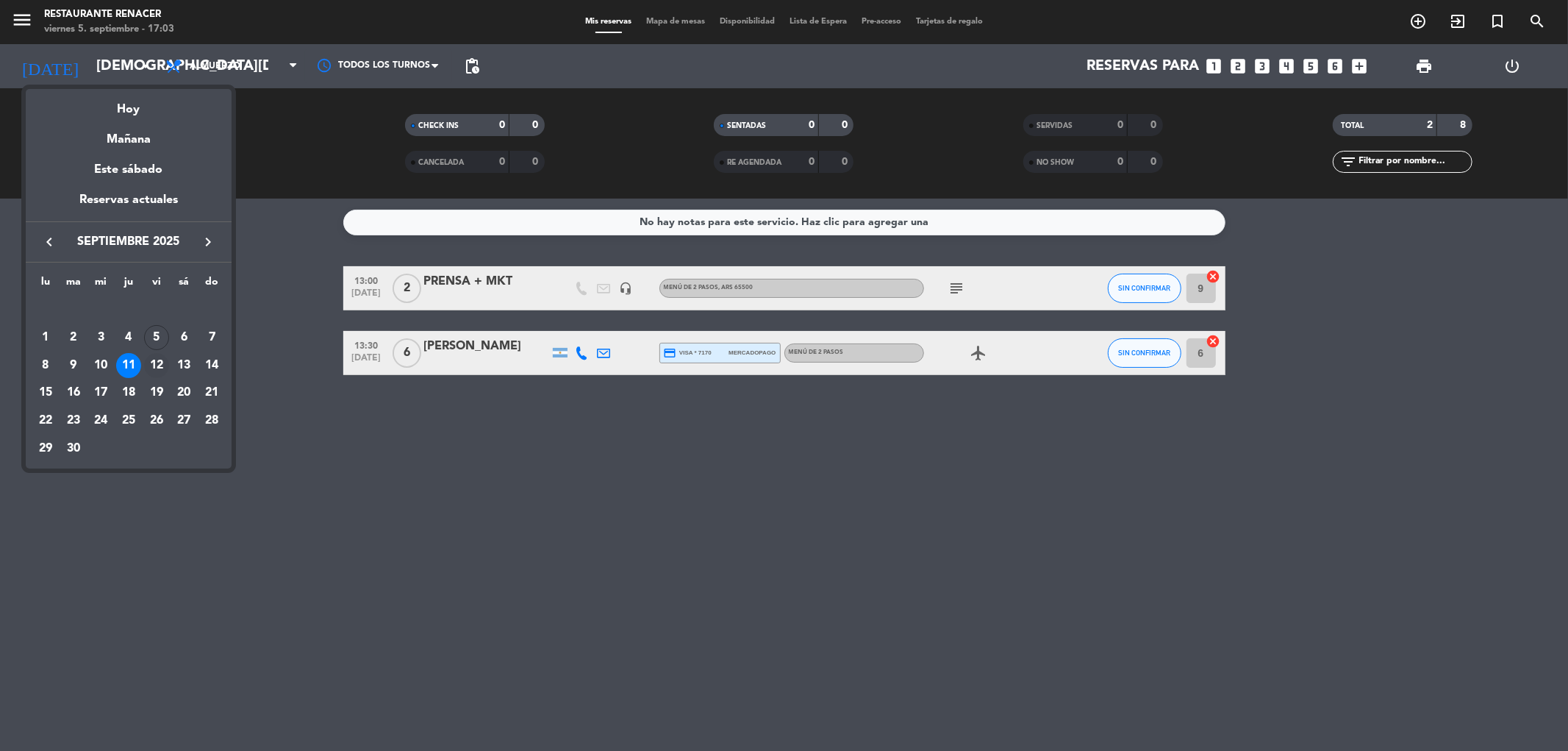
click at [158, 368] on div "12" at bounding box center [157, 366] width 25 height 25
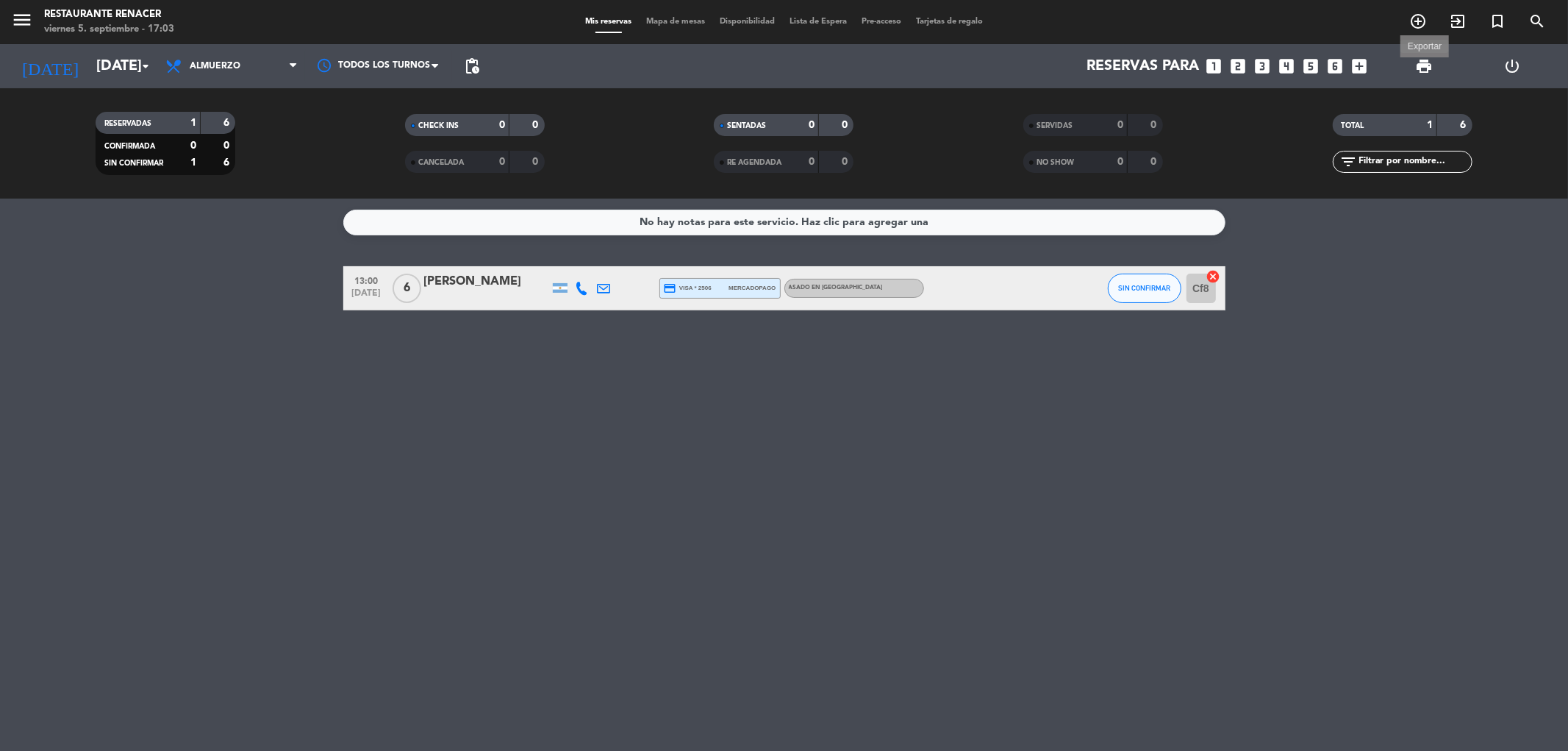
click at [1415, 62] on span "print" at bounding box center [1424, 66] width 18 height 18
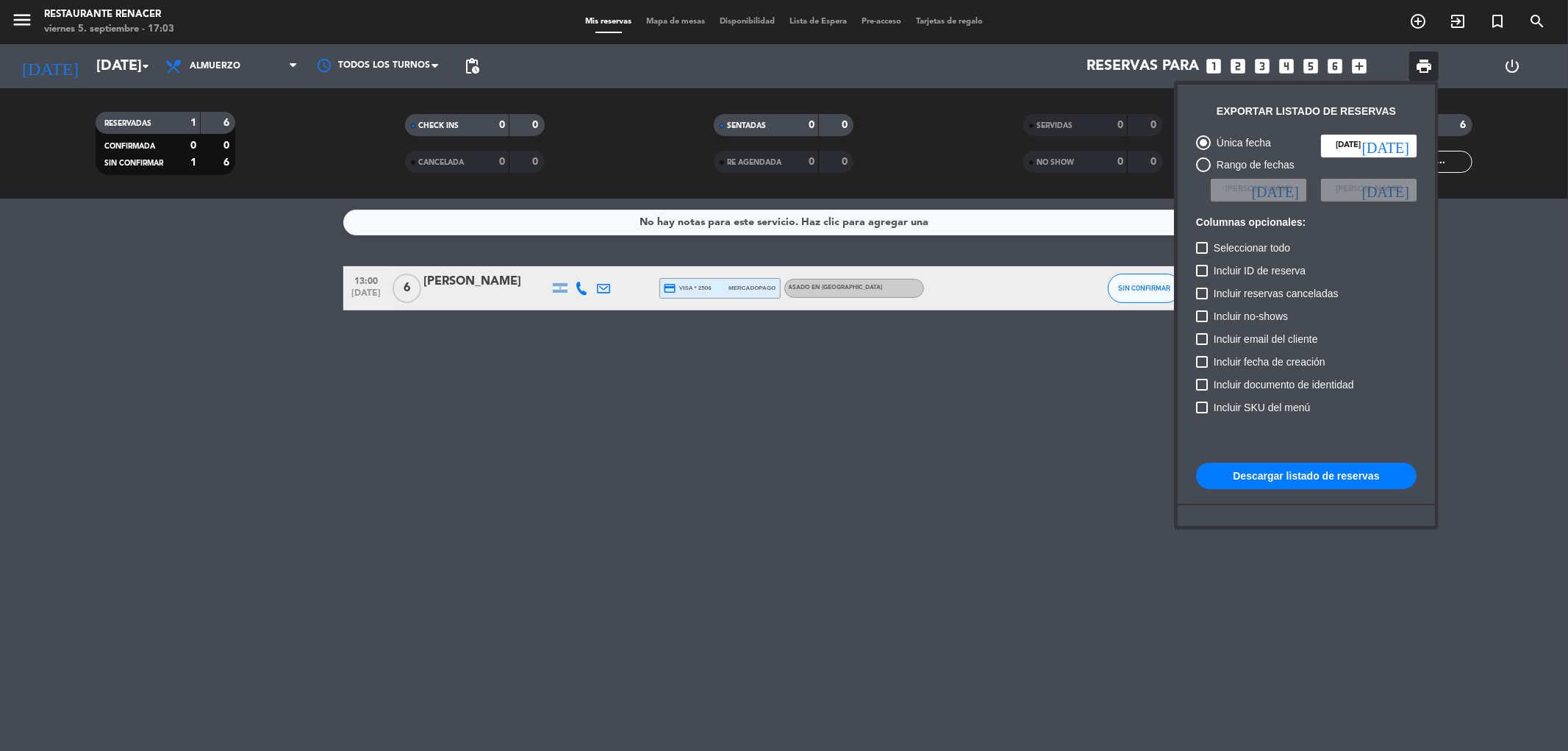
drag, startPoint x: 1294, startPoint y: 466, endPoint x: 1304, endPoint y: 470, distance: 10.8
click at [1299, 467] on button "Descargar listado de reservas" at bounding box center [1306, 476] width 221 height 27
click at [92, 52] on div at bounding box center [784, 375] width 1568 height 751
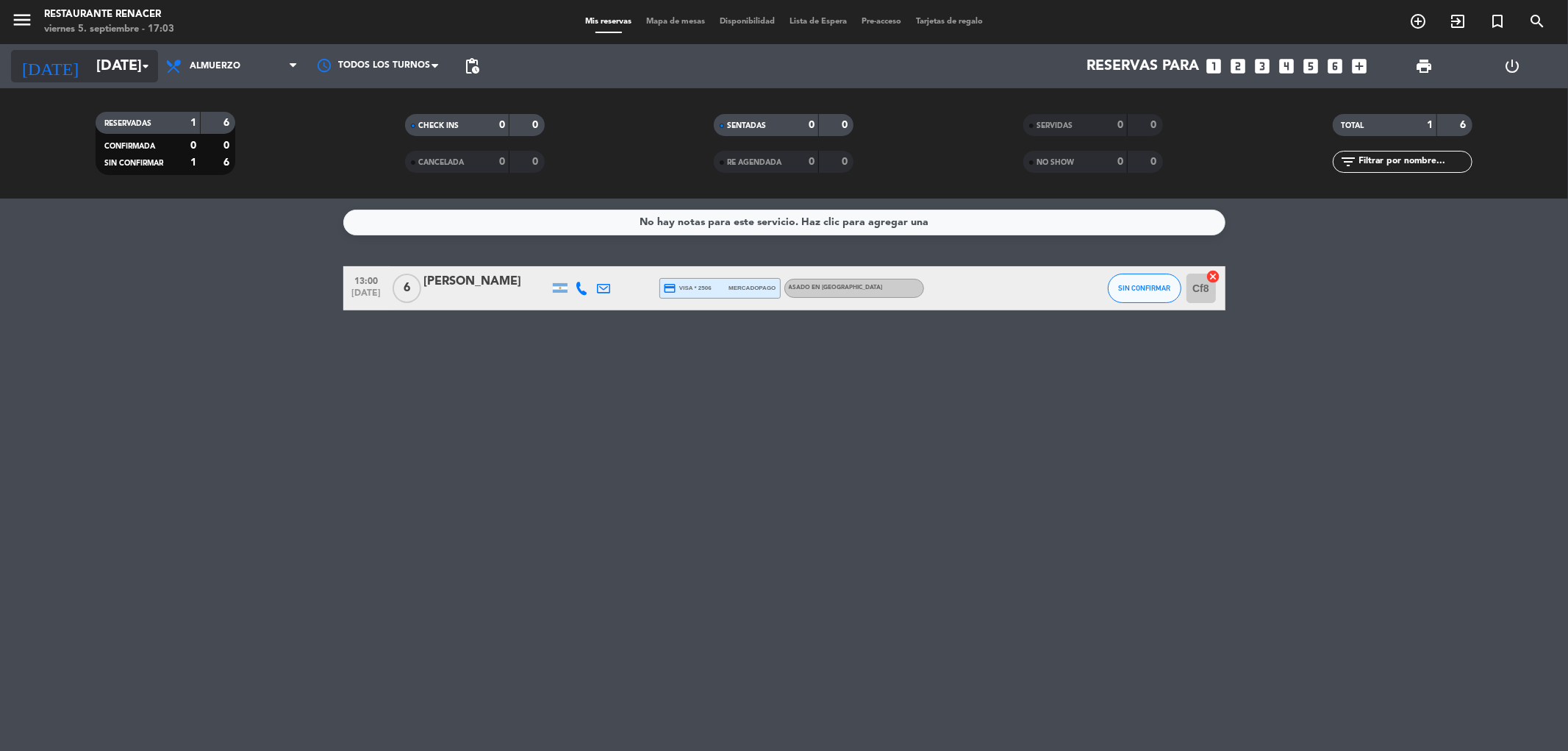
click at [103, 60] on input "[DATE]" at bounding box center [182, 66] width 187 height 32
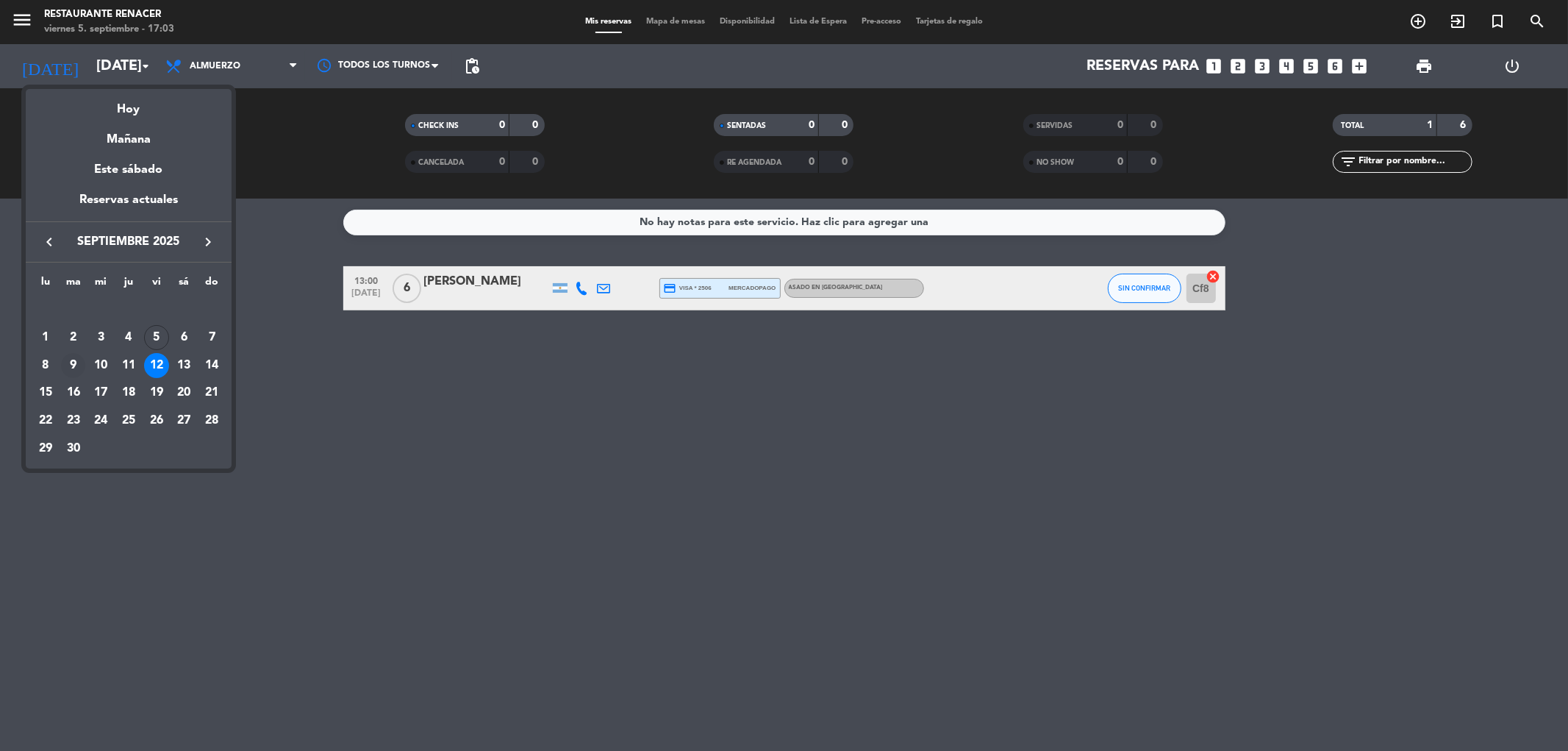
click at [69, 364] on div "9" at bounding box center [74, 366] width 25 height 25
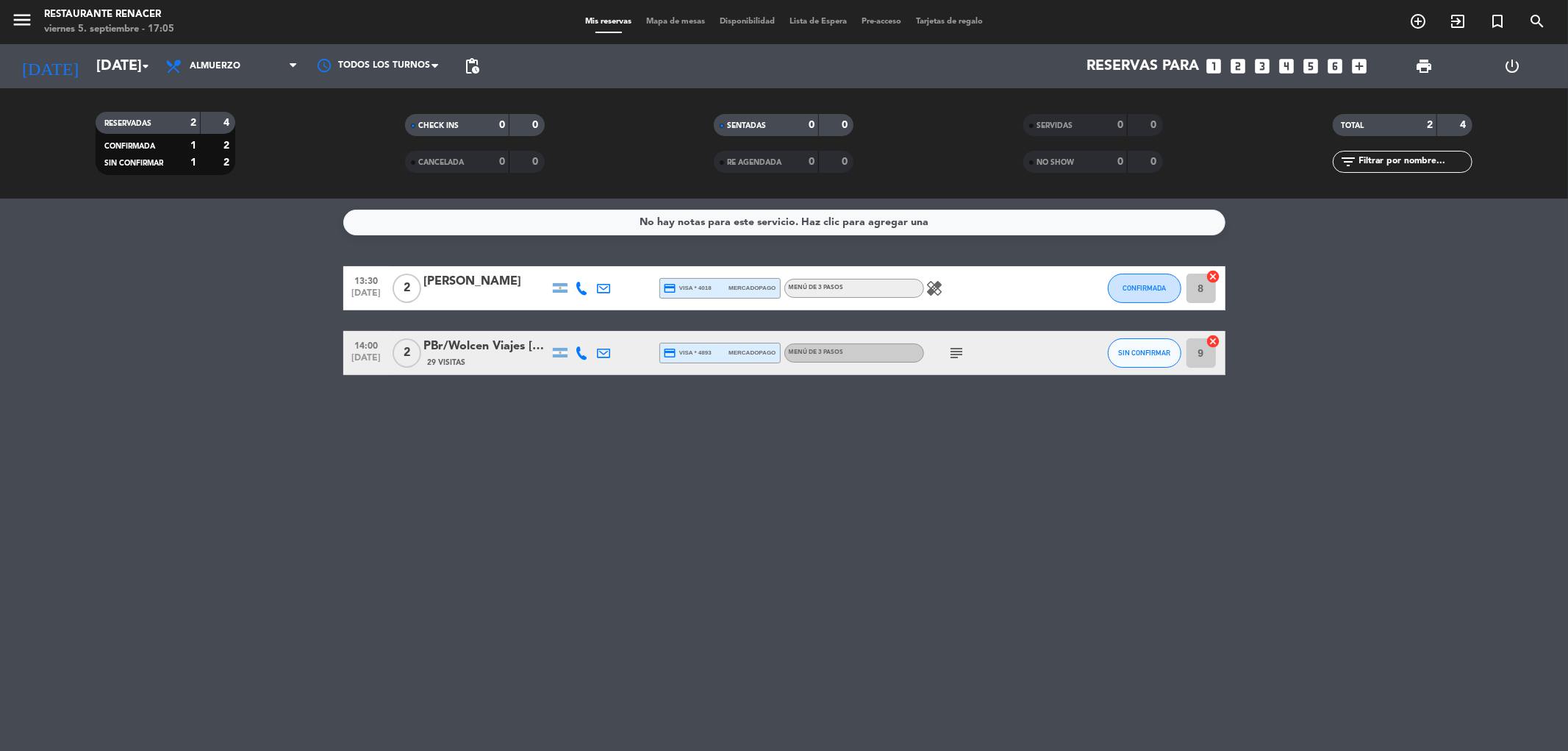
click at [253, 497] on div "No hay notas para este servicio. Haz clic para agregar una 13:30 [DATE] 2 [PERS…" at bounding box center [784, 475] width 1568 height 552
click at [129, 63] on input "[DATE]" at bounding box center [182, 66] width 187 height 32
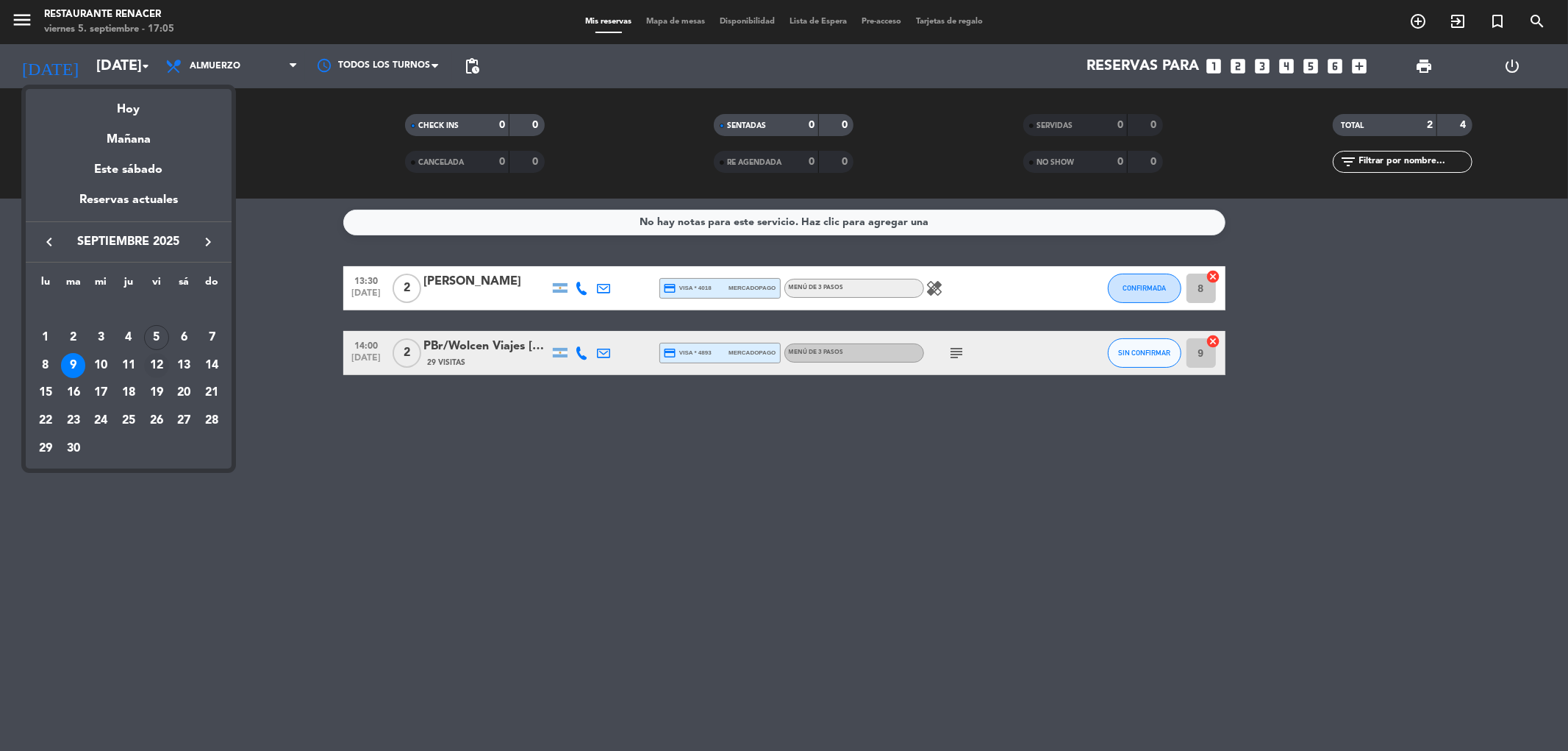
click at [159, 366] on div "12" at bounding box center [157, 366] width 25 height 25
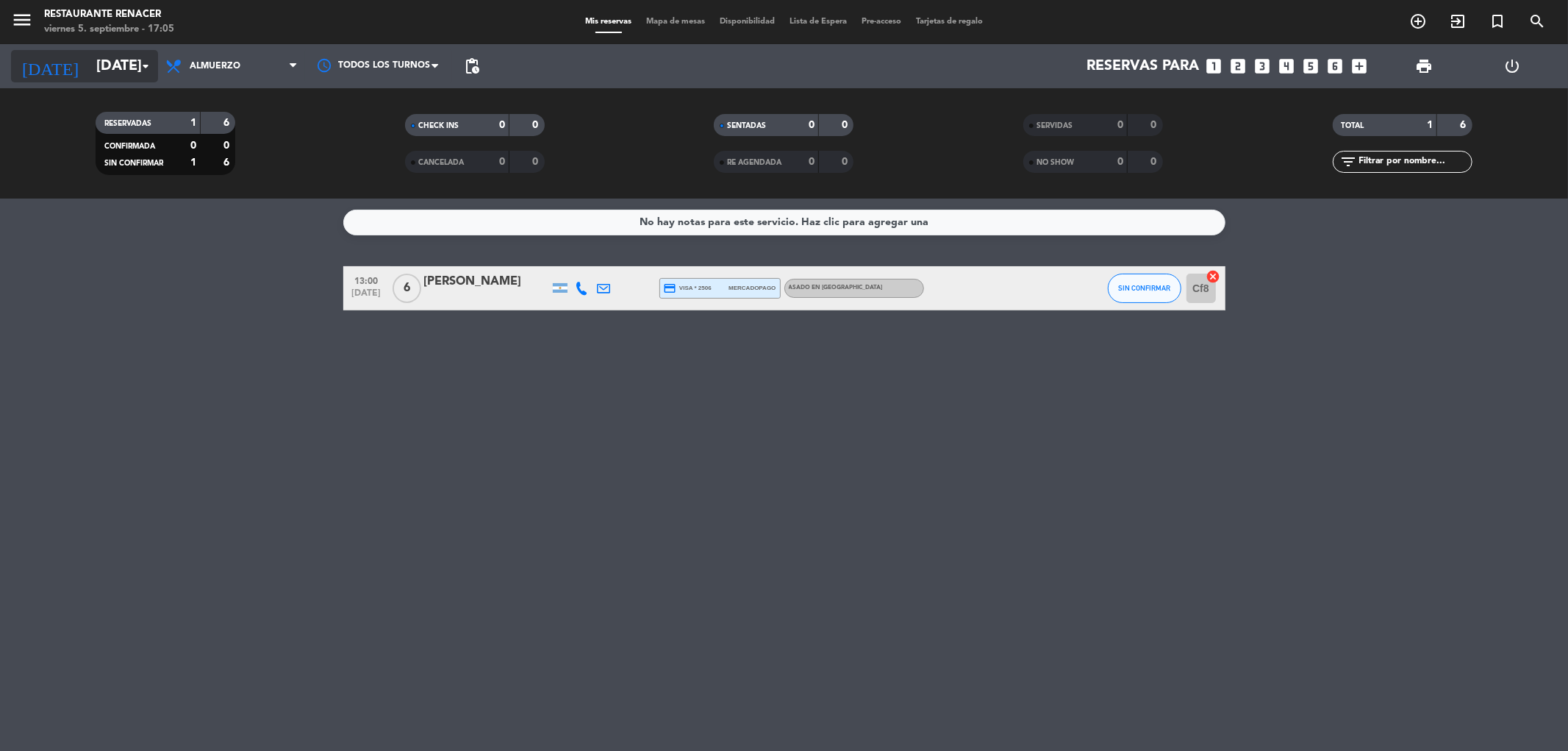
click at [103, 53] on input "[DATE]" at bounding box center [182, 66] width 187 height 32
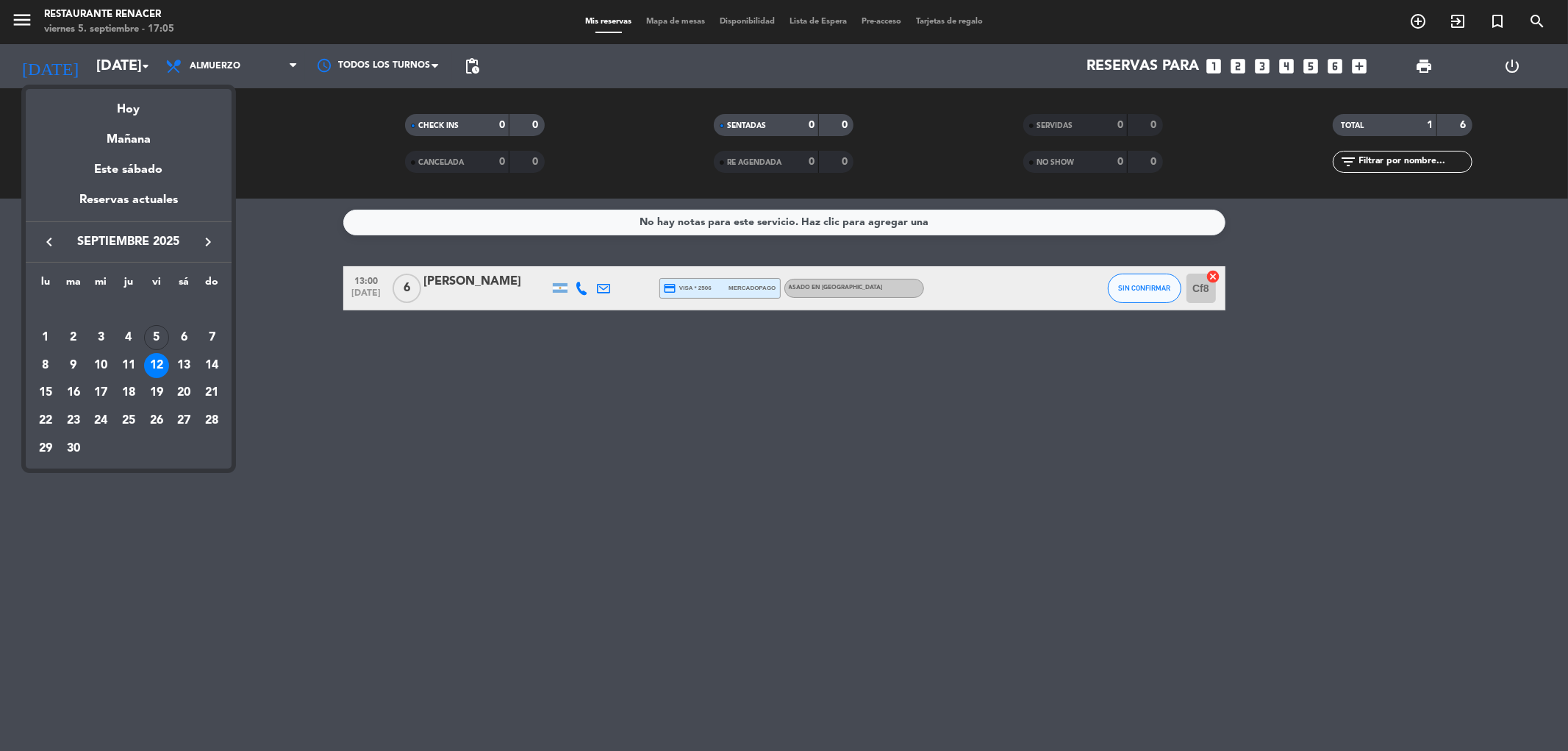
click at [185, 359] on div "13" at bounding box center [184, 366] width 25 height 25
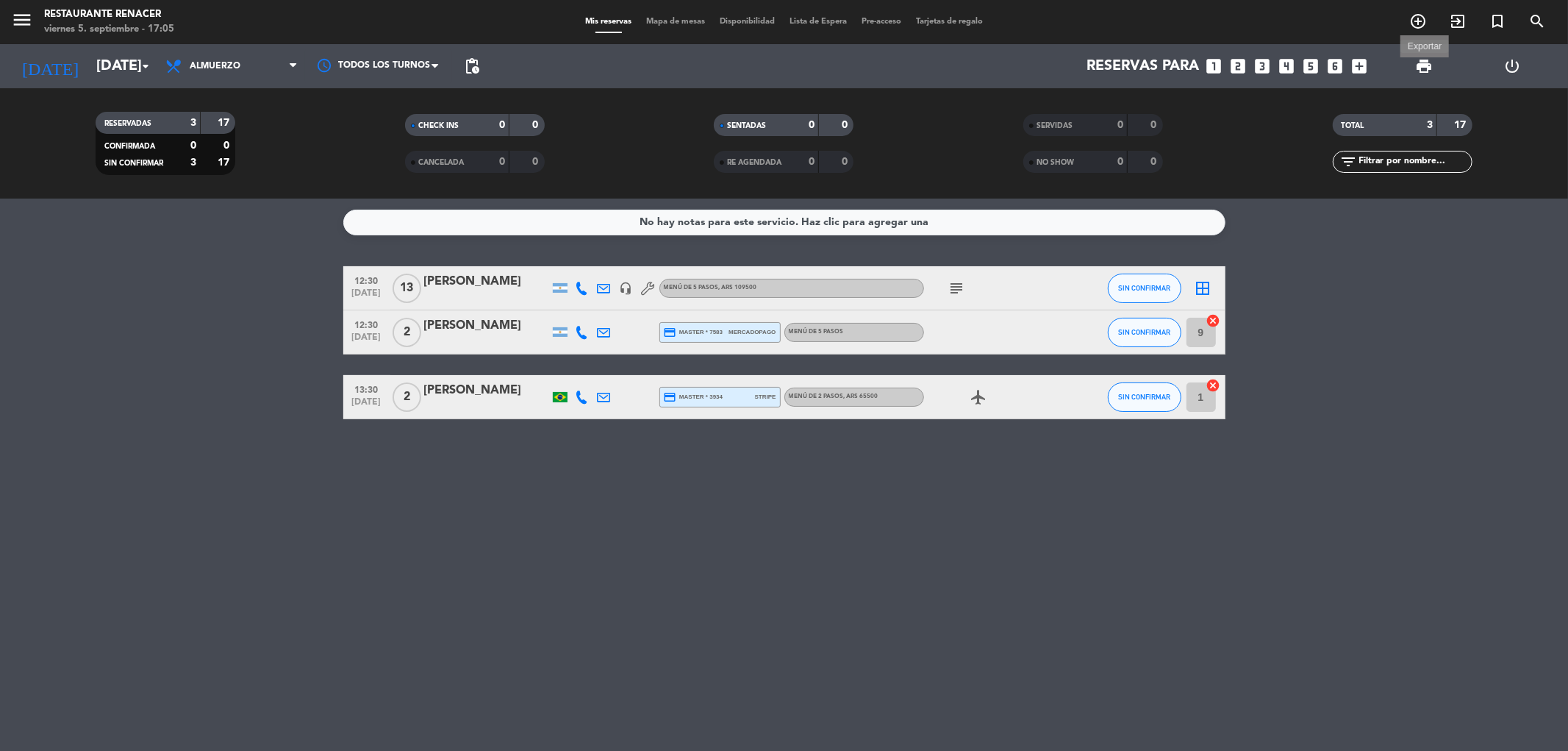
click at [1423, 70] on span "print" at bounding box center [1424, 66] width 18 height 18
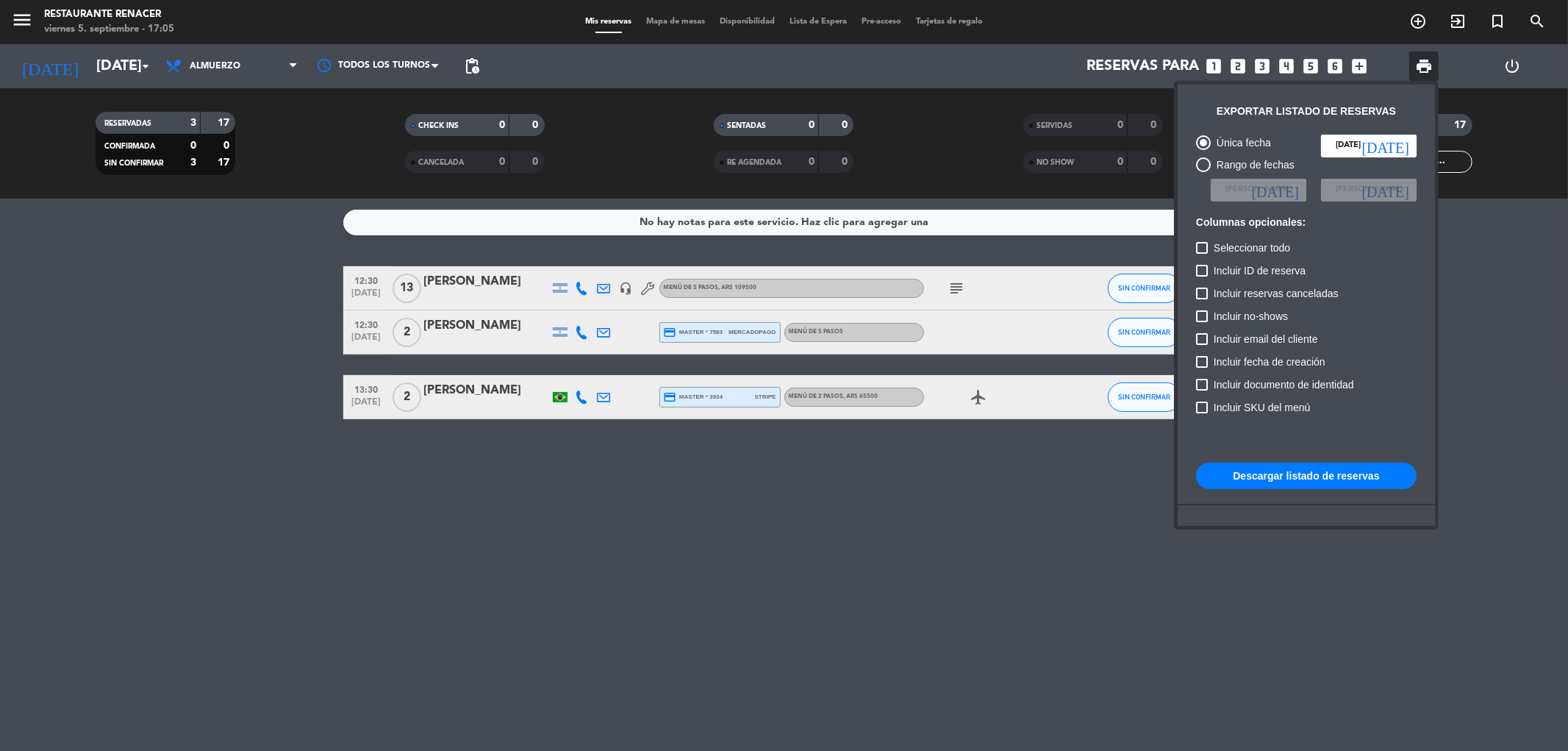
click at [1277, 479] on button "Descargar listado de reservas" at bounding box center [1306, 476] width 221 height 27
click at [222, 312] on div at bounding box center [784, 375] width 1568 height 751
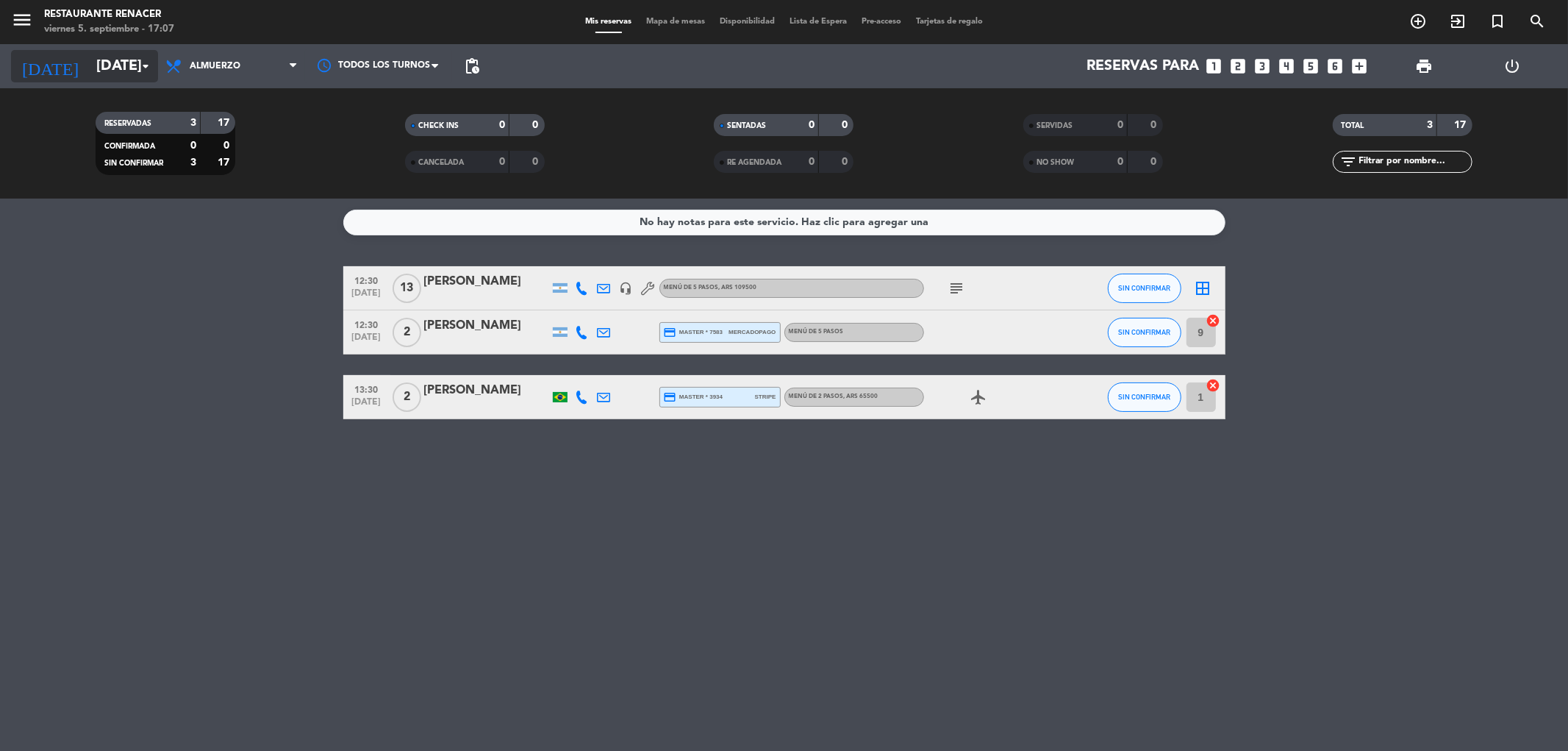
click at [89, 58] on input "[DATE]" at bounding box center [182, 66] width 187 height 32
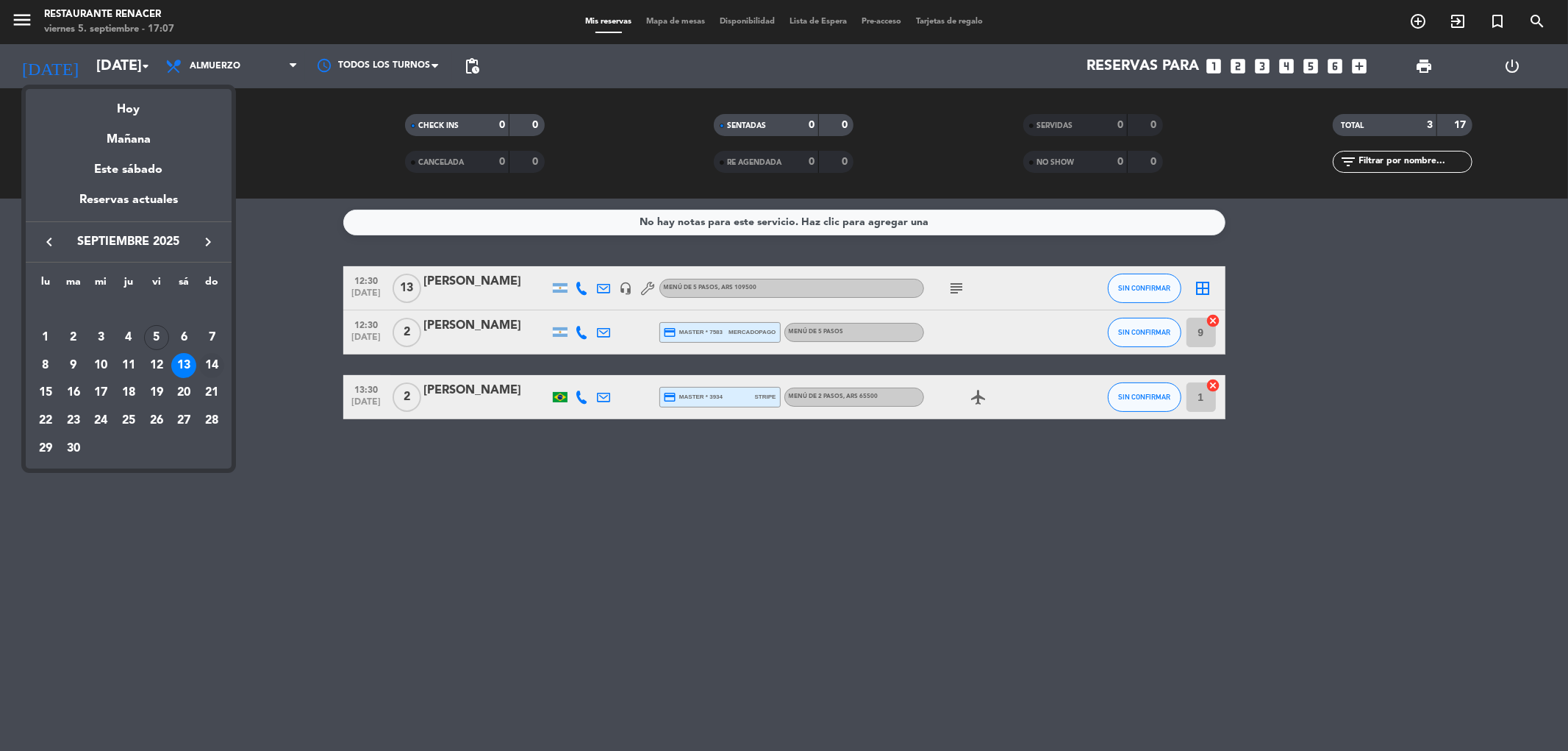
click at [210, 368] on div "14" at bounding box center [212, 366] width 25 height 25
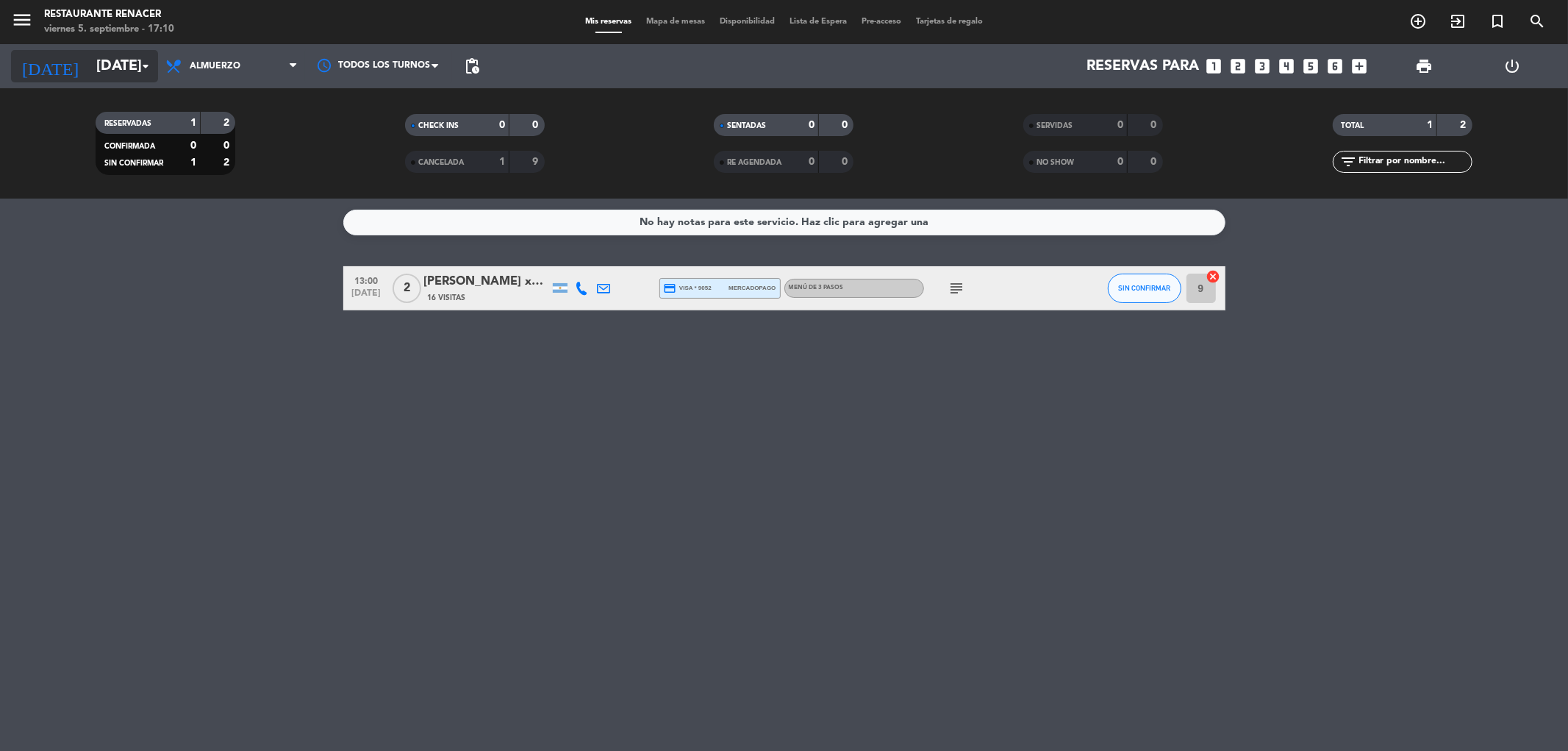
click at [128, 75] on input "[DATE]" at bounding box center [182, 66] width 187 height 32
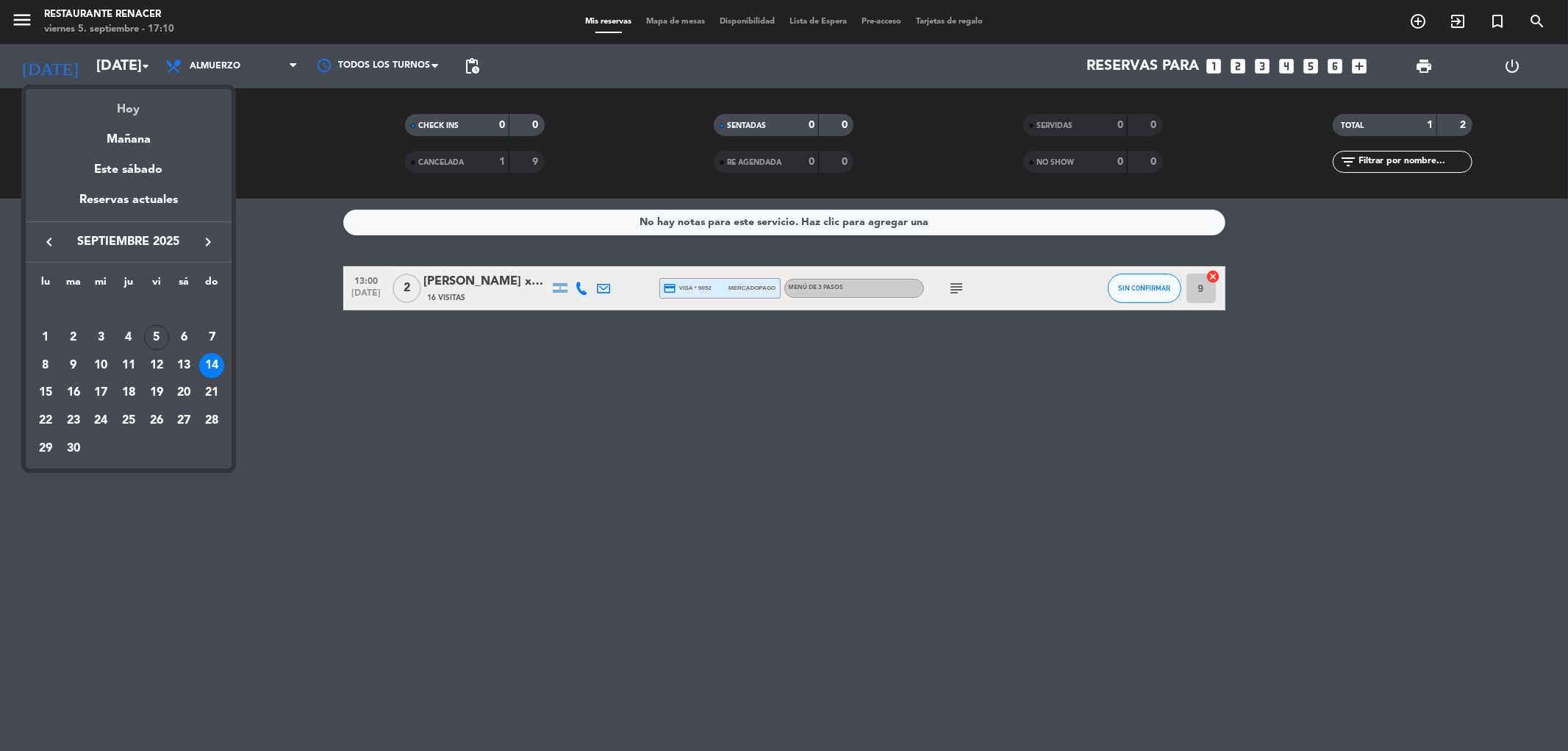
click at [135, 111] on div "Hoy" at bounding box center [128, 103] width 206 height 30
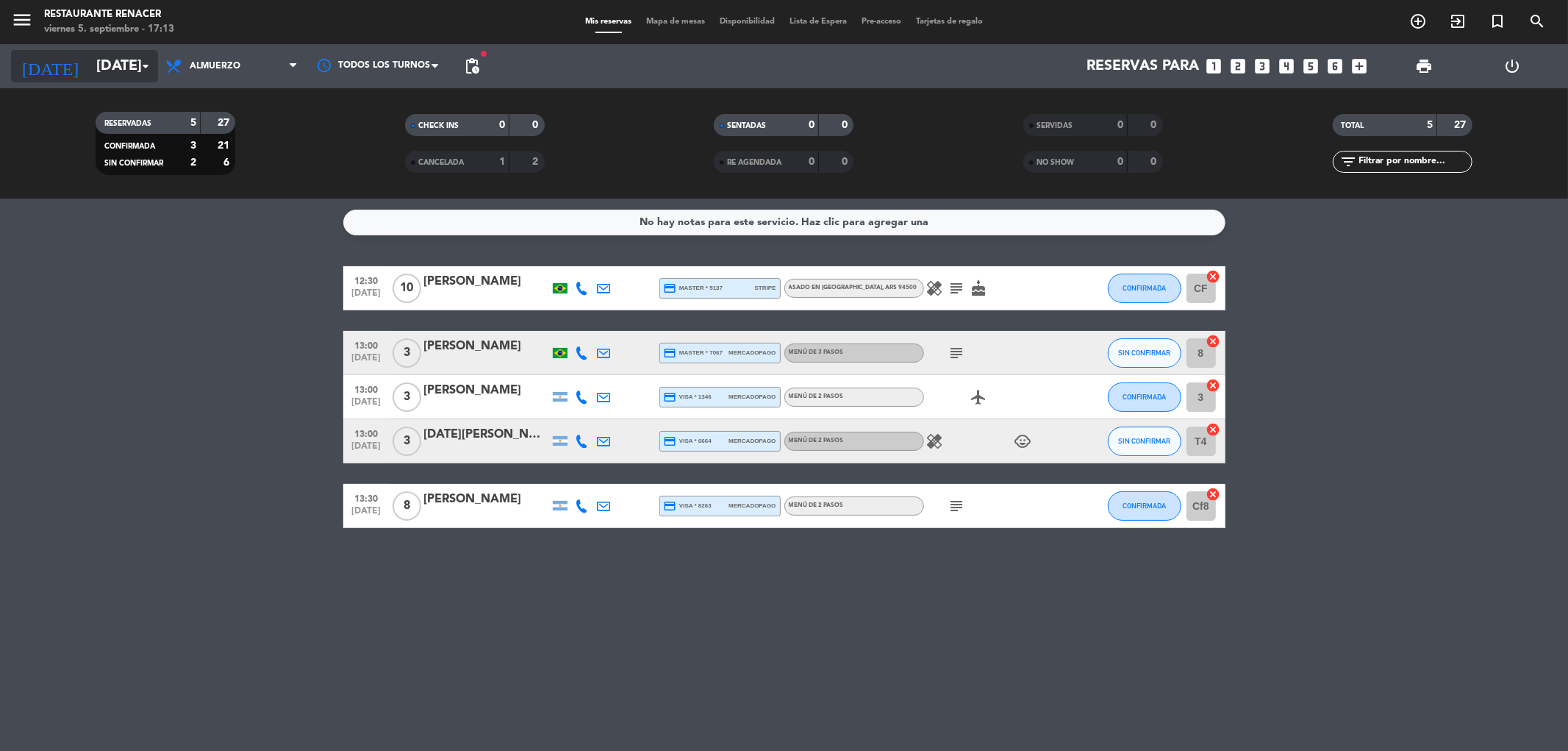
click at [125, 55] on input "[DATE]" at bounding box center [182, 66] width 187 height 32
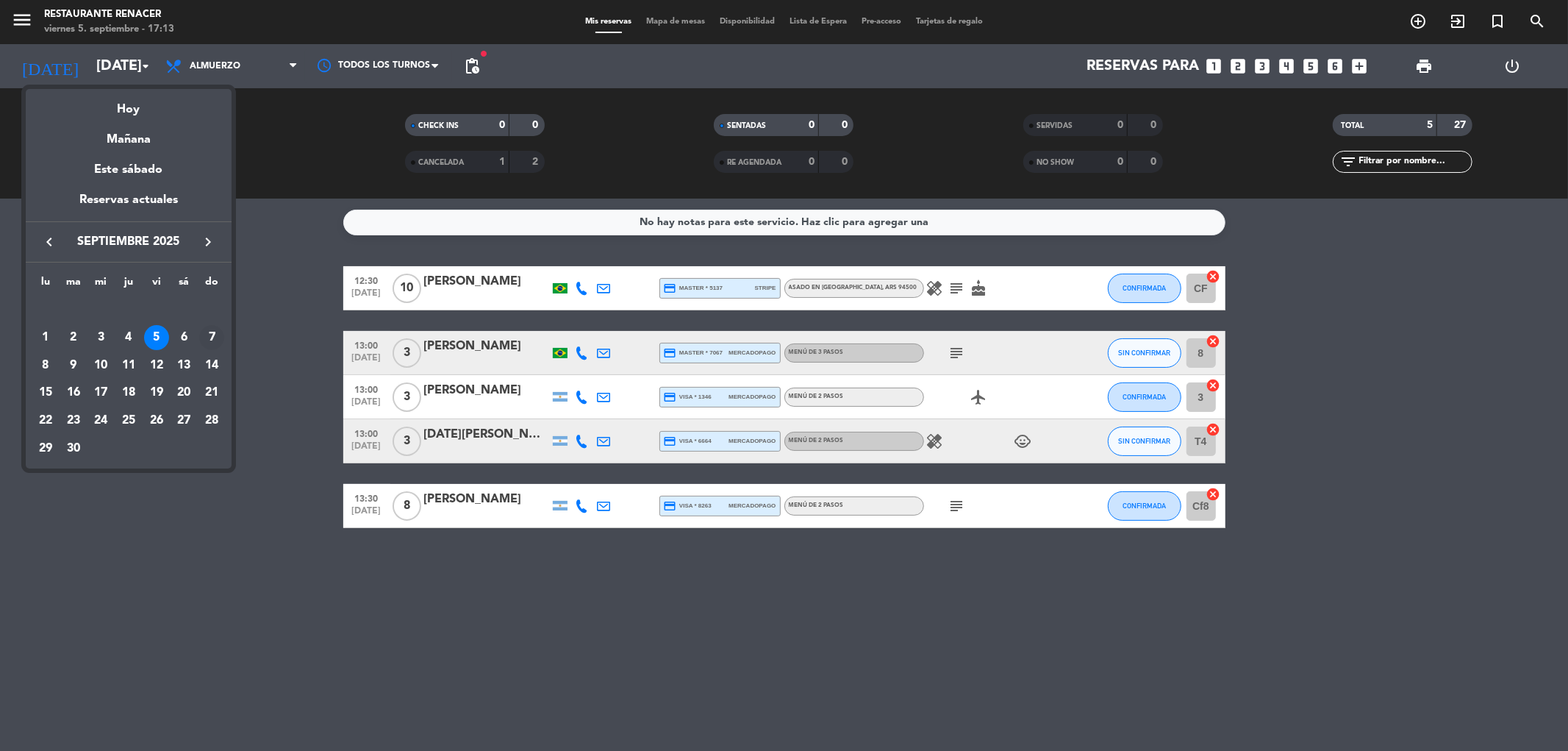
click at [212, 335] on div "7" at bounding box center [212, 337] width 25 height 25
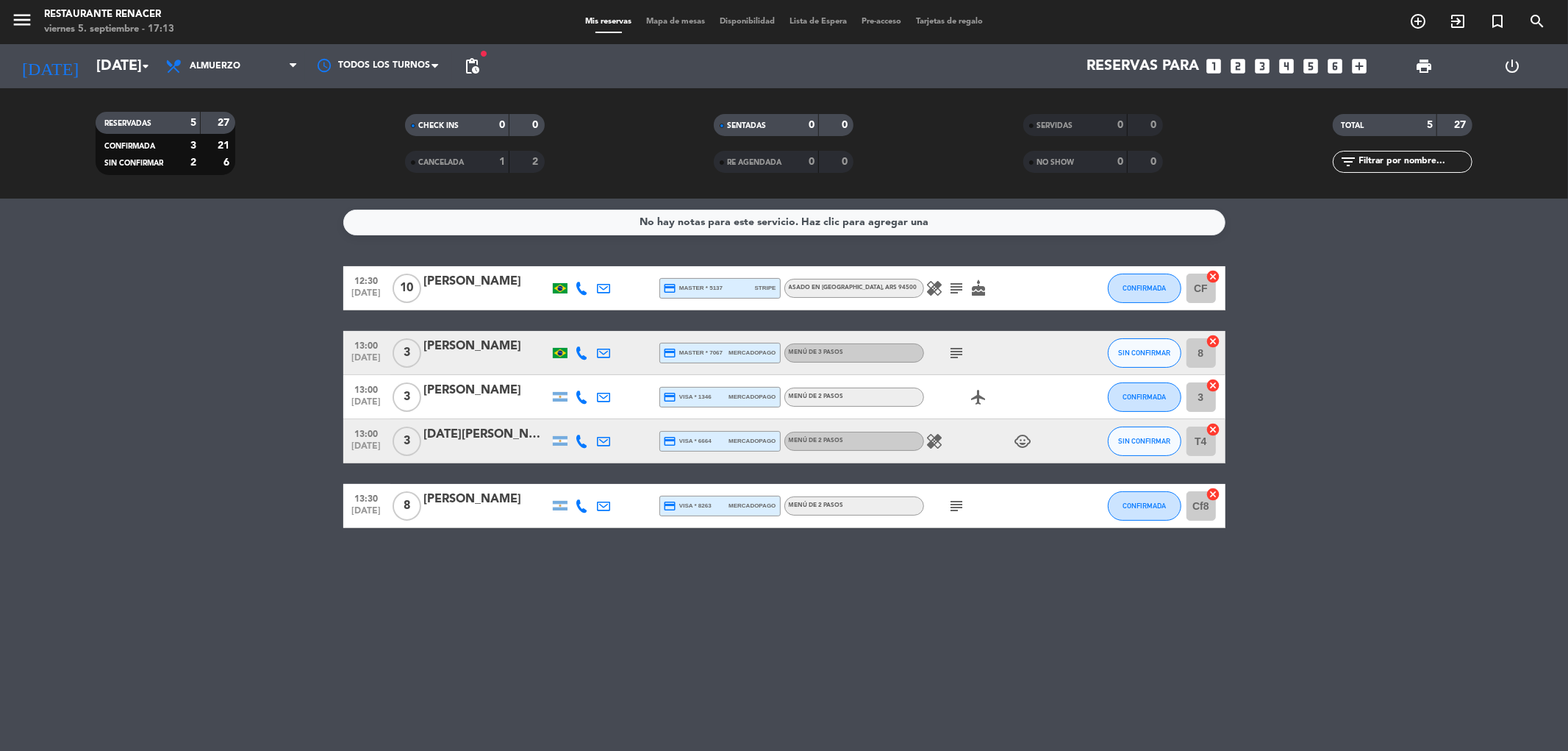
type input "[DATE]"
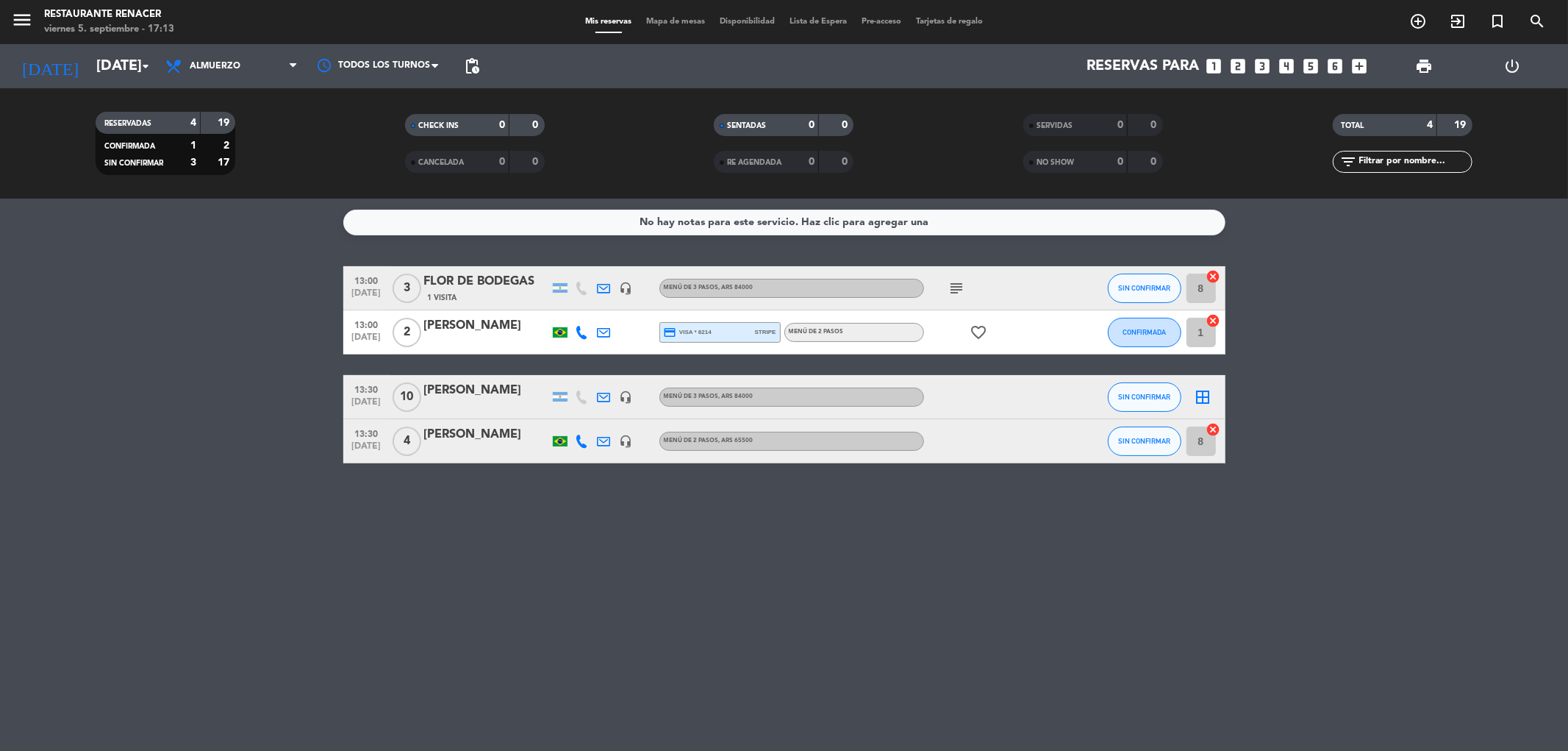
click at [467, 427] on div "[PERSON_NAME]" at bounding box center [486, 434] width 125 height 19
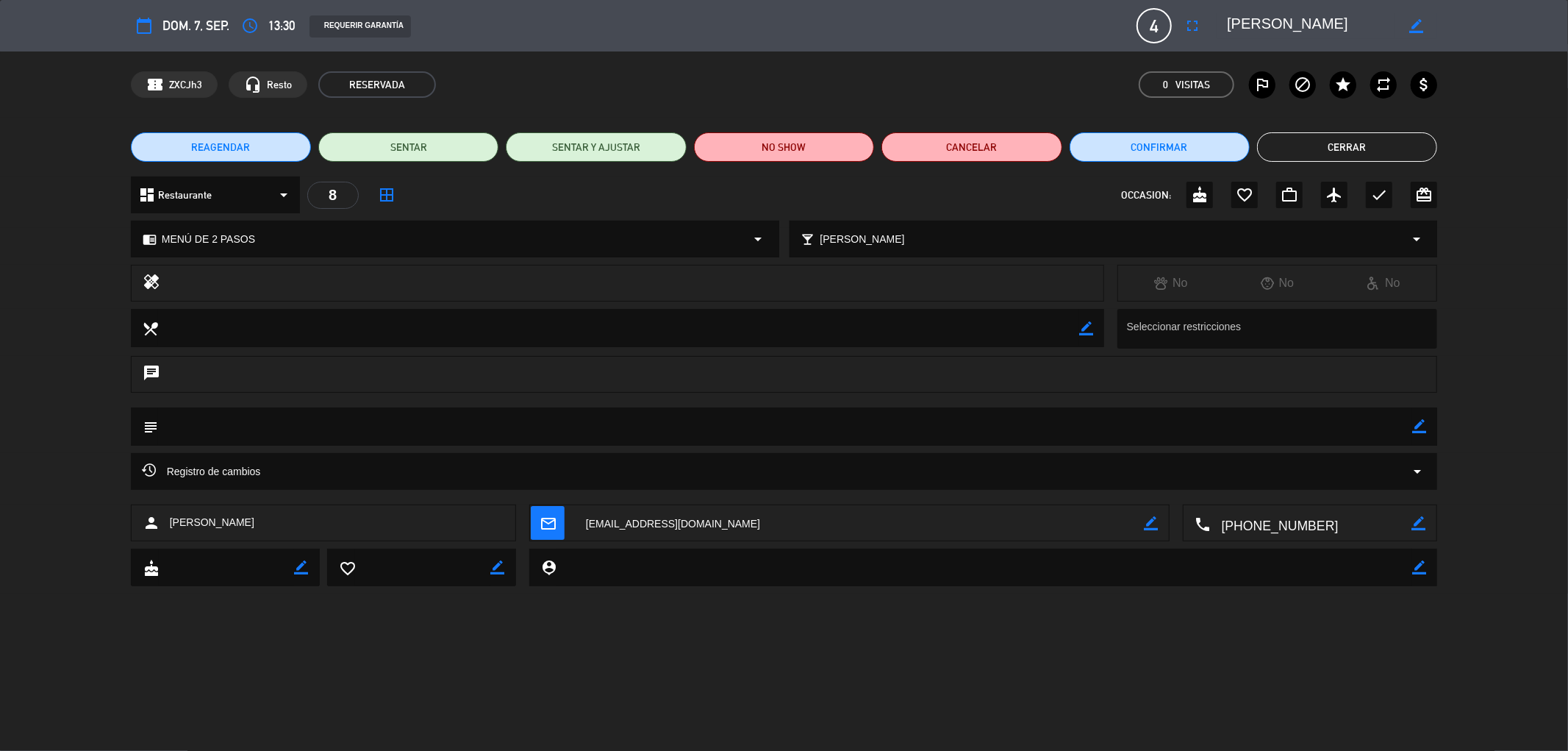
click at [1355, 151] on button "Cerrar" at bounding box center [1347, 147] width 180 height 30
